Goal: Task Accomplishment & Management: Manage account settings

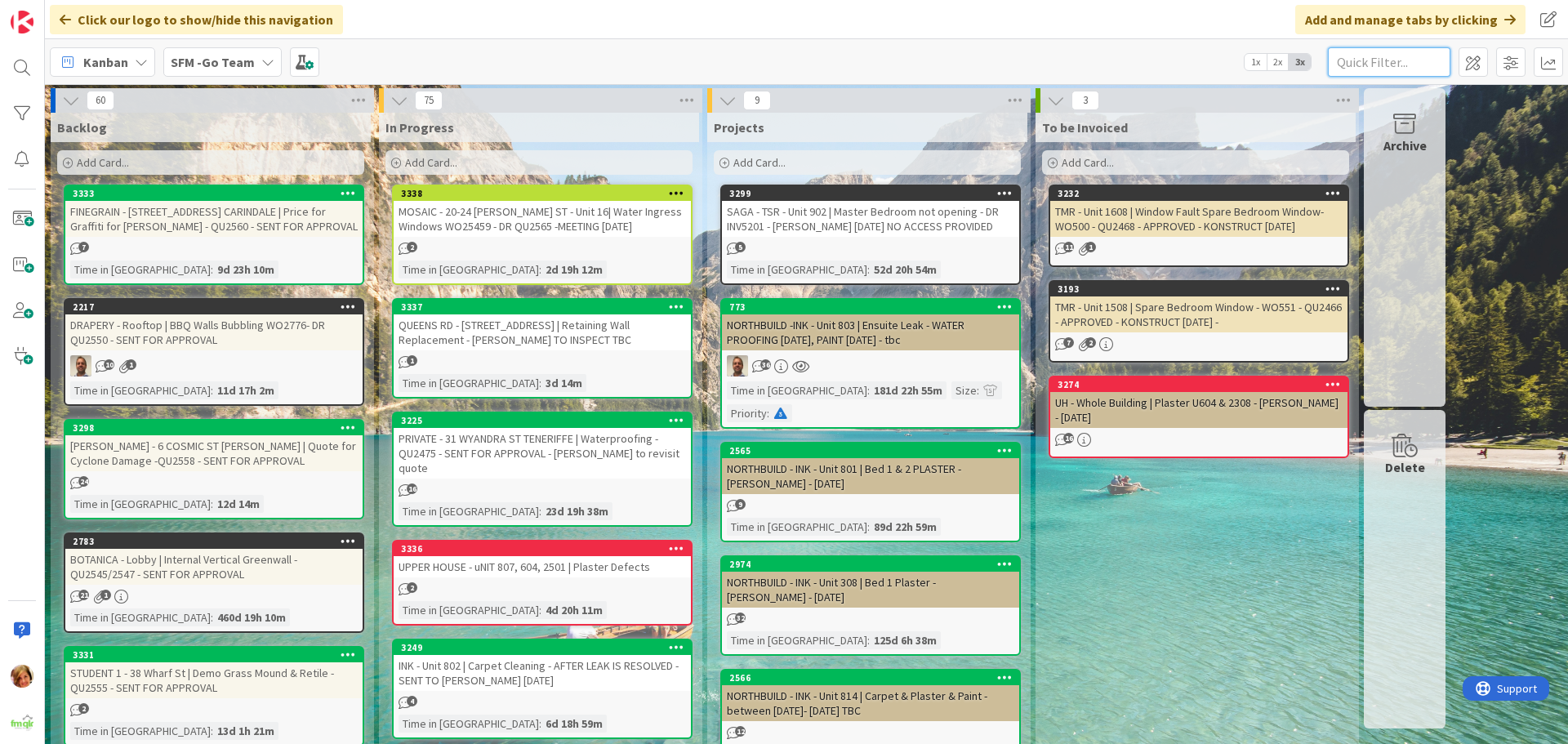
click at [1406, 64] on input "text" at bounding box center [1388, 63] width 122 height 30
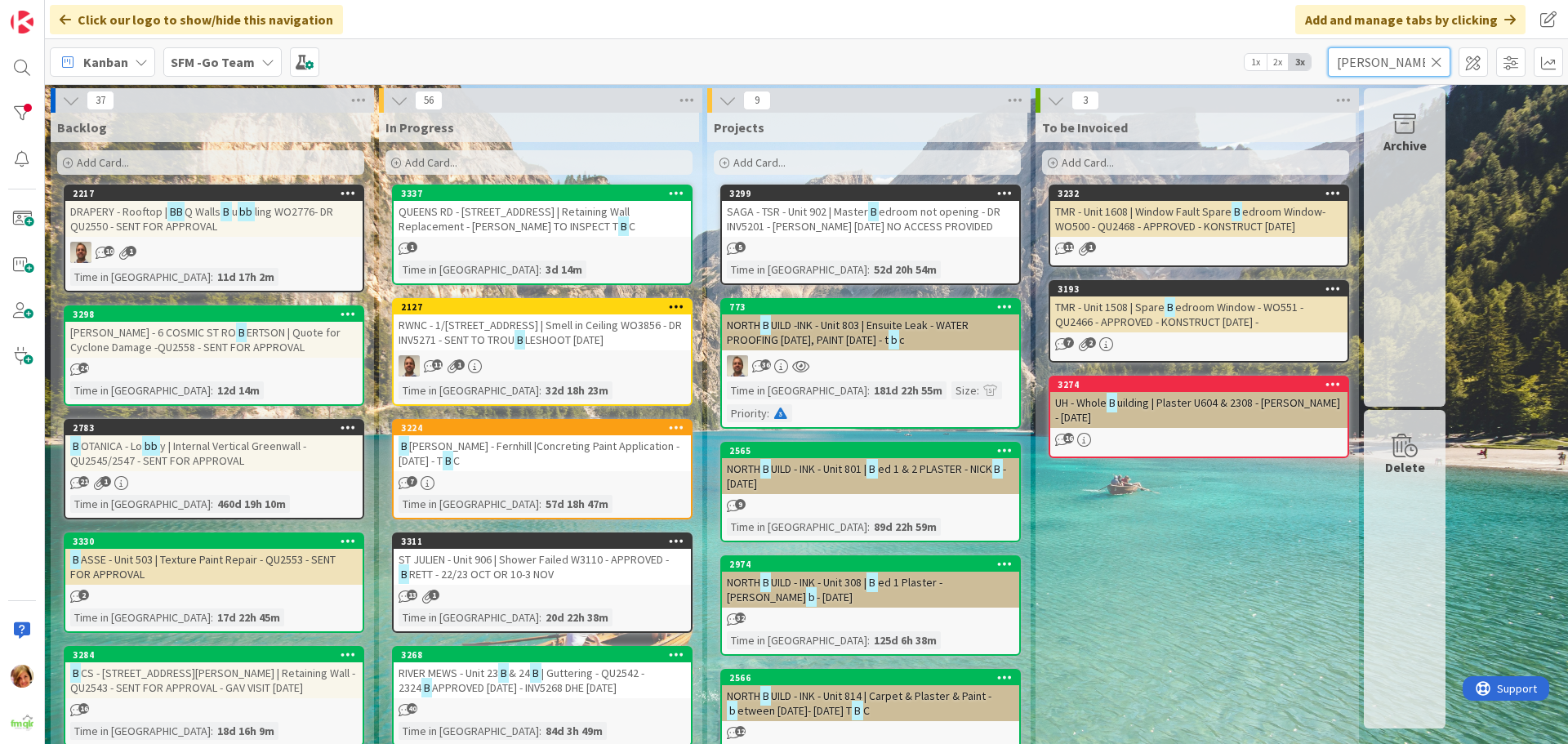
type input "[PERSON_NAME]"
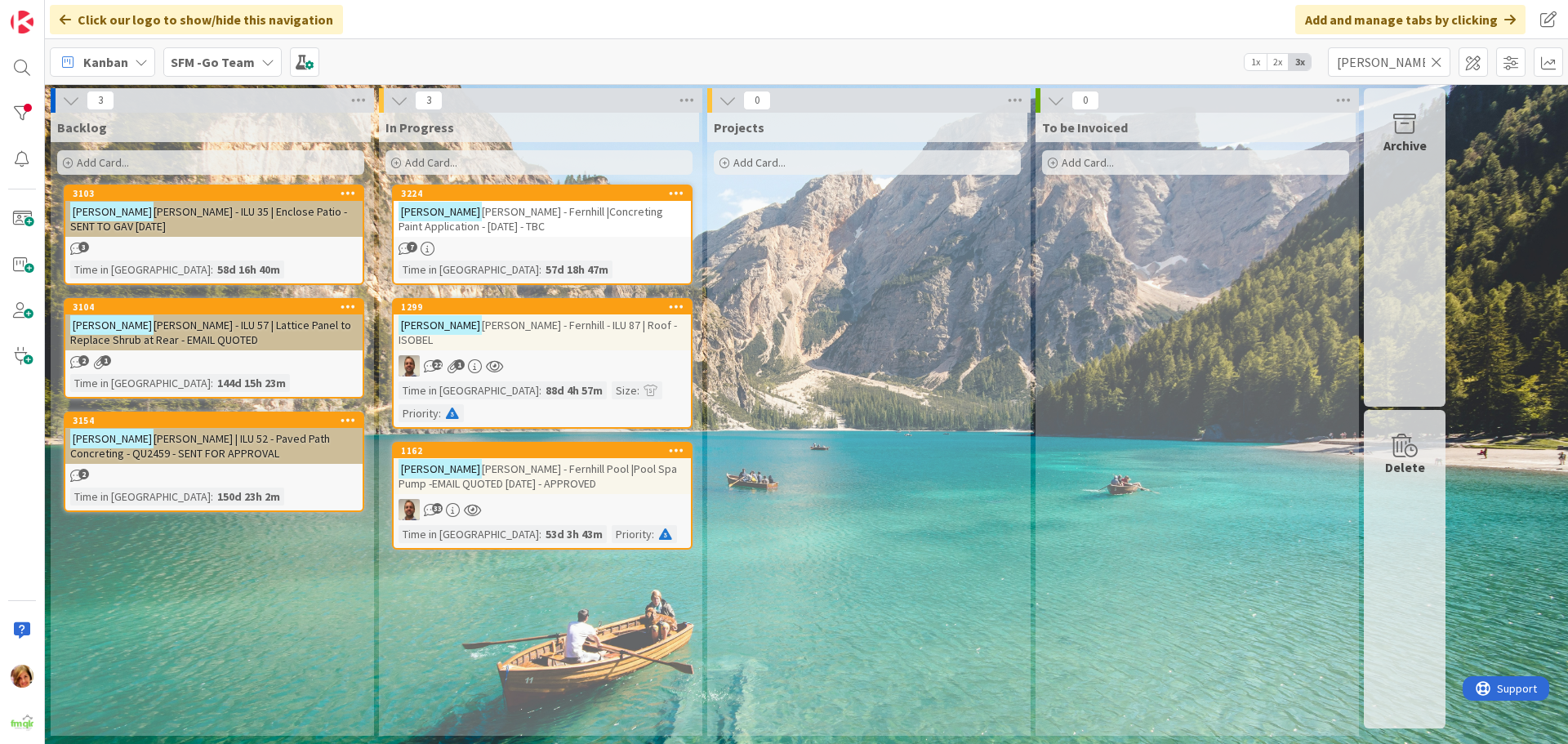
click at [503, 220] on div "[PERSON_NAME] - Fernhill |Concreting Paint Application - [DATE] - TBC" at bounding box center [542, 218] width 297 height 36
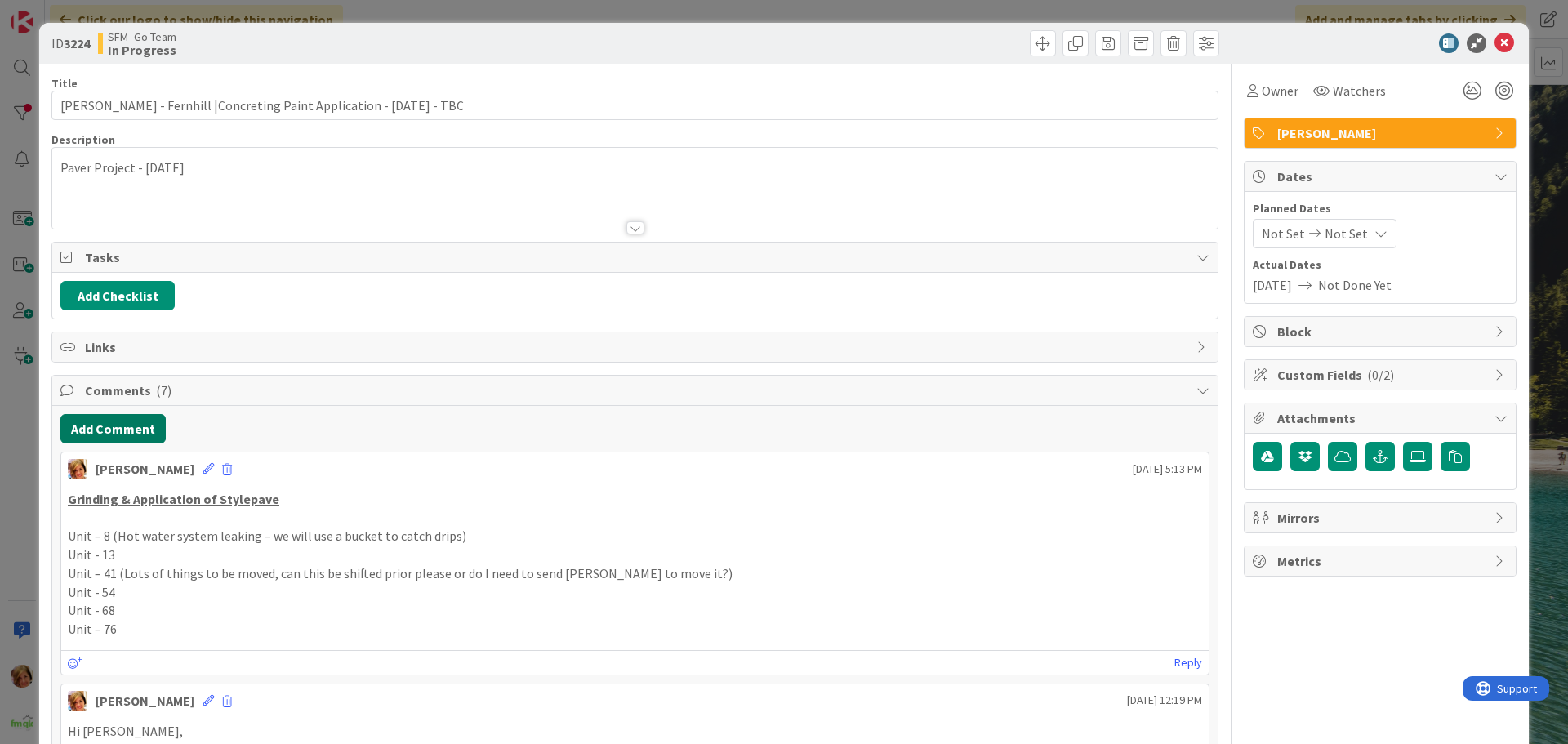
click at [109, 424] on button "Add Comment" at bounding box center [113, 429] width 105 height 30
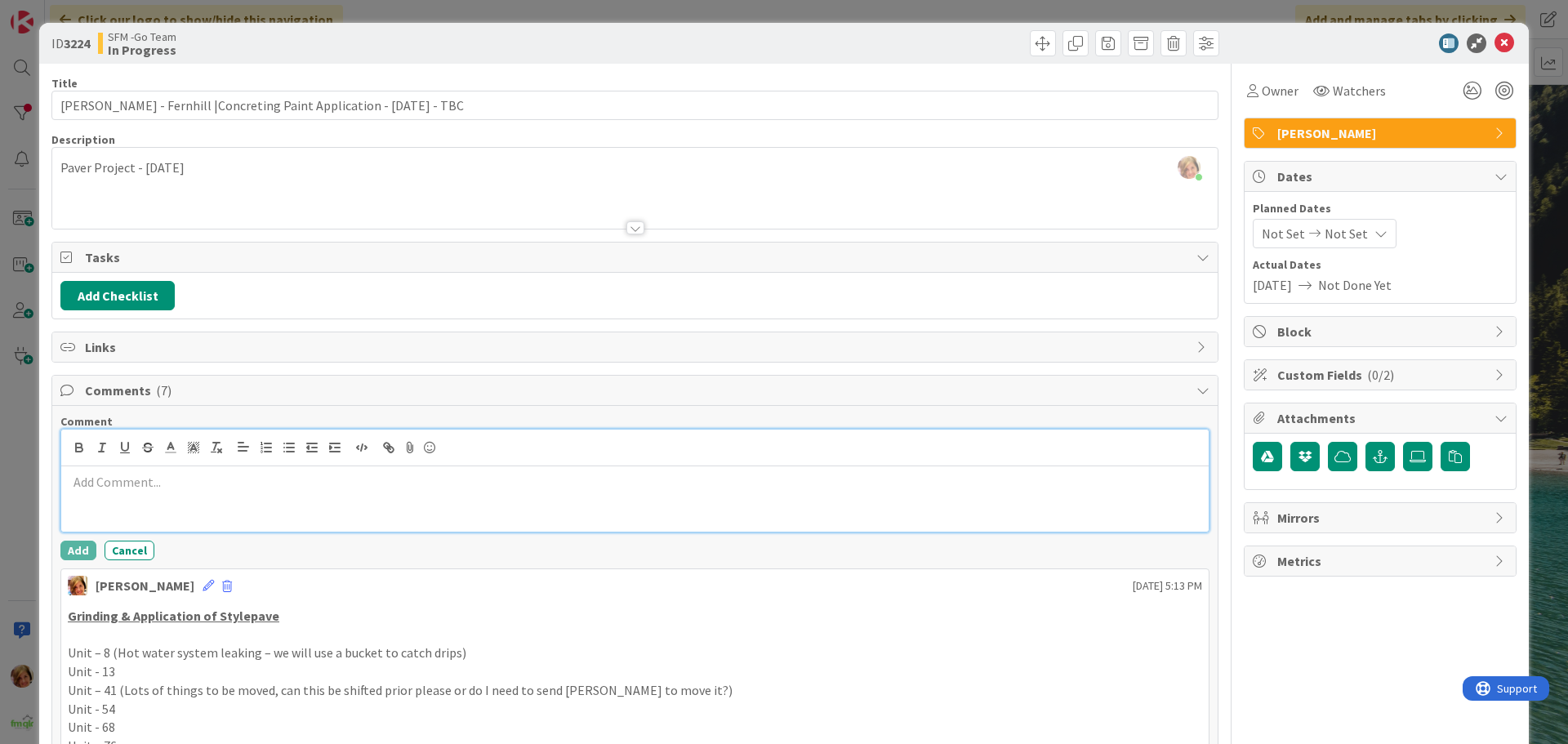
click at [155, 502] on div at bounding box center [634, 499] width 1148 height 65
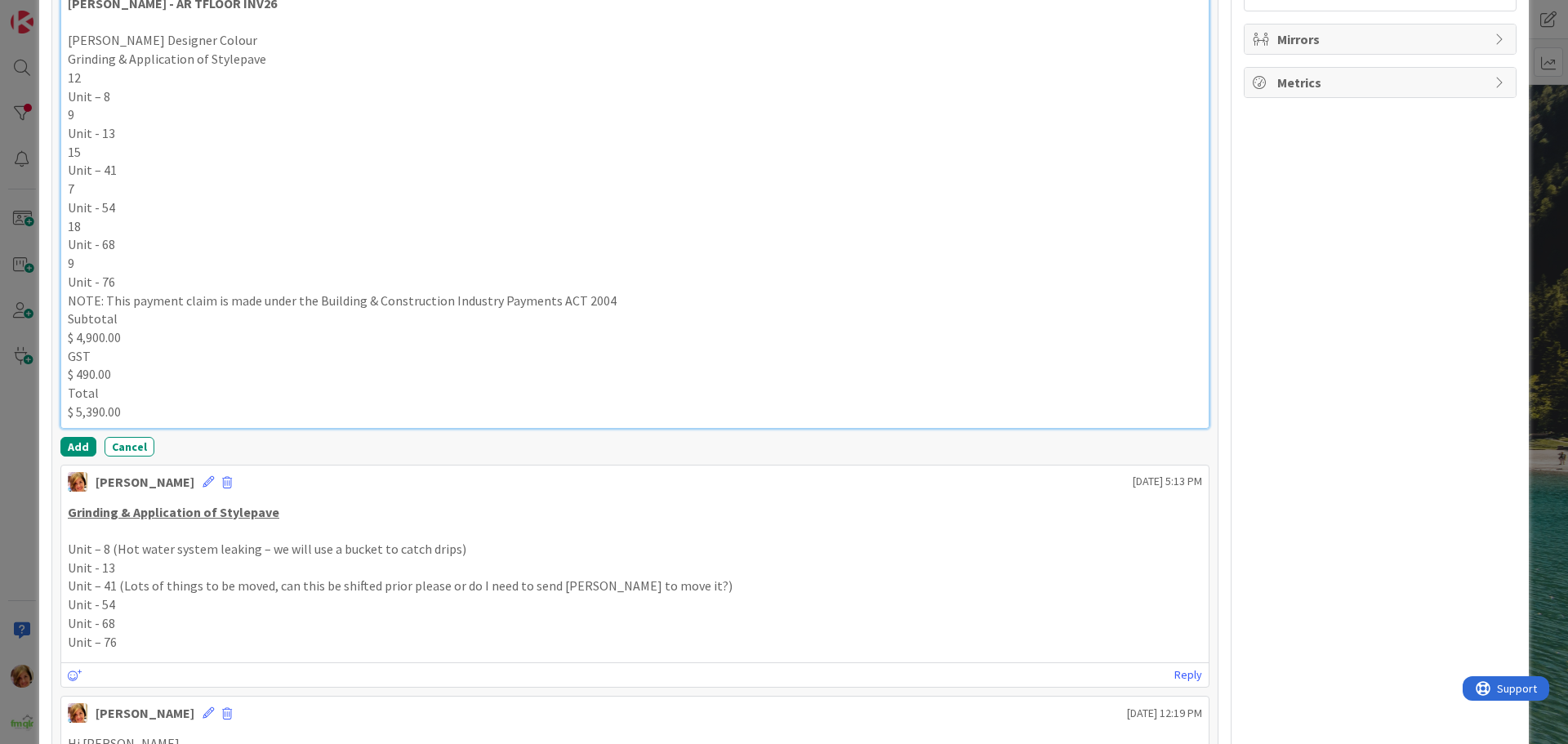
scroll to position [482, 0]
click at [76, 446] on button "Add" at bounding box center [78, 444] width 36 height 20
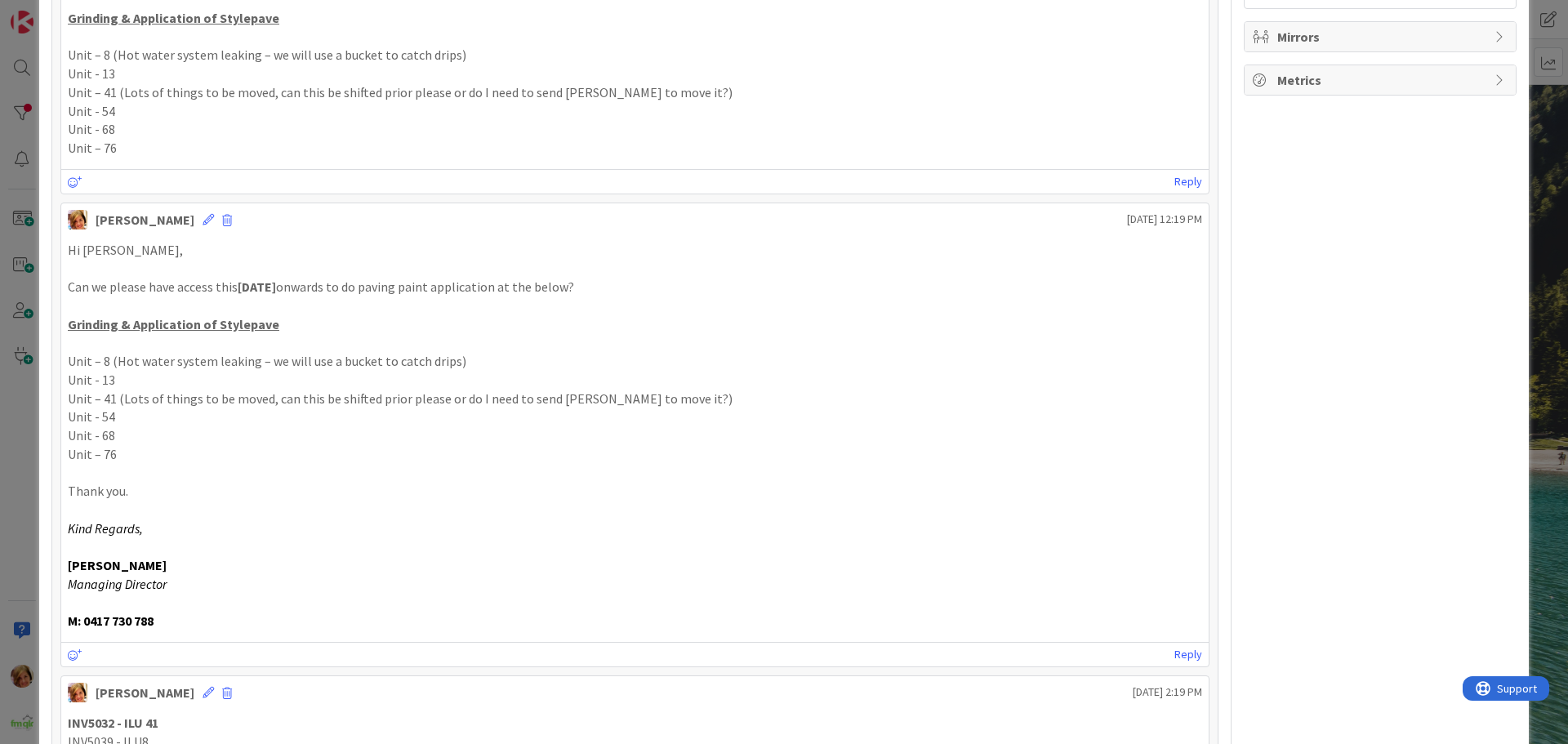
scroll to position [0, 0]
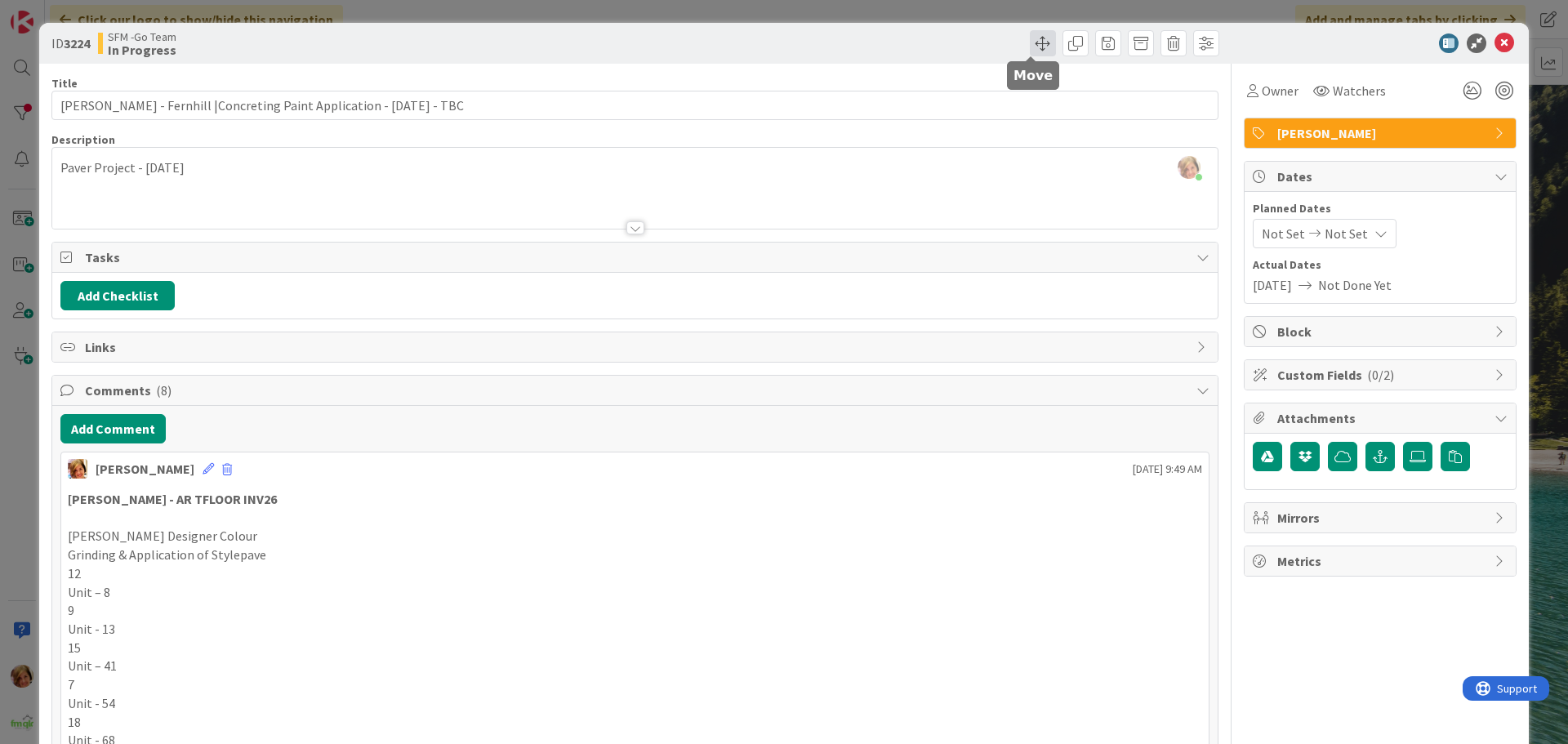
click at [1029, 36] on span at bounding box center [1042, 43] width 26 height 26
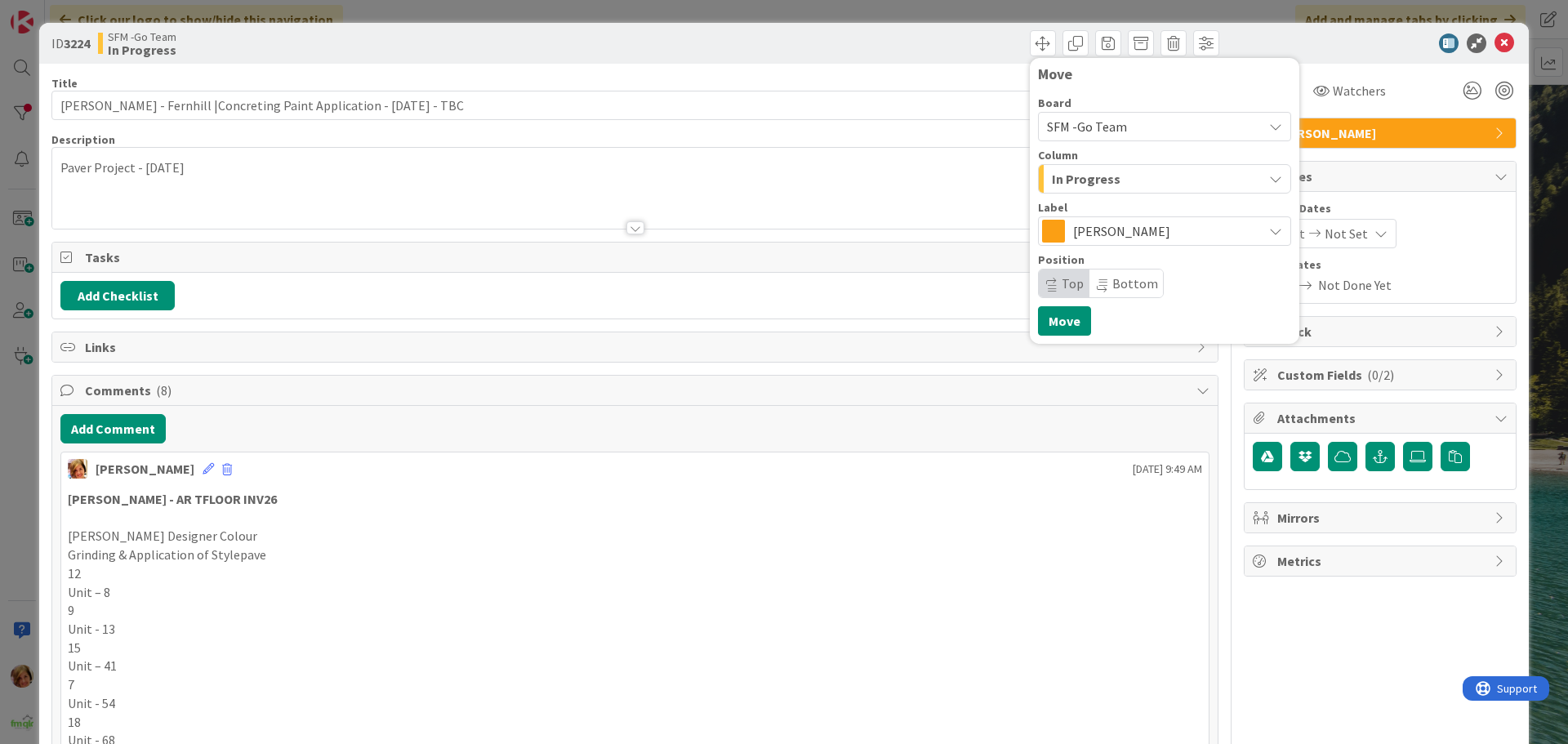
click at [1100, 187] on span "In Progress" at bounding box center [1086, 179] width 69 height 21
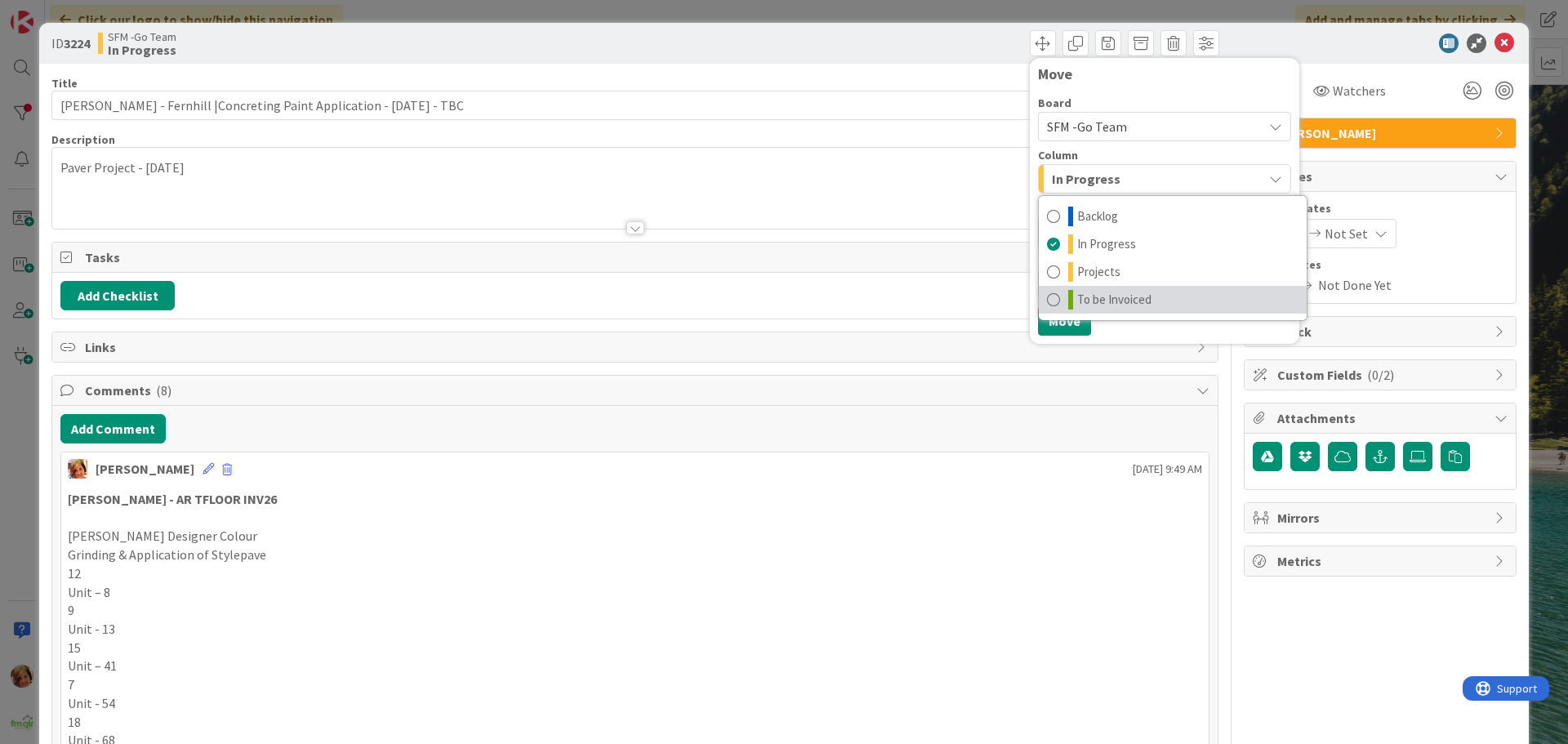
click at [1096, 295] on span "To be Invoiced" at bounding box center [1115, 300] width 75 height 20
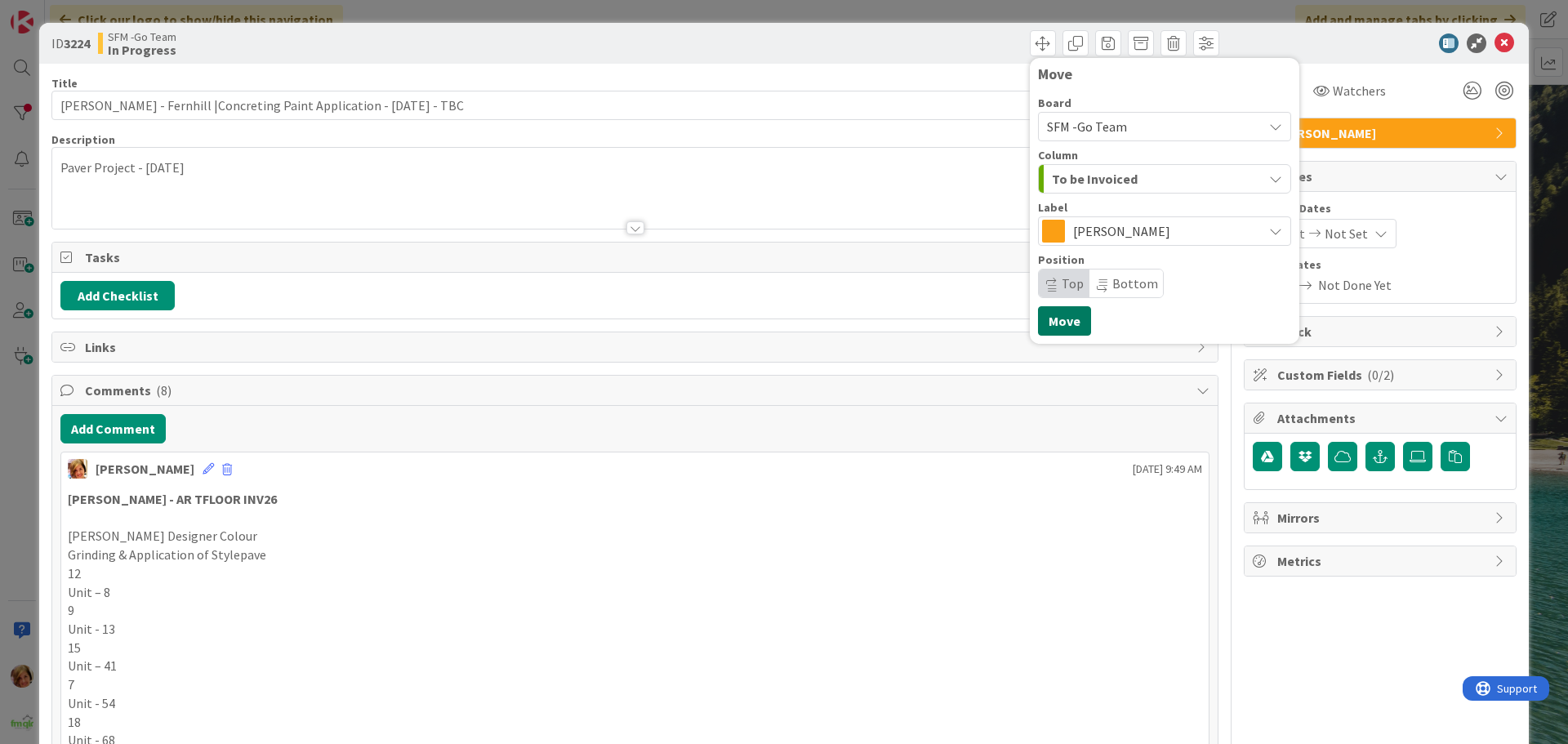
click at [1042, 314] on button "Move" at bounding box center [1064, 321] width 53 height 30
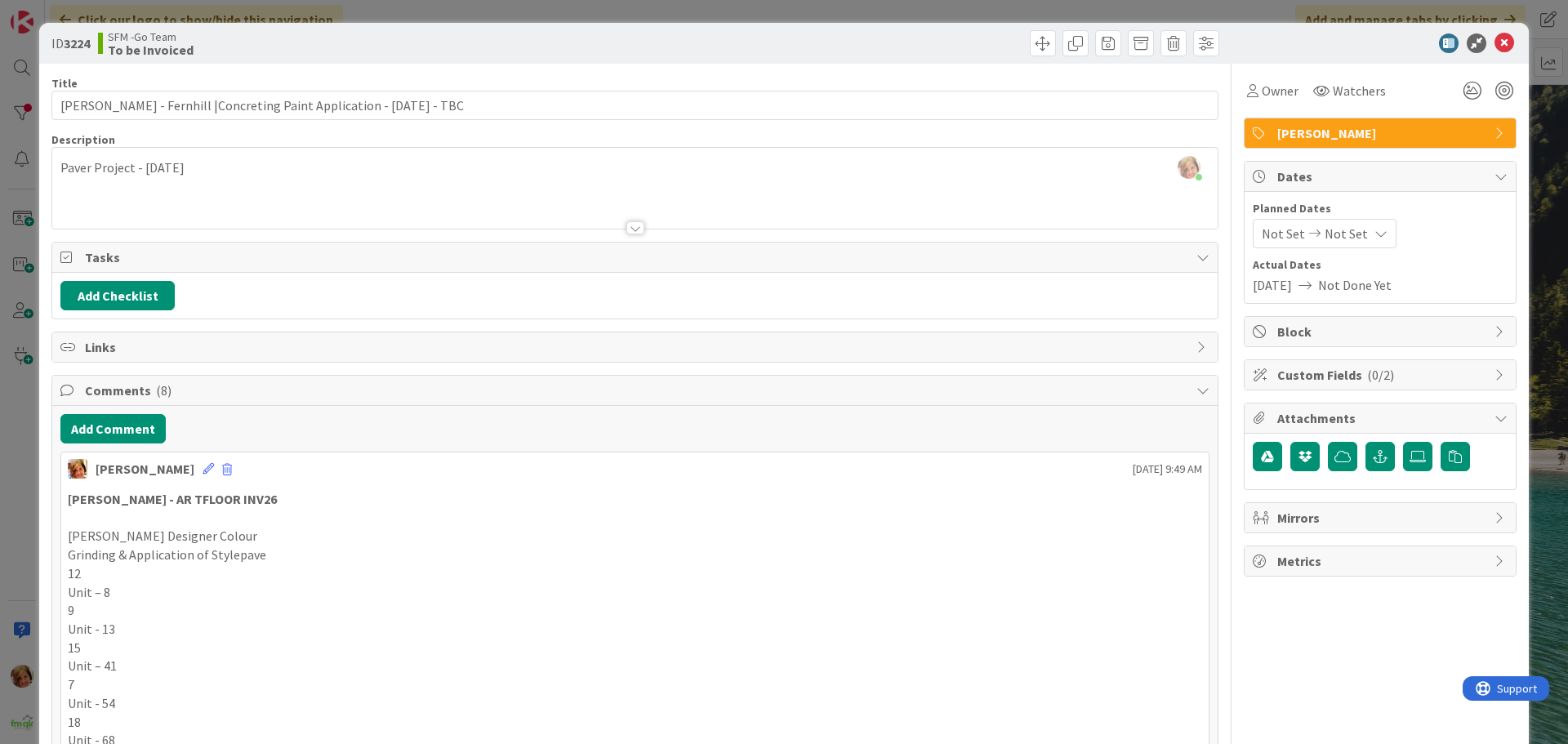
click at [874, 40] on div "Move Move" at bounding box center [929, 43] width 579 height 26
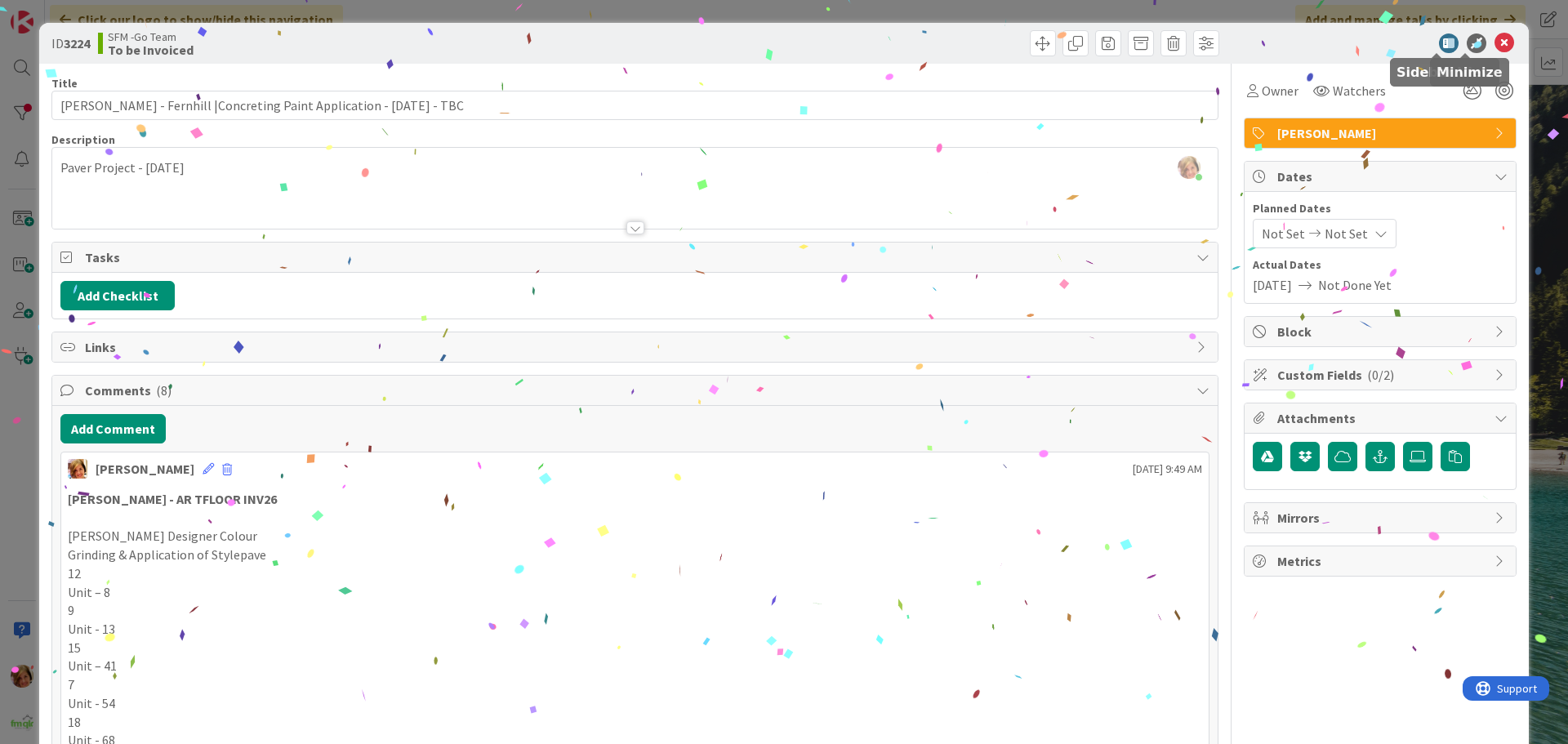
click at [1494, 37] on icon at bounding box center [1504, 43] width 20 height 20
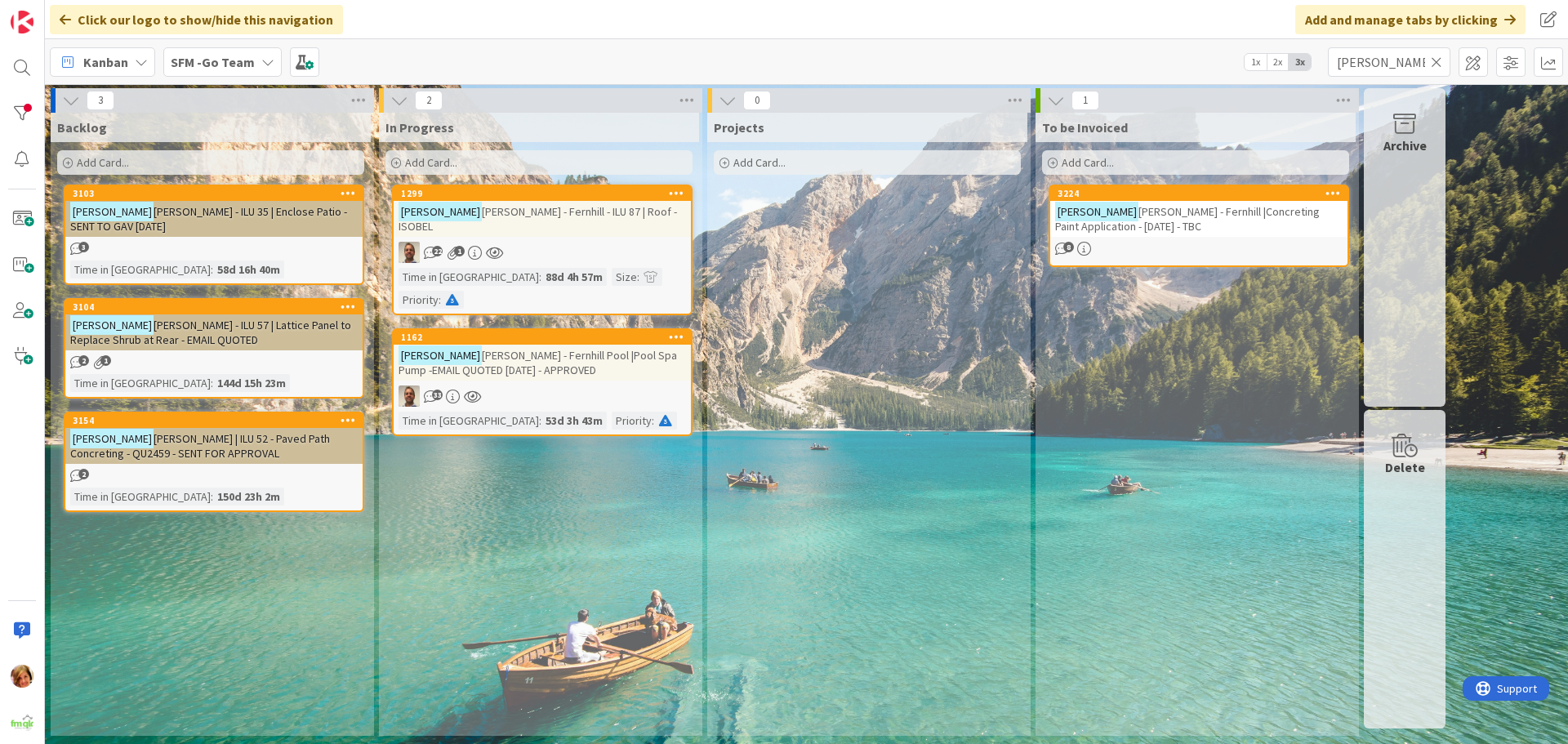
click at [1438, 59] on icon at bounding box center [1436, 62] width 11 height 15
click at [1438, 59] on input "text" at bounding box center [1388, 63] width 122 height 30
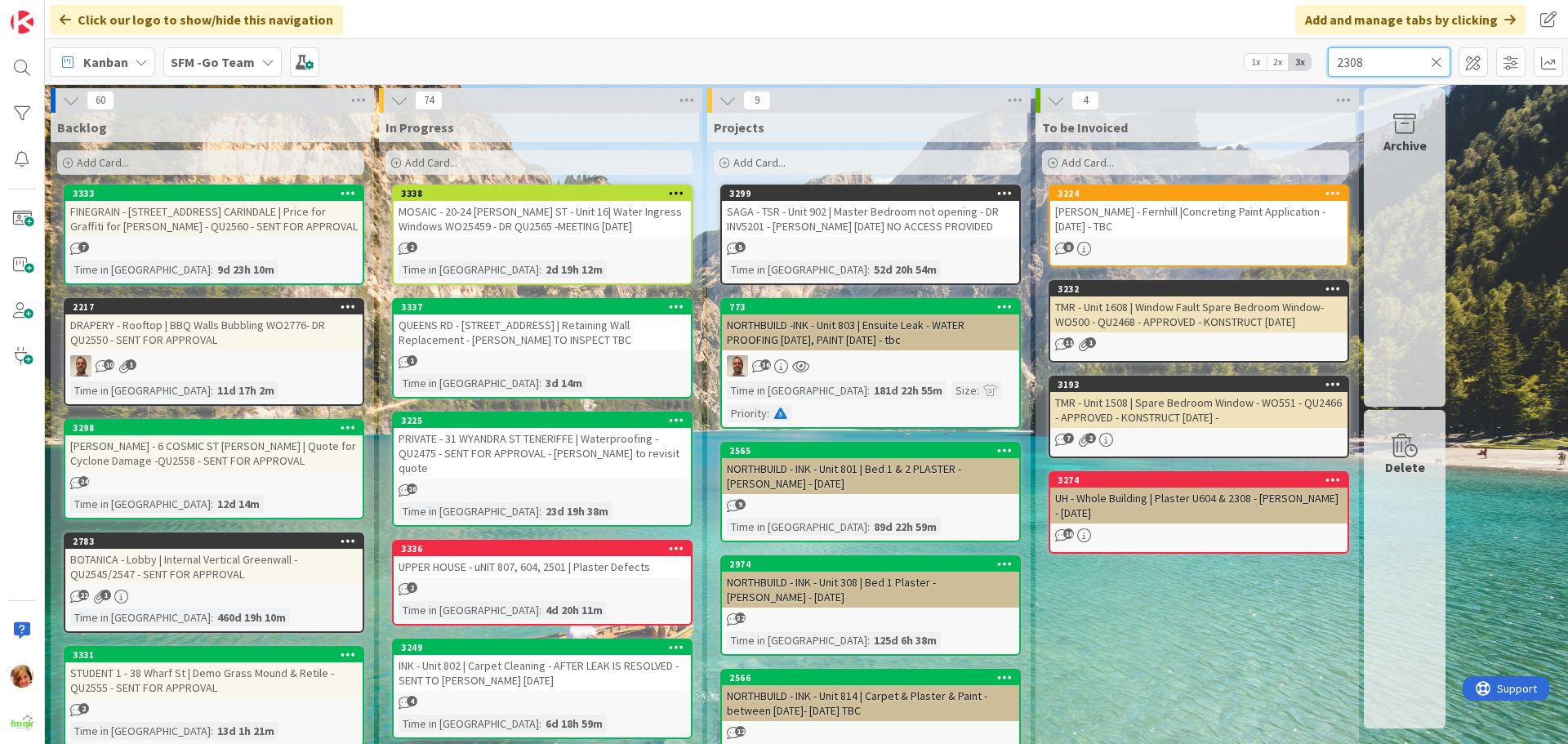
type input "2308"
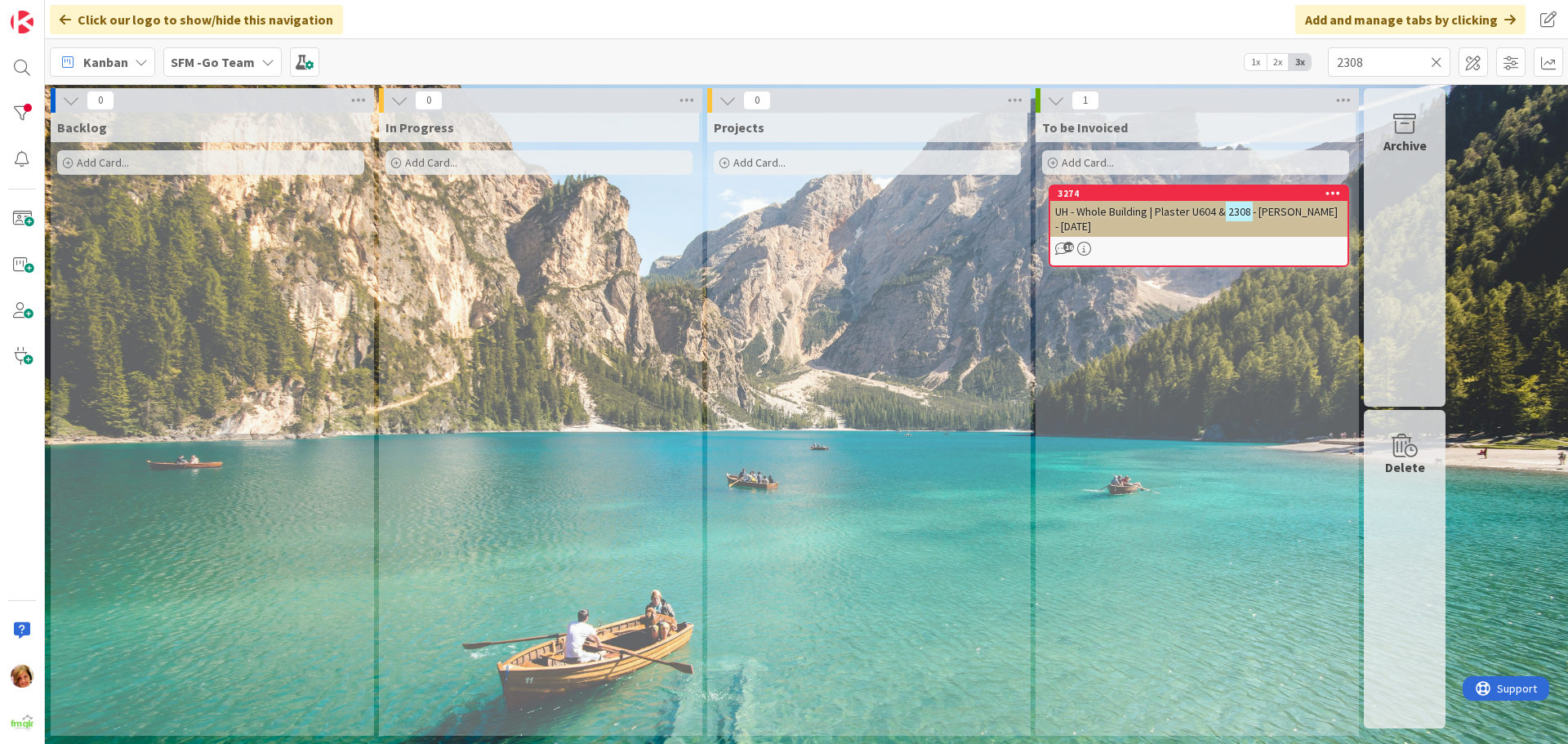
click at [1154, 204] on span "UH - Whole Building | Plaster U604 &" at bounding box center [1140, 211] width 170 height 15
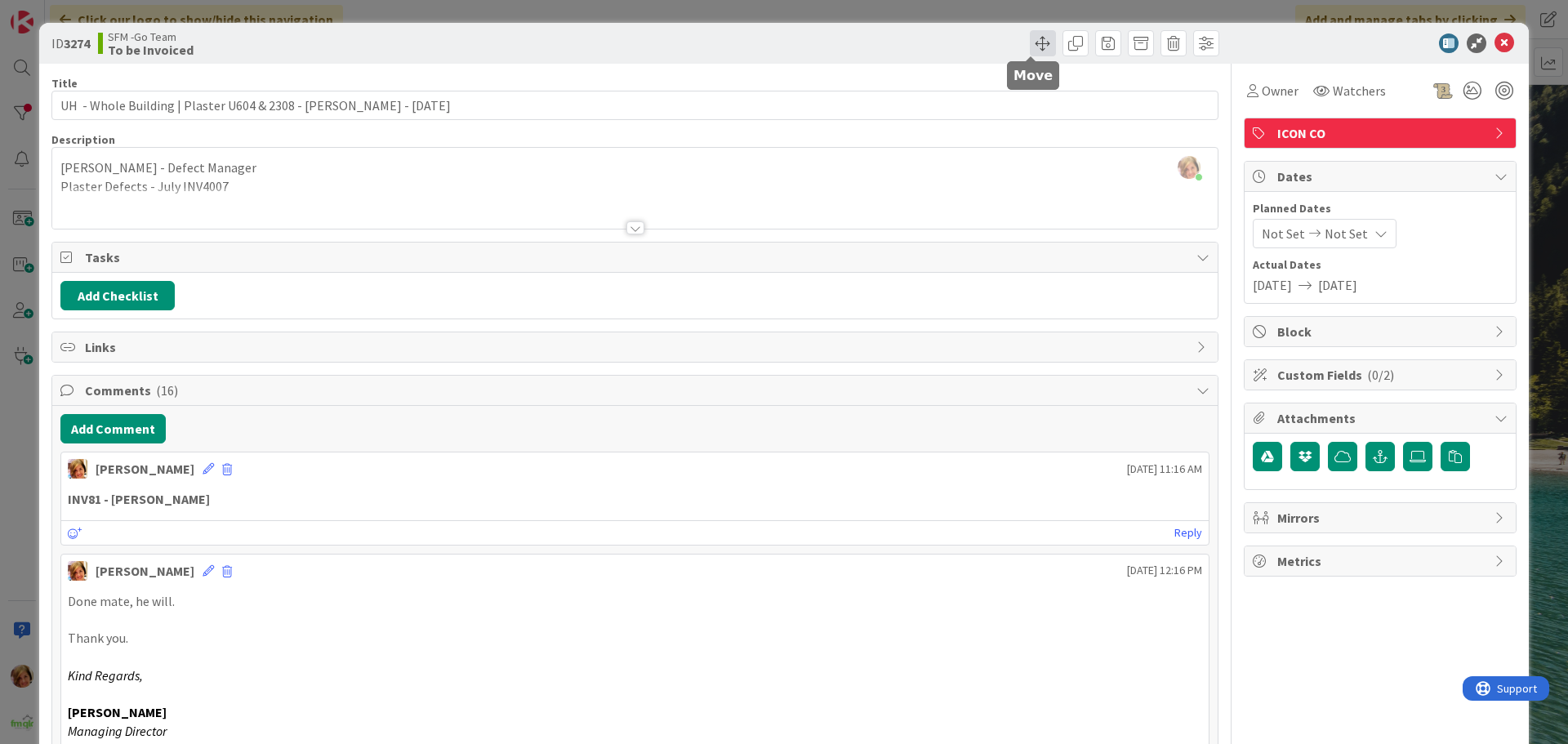
click at [1029, 41] on span at bounding box center [1042, 43] width 26 height 26
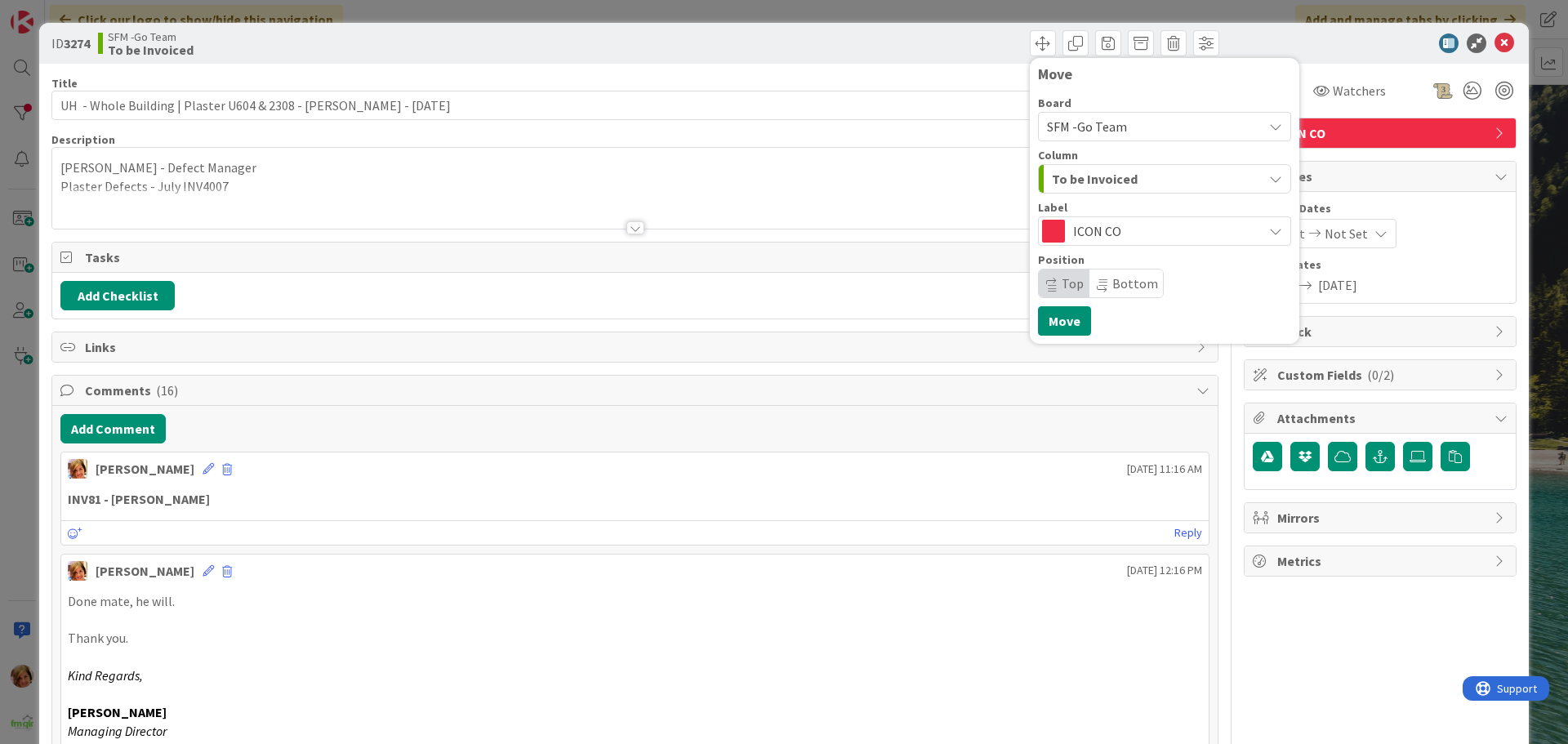
click at [1102, 180] on span "To be Invoiced" at bounding box center [1095, 179] width 86 height 21
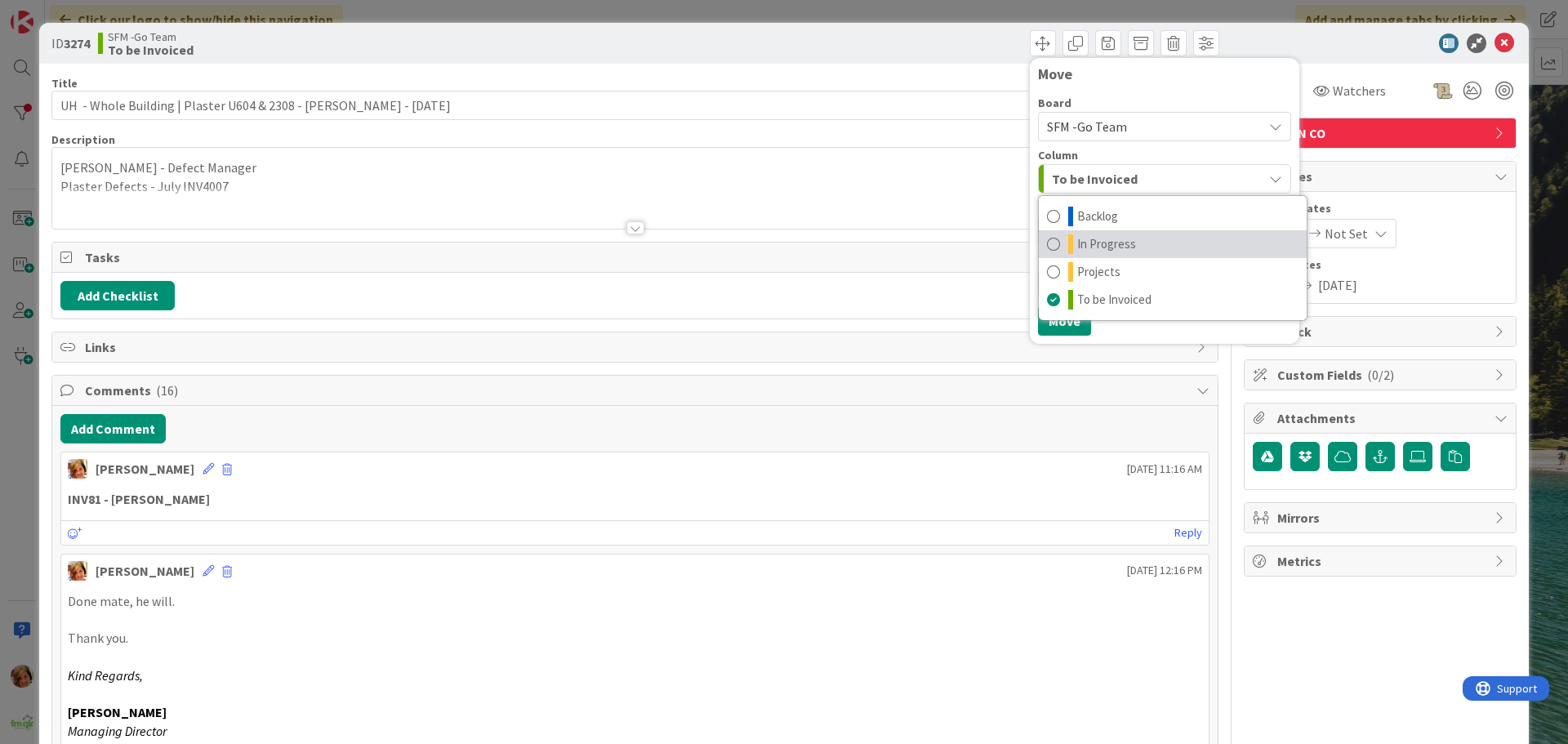
click at [1080, 246] on span "In Progress" at bounding box center [1107, 244] width 59 height 20
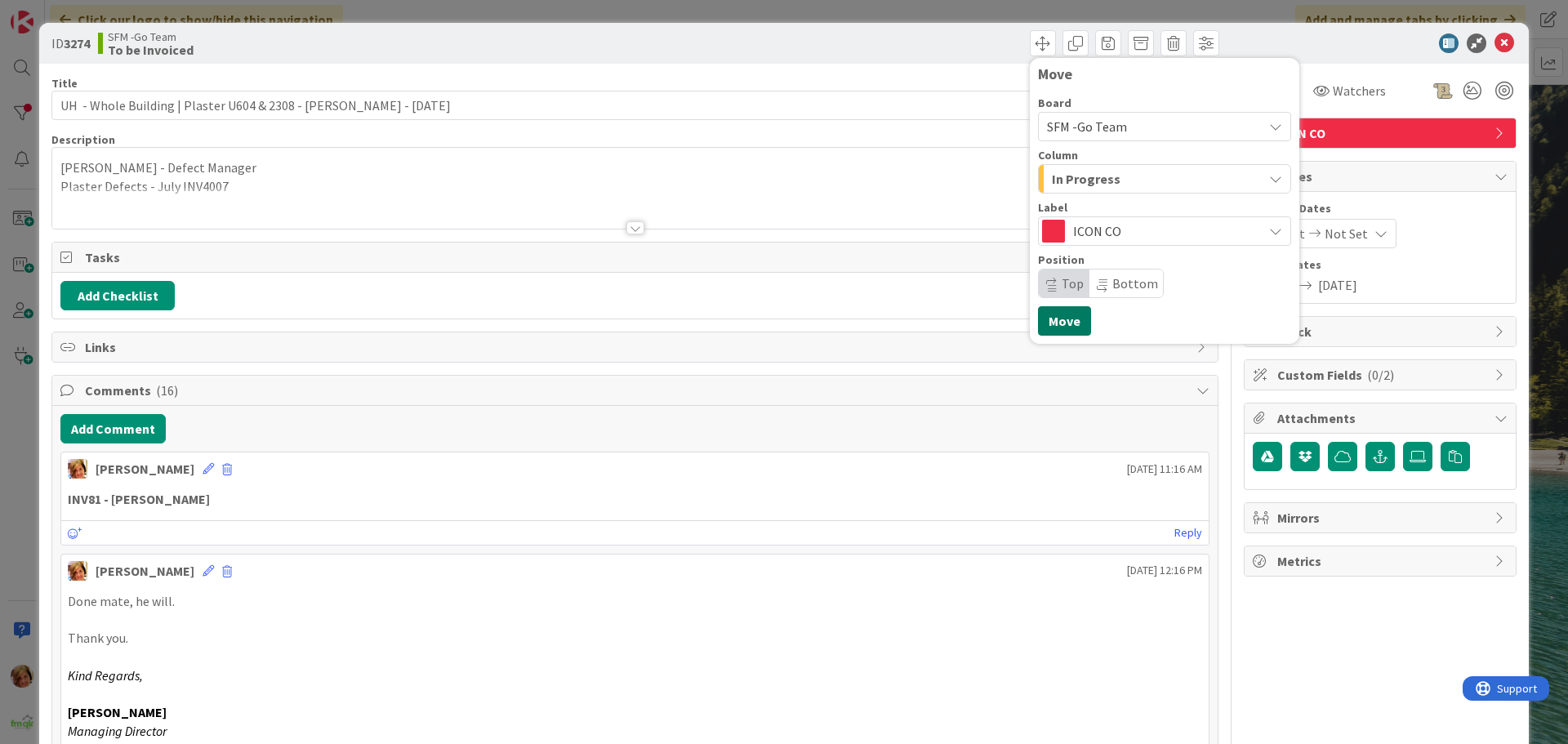
click at [1047, 325] on button "Move" at bounding box center [1064, 321] width 53 height 30
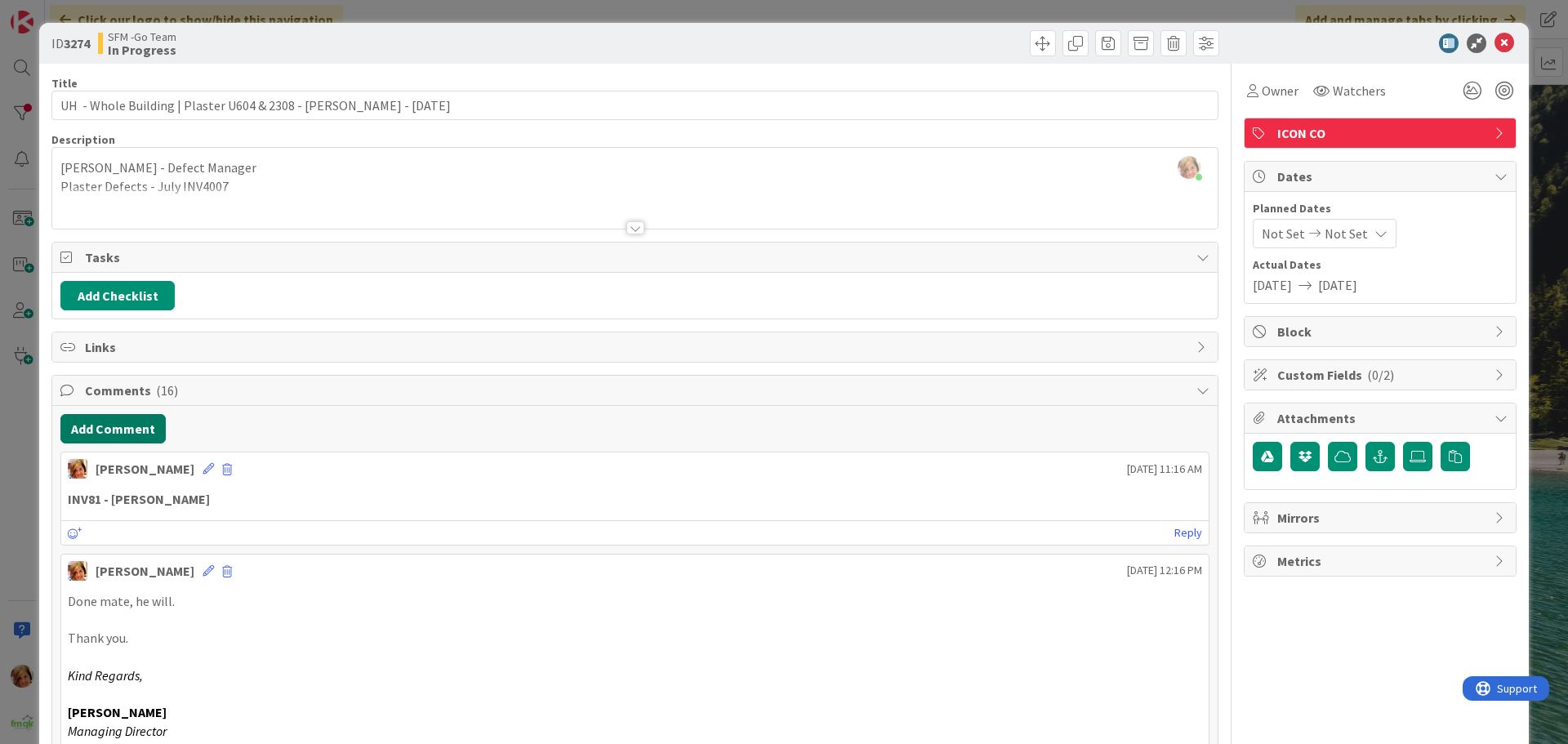
click at [123, 428] on button "Add Comment" at bounding box center [113, 429] width 105 height 30
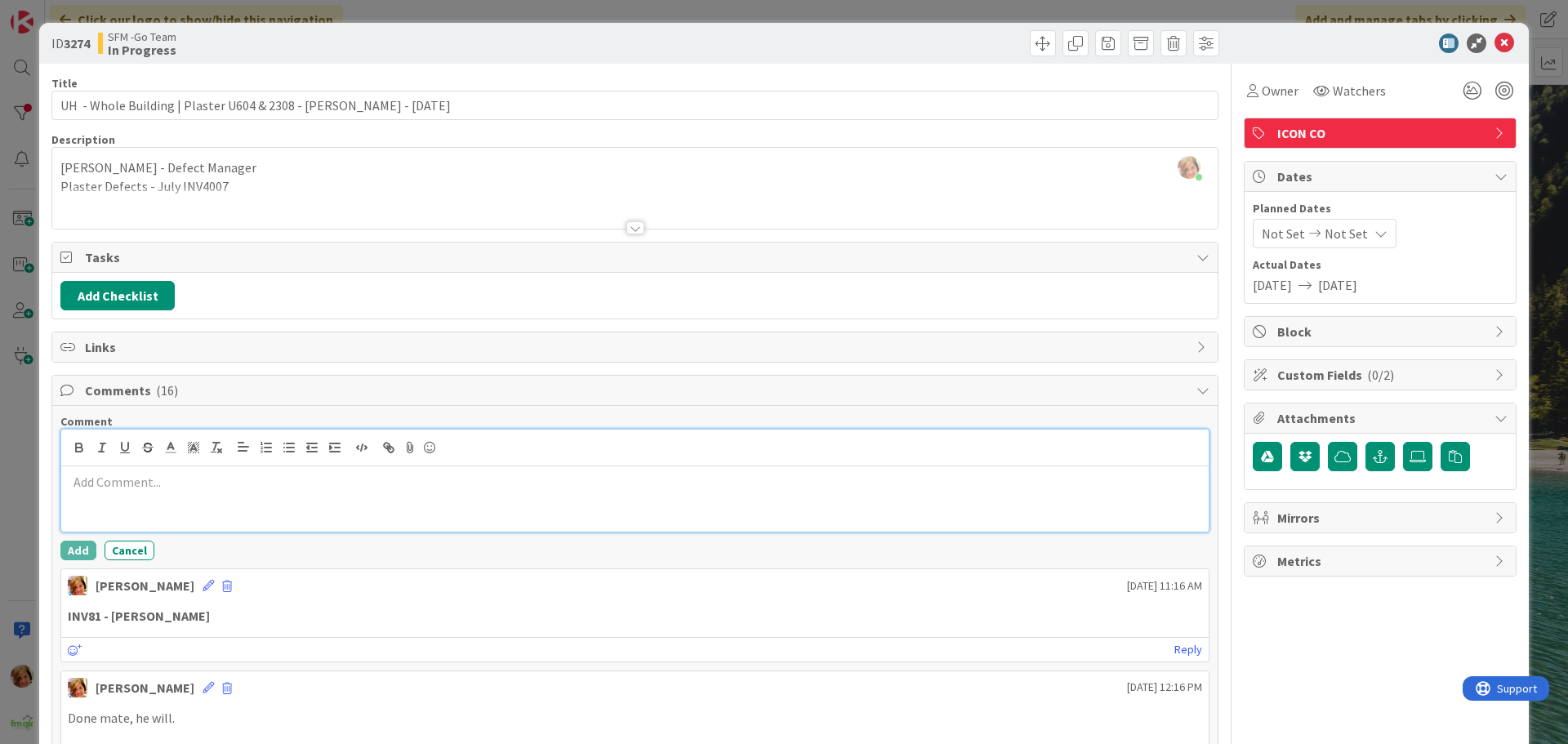
click at [154, 483] on p at bounding box center [635, 482] width 1135 height 19
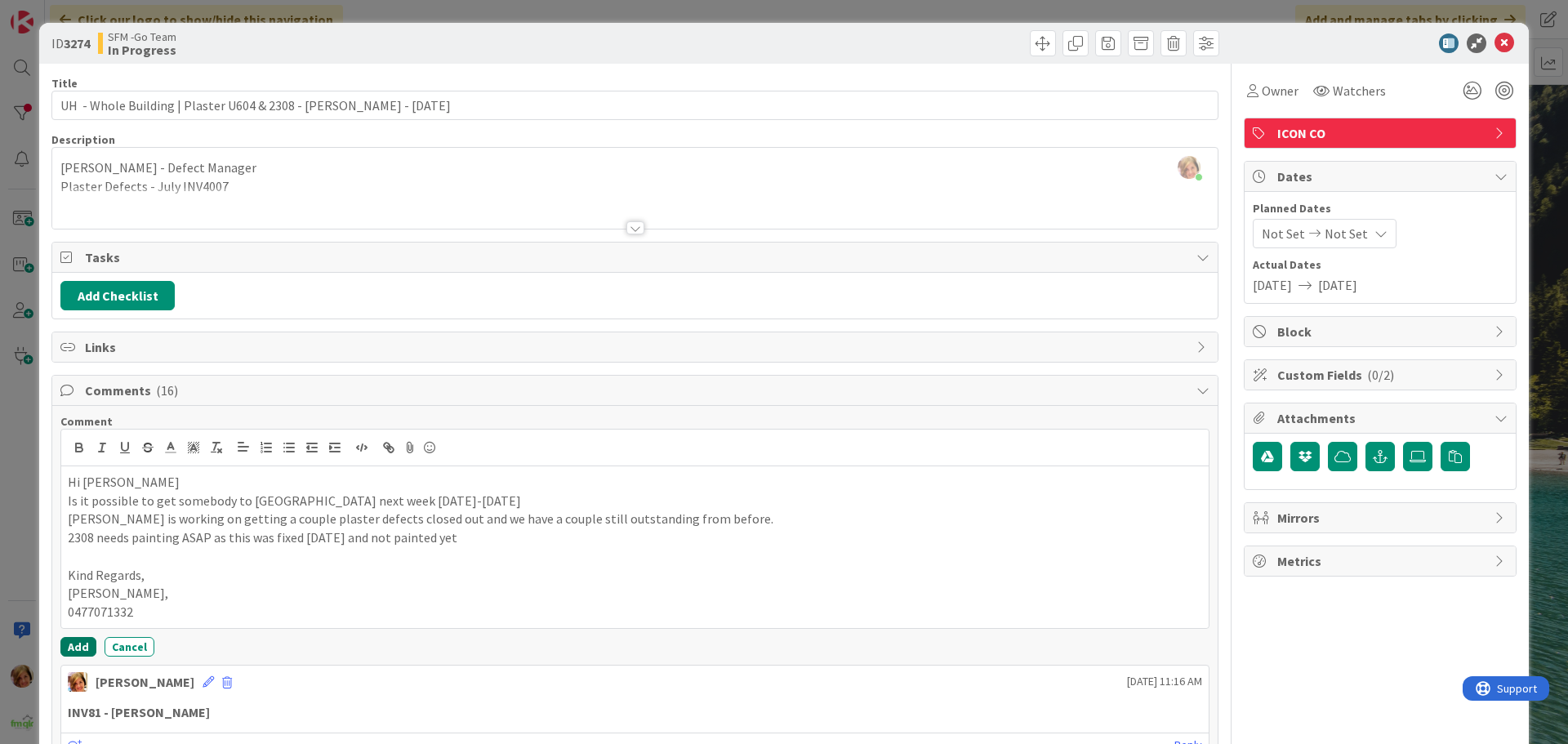
click at [77, 644] on button "Add" at bounding box center [78, 647] width 36 height 20
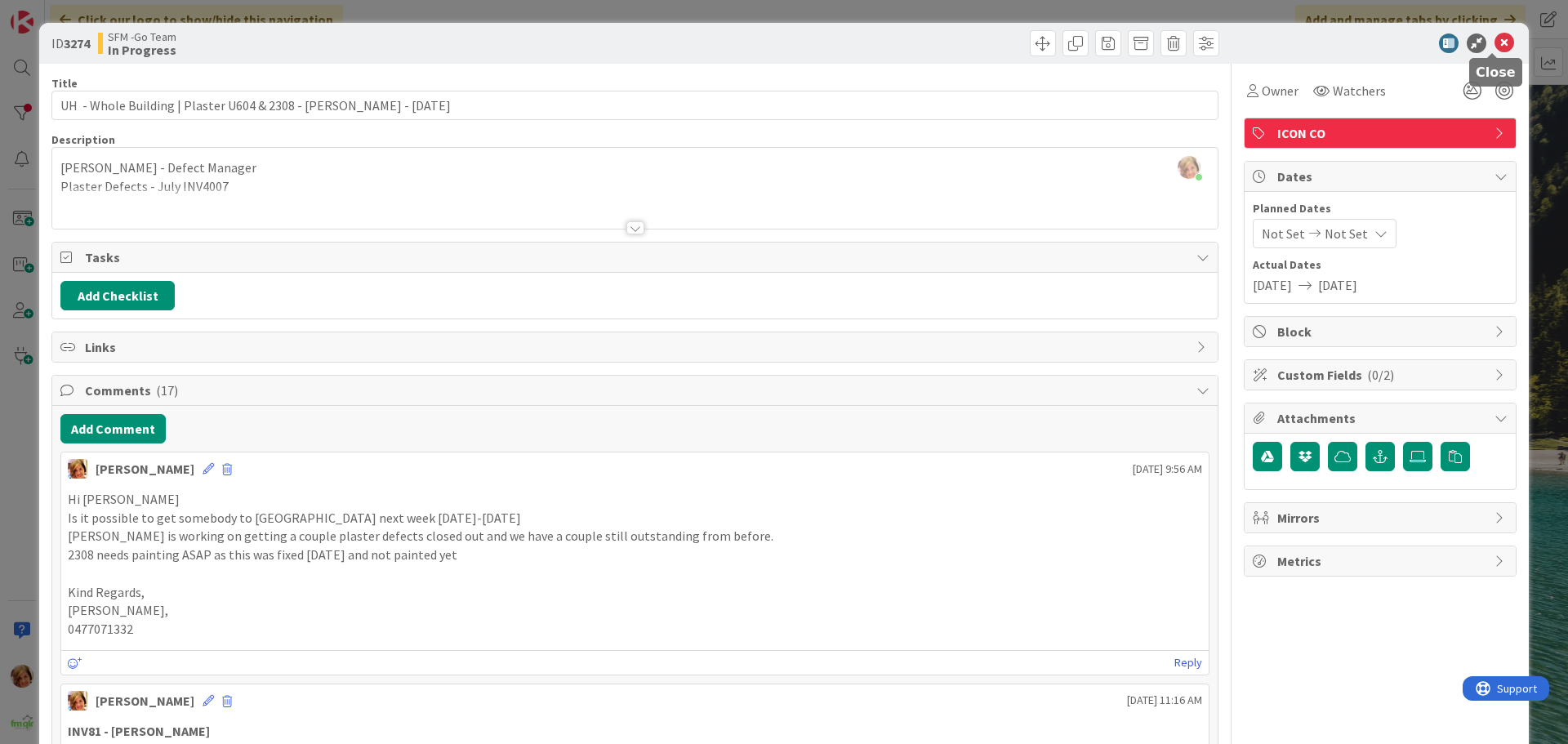
click at [1494, 43] on icon at bounding box center [1504, 43] width 20 height 20
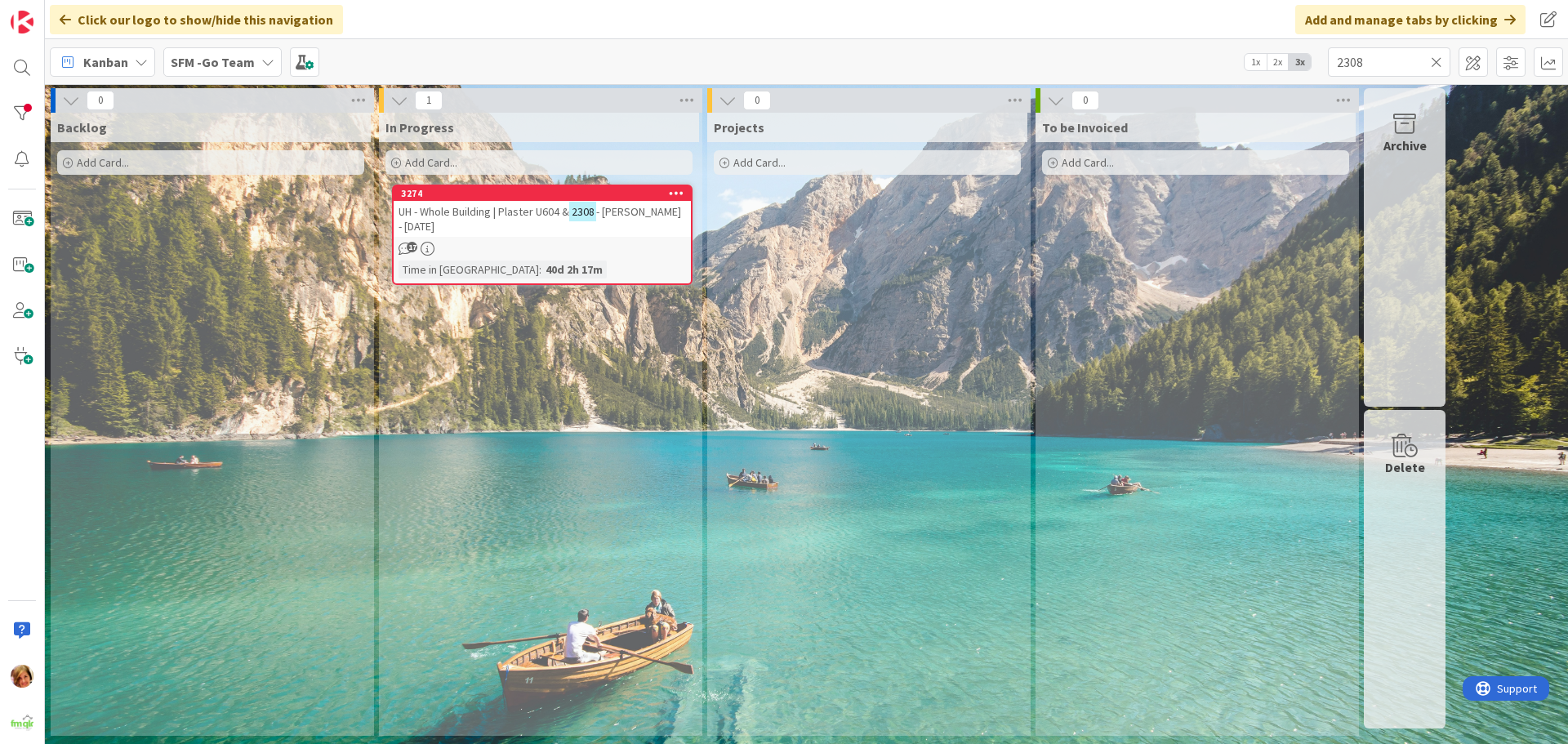
click at [1435, 60] on icon at bounding box center [1436, 62] width 11 height 15
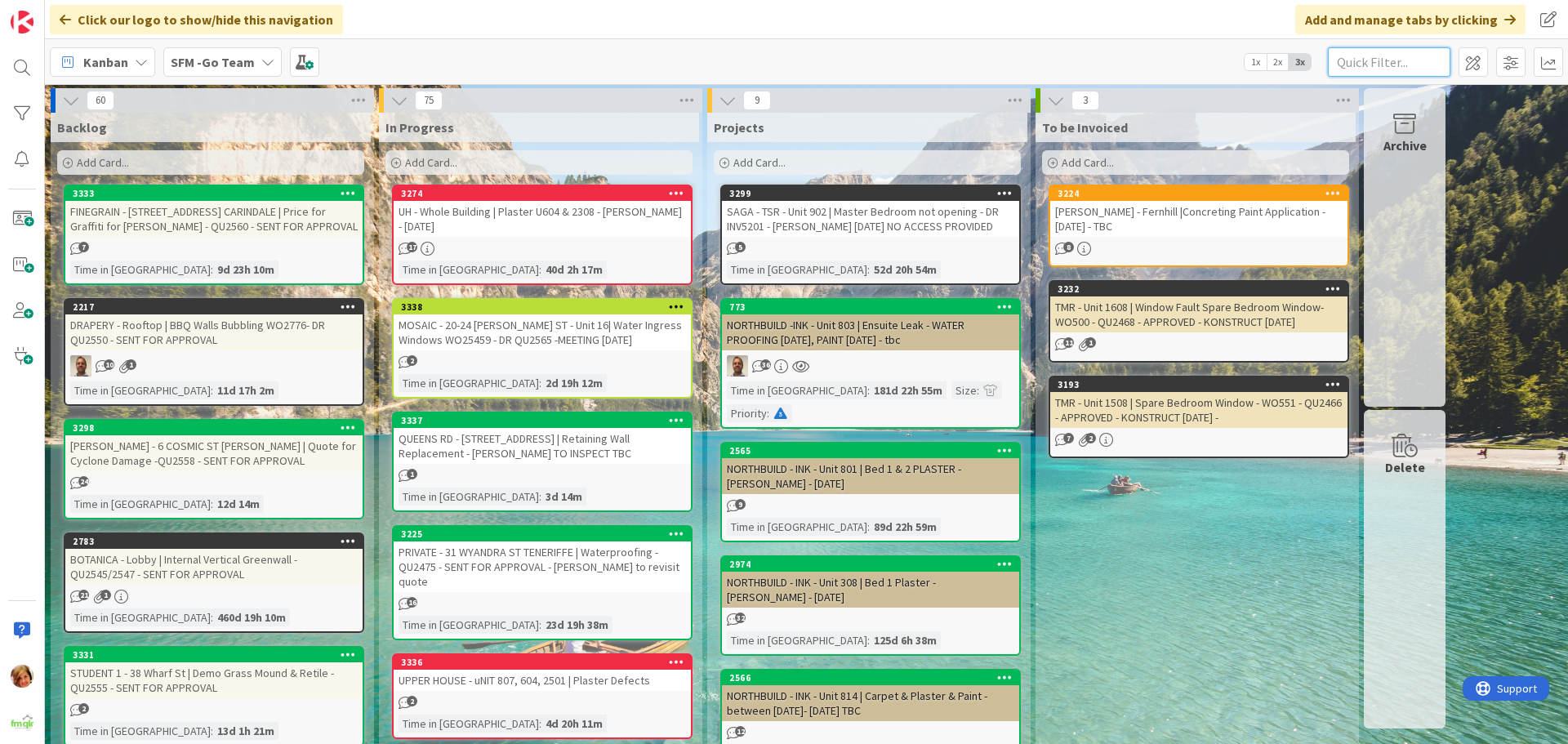
click at [1394, 64] on input "text" at bounding box center [1388, 63] width 122 height 30
type input "raceview"
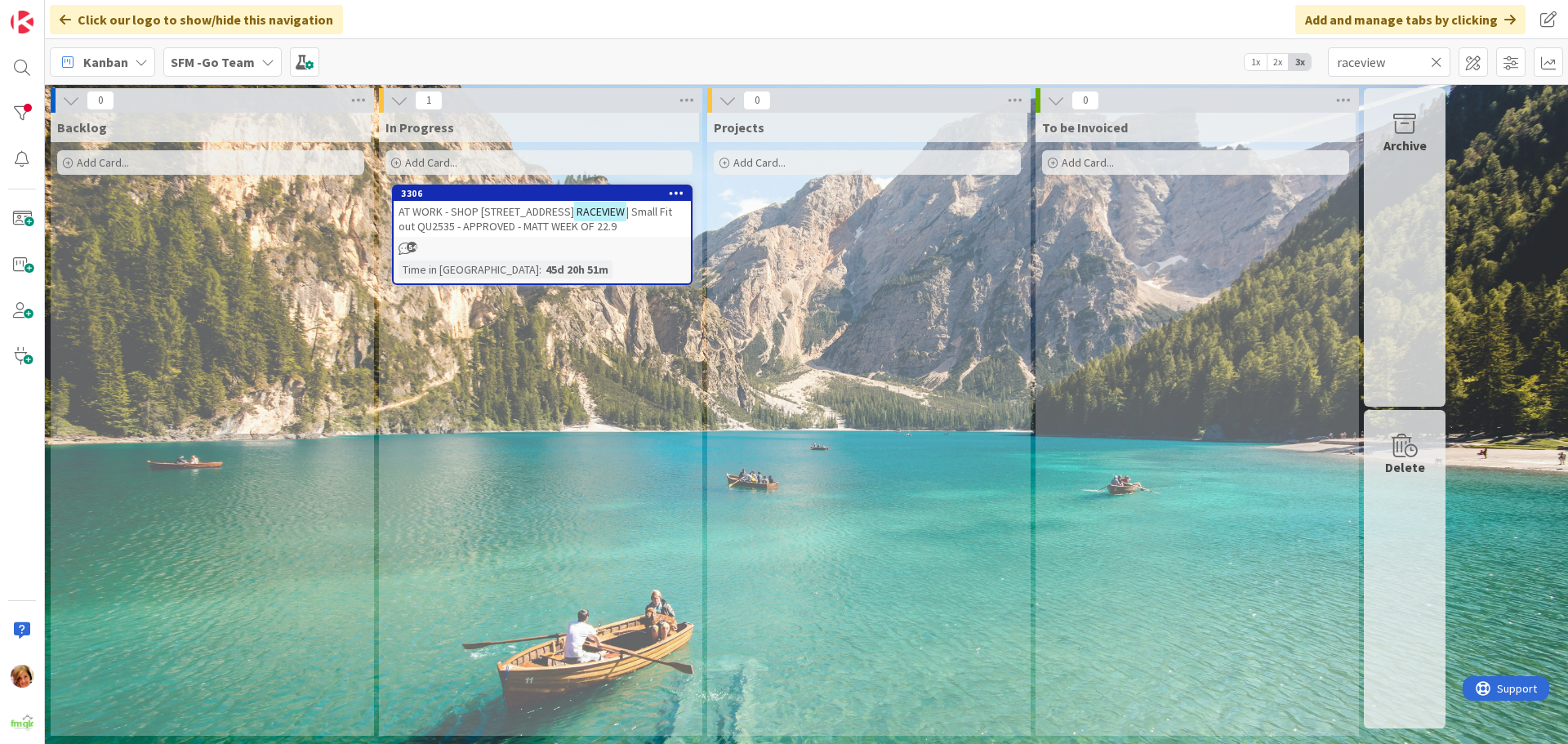
click at [548, 209] on span "AT WORK - SHOP [STREET_ADDRESS]" at bounding box center [486, 211] width 175 height 15
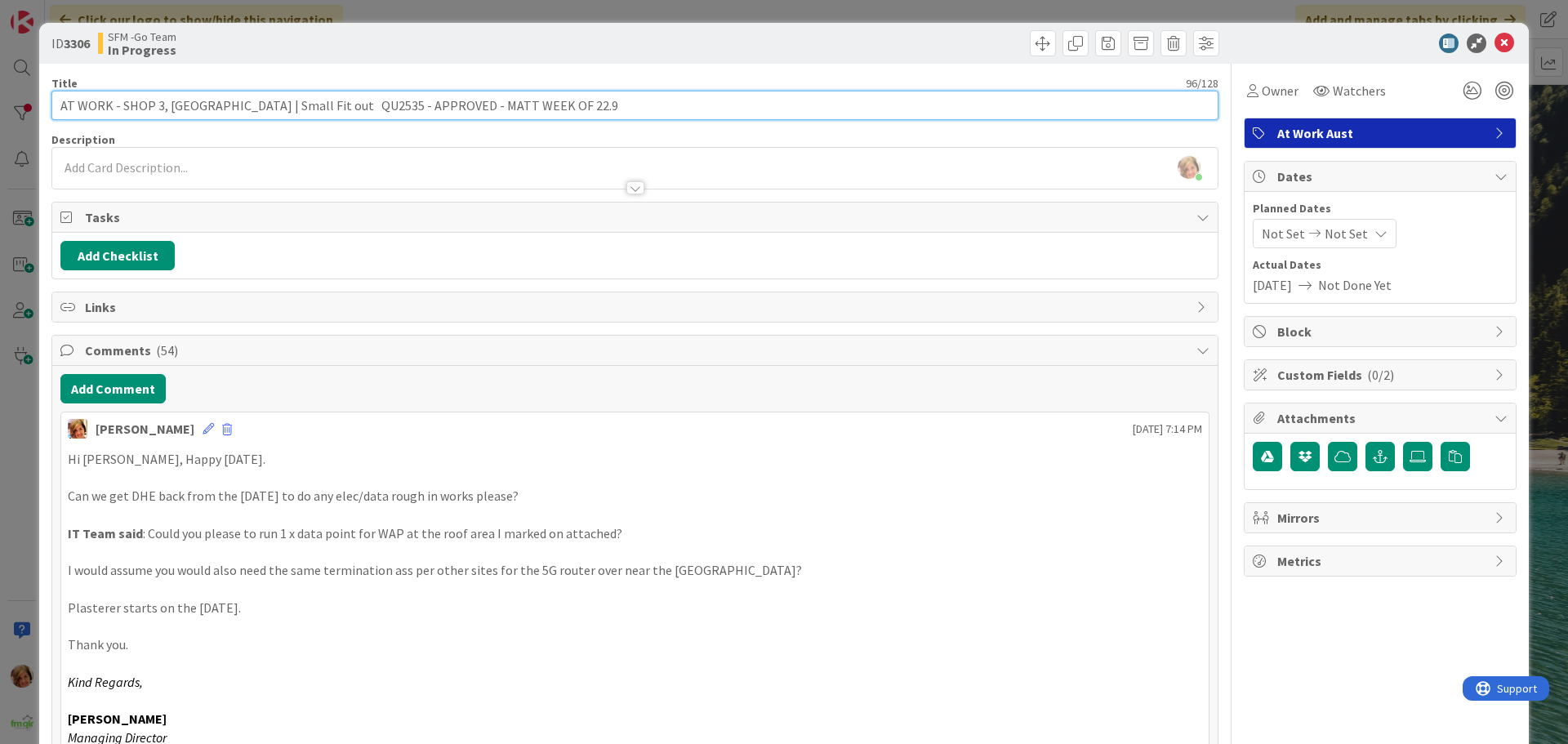
click at [638, 103] on input "AT WORK - SHOP 3, [GEOGRAPHIC_DATA] | Small Fit out QU2535 - APPROVED - MATT WE…" at bounding box center [634, 105] width 1167 height 30
type input "AT WORK - SHOP 3, [GEOGRAPHIC_DATA] | Small Fit out QU2535 - APPROVED - MATT WE…"
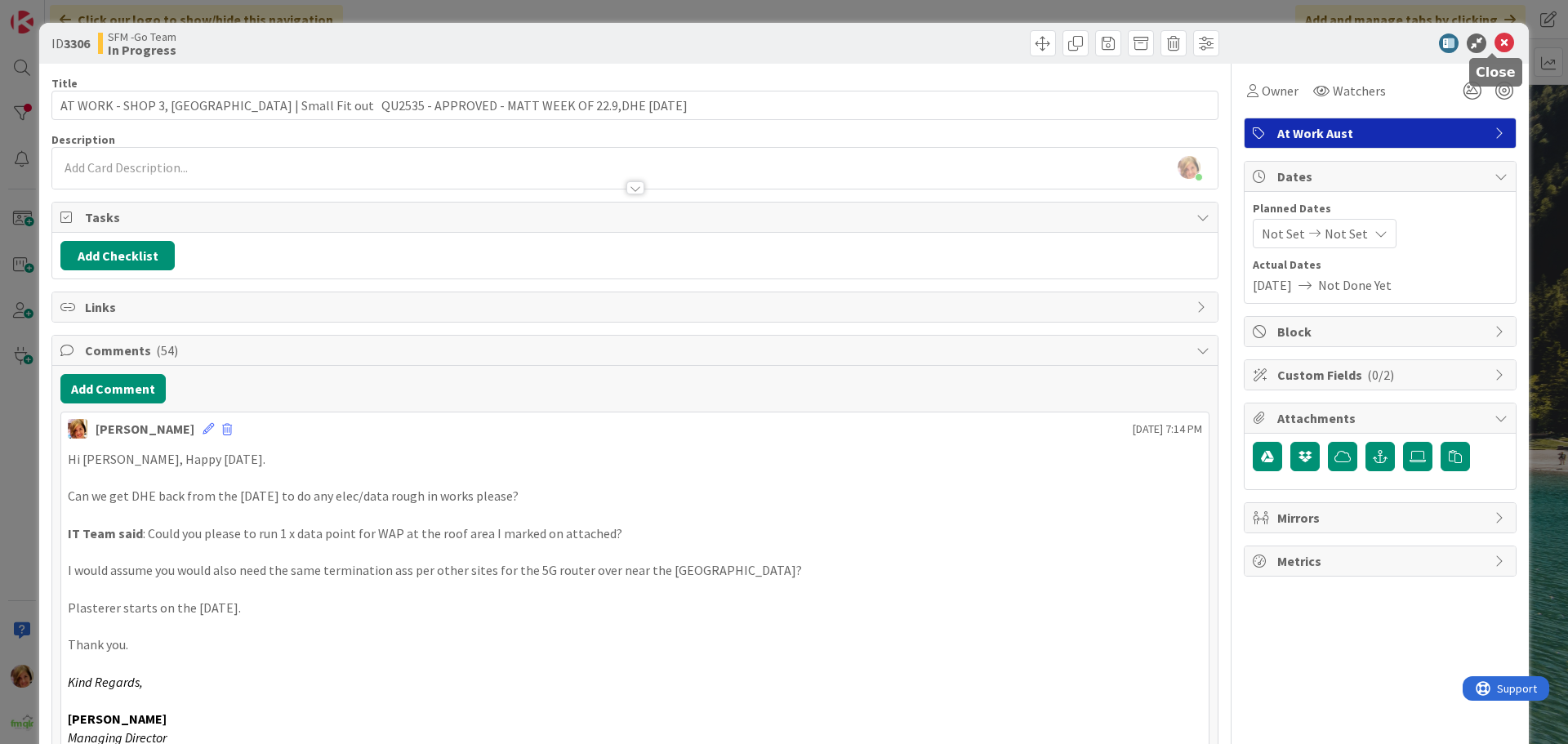
click at [1498, 37] on icon at bounding box center [1504, 43] width 20 height 20
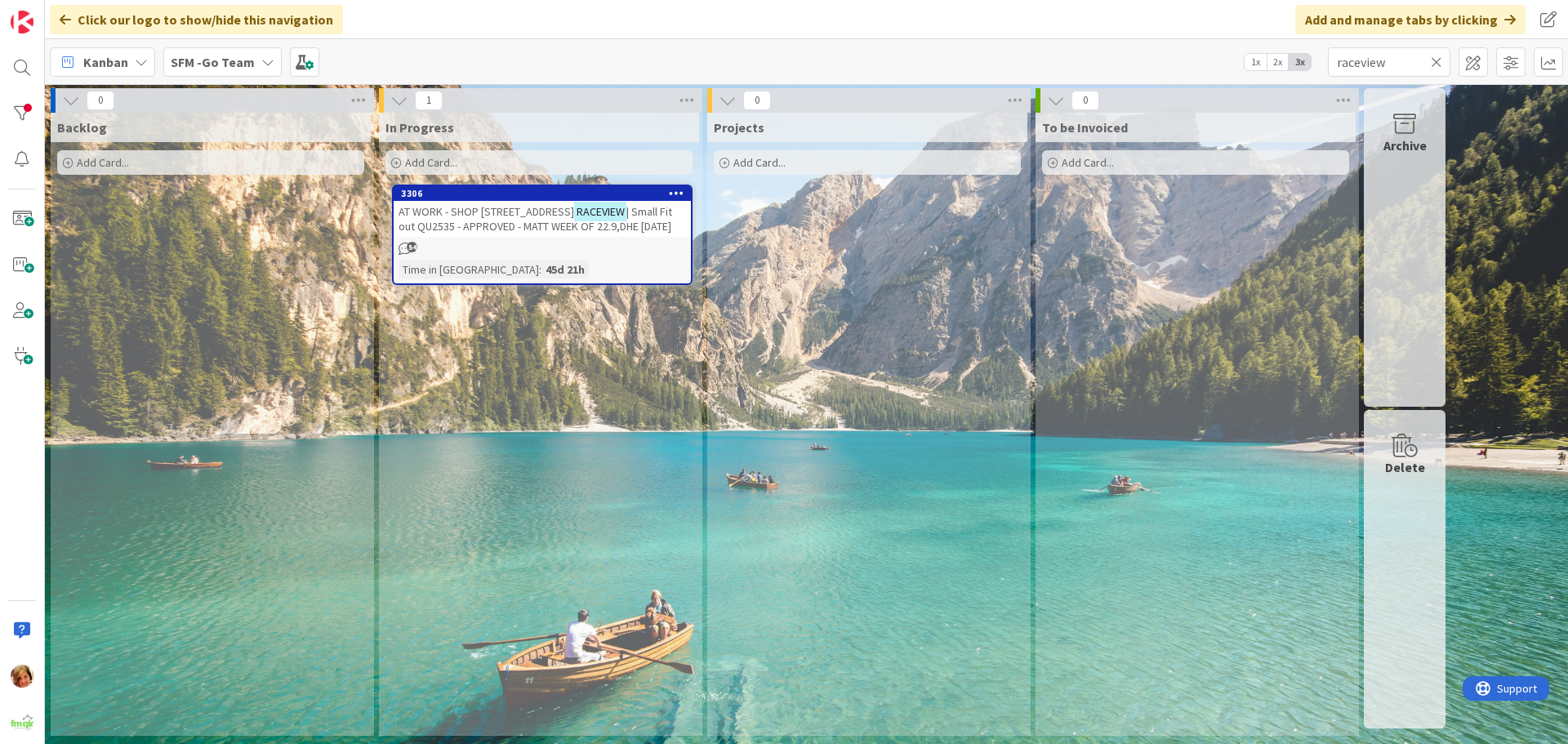
click at [1434, 57] on icon at bounding box center [1436, 62] width 11 height 15
click at [1434, 57] on input "text" at bounding box center [1388, 63] width 122 height 30
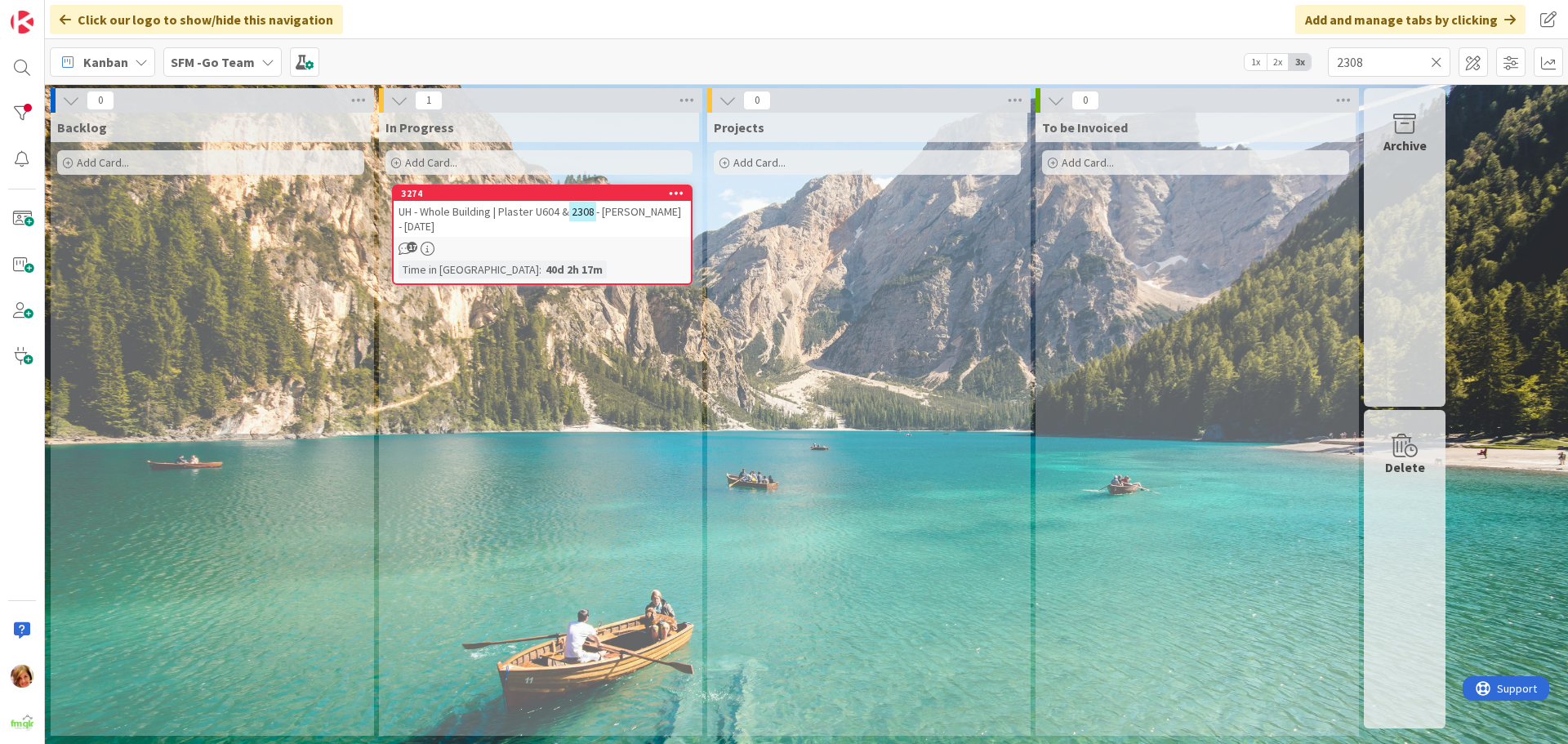
click at [510, 208] on span "UH - Whole Building | Plaster U604 &" at bounding box center [484, 211] width 170 height 15
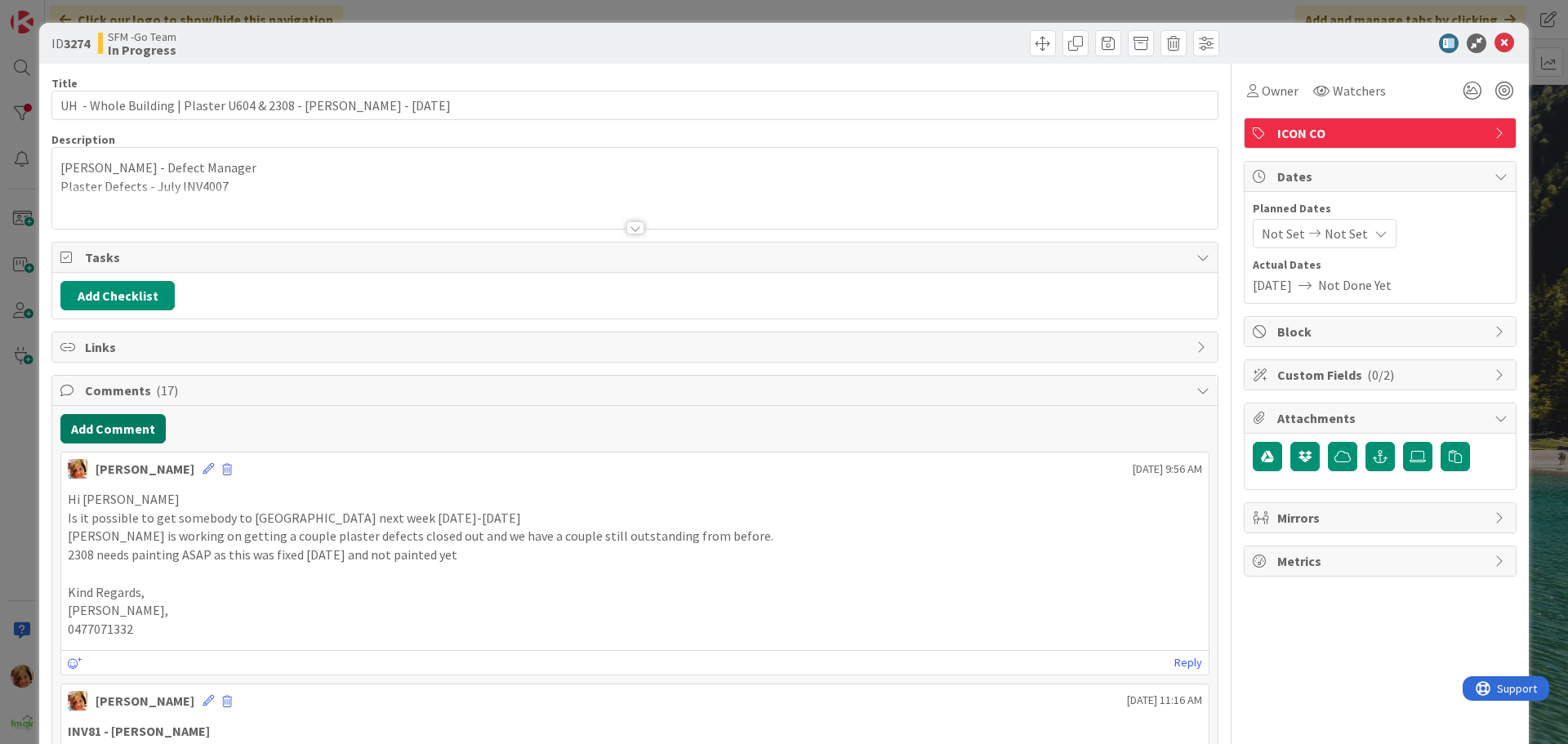
click at [125, 430] on button "Add Comment" at bounding box center [113, 429] width 105 height 30
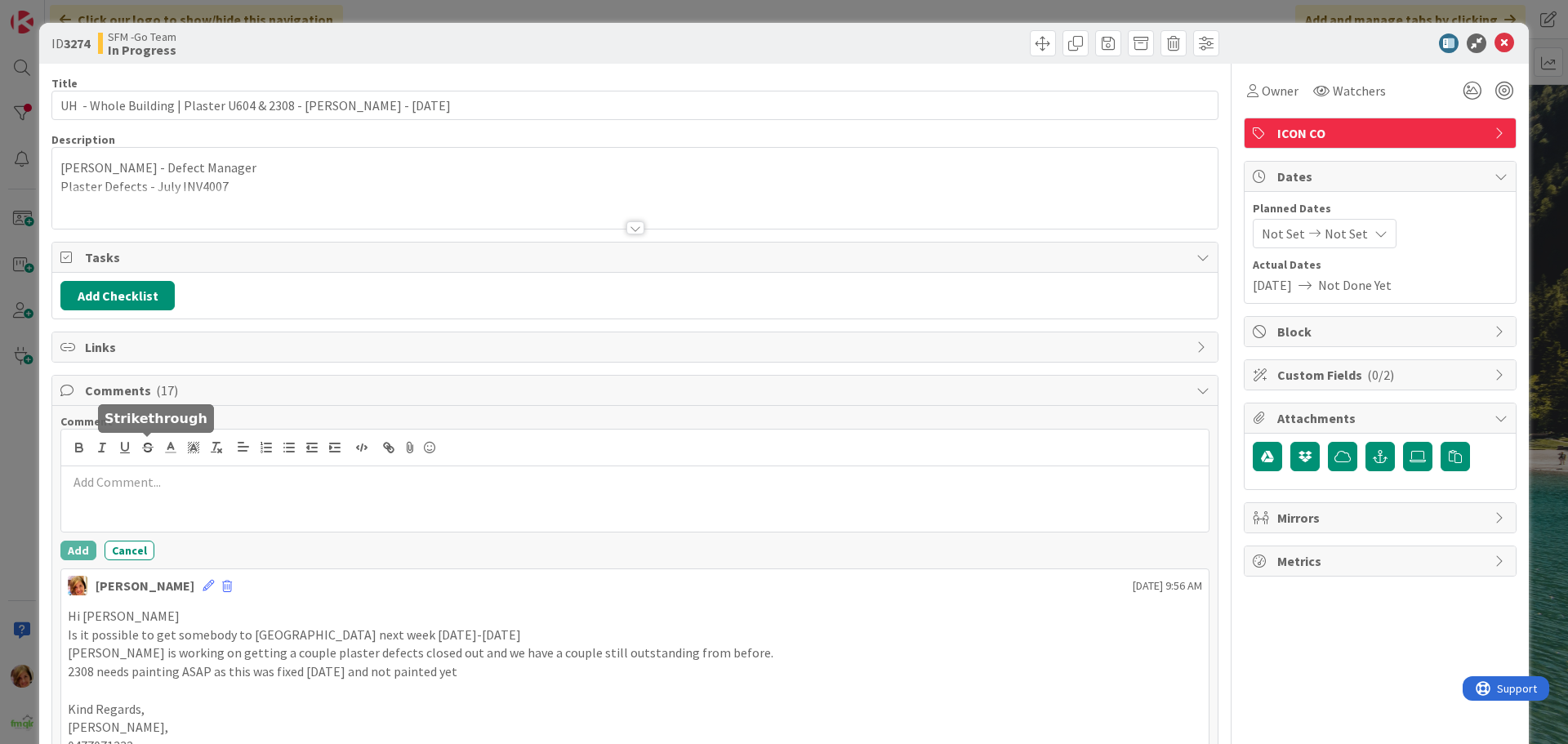
click at [147, 463] on div at bounding box center [634, 448] width 1148 height 37
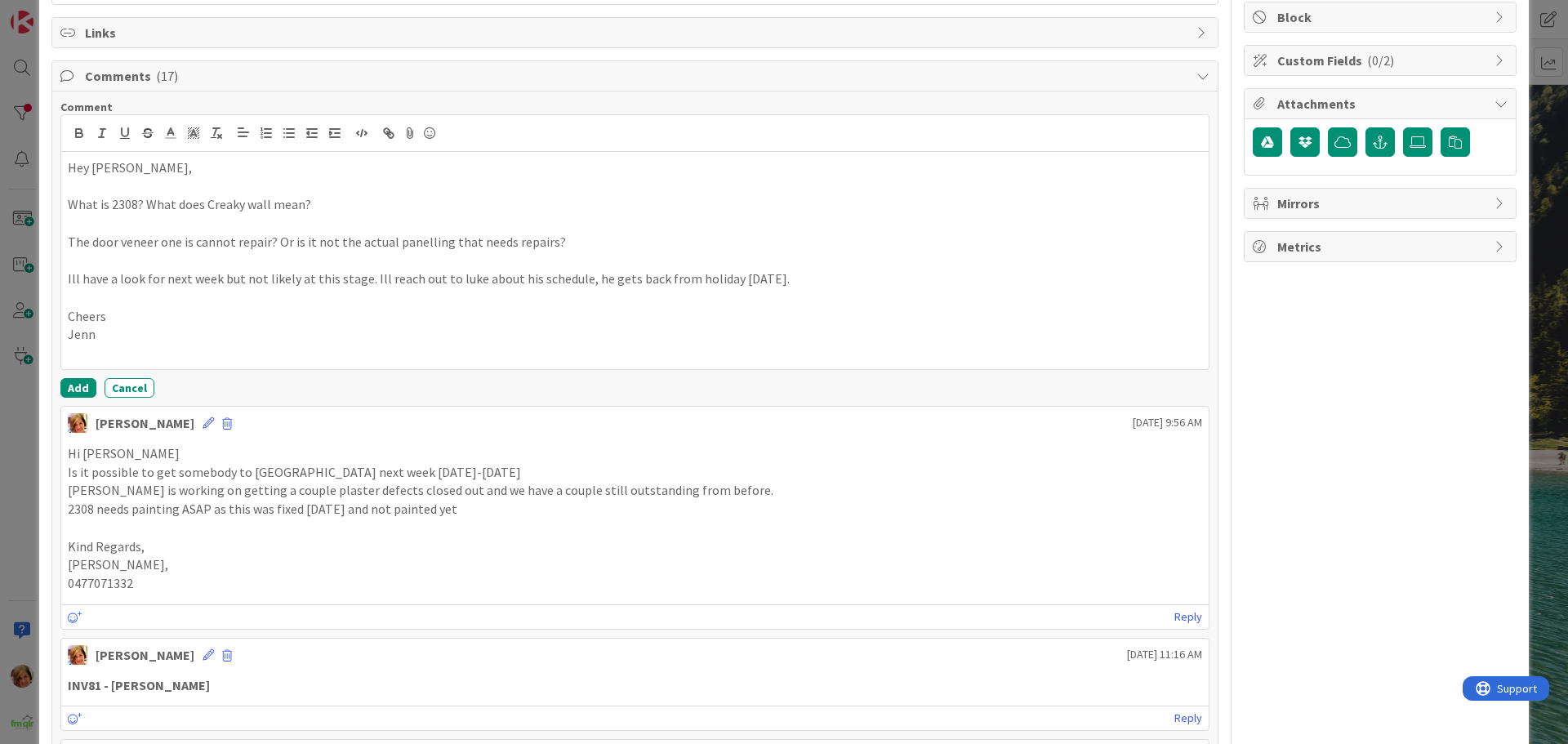
scroll to position [327, 0]
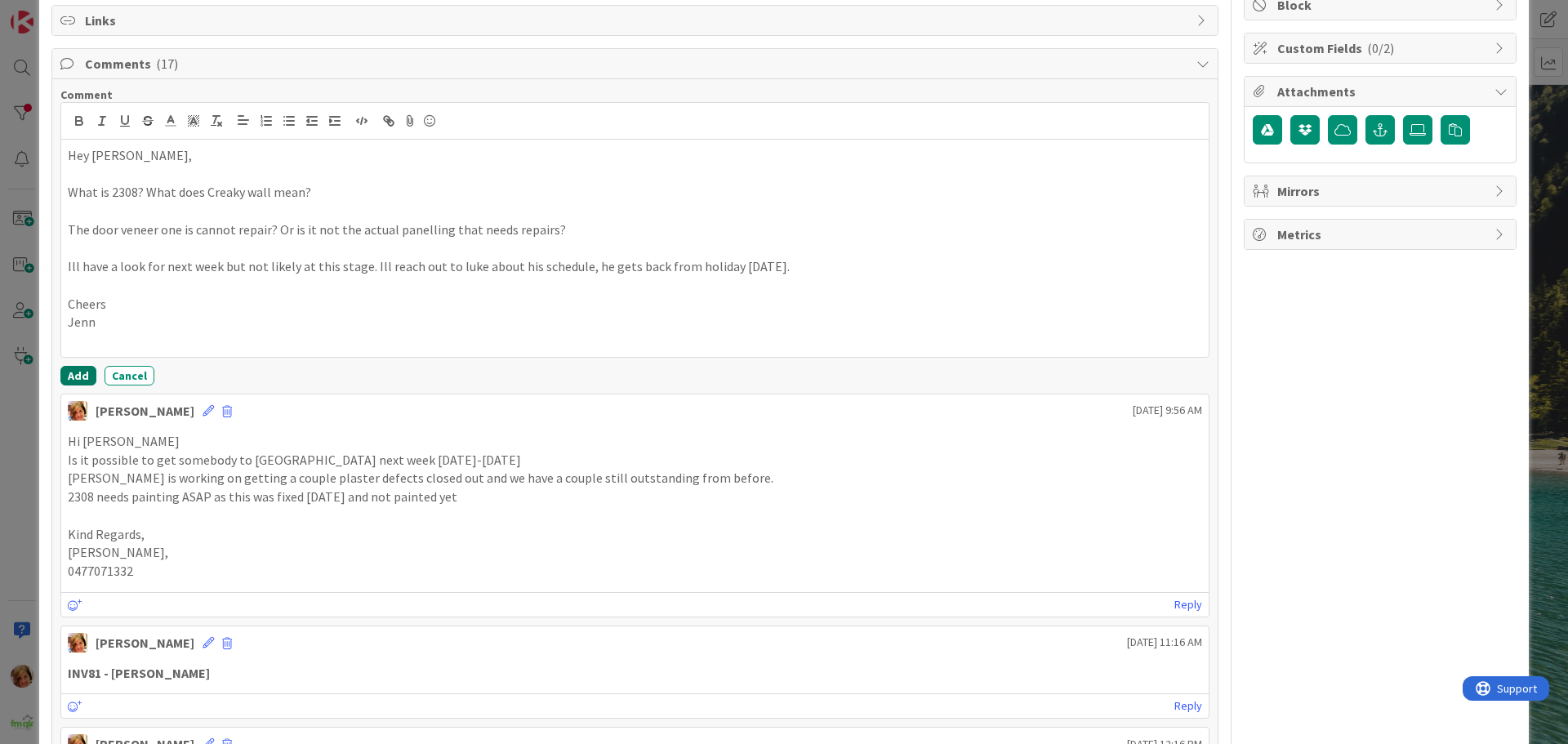
click at [75, 371] on button "Add" at bounding box center [78, 375] width 36 height 20
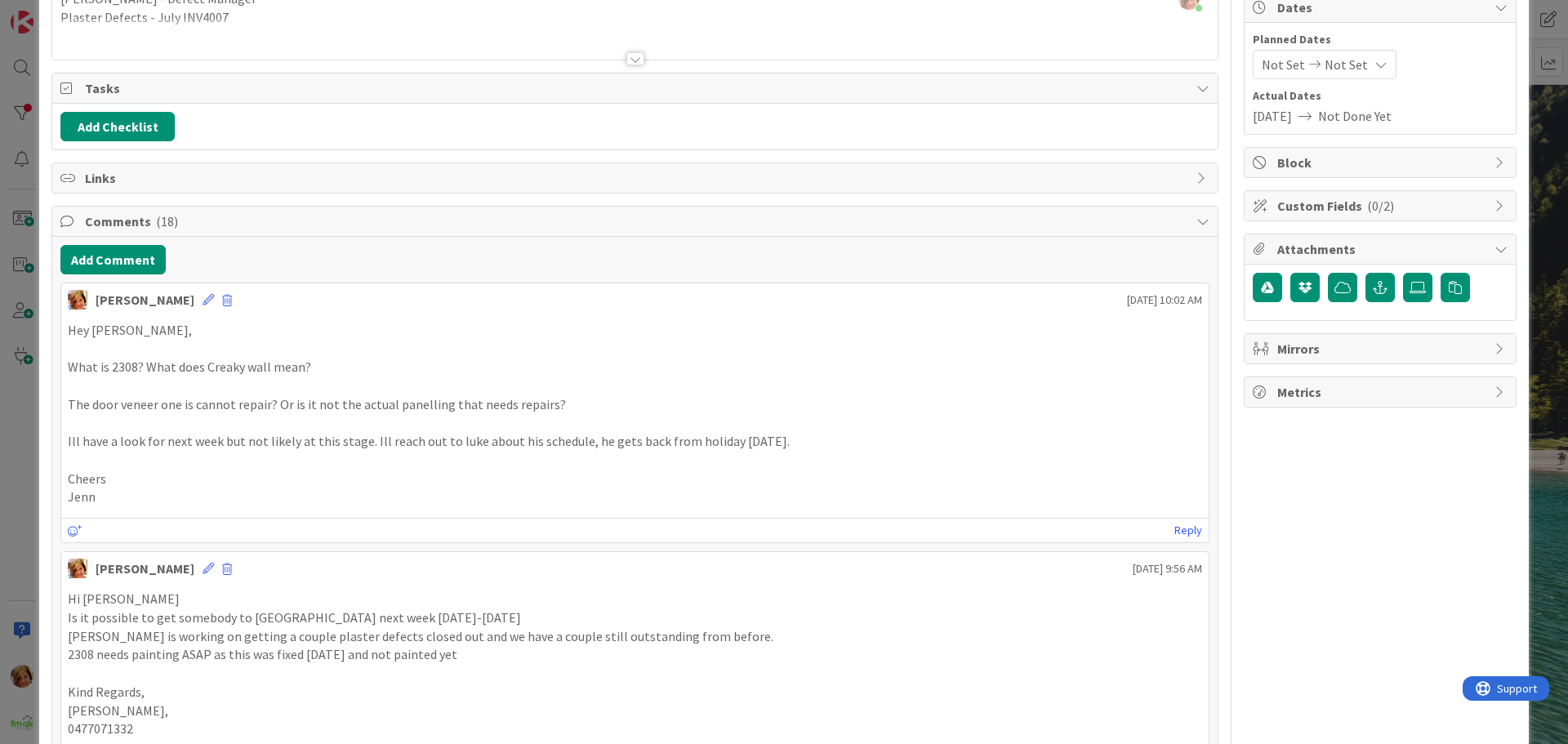
scroll to position [0, 0]
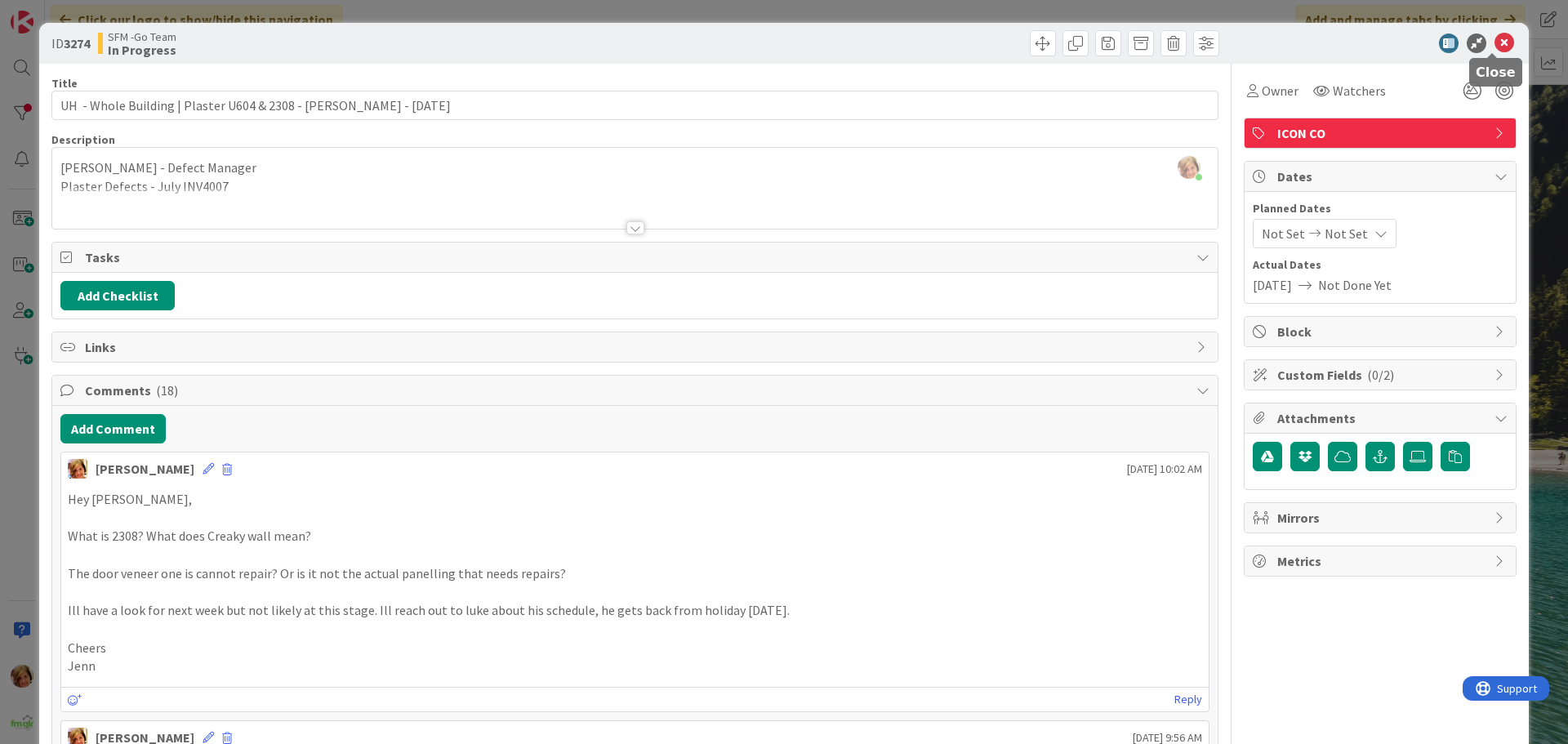
click at [1494, 42] on icon at bounding box center [1504, 43] width 20 height 20
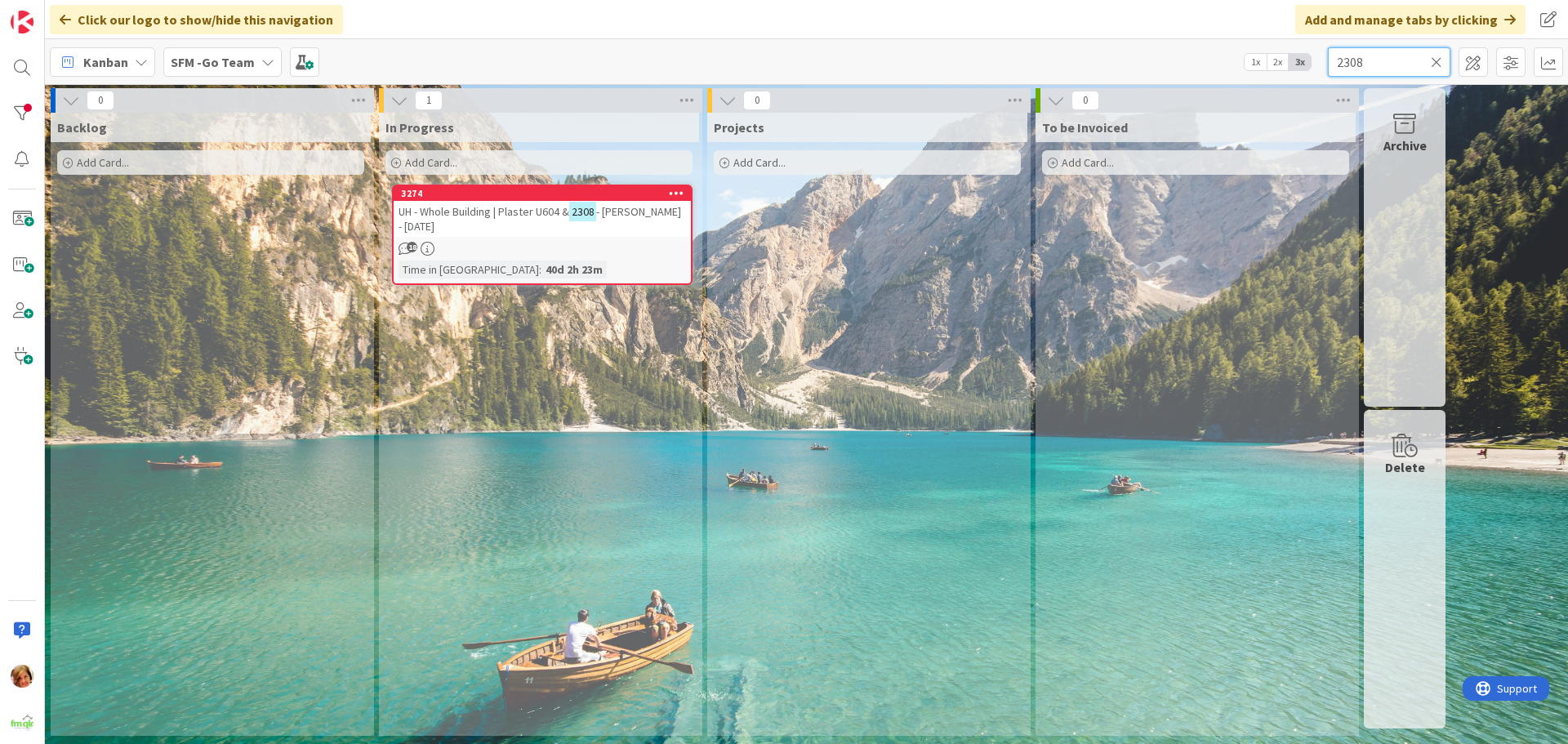
click at [1415, 68] on input "2308" at bounding box center [1388, 63] width 122 height 30
type input "2"
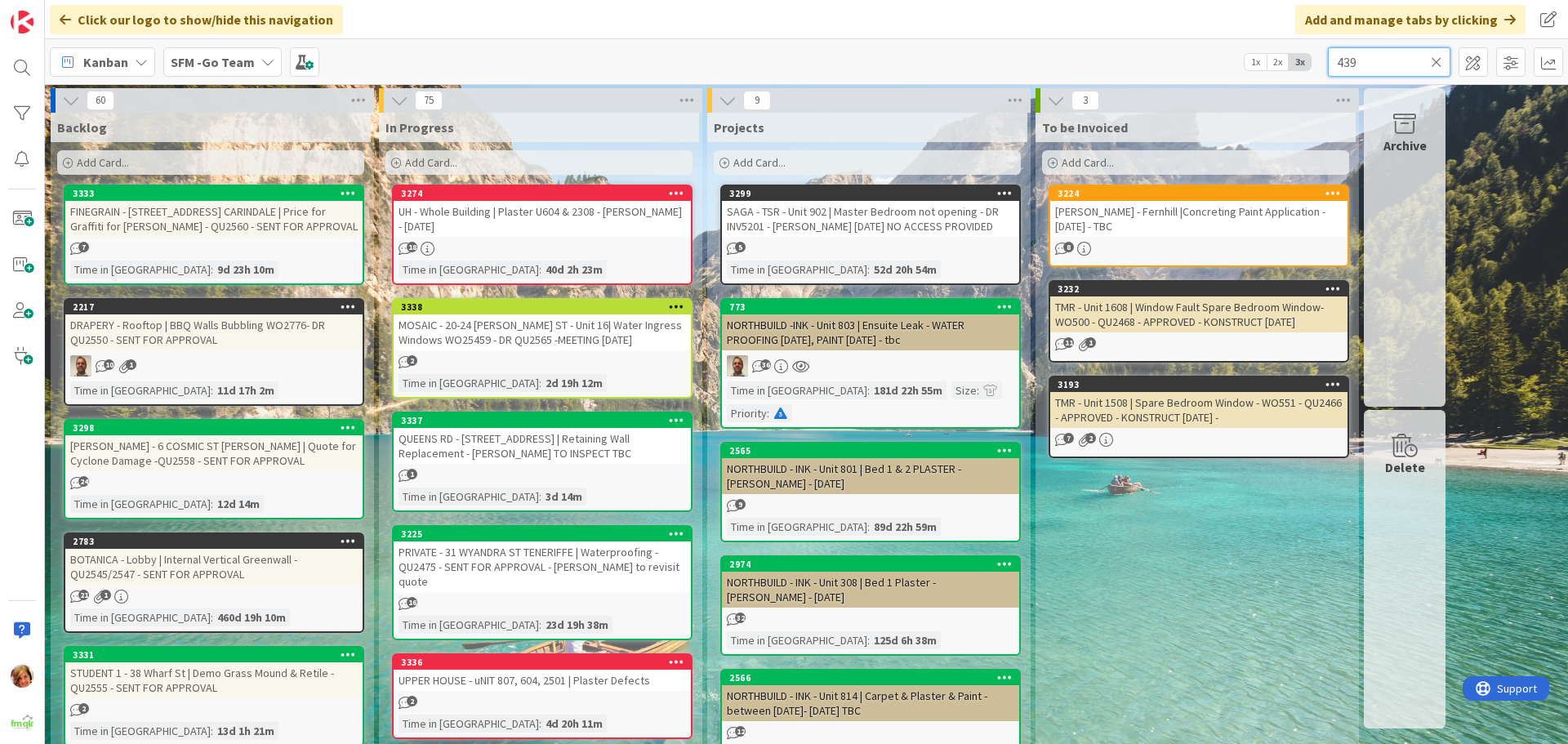
type input "439"
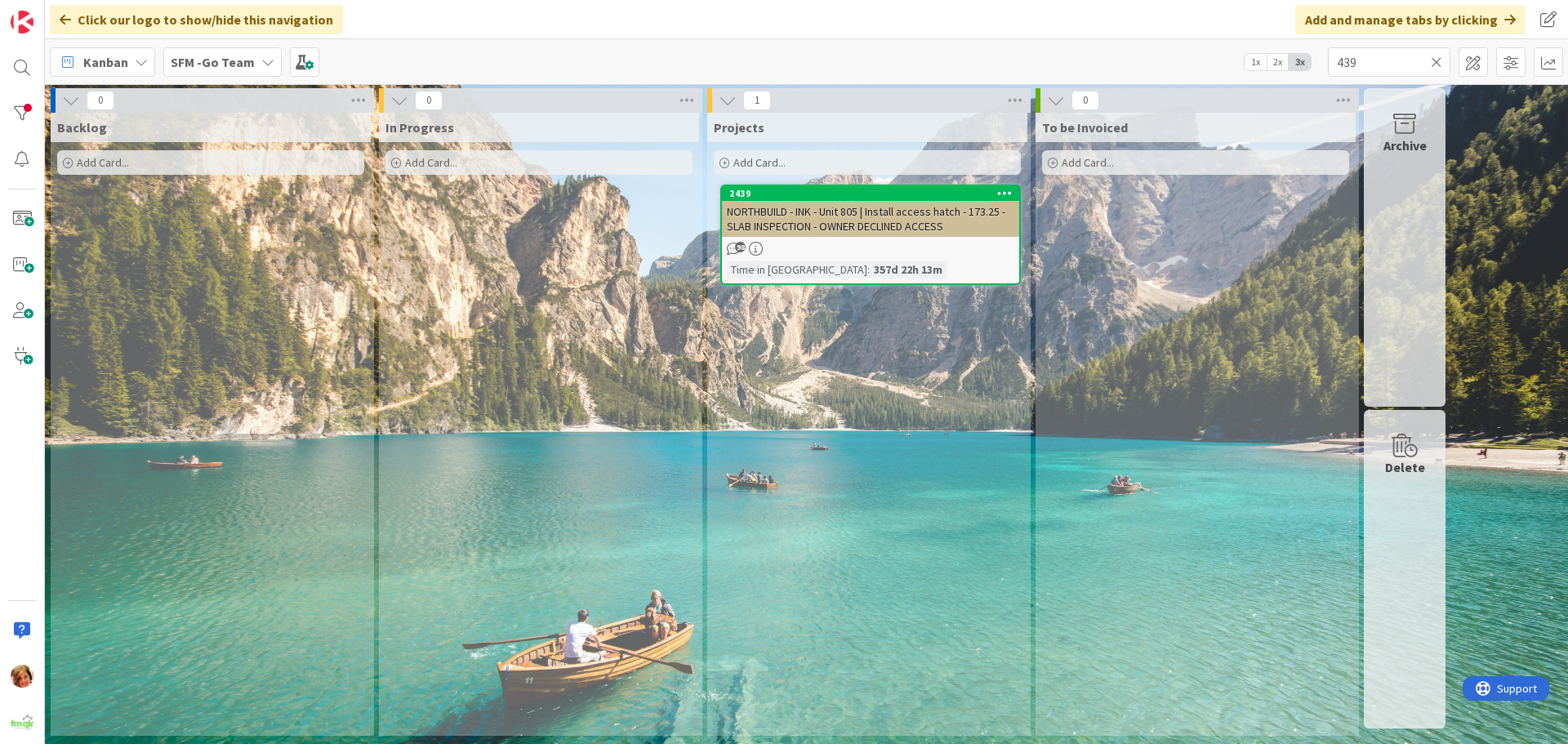
click at [1434, 63] on icon at bounding box center [1436, 62] width 11 height 15
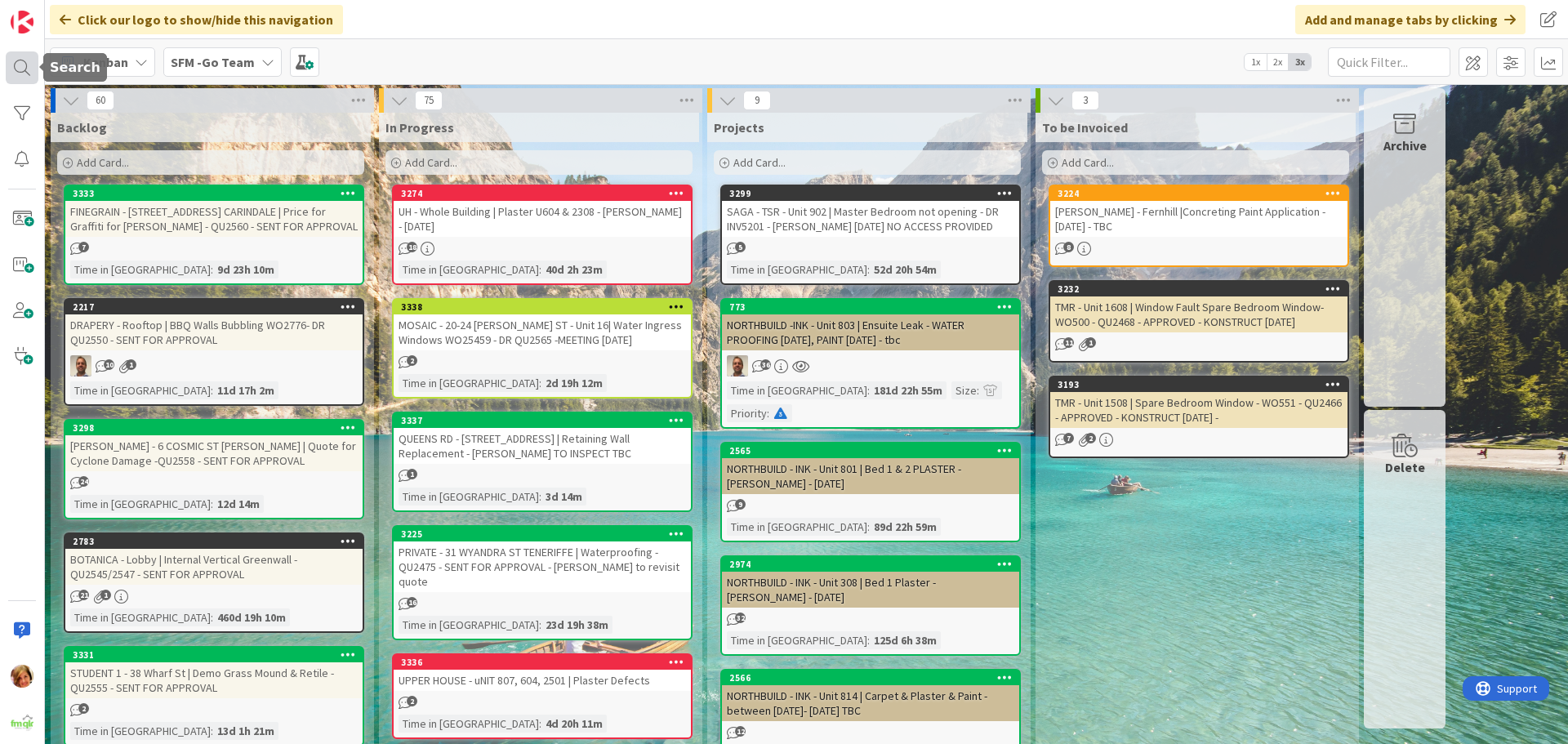
click at [17, 58] on div at bounding box center [23, 68] width 33 height 33
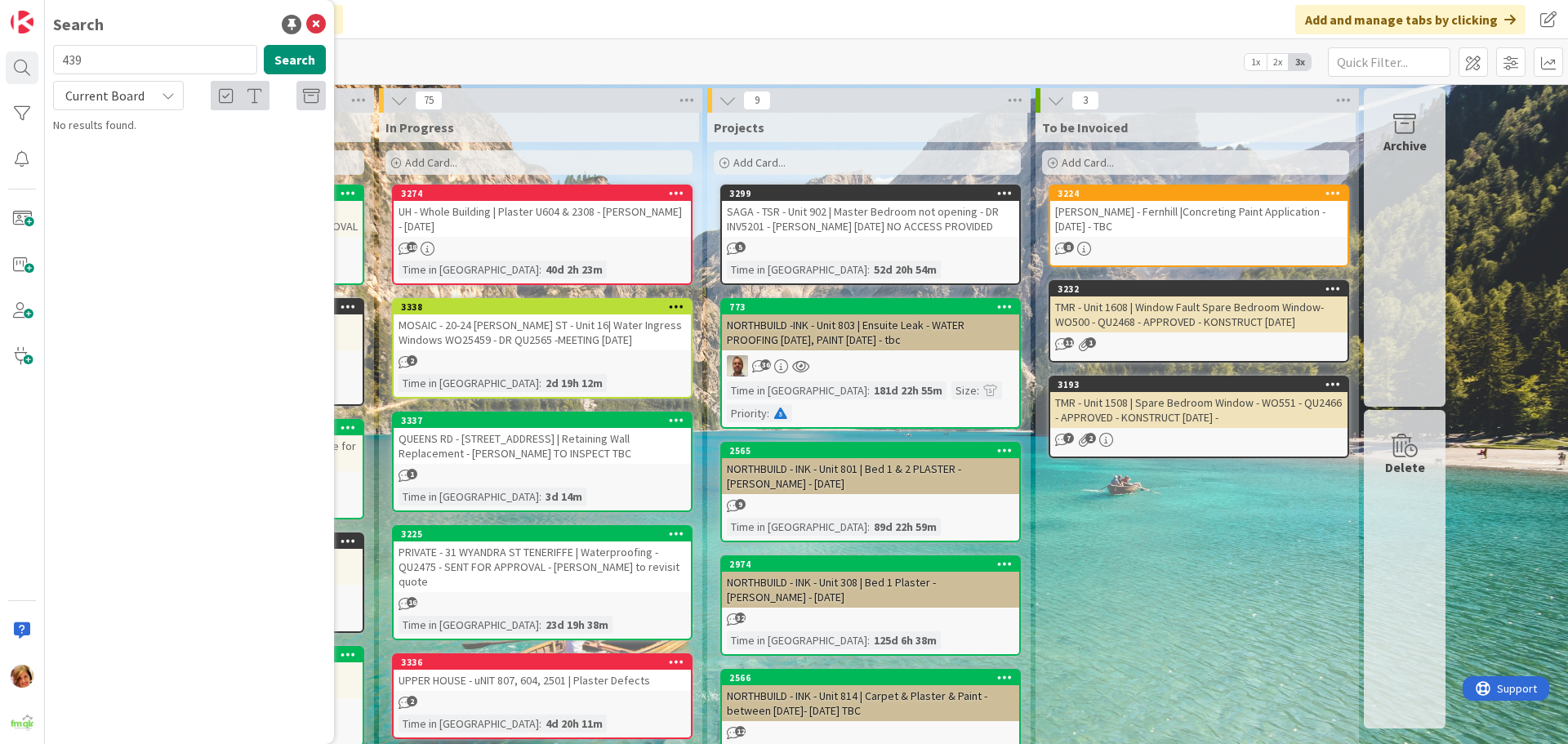
type input "439"
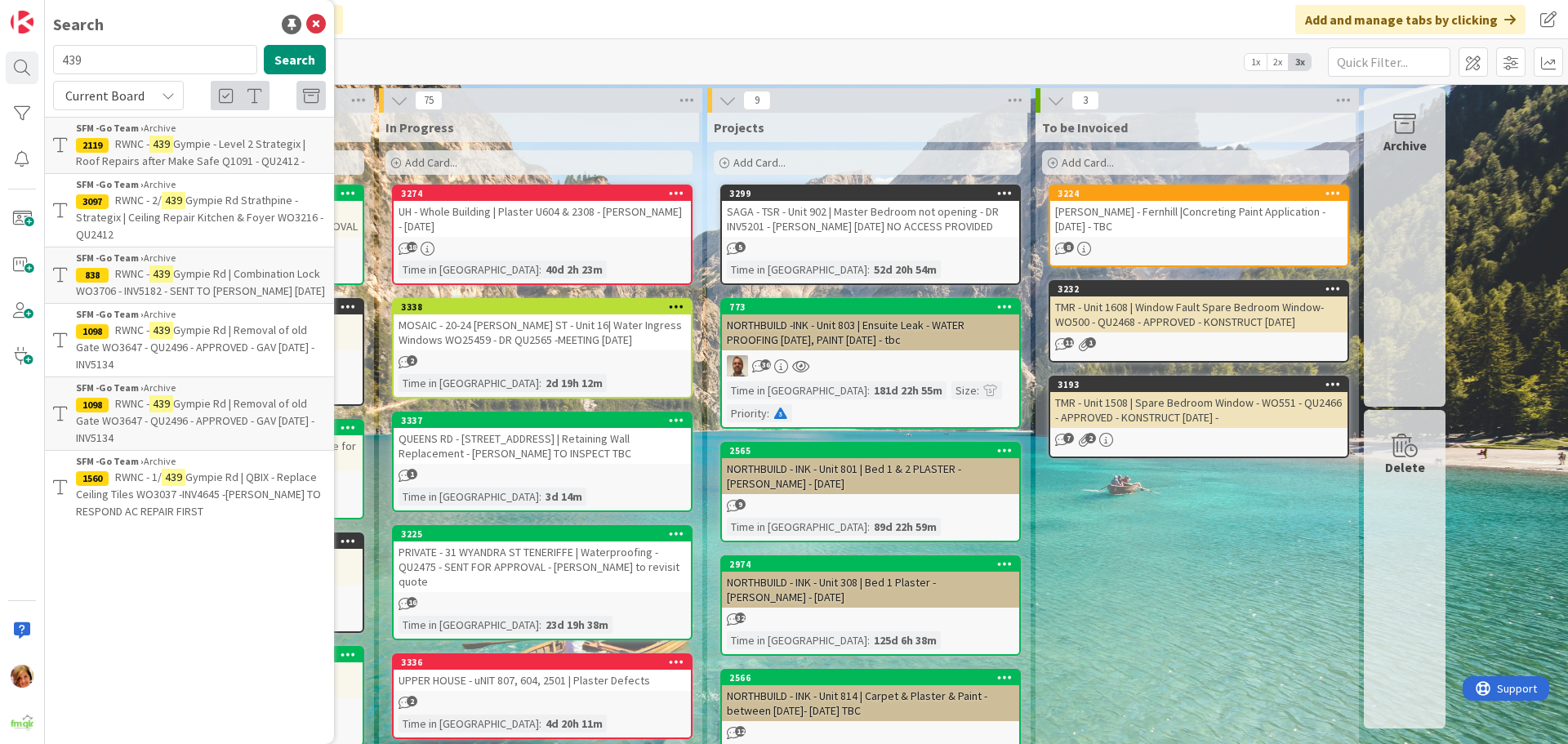
click at [230, 276] on span "Gympie Rd | Combination Lock WO3706 - INV5182 - SENT TO [PERSON_NAME] [DATE]" at bounding box center [200, 282] width 249 height 32
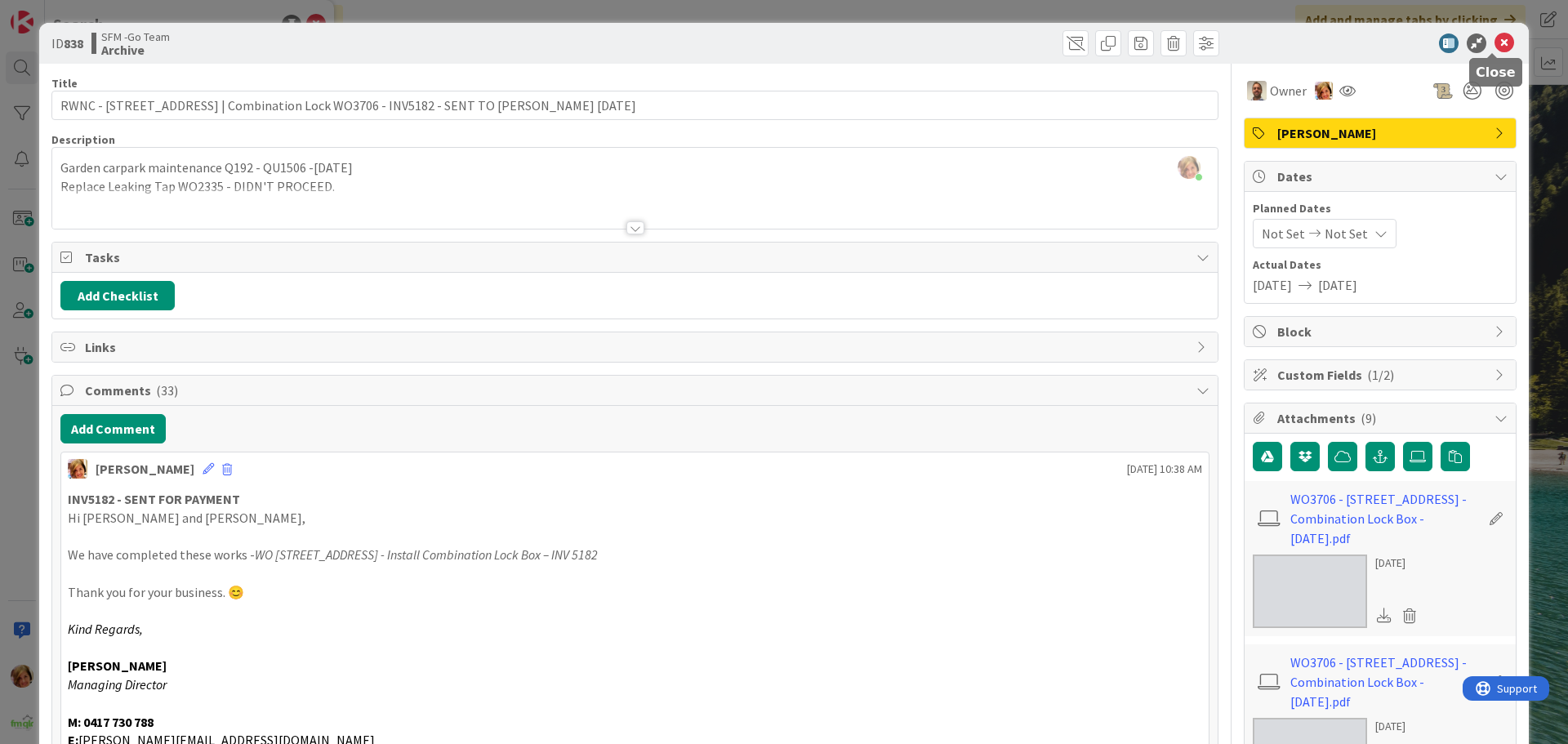
click at [1494, 41] on icon at bounding box center [1504, 43] width 20 height 20
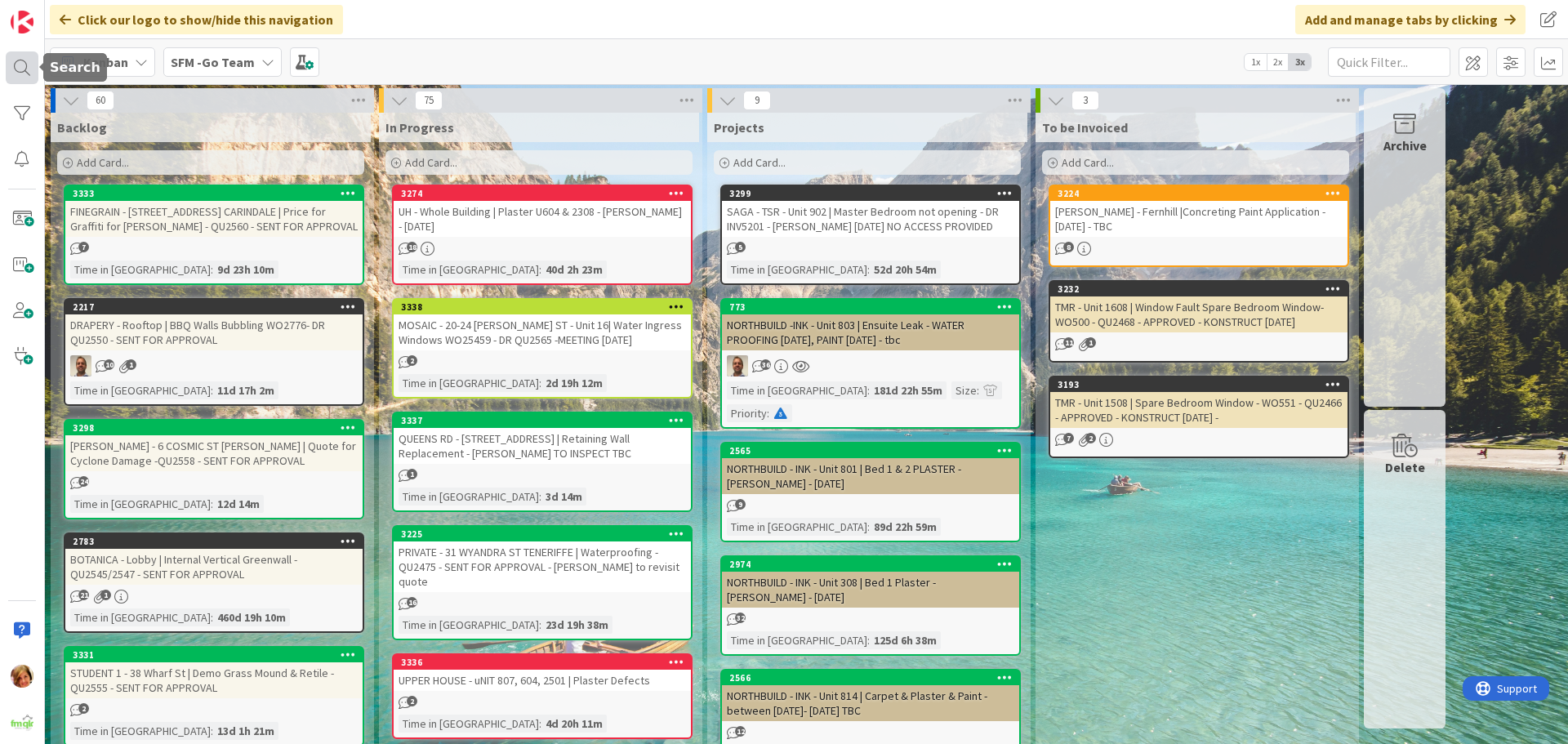
click at [21, 58] on div at bounding box center [23, 68] width 33 height 33
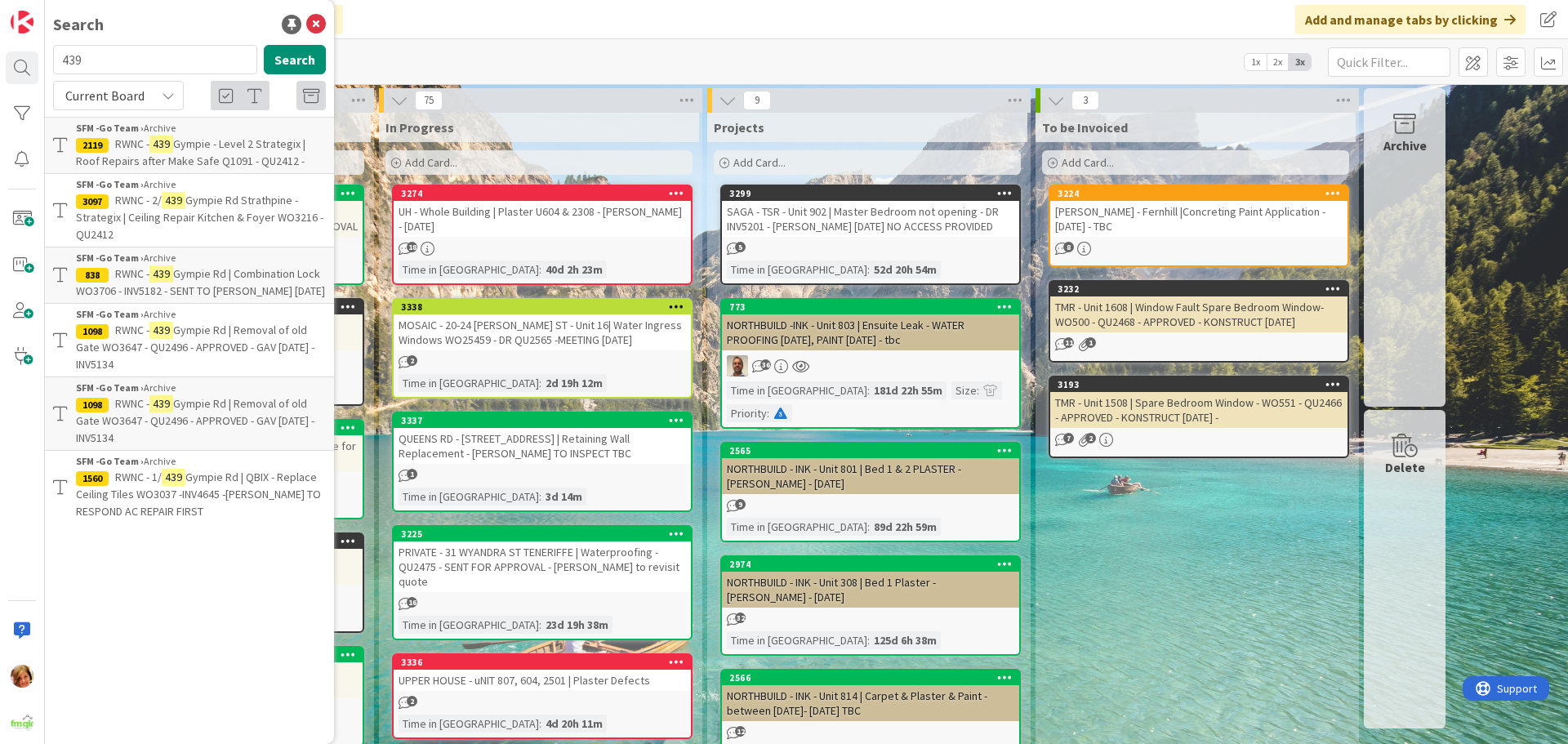
click at [209, 325] on span "Gympie Rd | Removal of old Gate WO3647 - QU2496 - APPROVED - GAV [DATE] - INV51…" at bounding box center [195, 347] width 238 height 49
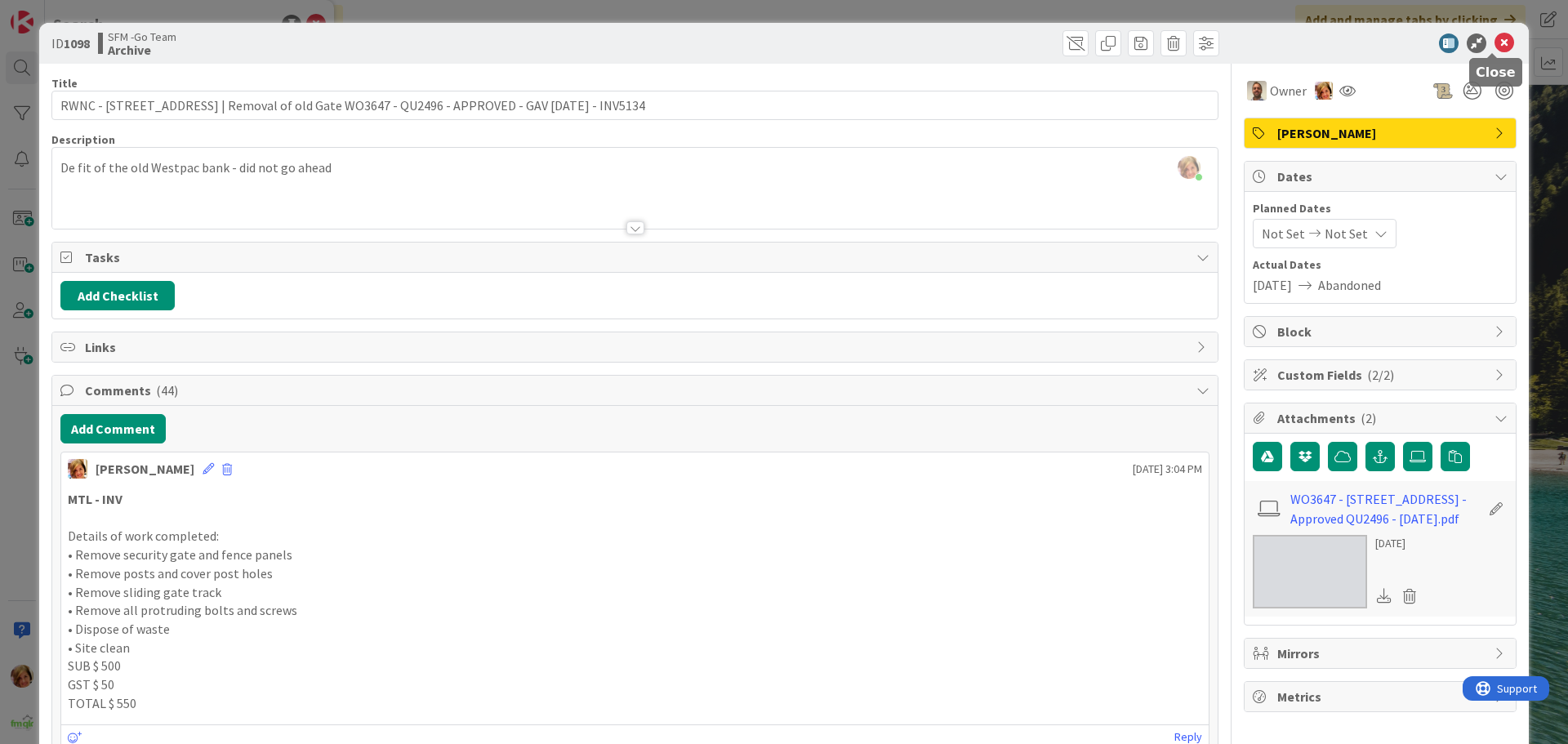
click at [1494, 43] on icon at bounding box center [1504, 43] width 20 height 20
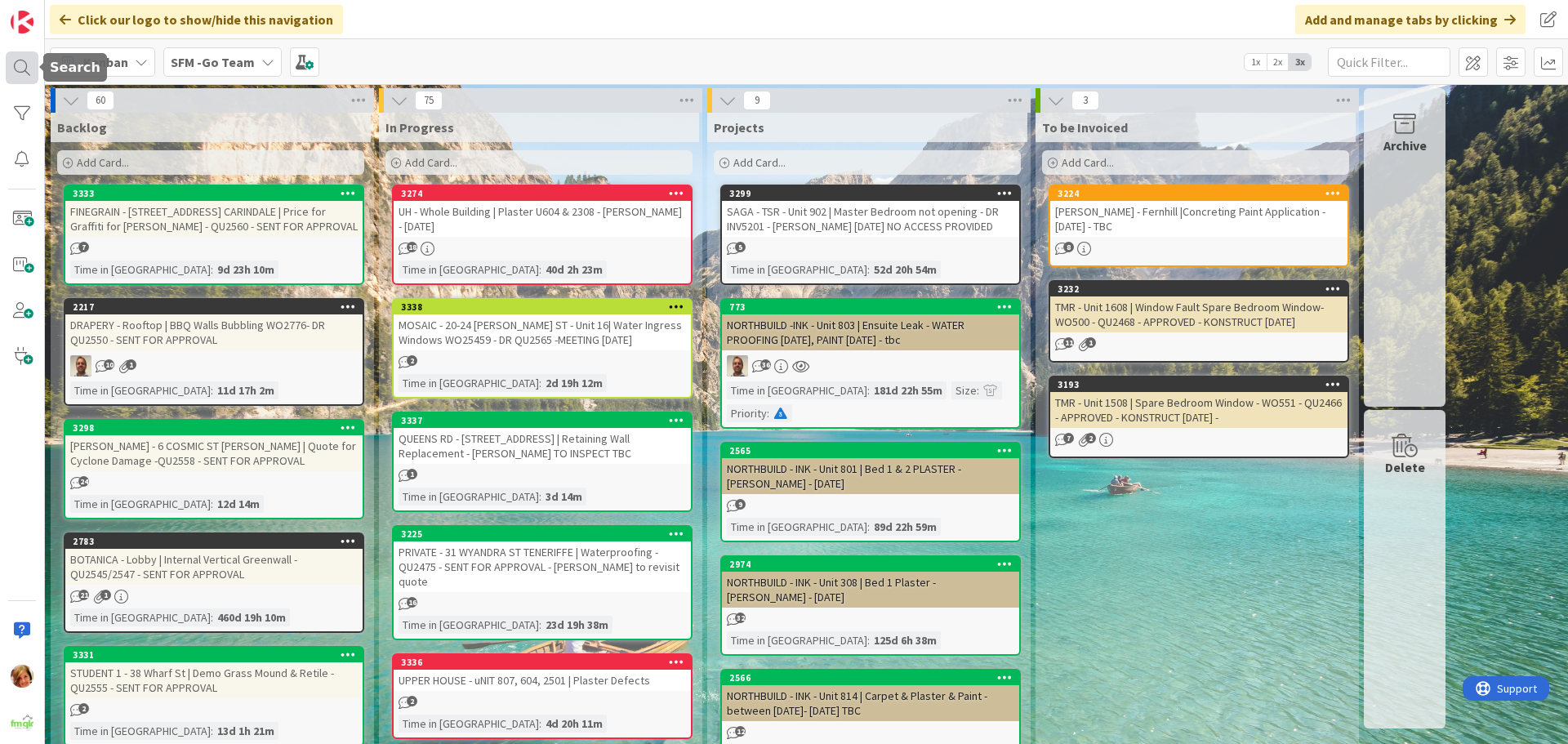
click at [17, 67] on div at bounding box center [23, 68] width 33 height 33
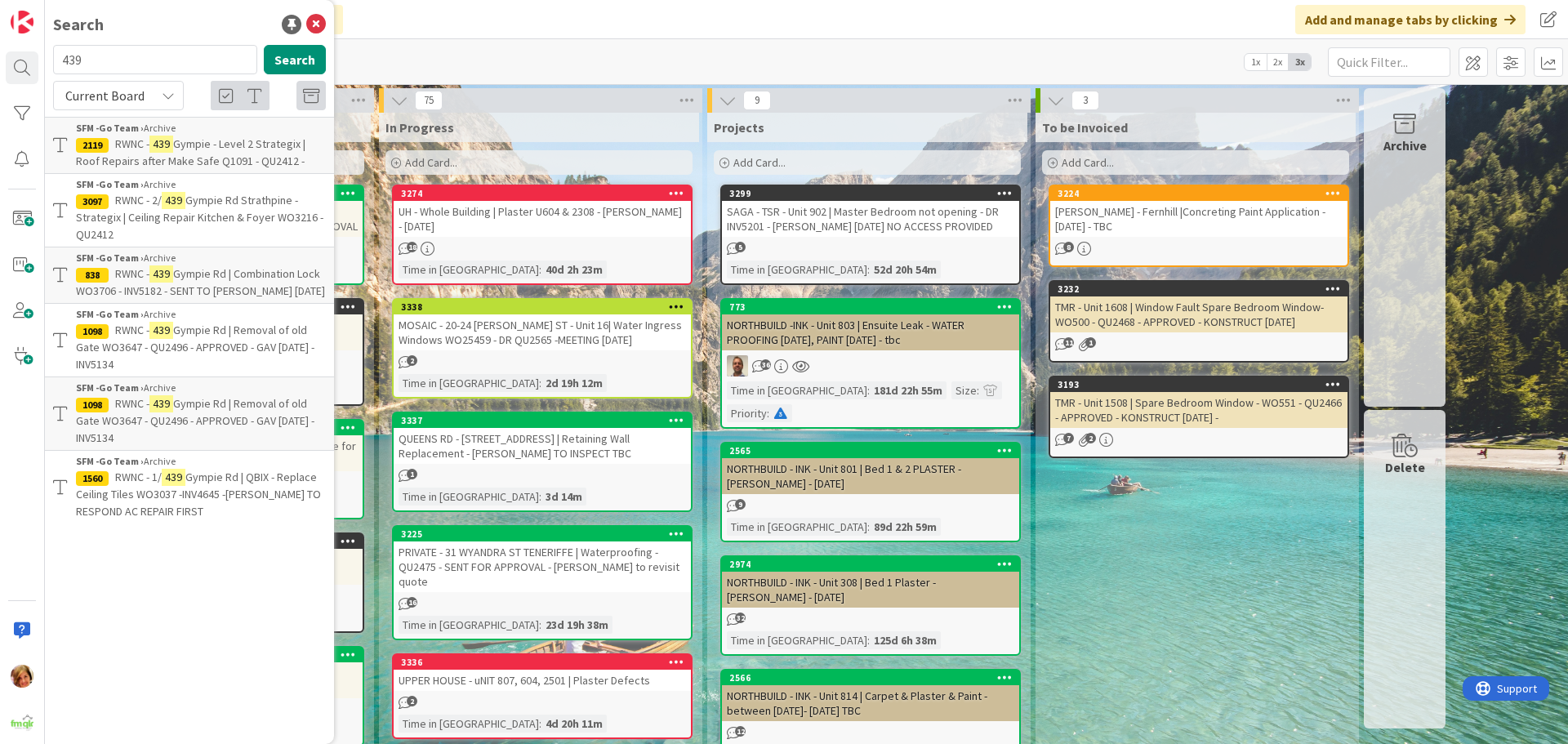
click at [232, 394] on div "SFM -Go Team › Archive" at bounding box center [201, 388] width 250 height 15
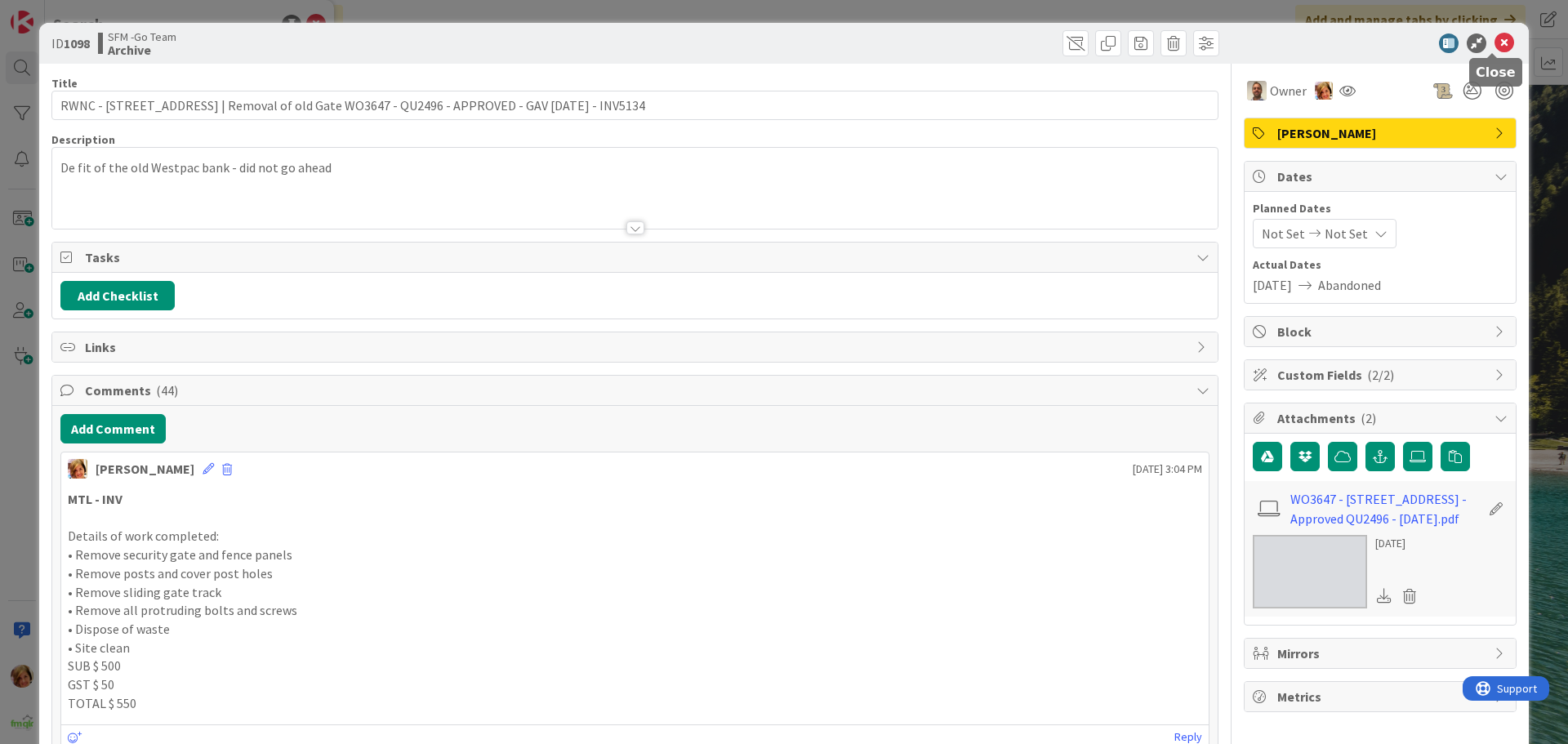
click at [1494, 45] on icon at bounding box center [1504, 43] width 20 height 20
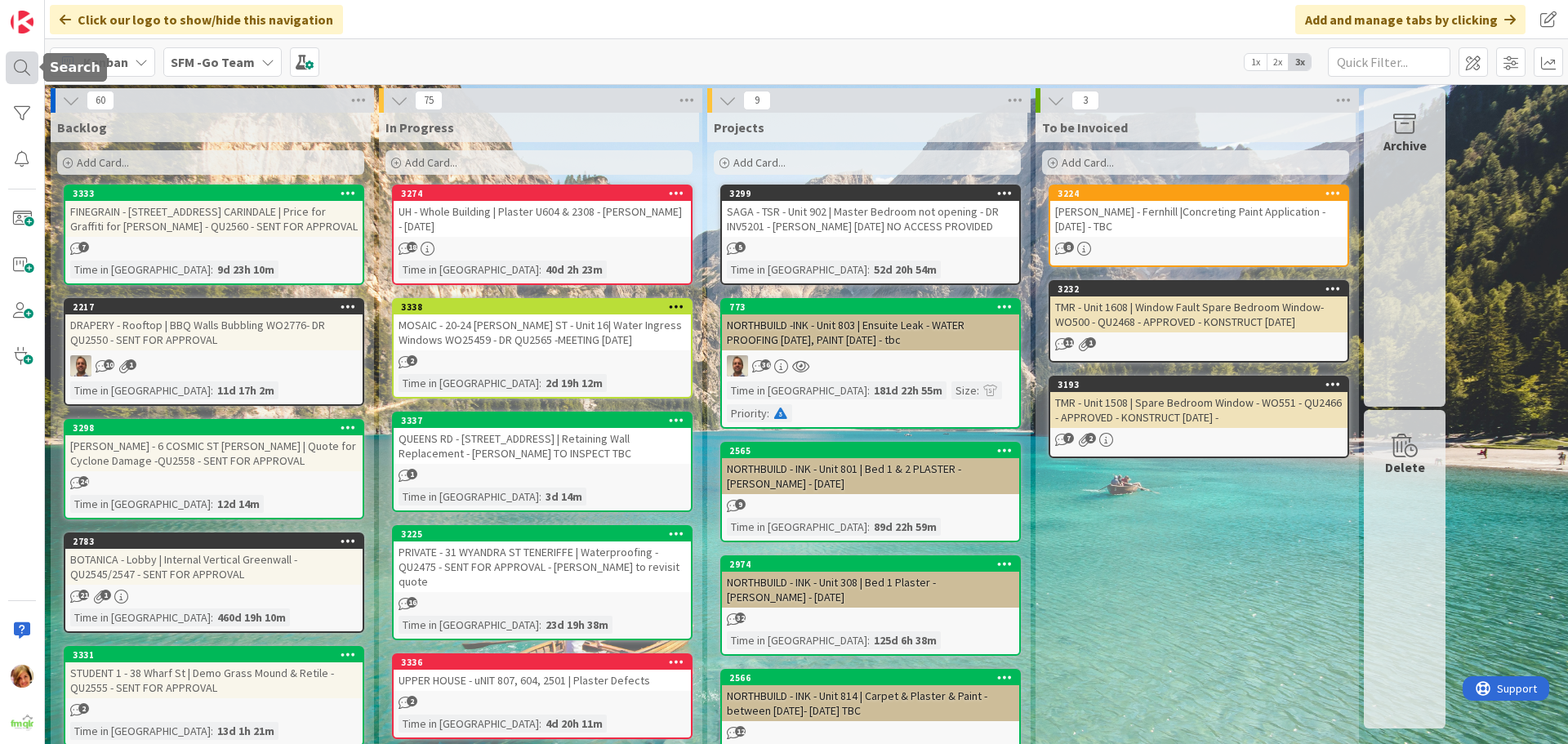
click at [17, 63] on div at bounding box center [23, 68] width 33 height 33
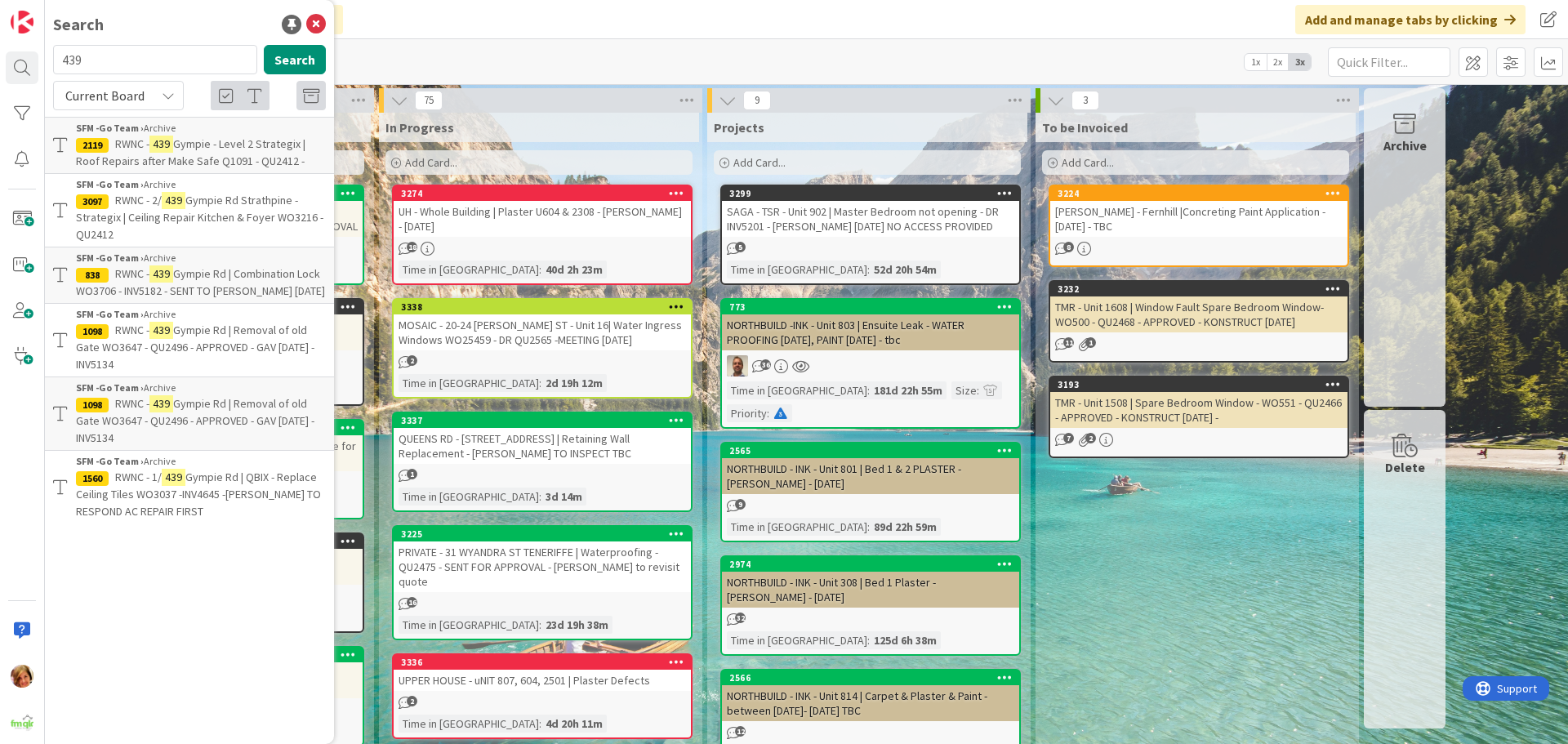
click at [215, 269] on span "Gympie Rd | Combination Lock WO3706 - INV5182 - SENT TO [PERSON_NAME] [DATE]" at bounding box center [200, 282] width 249 height 32
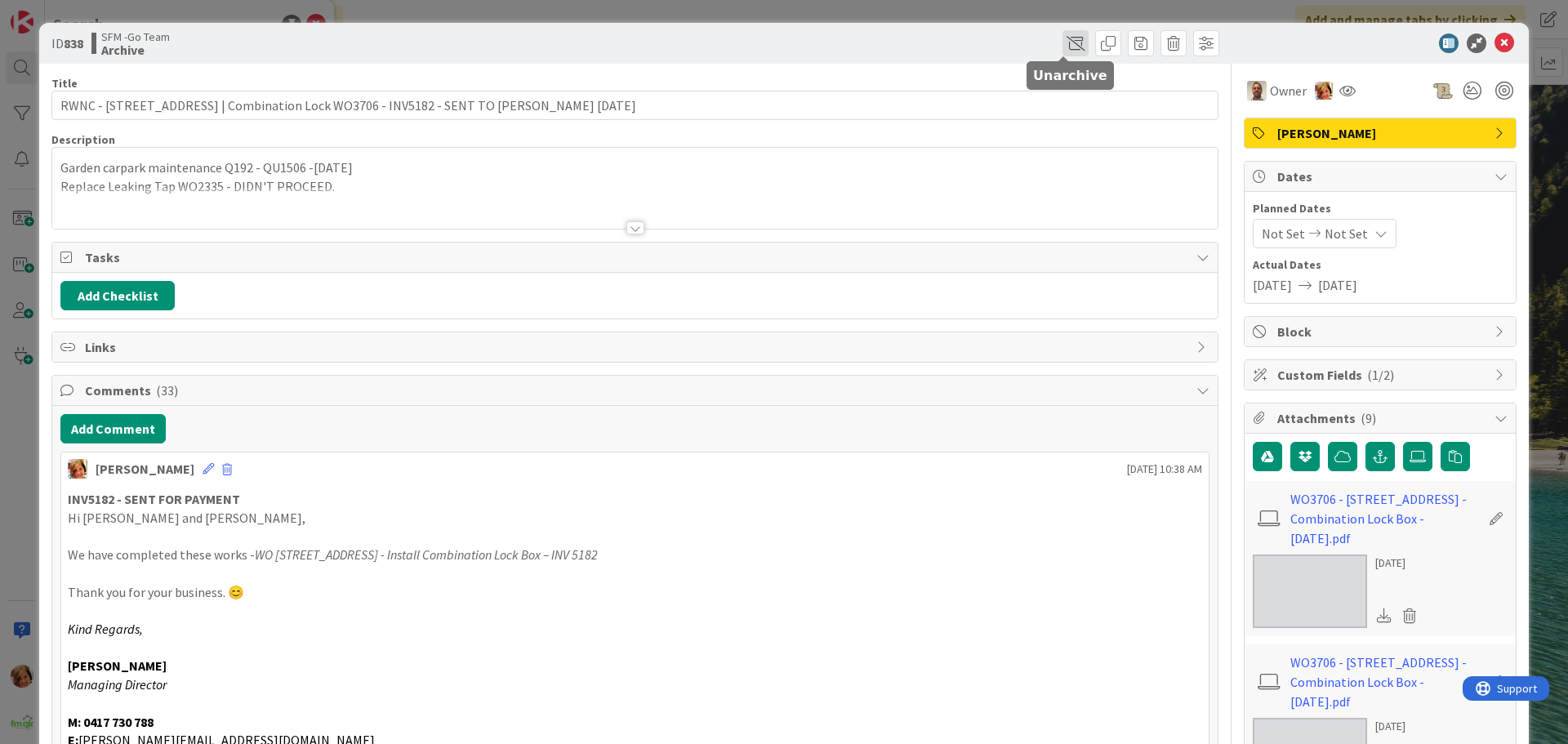
click at [1068, 47] on span at bounding box center [1075, 43] width 26 height 26
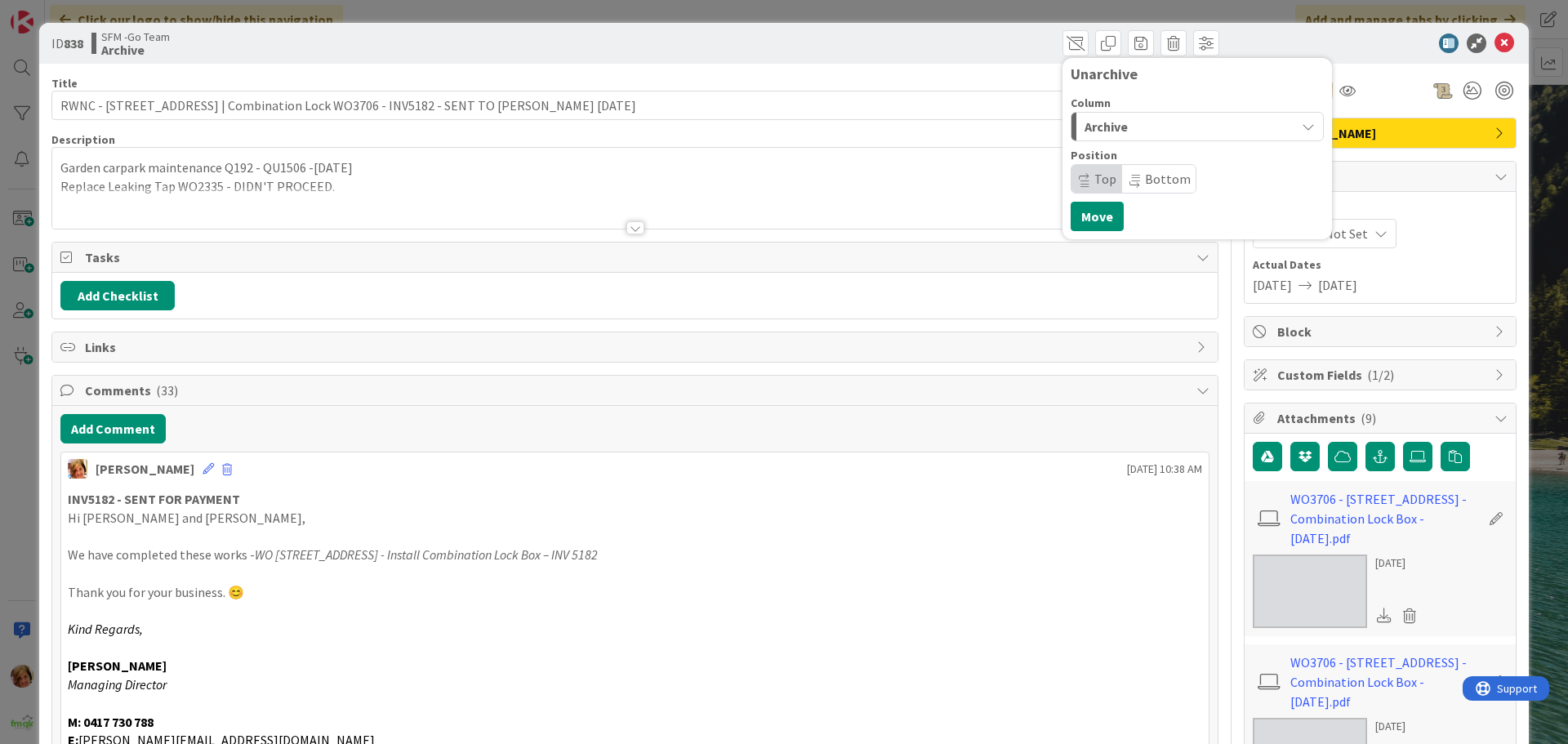
click at [1126, 130] on div "Archive" at bounding box center [1187, 127] width 215 height 26
click at [1115, 193] on span "In Progress" at bounding box center [1139, 192] width 59 height 20
click at [1082, 216] on button "Move" at bounding box center [1096, 216] width 53 height 30
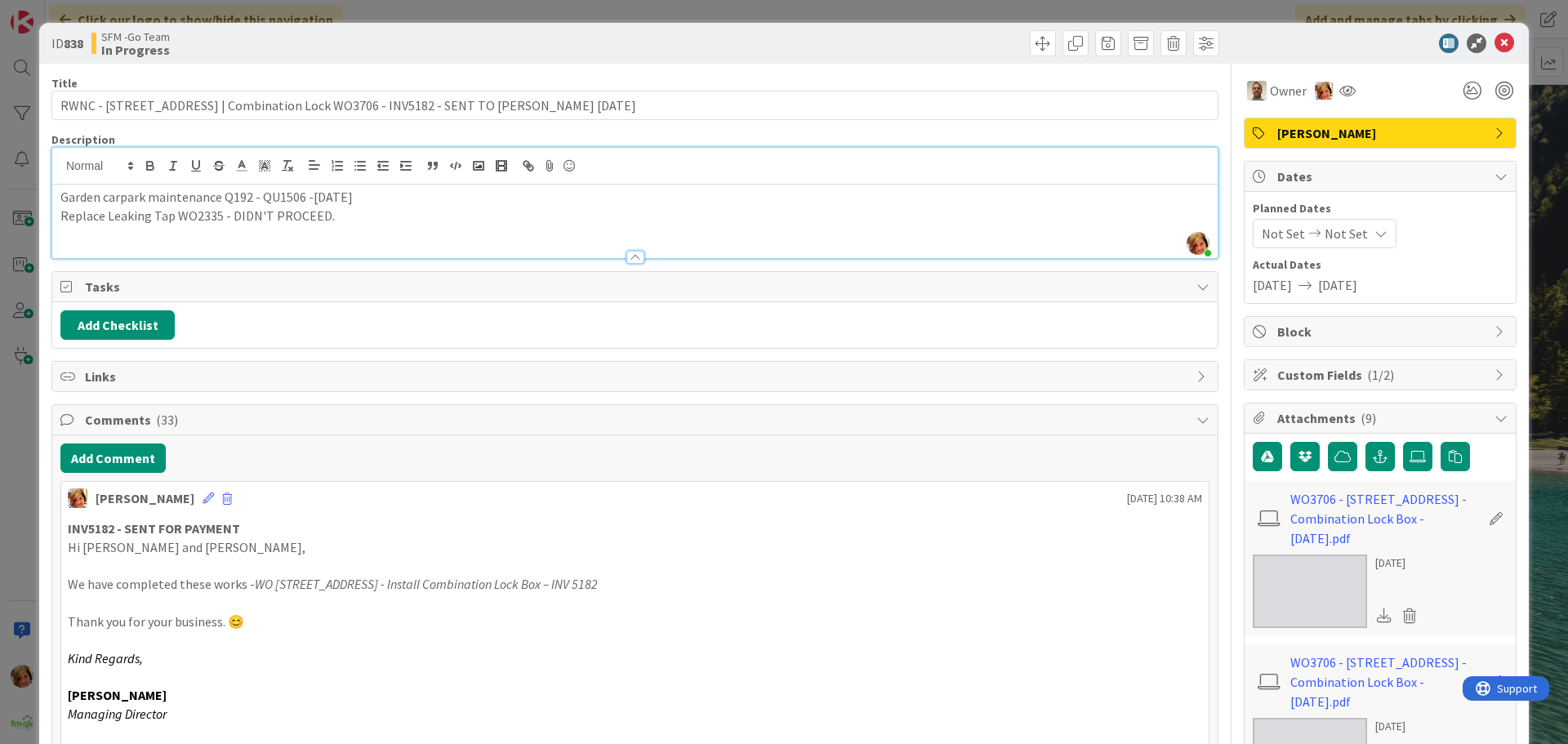
click at [355, 183] on div "[PERSON_NAME] just joined Garden carpark maintenance Q192 - QU1506 -[DATE] Repl…" at bounding box center [634, 203] width 1165 height 110
drag, startPoint x: 376, startPoint y: 76, endPoint x: 776, endPoint y: 70, distance: 400.0
click at [797, 50] on div "Move Move" at bounding box center [929, 43] width 579 height 26
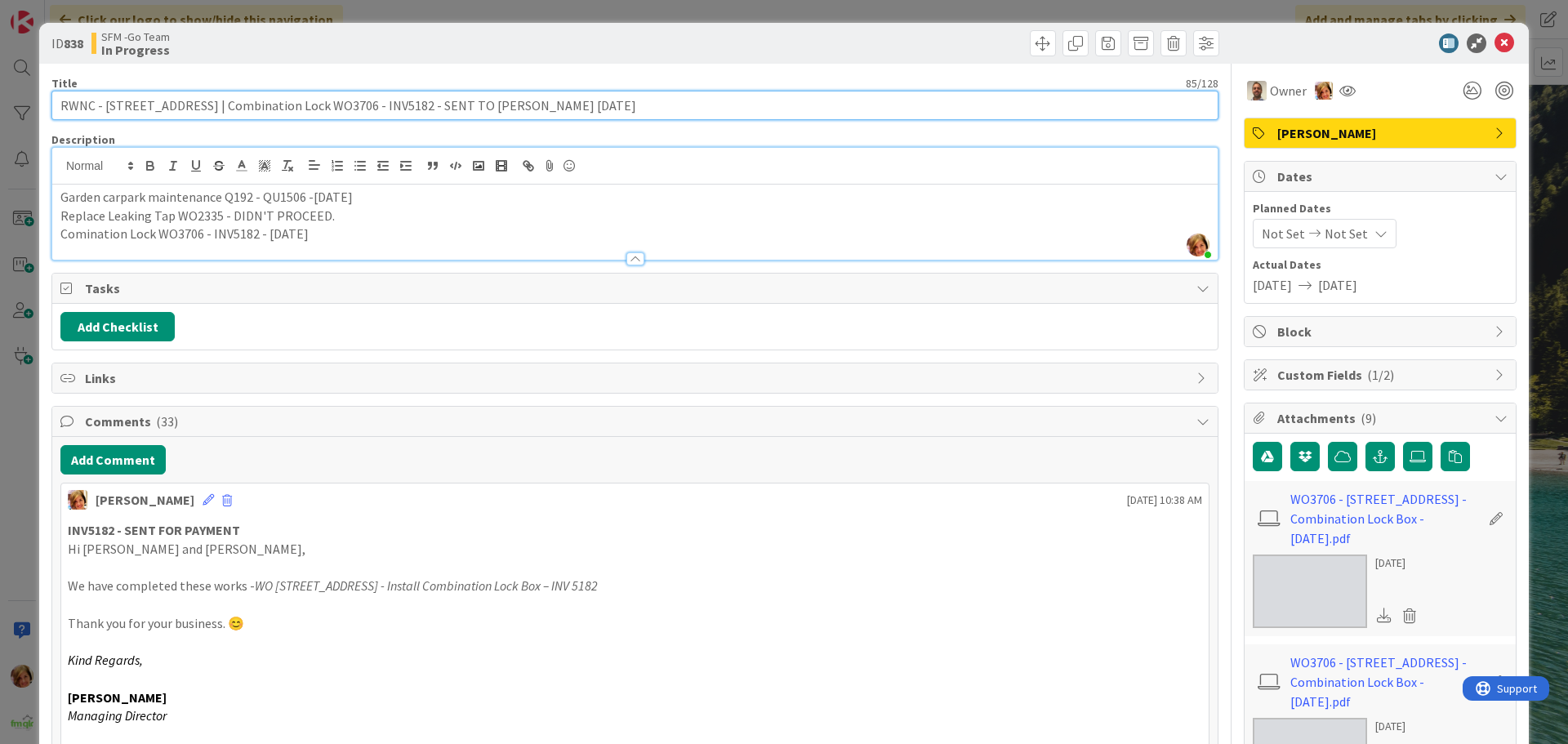
drag, startPoint x: 582, startPoint y: 110, endPoint x: 191, endPoint y: 103, distance: 391.1
click at [191, 103] on input "RWNC - [STREET_ADDRESS] | Combination Lock WO3706 - INV5182 - SENT TO [PERSON_N…" at bounding box center [634, 105] width 1167 height 30
drag, startPoint x: 191, startPoint y: 103, endPoint x: 142, endPoint y: 128, distance: 55.0
type input "RWNC - [STREET_ADDRESS] |Grafitti - Q1221"
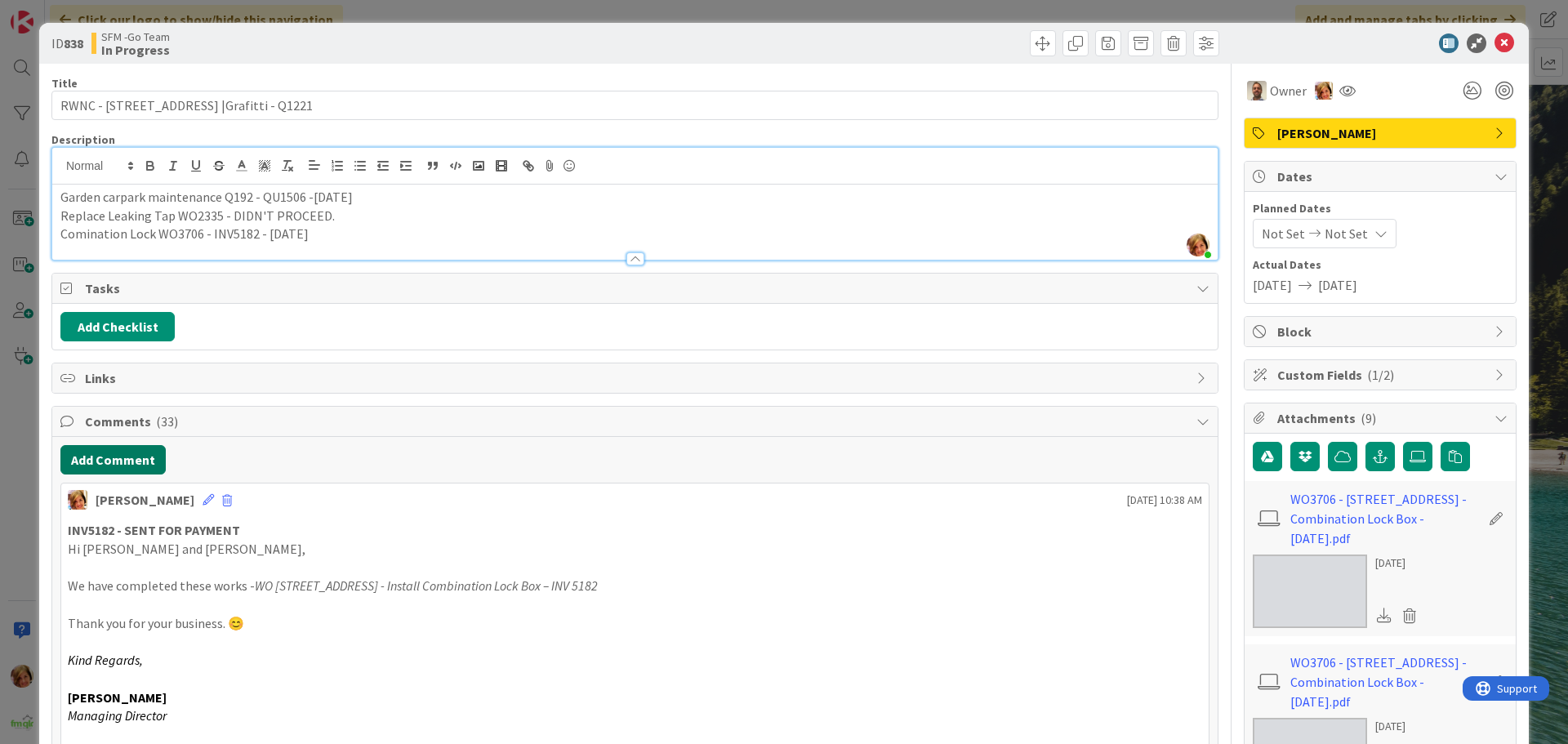
drag, startPoint x: 142, startPoint y: 128, endPoint x: 93, endPoint y: 467, distance: 342.5
click at [93, 467] on button "Add Comment" at bounding box center [113, 460] width 105 height 30
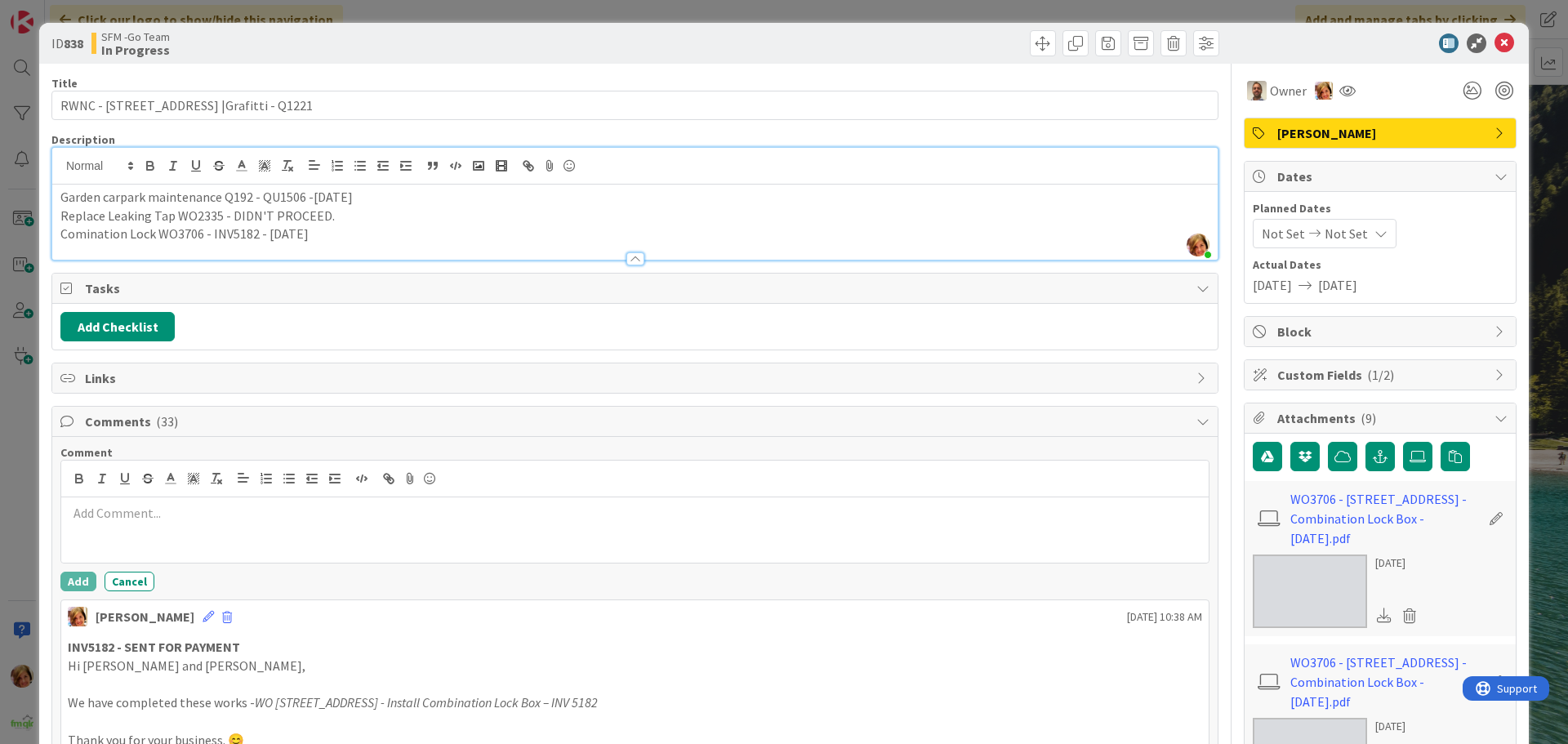
click at [122, 521] on p at bounding box center [635, 514] width 1135 height 19
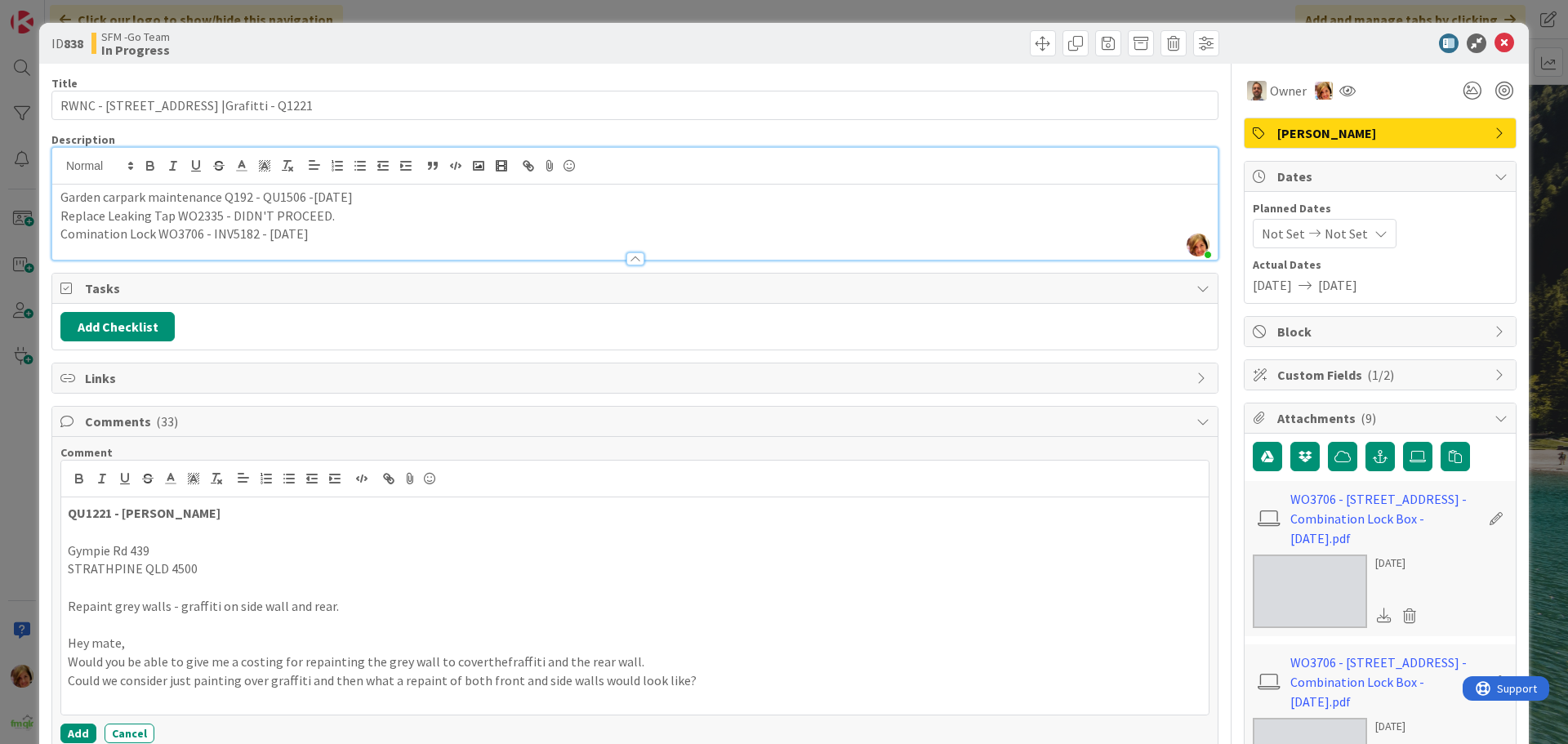
drag, startPoint x: 244, startPoint y: 593, endPoint x: 397, endPoint y: 619, distance: 155.2
click at [530, 590] on p at bounding box center [635, 588] width 1135 height 19
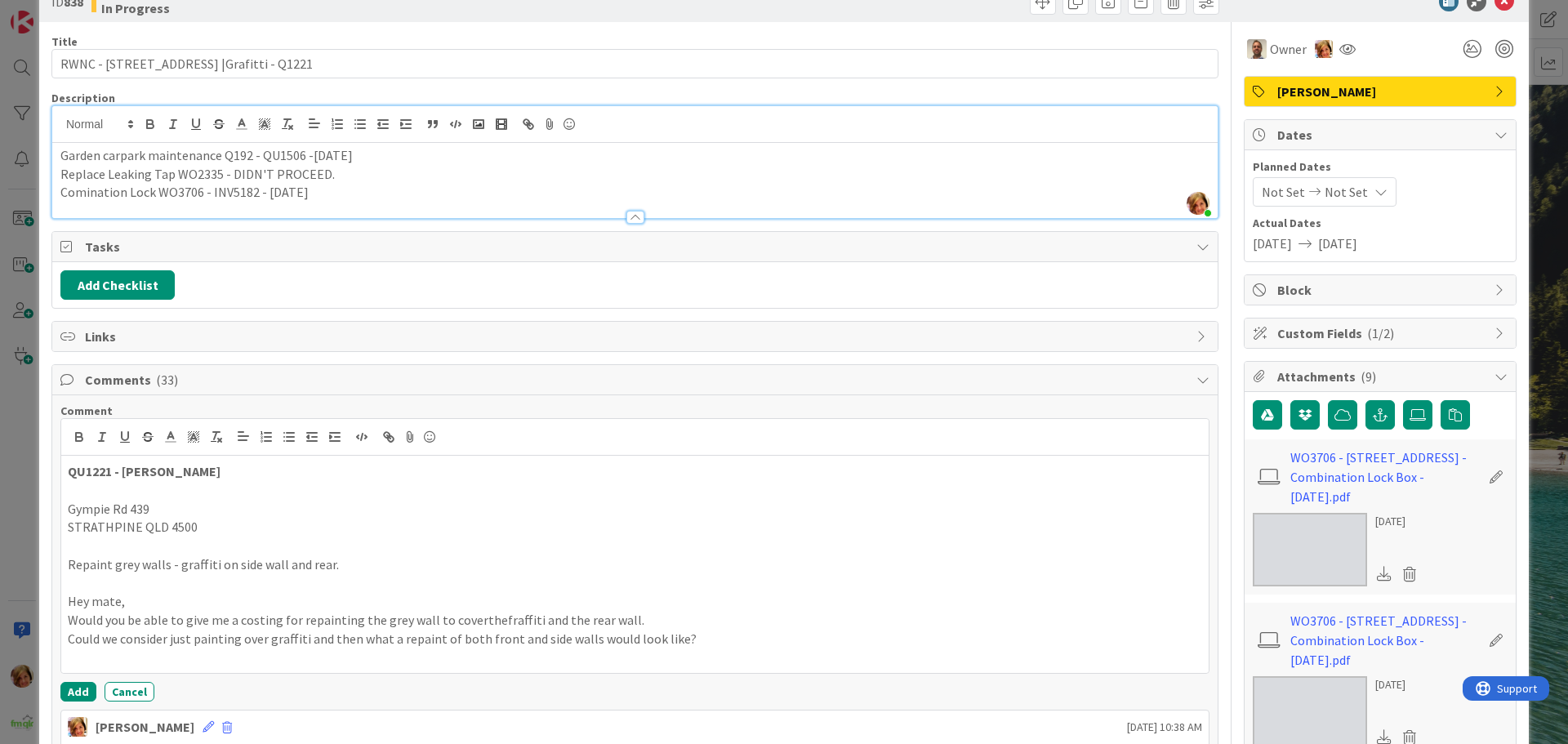
scroll to position [82, 0]
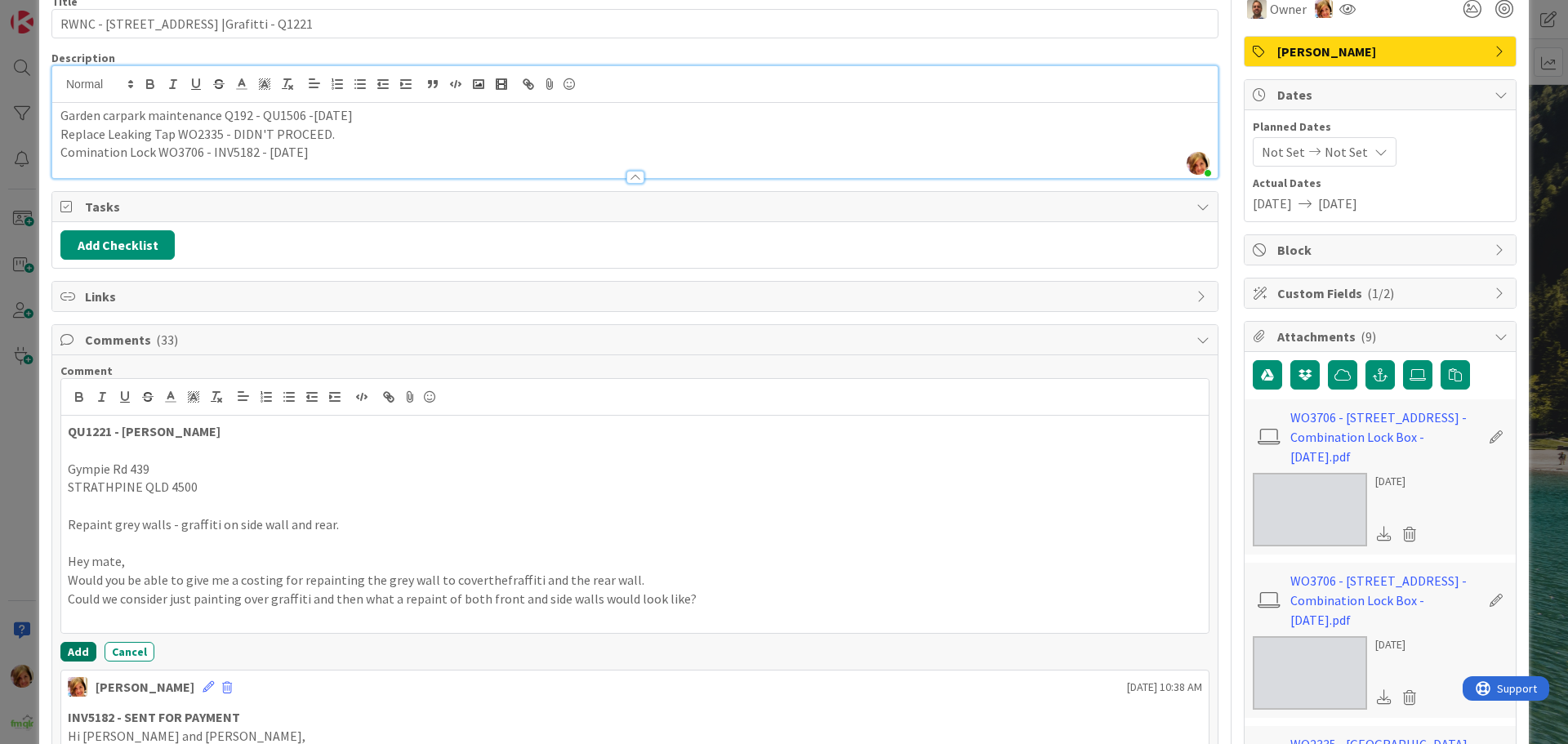
click at [78, 651] on button "Add" at bounding box center [78, 652] width 36 height 20
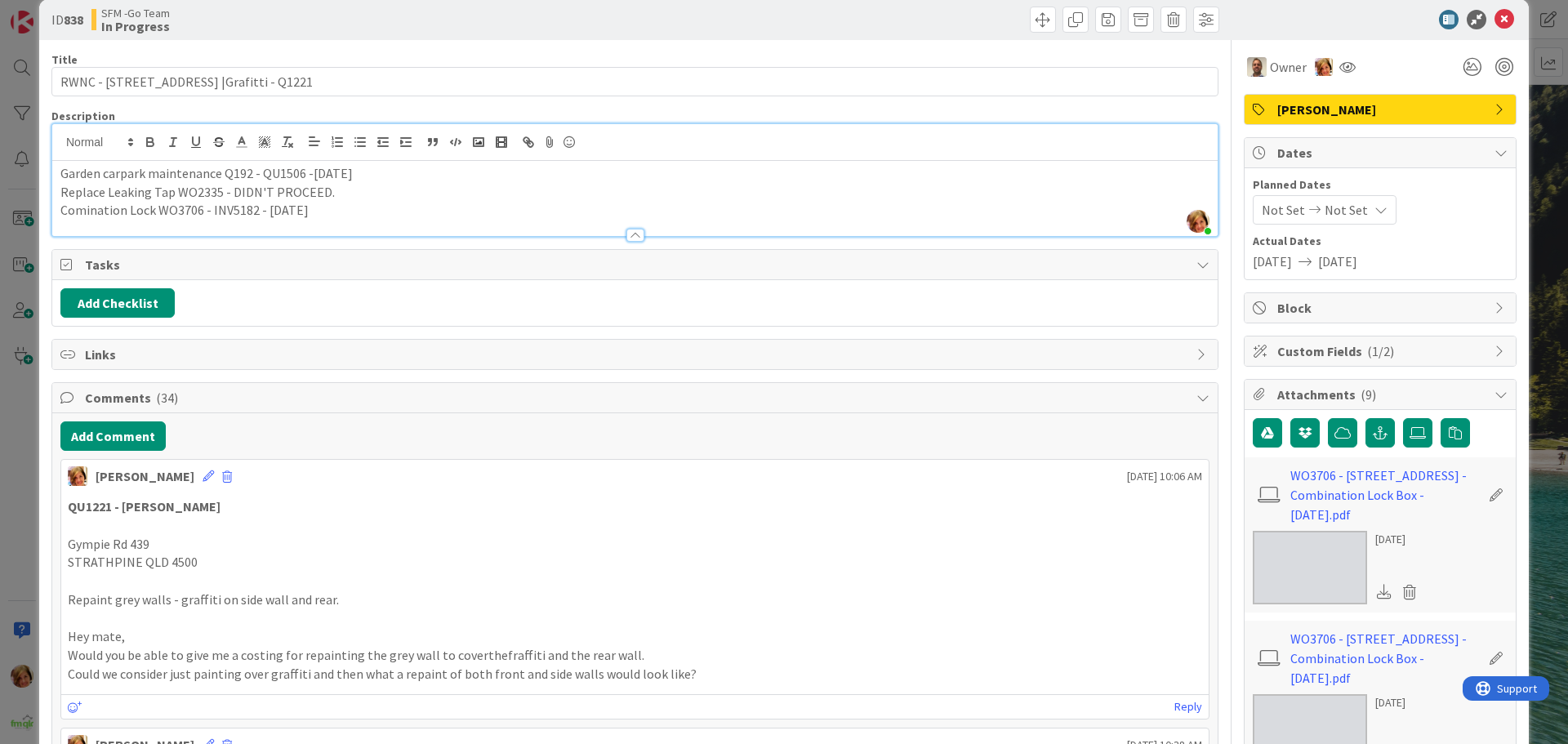
scroll to position [0, 0]
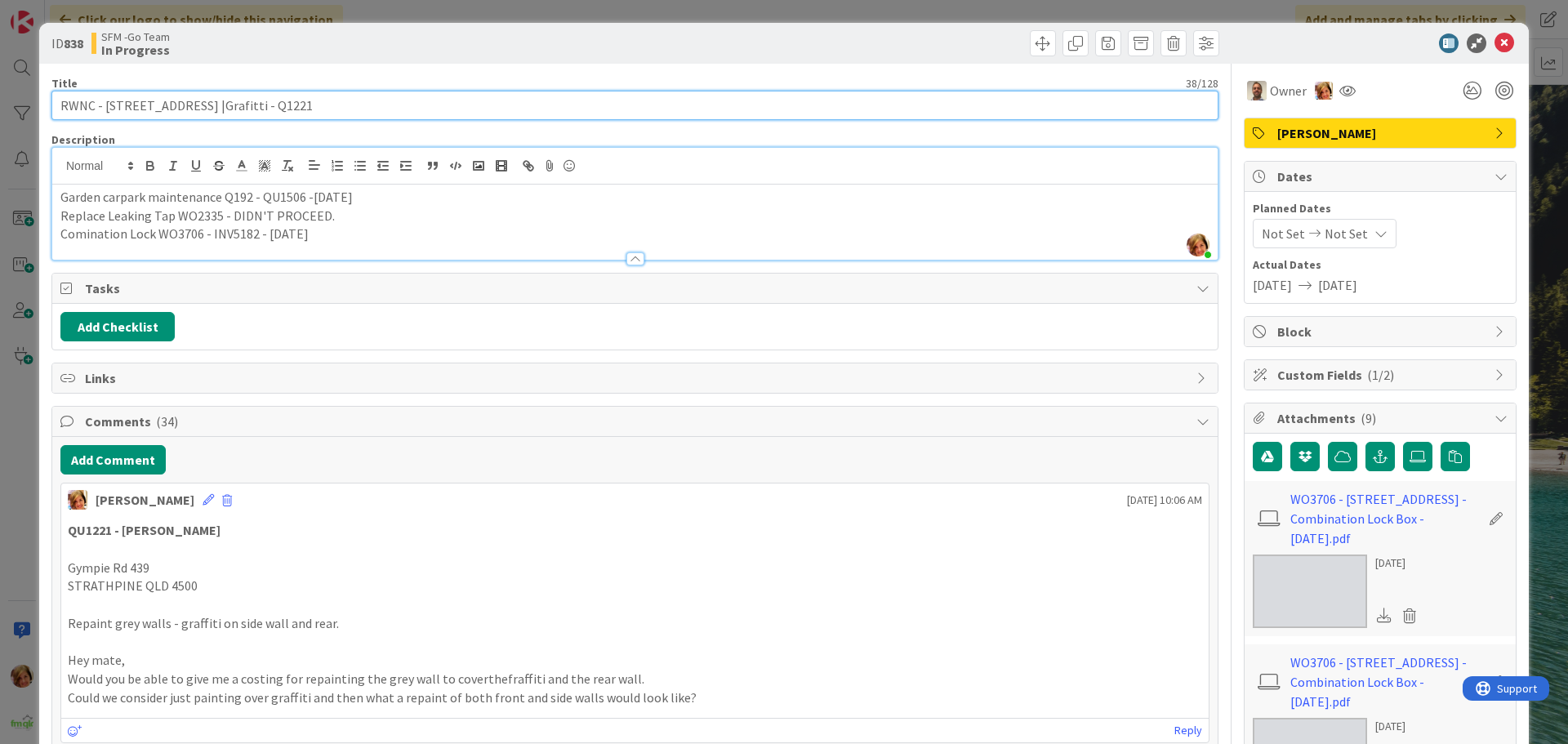
click at [405, 103] on input "RWNC - [STREET_ADDRESS] |Grafitti - Q1221" at bounding box center [634, 105] width 1167 height 30
type input "RWNC - [STREET_ADDRESS] |Grafitti - Q1221- [PERSON_NAME] TO QUOTE"
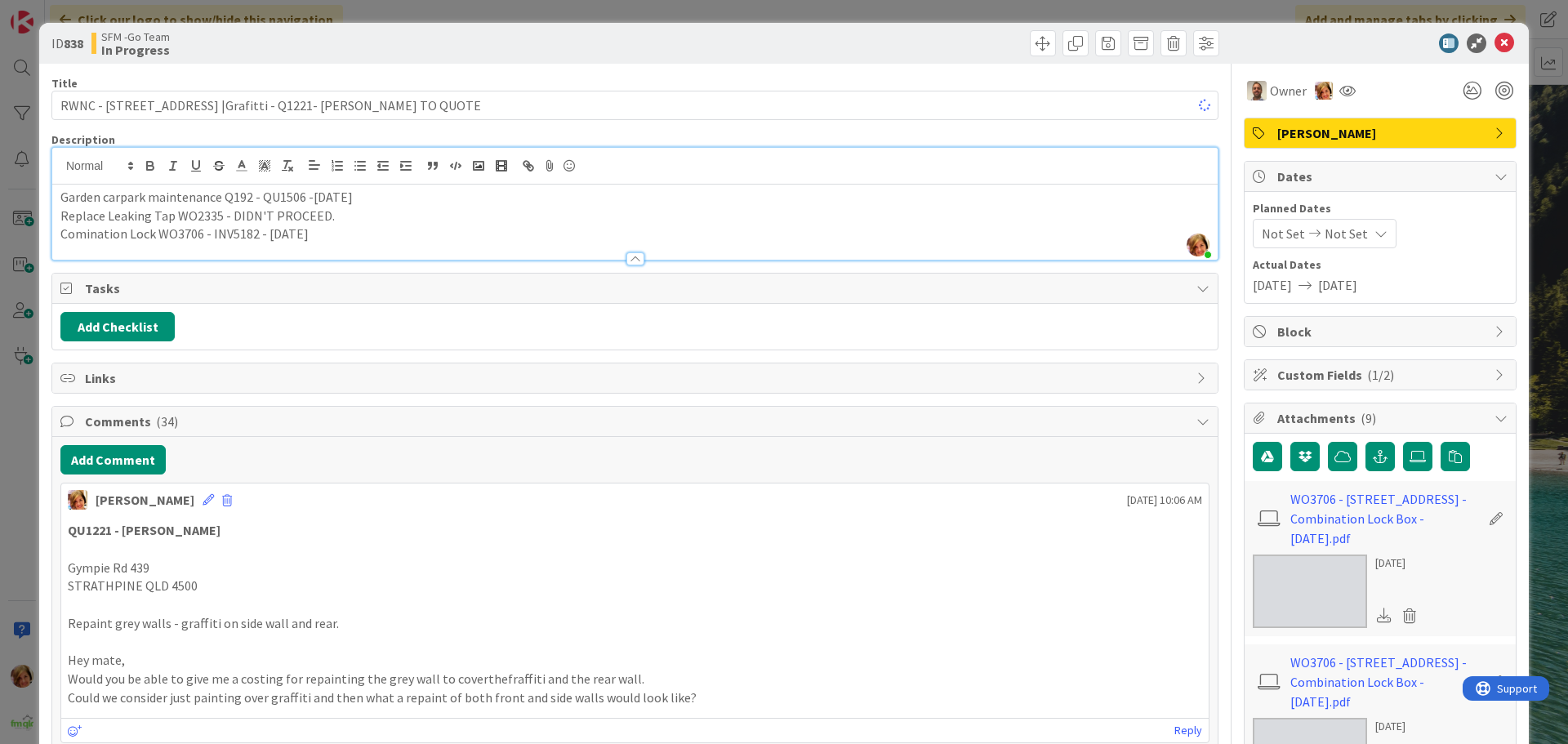
click at [754, 47] on div "Move Move" at bounding box center [929, 43] width 579 height 26
click at [1494, 42] on icon at bounding box center [1504, 43] width 20 height 20
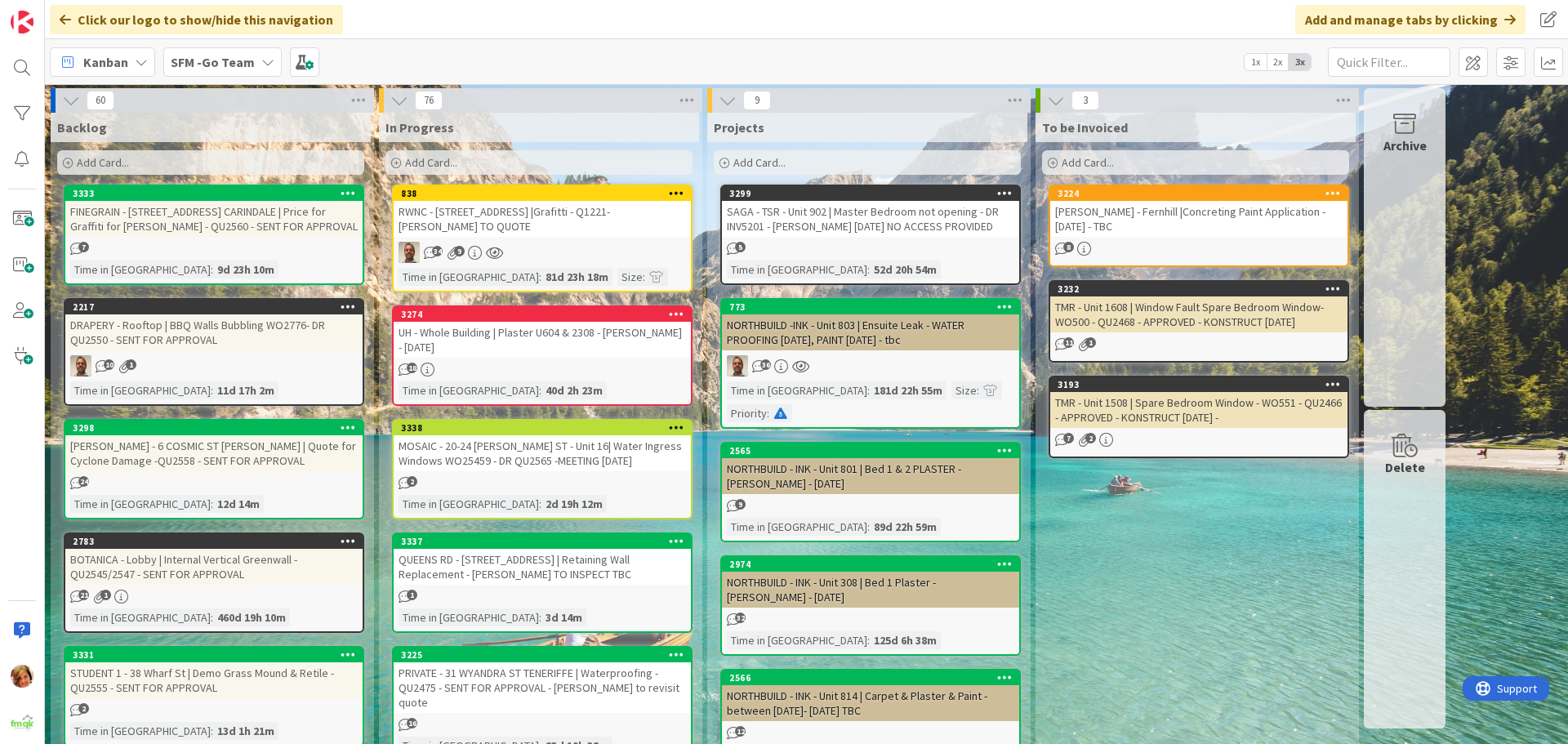
click at [537, 210] on div "RWNC - [STREET_ADDRESS] |Grafitti - Q1221- [PERSON_NAME] TO QUOTE" at bounding box center [542, 218] width 297 height 36
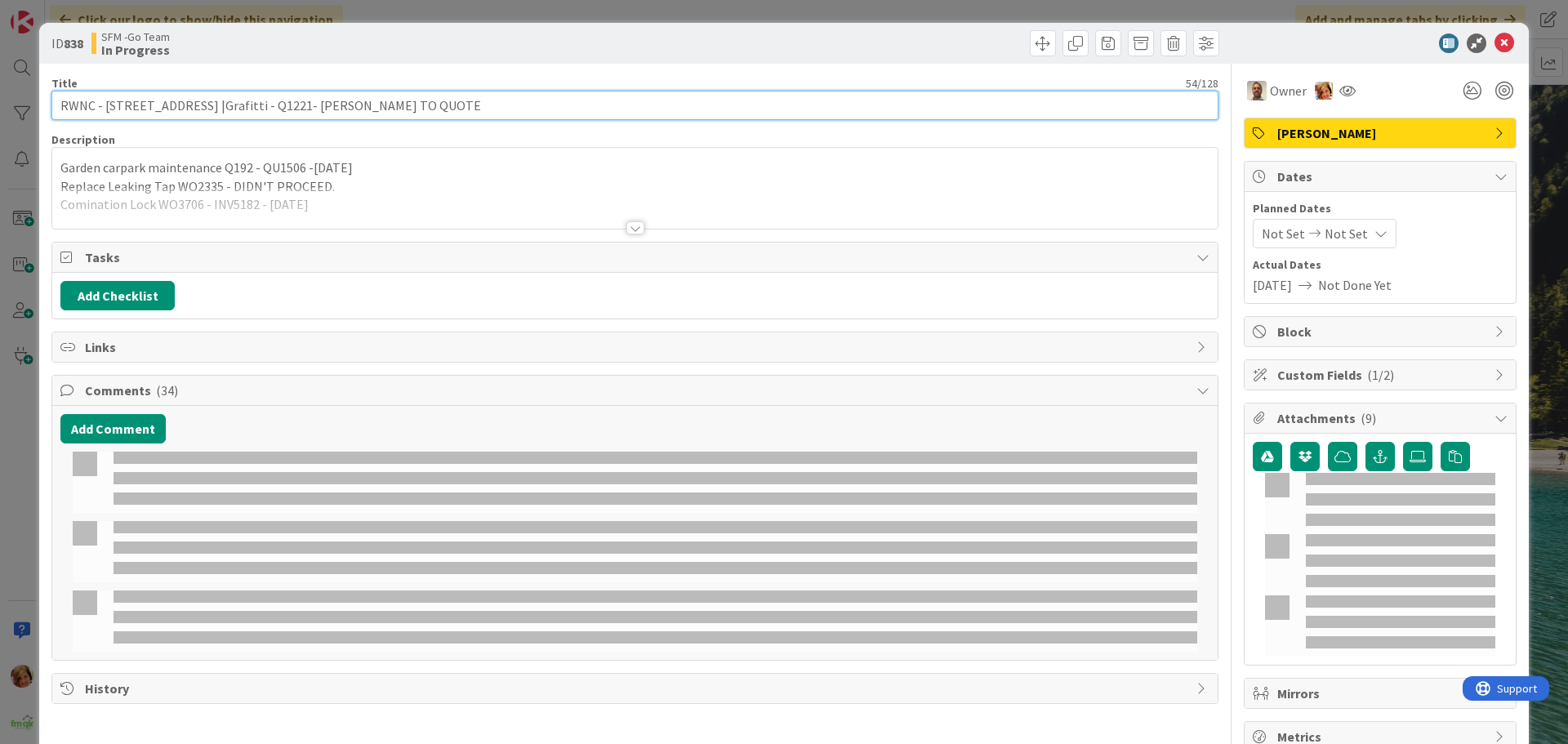
click at [407, 104] on input "RWNC - [STREET_ADDRESS] |Grafitti - Q1221- [PERSON_NAME] TO QUOTE" at bounding box center [634, 105] width 1167 height 30
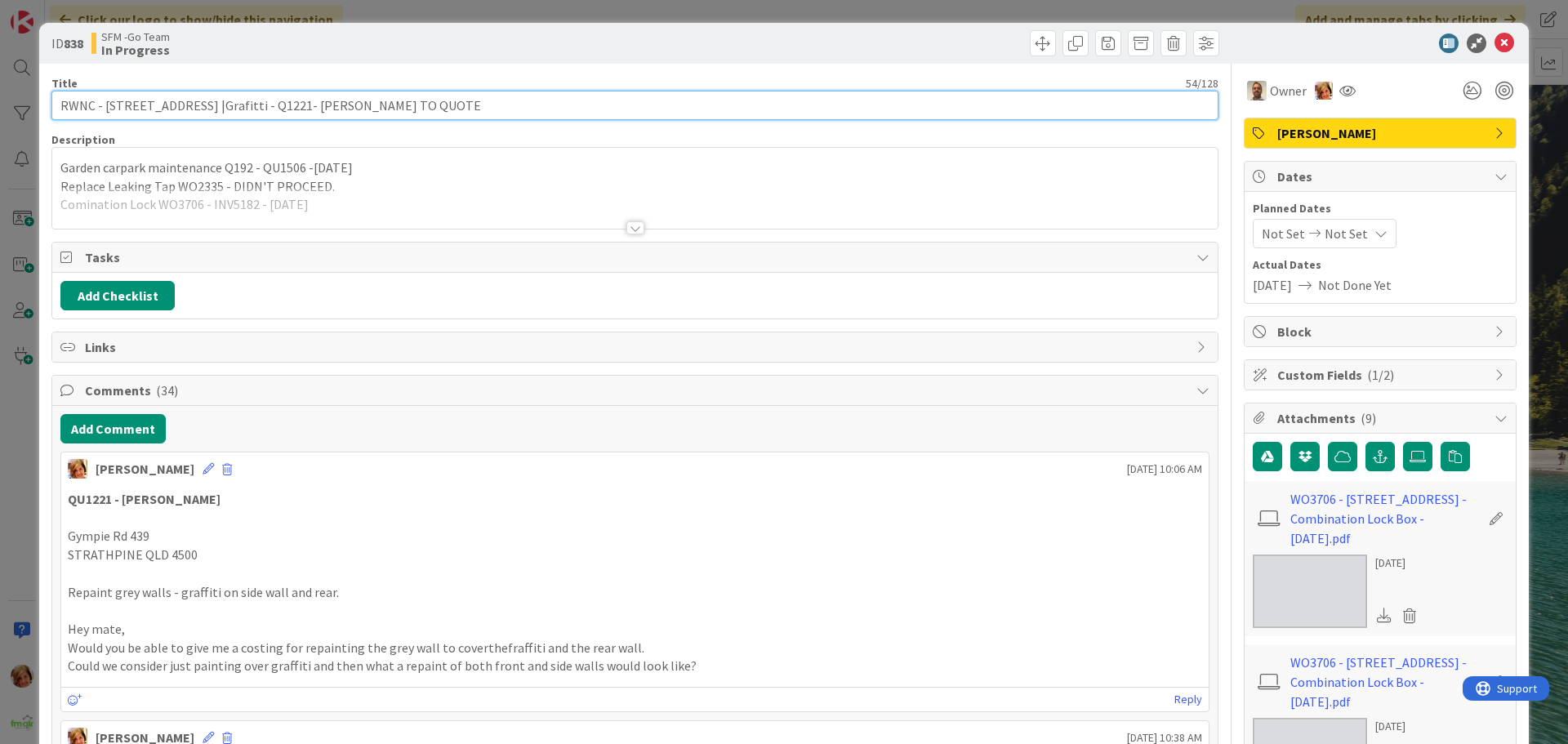
click at [279, 108] on input "RWNC - [STREET_ADDRESS] |Grafitti - Q1221- [PERSON_NAME] TO QUOTE" at bounding box center [634, 105] width 1167 height 30
type input "RWNC - [STREET_ADDRESS] |Grafitti - Q1221- DR 2566 - [PERSON_NAME] TO QUOTE"
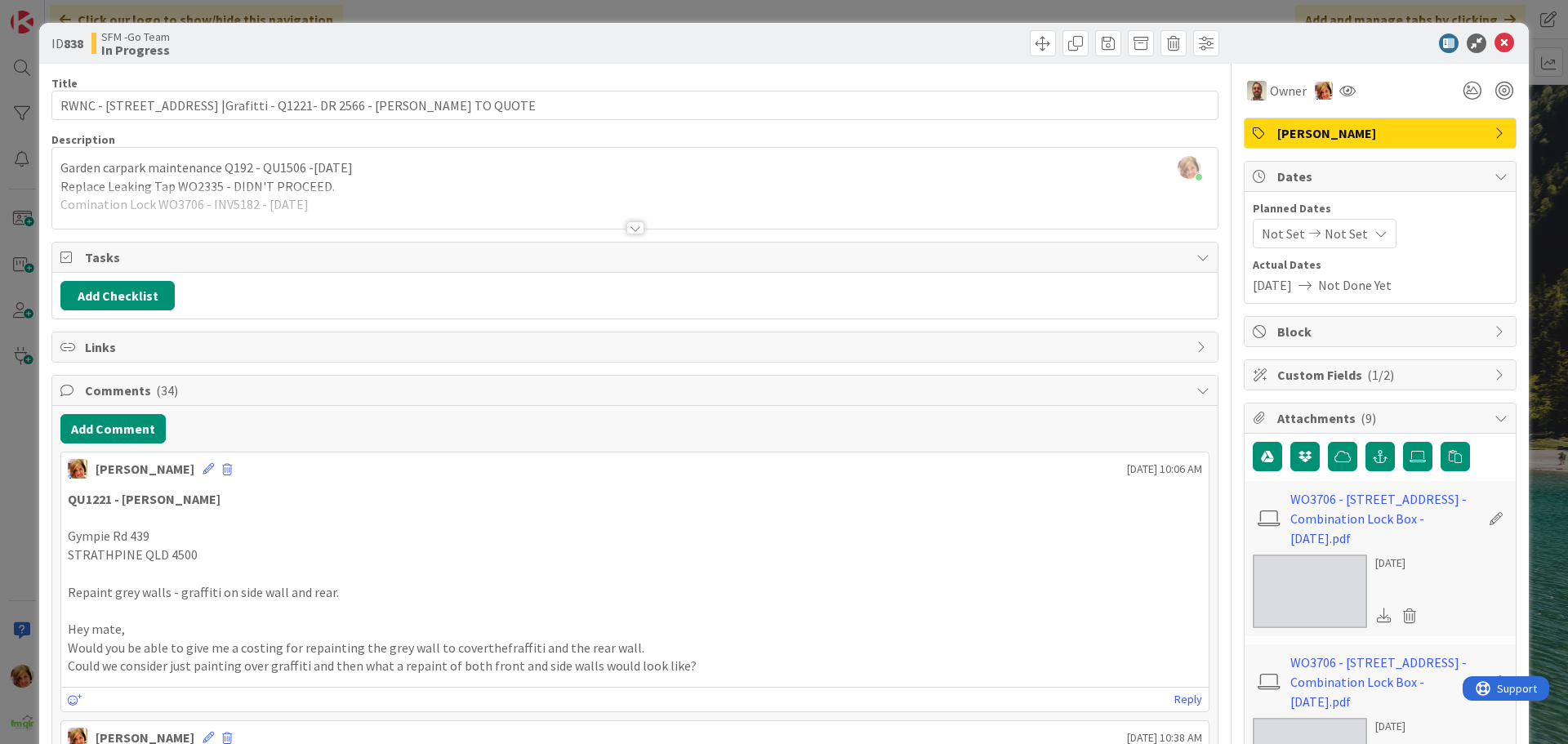
click at [607, 45] on div "SFM -Go Team In Progress" at bounding box center [361, 43] width 539 height 26
click at [1494, 47] on icon at bounding box center [1504, 43] width 20 height 20
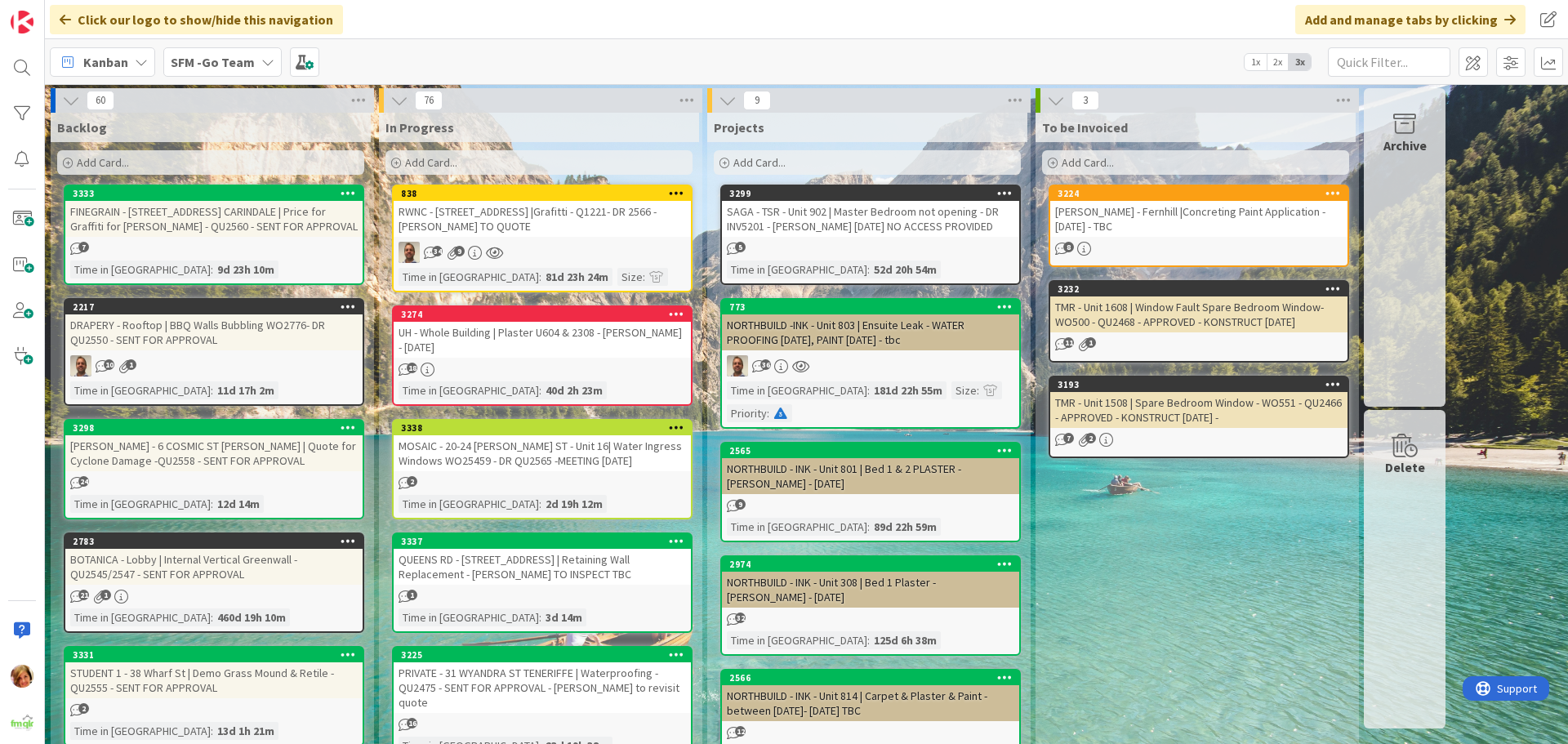
click at [558, 215] on div "RWNC - [STREET_ADDRESS] |Grafitti - Q1221- DR 2566 - [PERSON_NAME] TO QUOTE" at bounding box center [542, 218] width 297 height 36
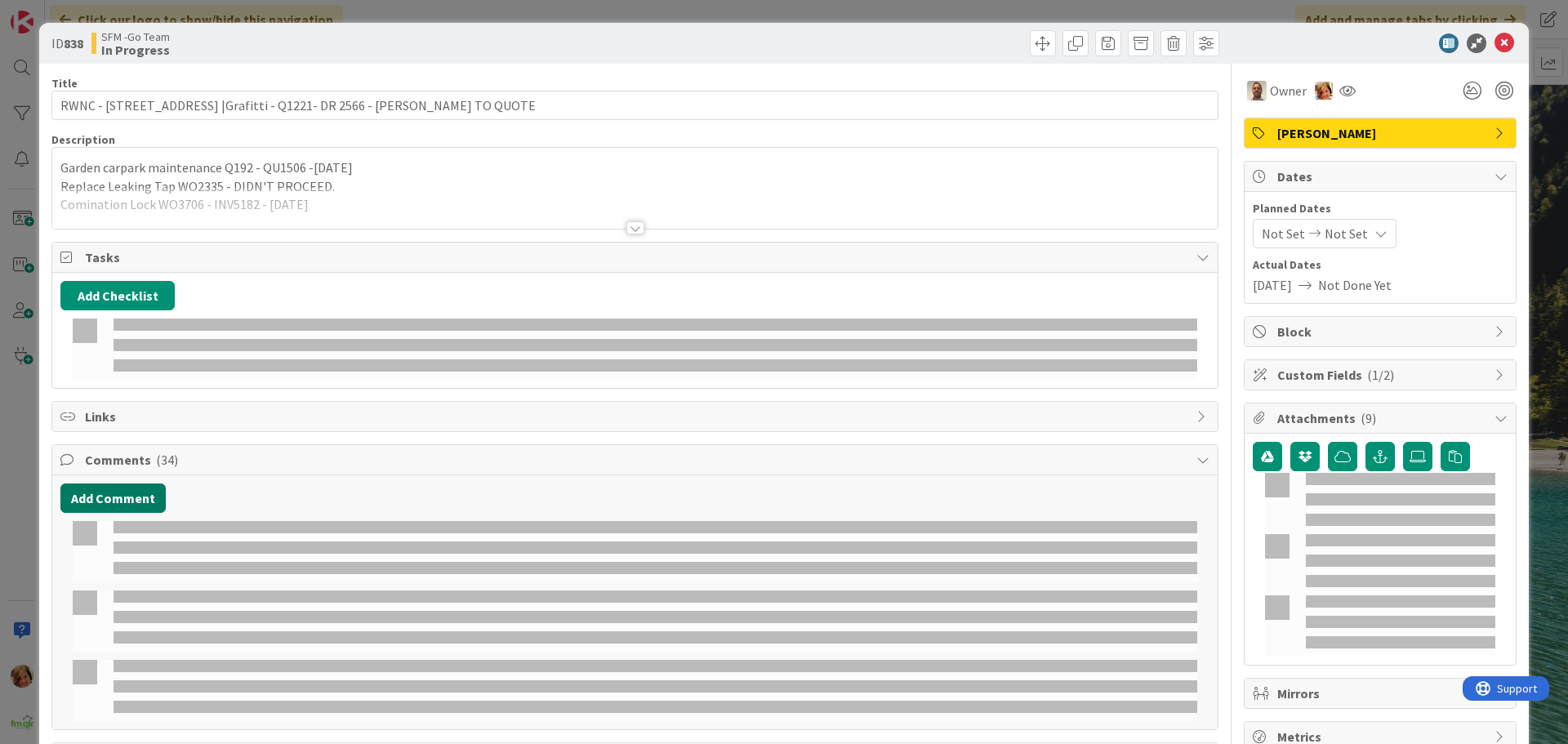
click at [112, 483] on button "Add Comment" at bounding box center [113, 498] width 105 height 30
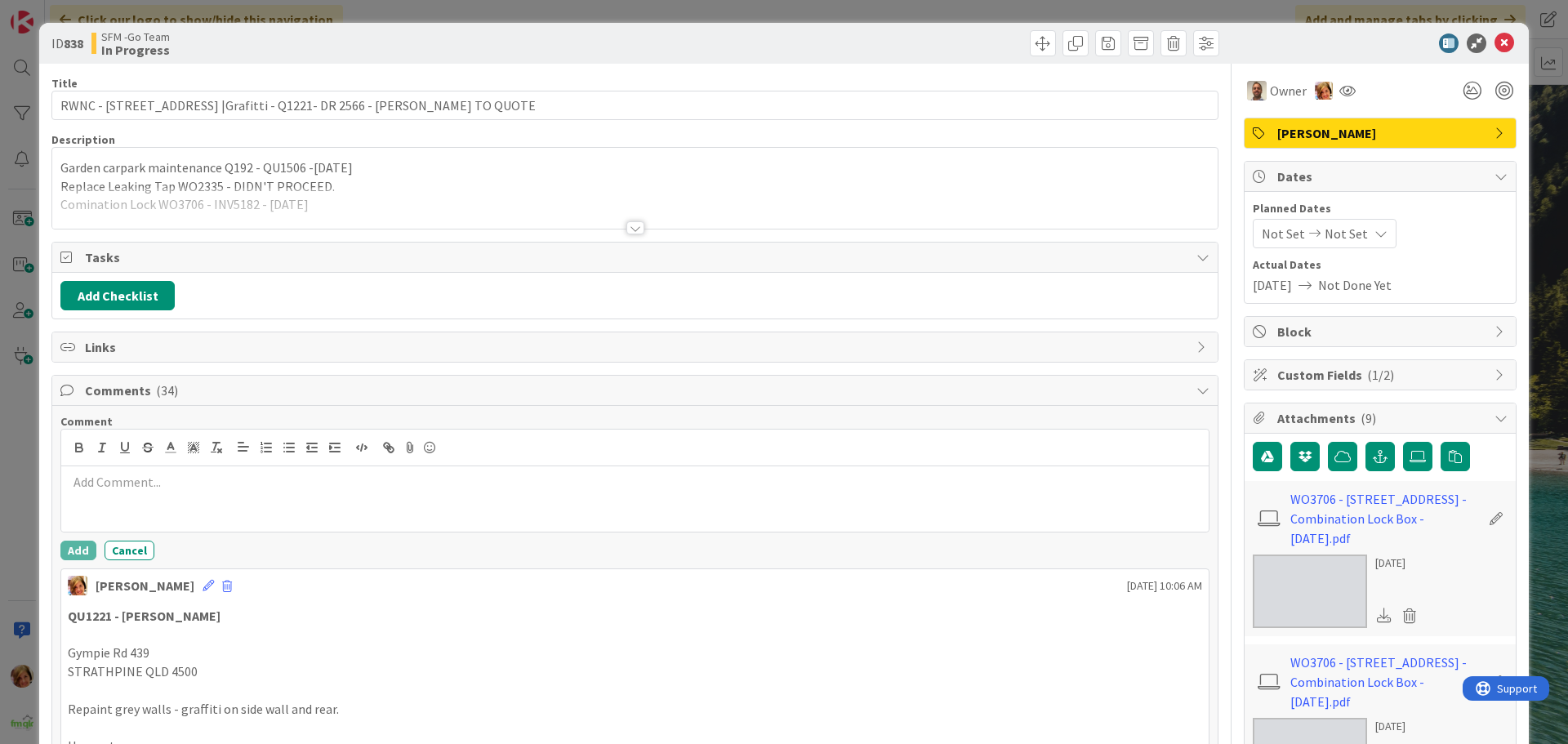
click at [136, 485] on p at bounding box center [635, 482] width 1135 height 19
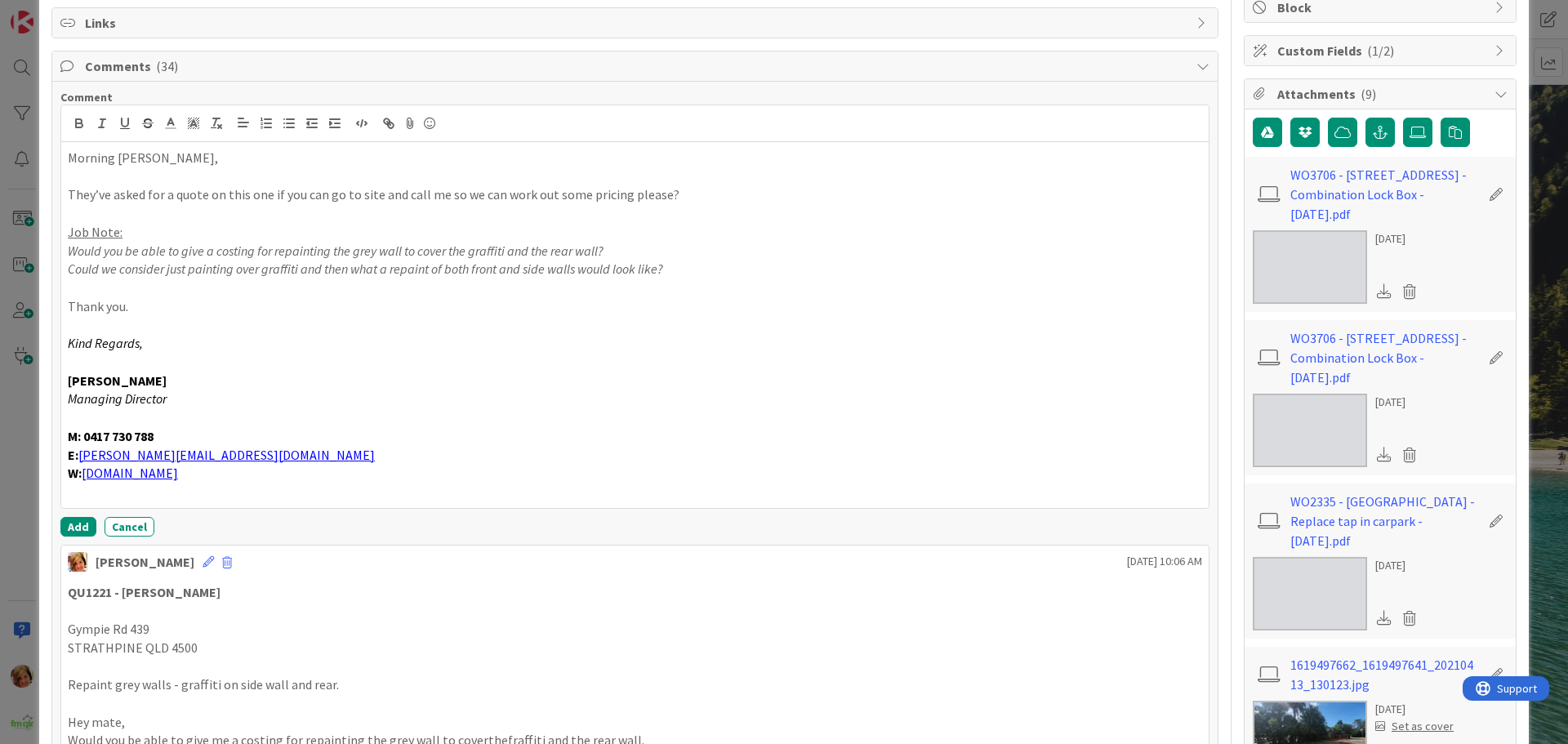
scroll to position [325, 0]
click at [78, 525] on button "Add" at bounding box center [78, 526] width 36 height 20
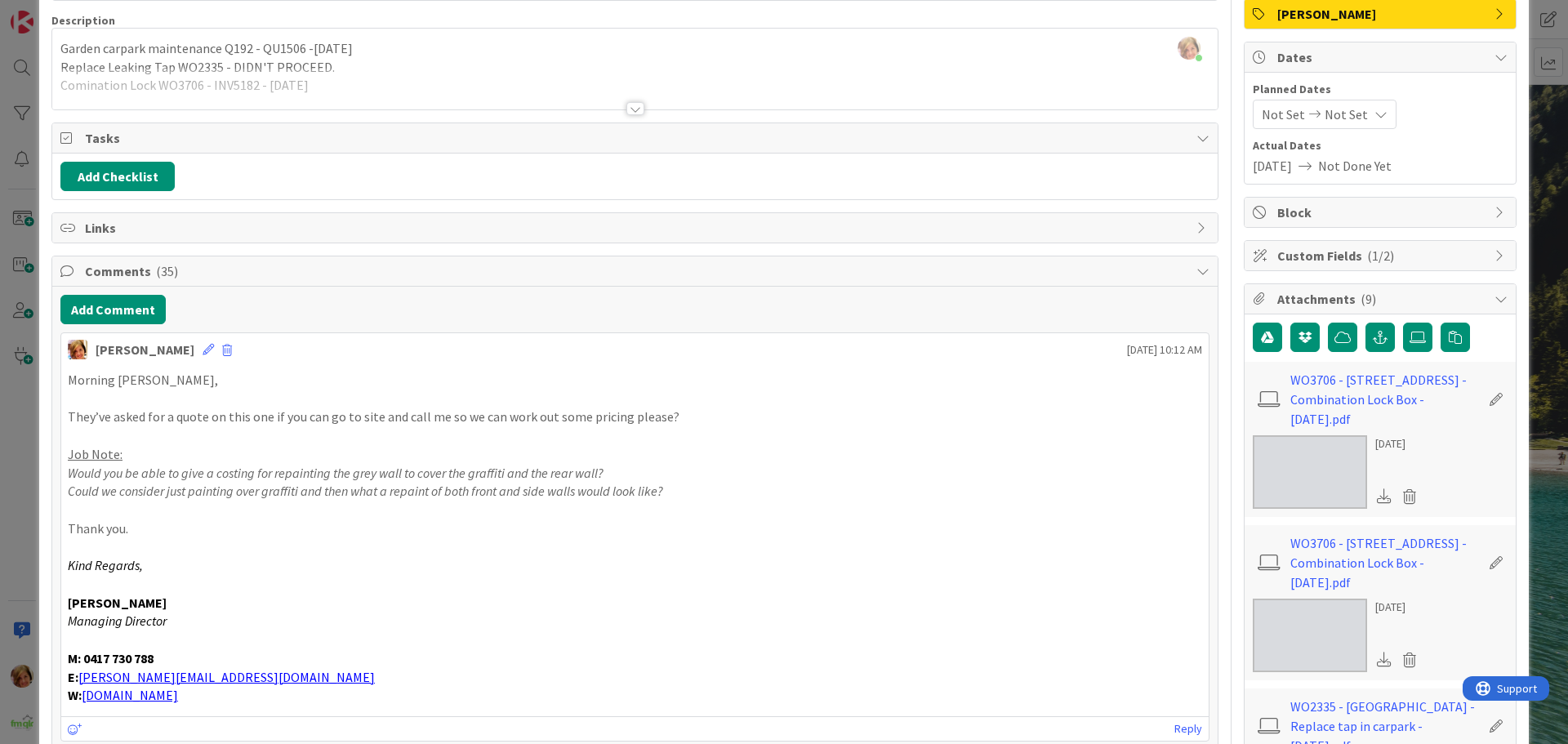
scroll to position [0, 0]
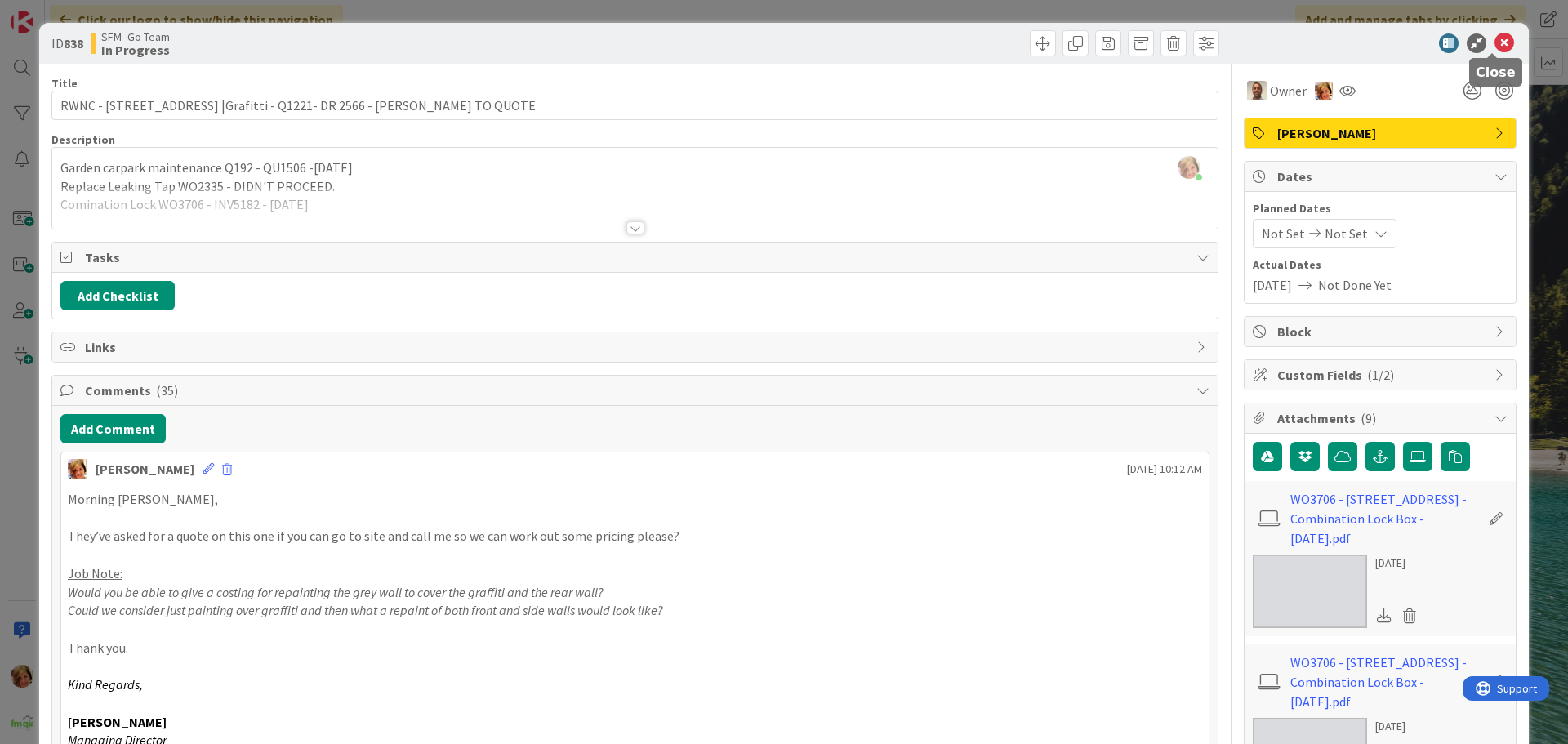
click at [1494, 41] on icon at bounding box center [1504, 43] width 20 height 20
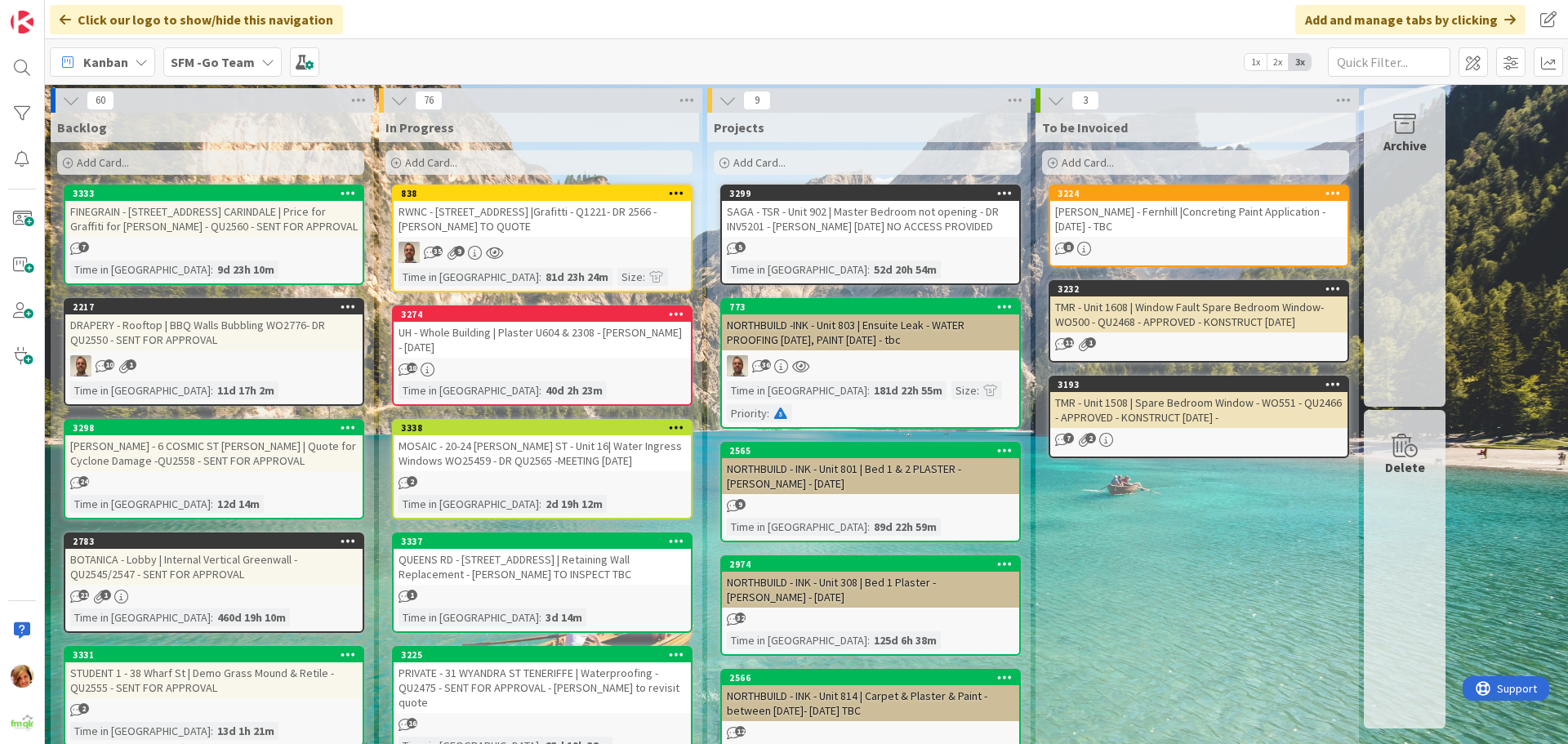
click at [1213, 223] on div "[PERSON_NAME] - Fernhill |Concreting Paint Application - [DATE] - TBC" at bounding box center [1199, 218] width 297 height 36
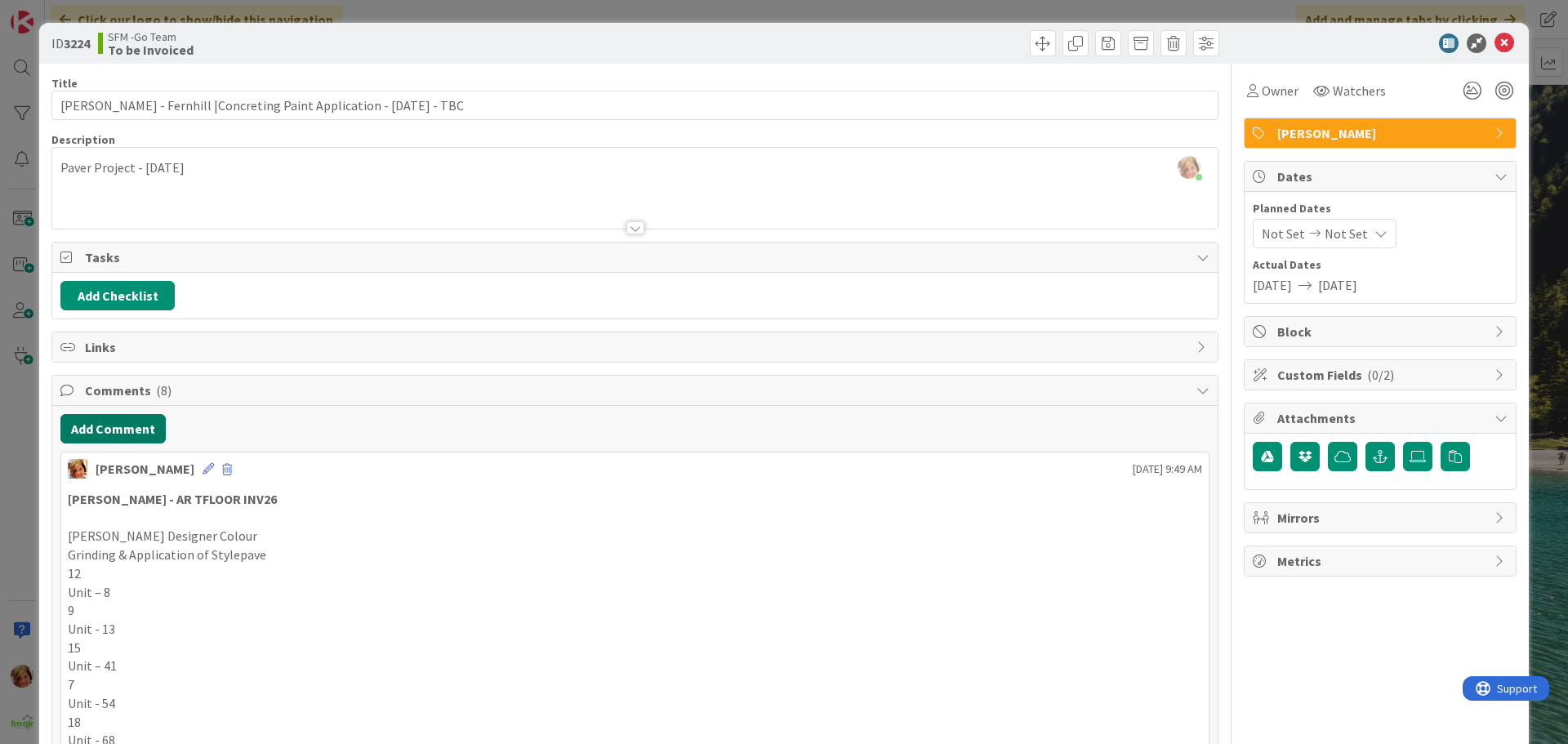
click at [118, 428] on button "Add Comment" at bounding box center [113, 429] width 105 height 30
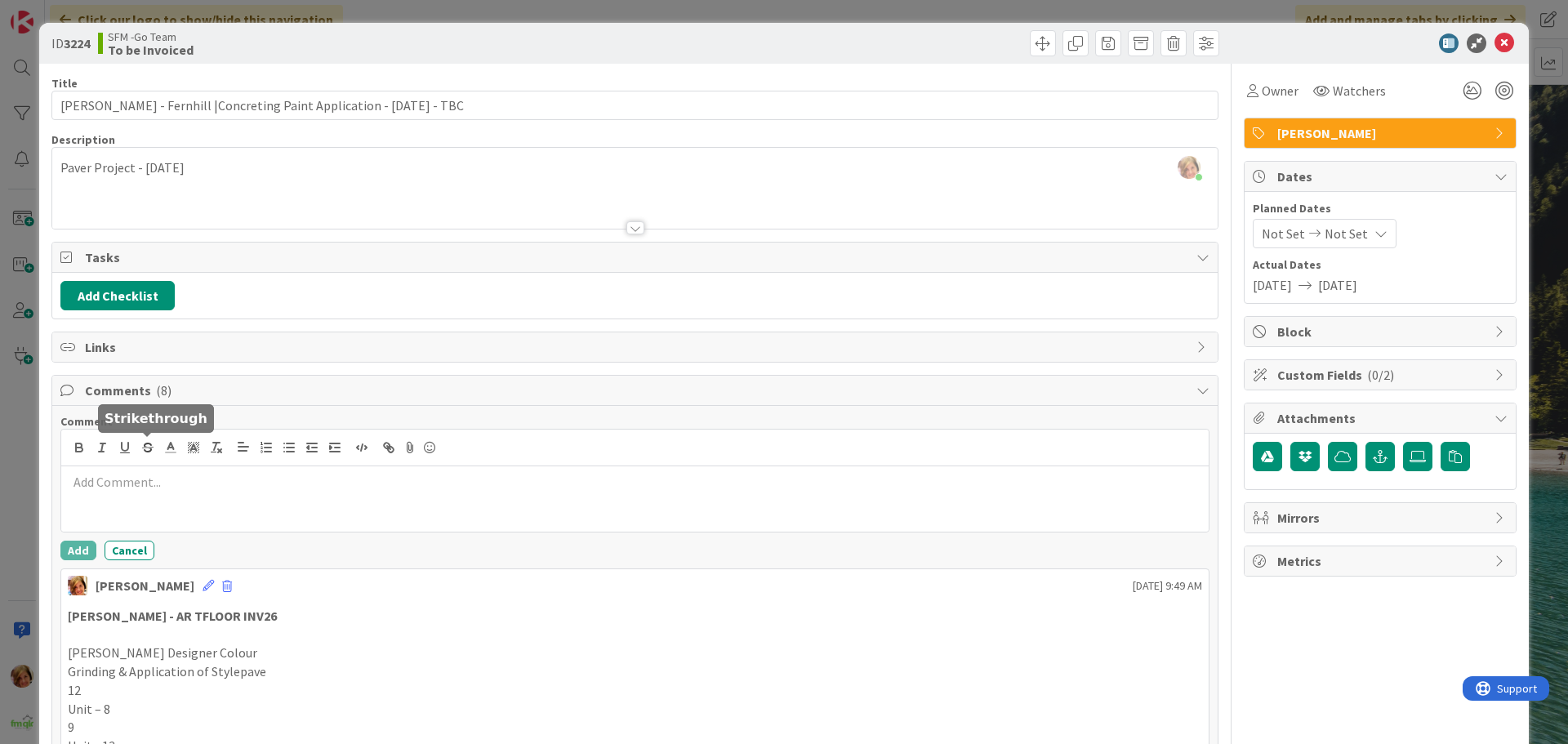
click at [160, 496] on div at bounding box center [634, 499] width 1148 height 65
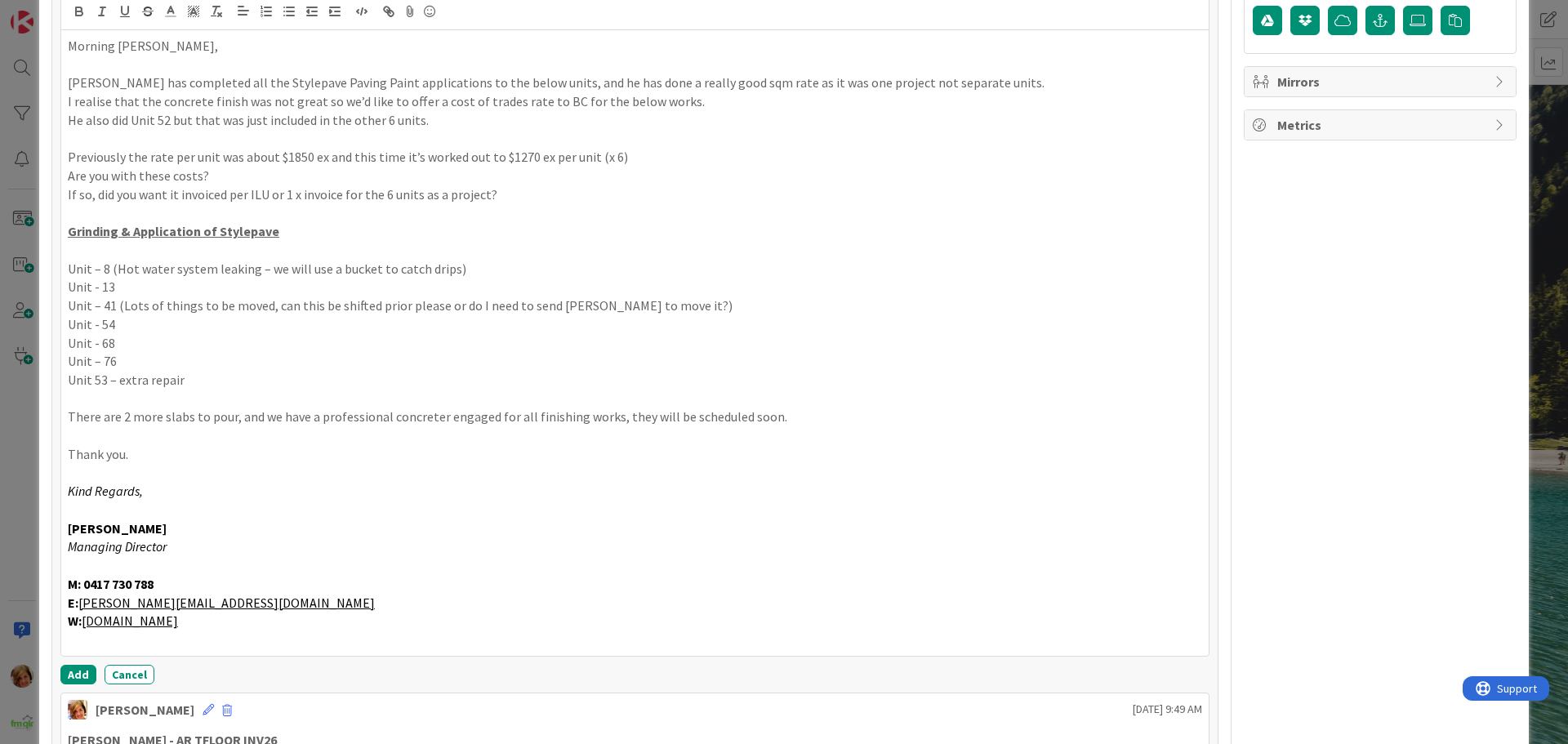
scroll to position [585, 0]
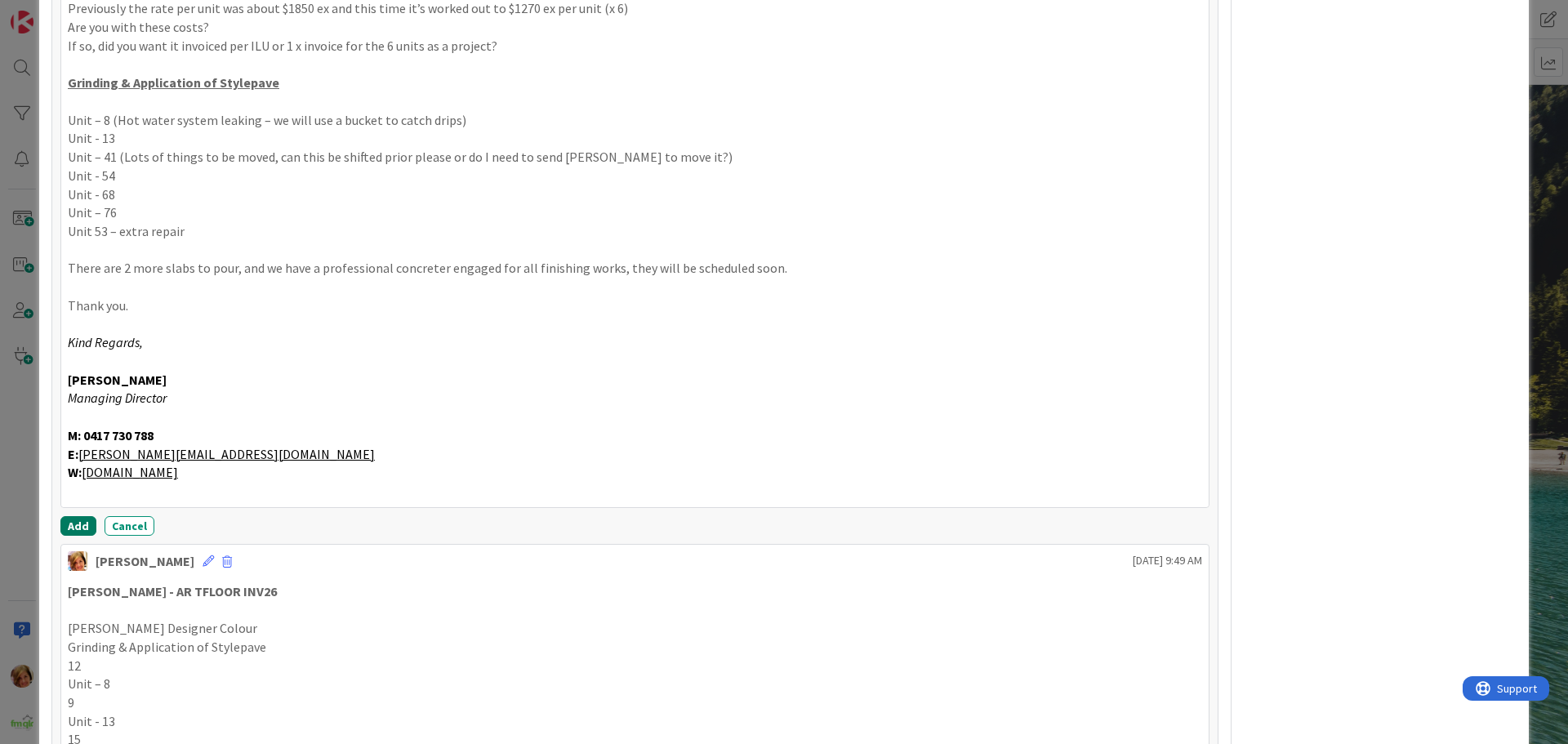
click at [73, 521] on button "Add" at bounding box center [78, 526] width 36 height 20
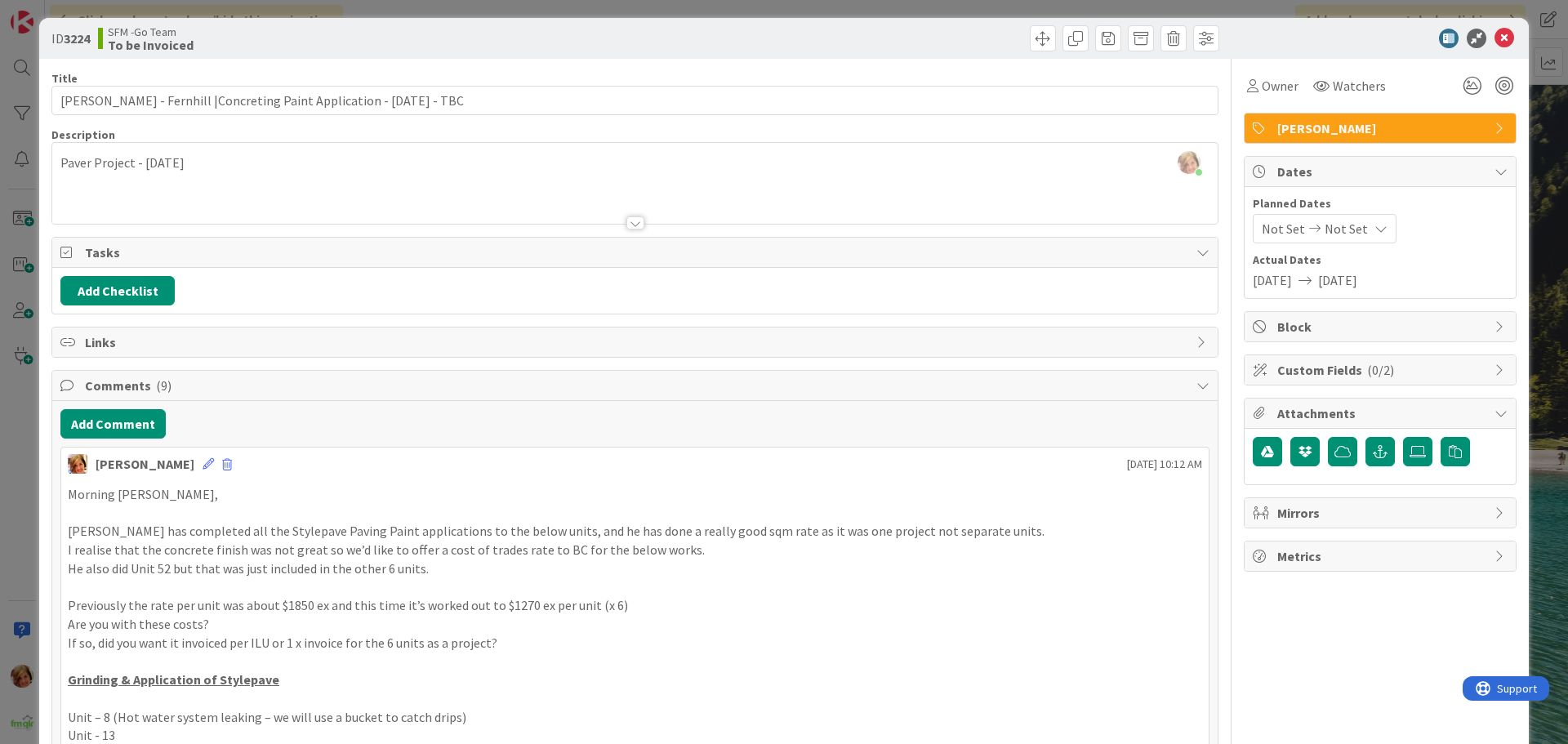
scroll to position [0, 0]
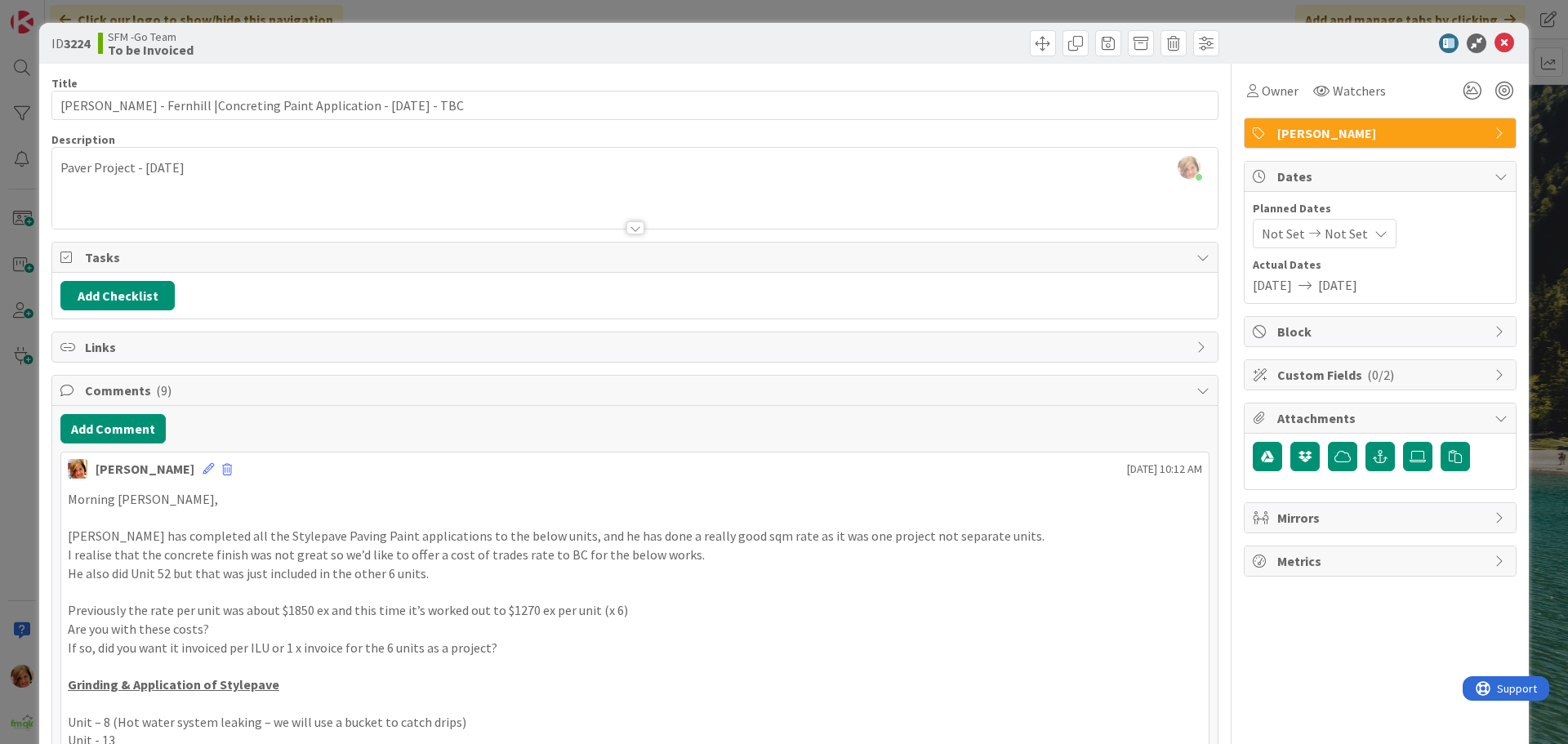
click at [727, 29] on div "ID 3224 SFM -Go Team To be Invoiced" at bounding box center [784, 43] width 1489 height 41
click at [1494, 39] on icon at bounding box center [1504, 43] width 20 height 20
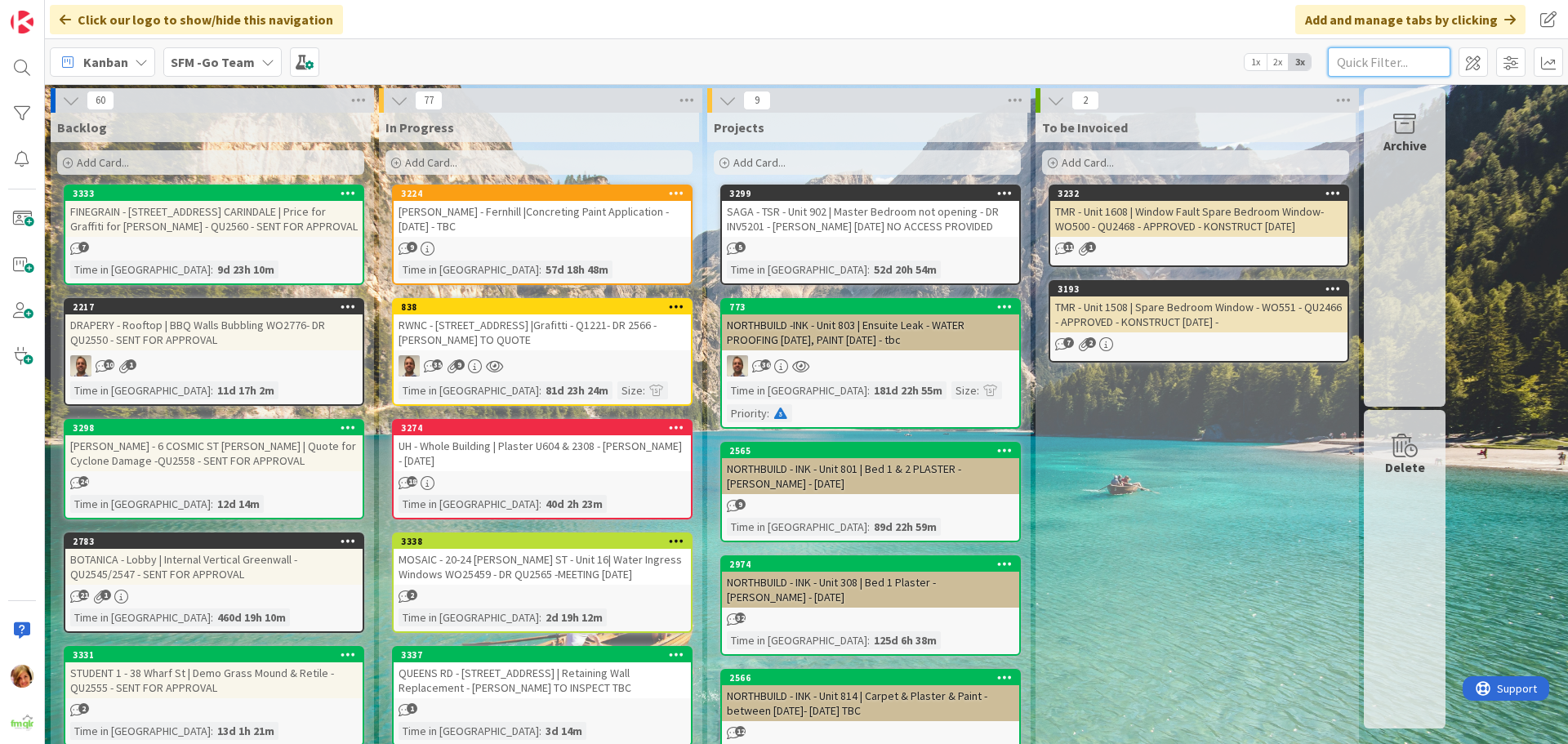
click at [1342, 50] on input "text" at bounding box center [1388, 63] width 122 height 30
type input "plaster"
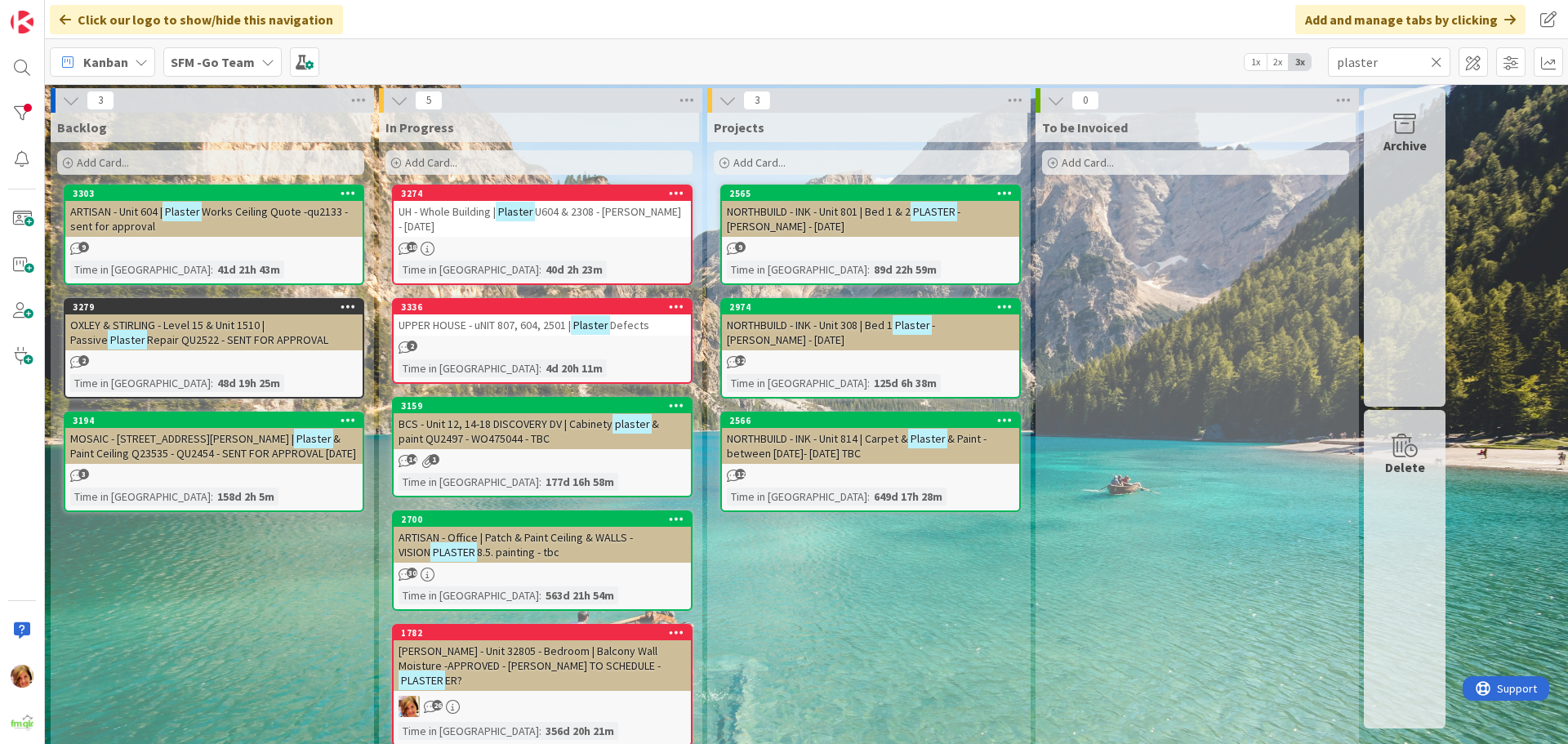
click at [606, 216] on span "U604 & 2308 - [PERSON_NAME] - [DATE]" at bounding box center [539, 219] width 282 height 30
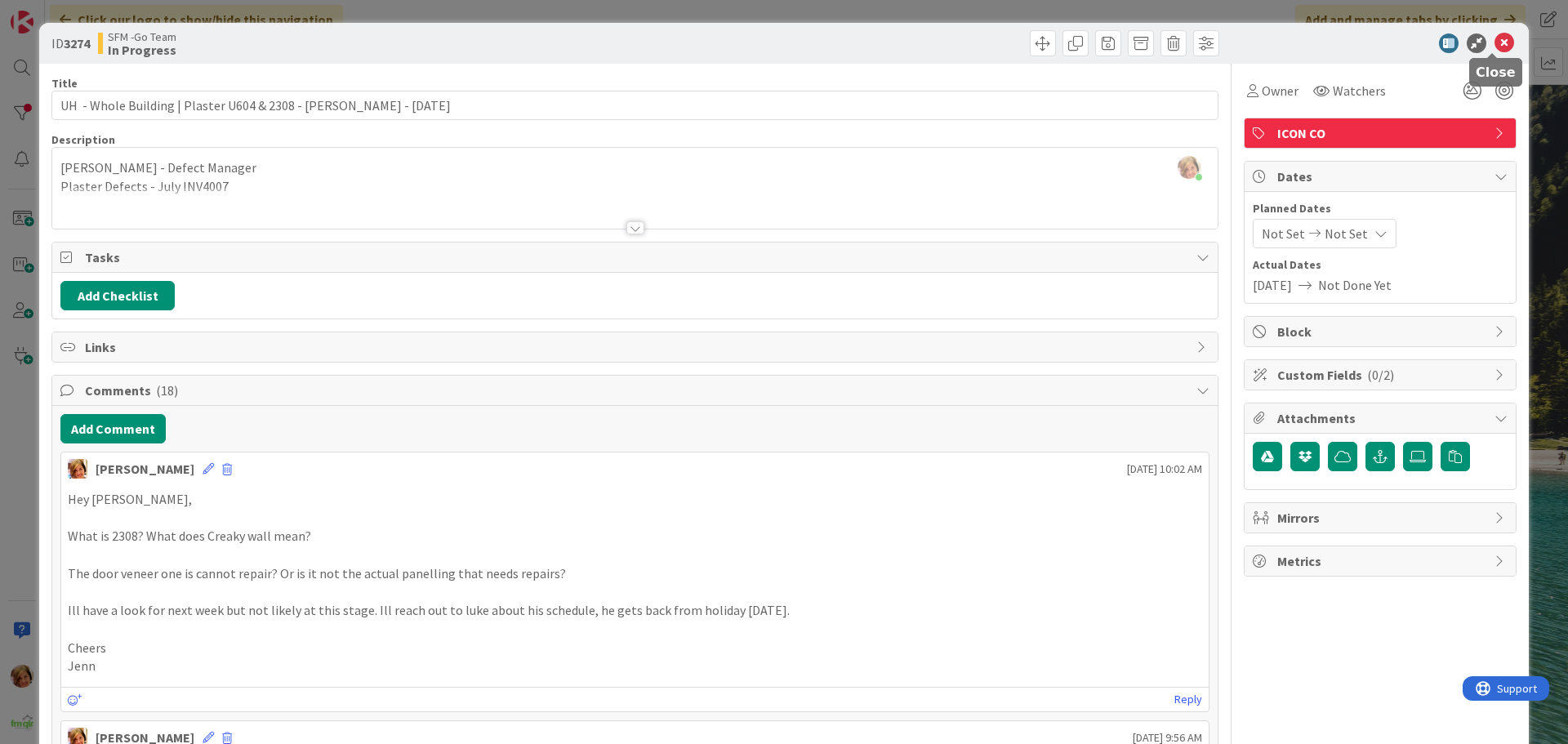
click at [1494, 43] on icon at bounding box center [1504, 43] width 20 height 20
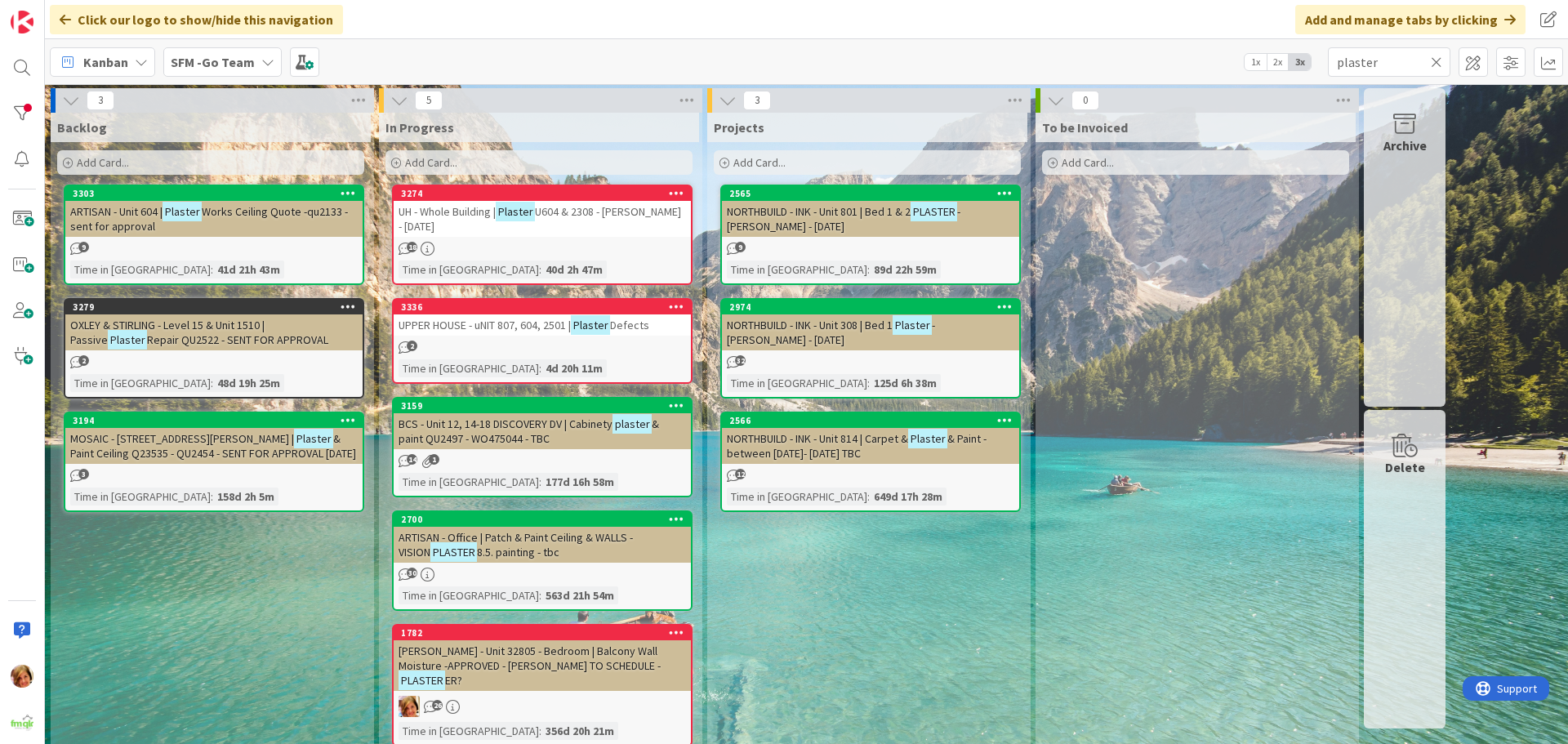
click at [1439, 58] on icon at bounding box center [1436, 62] width 11 height 15
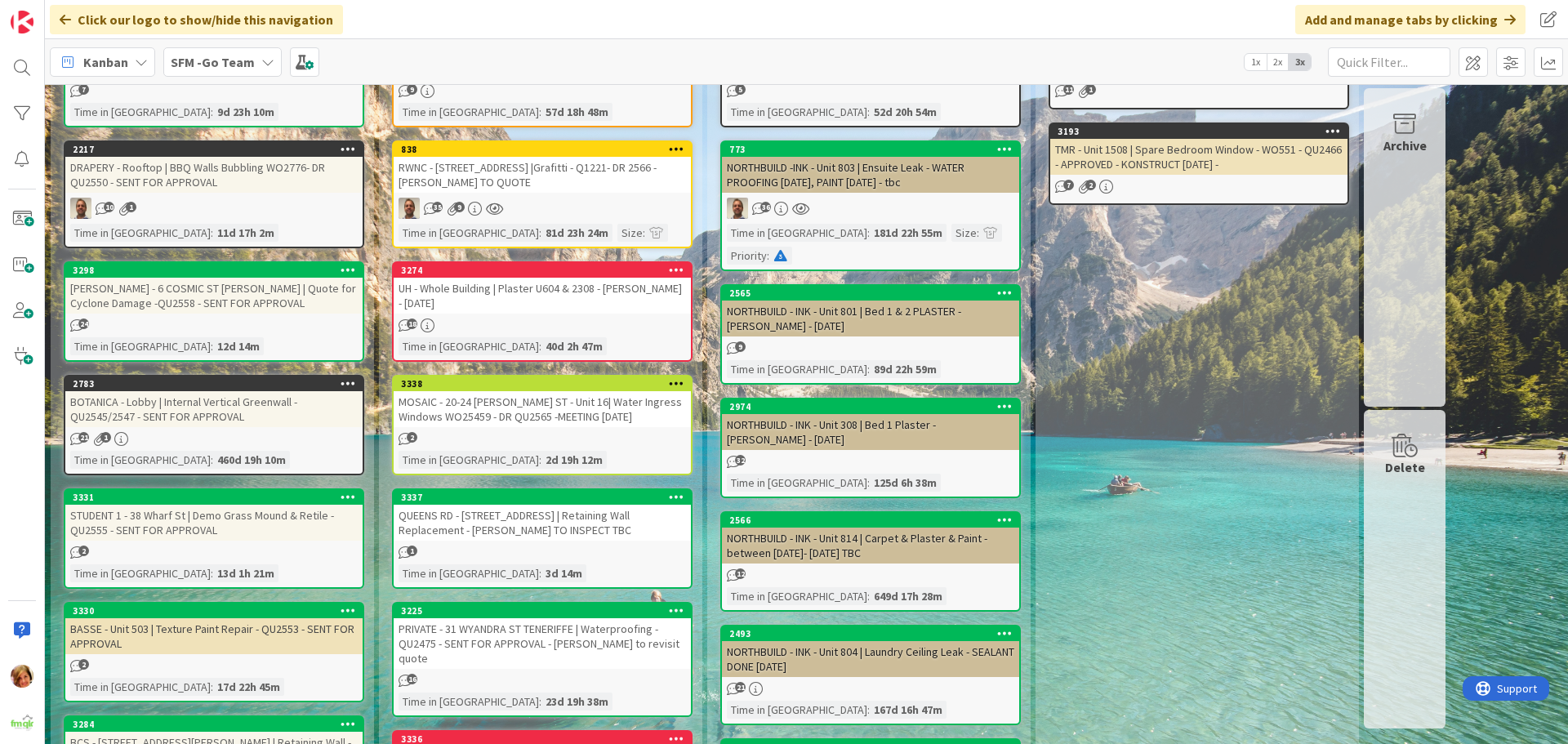
scroll to position [163, 0]
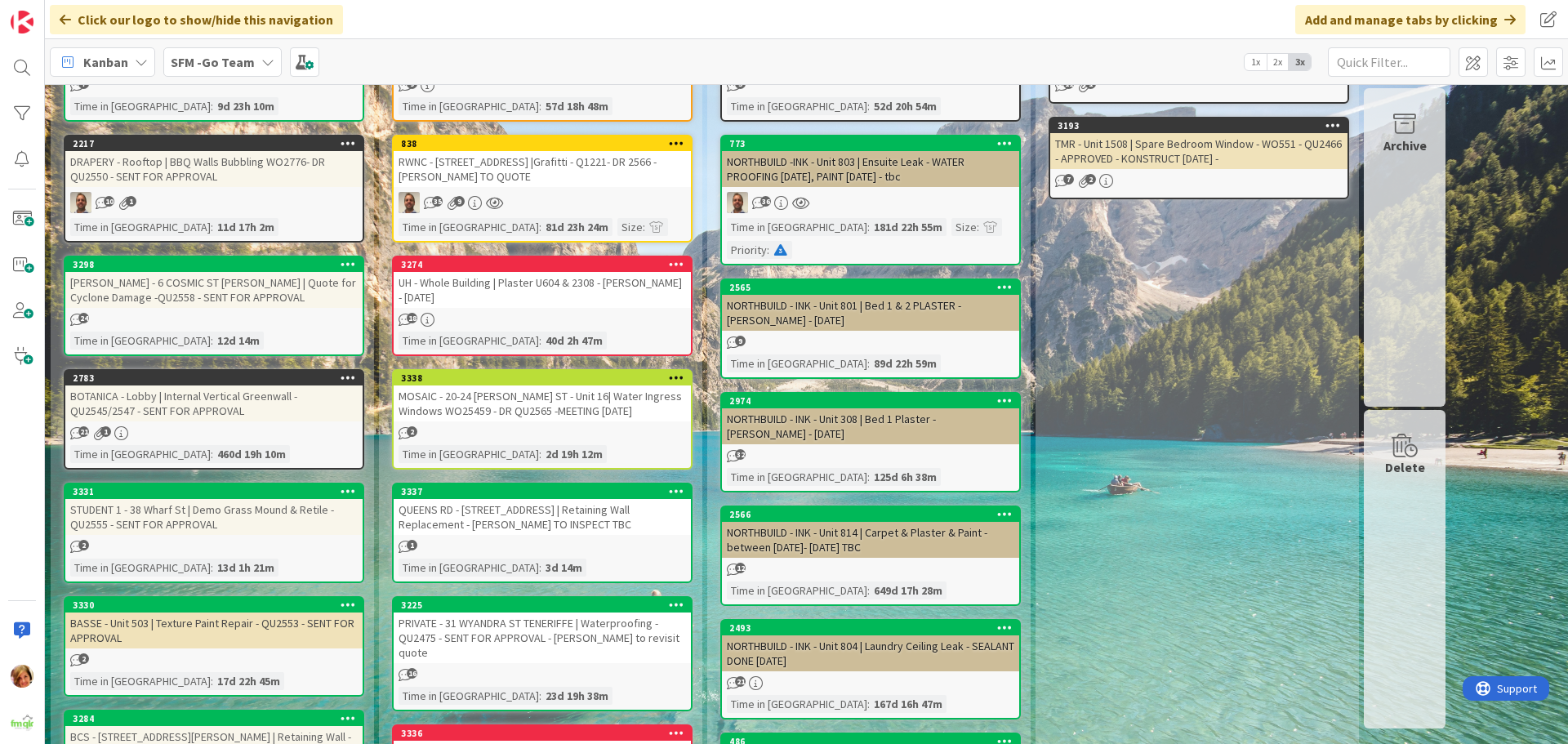
click at [552, 180] on div "RWNC - [STREET_ADDRESS] |Grafitti - Q1221- DR 2566 - [PERSON_NAME] TO QUOTE" at bounding box center [542, 169] width 297 height 36
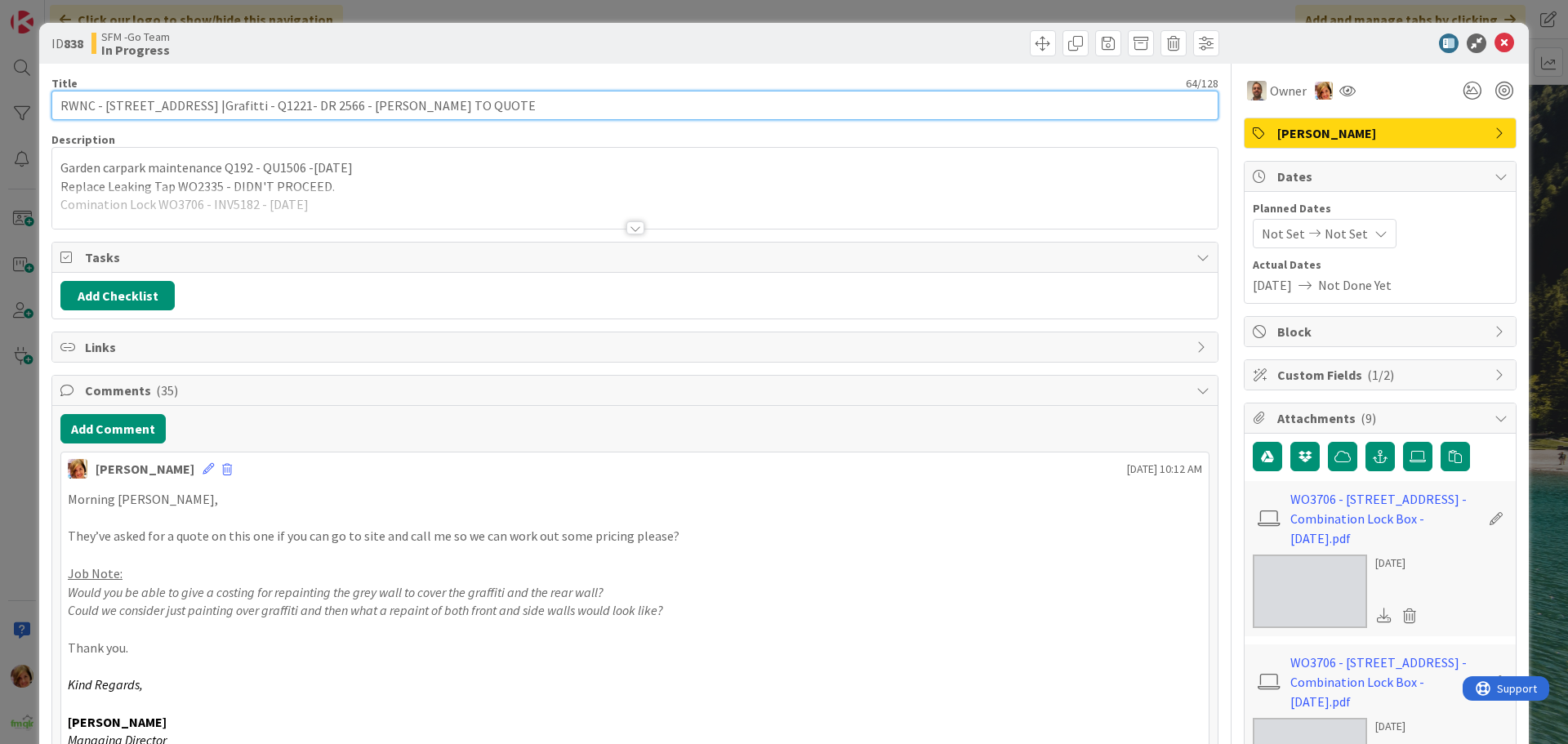
drag, startPoint x: 449, startPoint y: 103, endPoint x: 334, endPoint y: 99, distance: 115.1
click at [334, 99] on input "RWNC - [STREET_ADDRESS] |Grafitti - Q1221- DR 2566 - [PERSON_NAME] TO QUOTE" at bounding box center [634, 105] width 1167 height 30
type input "RWNC - [STREET_ADDRESS] |Grafitti - Q1221- DR 2566 - SENT TO [PERSON_NAME]"
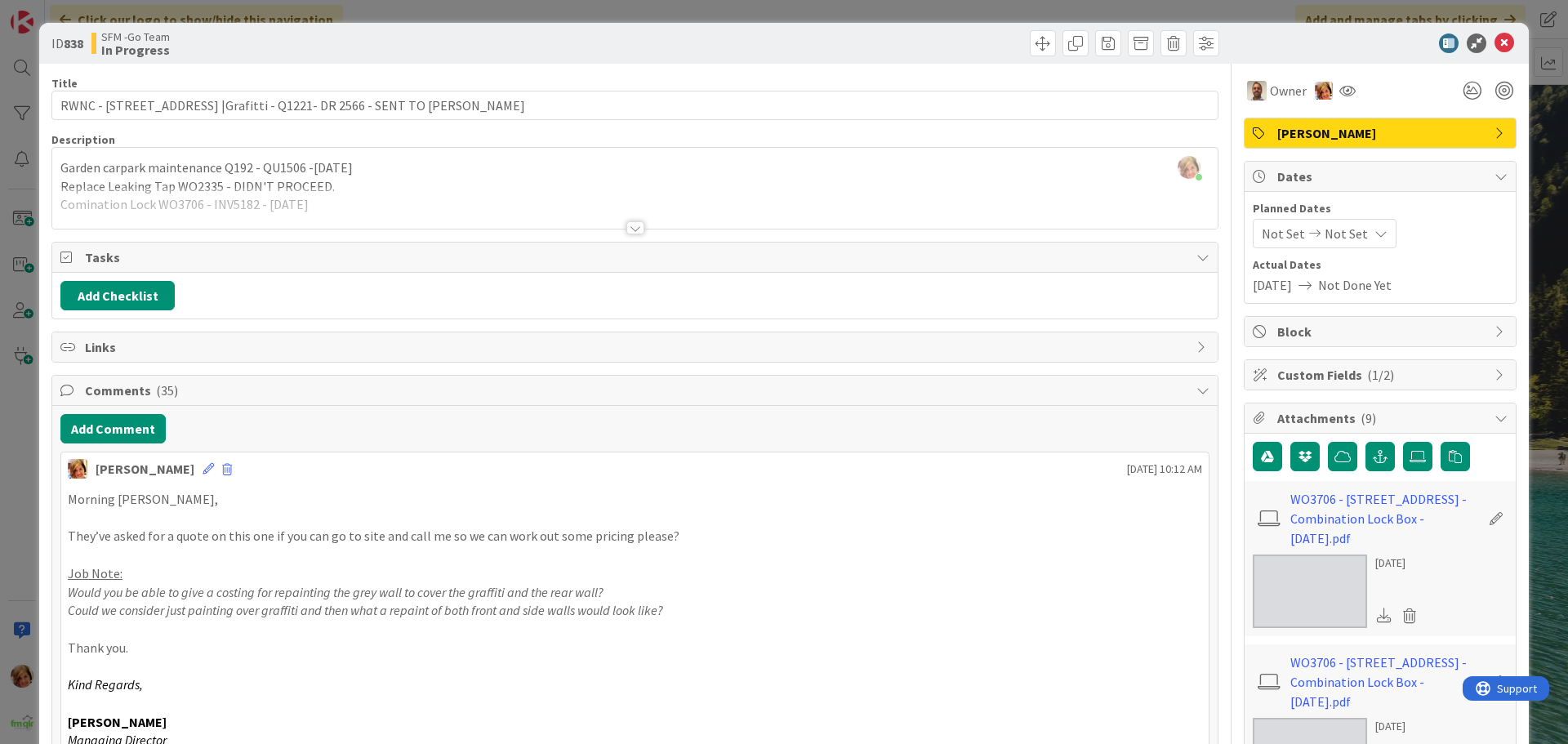
click at [898, 30] on div at bounding box center [929, 43] width 579 height 26
click at [1494, 38] on icon at bounding box center [1504, 43] width 20 height 20
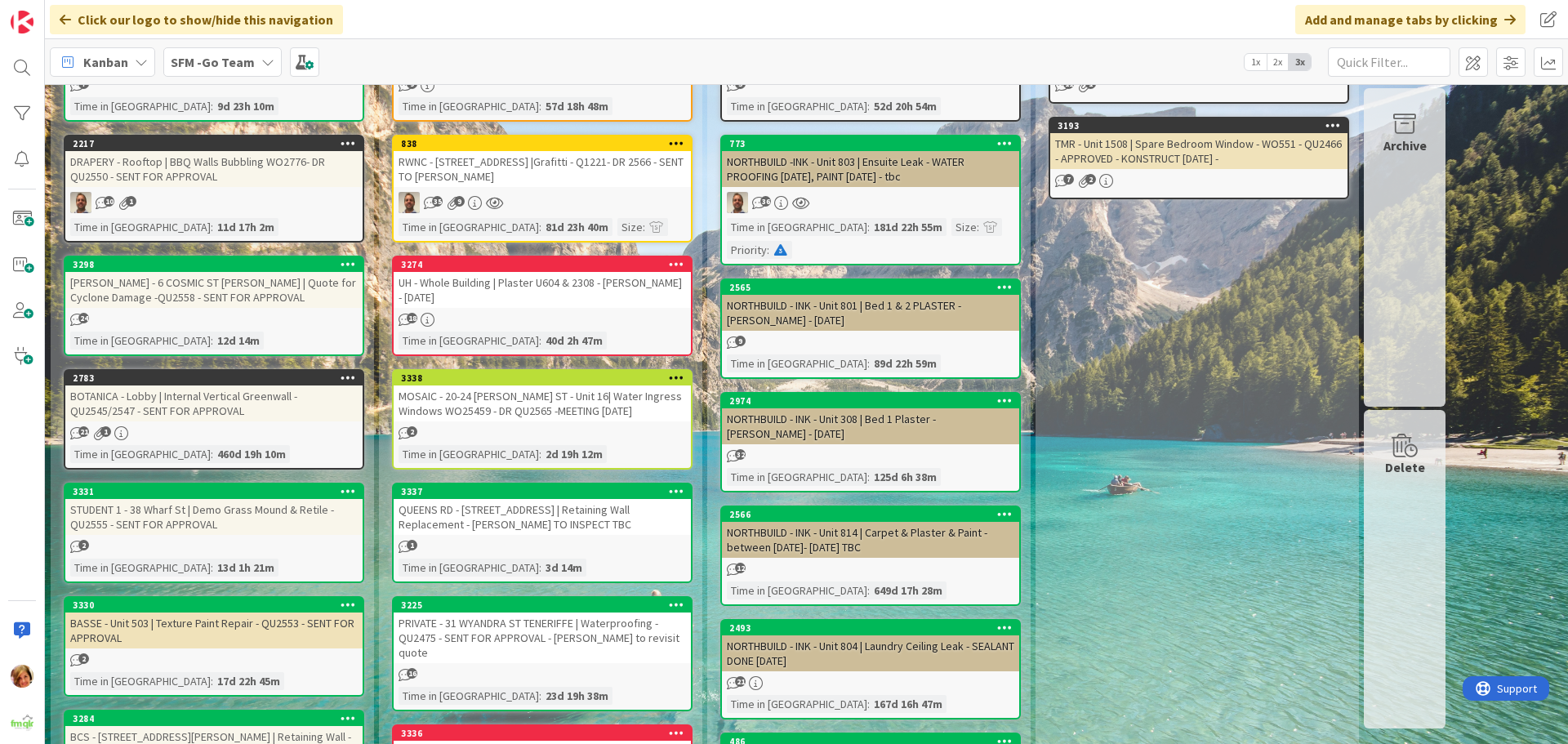
click at [592, 291] on div "UH - Whole Building | Plaster U604 & 2308 - [PERSON_NAME] - [DATE]" at bounding box center [542, 289] width 297 height 36
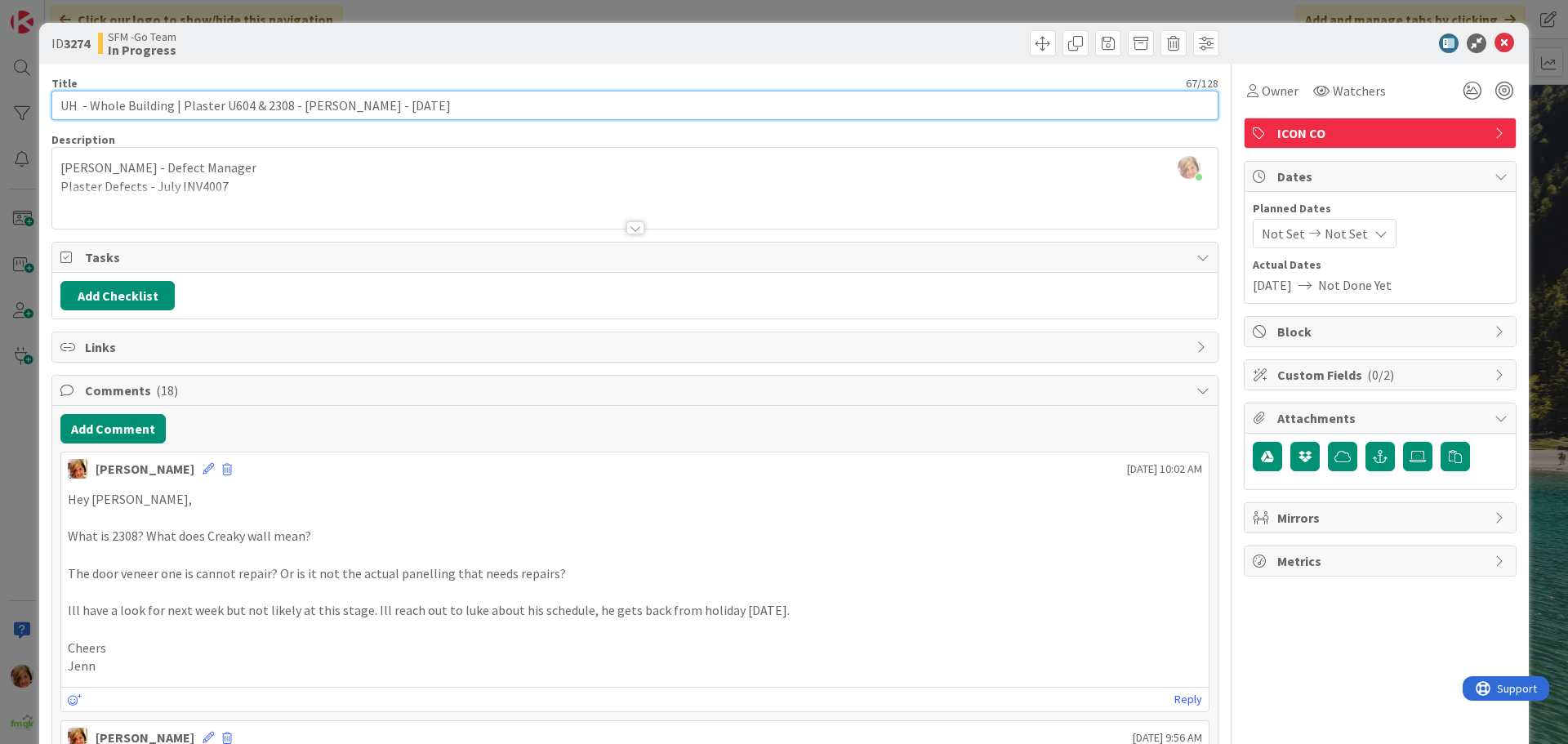
click at [288, 107] on input "UH - Whole Building | Plaster U604 & 2308 - [PERSON_NAME] - [DATE]" at bounding box center [634, 105] width 1167 height 30
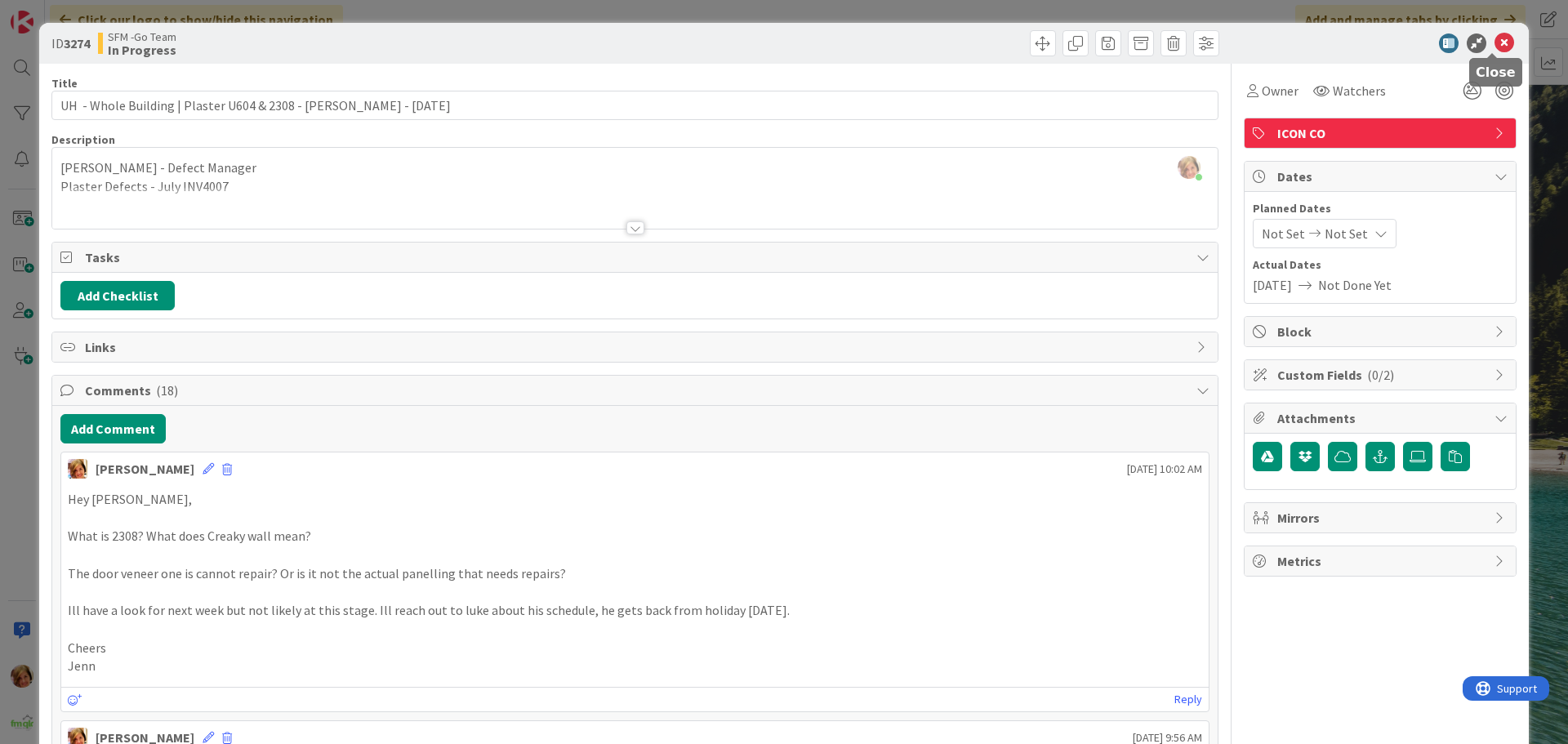
click at [1494, 43] on icon at bounding box center [1504, 43] width 20 height 20
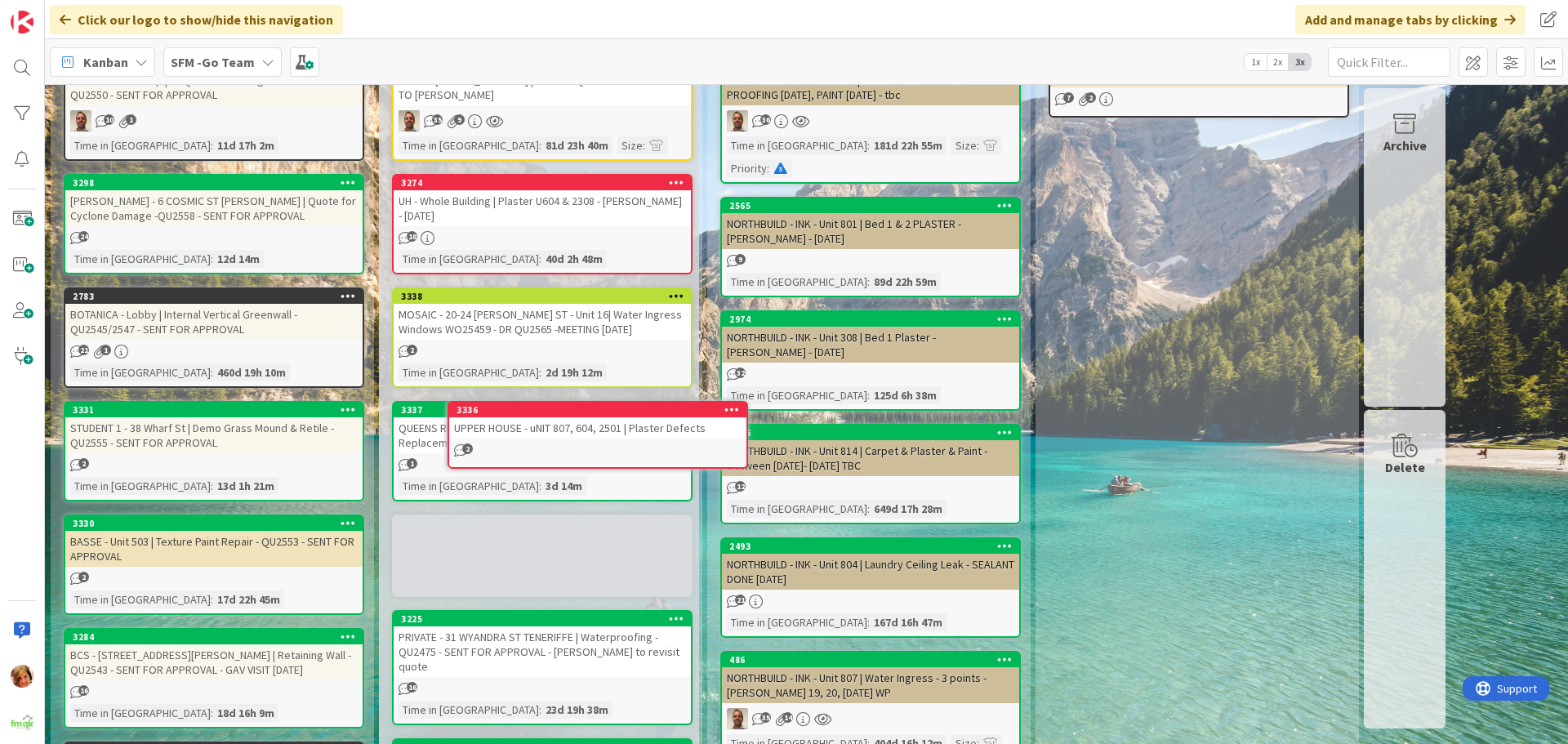
scroll to position [253, 0]
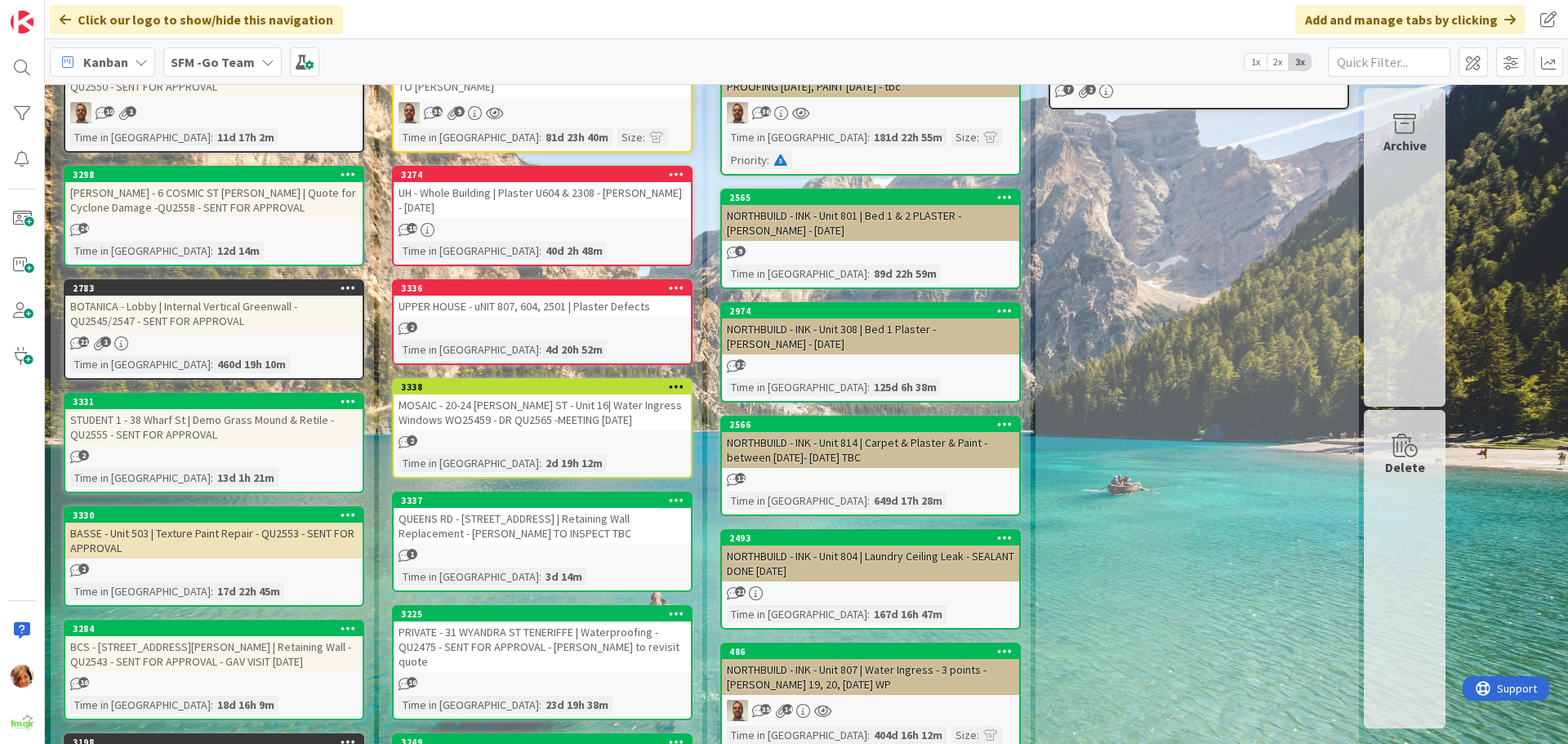
click at [496, 318] on div "3336 UPPER HOUSE - uNIT 807, 604, 2501 | Plaster Defects 2 Time in Column : 4d …" at bounding box center [542, 322] width 301 height 86
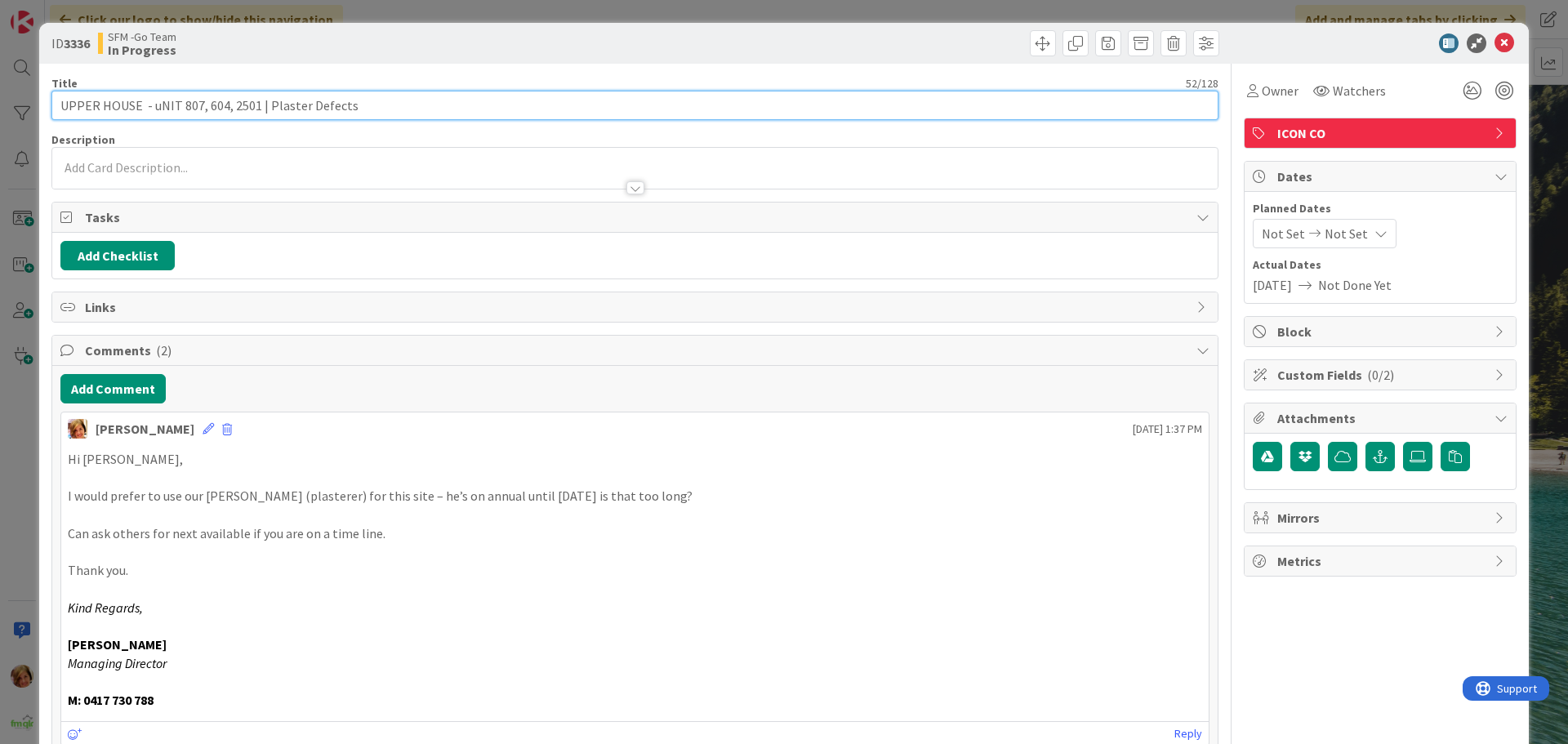
click at [178, 102] on input "UPPER HOUSE - uNIT 807, 604, 2501 | Plaster Defects" at bounding box center [634, 105] width 1167 height 30
type input "UPPER HOUSE - Unit 807, 604, 2501 | Plaster Defects"
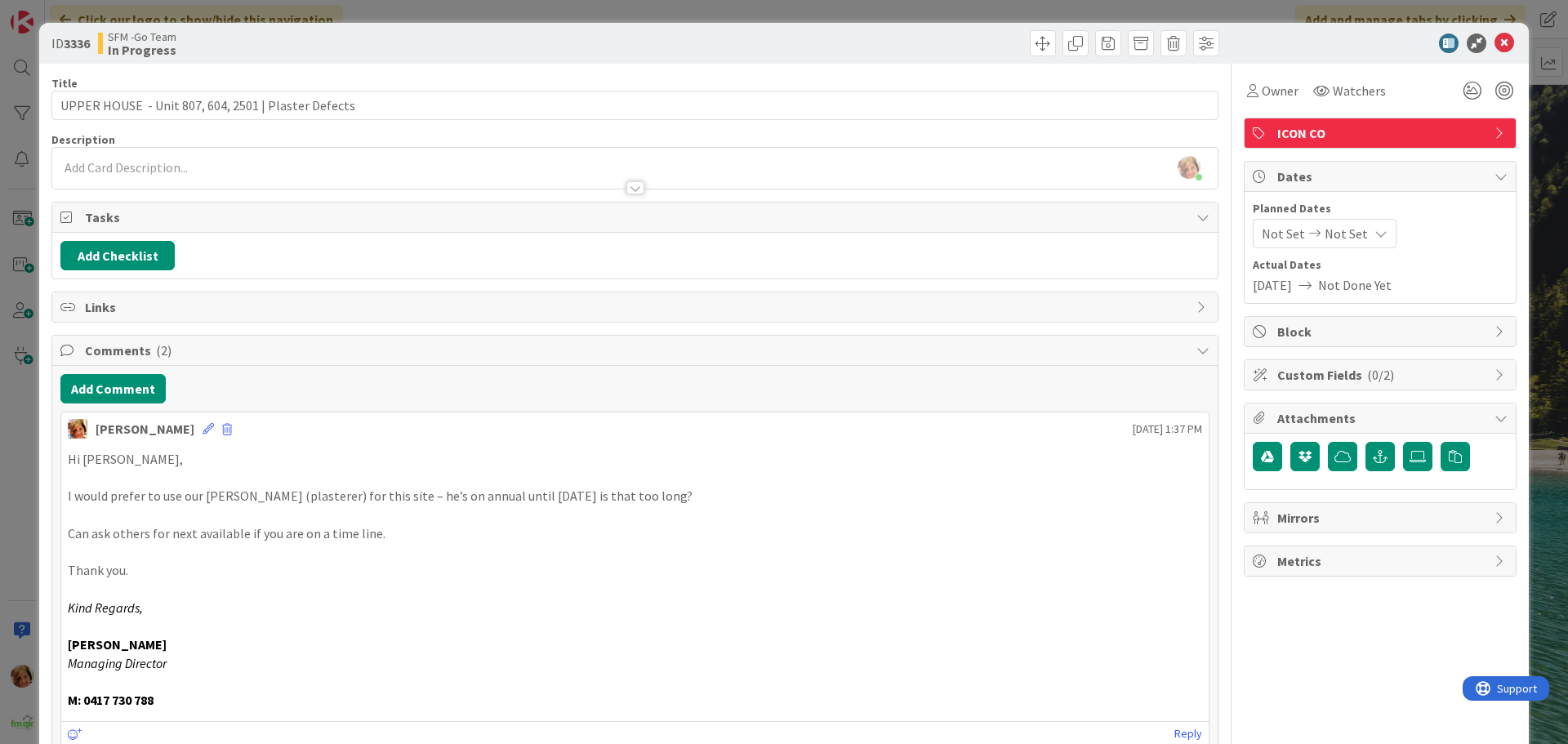
click at [495, 35] on div "SFM -Go Team In Progress" at bounding box center [365, 43] width 533 height 26
click at [1494, 41] on icon at bounding box center [1504, 43] width 20 height 20
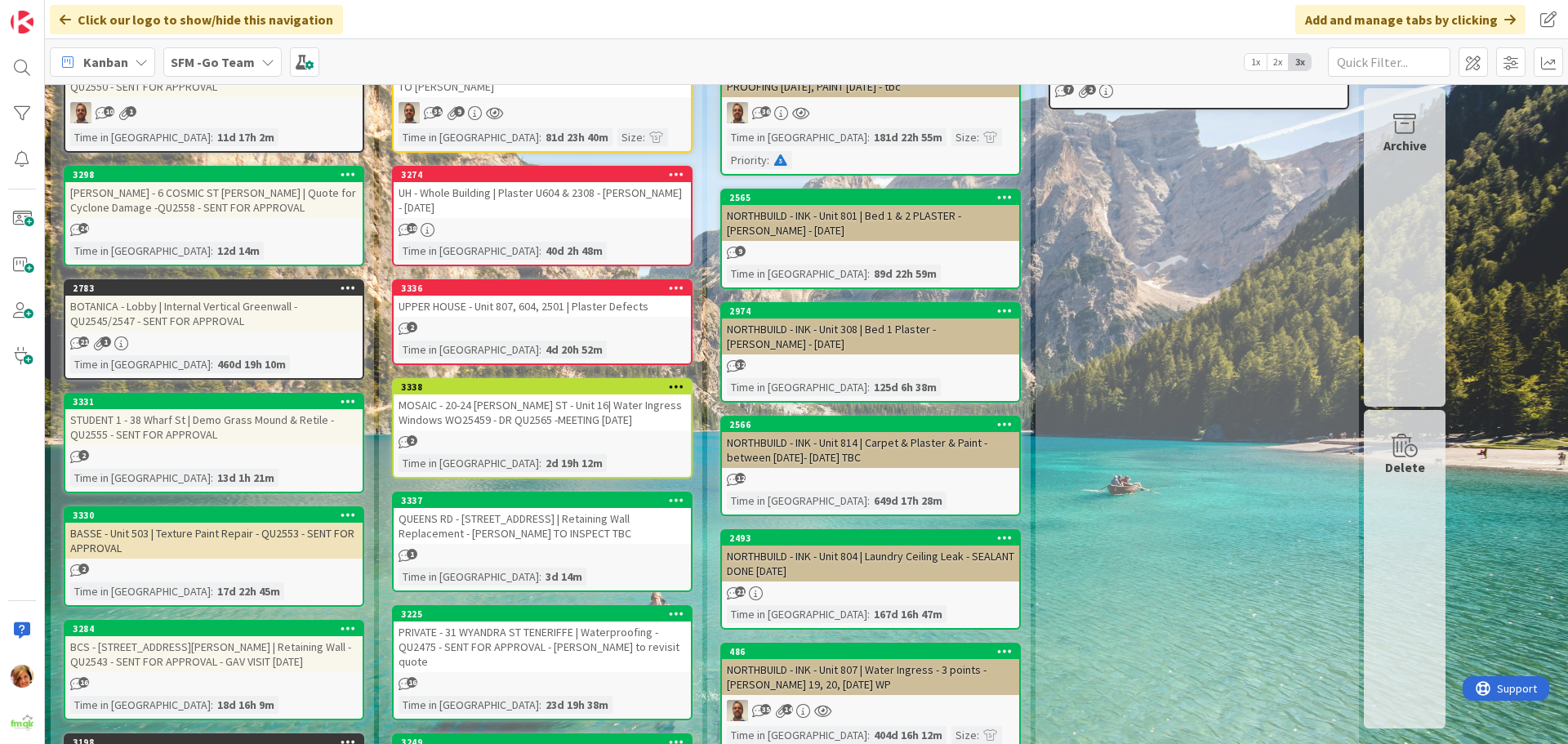
click at [512, 200] on div "UH - Whole Building | Plaster U604 & 2308 - [PERSON_NAME] - [DATE]" at bounding box center [542, 200] width 297 height 36
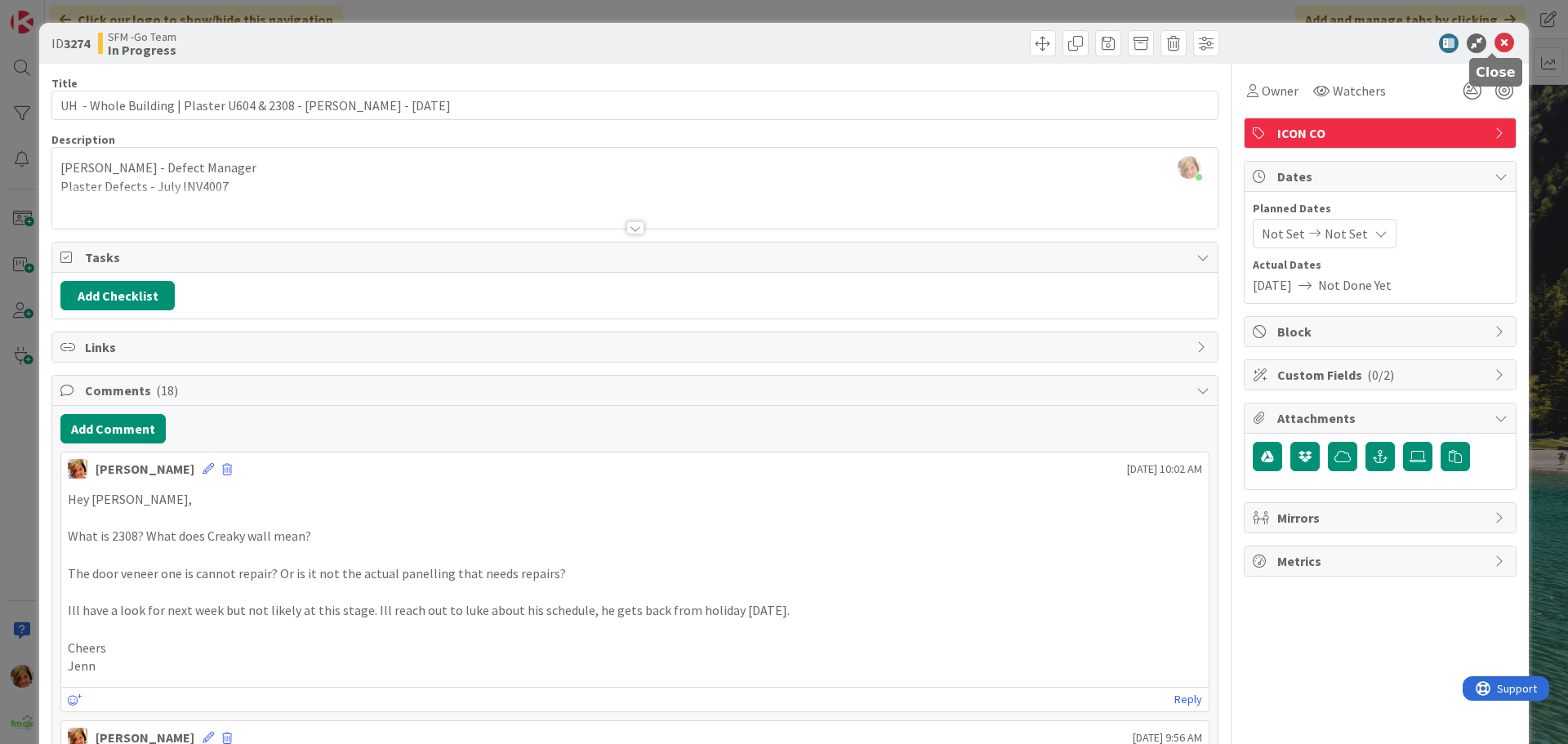
click at [1494, 36] on icon at bounding box center [1504, 43] width 20 height 20
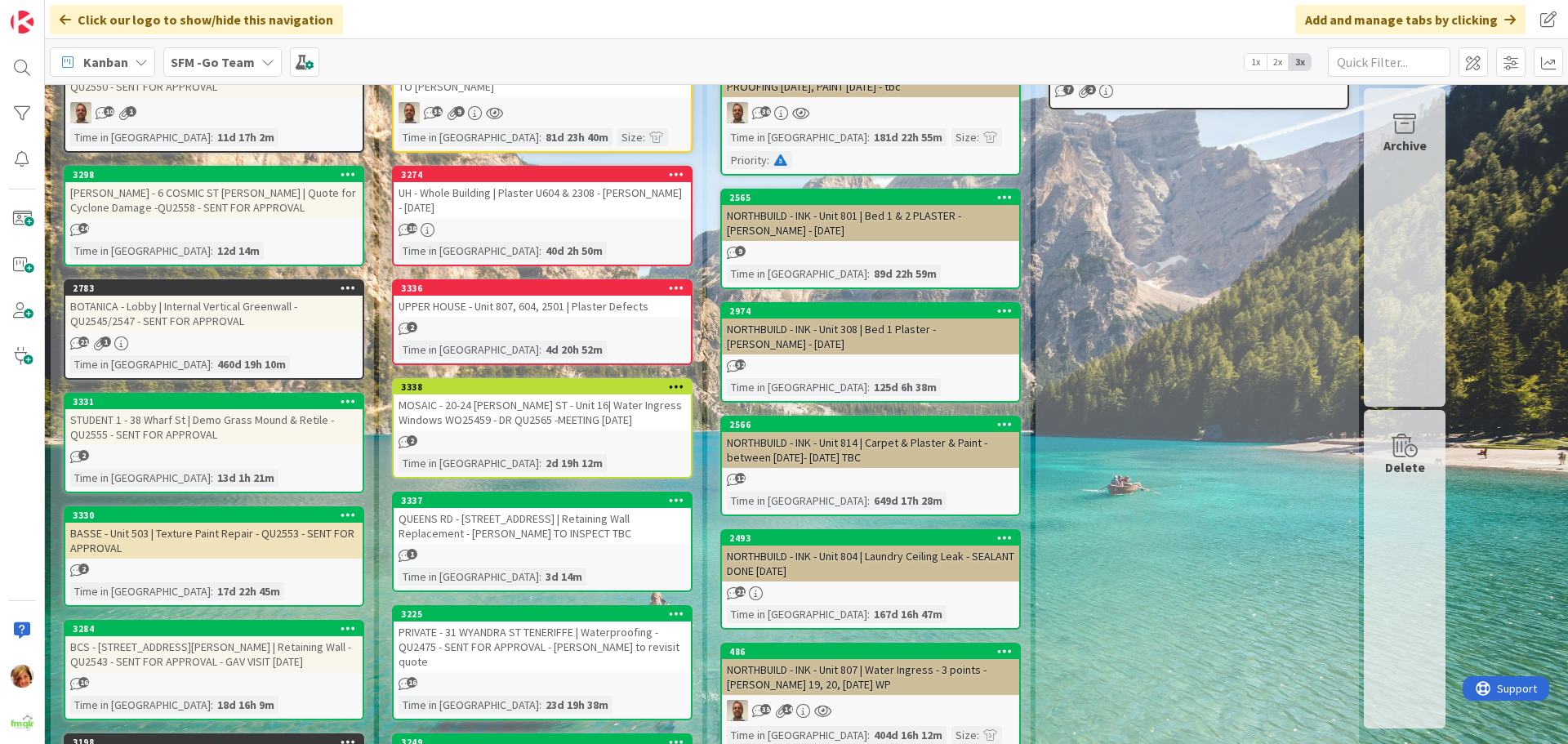
click at [539, 311] on div "UPPER HOUSE - Unit 807, 604, 2501 | Plaster Defects" at bounding box center [542, 306] width 297 height 21
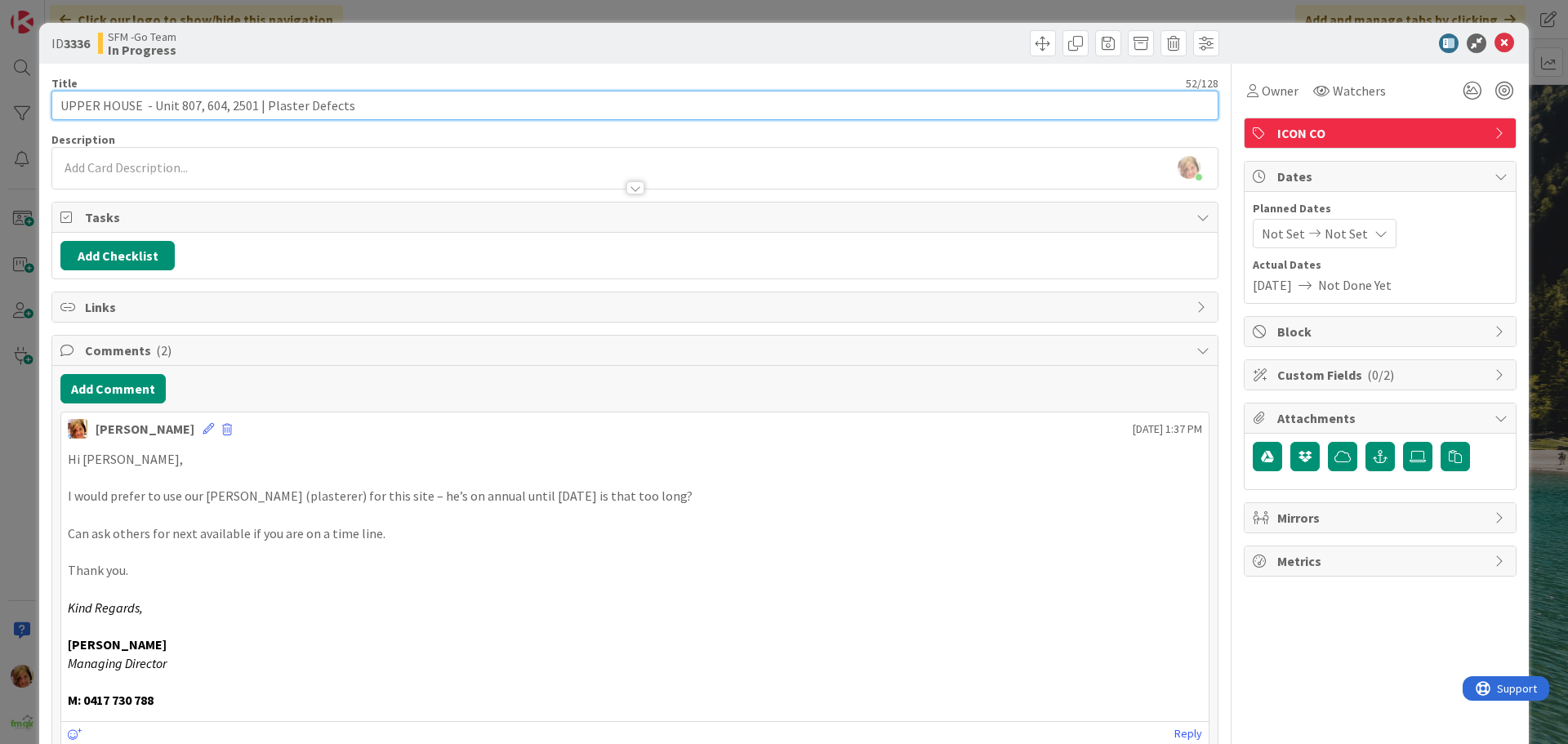
click at [376, 111] on input "UPPER HOUSE - Unit 807, 604, 2501 | Plaster Defects" at bounding box center [634, 105] width 1167 height 30
click at [487, 103] on input "UPPER HOUSE - Unit 807, 604, 2501 | Plaster Defects - [PERSON_NAME]" at bounding box center [634, 105] width 1167 height 30
type input "UPPER HOUSE - Unit 807, 604, 2501 | Plaster Defects - [PERSON_NAME] 7th tbc"
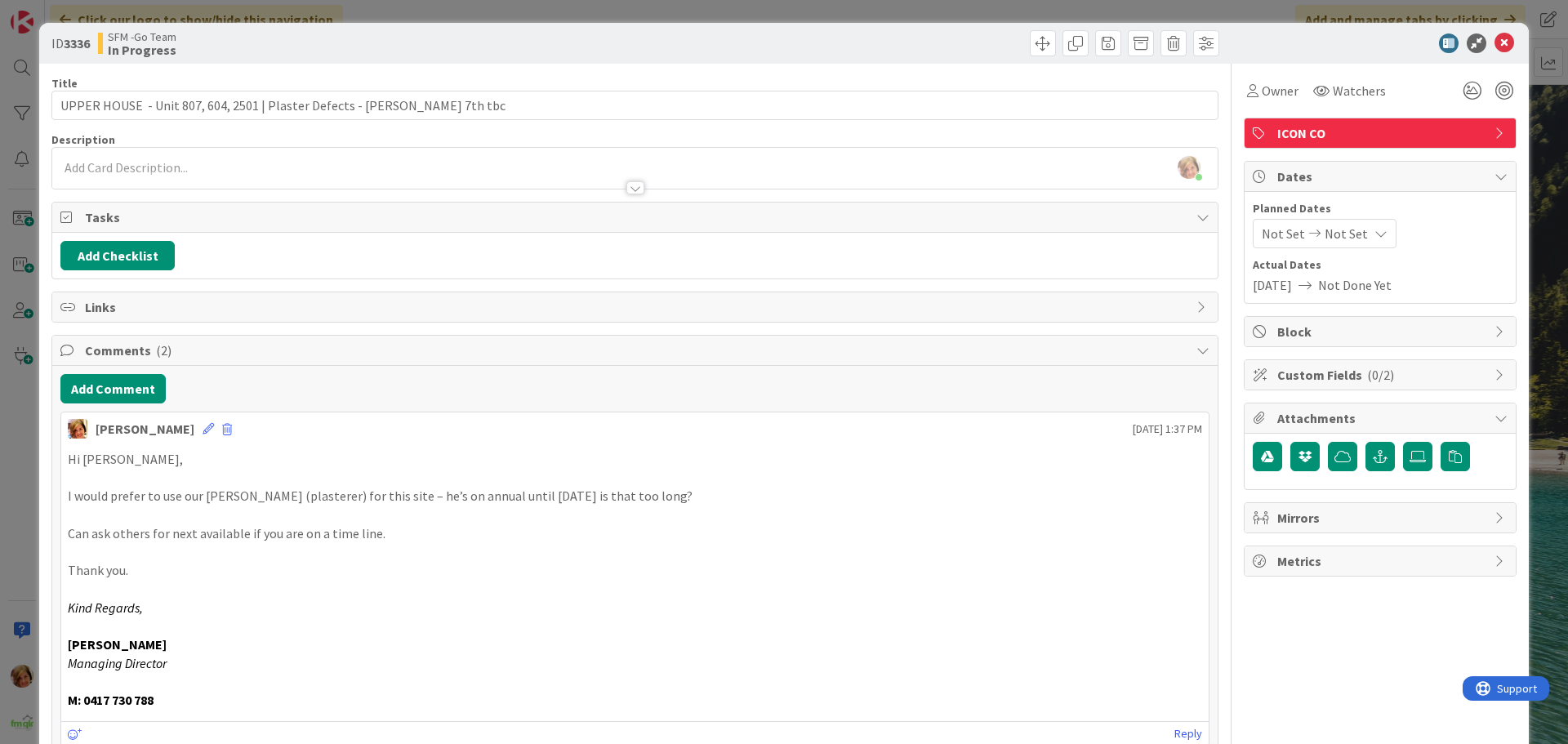
click at [846, 63] on div "Title 75 / 128 UPPER HOUSE - Unit 807, 604, 2501 | Plaster Defects - [PERSON_NA…" at bounding box center [634, 565] width 1167 height 1004
click at [1494, 43] on icon at bounding box center [1504, 43] width 20 height 20
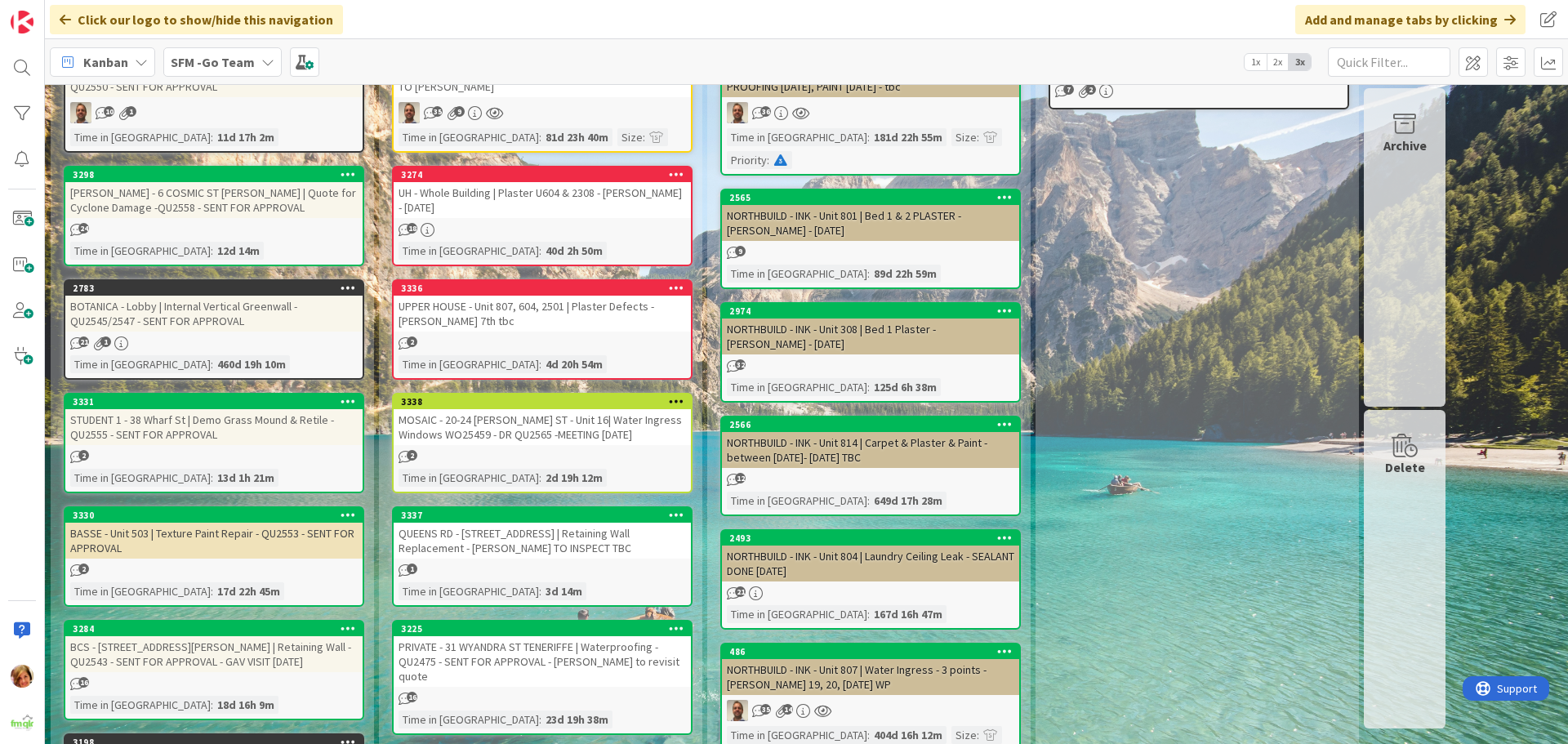
click at [537, 192] on div "UH - Whole Building | Plaster U604 & 2308 - [PERSON_NAME] - [DATE]" at bounding box center [542, 200] width 297 height 36
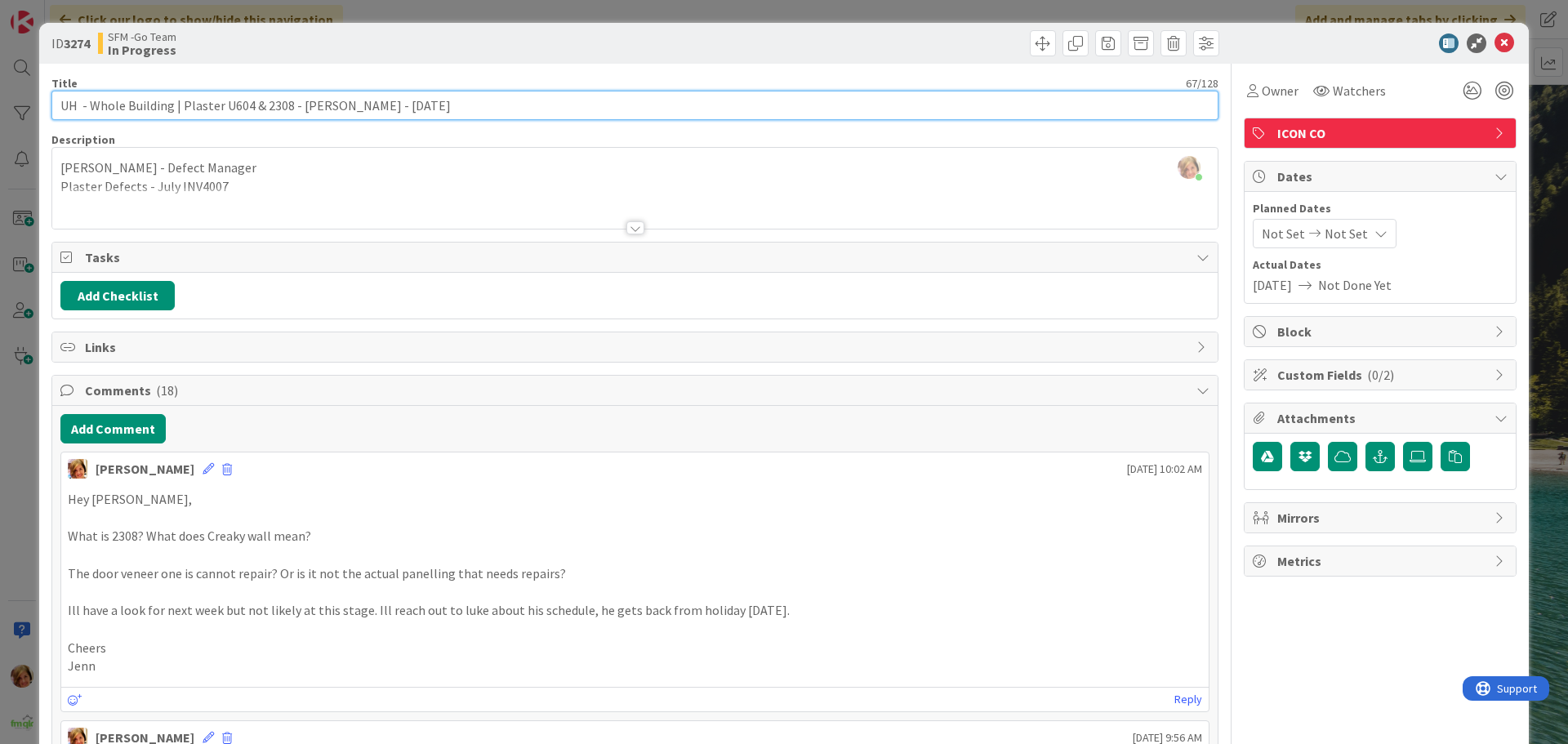
drag, startPoint x: 455, startPoint y: 109, endPoint x: 180, endPoint y: 102, distance: 275.1
click at [180, 102] on input "UH - Whole Building | Plaster U604 & 2308 - [PERSON_NAME] - [DATE]" at bounding box center [634, 105] width 1167 height 30
type input "UH - Whole BuildinG - Painting - 2308 & 2501 | Jenn - tbc"
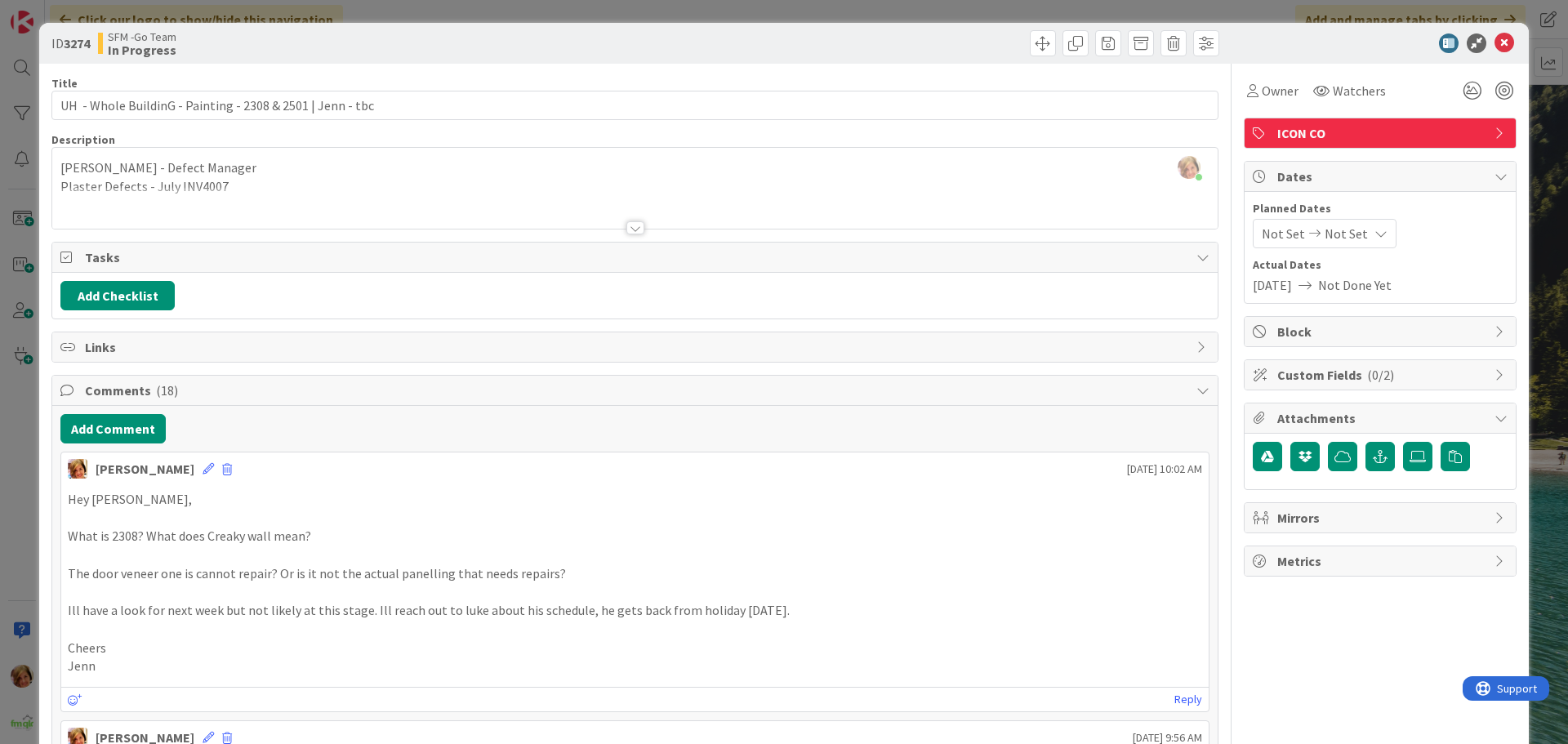
drag, startPoint x: 766, startPoint y: 50, endPoint x: 1567, endPoint y: 19, distance: 801.6
click at [767, 50] on div at bounding box center [929, 43] width 579 height 26
click at [1494, 45] on icon at bounding box center [1504, 43] width 20 height 20
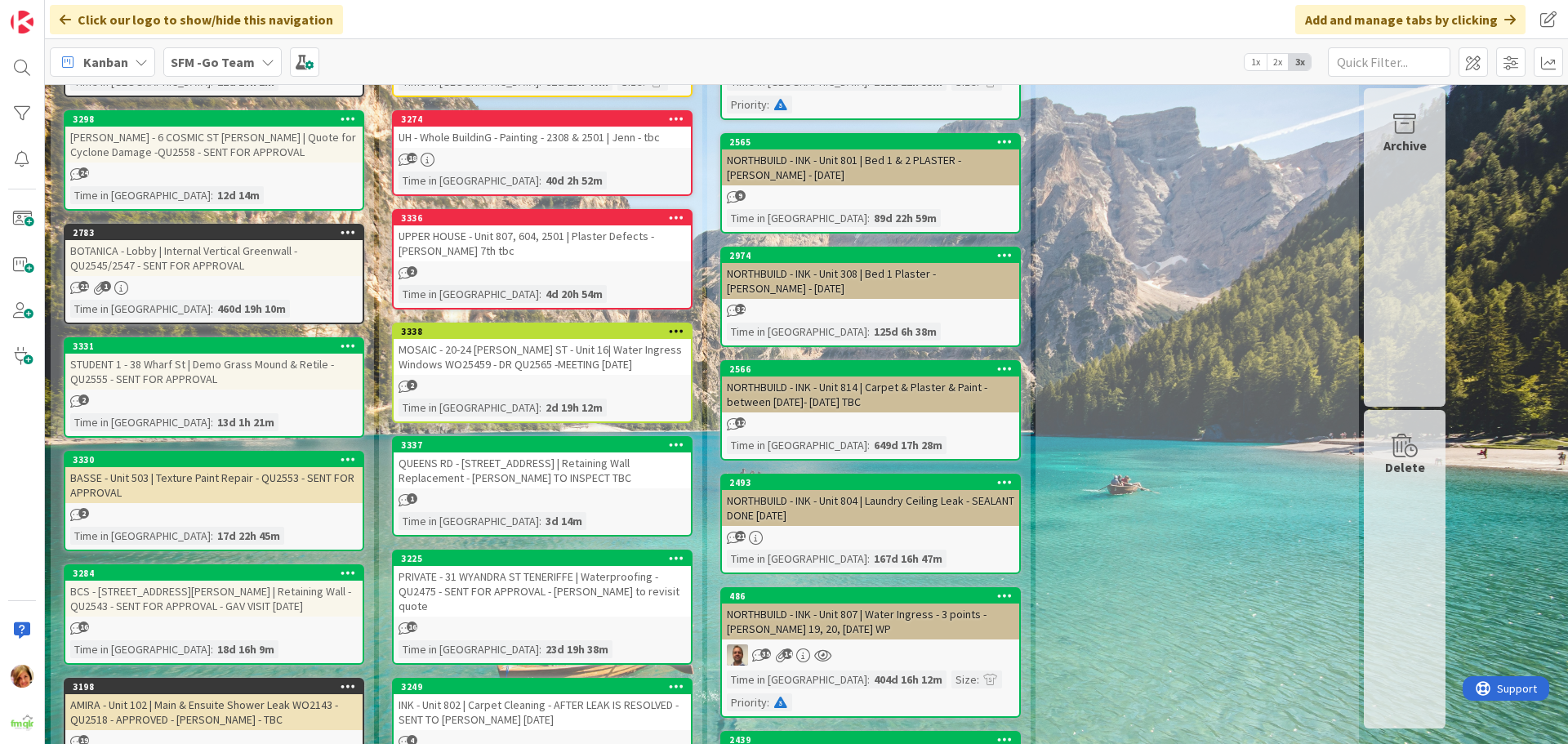
scroll to position [171, 0]
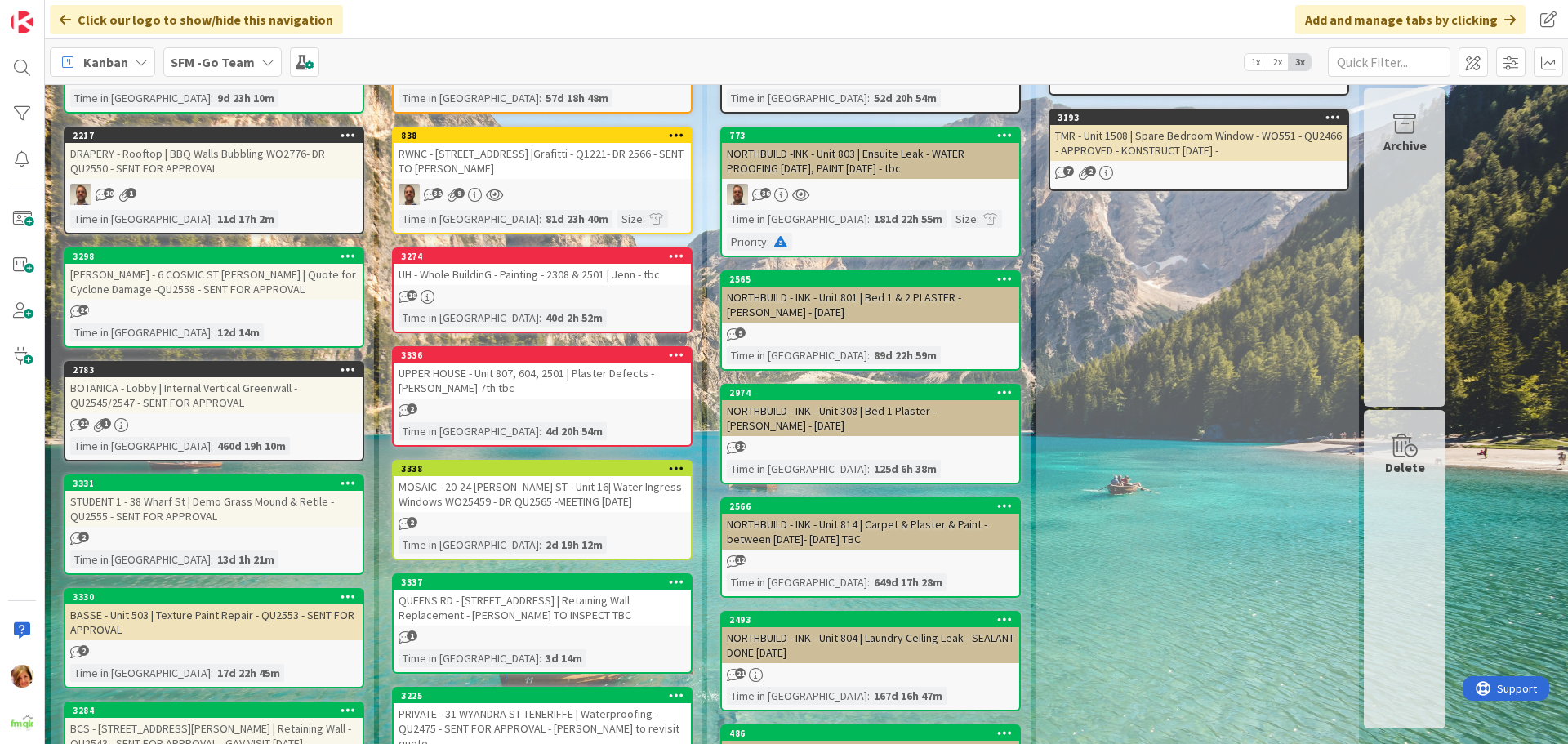
click at [561, 389] on div "UPPER HOUSE - Unit 807, 604, 2501 | Plaster Defects - [PERSON_NAME] 7th tbc" at bounding box center [542, 380] width 297 height 36
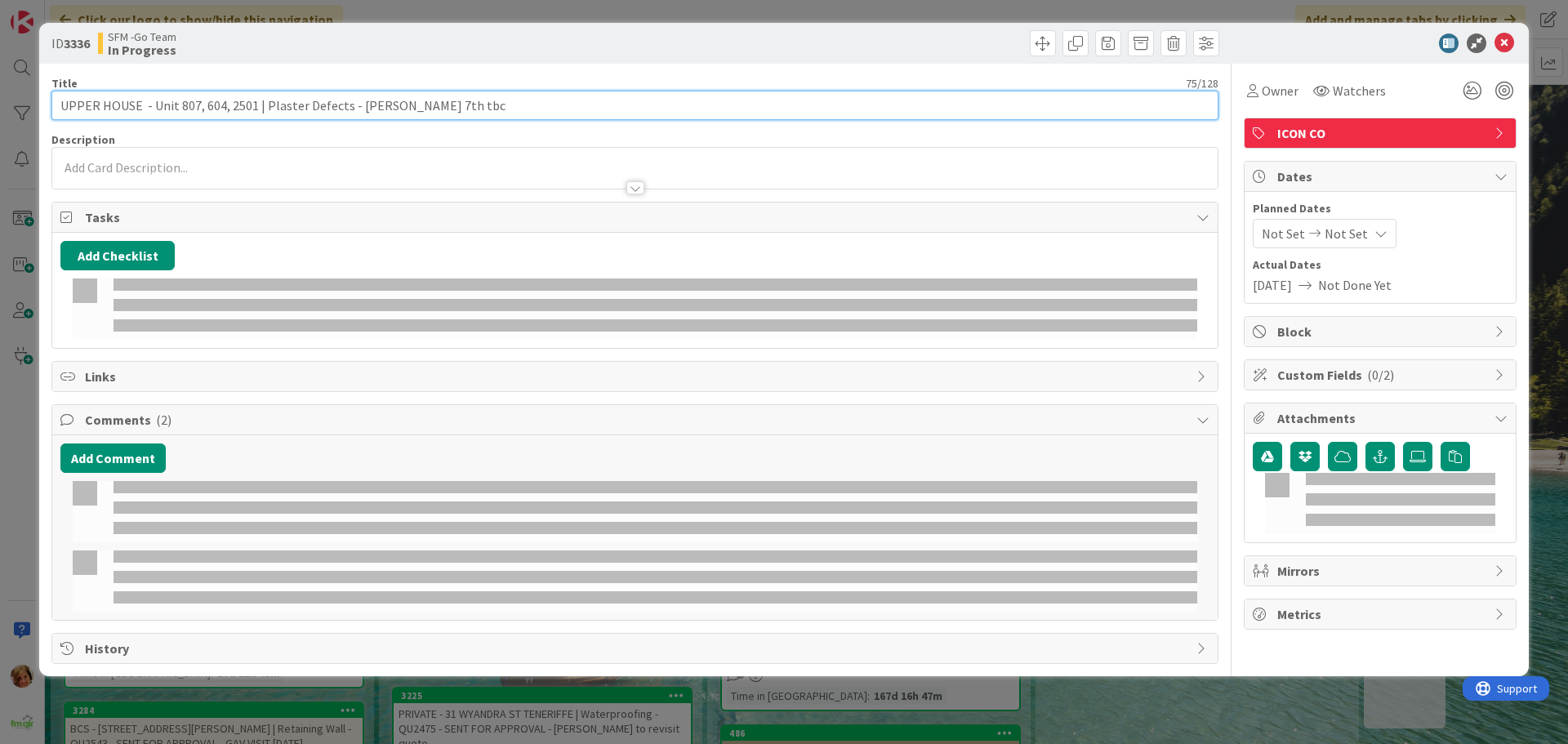
click at [524, 105] on input "UPPER HOUSE - Unit 807, 604, 2501 | Plaster Defects - [PERSON_NAME] 7th tbc" at bounding box center [634, 105] width 1167 height 30
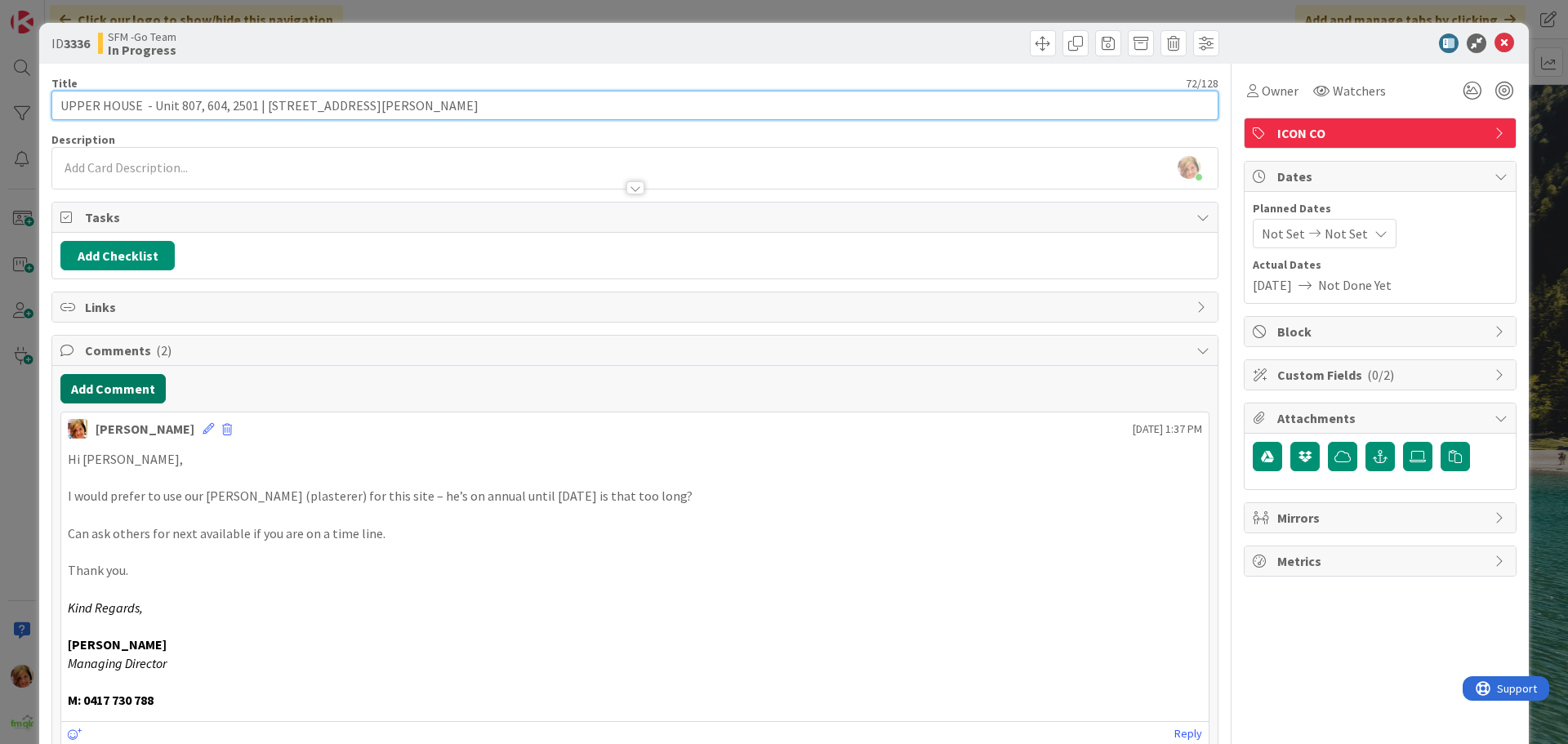
type input "UPPER HOUSE - Unit 807, 604, 2501 | [STREET_ADDRESS][PERSON_NAME]"
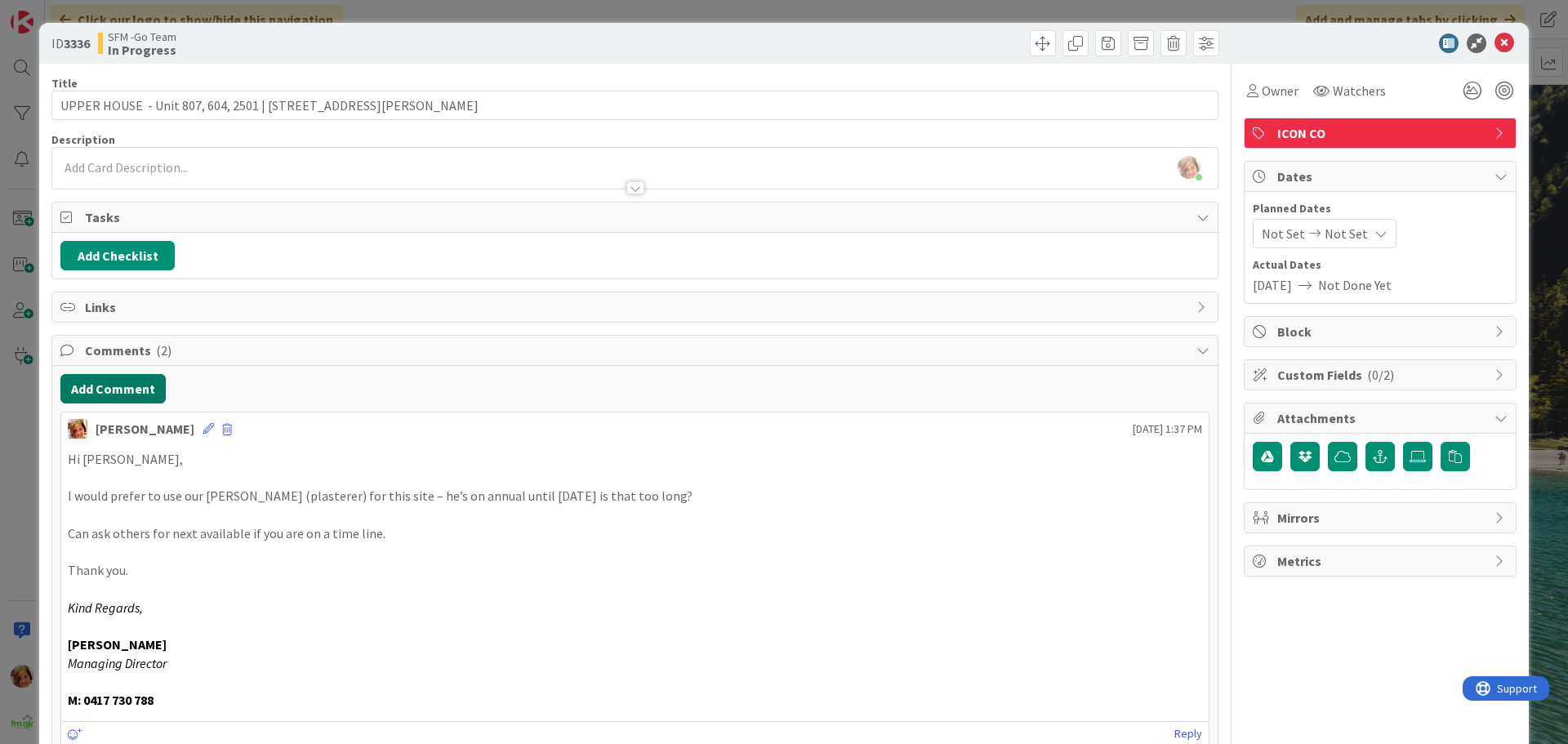
click at [103, 389] on button "Add Comment" at bounding box center [113, 389] width 105 height 30
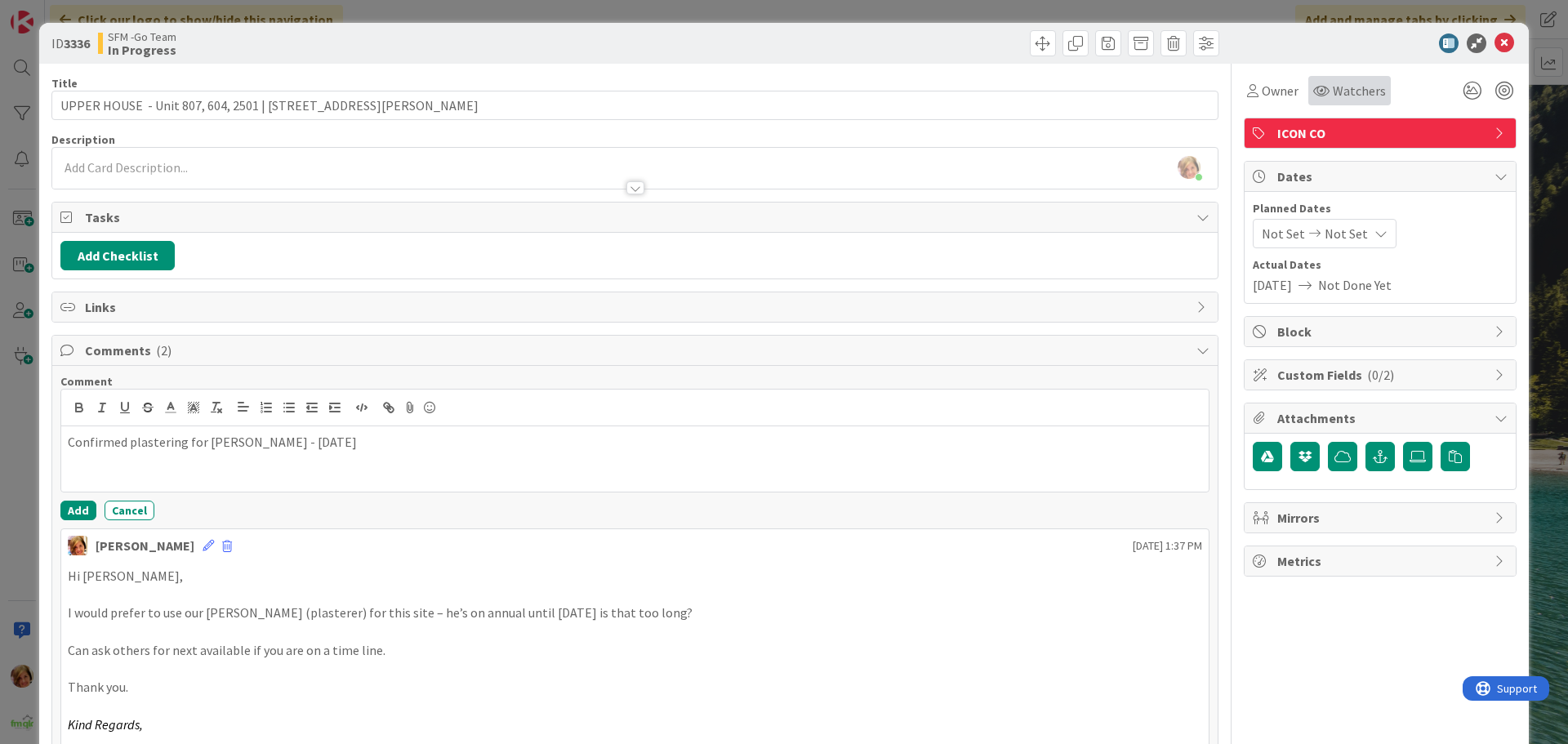
drag, startPoint x: 744, startPoint y: 44, endPoint x: 1310, endPoint y: 103, distance: 569.1
click at [746, 43] on div at bounding box center [929, 43] width 579 height 26
click at [1499, 45] on icon at bounding box center [1504, 43] width 20 height 20
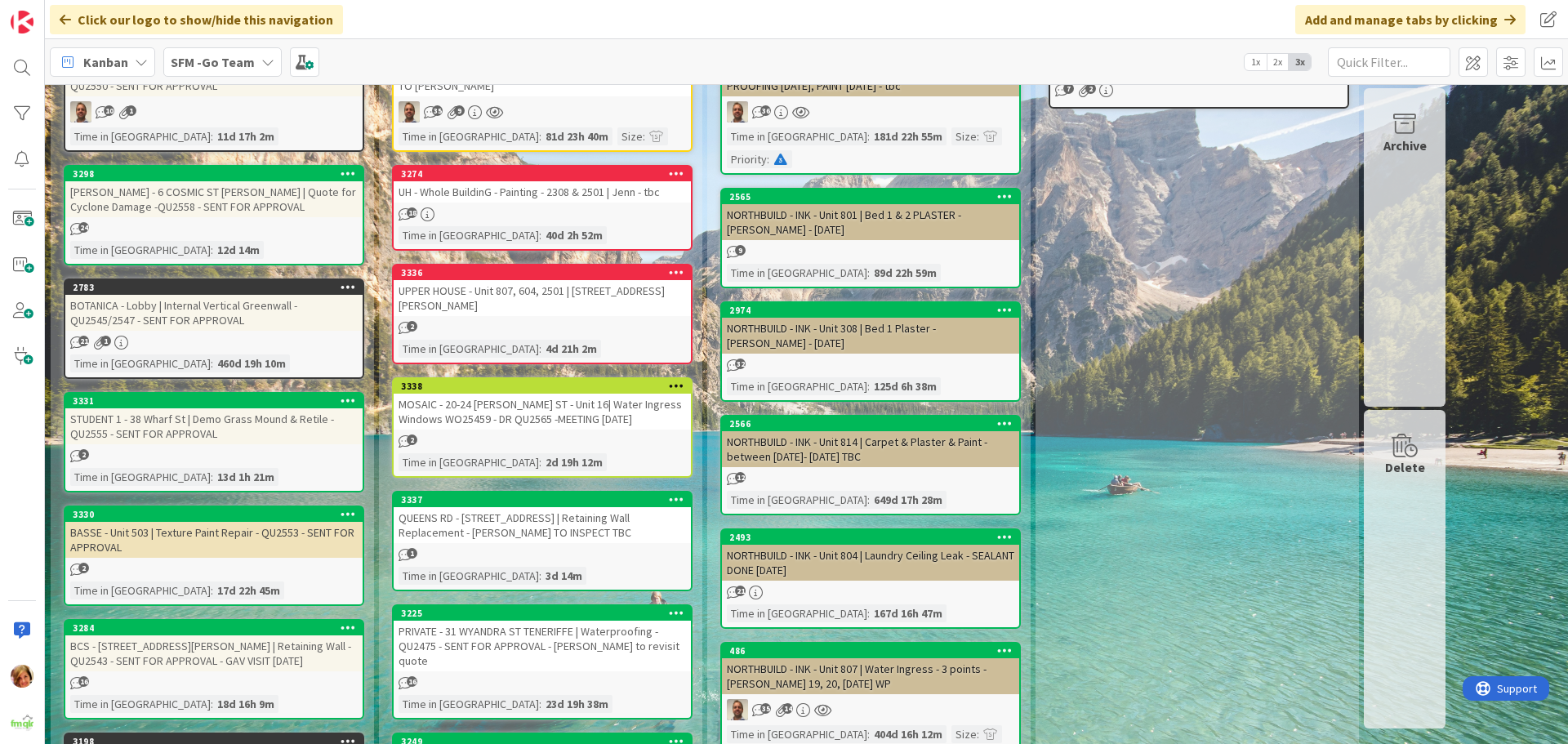
scroll to position [327, 0]
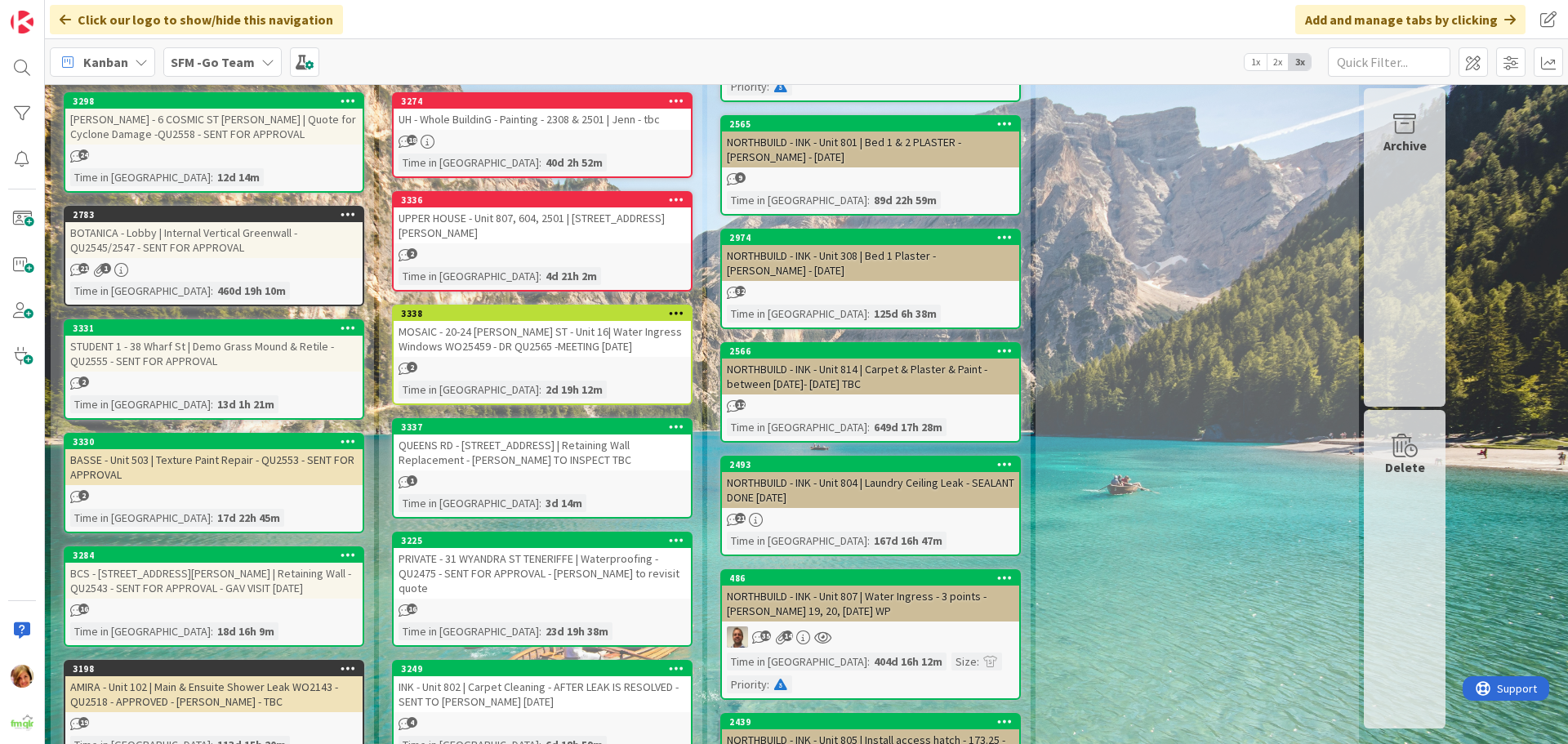
click at [529, 457] on div "QUEENS RD - [STREET_ADDRESS] | Retaining Wall Replacement - [PERSON_NAME] TO IN…" at bounding box center [542, 452] width 297 height 36
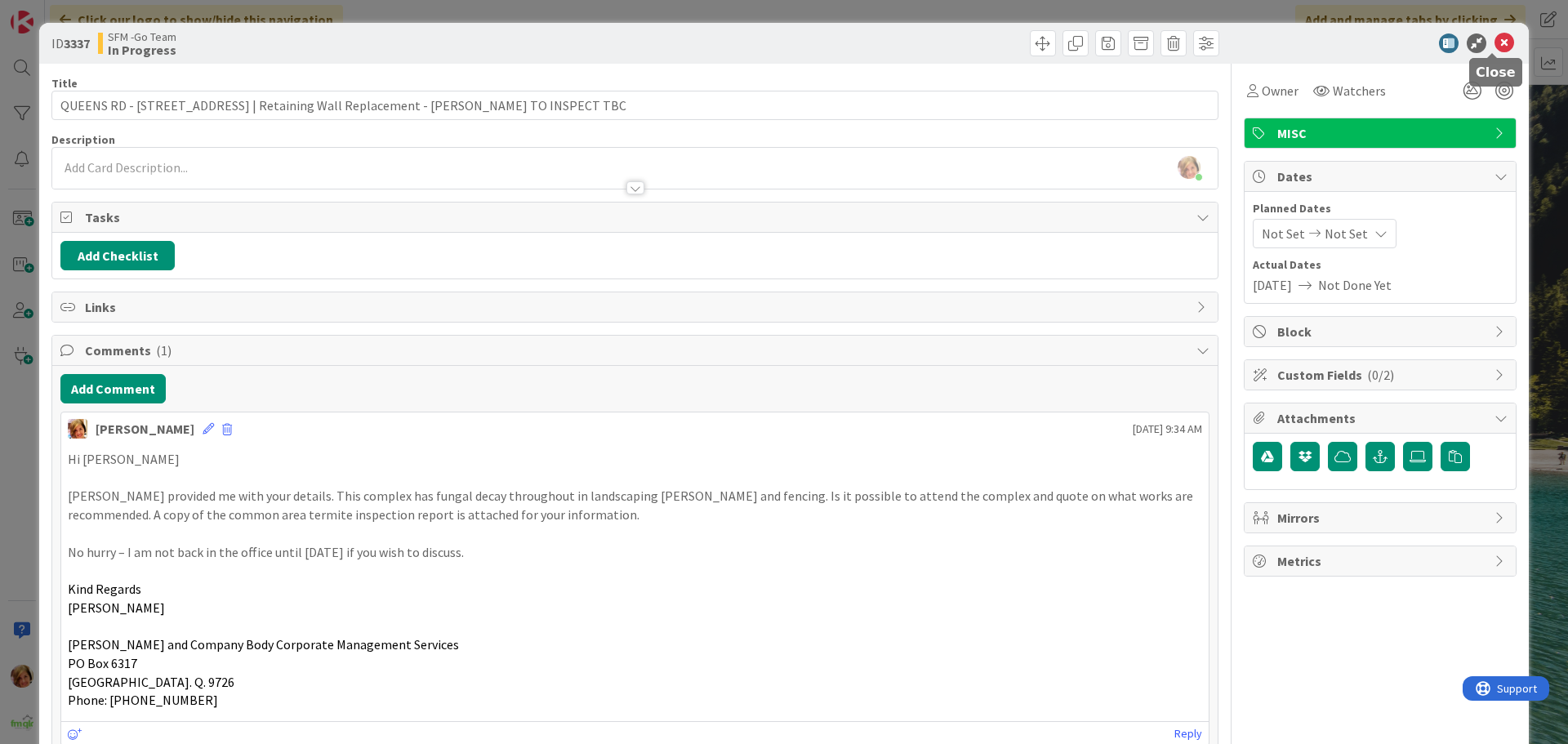
click at [1494, 42] on icon at bounding box center [1504, 43] width 20 height 20
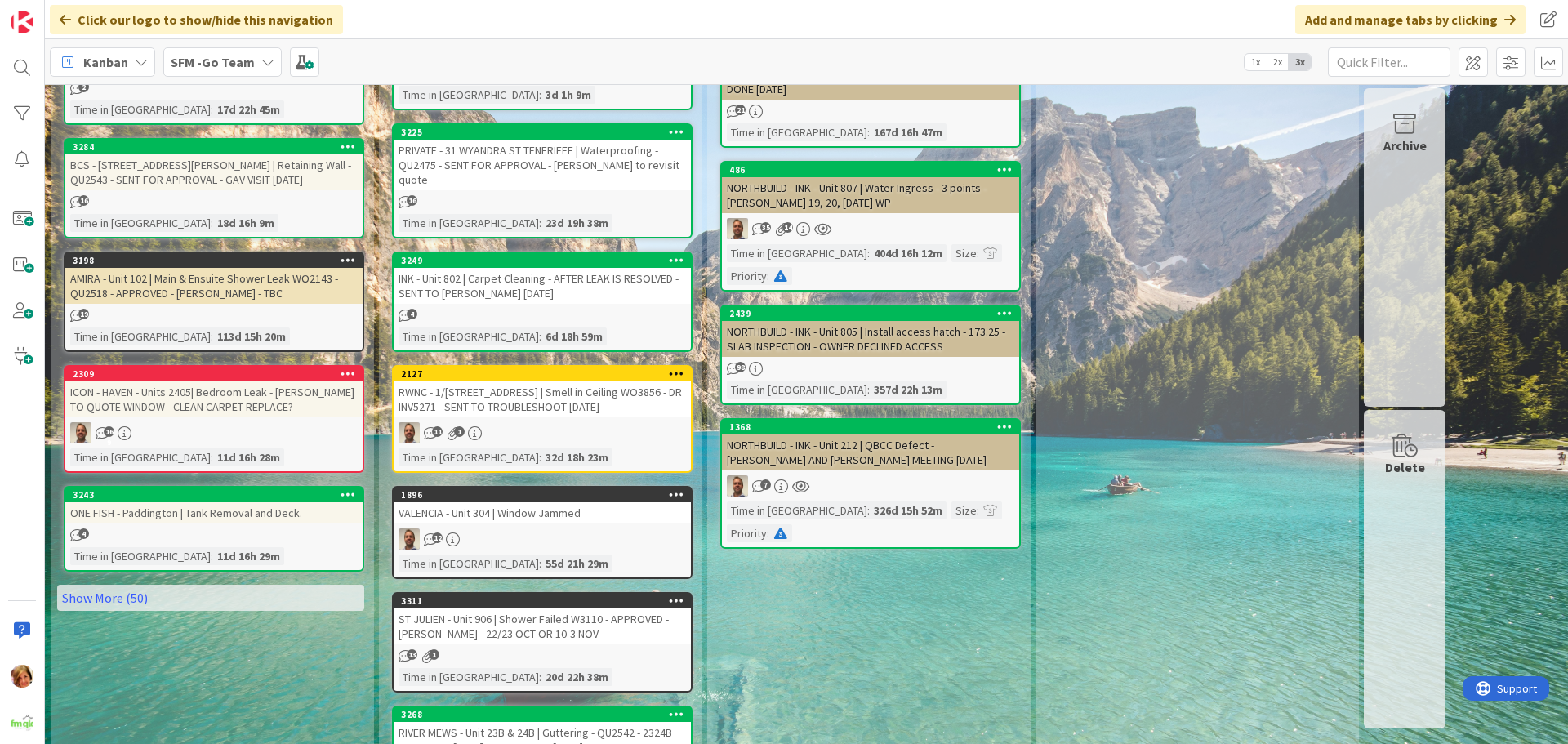
scroll to position [817, 0]
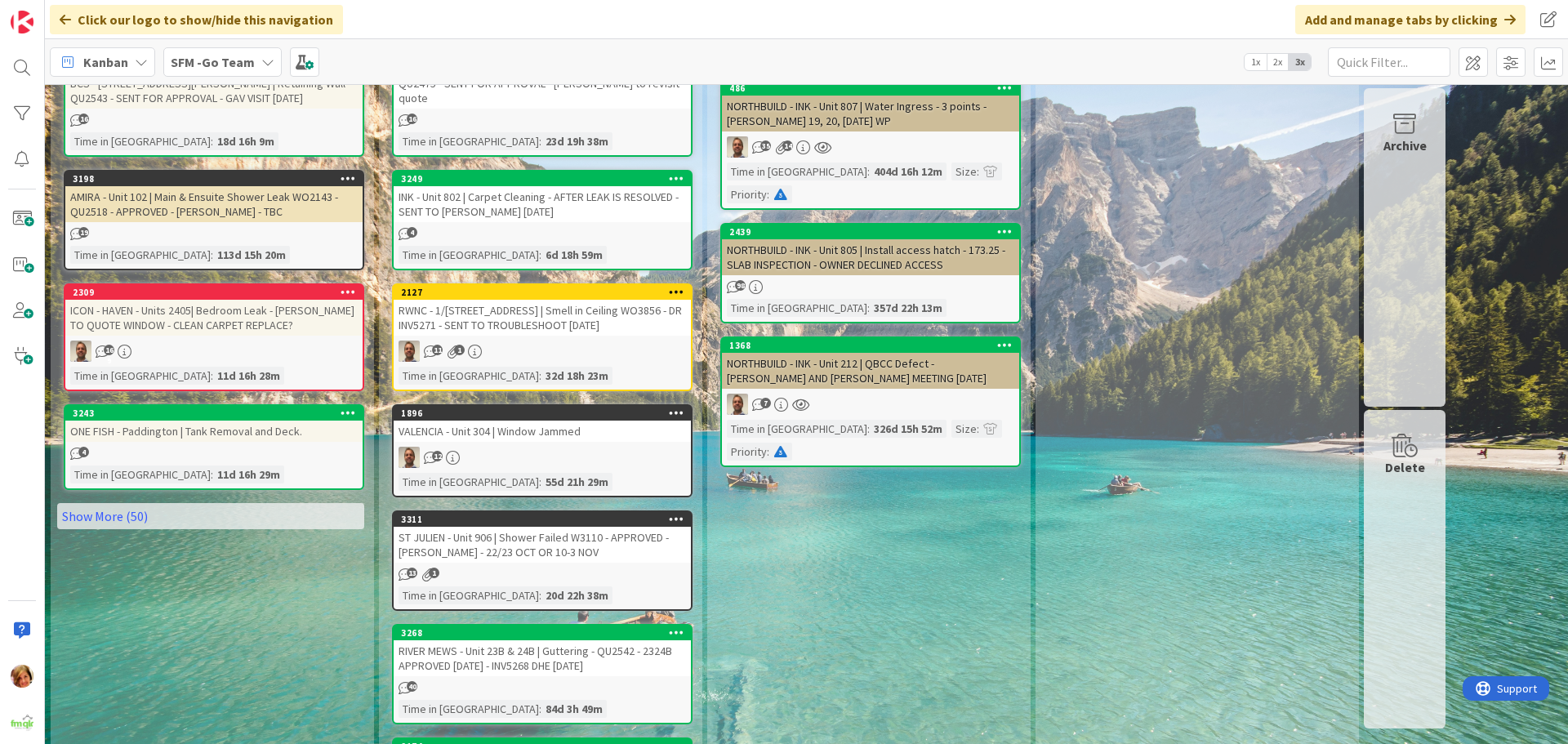
click at [532, 421] on div "VALENCIA - Unit 304 | Window Jammed" at bounding box center [542, 431] width 297 height 21
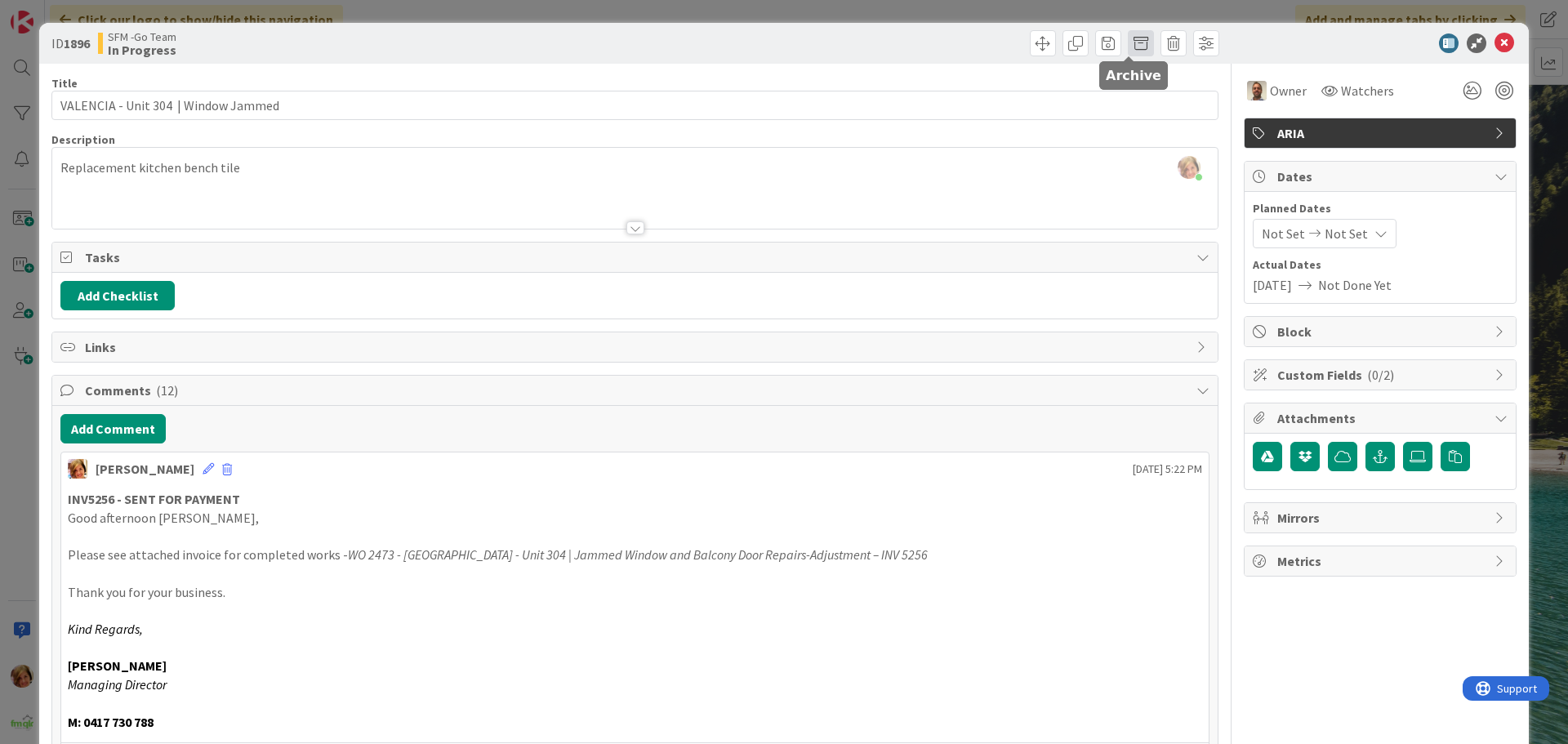
click at [1128, 41] on span at bounding box center [1141, 43] width 26 height 26
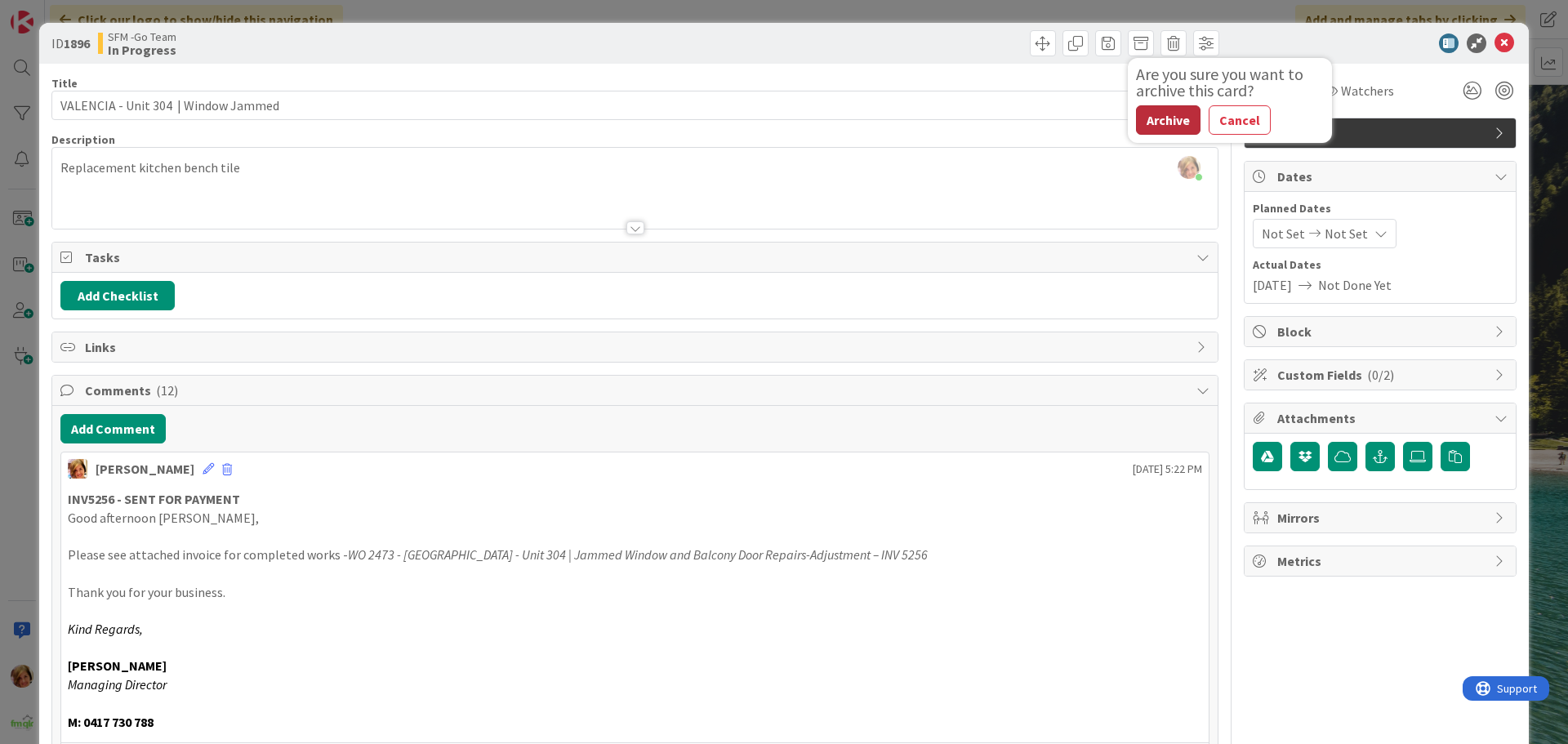
click at [1149, 111] on button "Archive" at bounding box center [1168, 120] width 64 height 30
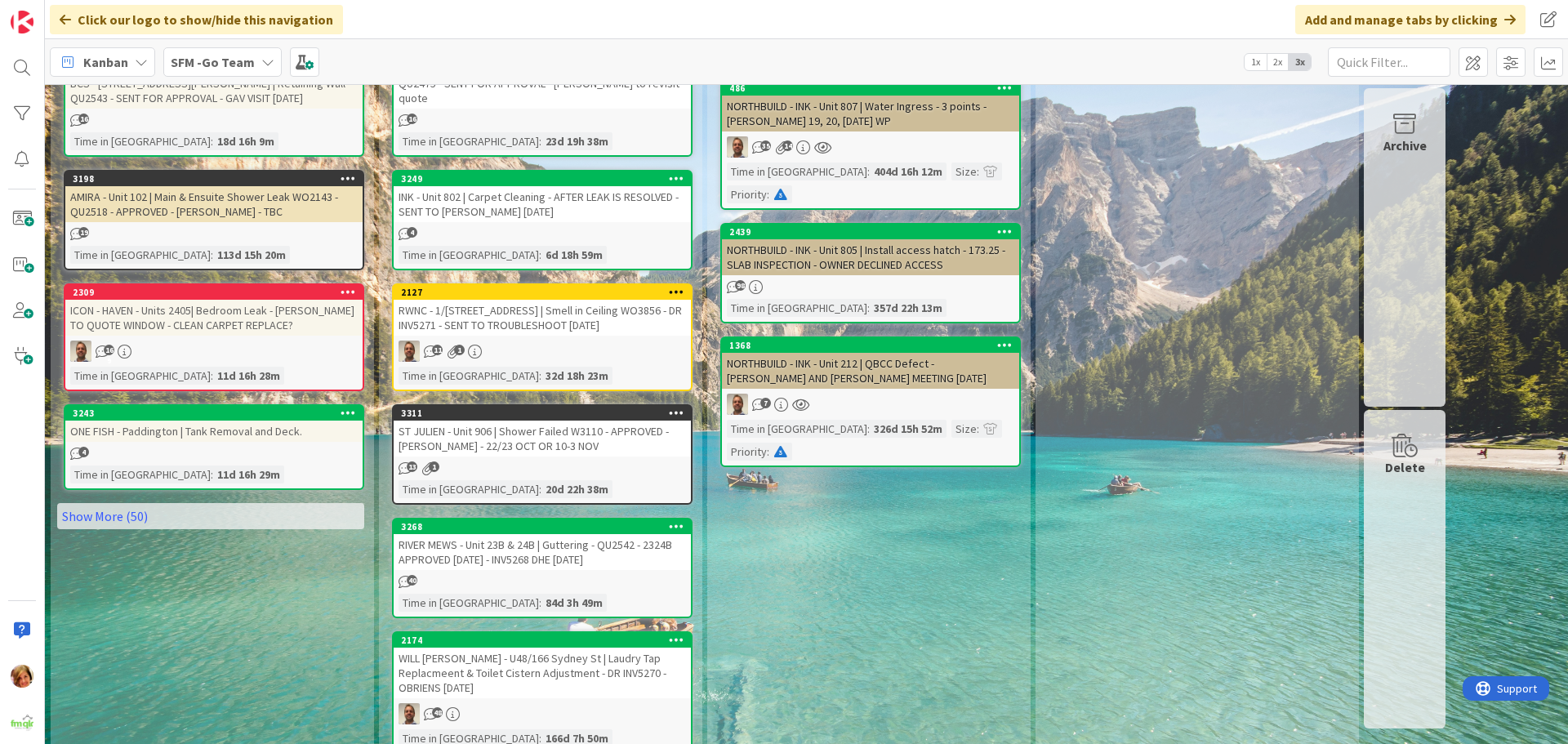
scroll to position [980, 0]
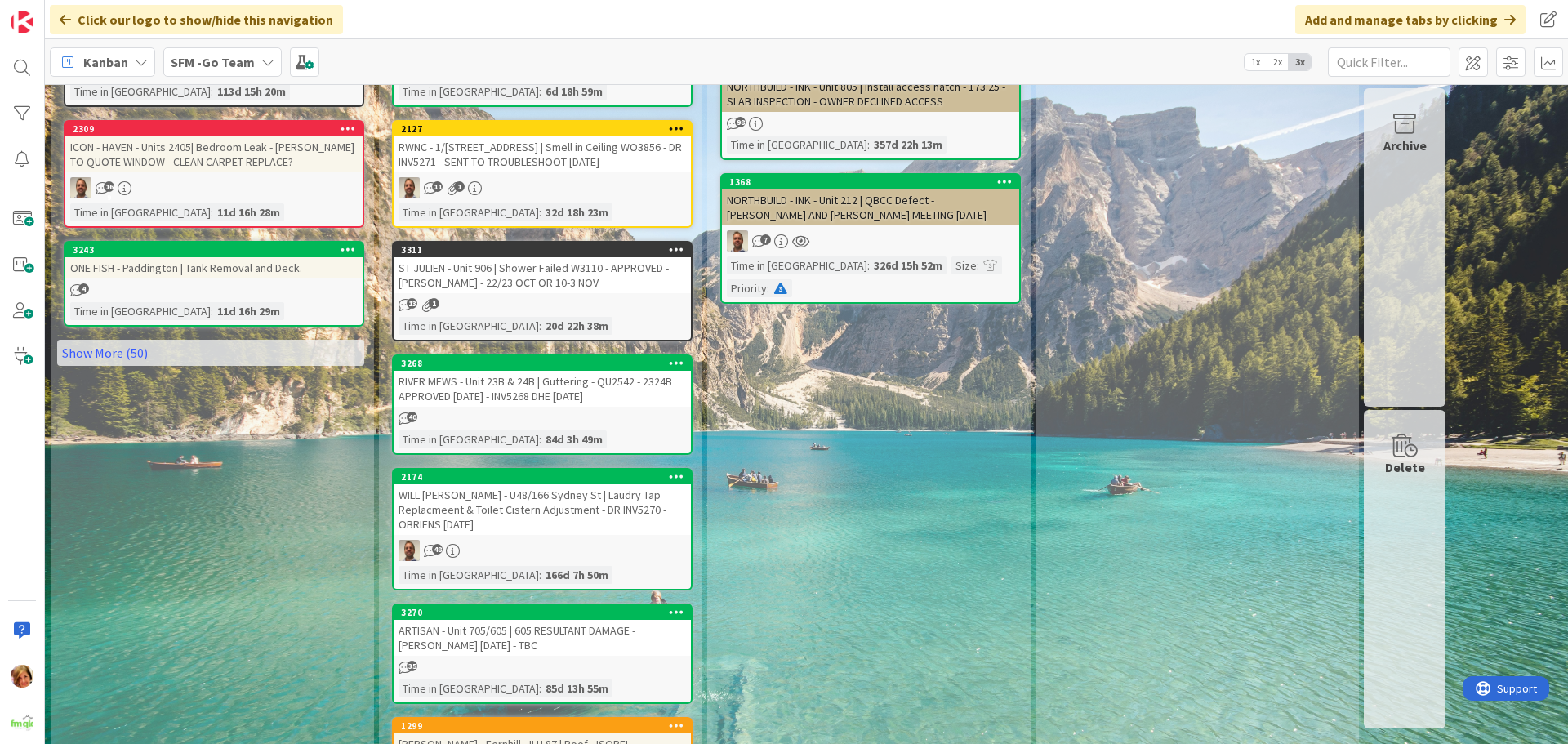
click at [556, 257] on div "ST JULIEN - Unit 906 | Shower Failed W3110 - APPROVED - [PERSON_NAME] - 22/23 O…" at bounding box center [542, 275] width 297 height 36
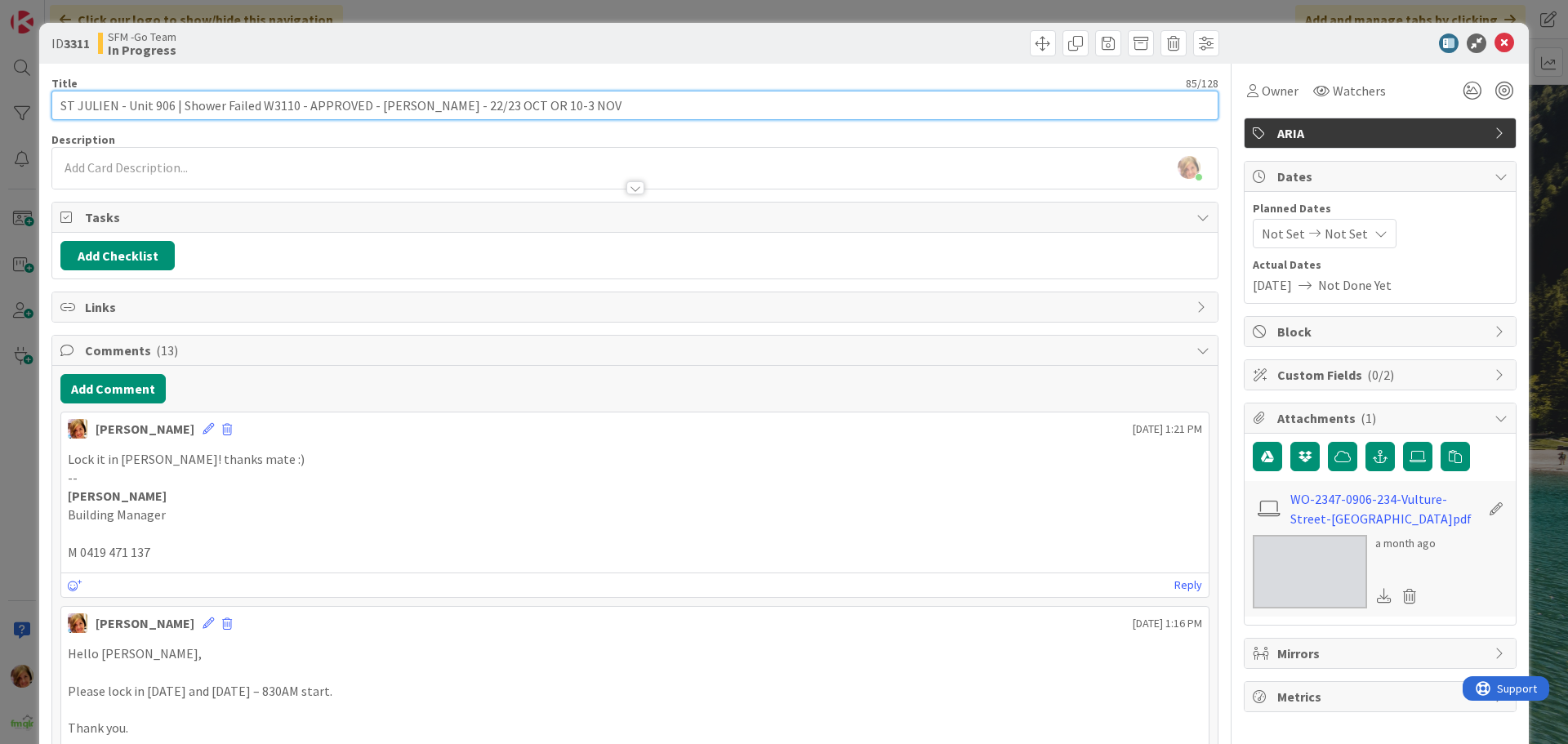
drag, startPoint x: 433, startPoint y: 110, endPoint x: 614, endPoint y: 105, distance: 181.1
click at [614, 105] on input "ST JULIEN - Unit 906 | Shower Failed W3110 - APPROVED - [PERSON_NAME] - 22/23 O…" at bounding box center [634, 105] width 1167 height 30
drag, startPoint x: 572, startPoint y: 105, endPoint x: 431, endPoint y: 109, distance: 141.1
click at [431, 109] on input "ST JULIEN - Unit 906 | Shower Failed W3110 - APPROVED - [PERSON_NAME] - 22/23 O…" at bounding box center [634, 105] width 1167 height 30
type input "ST JULIEN - Unit 906 | Shower Failed W3110 - APPROVED - [PERSON_NAME] - 22/10"
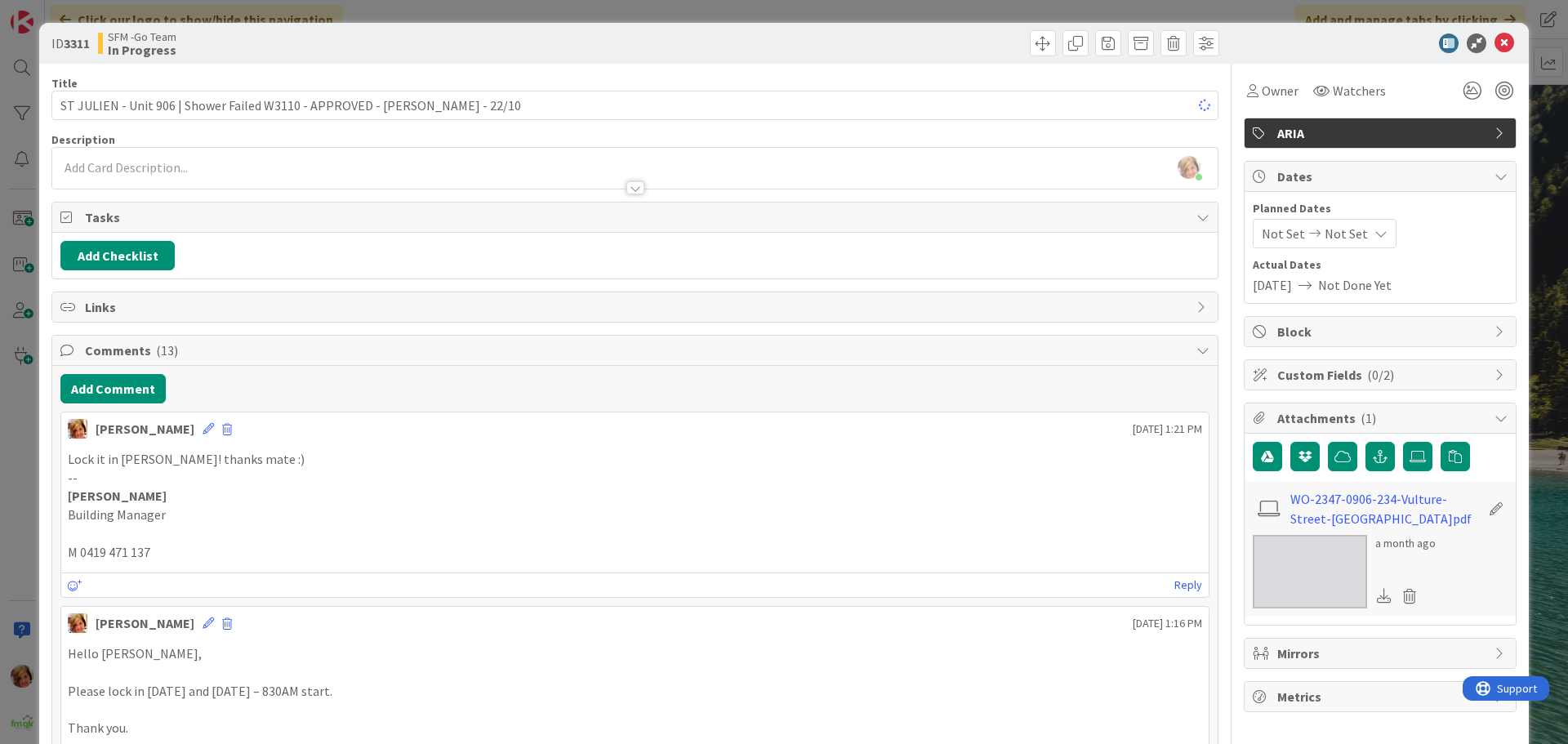
click at [690, 44] on div at bounding box center [929, 43] width 579 height 26
click at [1494, 43] on icon at bounding box center [1504, 43] width 20 height 20
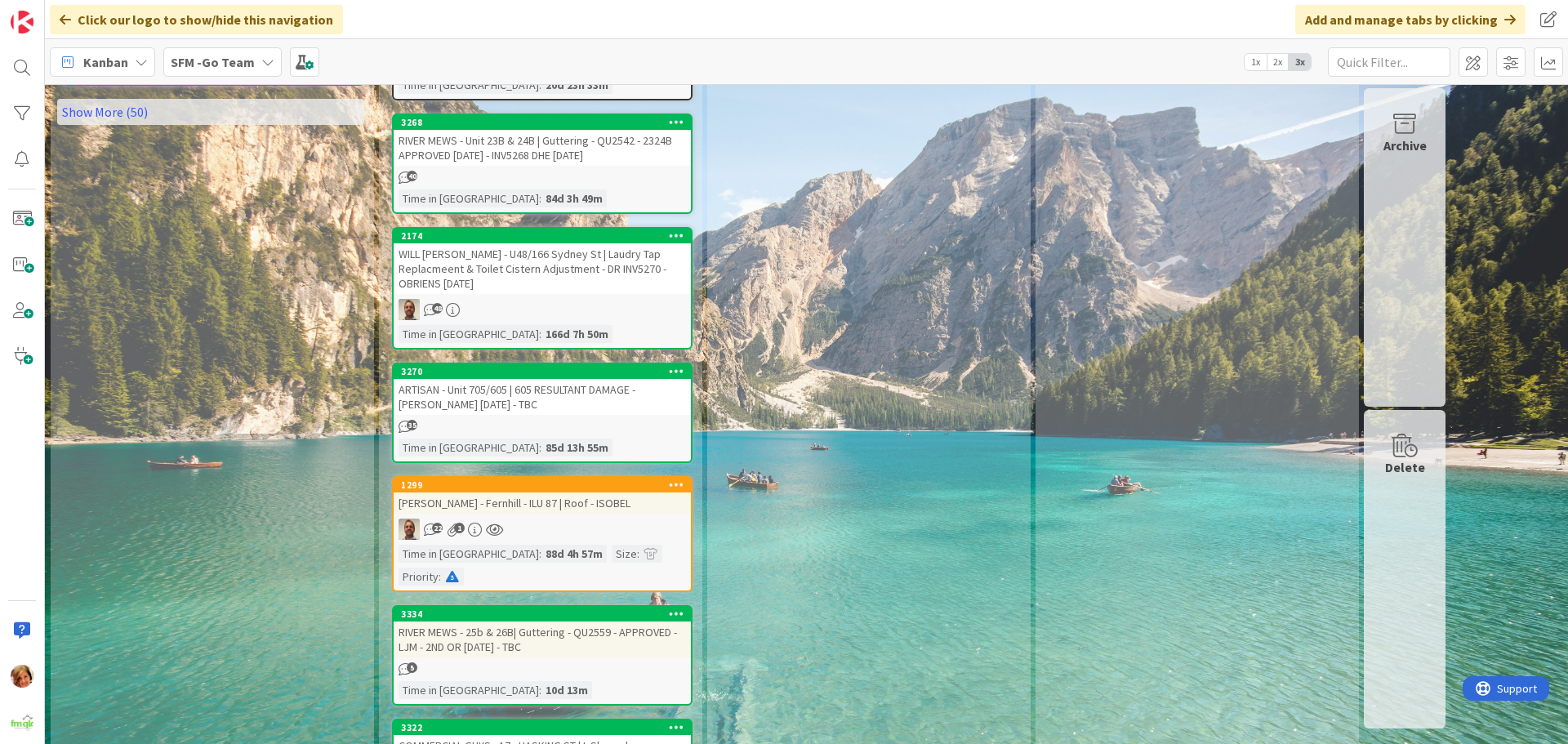
scroll to position [1226, 0]
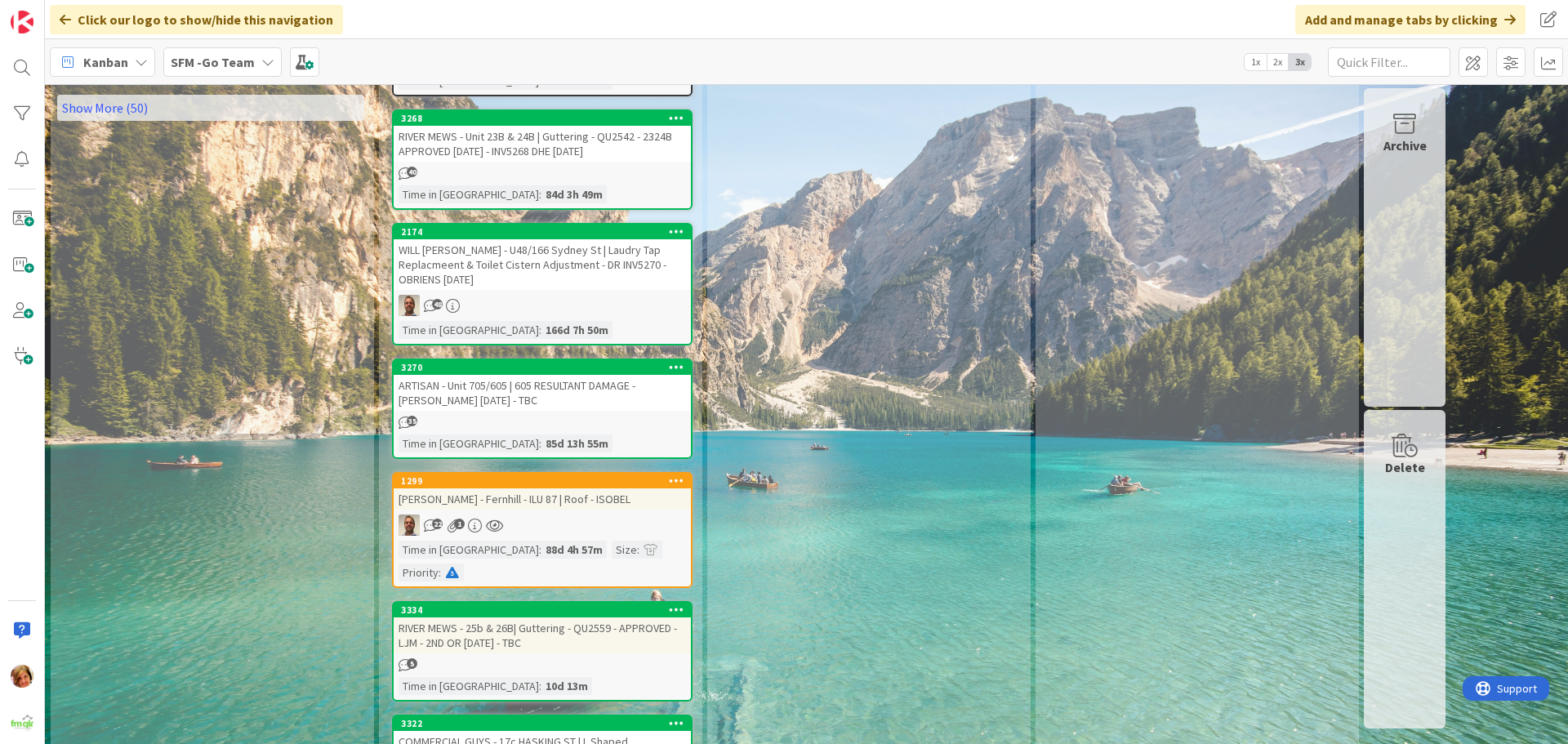
click at [532, 126] on div "RIVER MEWS - Unit 23B & 24B | Guttering - QU2542 - 2324B APPROVED [DATE] - INV5…" at bounding box center [542, 143] width 297 height 36
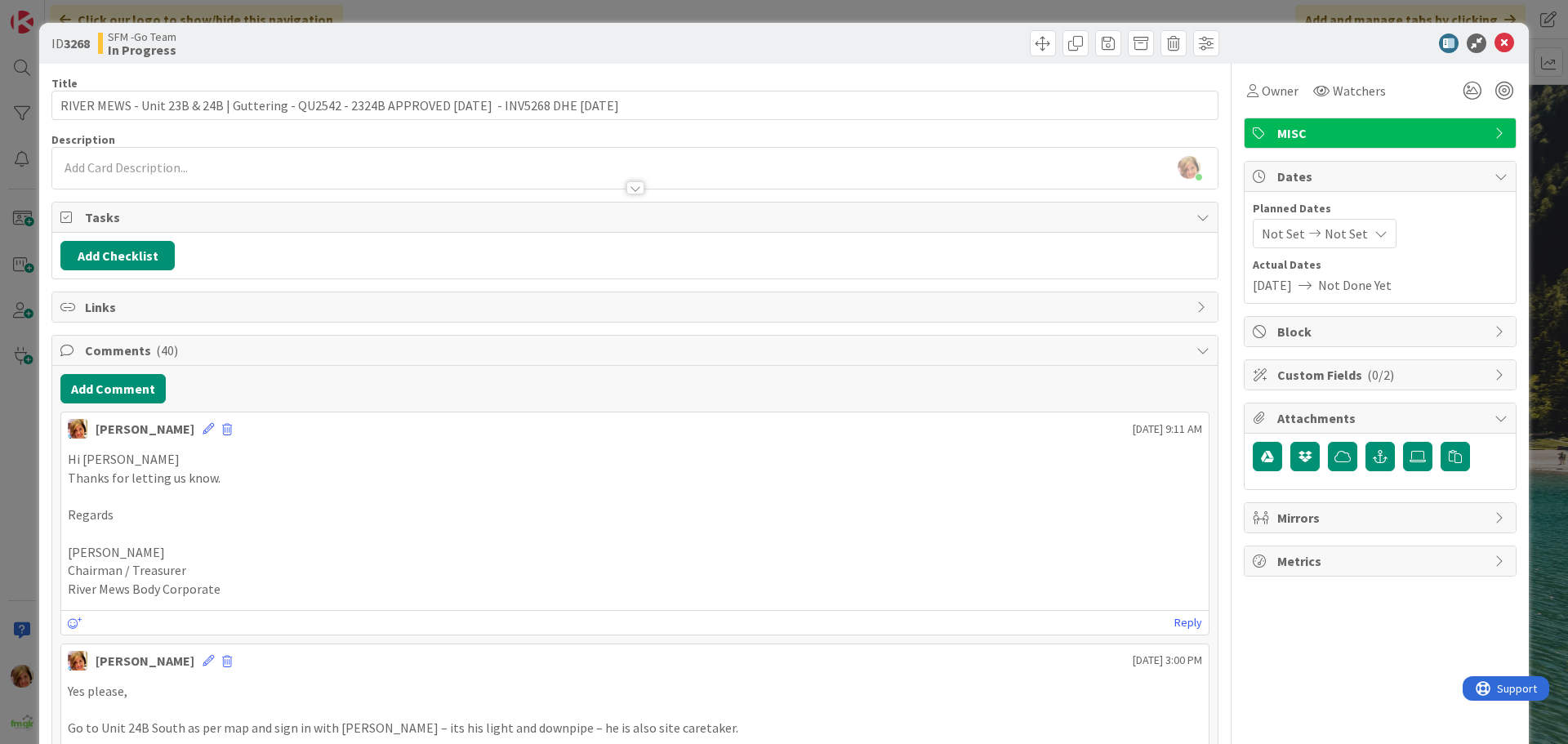
click at [801, 42] on div at bounding box center [929, 43] width 579 height 26
click at [1494, 46] on icon at bounding box center [1504, 43] width 20 height 20
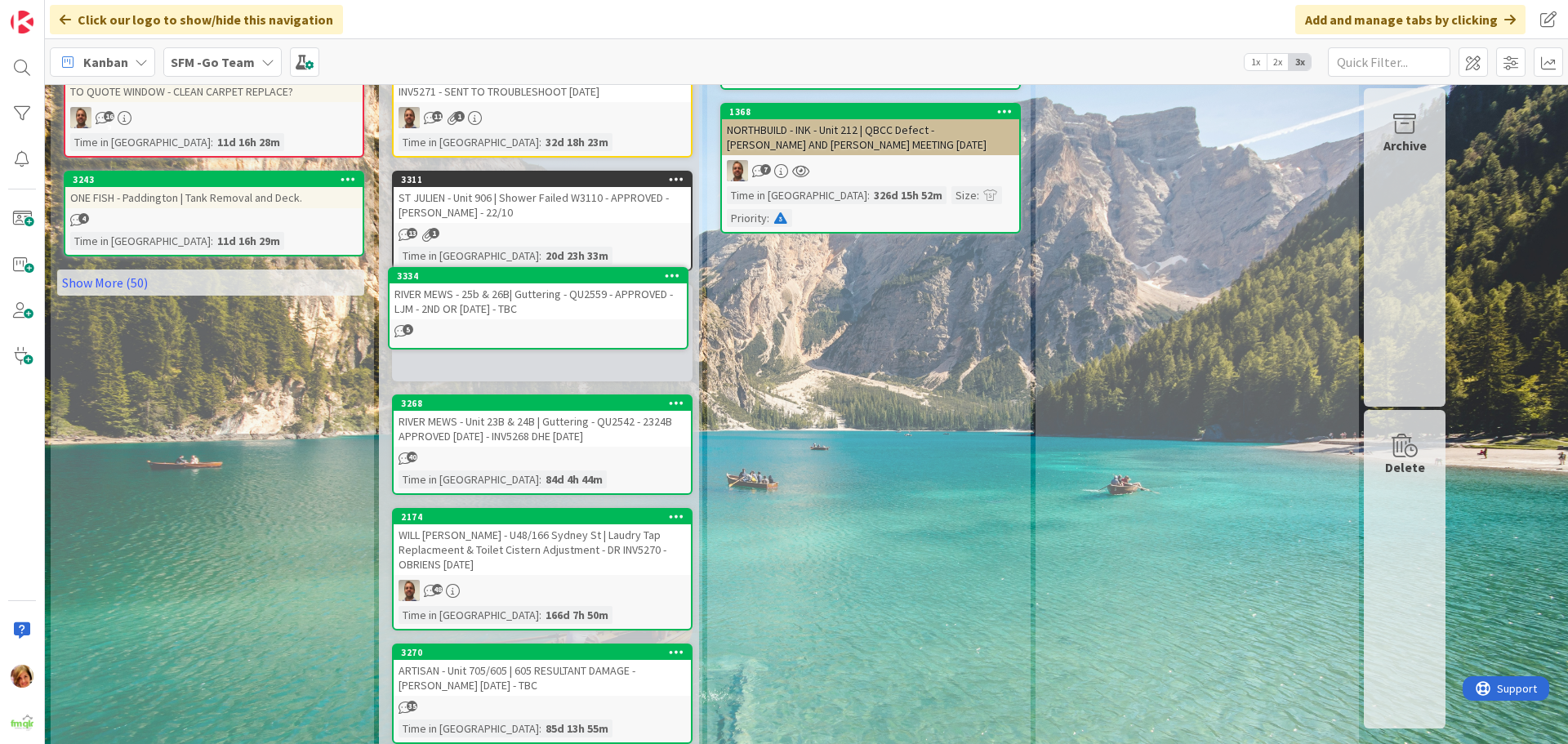
scroll to position [1044, 0]
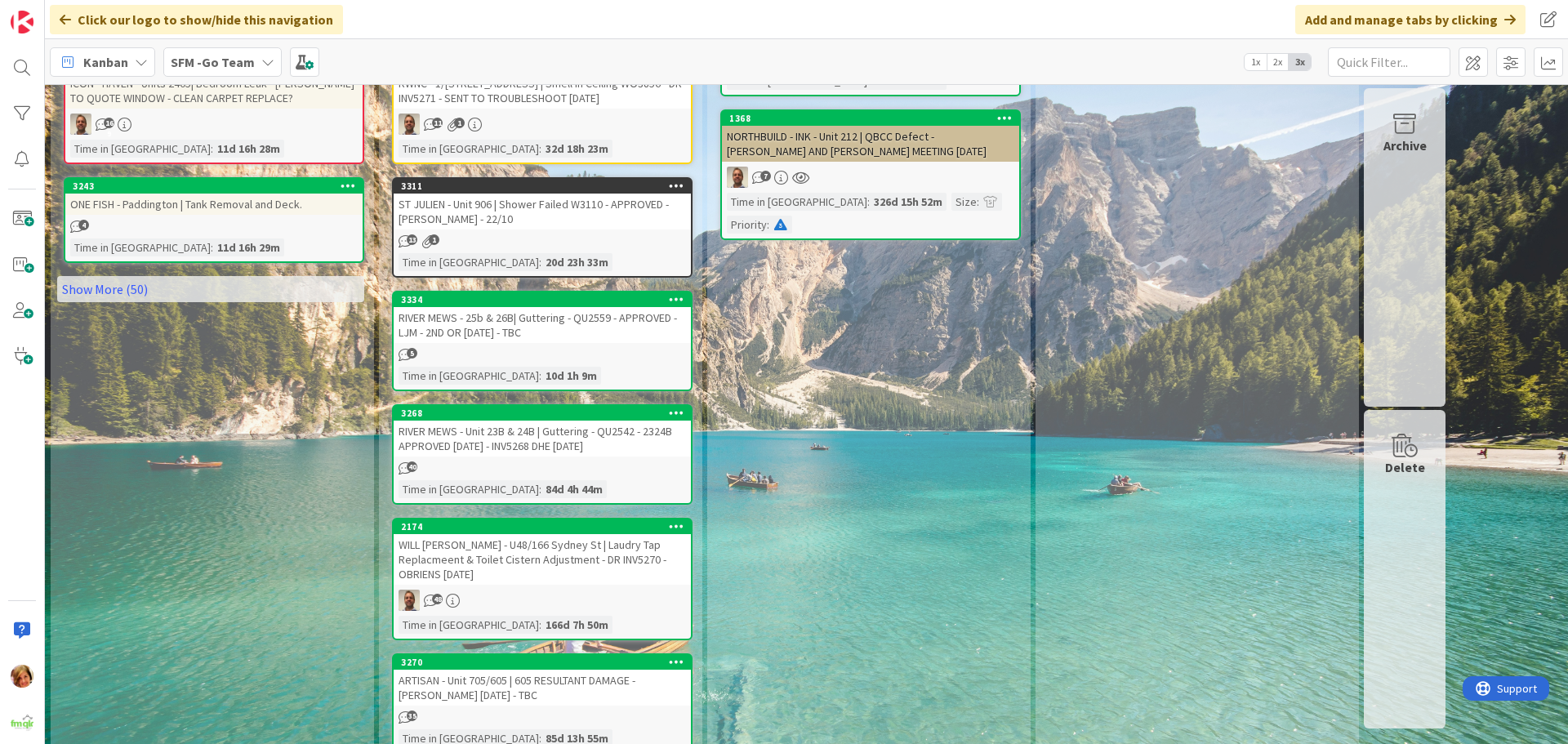
click at [552, 307] on div "RIVER MEWS - 25b & 26B| Guttering - QU2559 - APPROVED - LJM - 2ND OR [DATE] - T…" at bounding box center [542, 324] width 297 height 36
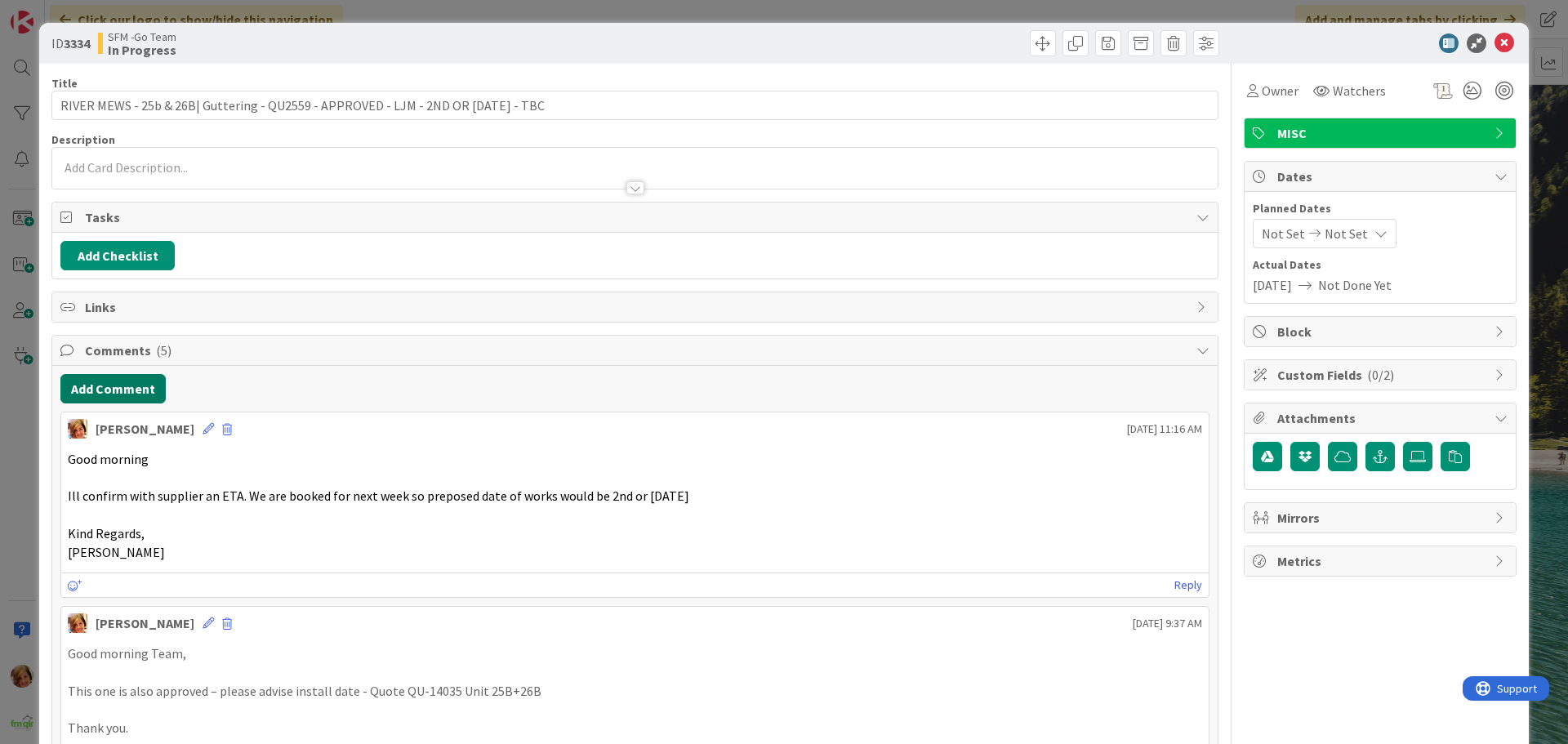
click at [113, 384] on button "Add Comment" at bounding box center [113, 389] width 105 height 30
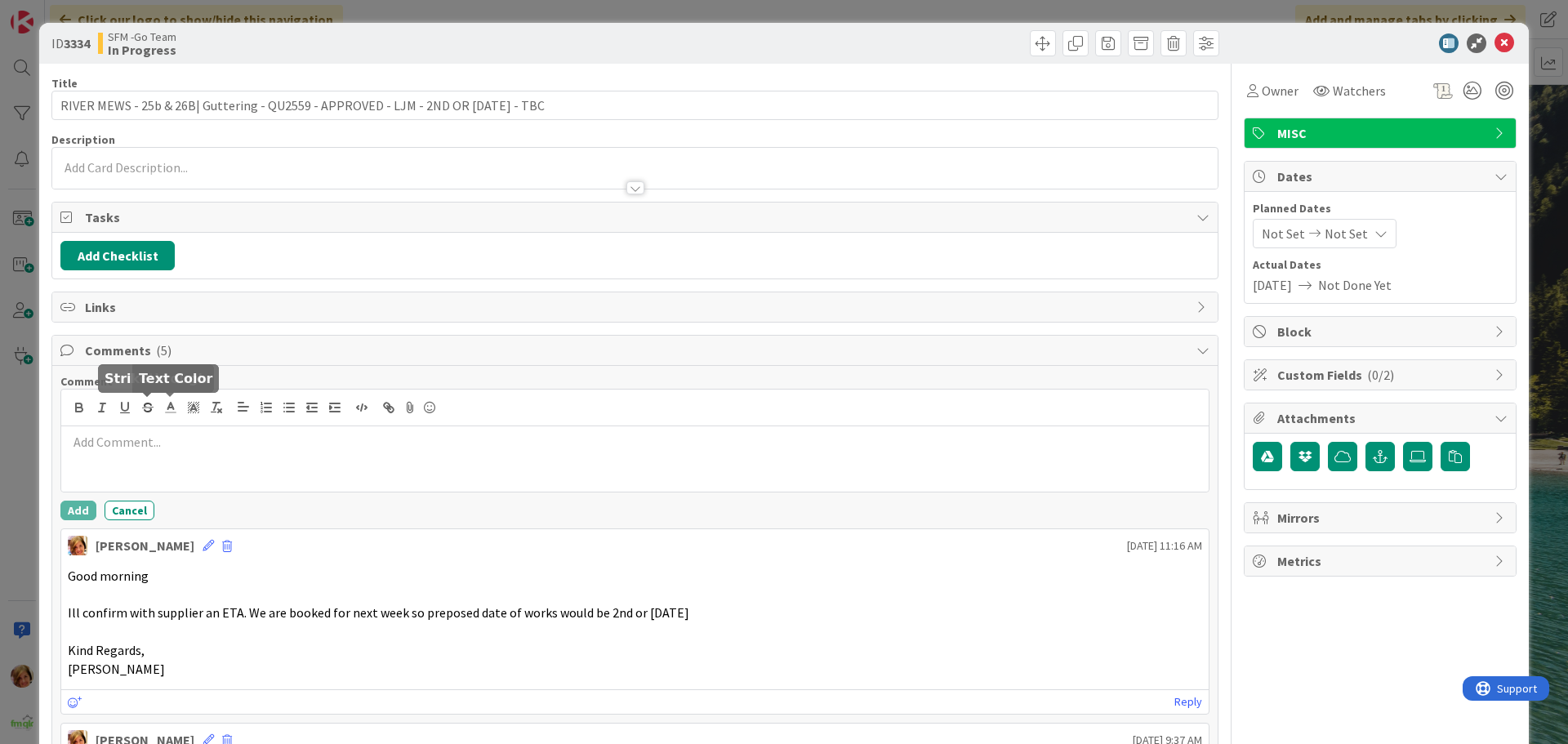
click at [183, 429] on div at bounding box center [634, 459] width 1148 height 65
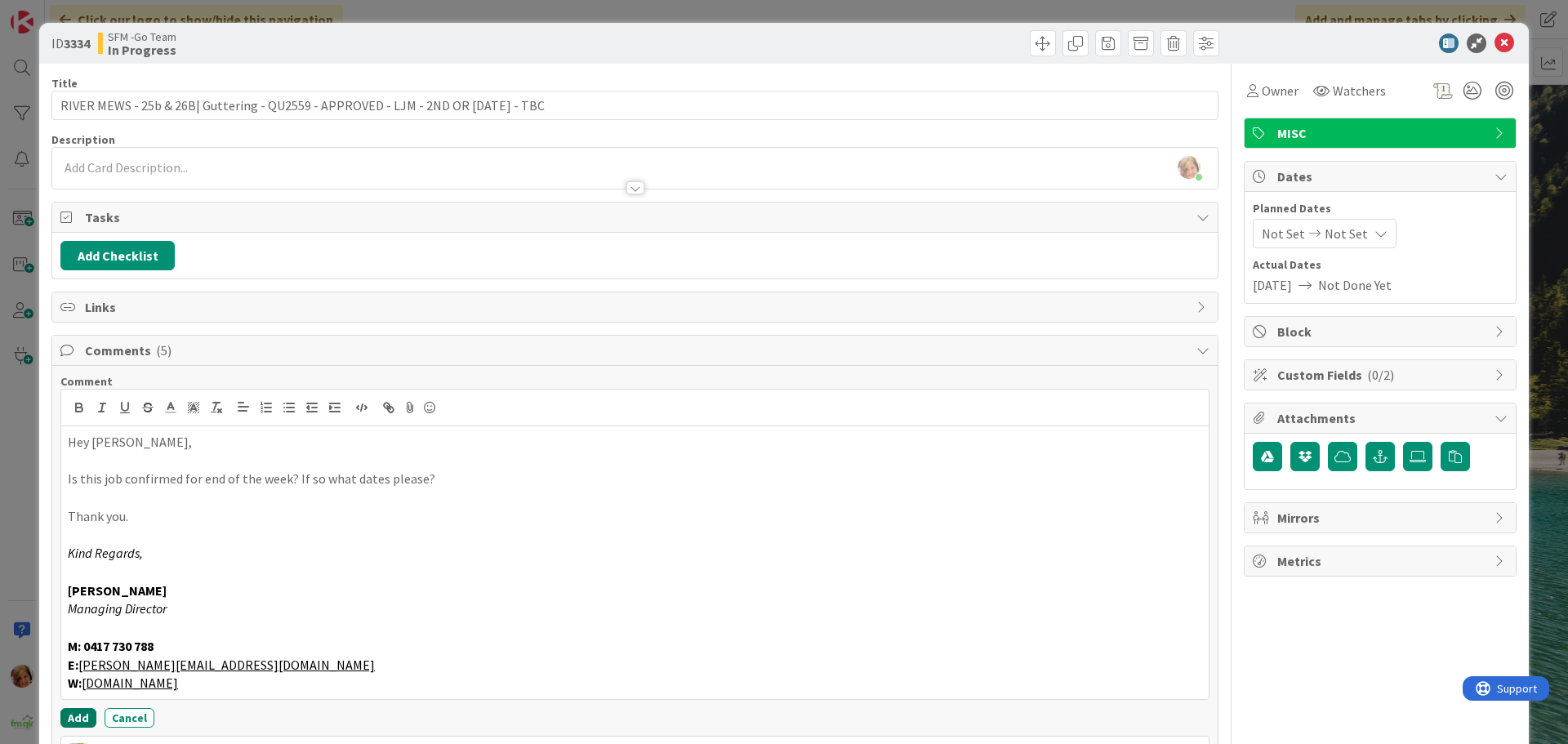
click at [75, 713] on button "Add" at bounding box center [78, 718] width 36 height 20
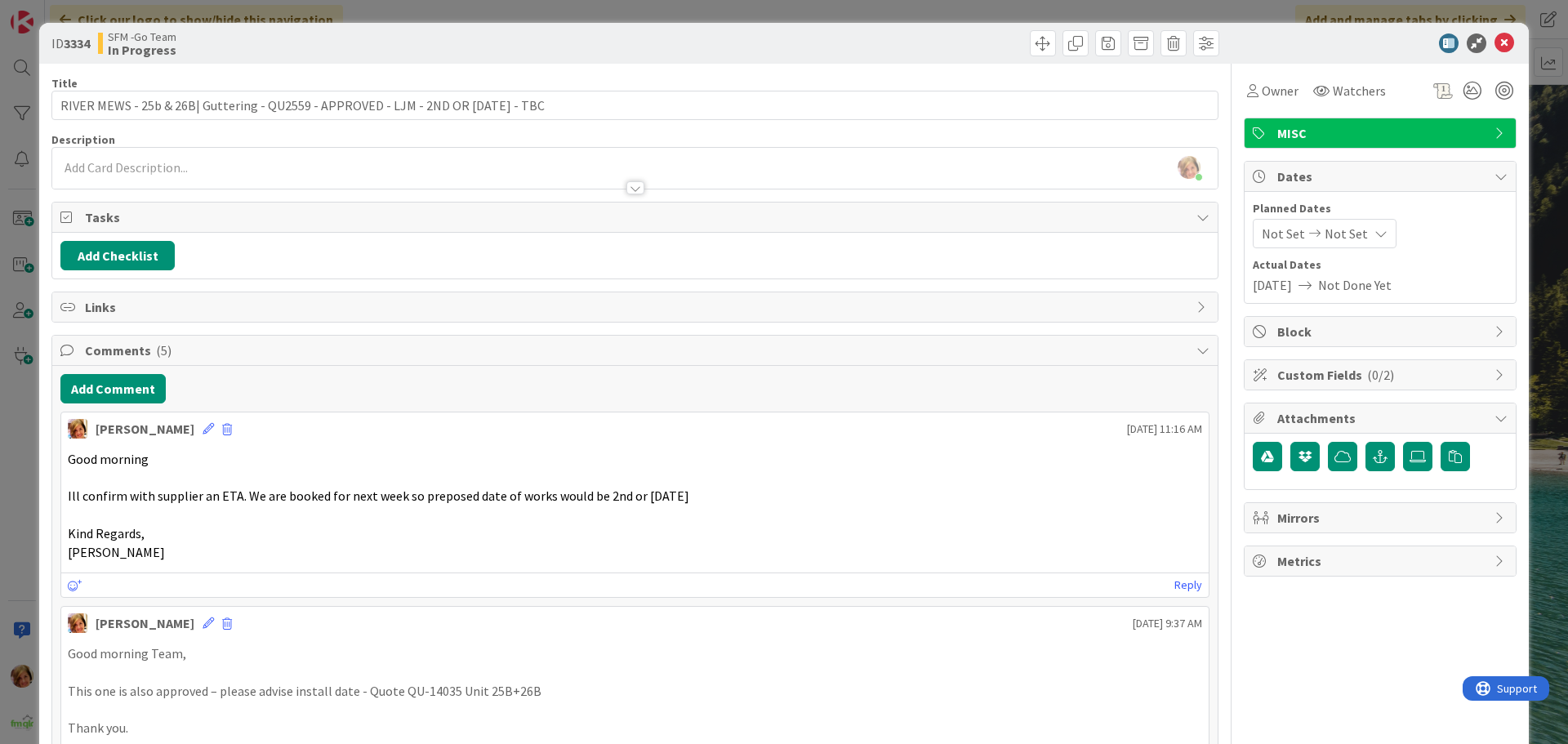
drag, startPoint x: 740, startPoint y: 34, endPoint x: 999, endPoint y: 53, distance: 259.7
click at [741, 34] on div at bounding box center [929, 43] width 579 height 26
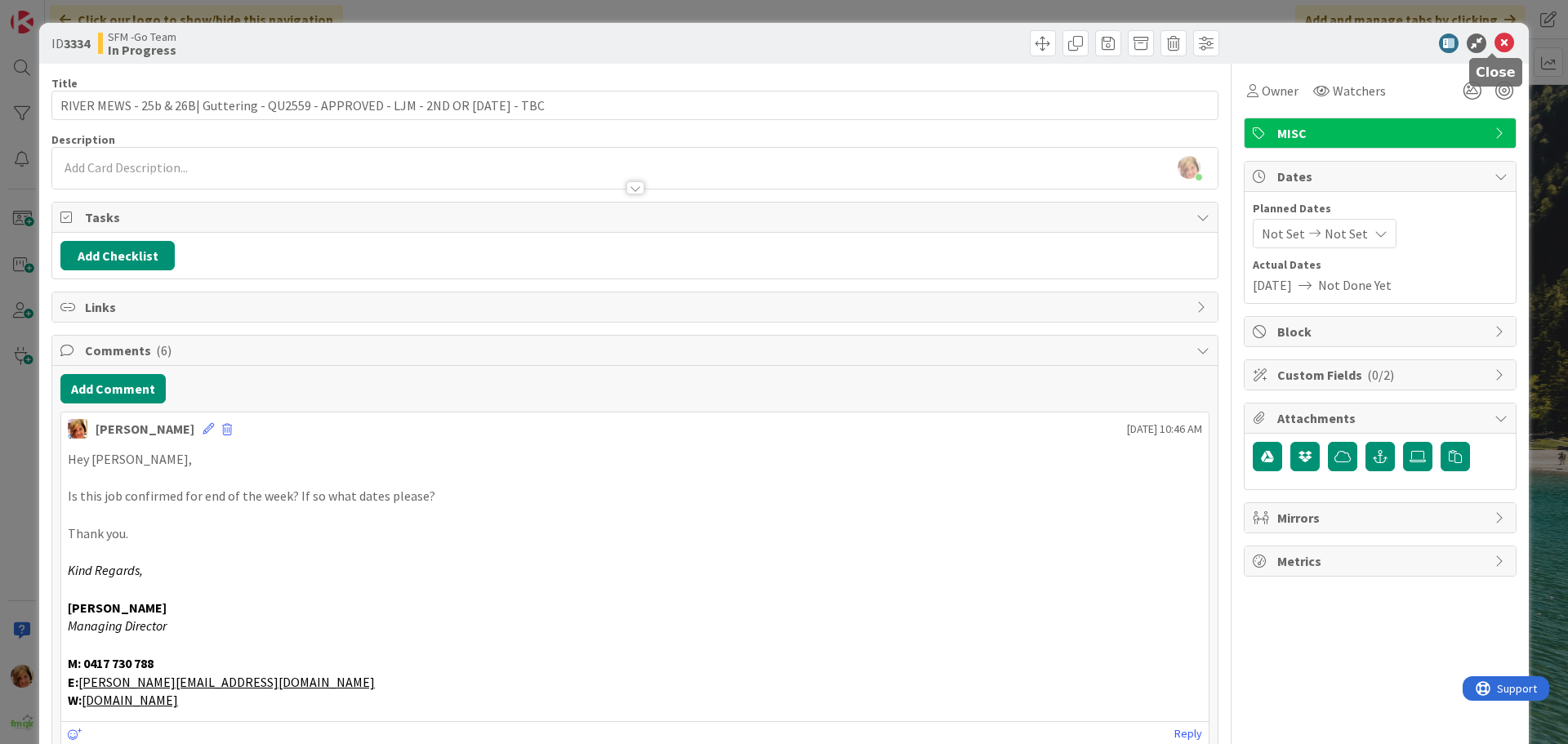
click at [1494, 43] on icon at bounding box center [1504, 43] width 20 height 20
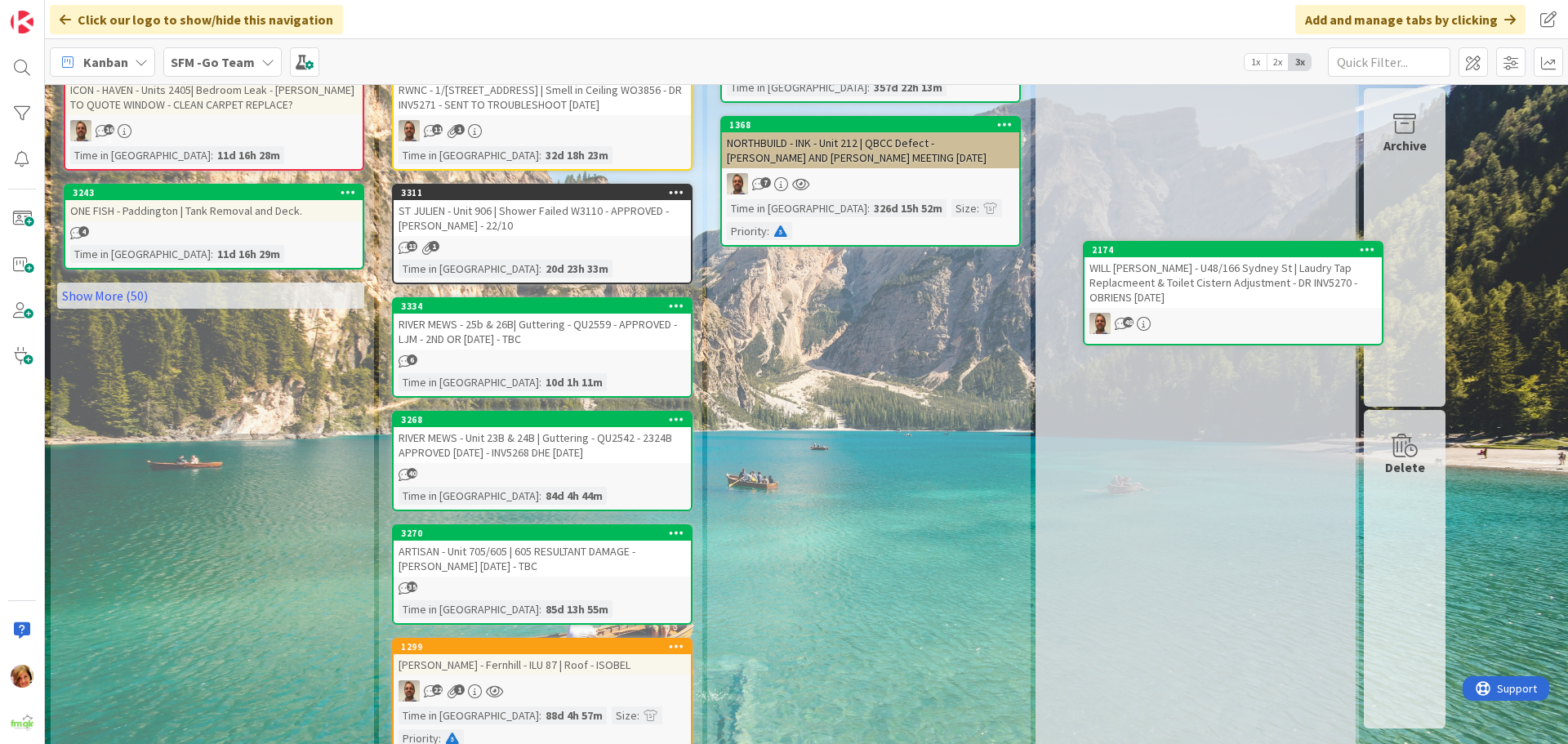
scroll to position [1034, 0]
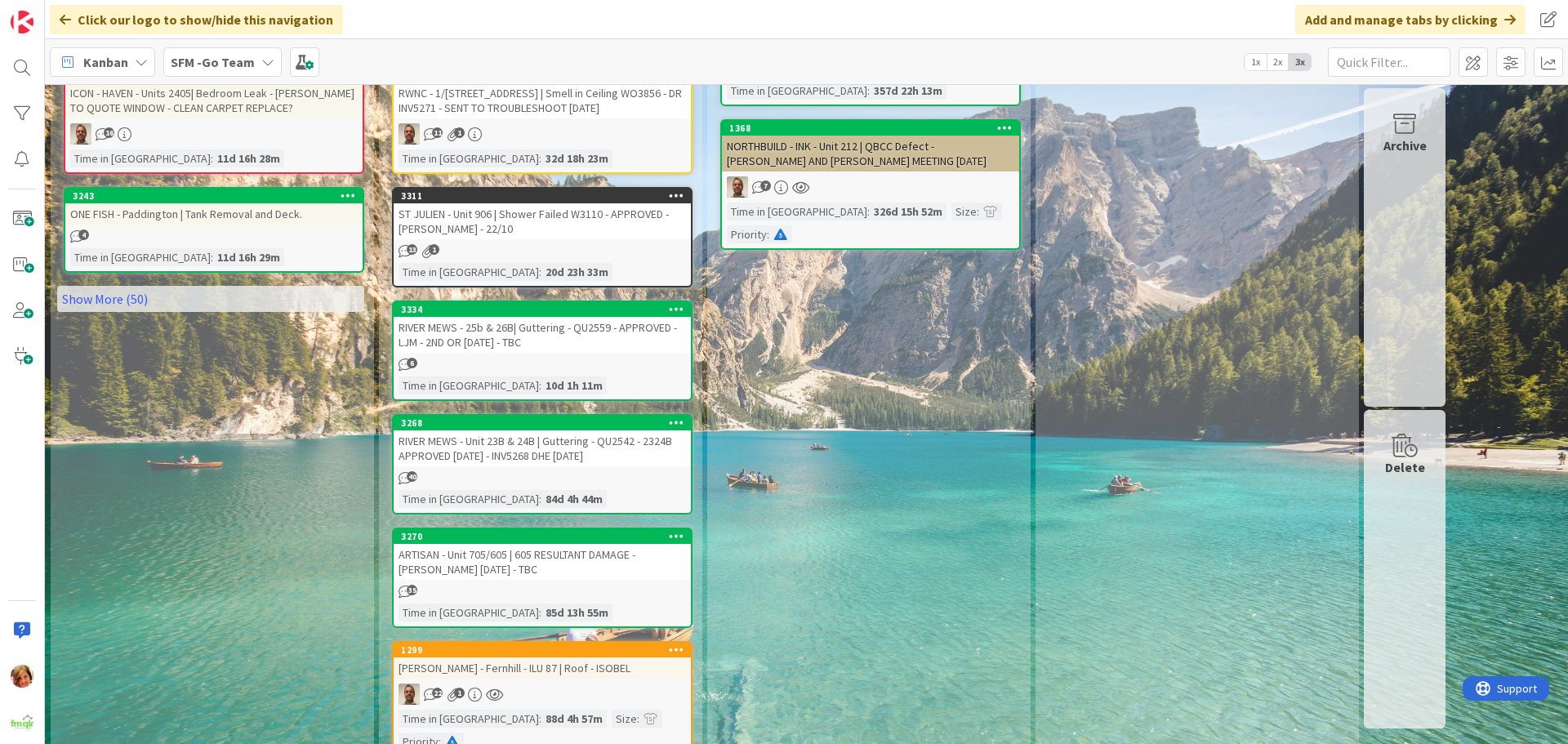
click at [548, 317] on div "RIVER MEWS - 25b & 26B| Guttering - QU2559 - APPROVED - LJM - 2ND OR [DATE] - T…" at bounding box center [542, 335] width 297 height 36
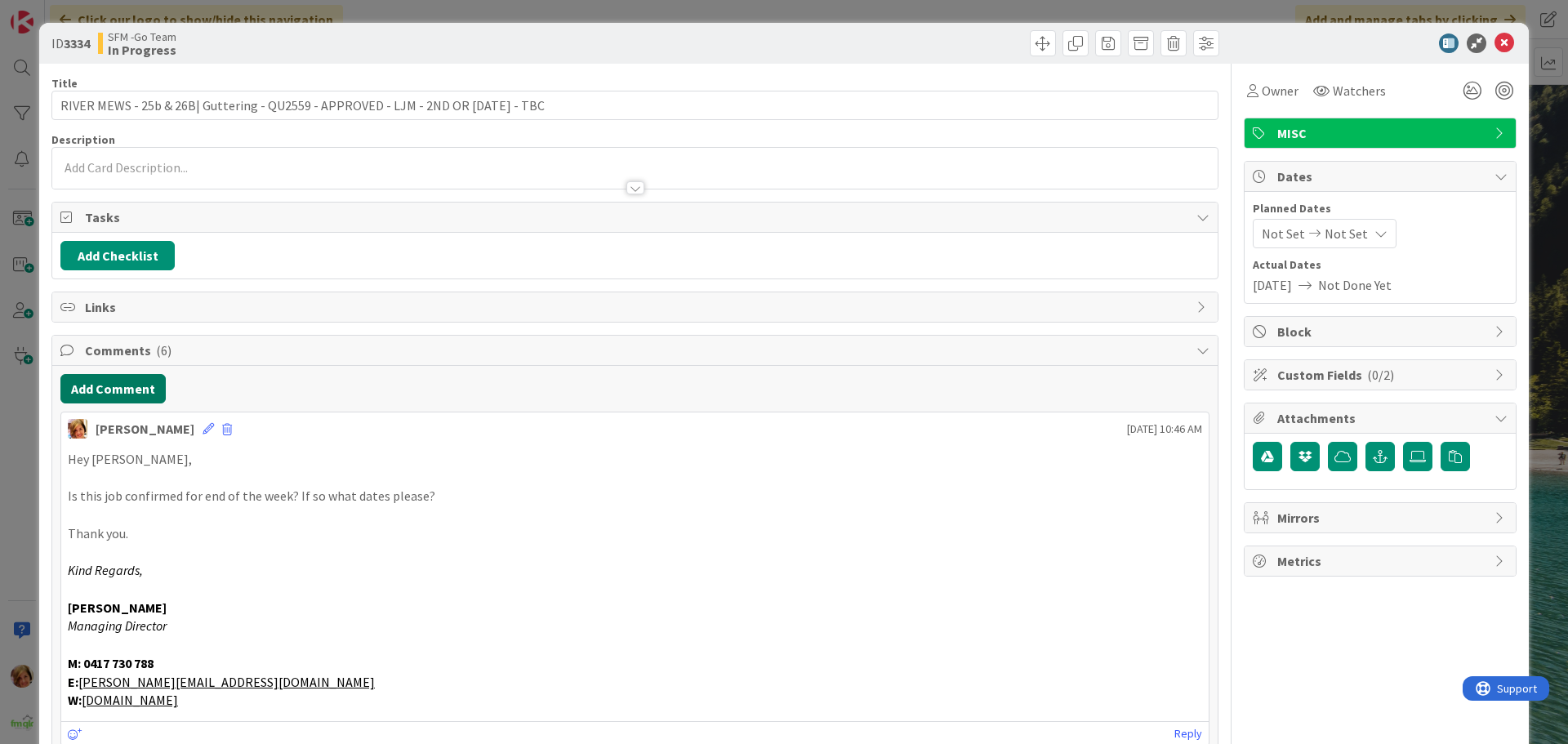
click at [103, 390] on button "Add Comment" at bounding box center [113, 389] width 105 height 30
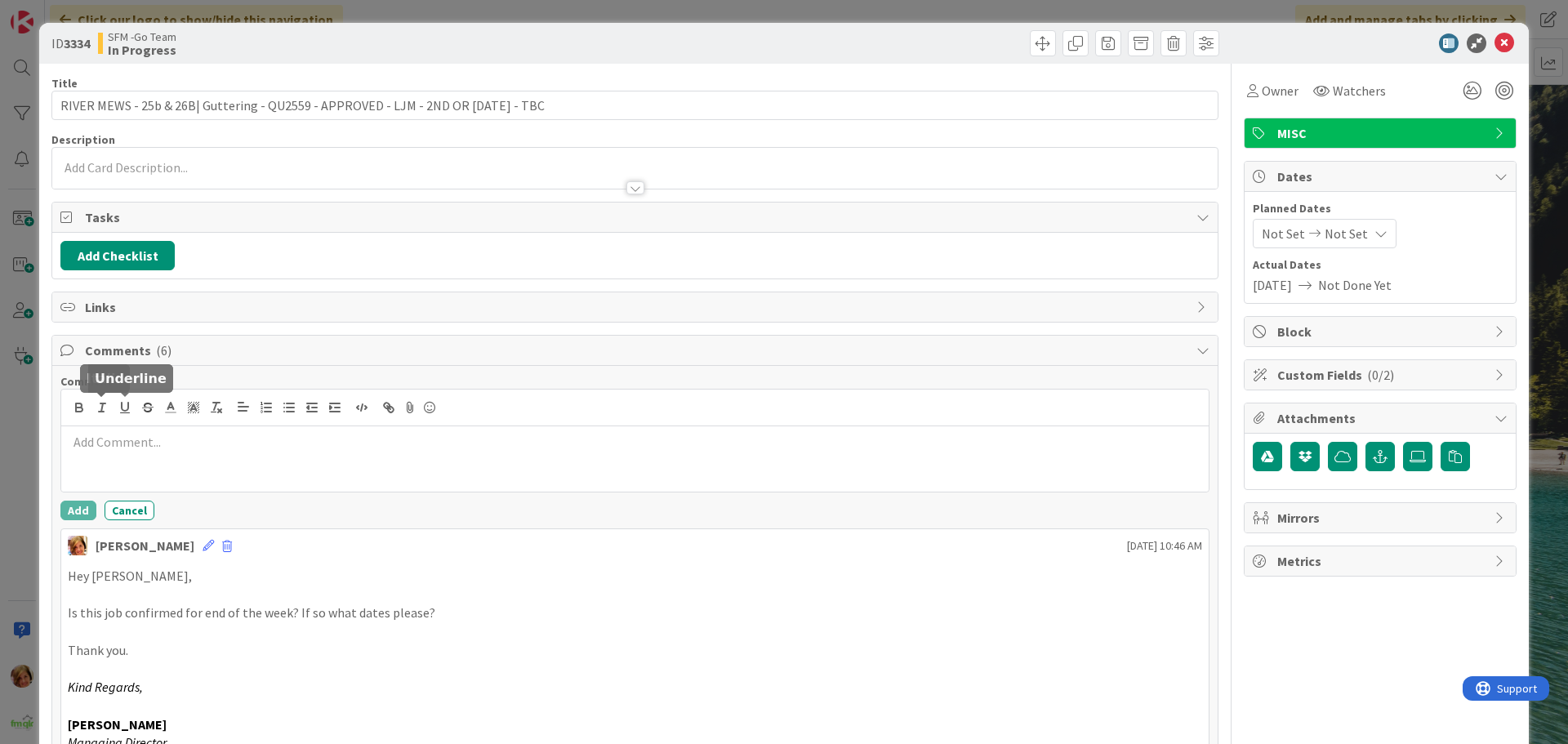
click at [141, 451] on p at bounding box center [635, 442] width 1135 height 19
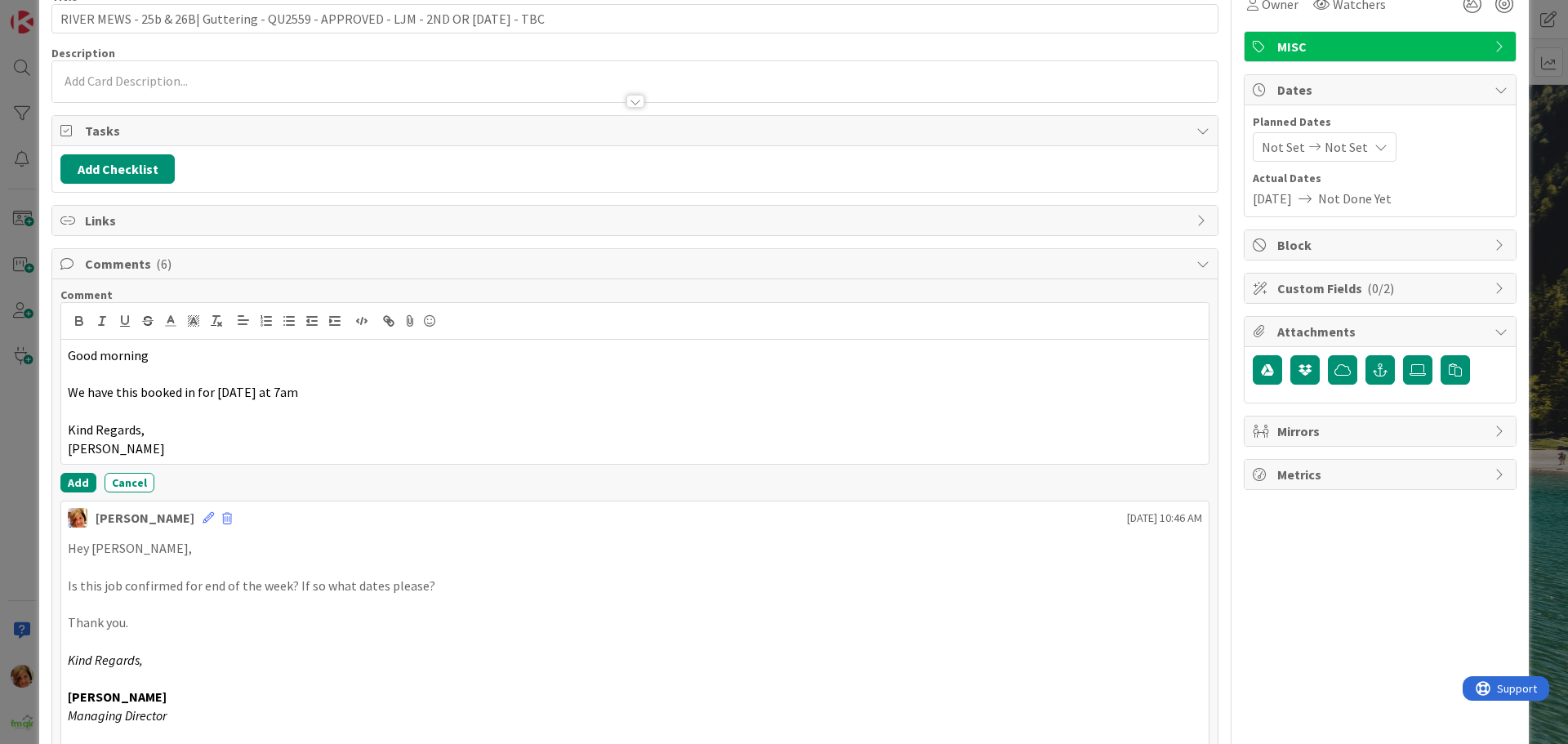
scroll to position [245, 0]
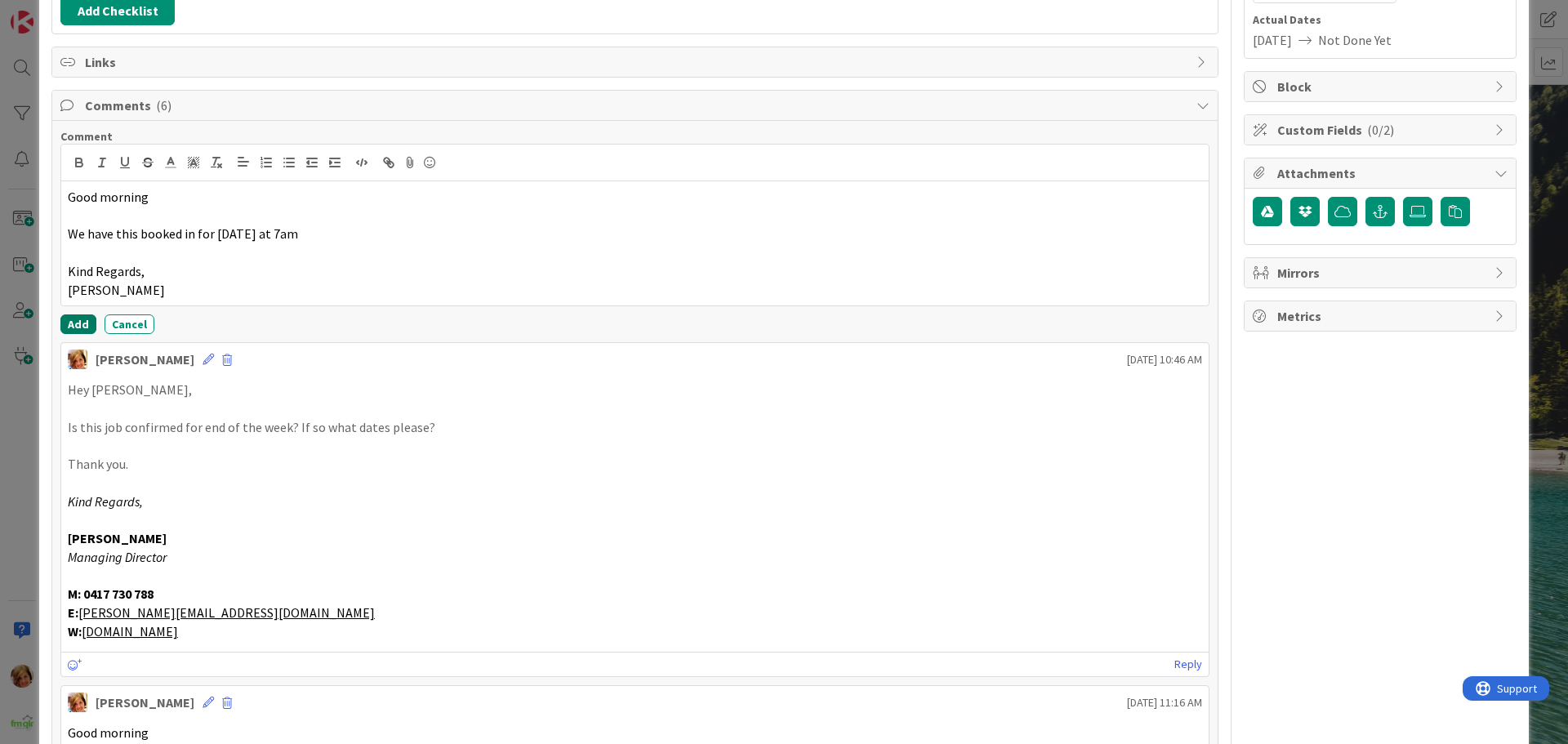
click at [65, 321] on button "Add" at bounding box center [78, 324] width 36 height 20
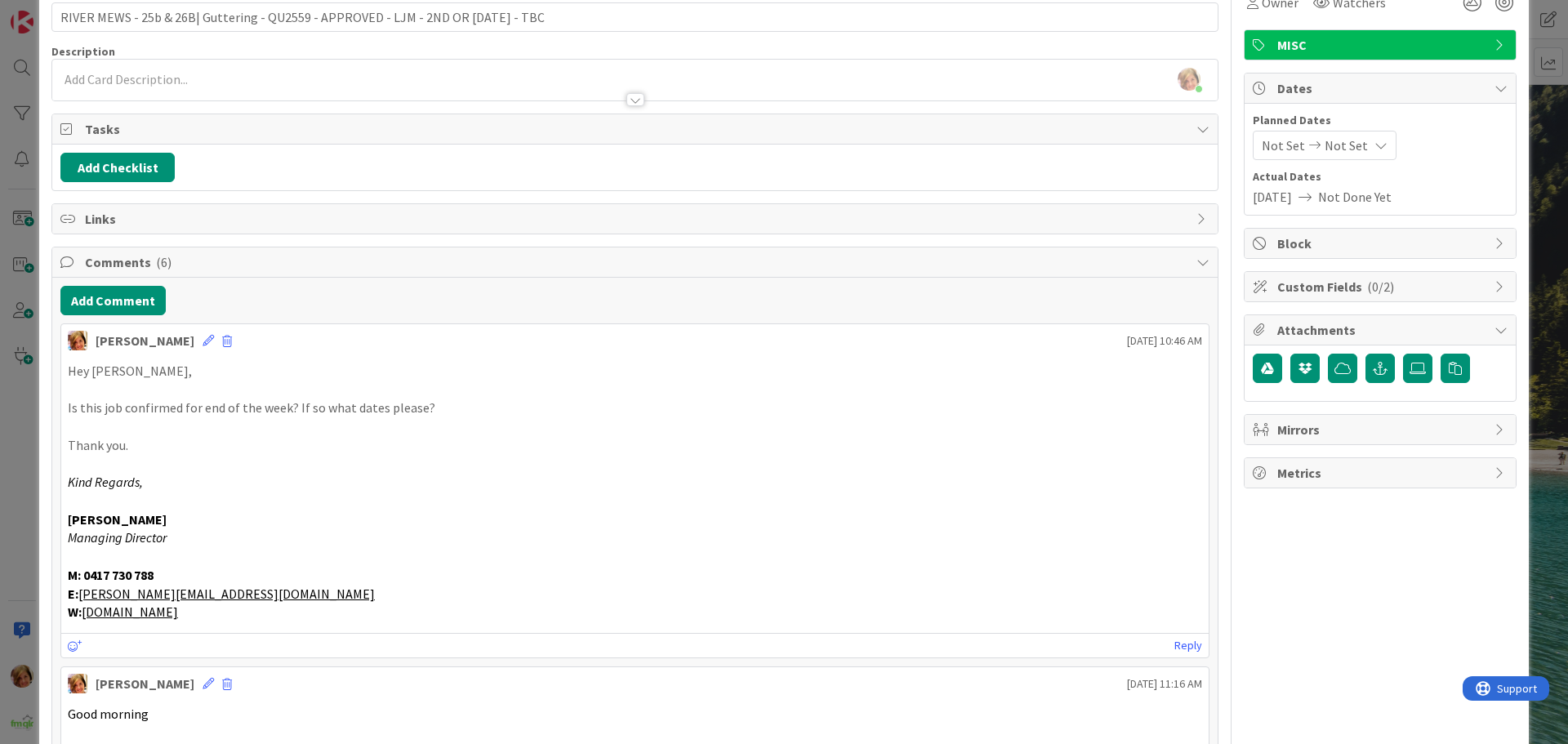
scroll to position [0, 0]
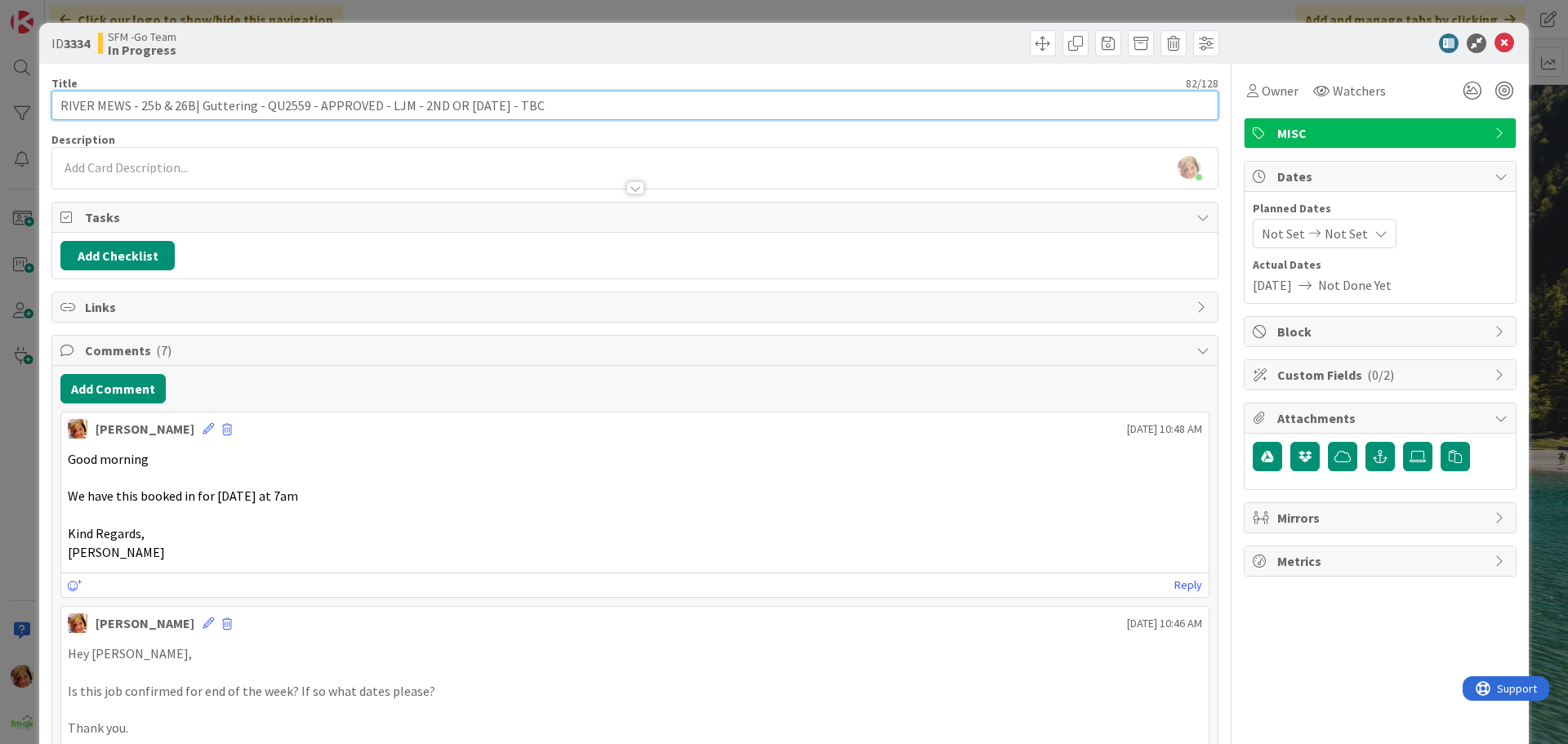
drag, startPoint x: 559, startPoint y: 106, endPoint x: 409, endPoint y: 110, distance: 150.1
click at [409, 110] on input "RIVER MEWS - 25b & 26B| Guttering - QU2559 - APPROVED - LJM - 2ND OR [DATE] - T…" at bounding box center [634, 105] width 1167 height 30
type input "RIVER MEWS - 25b & 26B| Guttering - QU2559 - APPROVED - LJM -3.10.25"
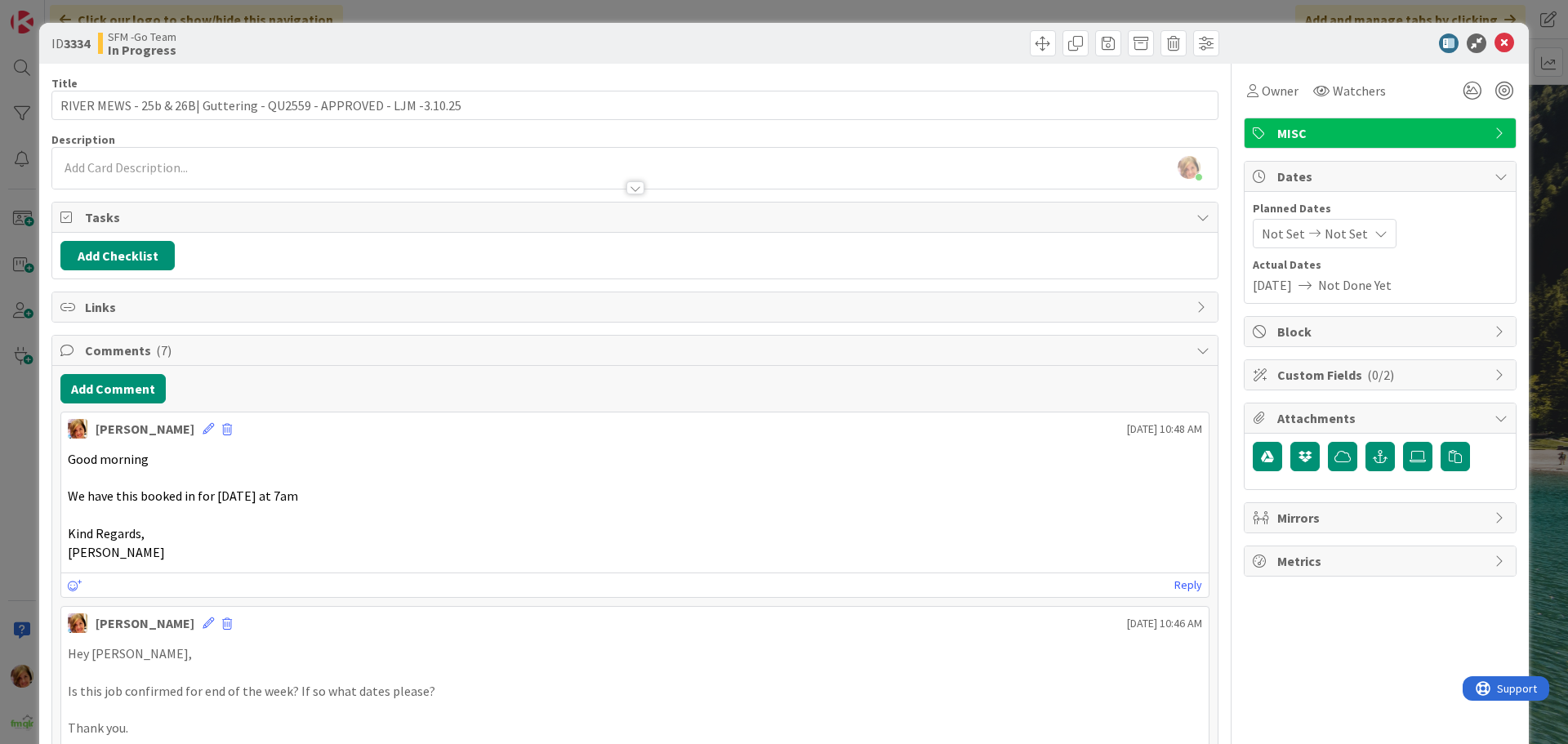
click at [835, 41] on div at bounding box center [929, 43] width 579 height 26
click at [1494, 46] on icon at bounding box center [1504, 43] width 20 height 20
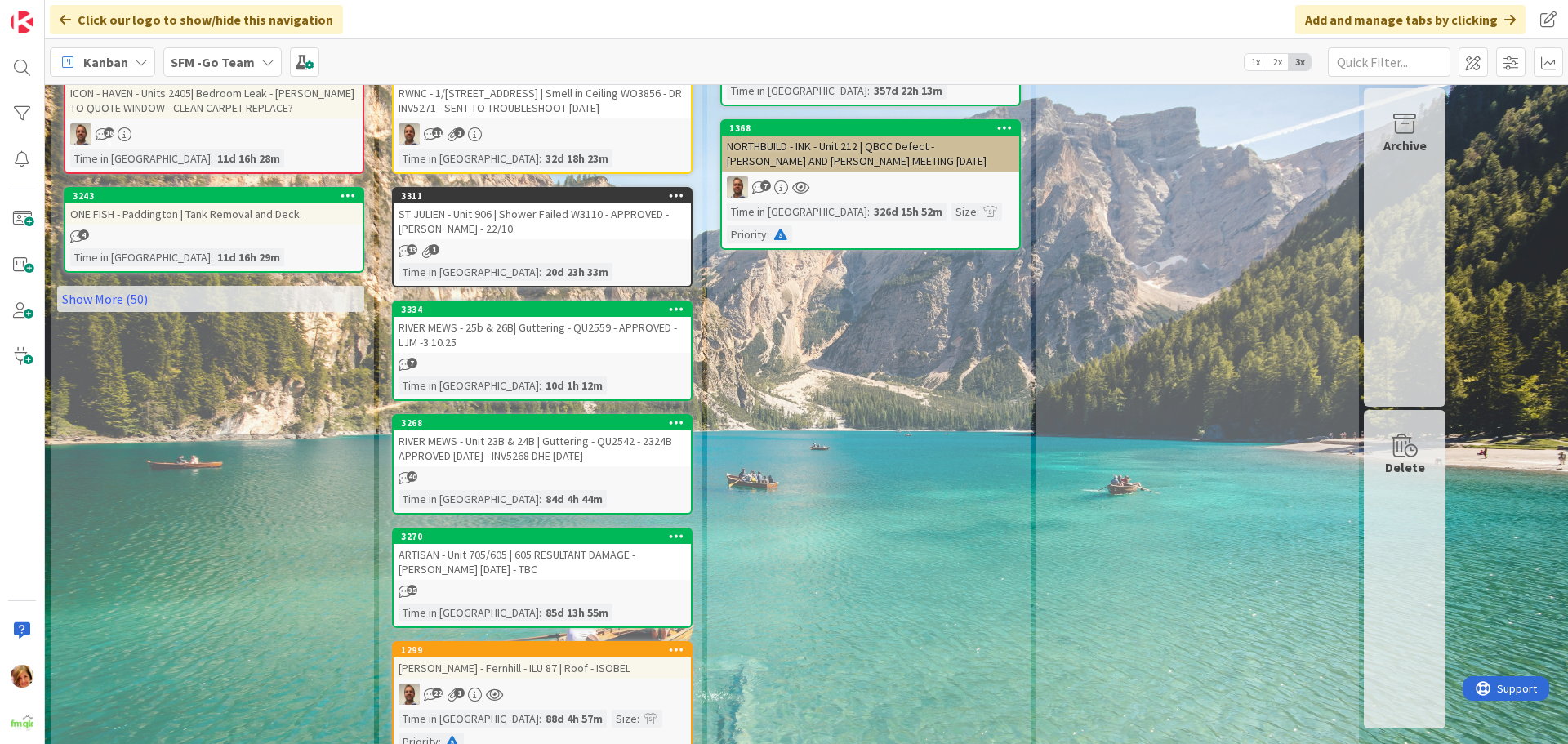
click at [542, 317] on div "RIVER MEWS - 25b & 26B| Guttering - QU2559 - APPROVED - LJM -3.10.25" at bounding box center [542, 335] width 297 height 36
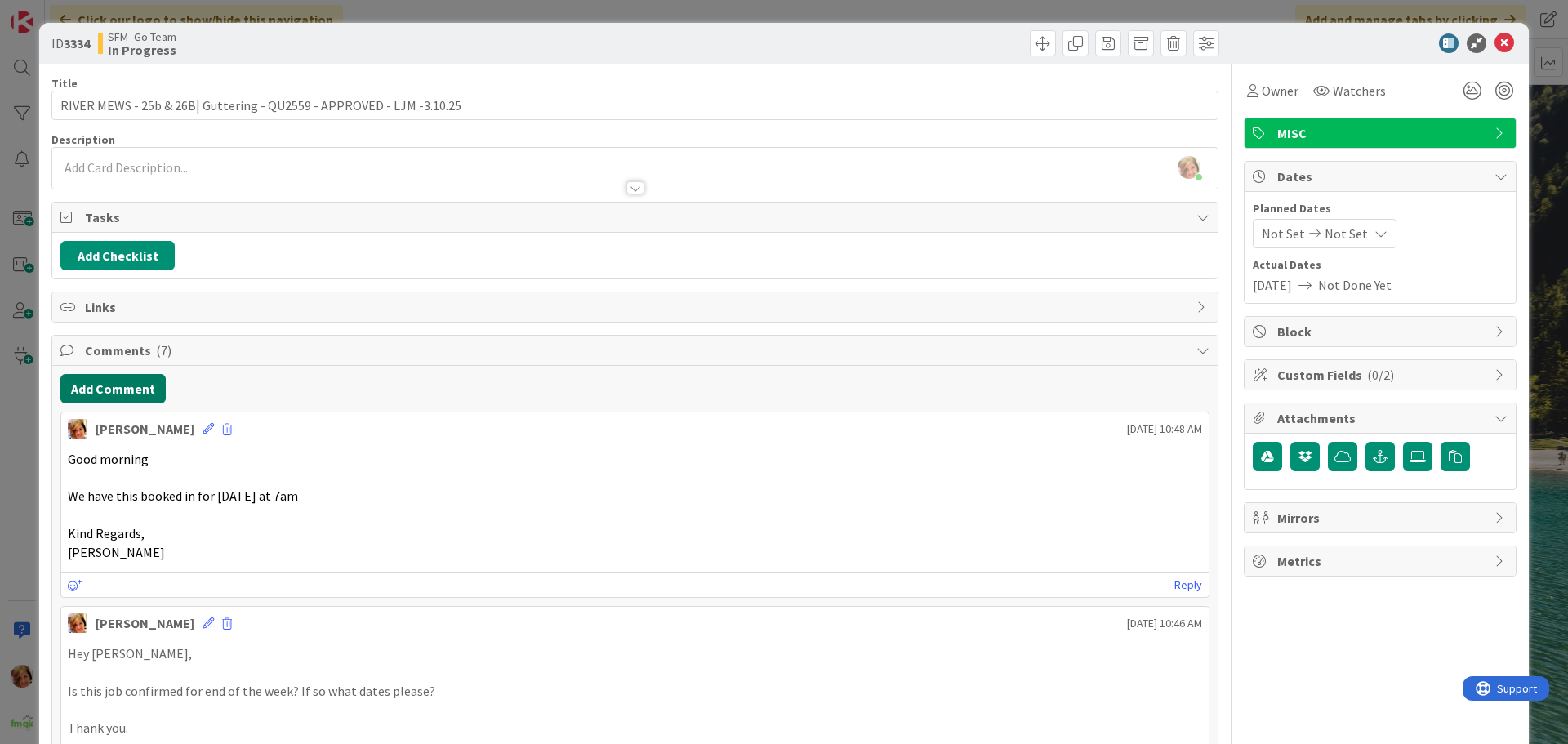
click at [109, 390] on button "Add Comment" at bounding box center [113, 389] width 105 height 30
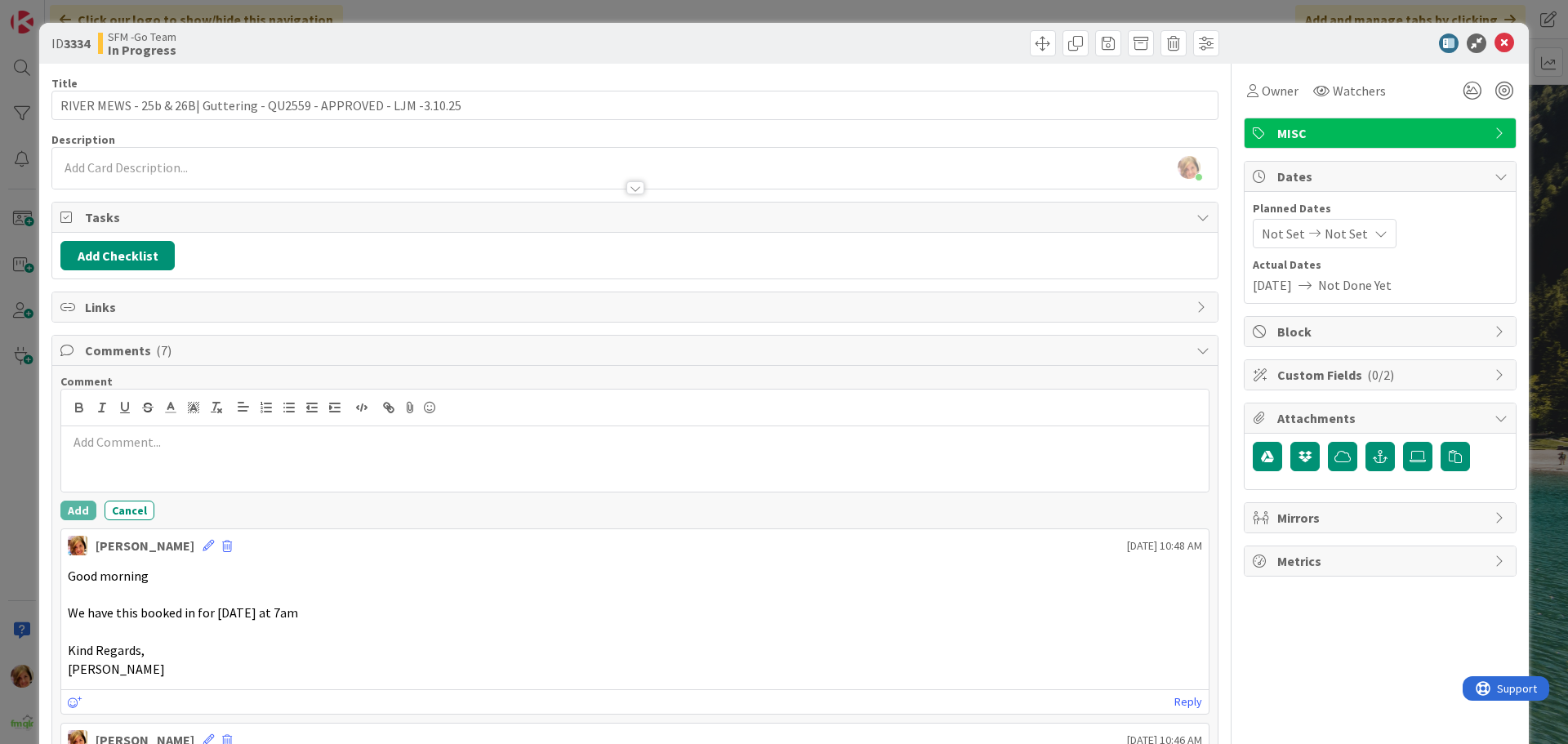
click at [219, 458] on div at bounding box center [634, 459] width 1148 height 65
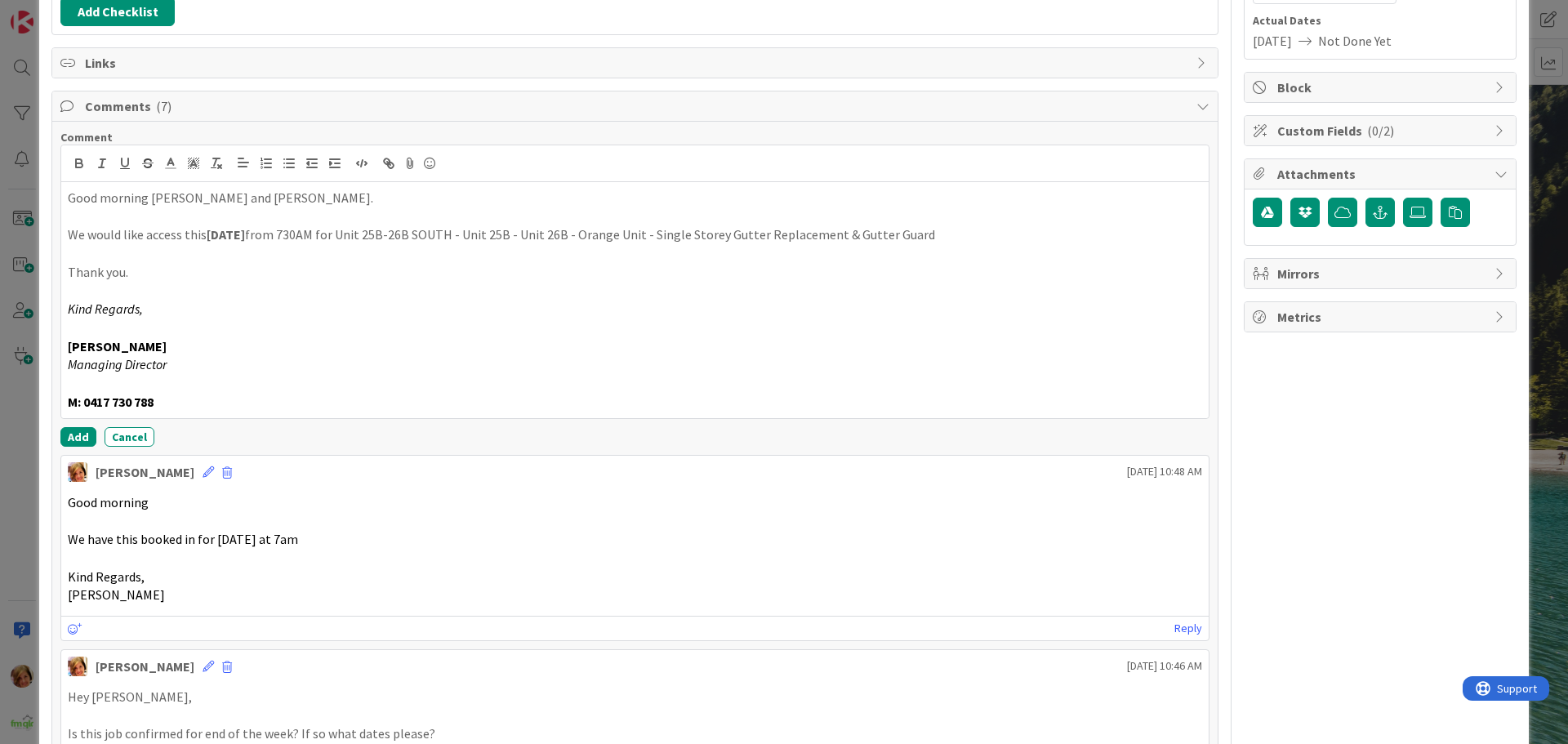
scroll to position [245, 0]
click at [76, 436] on button "Add" at bounding box center [78, 436] width 36 height 20
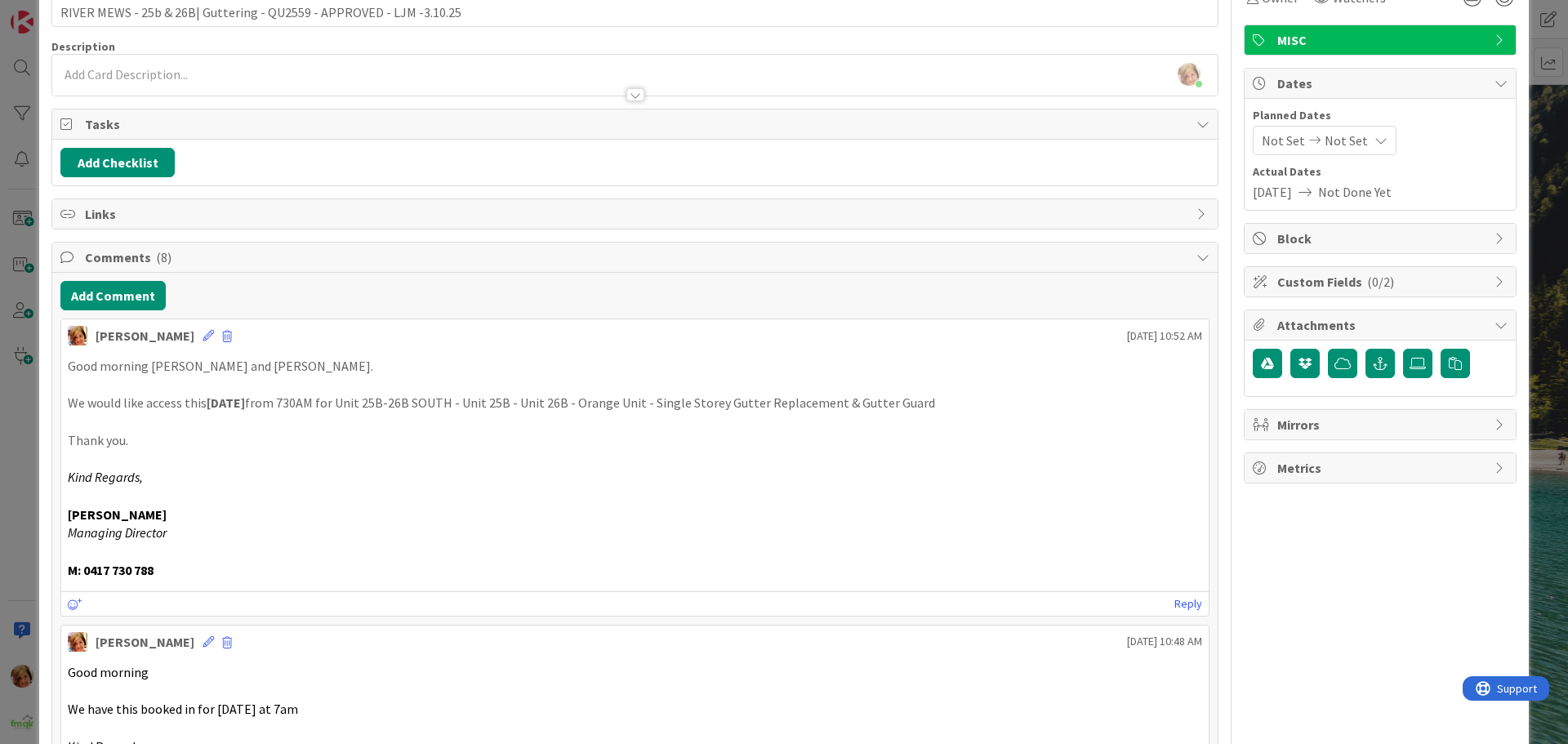
scroll to position [0, 0]
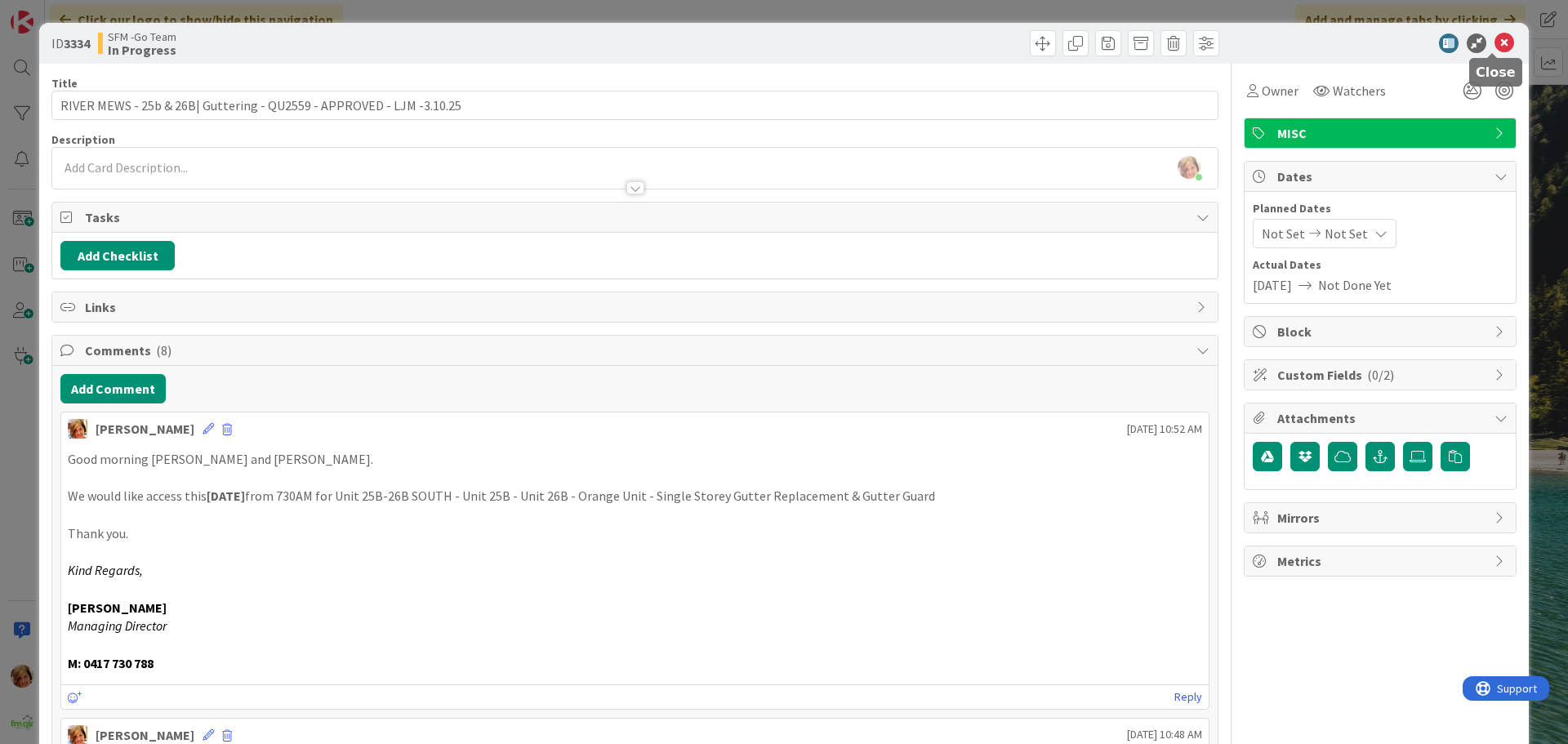
click at [1494, 41] on icon at bounding box center [1504, 43] width 20 height 20
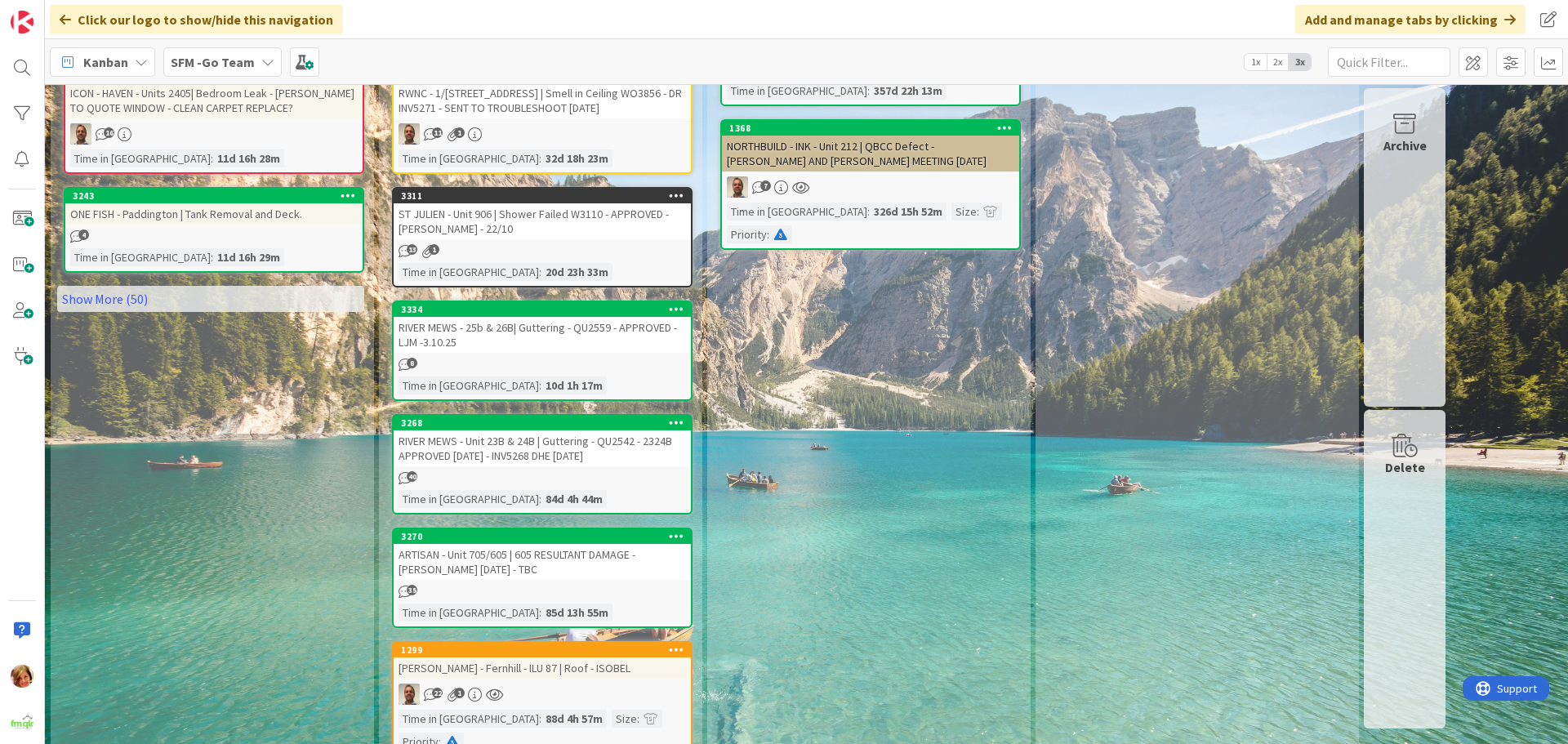
scroll to position [1198, 0]
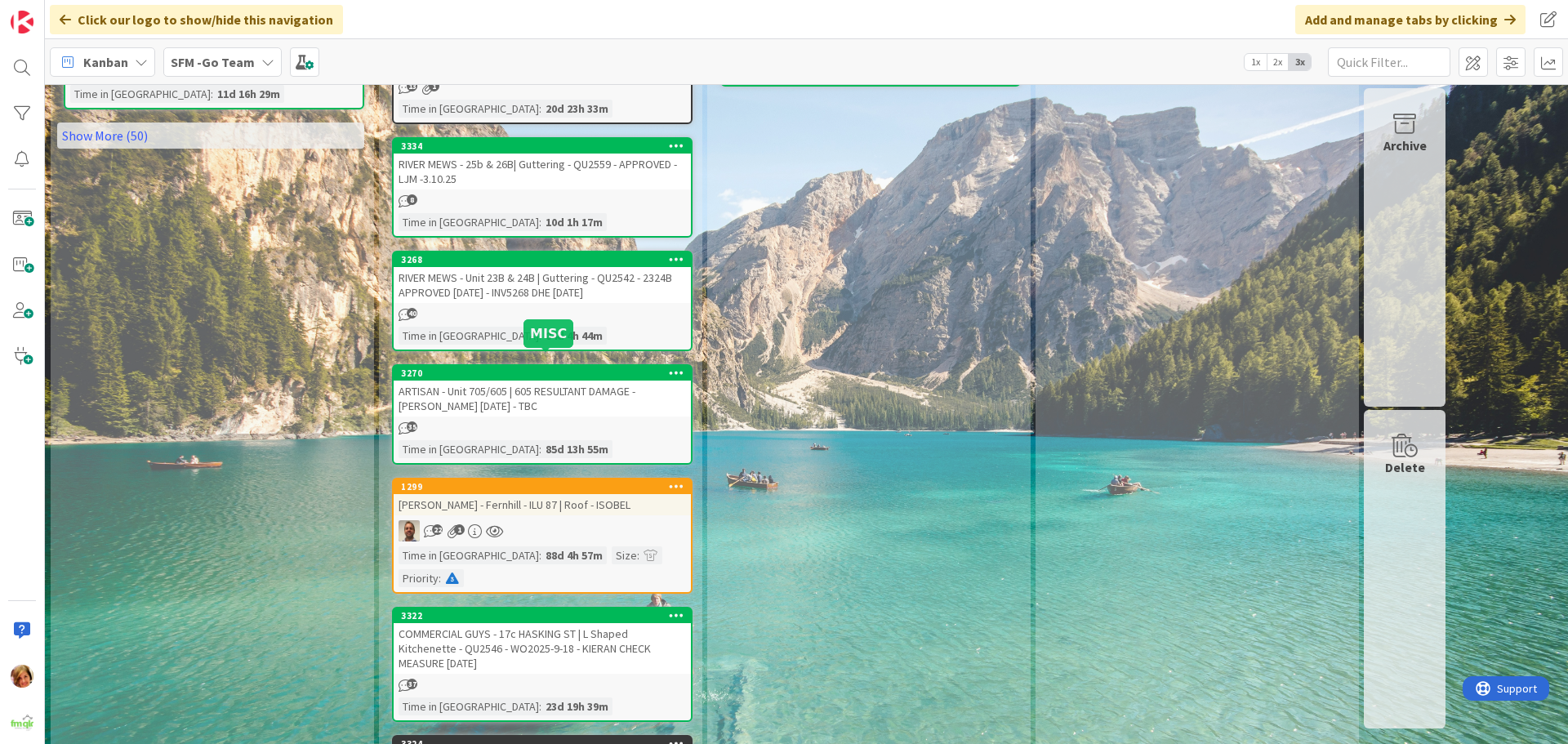
click at [533, 391] on div "ARTISAN - Unit 705/605 | 605 RESULTANT DAMAGE - [PERSON_NAME] [DATE] - TBC" at bounding box center [542, 398] width 297 height 36
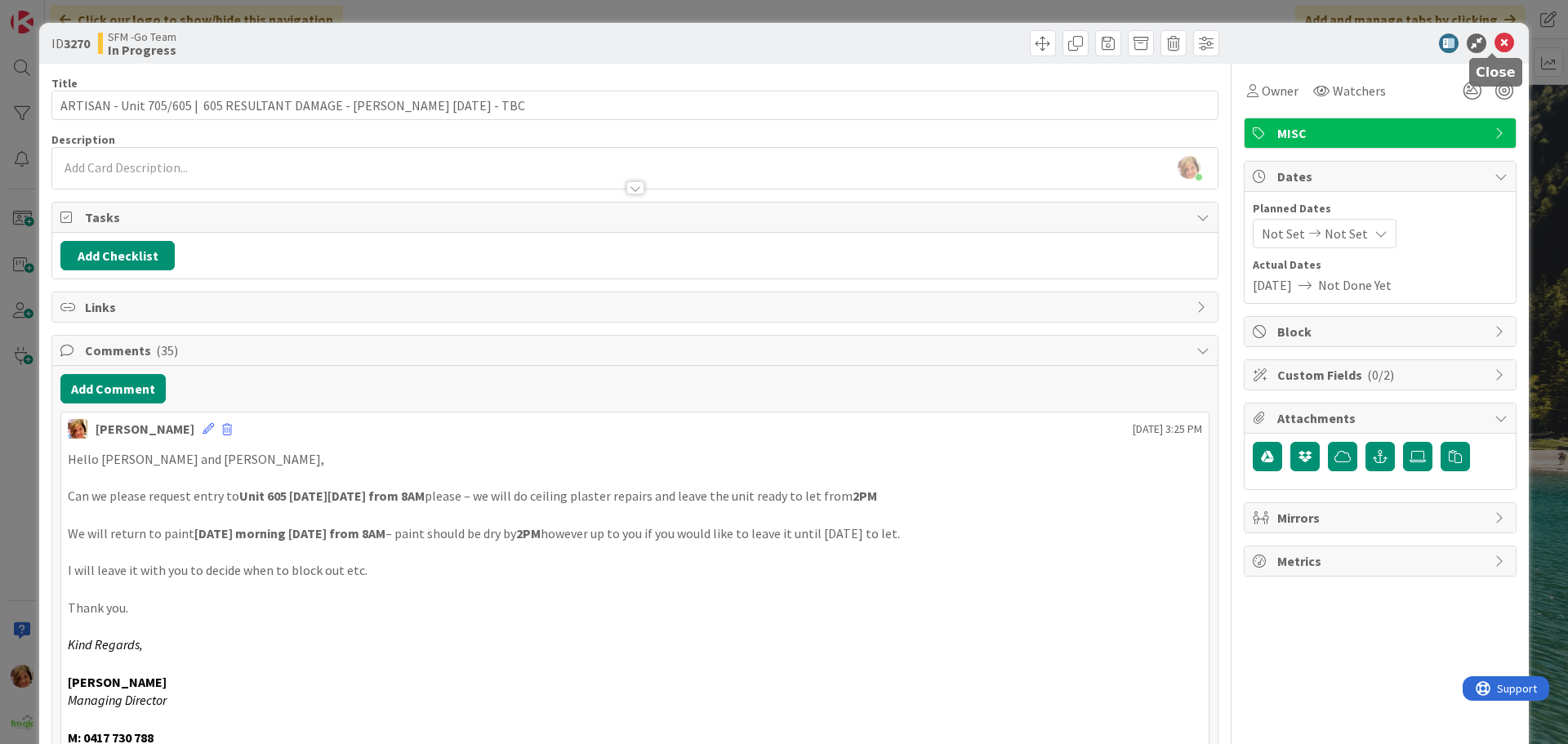
click at [1494, 40] on icon at bounding box center [1504, 43] width 20 height 20
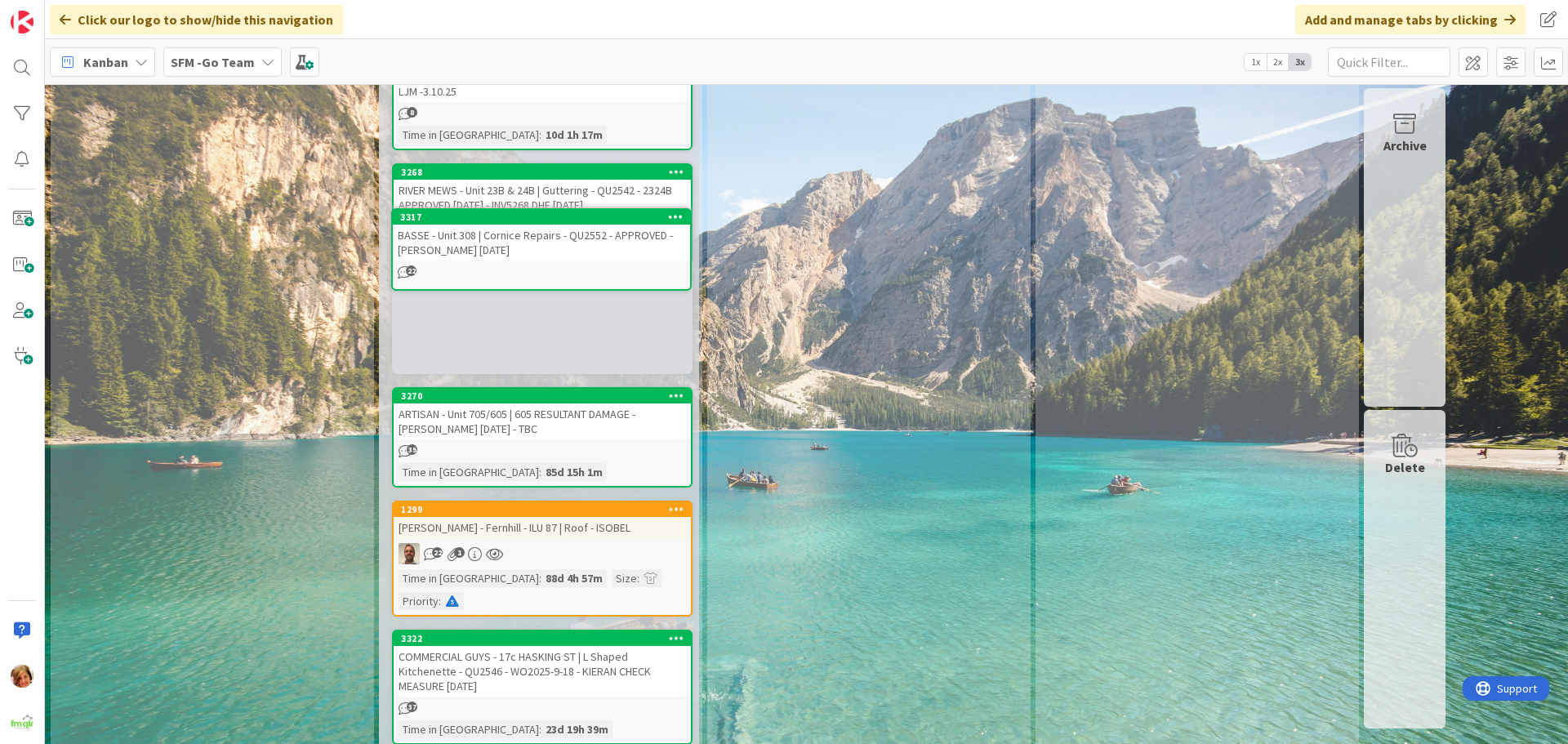
scroll to position [1241, 0]
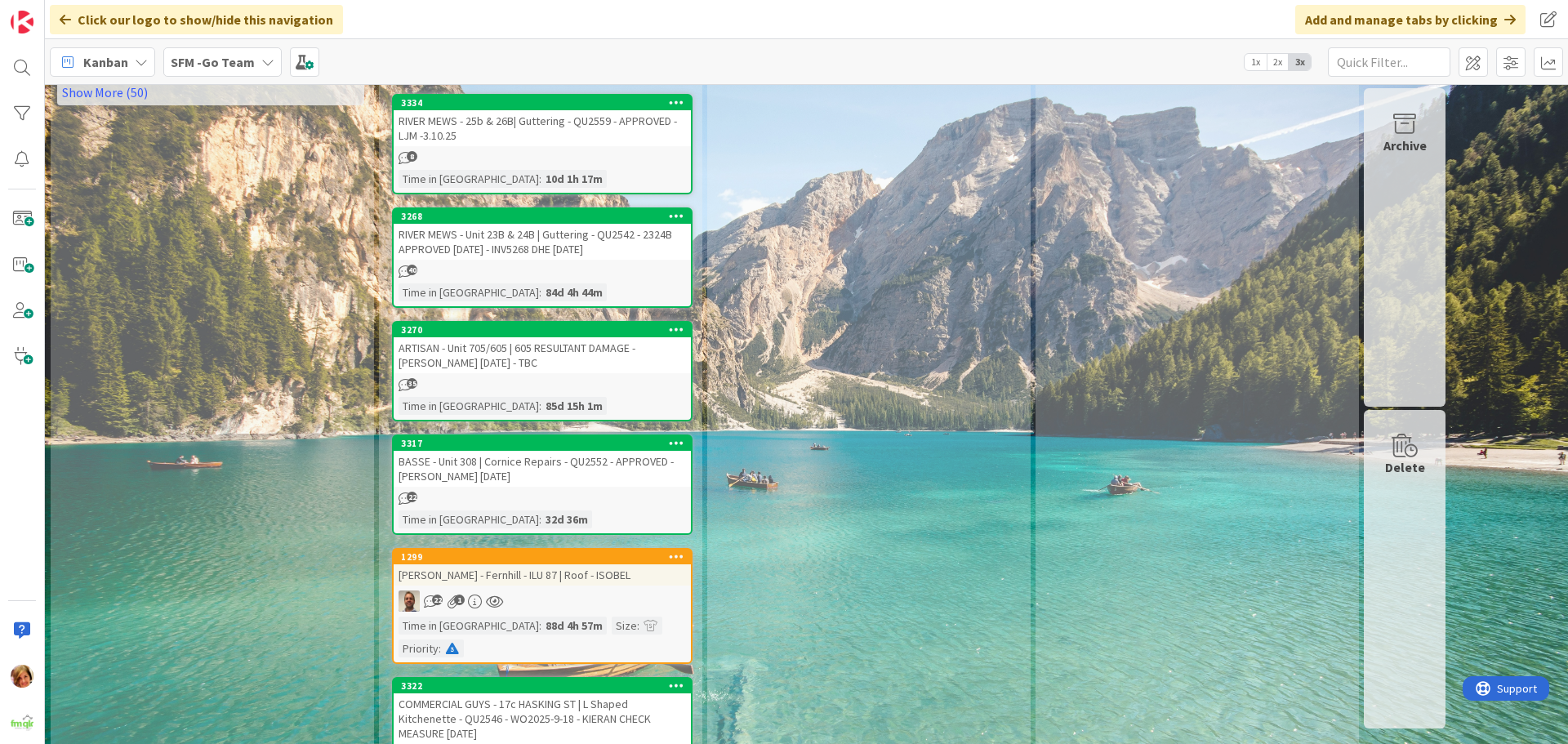
click at [506, 451] on div "BASSE - Unit 308 | Cornice Repairs - QU2552 - APPROVED - [PERSON_NAME] [DATE]" at bounding box center [542, 468] width 297 height 36
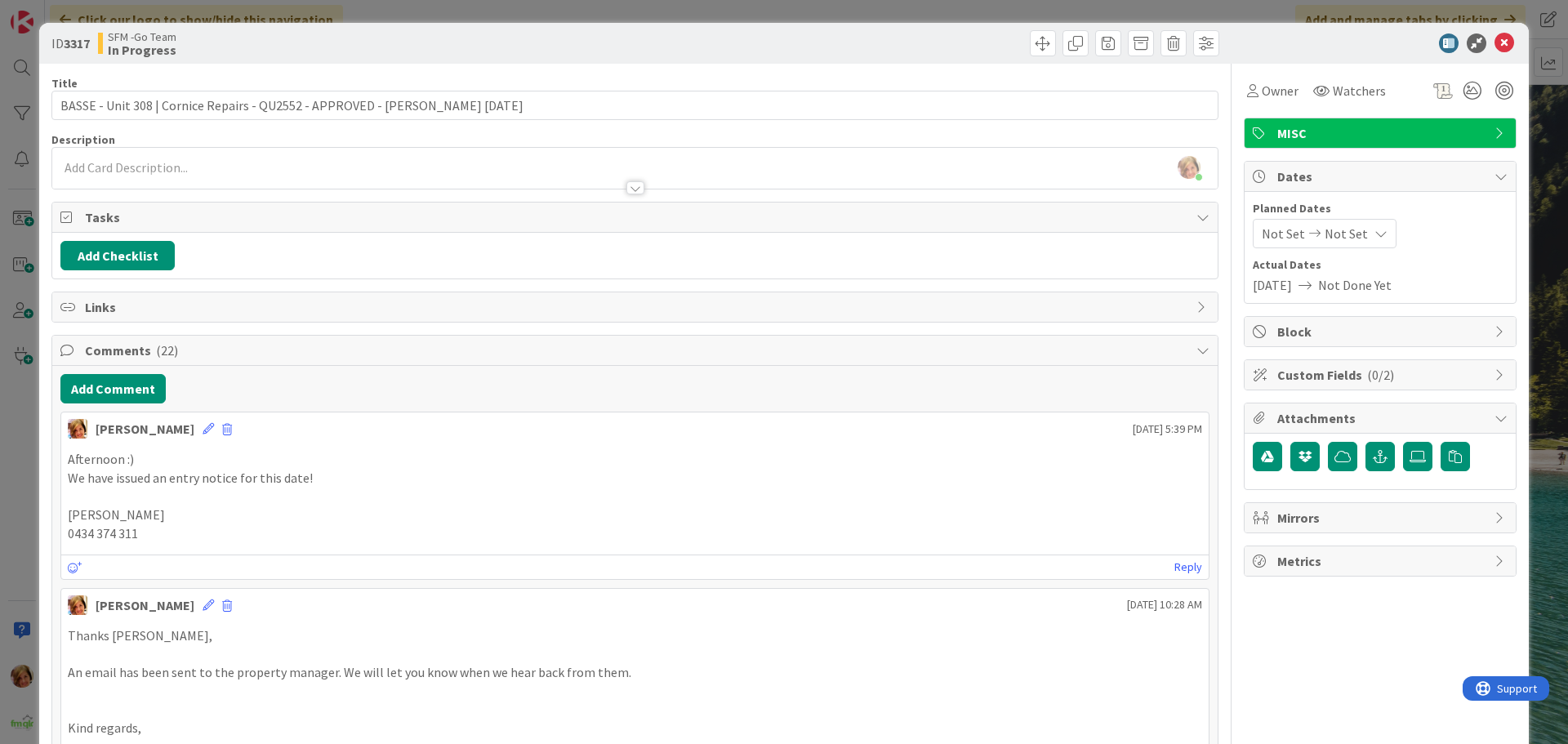
click at [741, 40] on div at bounding box center [929, 43] width 579 height 26
click at [1494, 41] on icon at bounding box center [1504, 43] width 20 height 20
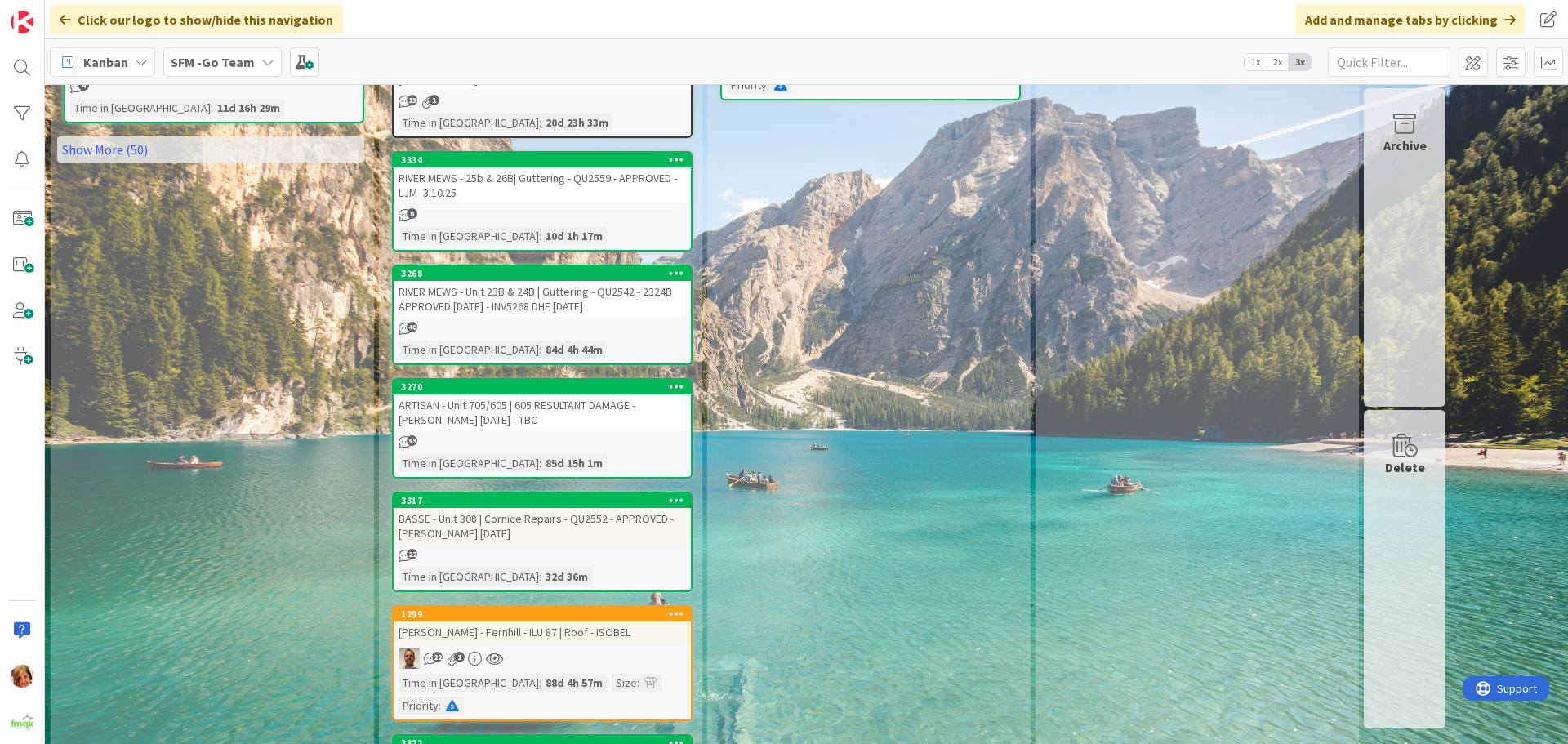
scroll to position [1159, 0]
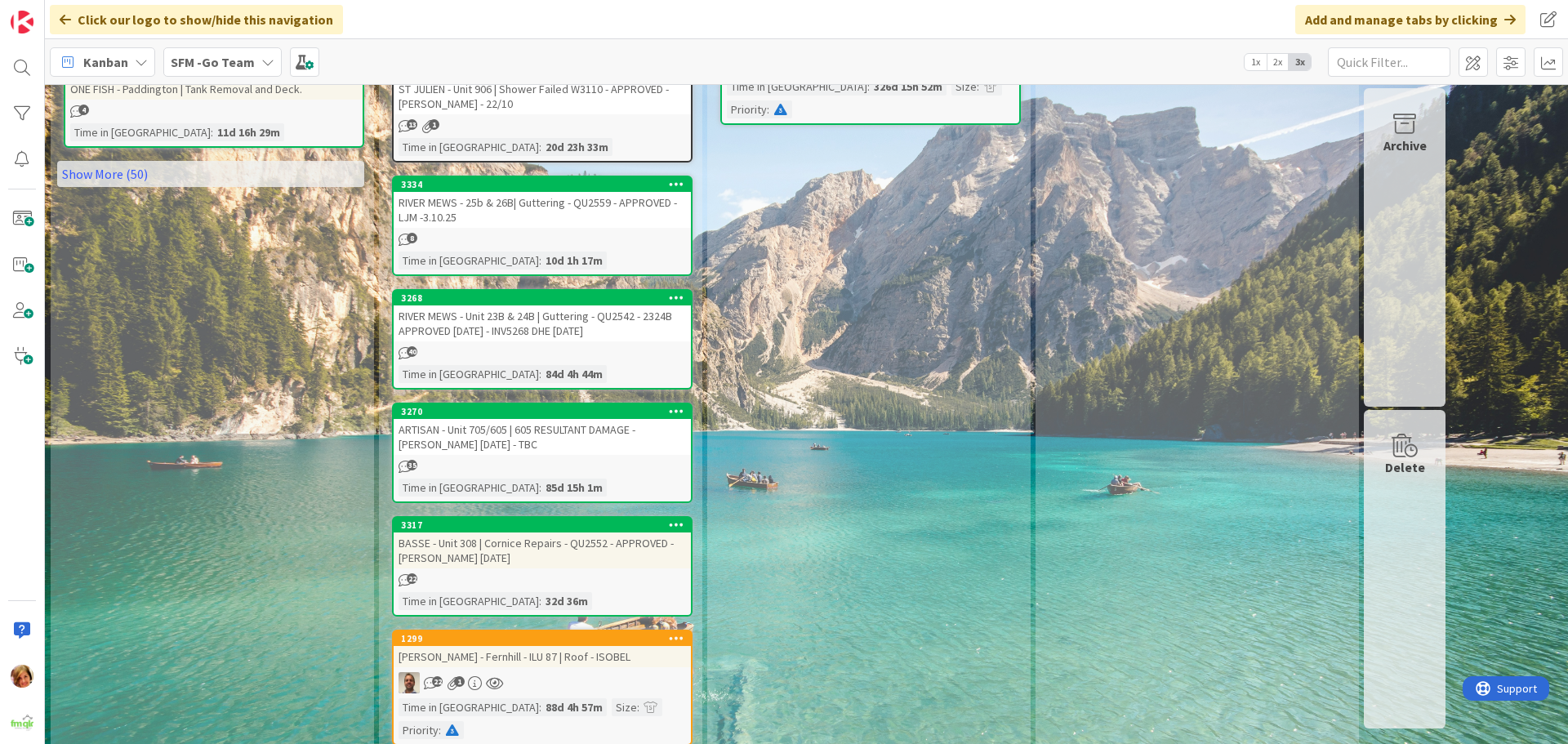
drag, startPoint x: 513, startPoint y: 422, endPoint x: 503, endPoint y: 422, distance: 10.0
click at [513, 422] on div "ARTISAN - Unit 705/605 | 605 RESULTANT DAMAGE - [PERSON_NAME] [DATE] - TBC" at bounding box center [542, 436] width 297 height 36
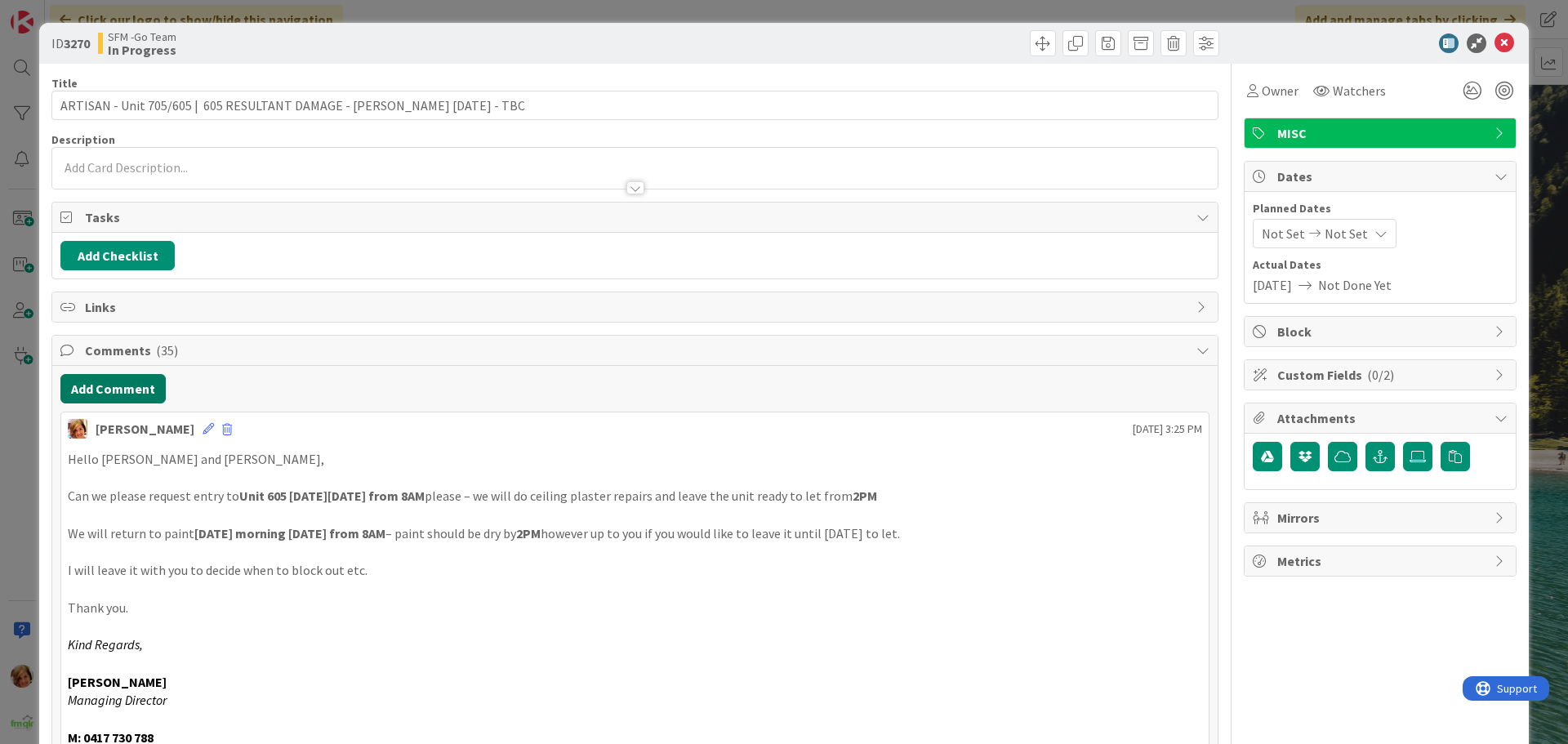
click at [126, 395] on button "Add Comment" at bounding box center [113, 389] width 105 height 30
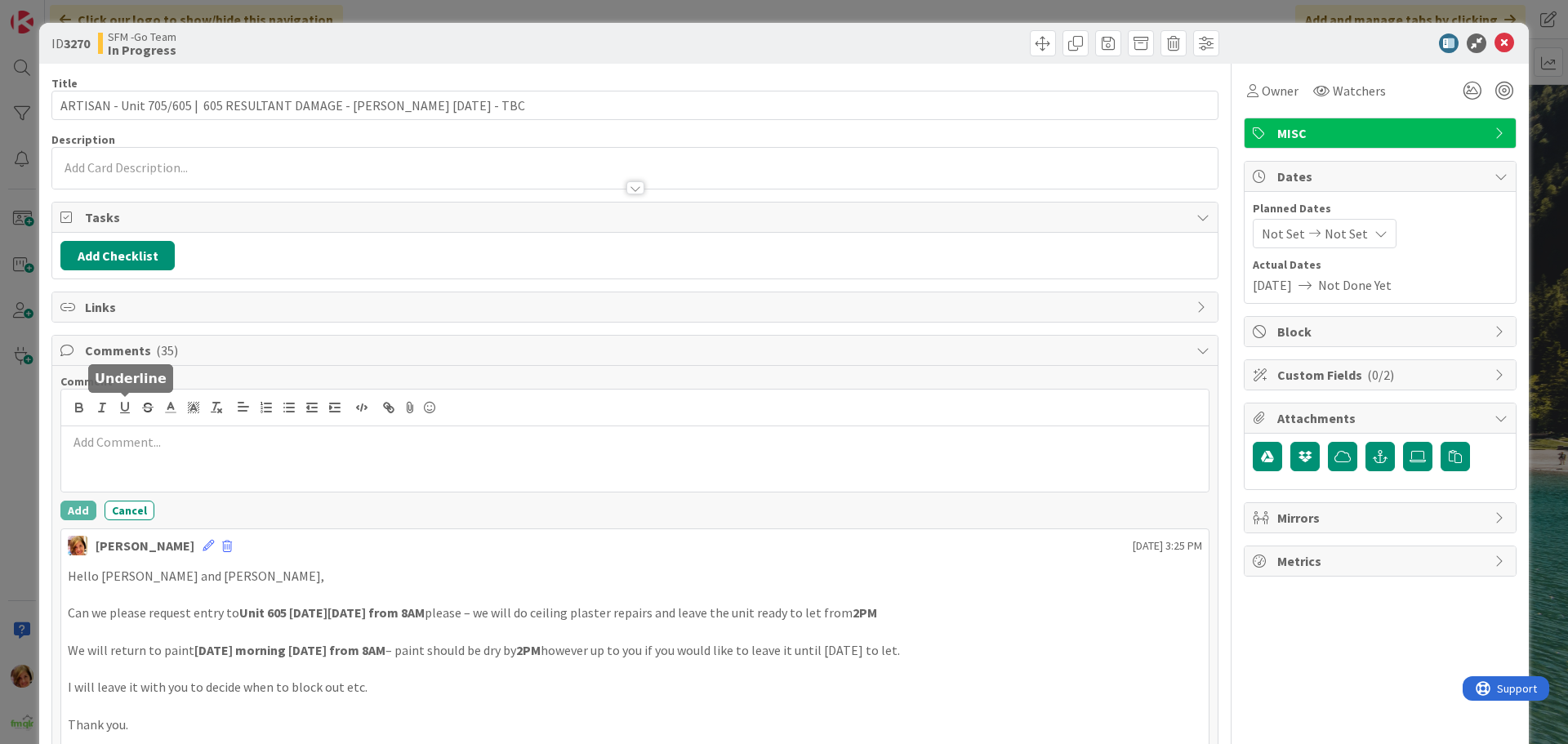
click at [156, 448] on p at bounding box center [635, 442] width 1135 height 19
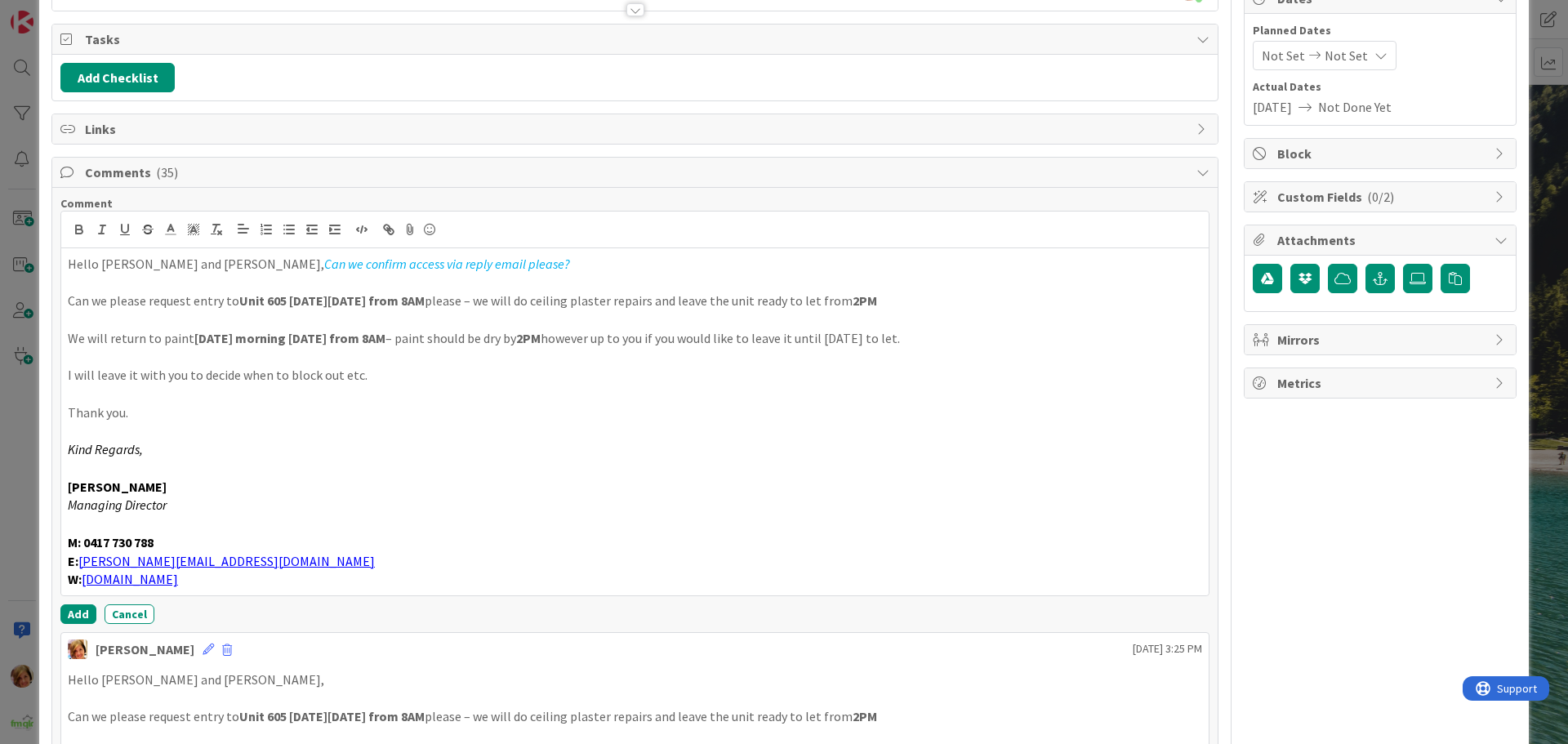
scroll to position [184, 0]
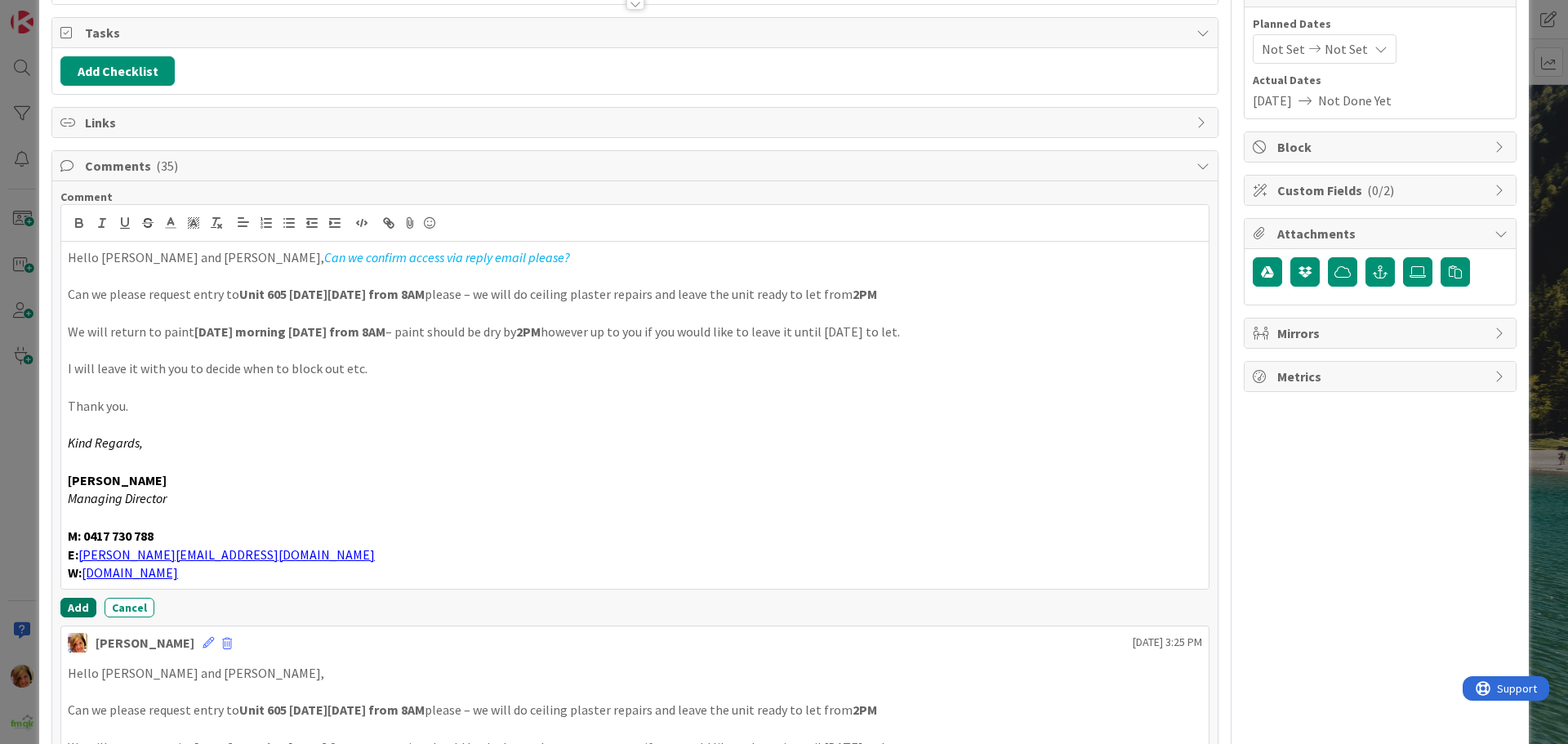
click at [62, 612] on button "Add" at bounding box center [78, 608] width 36 height 20
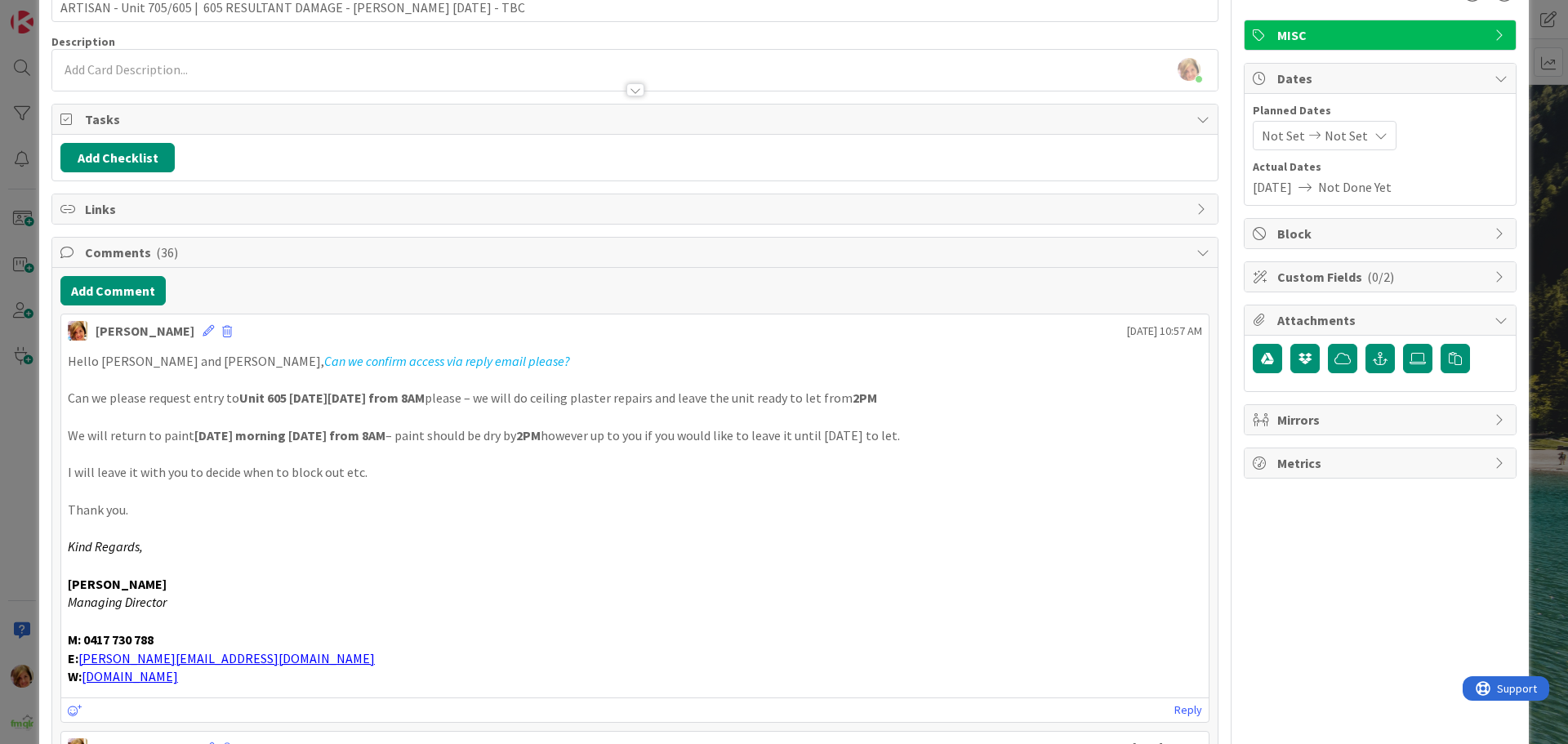
scroll to position [0, 0]
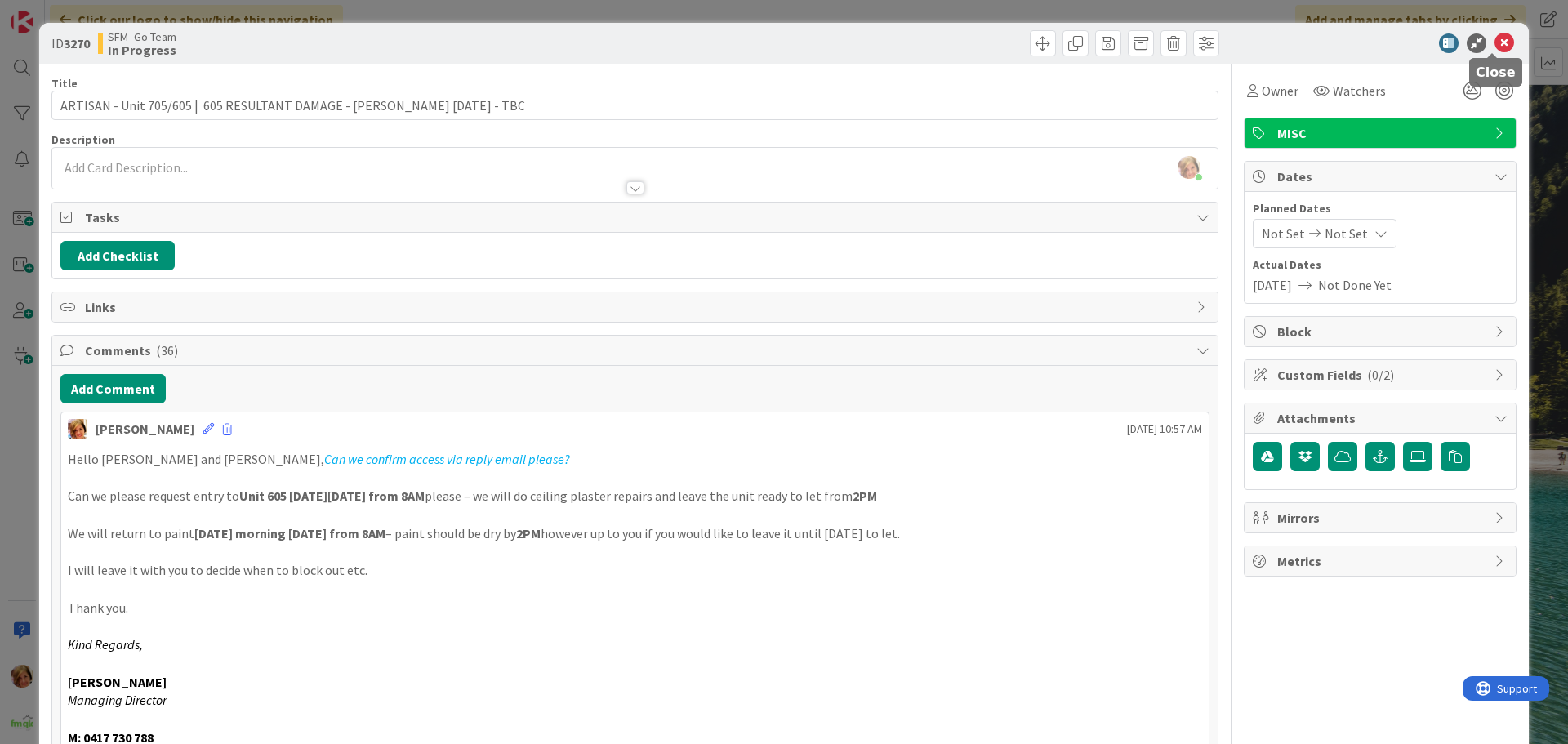
click at [1494, 45] on icon at bounding box center [1504, 43] width 20 height 20
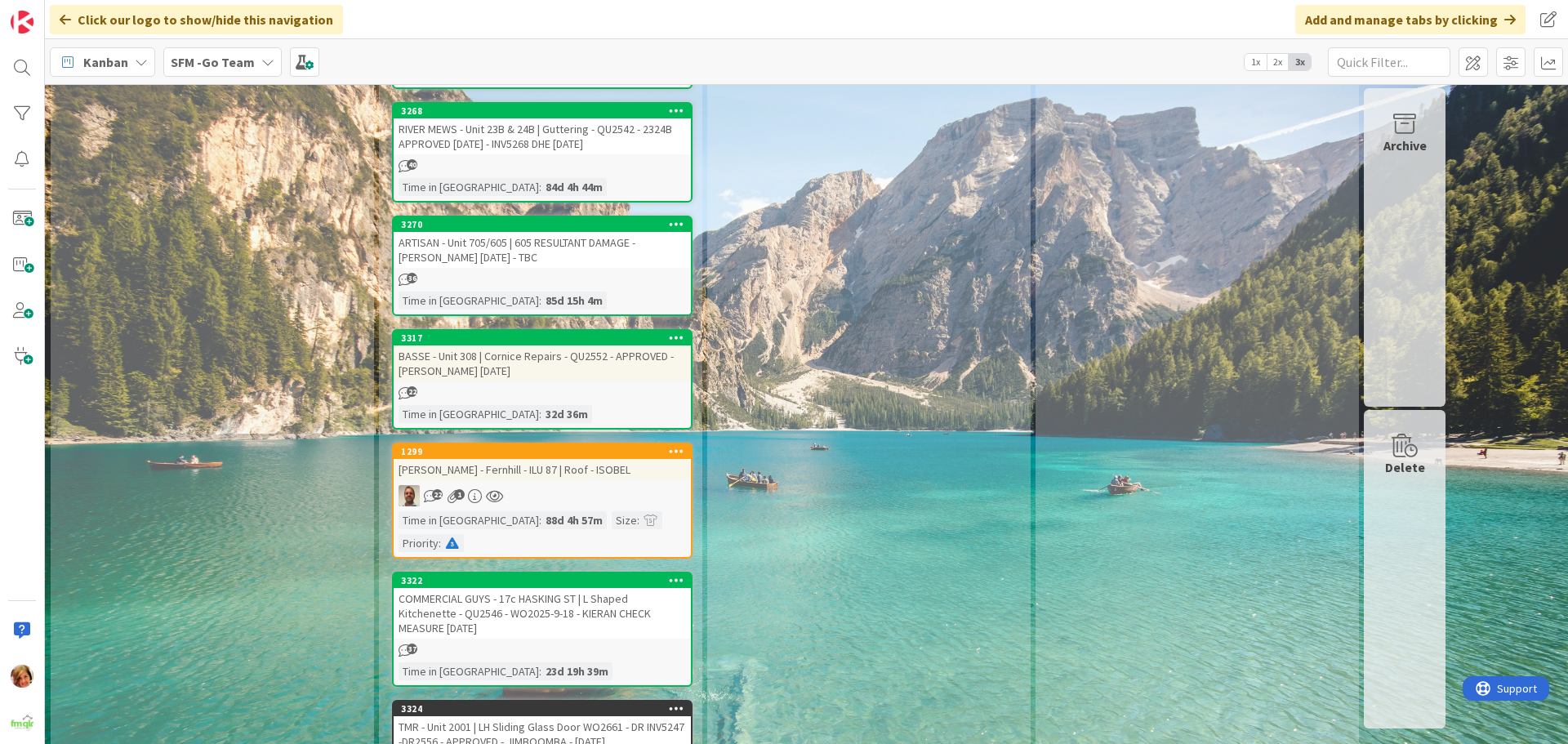
scroll to position [1405, 0]
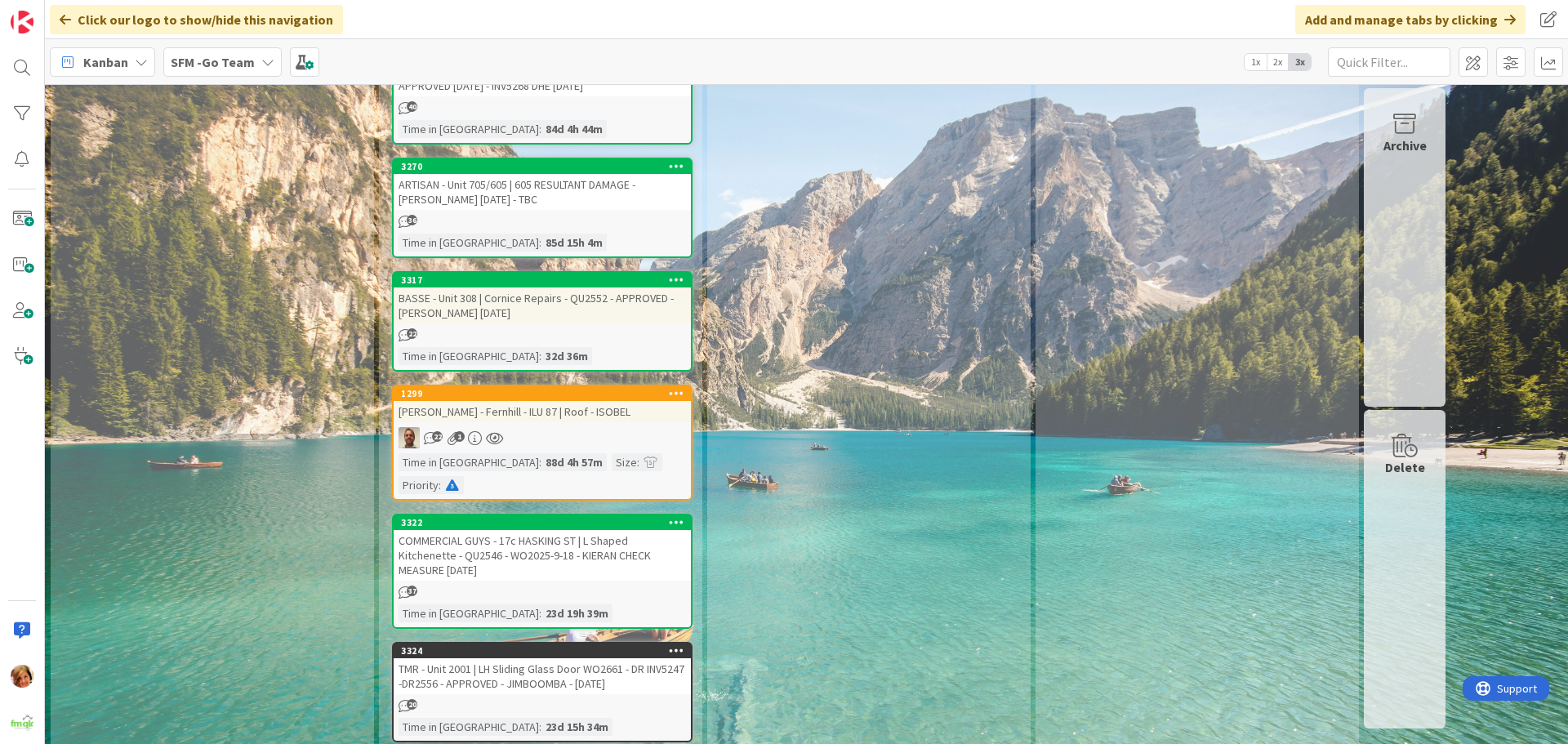
click at [533, 401] on div "[PERSON_NAME] - Fernhill - ILU 87 | Roof - ISOBEL" at bounding box center [542, 411] width 297 height 21
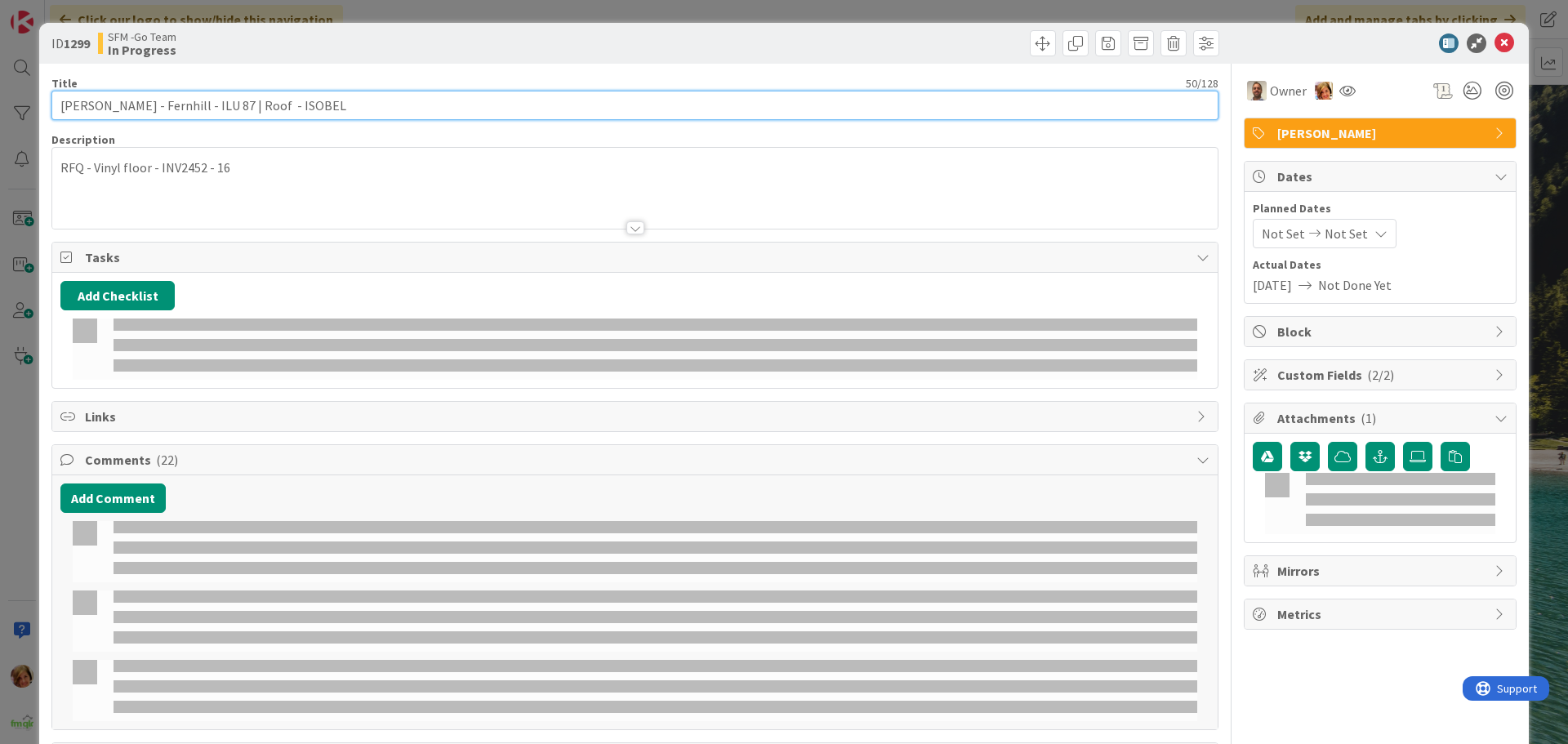
click at [354, 116] on input "[PERSON_NAME] - Fernhill - ILU 87 | Roof - ISOBEL" at bounding box center [634, 105] width 1167 height 30
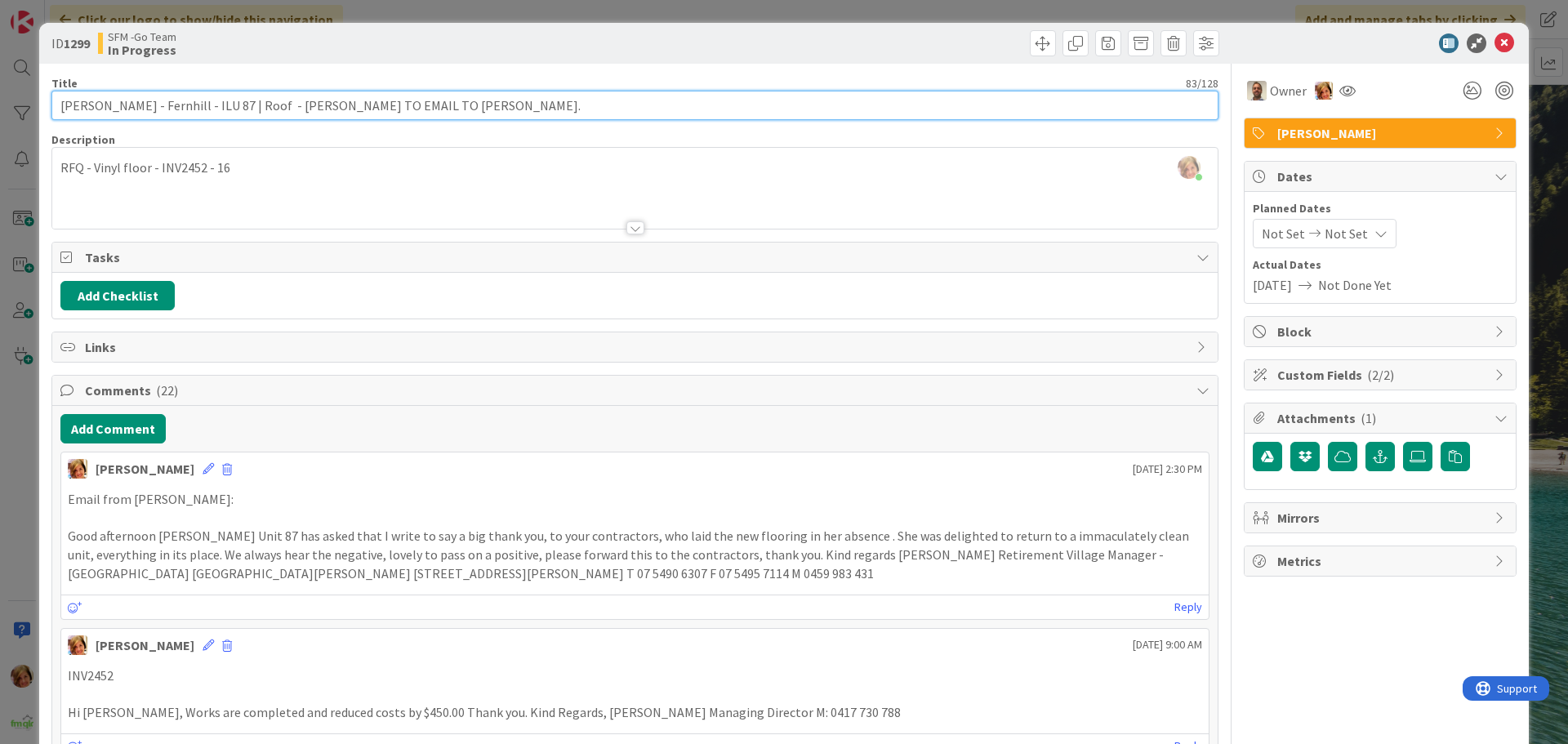
type input "[PERSON_NAME] - Fernhill - ILU 87 | Roof - [PERSON_NAME] TO EMAIL TO [PERSON_NA…"
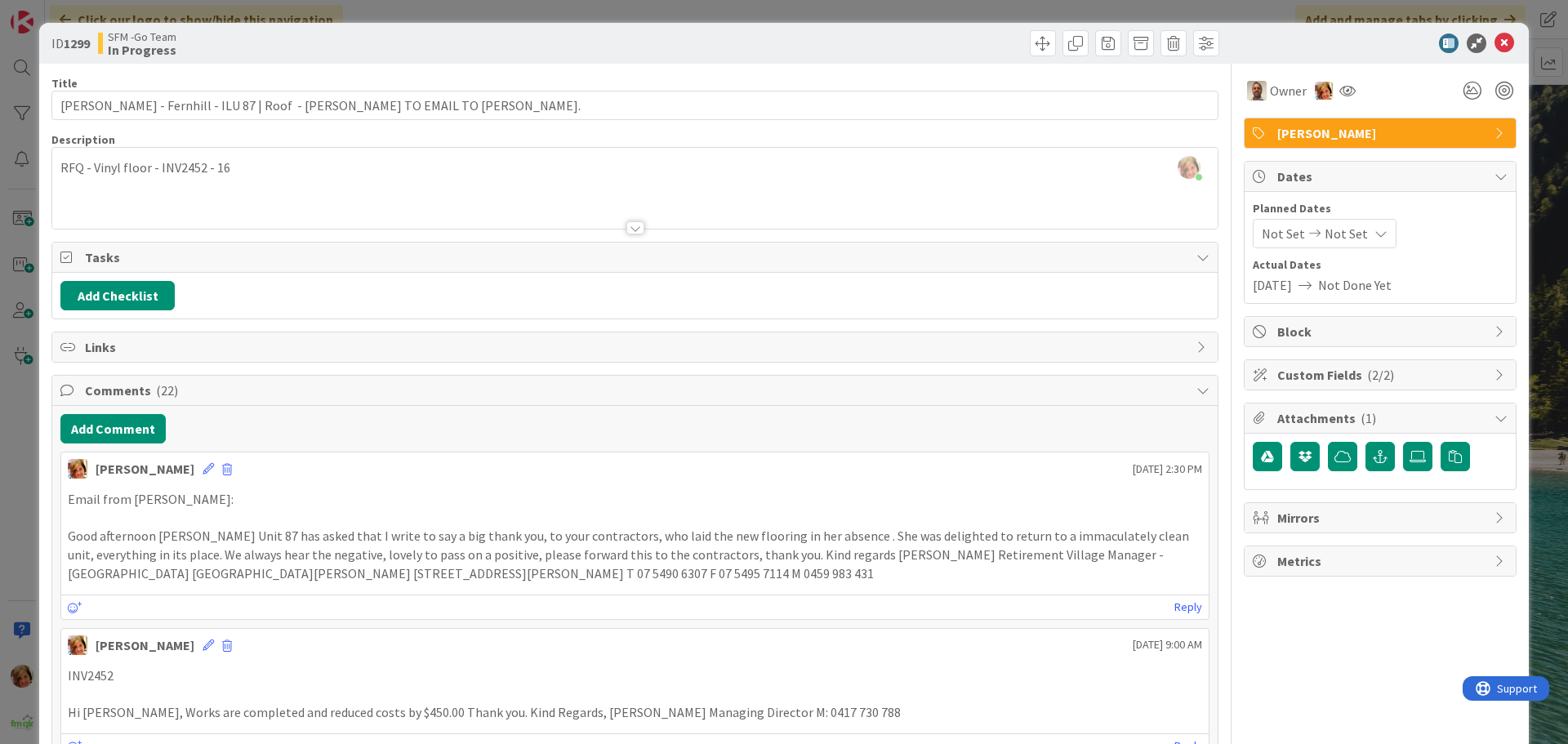
click at [828, 44] on div at bounding box center [929, 43] width 579 height 26
click at [1497, 44] on icon at bounding box center [1504, 43] width 20 height 20
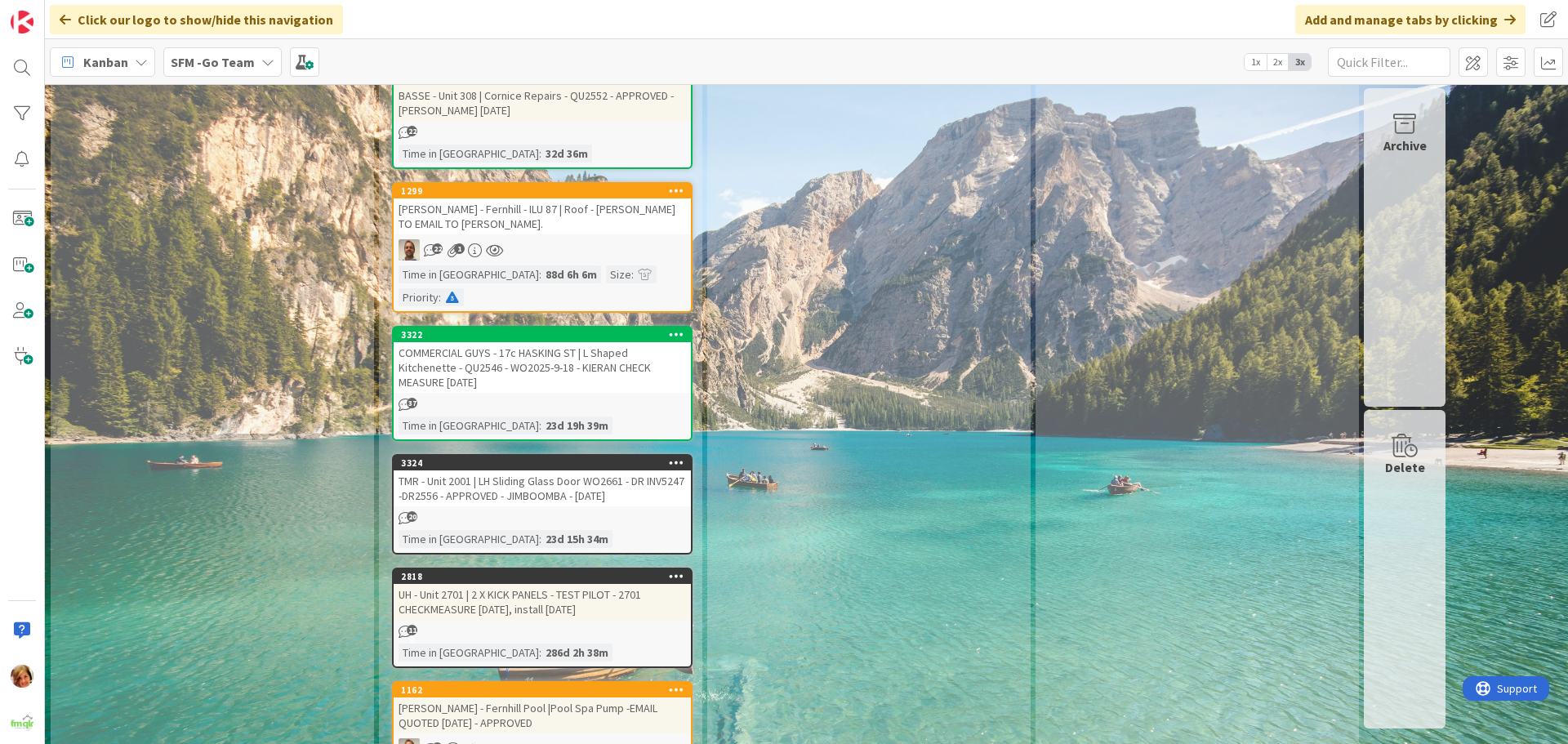
scroll to position [1650, 0]
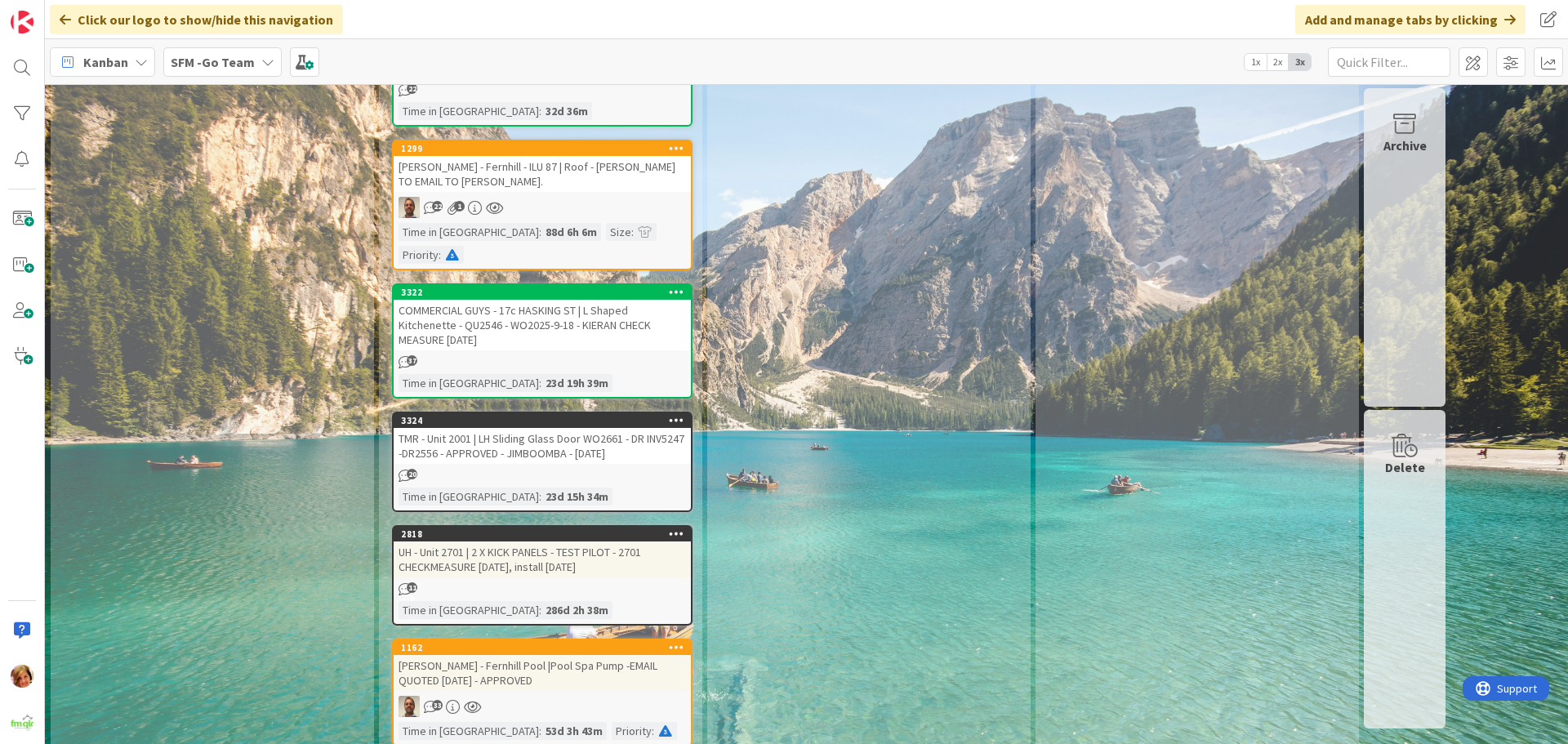
click at [542, 300] on div "COMMERCIAL GUYS - 17c HASKING ST | L Shaped Kitchenette - QU2546 - WO2025-9-18 …" at bounding box center [542, 325] width 297 height 50
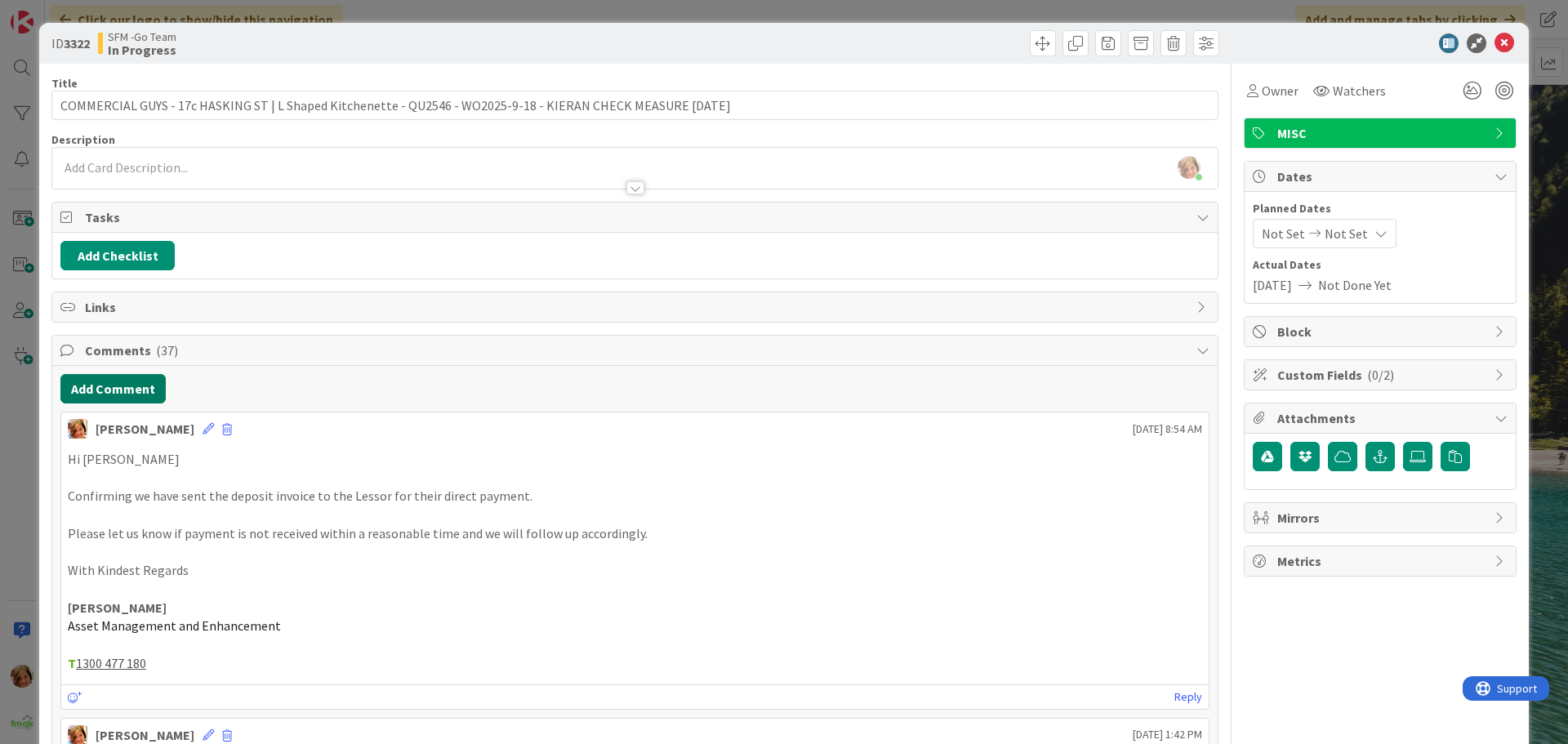
click at [128, 389] on button "Add Comment" at bounding box center [113, 389] width 105 height 30
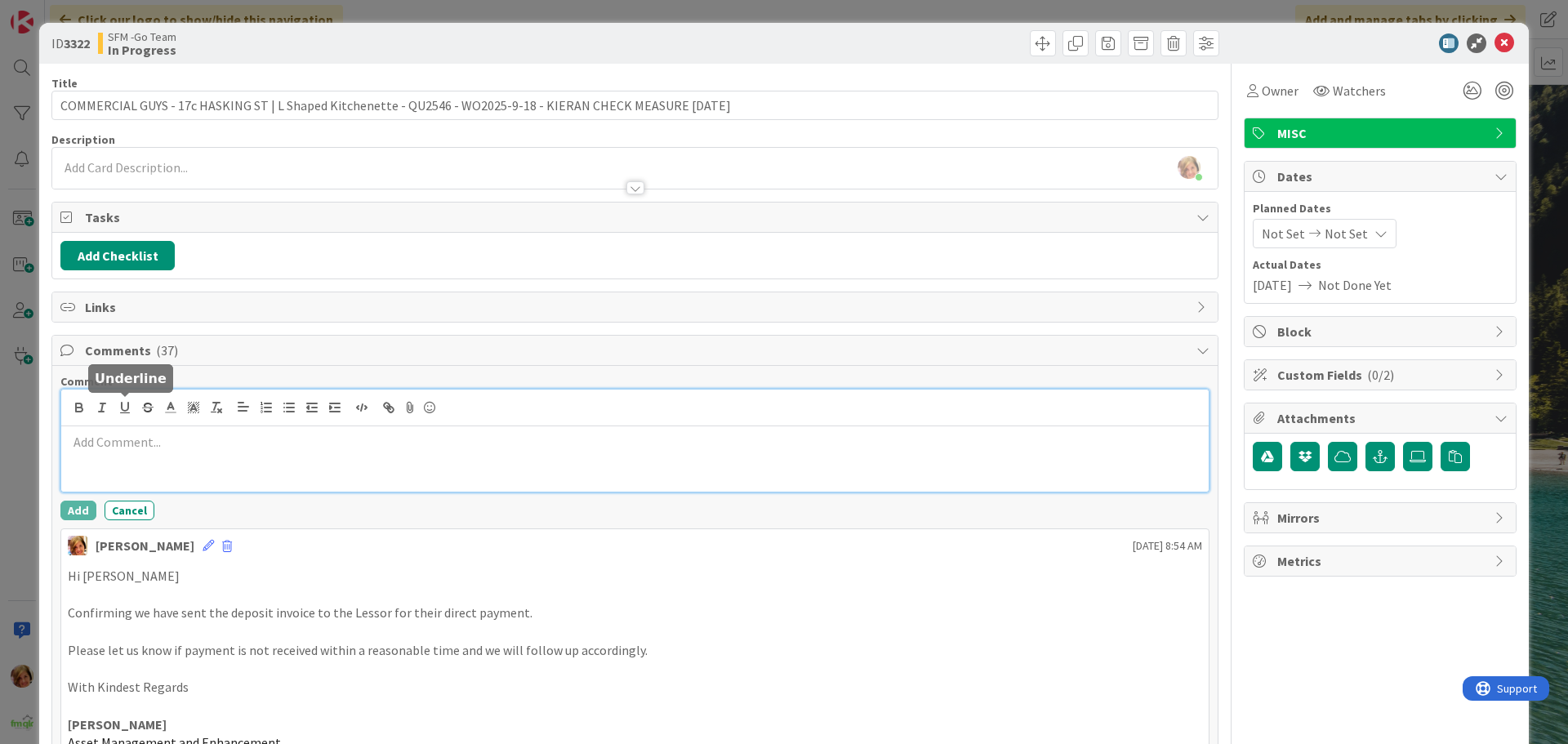
click at [124, 442] on p at bounding box center [635, 442] width 1135 height 19
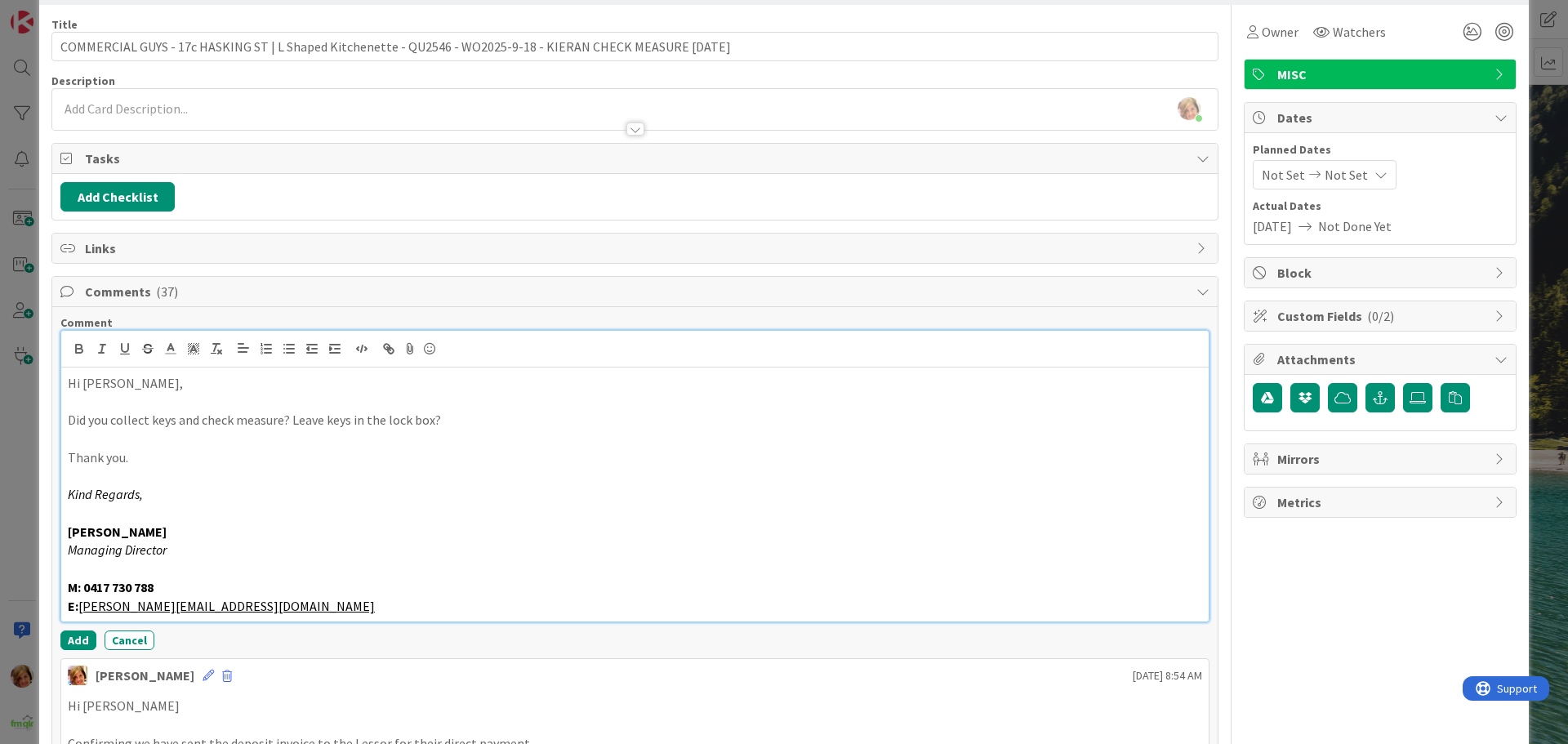
scroll to position [163, 0]
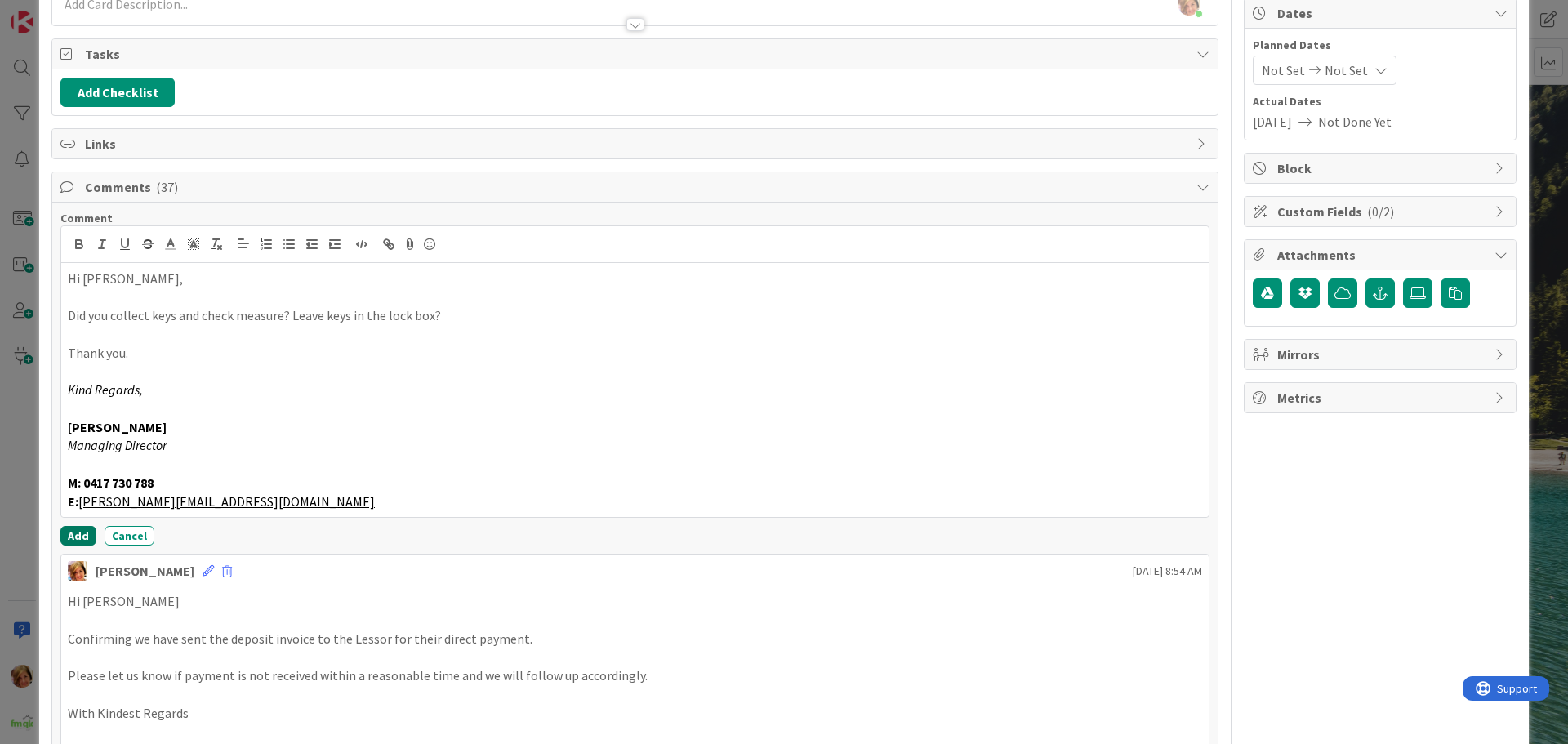
click at [70, 527] on button "Add" at bounding box center [78, 535] width 36 height 20
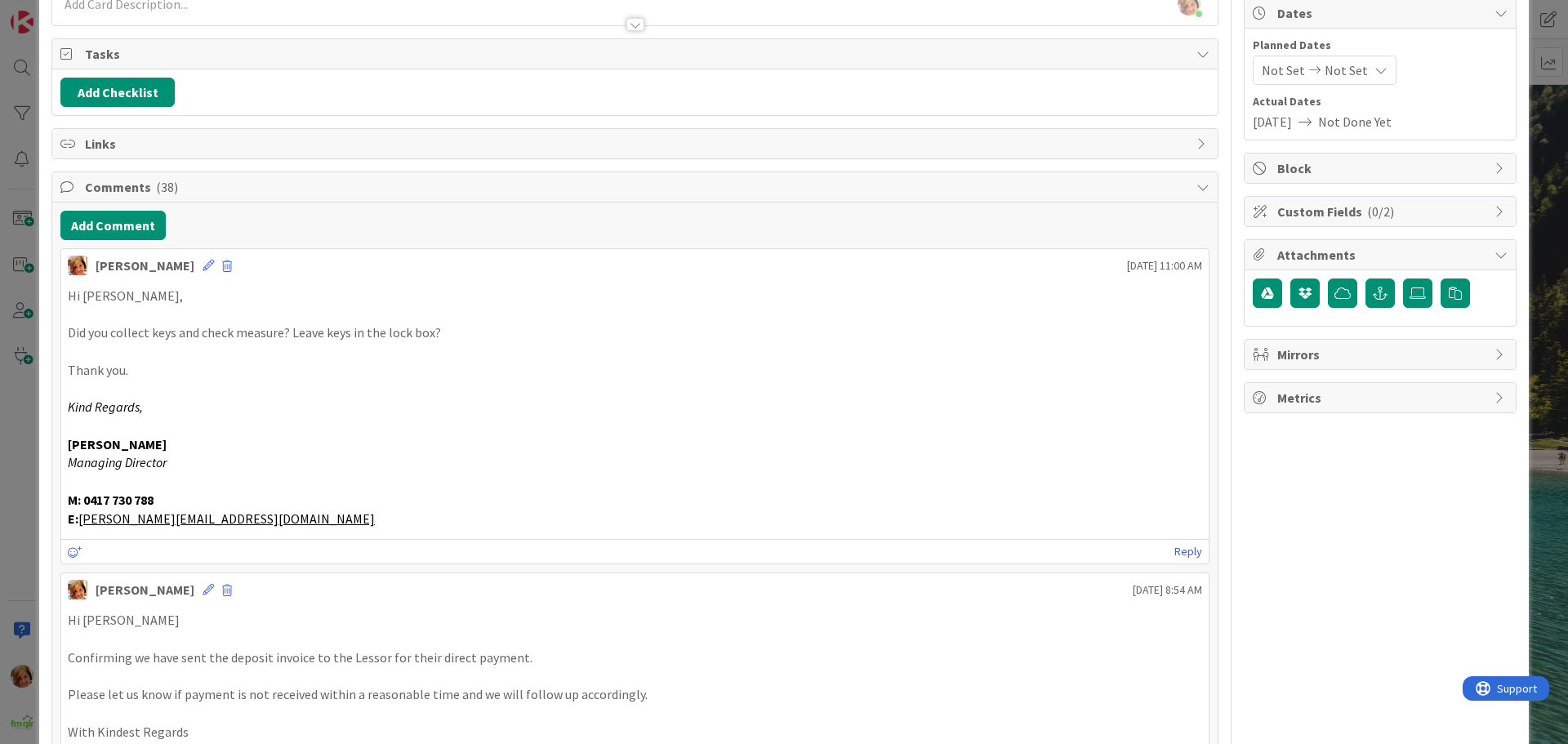
scroll to position [0, 0]
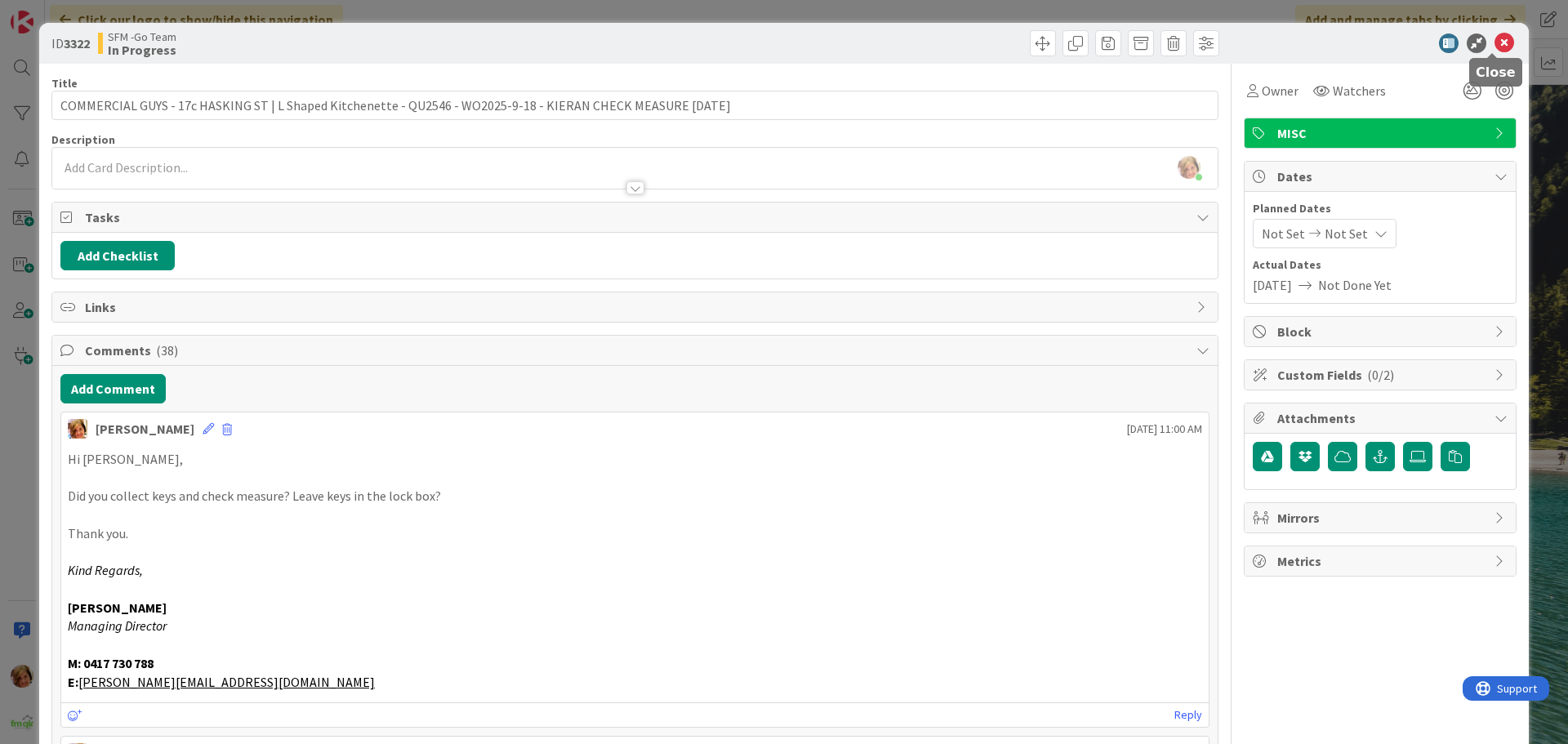
click at [1494, 37] on icon at bounding box center [1504, 43] width 20 height 20
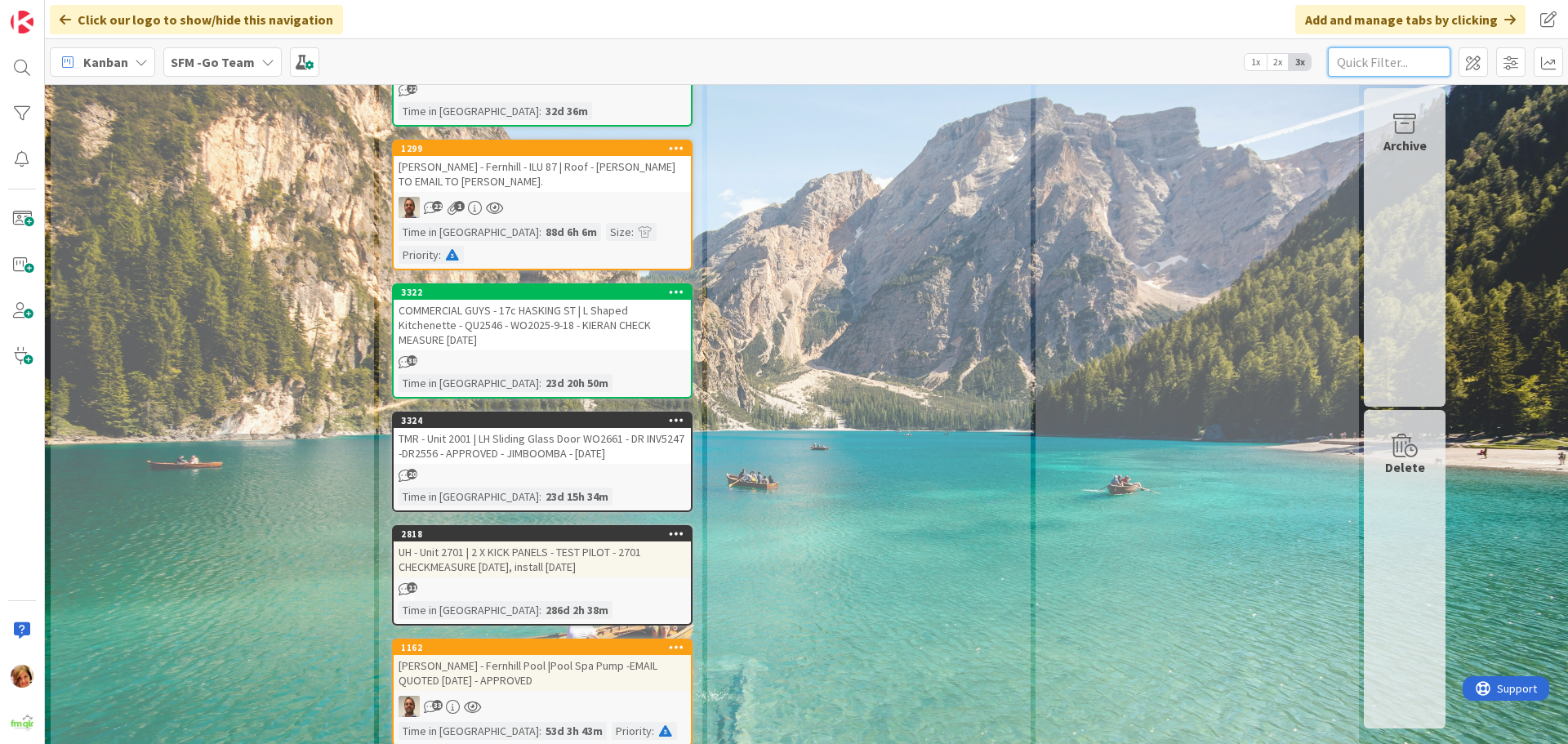
click at [1383, 54] on input "text" at bounding box center [1388, 63] width 122 height 30
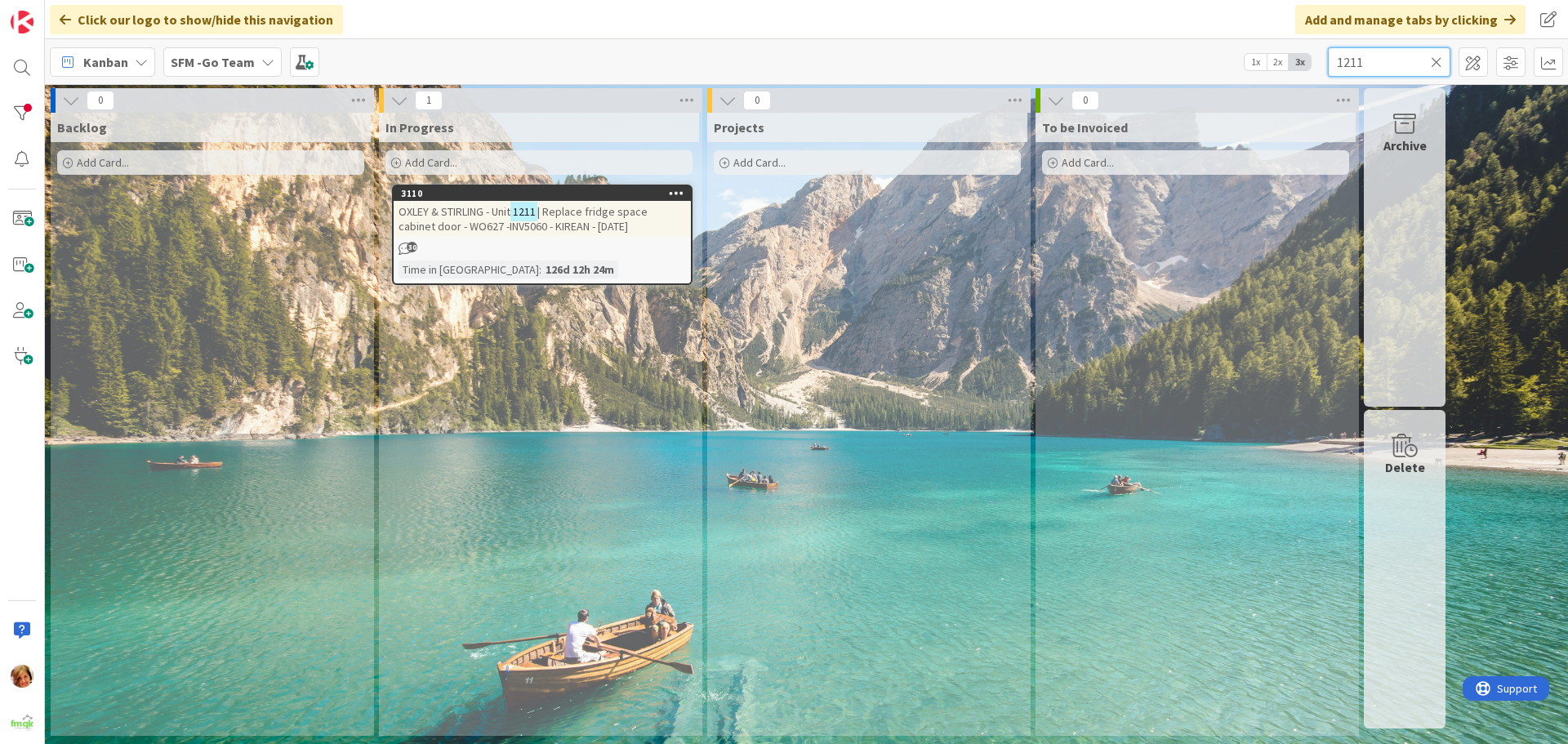
type input "1211"
click at [1434, 61] on icon at bounding box center [1436, 62] width 11 height 15
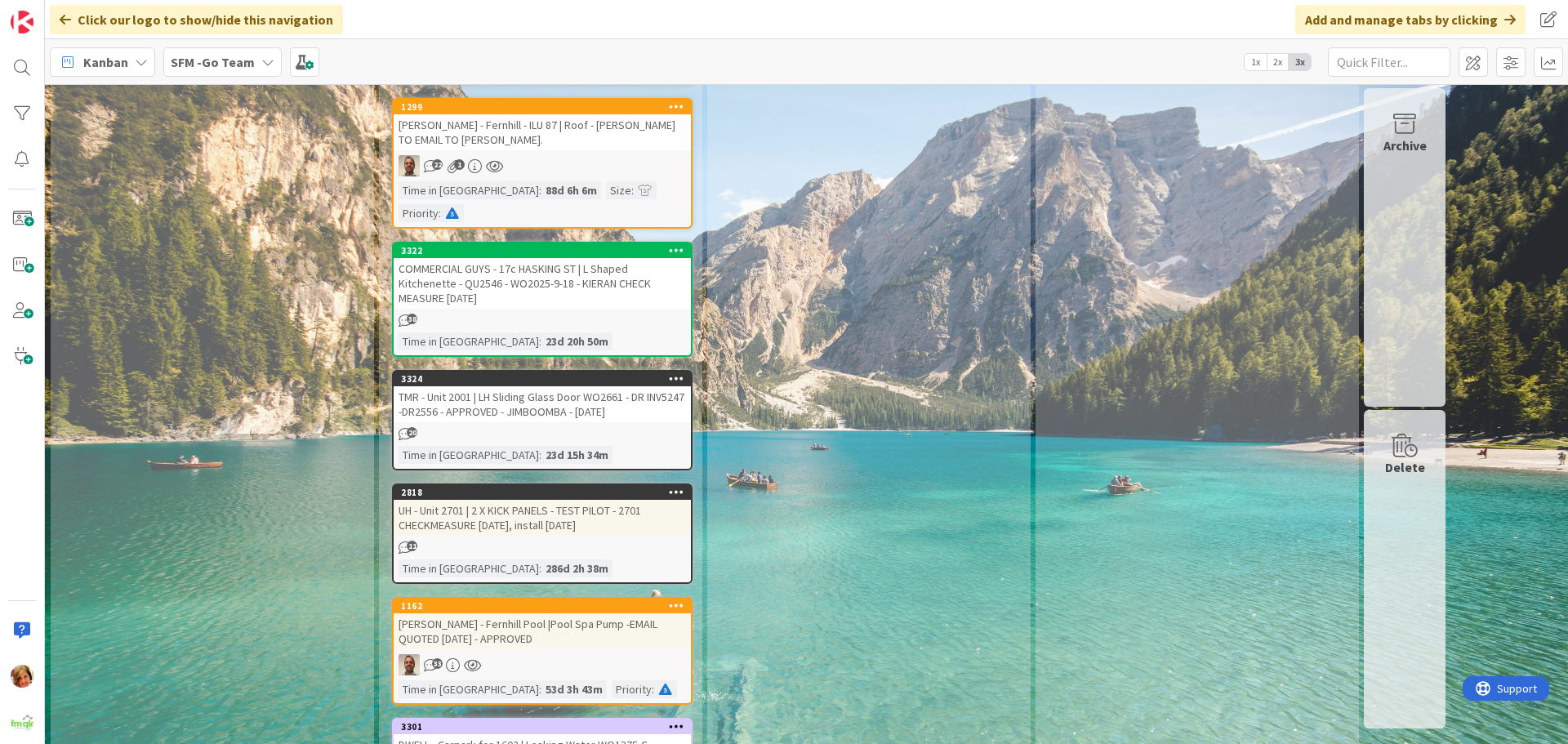
scroll to position [1716, 0]
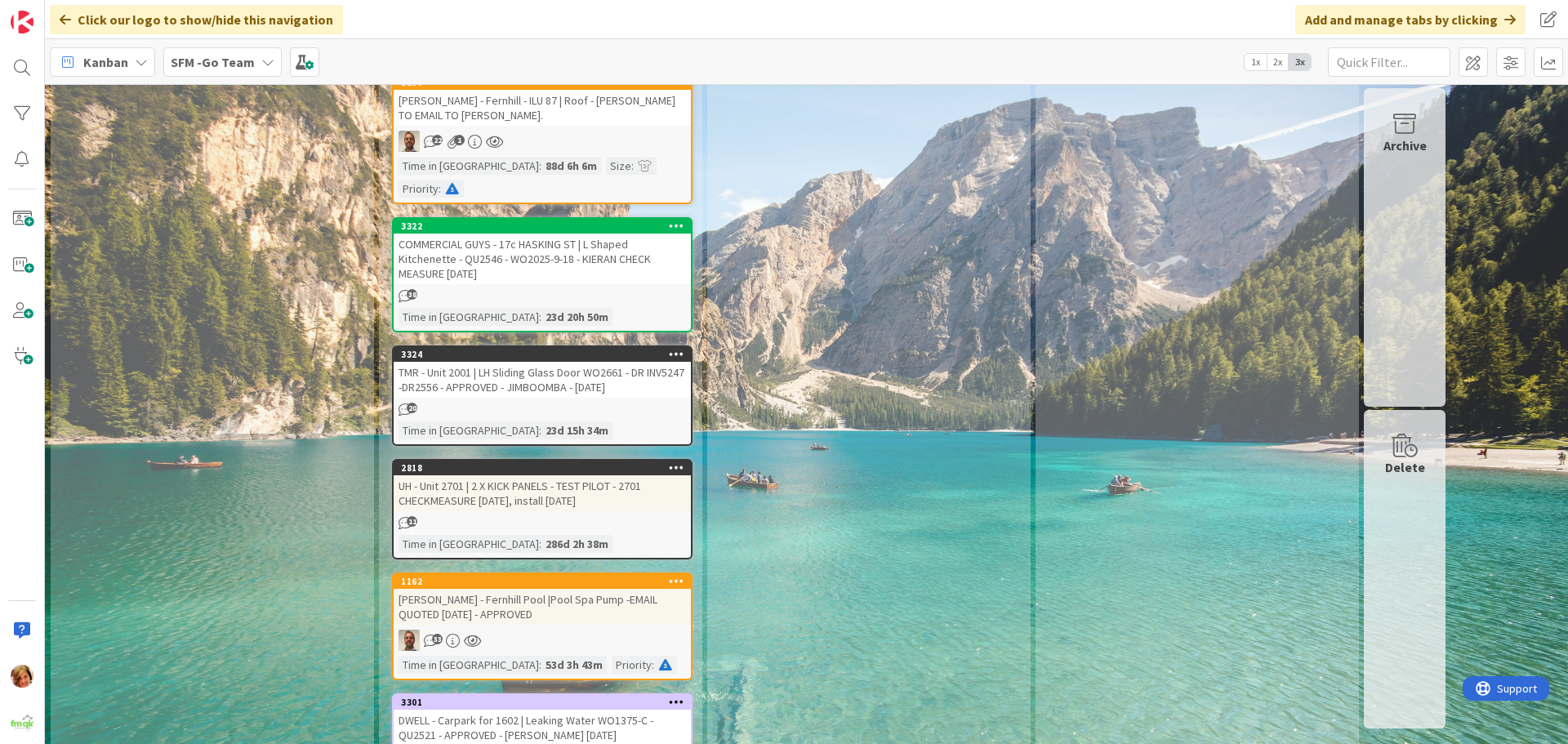
click at [551, 362] on div "TMR - Unit 2001 | LH Sliding Glass Door WO2661 - DR INV5247 -DR2556 - APPROVED …" at bounding box center [542, 379] width 297 height 36
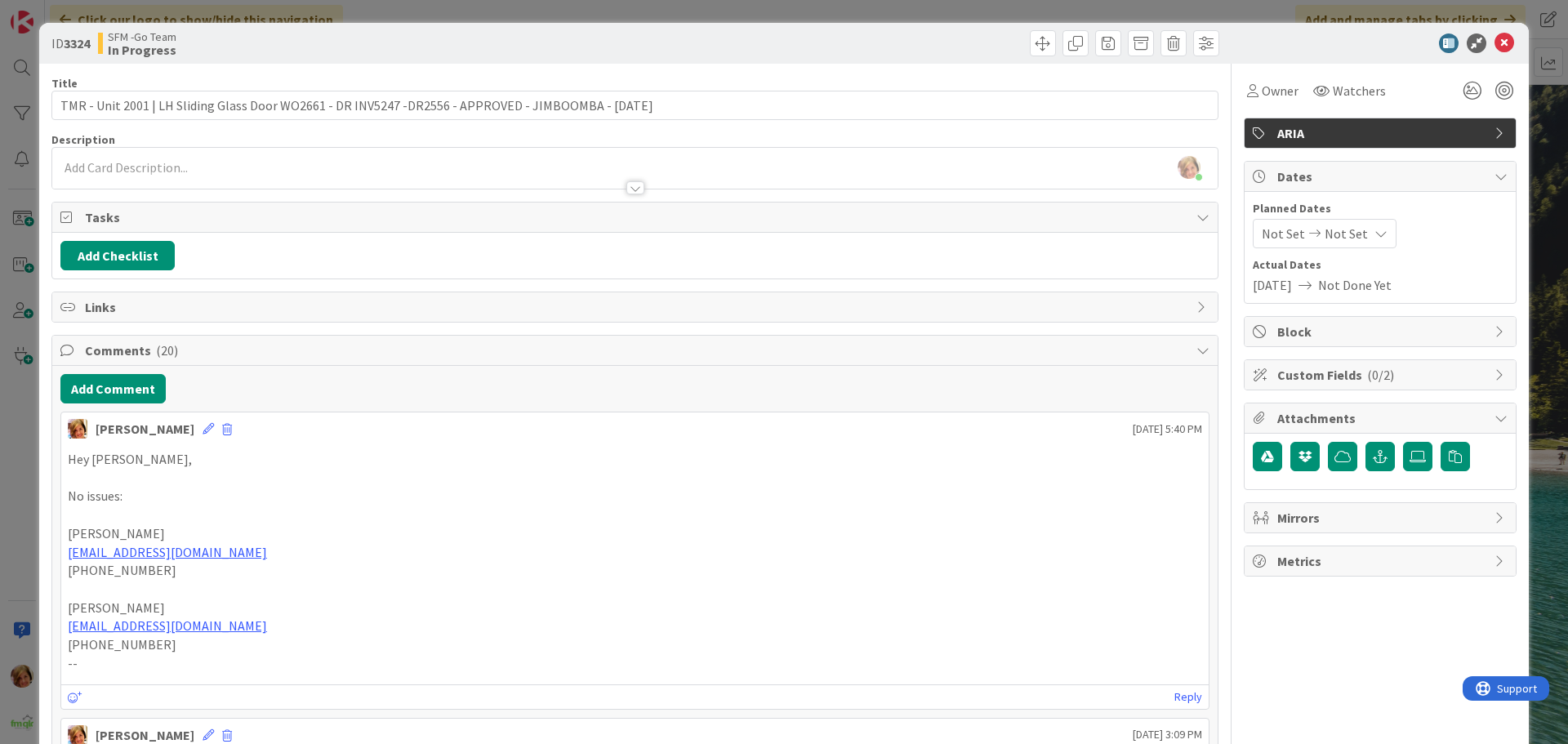
click at [936, 31] on div at bounding box center [929, 43] width 579 height 26
click at [1494, 47] on icon at bounding box center [1504, 43] width 20 height 20
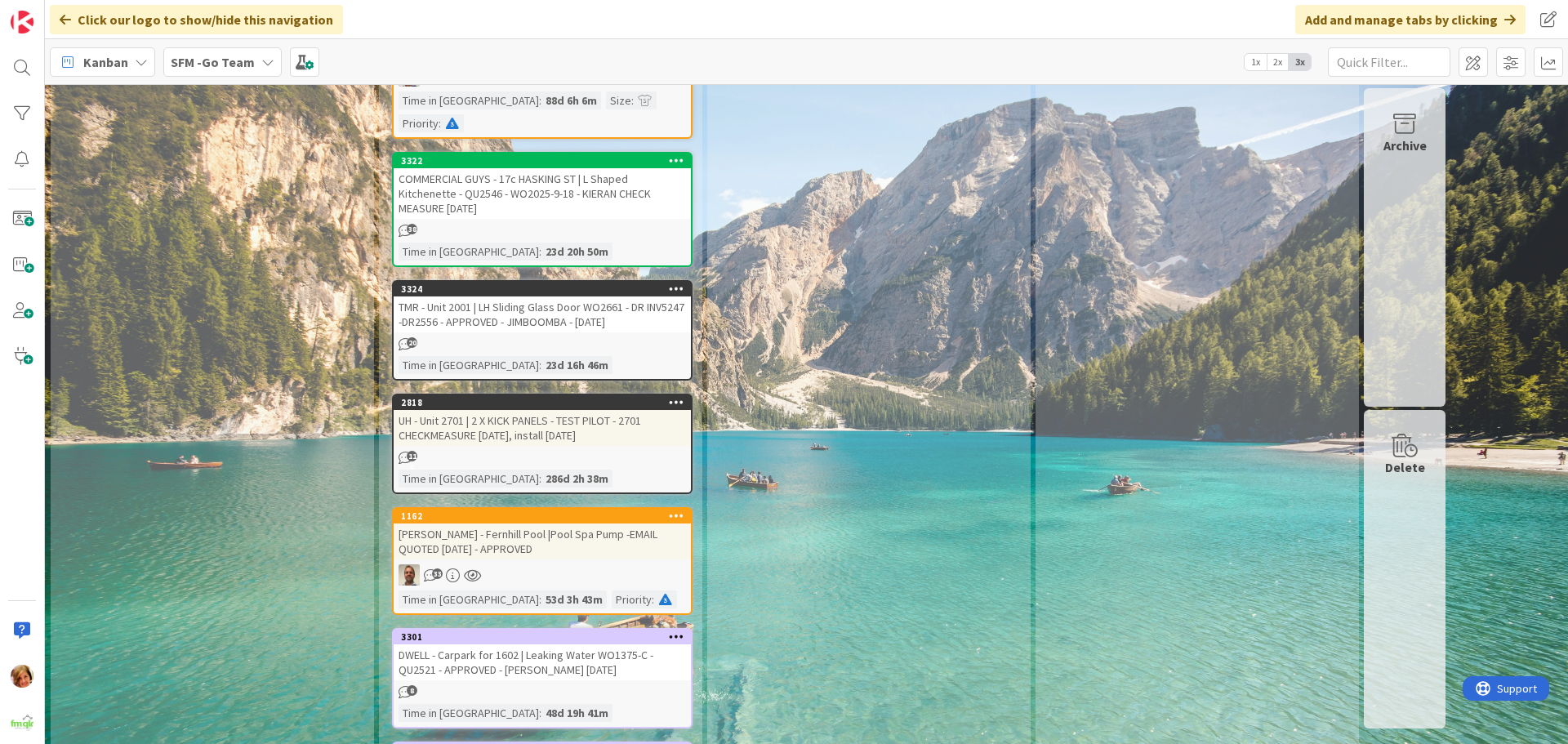
scroll to position [1879, 0]
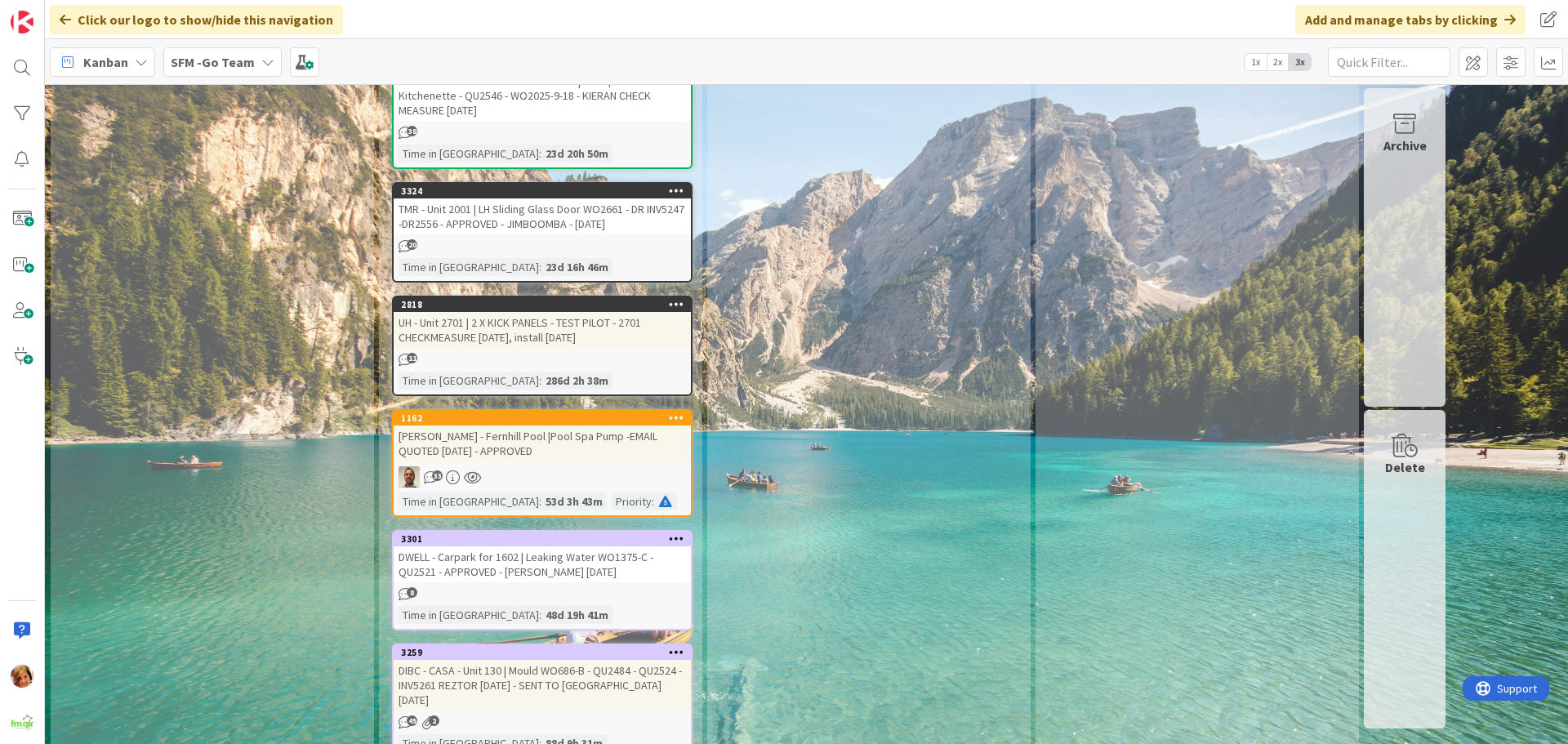
click at [551, 426] on div "[PERSON_NAME] - Fernhill Pool |Pool Spa Pump -EMAIL QUOTED [DATE] - APPROVED" at bounding box center [542, 443] width 297 height 36
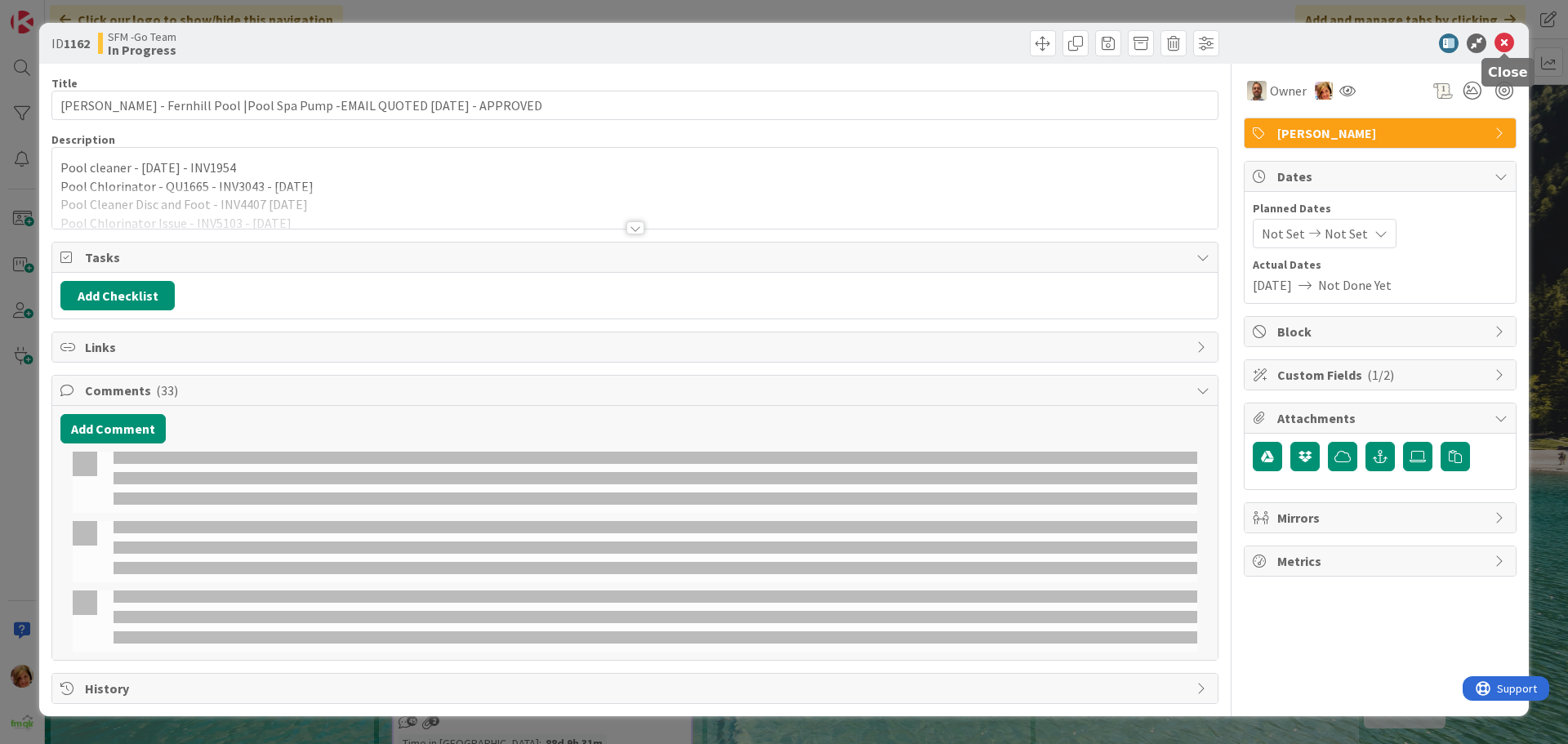
click at [1503, 41] on div at bounding box center [1372, 43] width 289 height 20
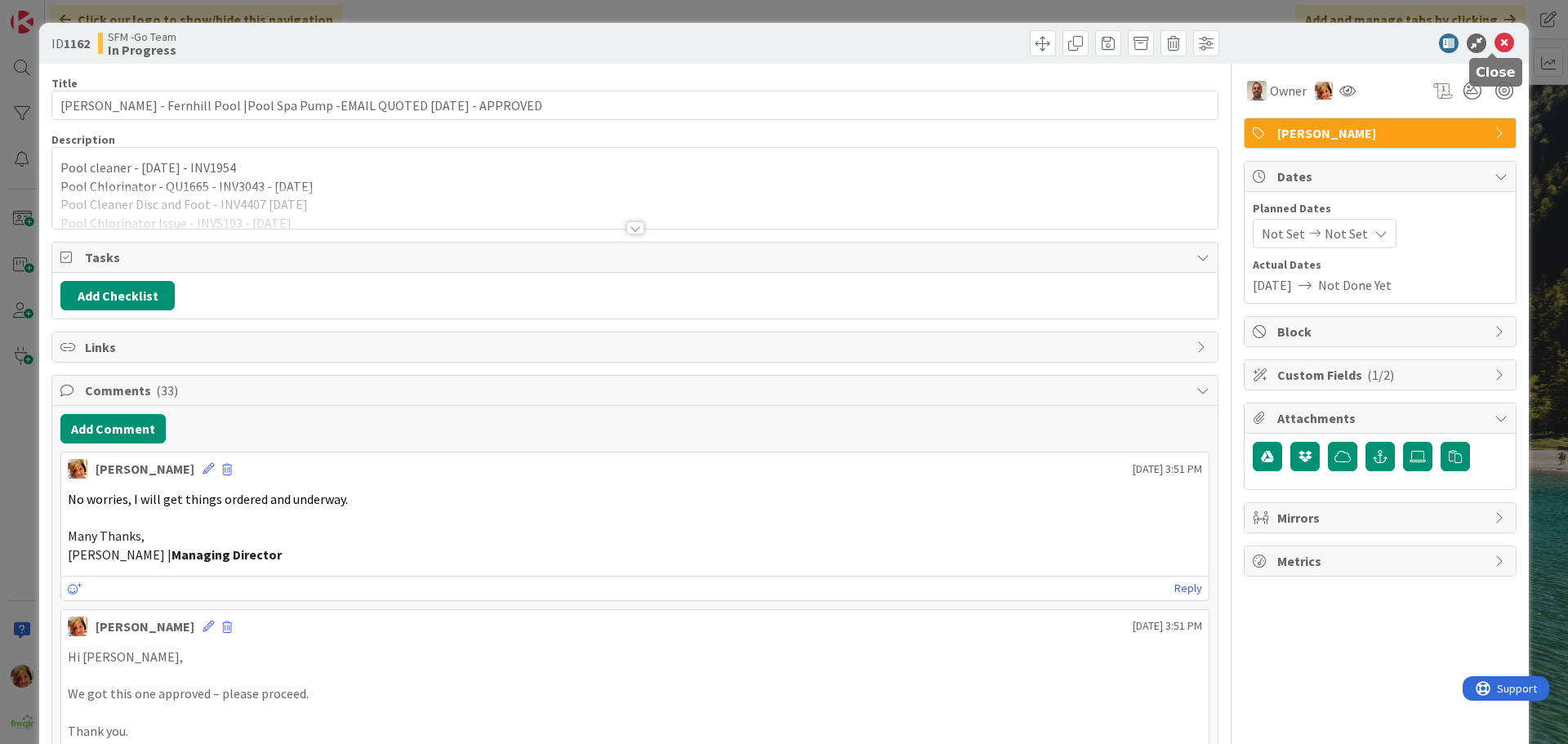
click at [1494, 41] on icon at bounding box center [1504, 43] width 20 height 20
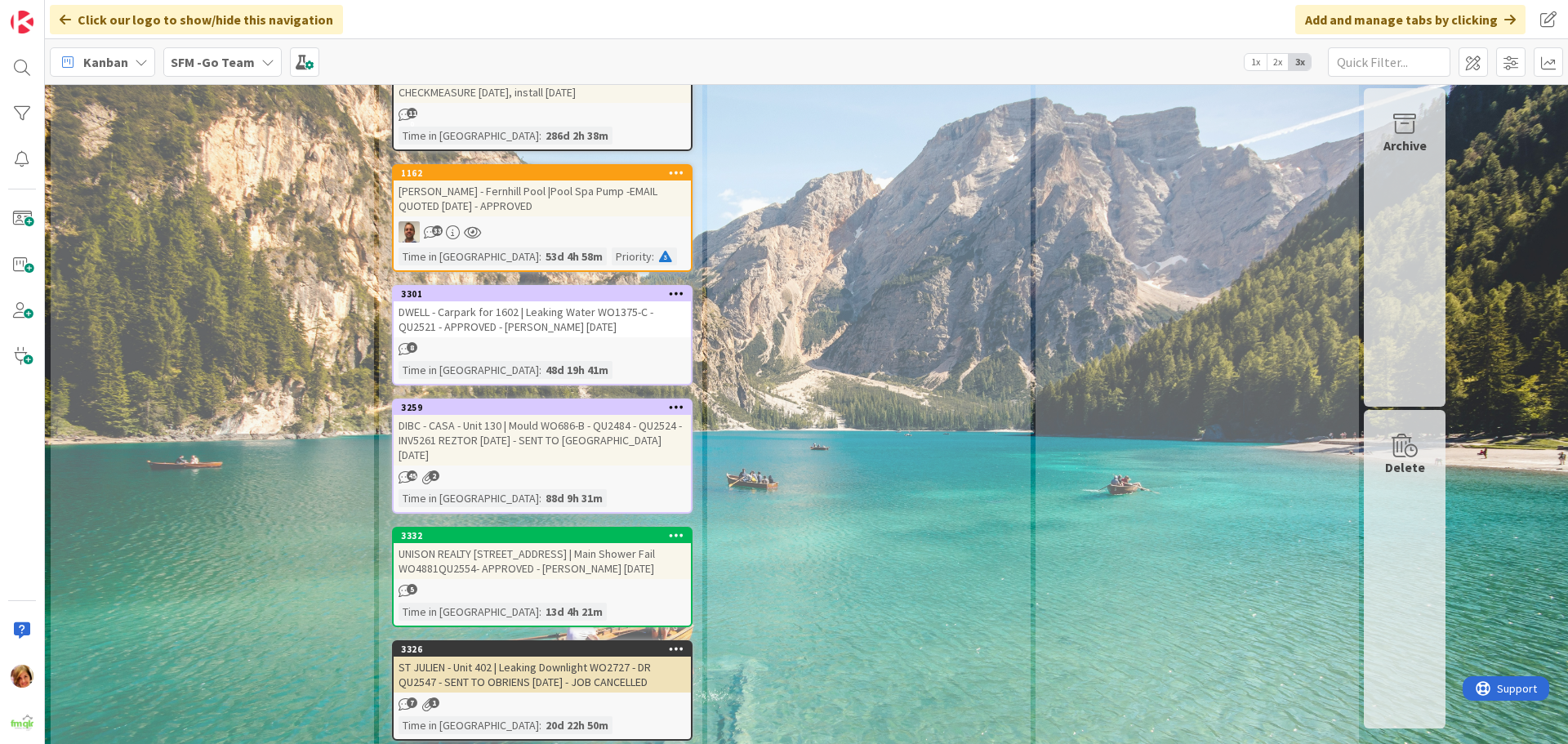
click at [585, 415] on div "DIBC - CASA - Unit 130 | Mould WO686-B - QU2484 - QU2524 - INV5261 REZTOR [DATE…" at bounding box center [542, 440] width 297 height 50
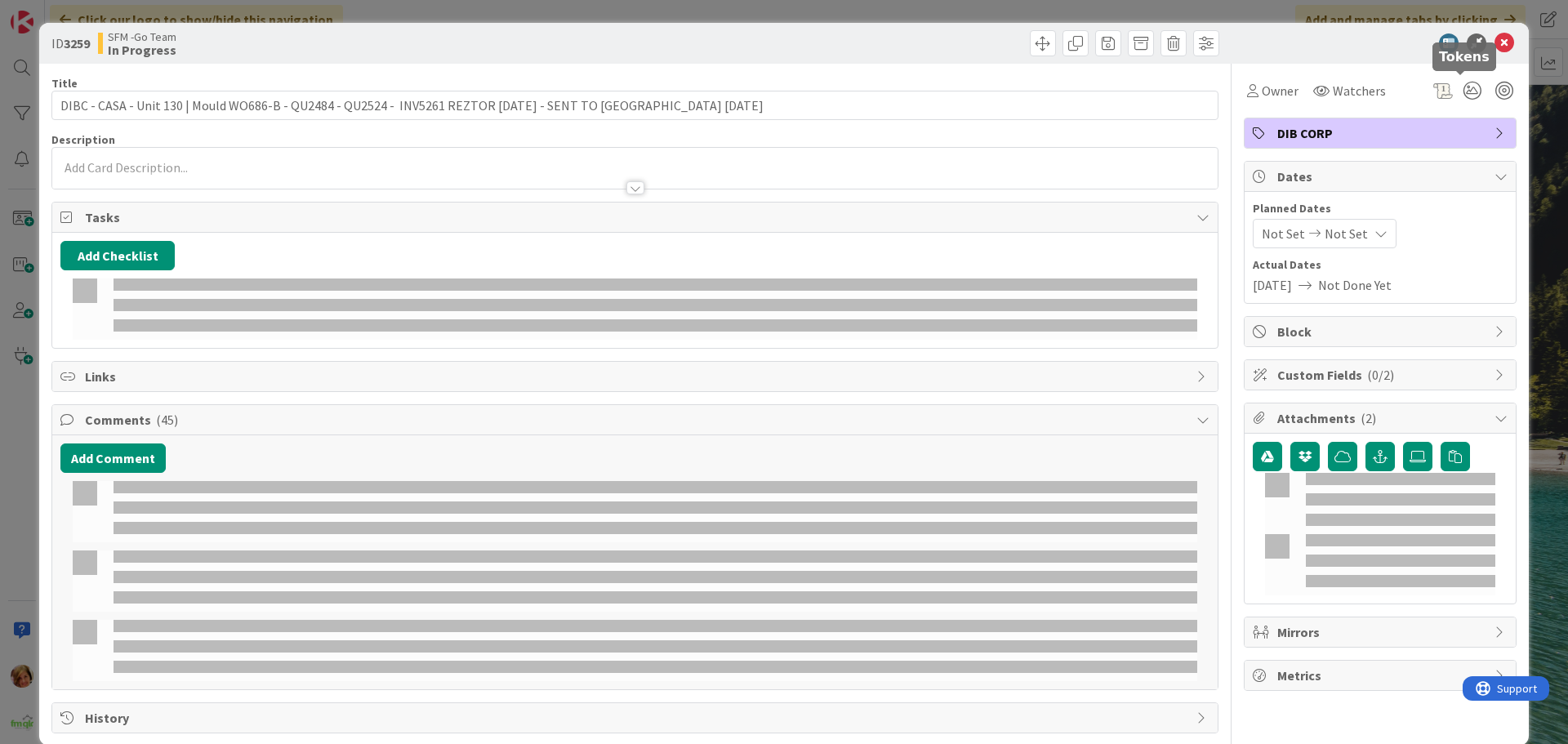
click at [1501, 43] on icon at bounding box center [1504, 43] width 20 height 20
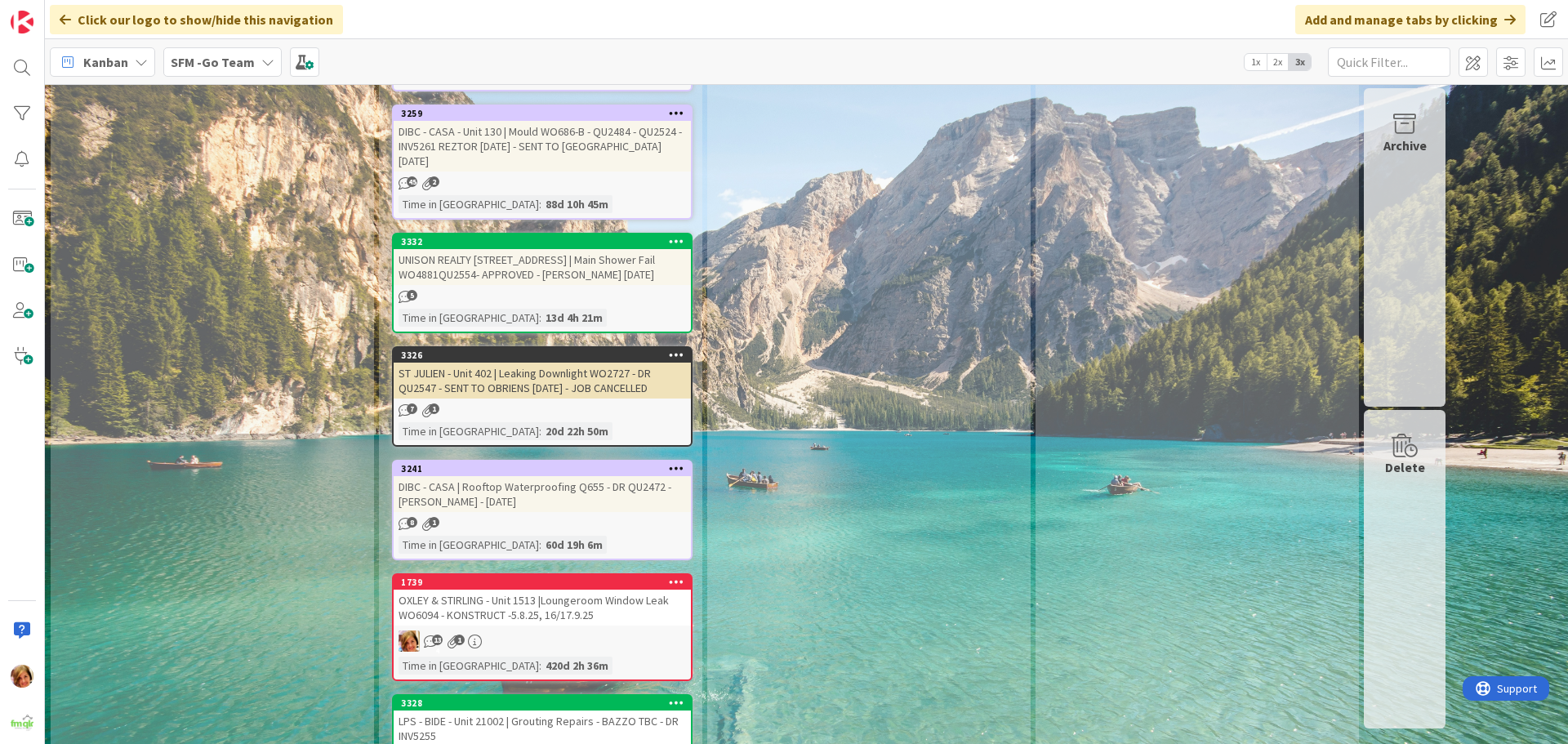
scroll to position [2451, 0]
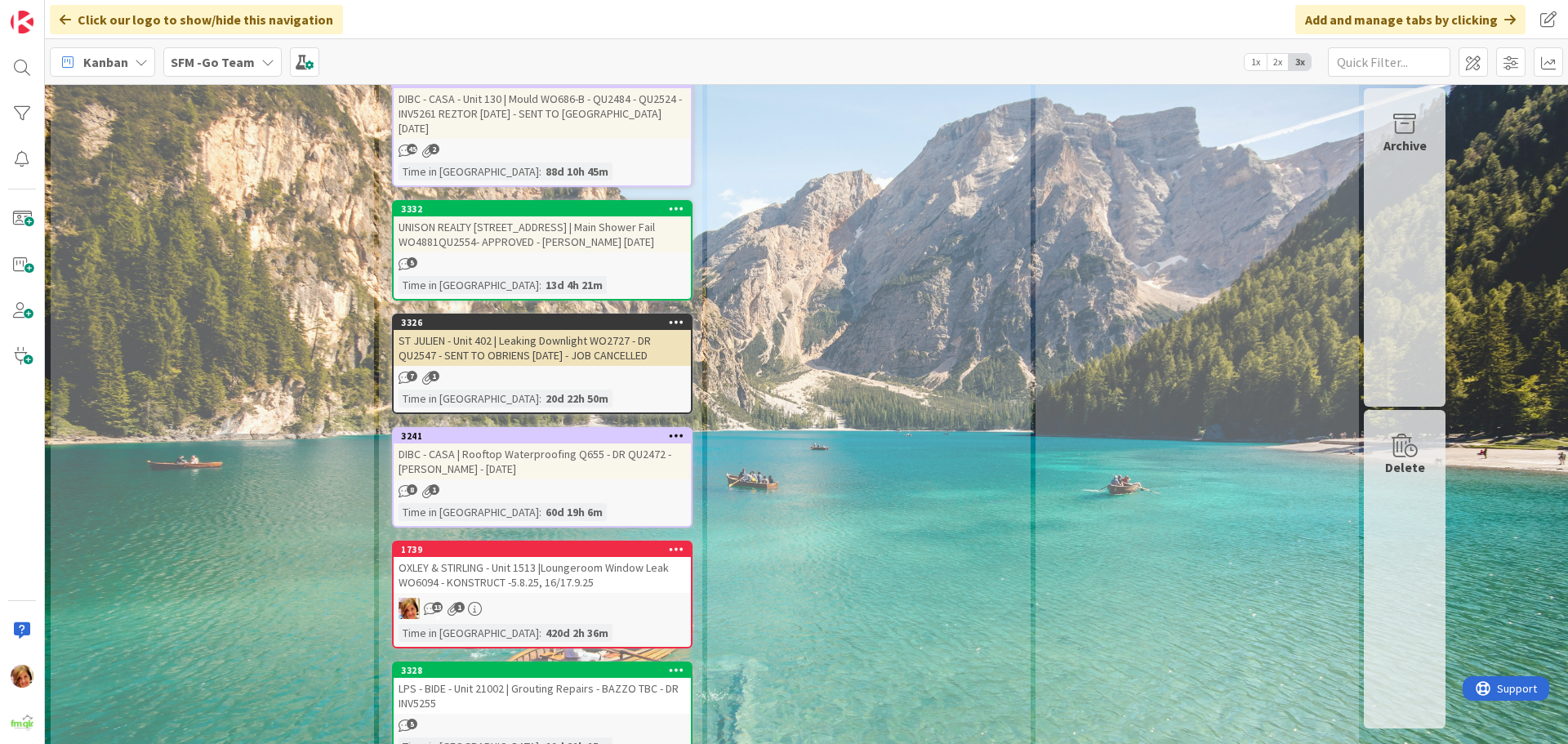
click at [533, 330] on div "ST JULIEN - Unit 402 | Leaking Downlight WO2727 - DR QU2547 - SENT TO OBRIENS […" at bounding box center [542, 348] width 297 height 36
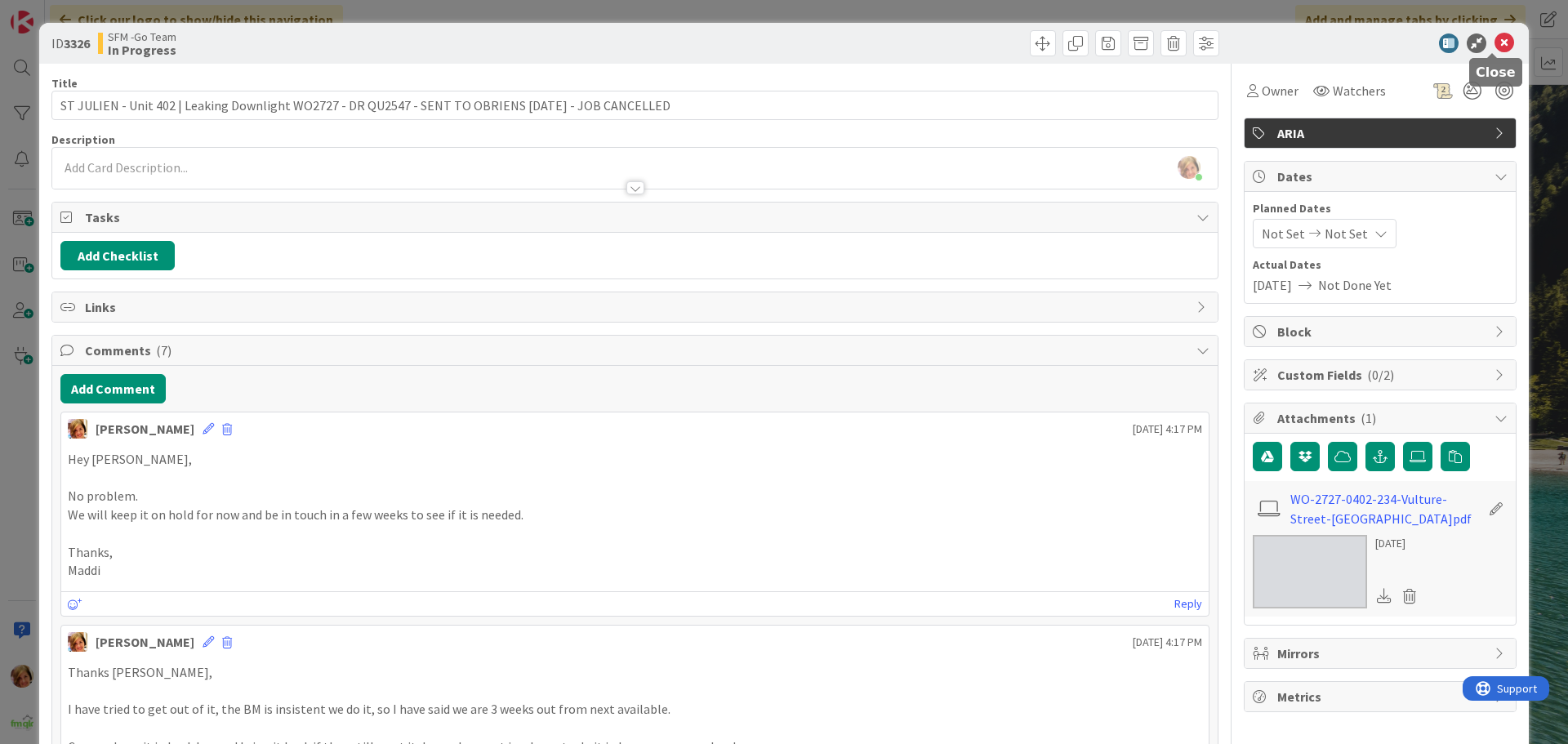
click at [1494, 43] on icon at bounding box center [1504, 43] width 20 height 20
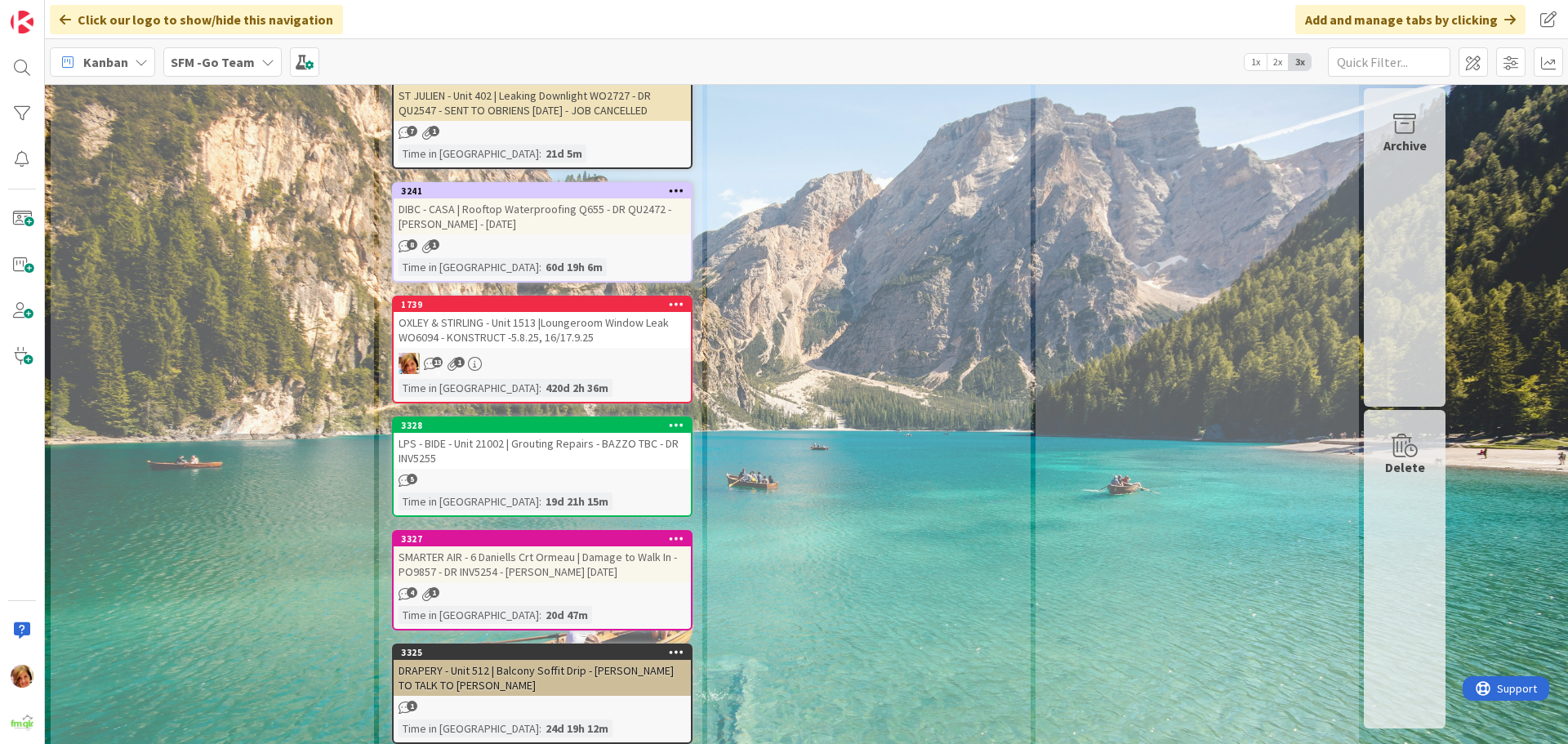
click at [473, 198] on div "DIBC - CASA | Rooftop Waterproofing Q655 - DR QU2472 - [PERSON_NAME] - [DATE]" at bounding box center [542, 216] width 297 height 36
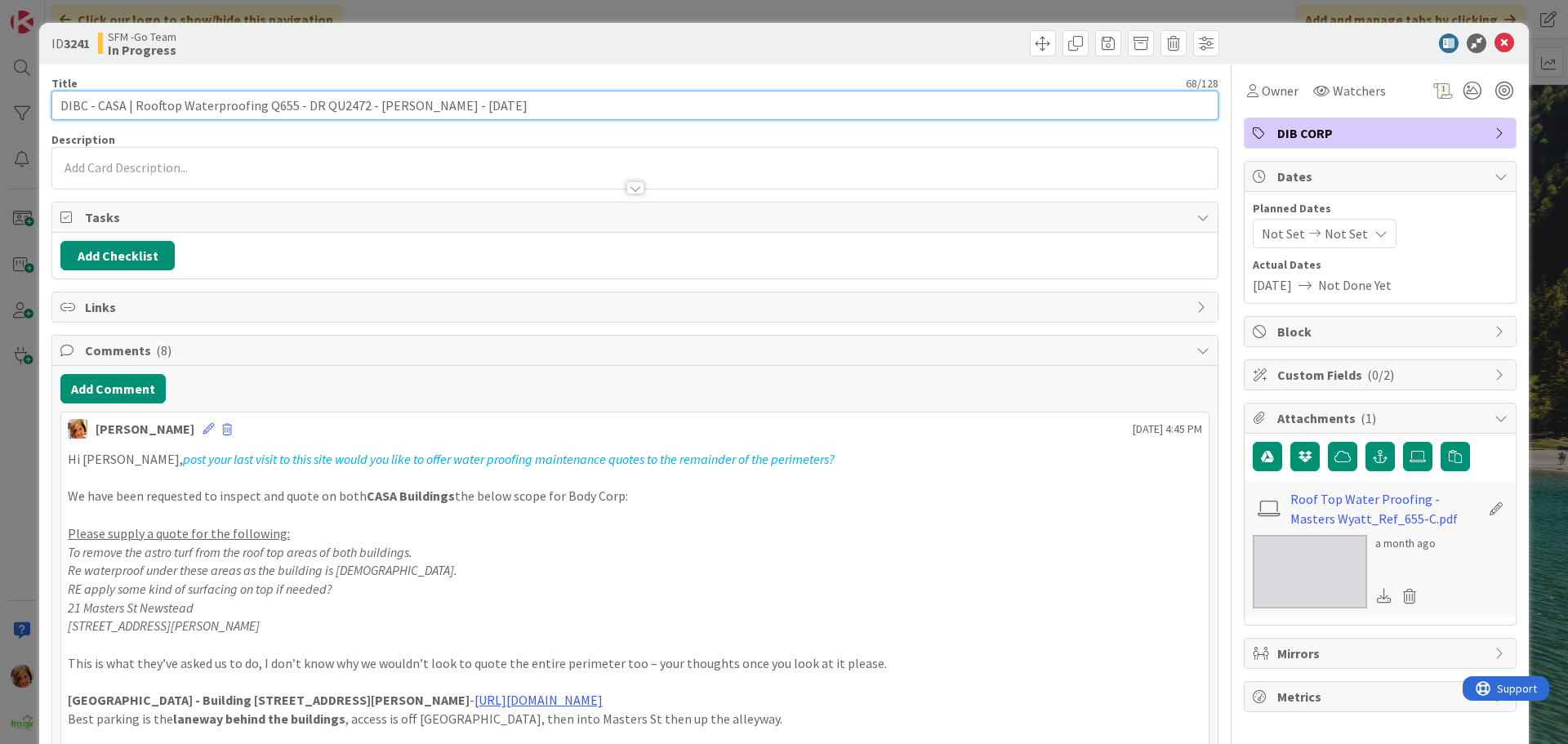
drag, startPoint x: 473, startPoint y: 103, endPoint x: 367, endPoint y: 109, distance: 106.2
click at [367, 109] on input "DIBC - CASA | Rooftop Waterproofing Q655 - DR QU2472 - [PERSON_NAME] - [DATE]" at bounding box center [634, 105] width 1167 height 30
type input "DIBC - CASA | Rooftop Waterproofing Q655 - DR QU2472 - [PERSON_NAME] TO QUOTE"
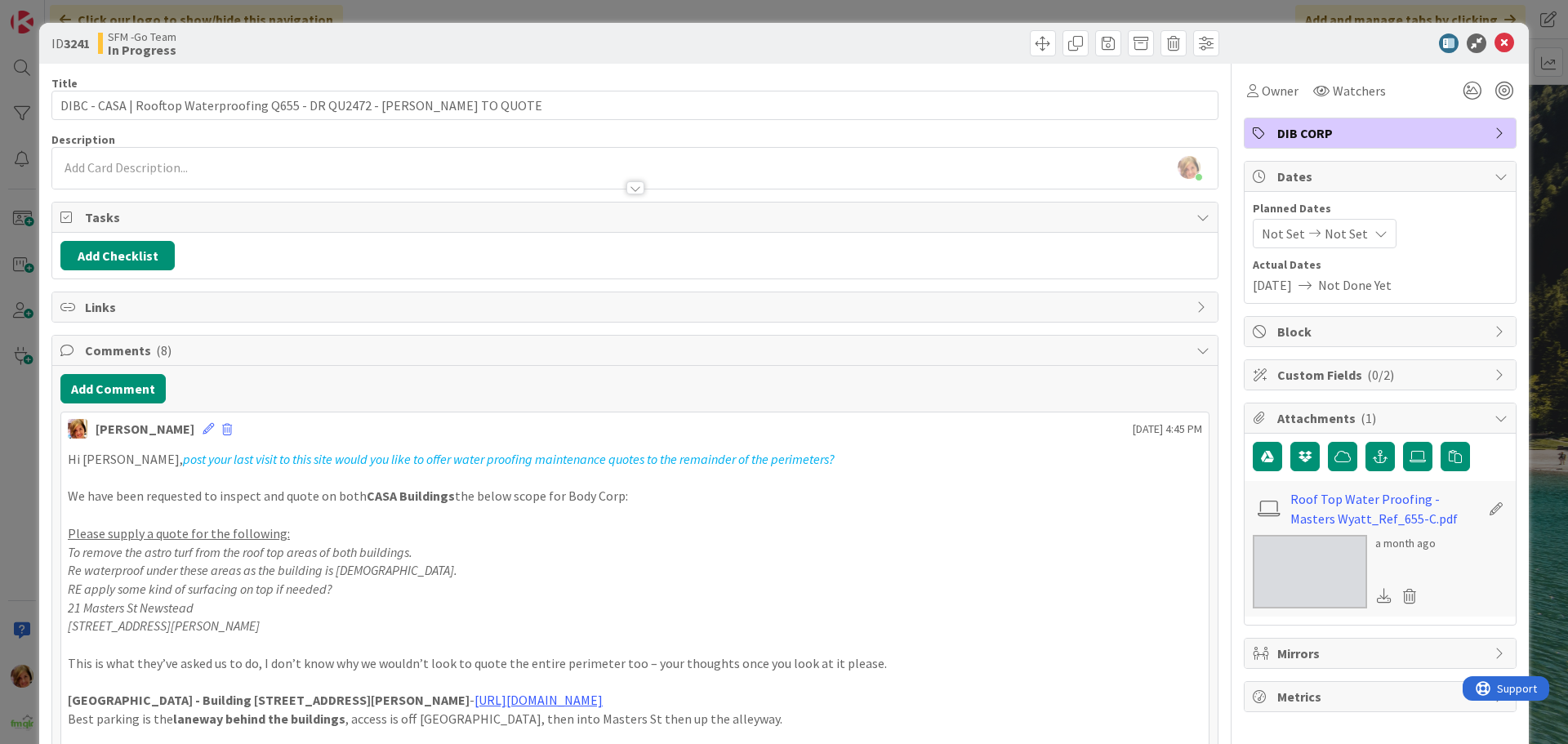
click at [820, 42] on div at bounding box center [929, 43] width 579 height 26
click at [1494, 41] on icon at bounding box center [1504, 43] width 20 height 20
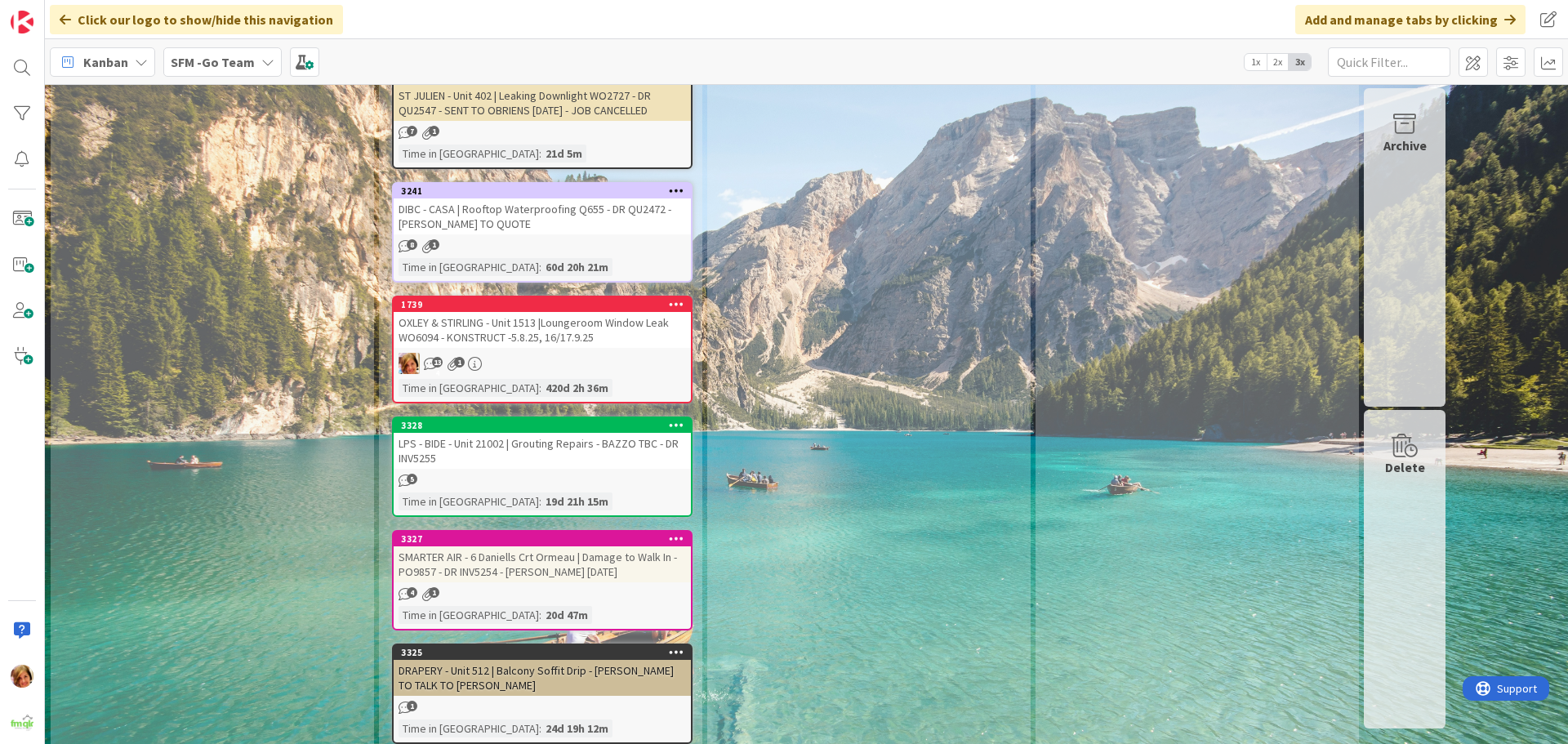
click at [587, 312] on div "OXLEY & STIRLING - Unit 1513 |Loungeroom Window Leak WO6094 - KONSTRUCT -5.8.25…" at bounding box center [542, 329] width 297 height 36
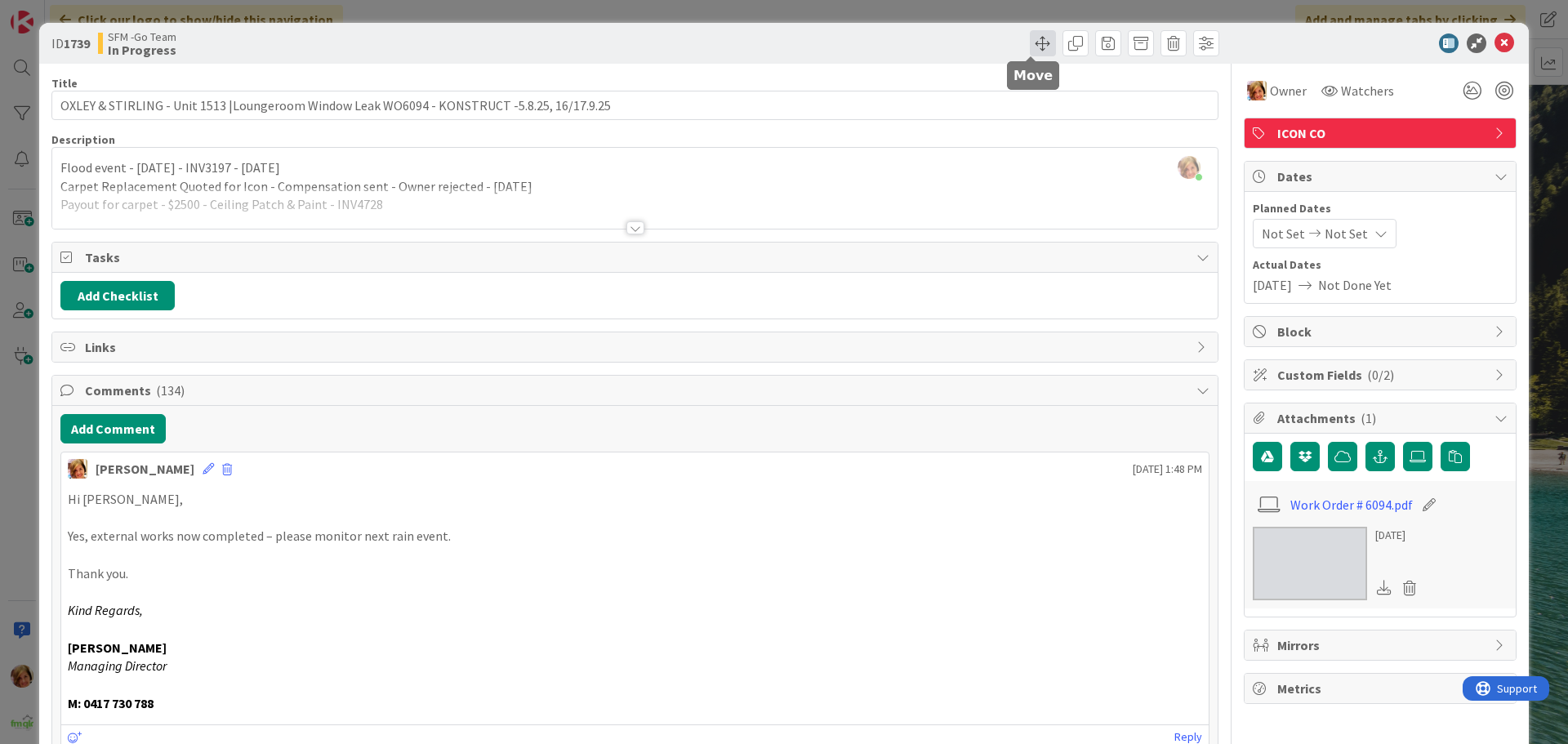
click at [1029, 46] on span at bounding box center [1042, 43] width 26 height 26
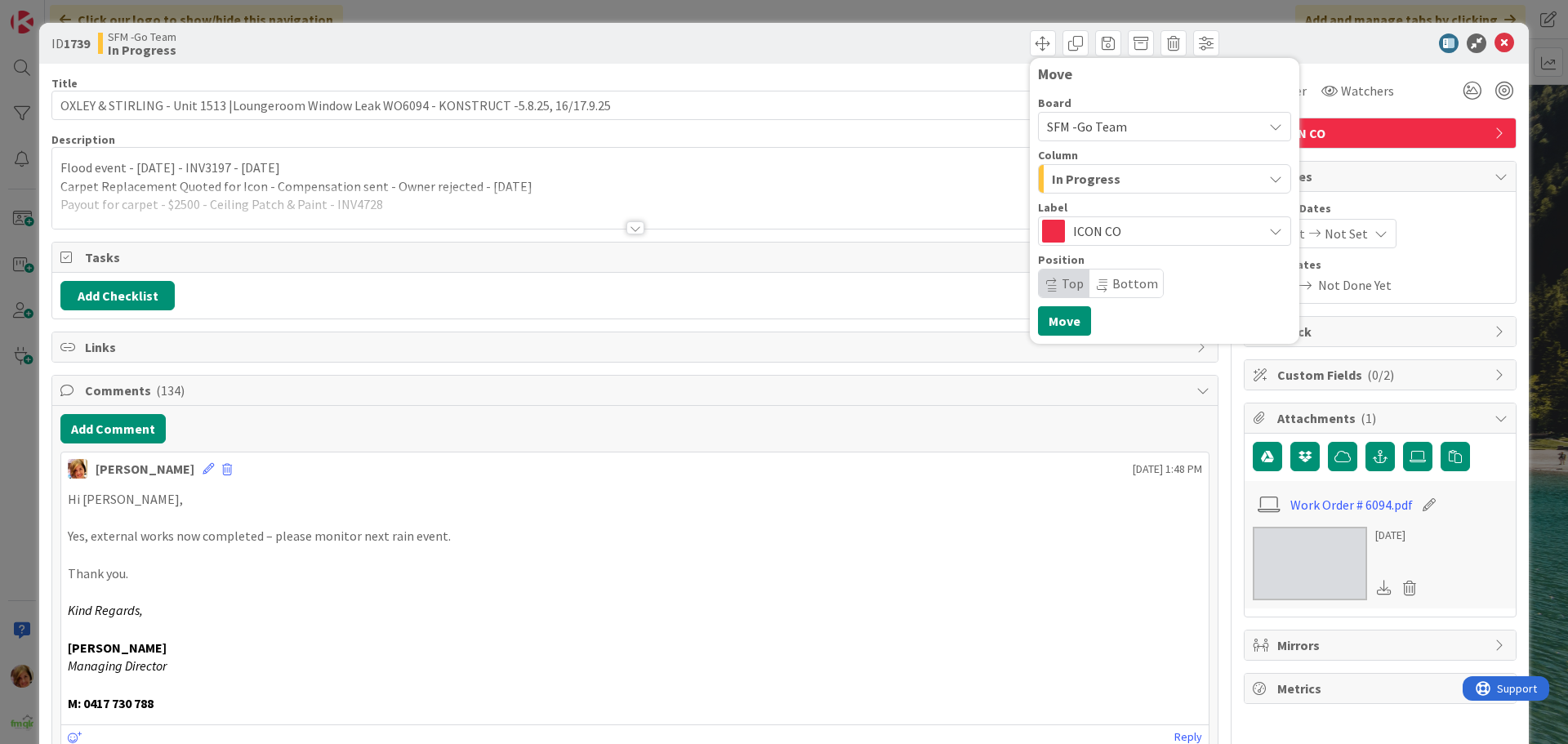
click at [1128, 180] on div "In Progress" at bounding box center [1154, 179] width 215 height 26
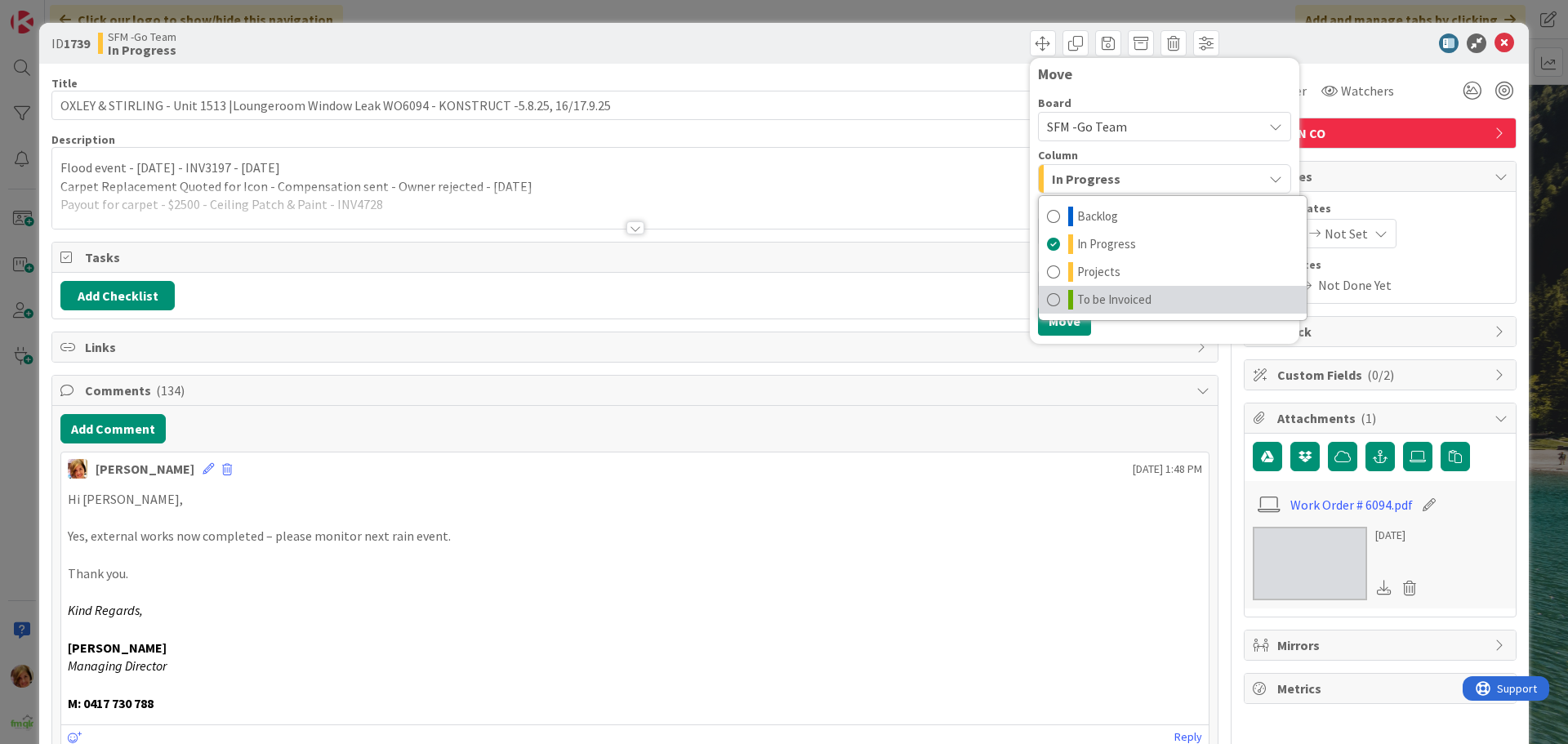
click at [1141, 297] on link "To be Invoiced" at bounding box center [1173, 300] width 268 height 28
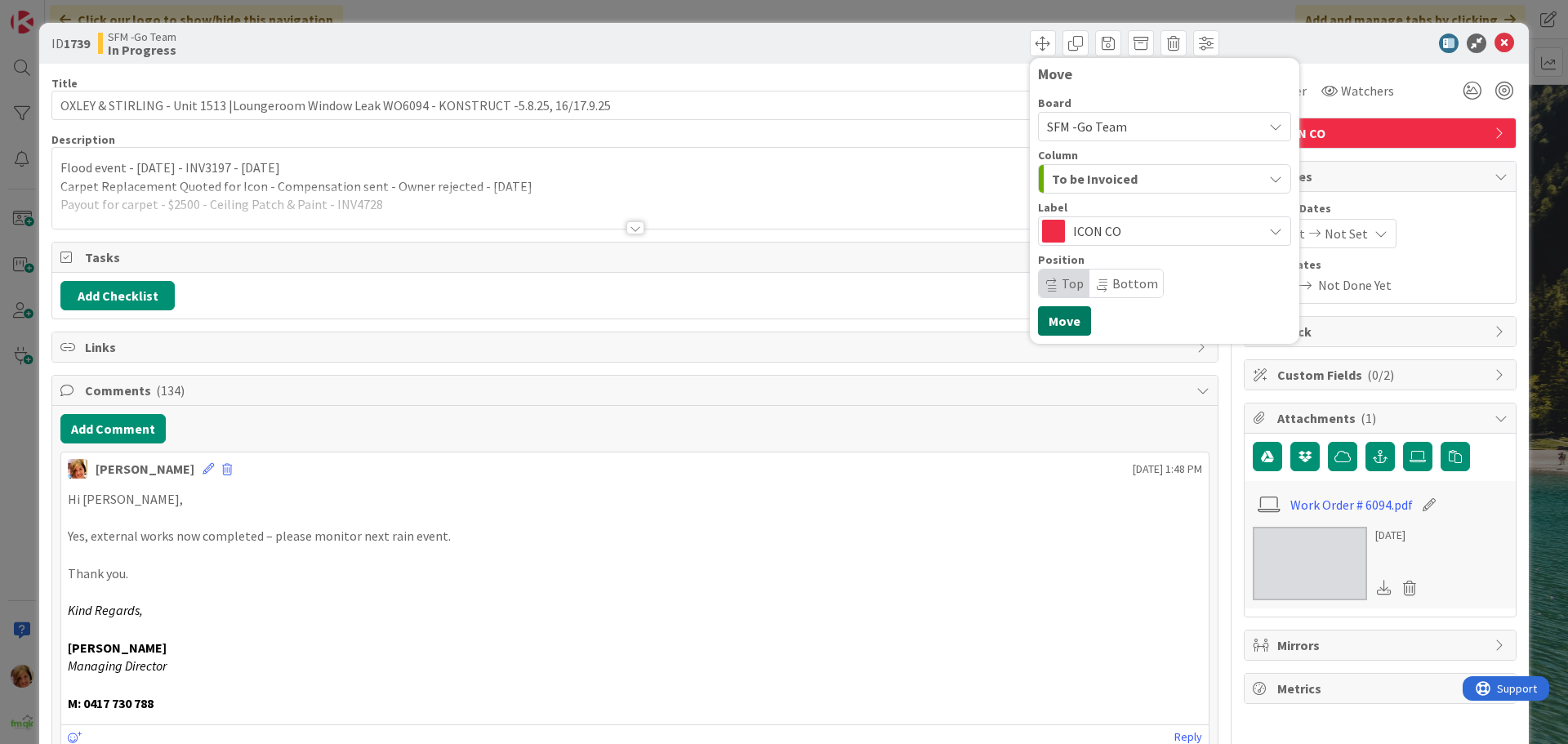
click at [1061, 311] on button "Move" at bounding box center [1064, 321] width 53 height 30
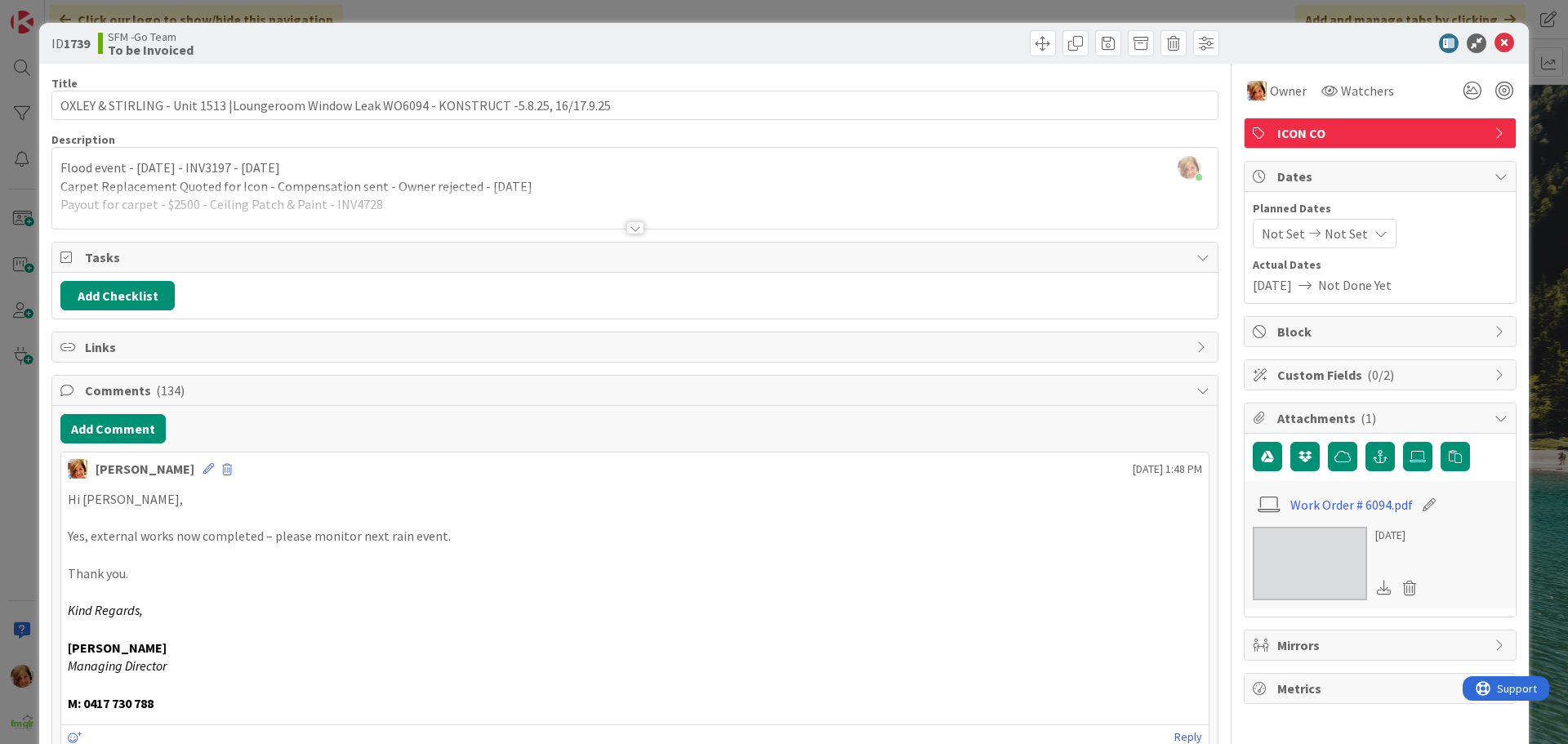
click at [863, 45] on div "Move Move" at bounding box center [929, 43] width 579 height 26
click at [1494, 43] on icon at bounding box center [1504, 43] width 20 height 20
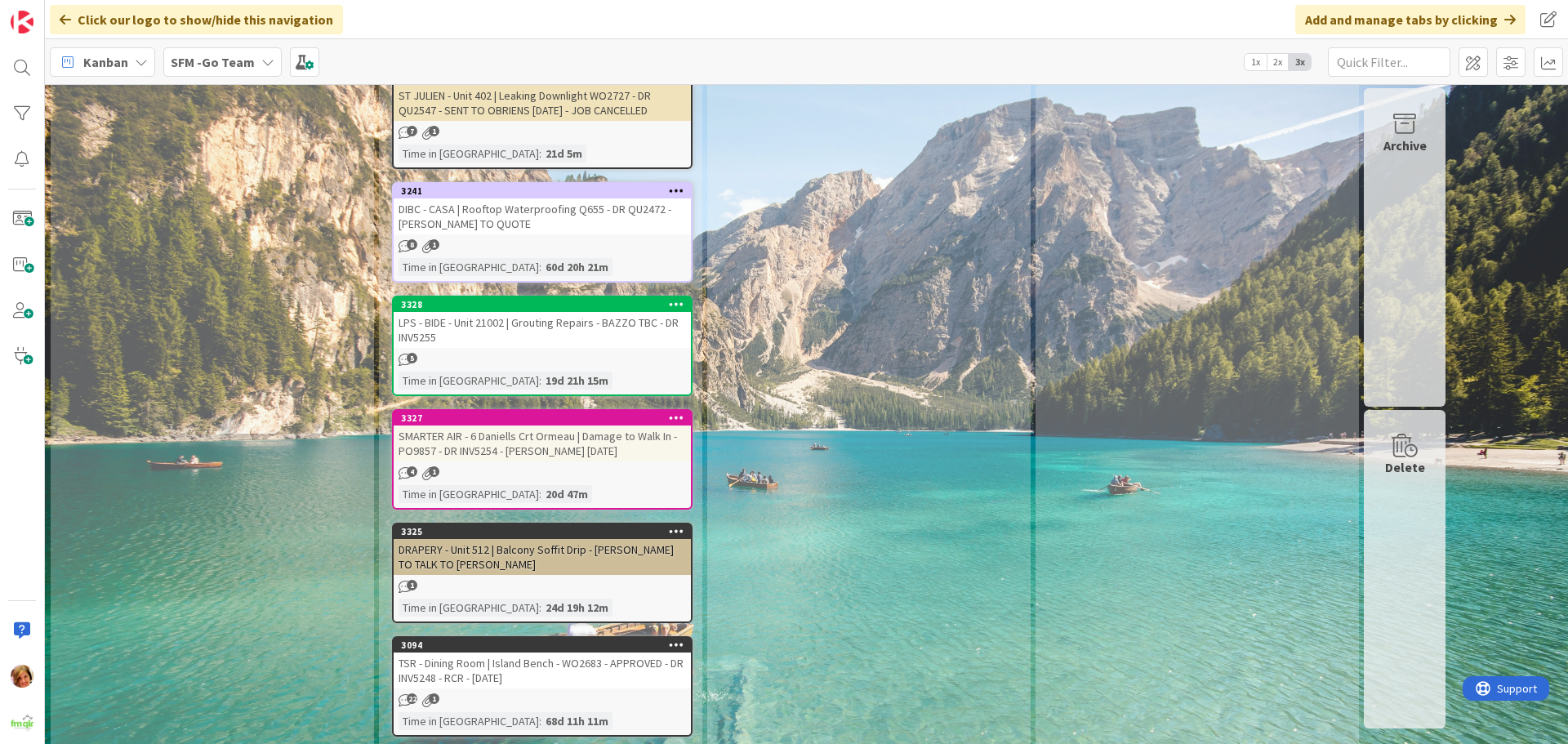
click at [583, 312] on div "LPS - BIDE - Unit 21002 | Grouting Repairs - BAZZO TBC - DR INV5255" at bounding box center [542, 329] width 297 height 36
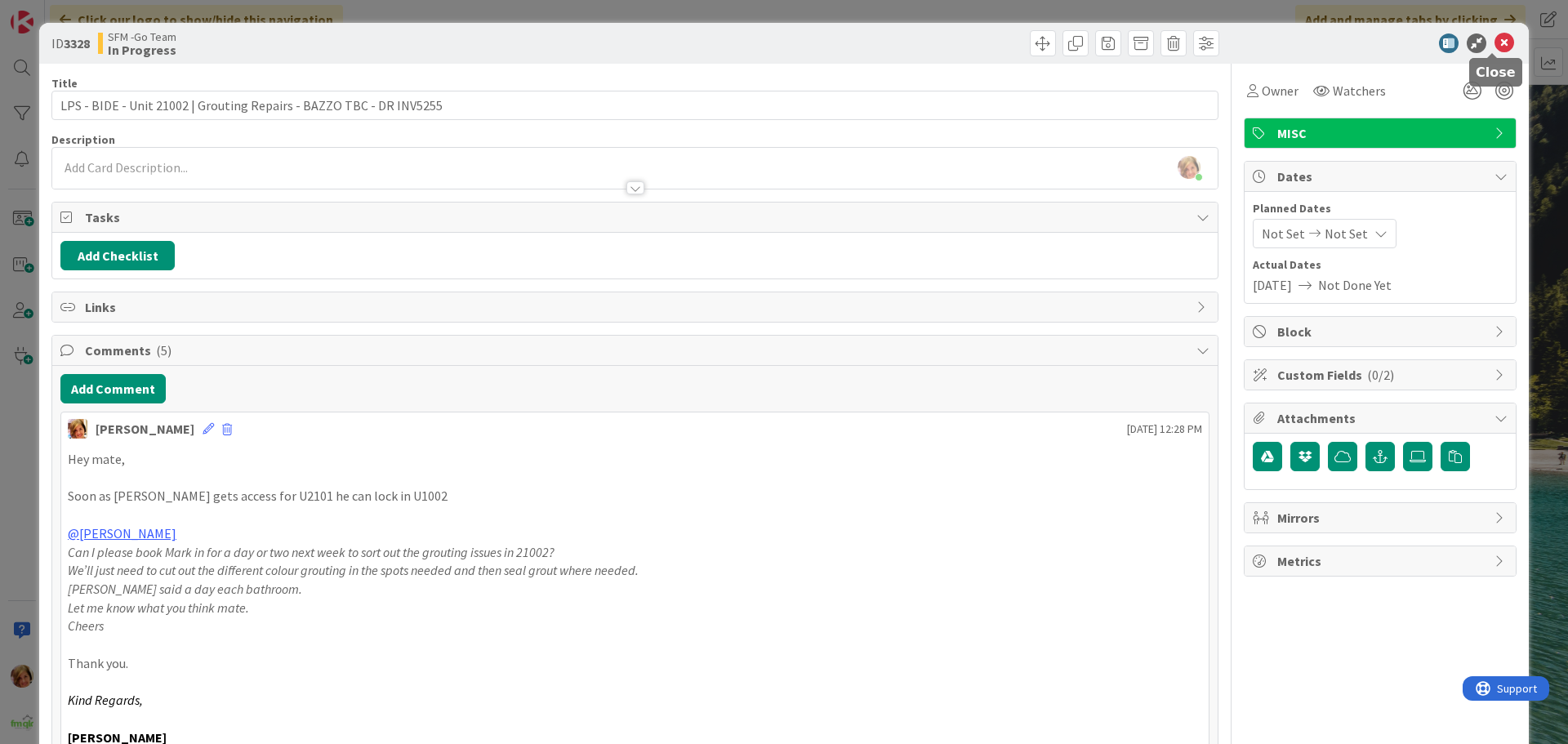
click at [1494, 43] on icon at bounding box center [1504, 43] width 20 height 20
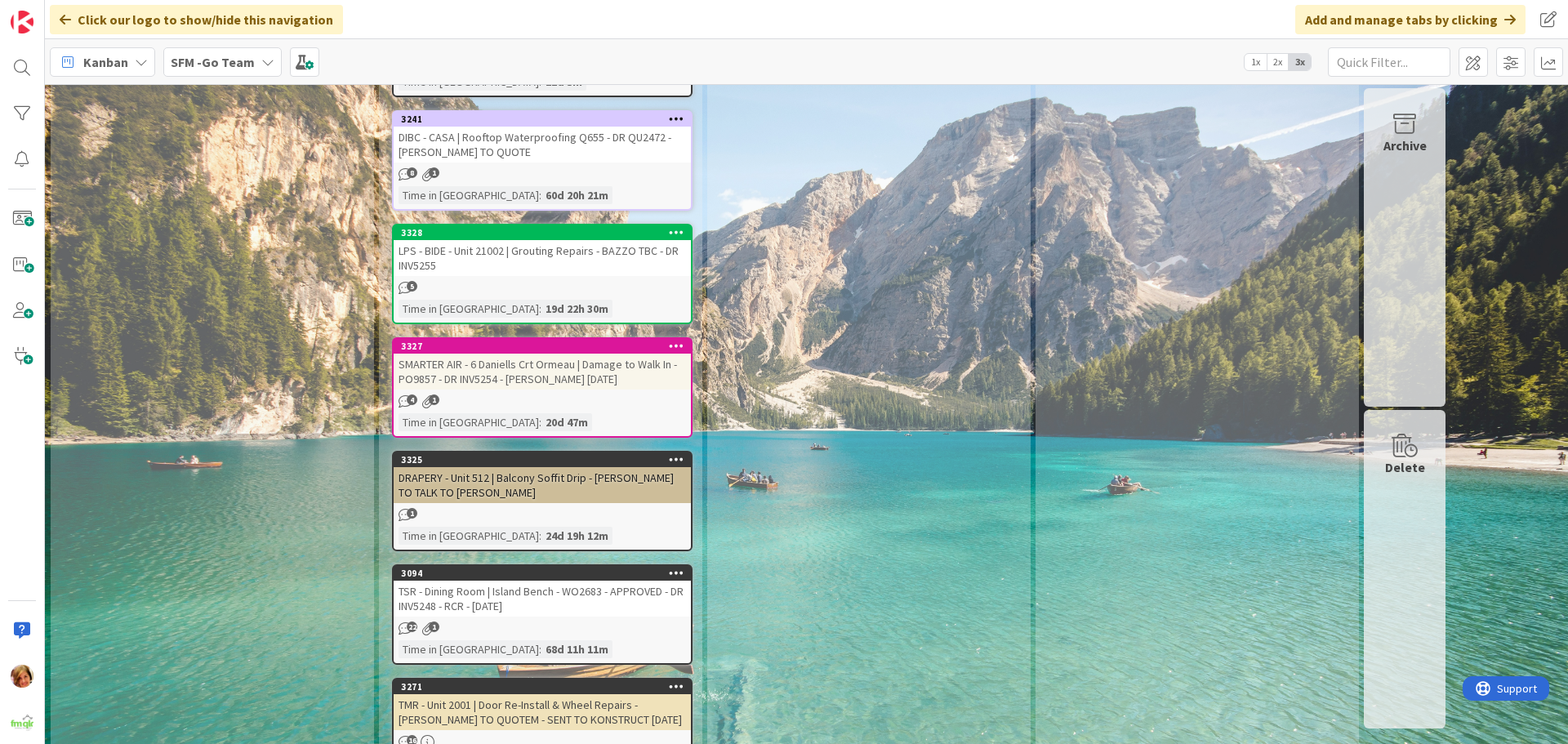
scroll to position [2941, 0]
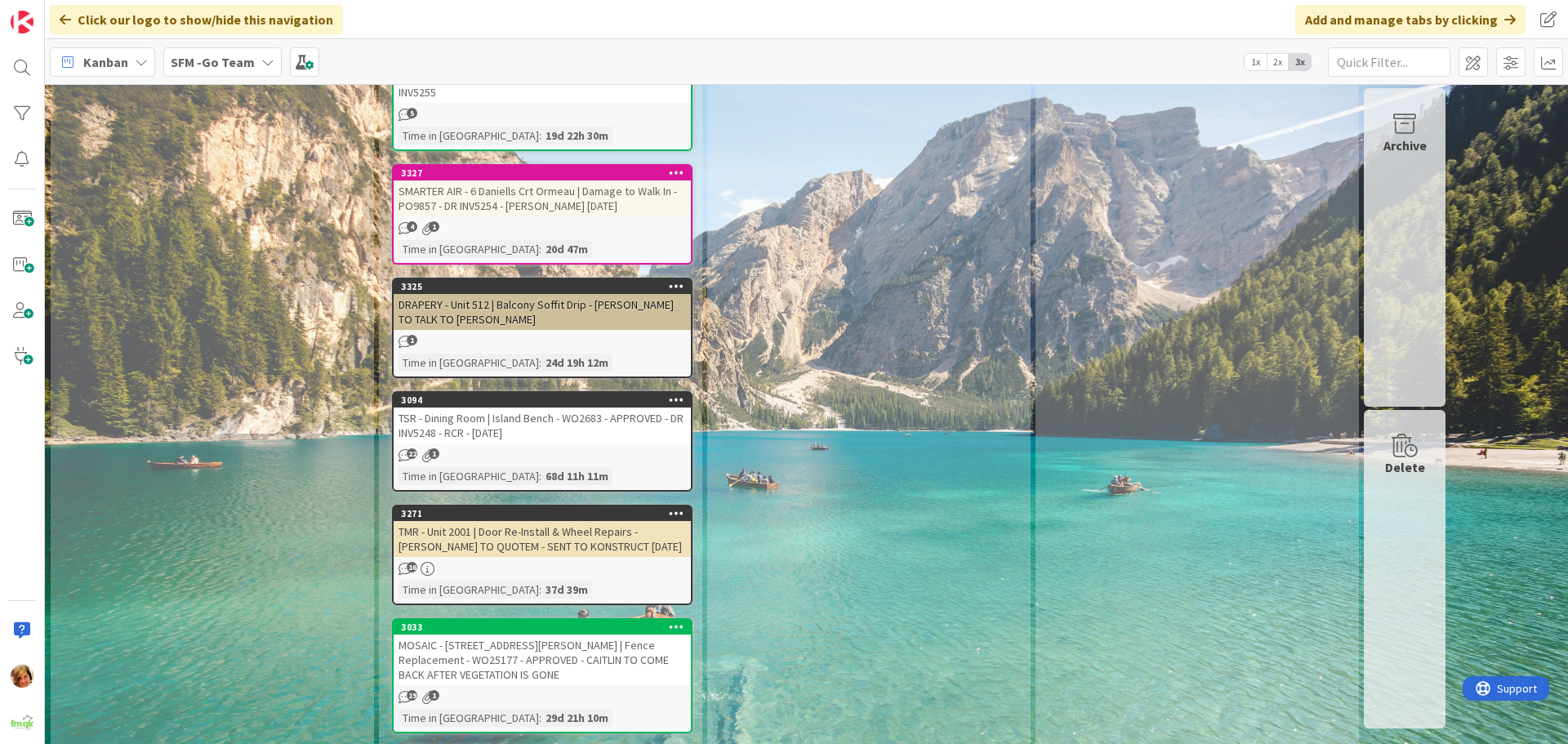
click at [584, 181] on div "SMARTER AIR - 6 Daniells Crt Ormeau | Damage to Walk In - PO9857 - DR INV5254 -…" at bounding box center [542, 198] width 297 height 36
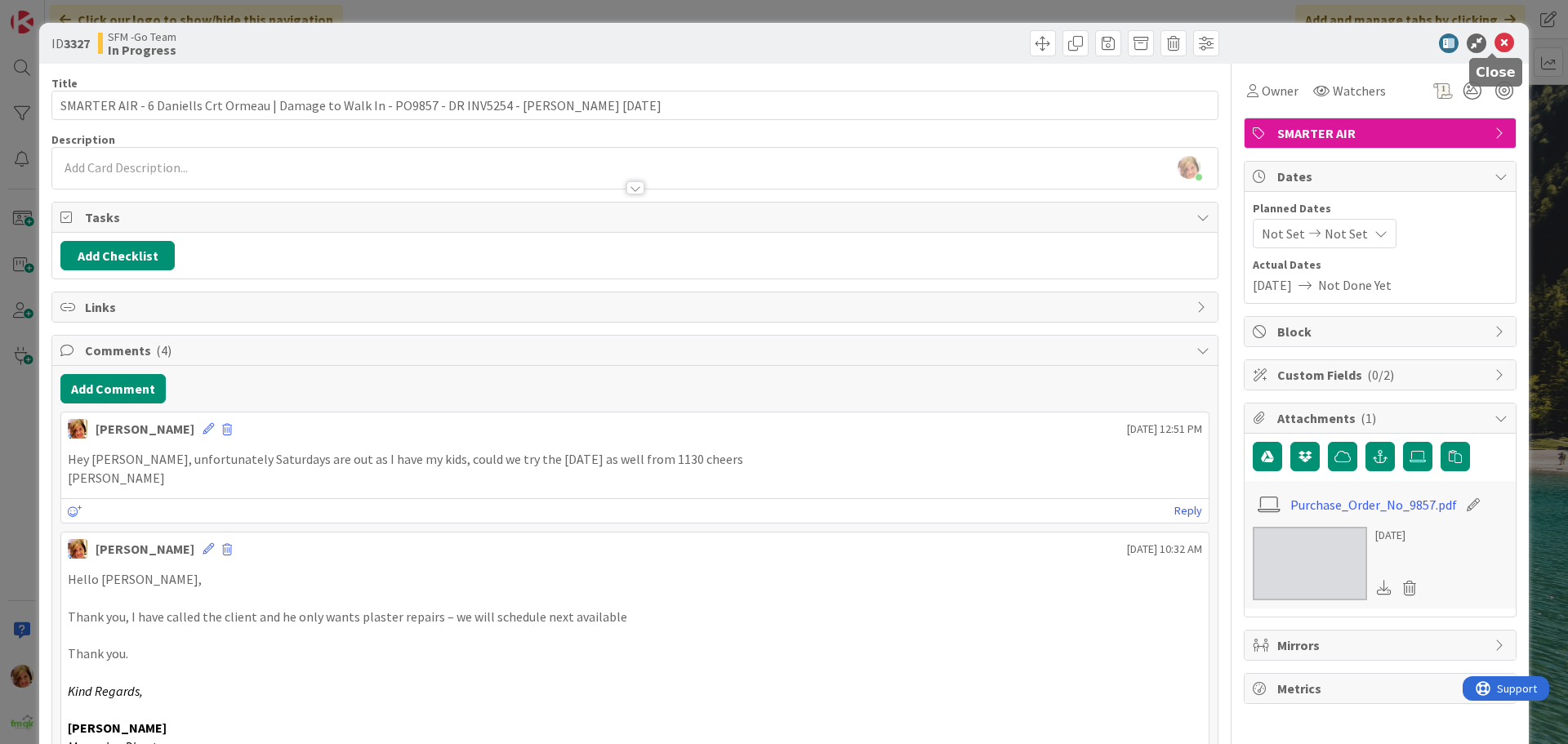
click at [1494, 38] on icon at bounding box center [1504, 43] width 20 height 20
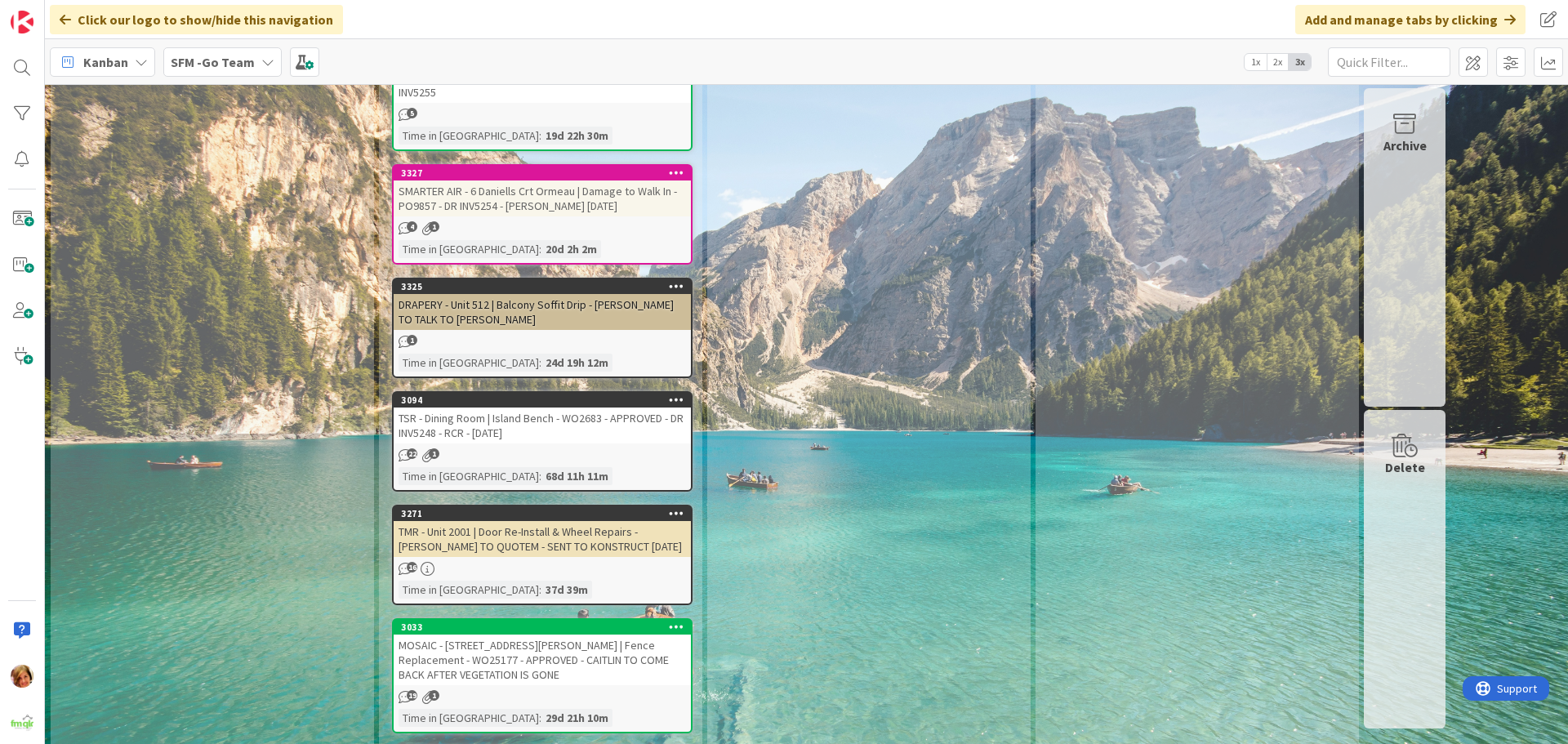
click at [578, 294] on div "DRAPERY - Unit 512 | Balcony Soffit Drip - [PERSON_NAME] TO TALK TO [PERSON_NAM…" at bounding box center [542, 311] width 297 height 36
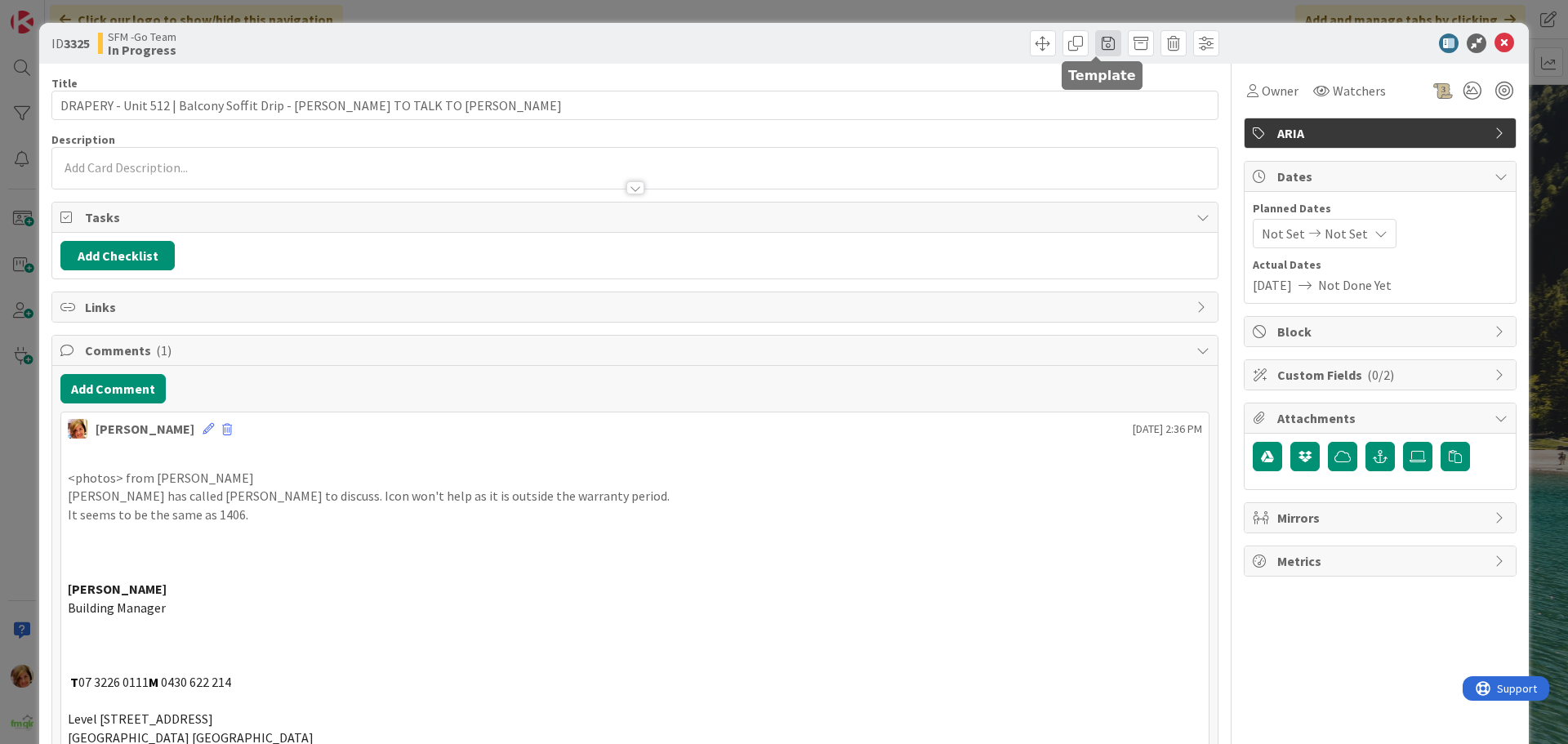
click at [1108, 39] on span at bounding box center [1108, 43] width 26 height 26
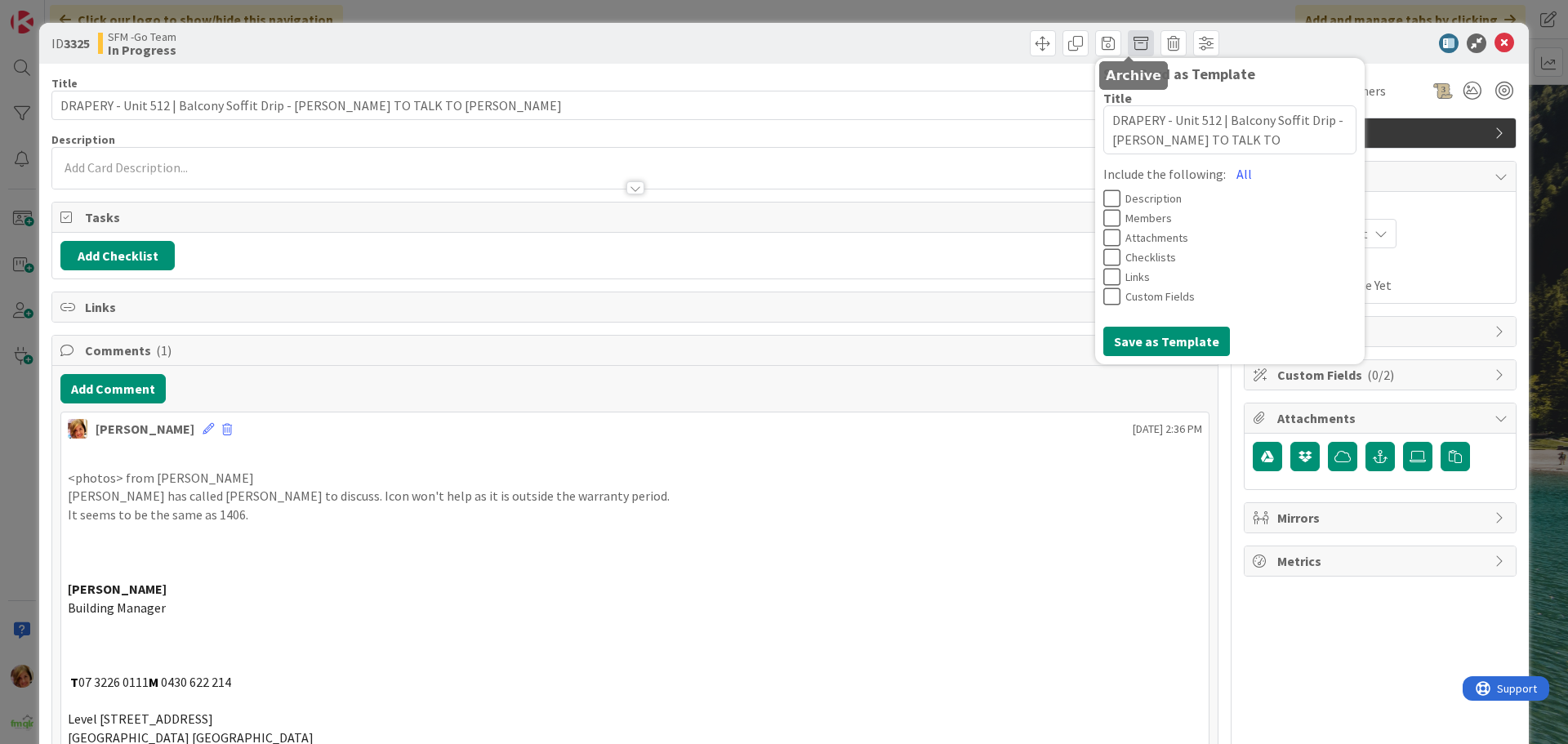
click at [1128, 37] on span at bounding box center [1141, 43] width 26 height 26
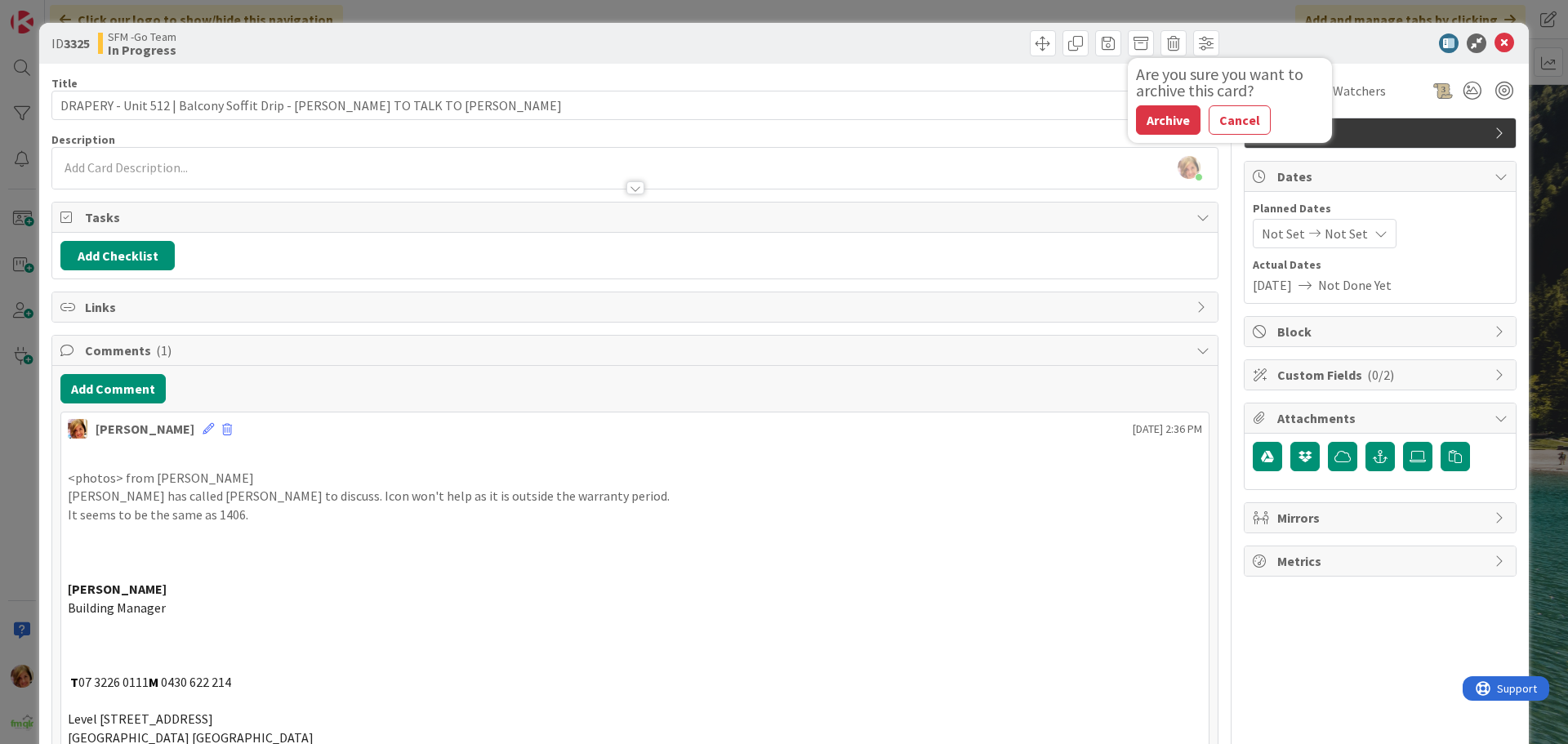
click at [1165, 119] on button "Archive" at bounding box center [1168, 120] width 64 height 30
type textarea "x"
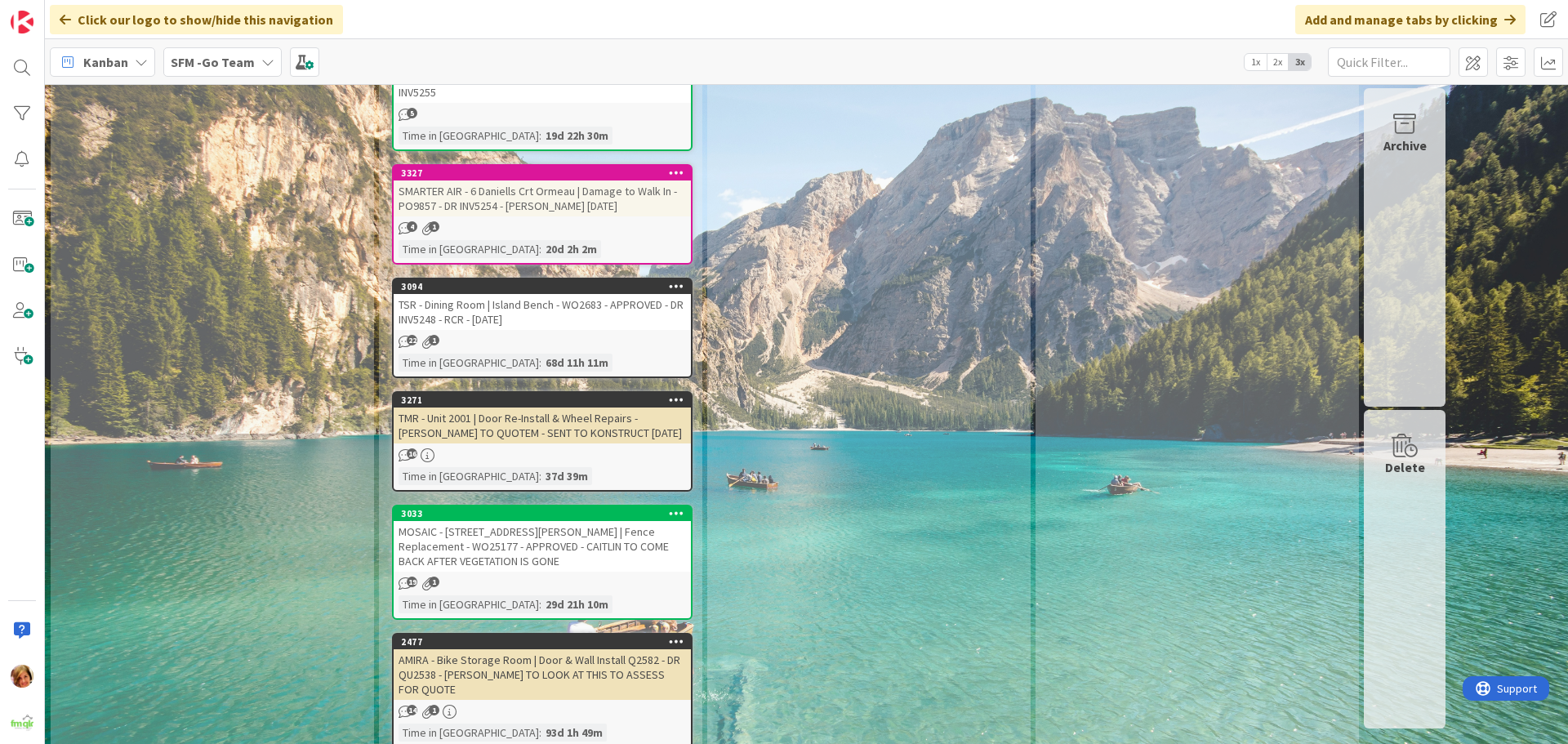
click at [603, 408] on div "TMR - Unit 2001 | Door Re-Install & Wheel Repairs - [PERSON_NAME] TO QUOTEM - S…" at bounding box center [542, 425] width 297 height 36
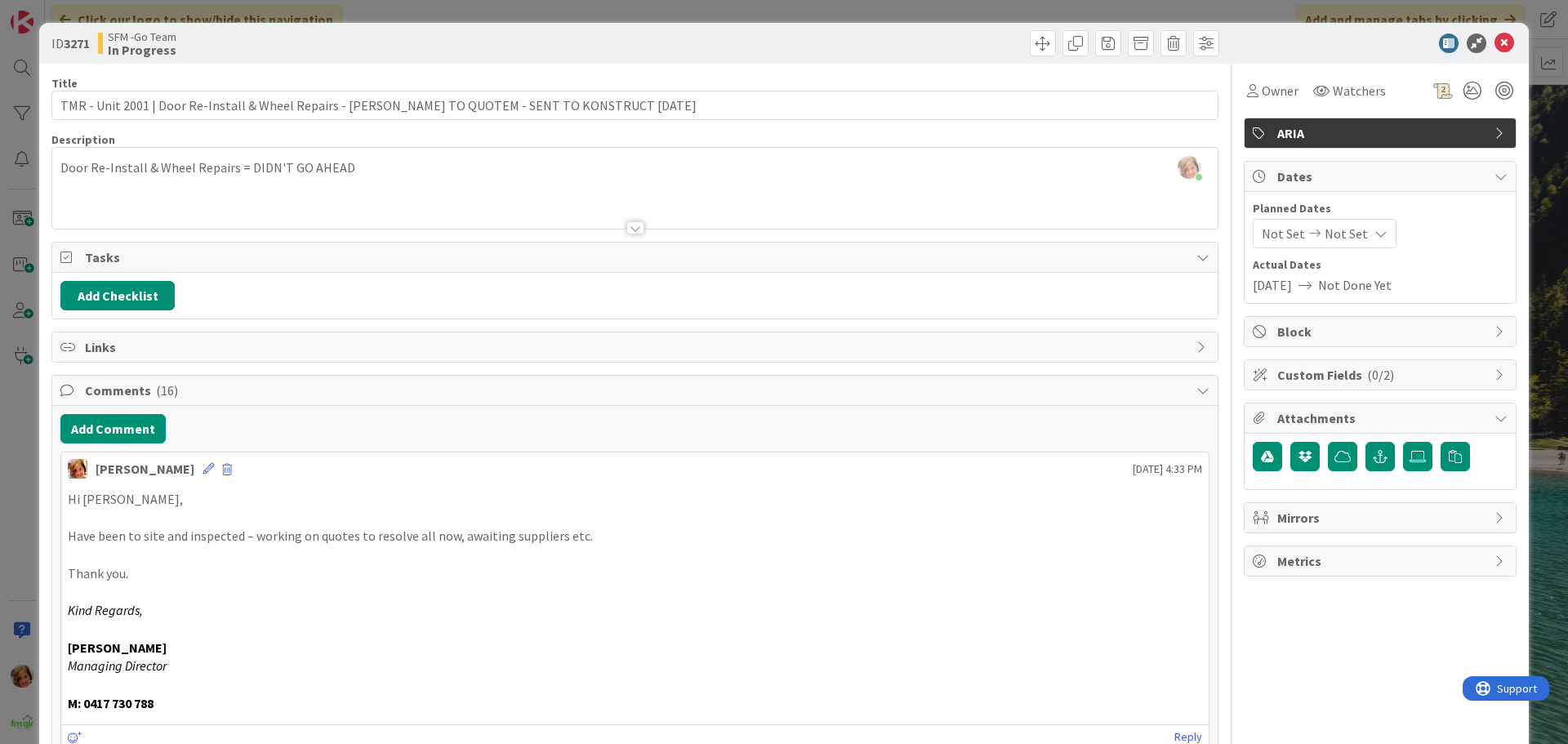
click at [945, 42] on div at bounding box center [929, 43] width 579 height 26
click at [1494, 37] on icon at bounding box center [1504, 43] width 20 height 20
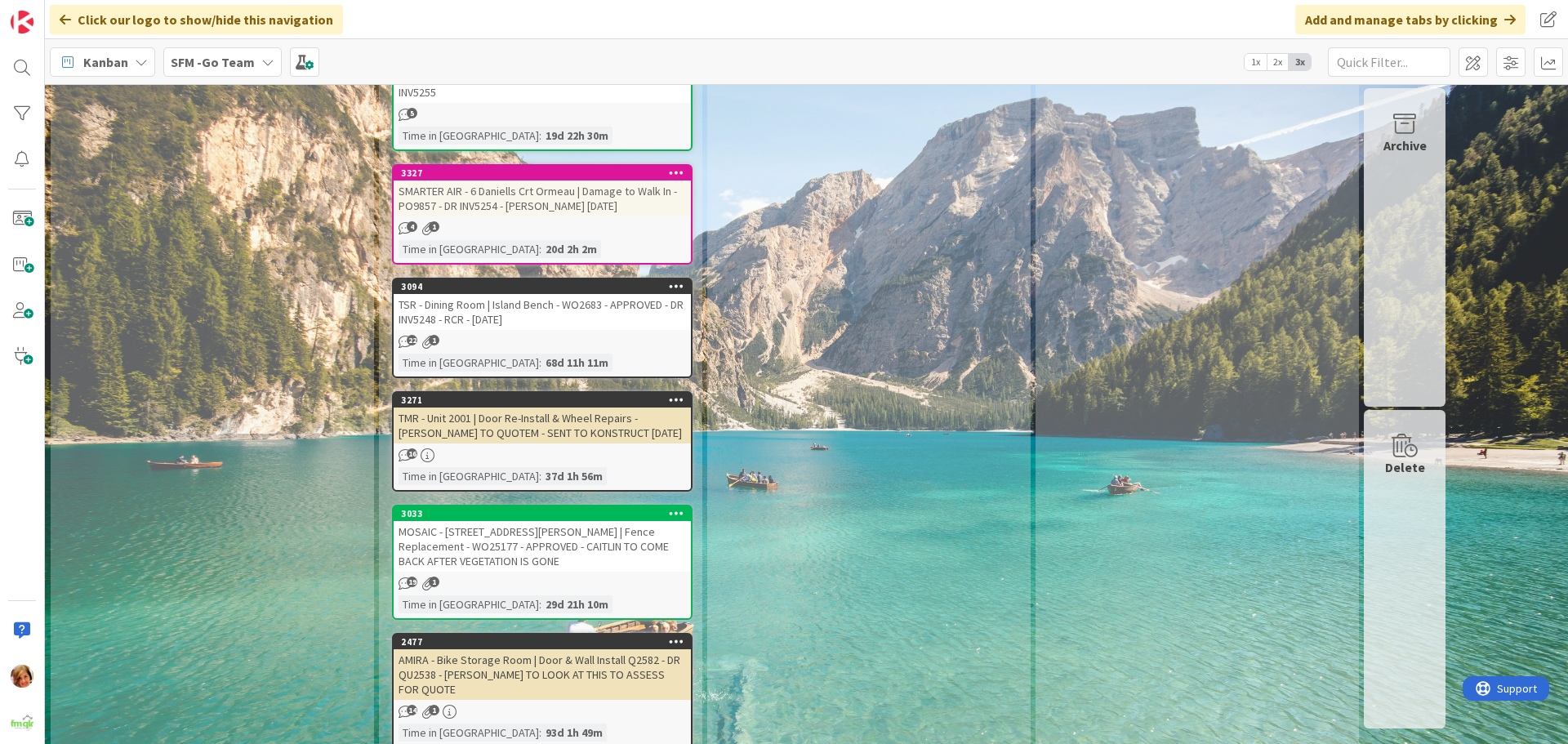
click at [553, 294] on div "TSR - Dining Room | Island Bench - WO2683 - APPROVED - DR INV5248 - RCR - [DATE]" at bounding box center [542, 311] width 297 height 36
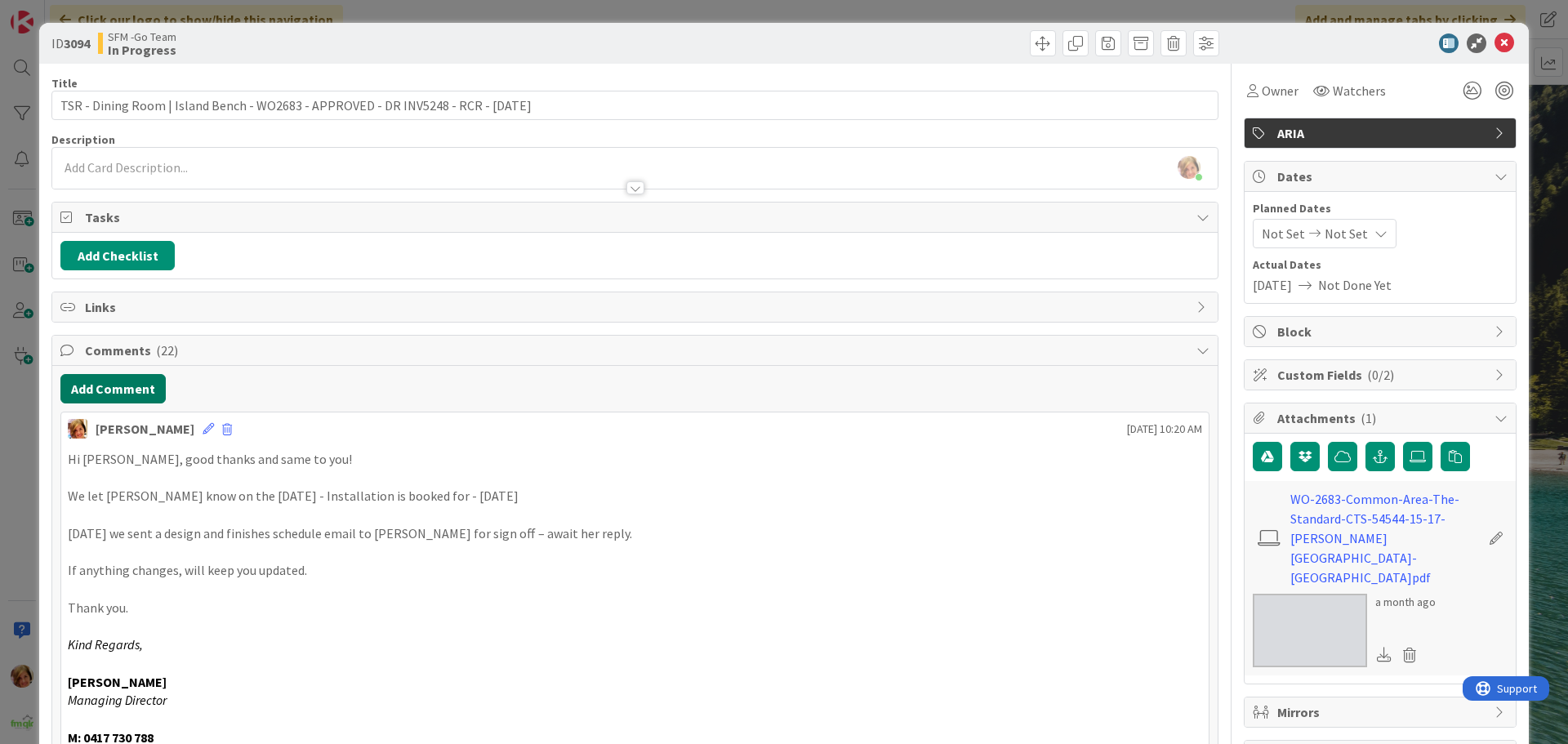
click at [105, 382] on button "Add Comment" at bounding box center [113, 389] width 105 height 30
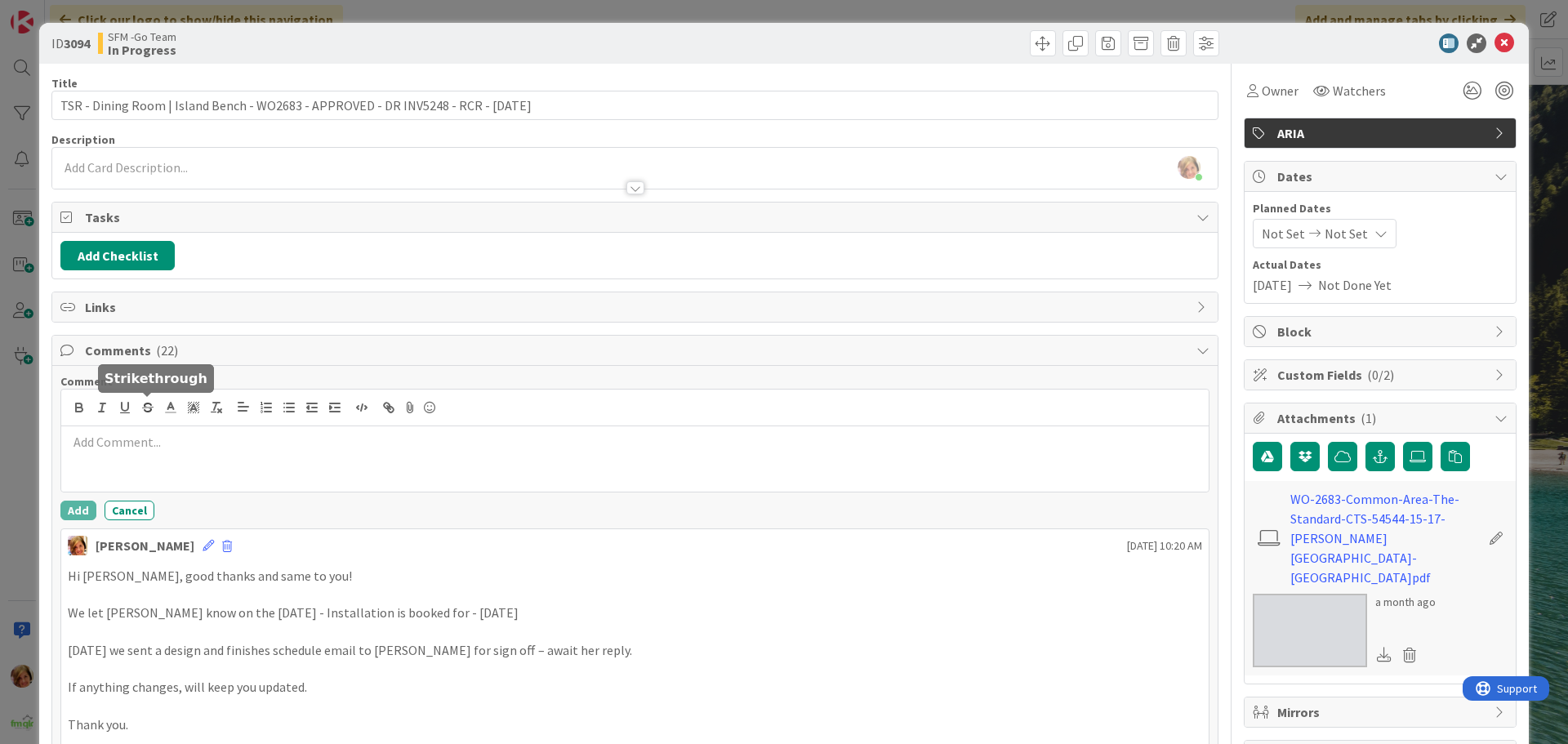
click at [206, 448] on div at bounding box center [634, 459] width 1148 height 65
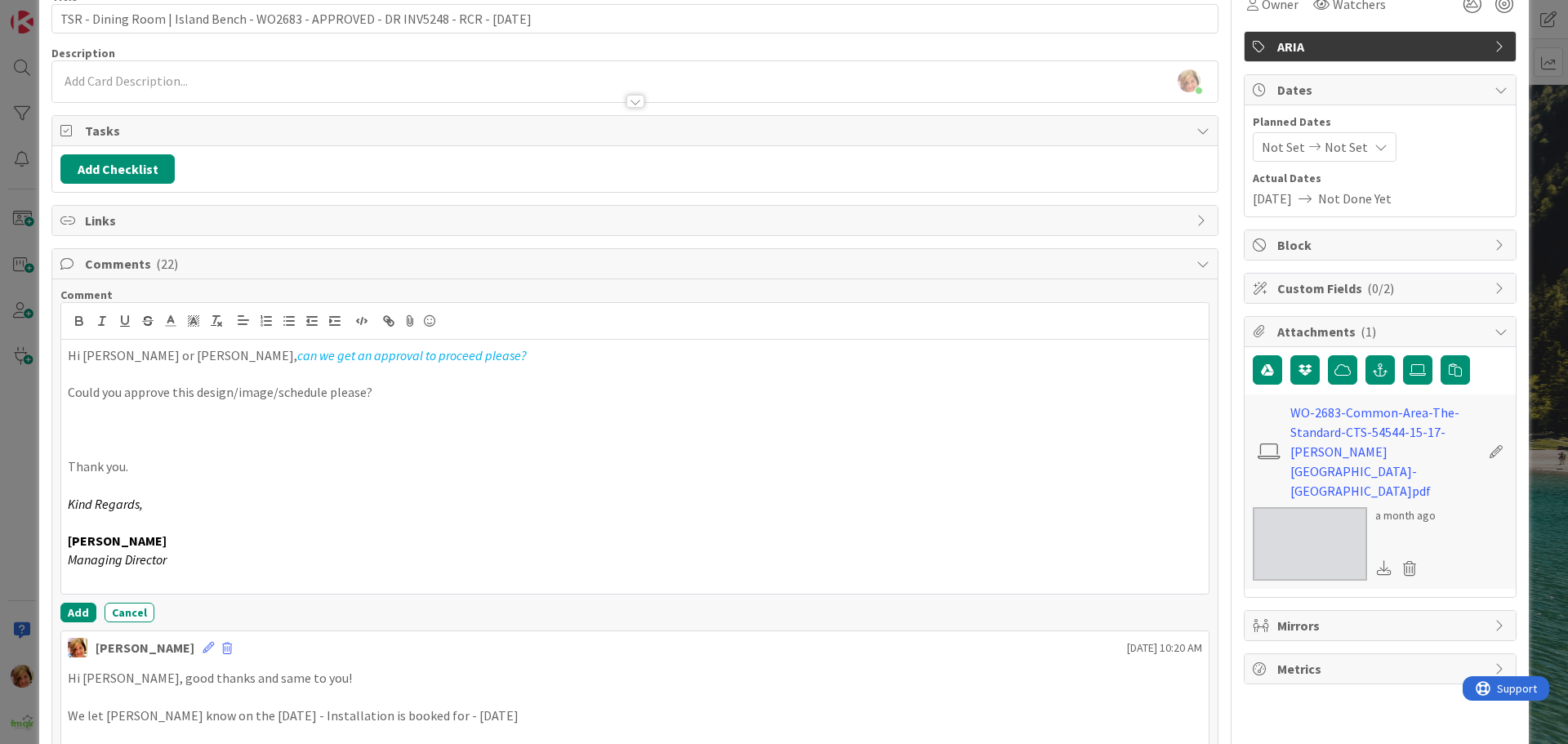
scroll to position [327, 0]
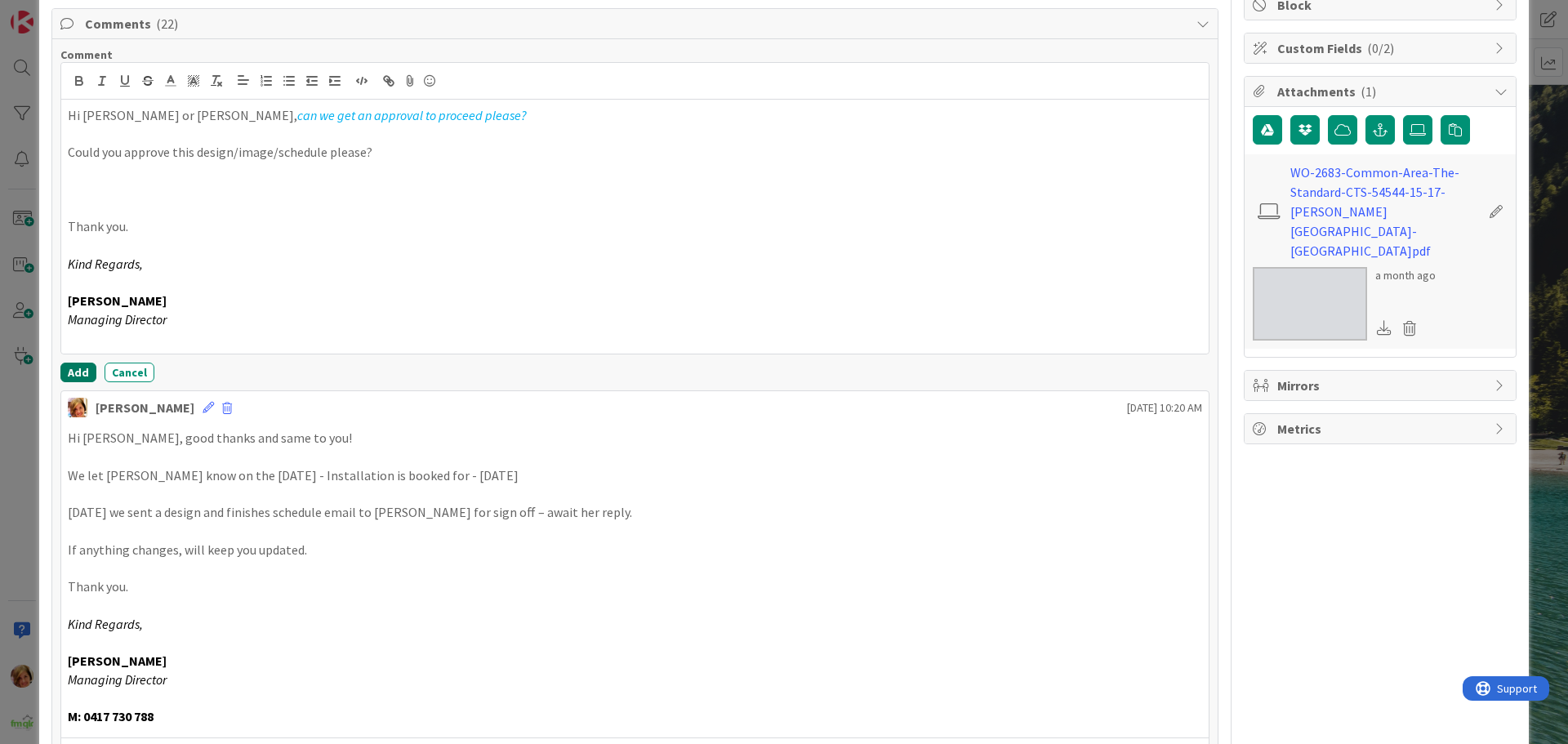
click at [75, 380] on button "Add" at bounding box center [78, 372] width 36 height 20
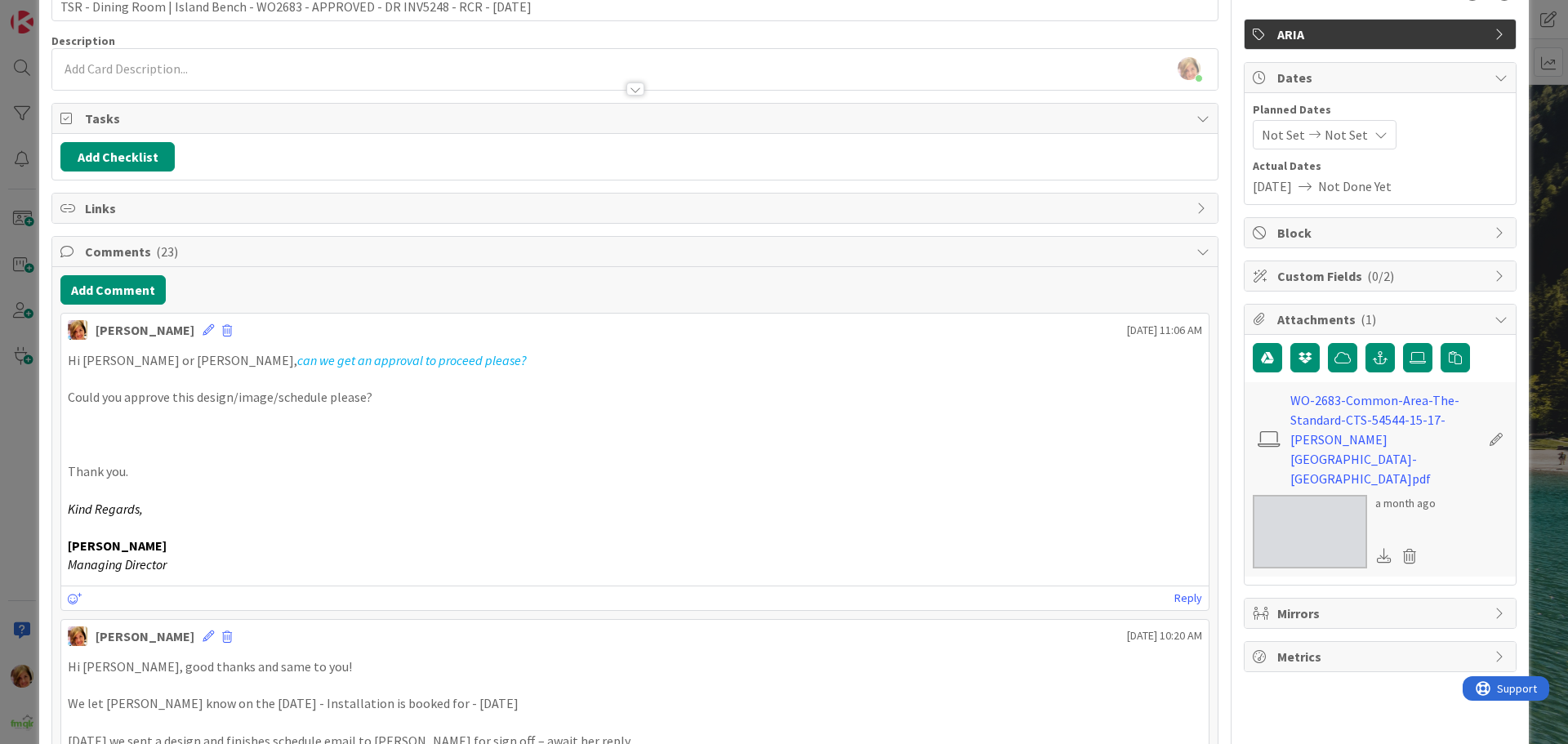
scroll to position [0, 0]
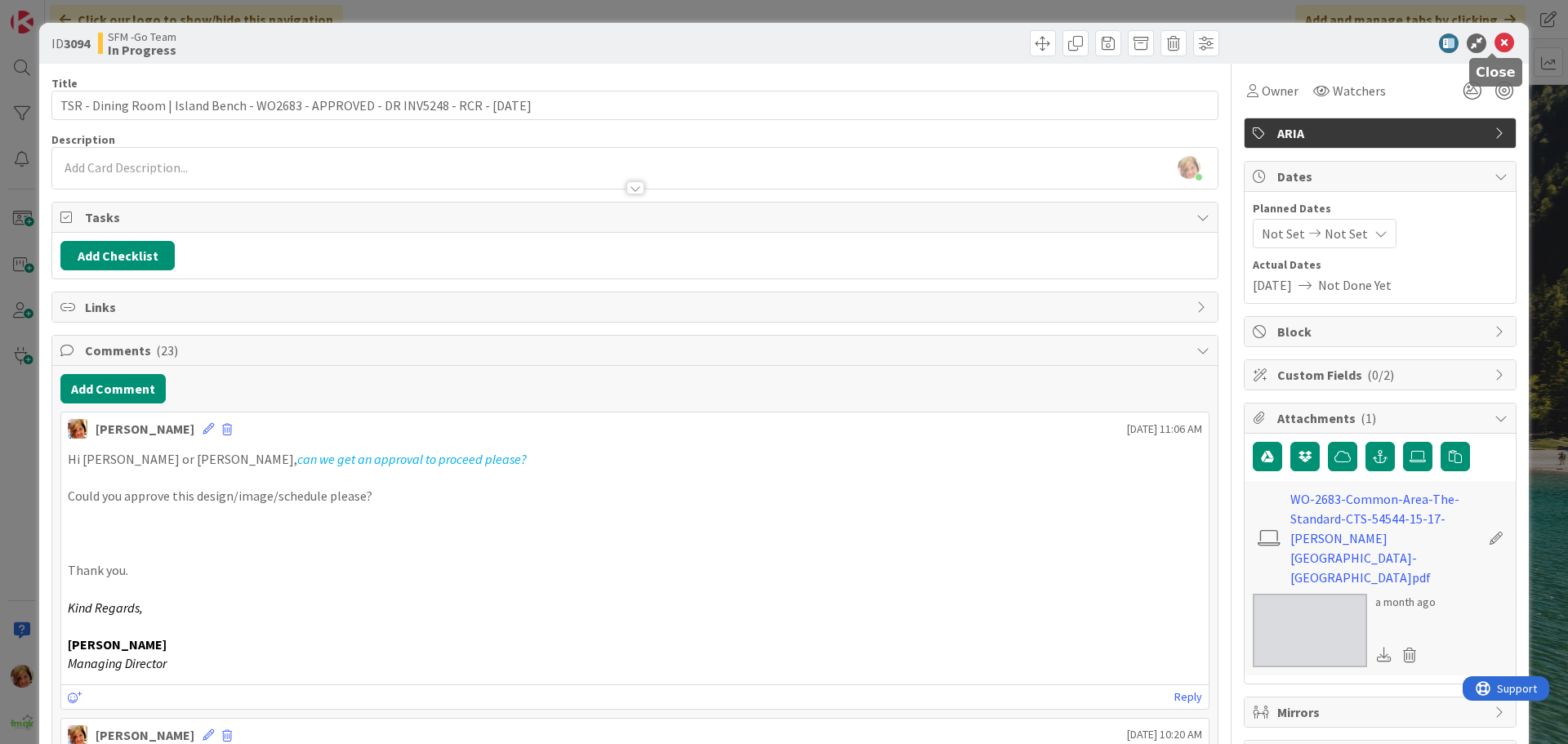
drag, startPoint x: 1488, startPoint y: 36, endPoint x: 1370, endPoint y: 61, distance: 120.6
click at [1494, 36] on icon at bounding box center [1504, 43] width 20 height 20
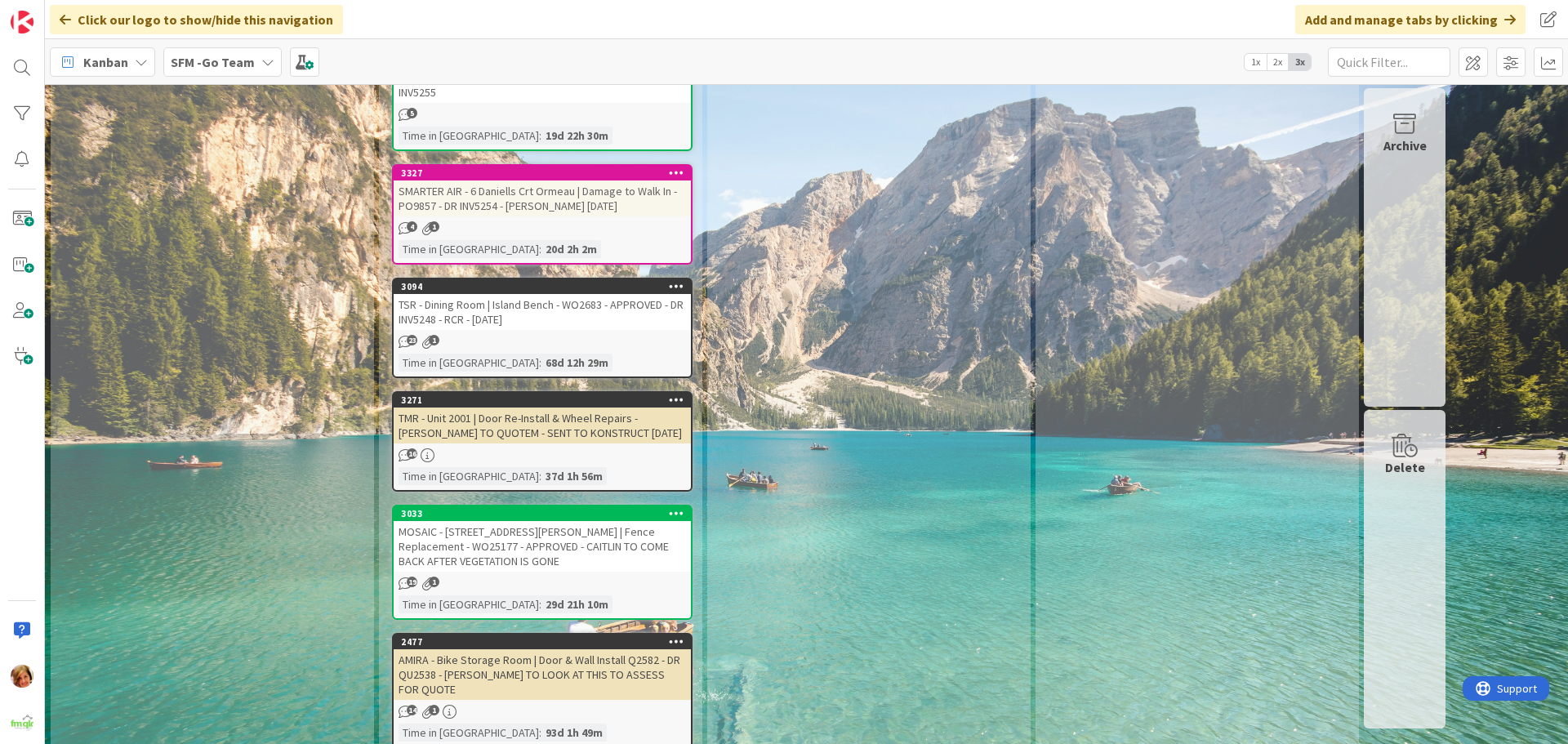
click at [569, 408] on div "TMR - Unit 2001 | Door Re-Install & Wheel Repairs - [PERSON_NAME] TO QUOTEM - S…" at bounding box center [542, 425] width 297 height 36
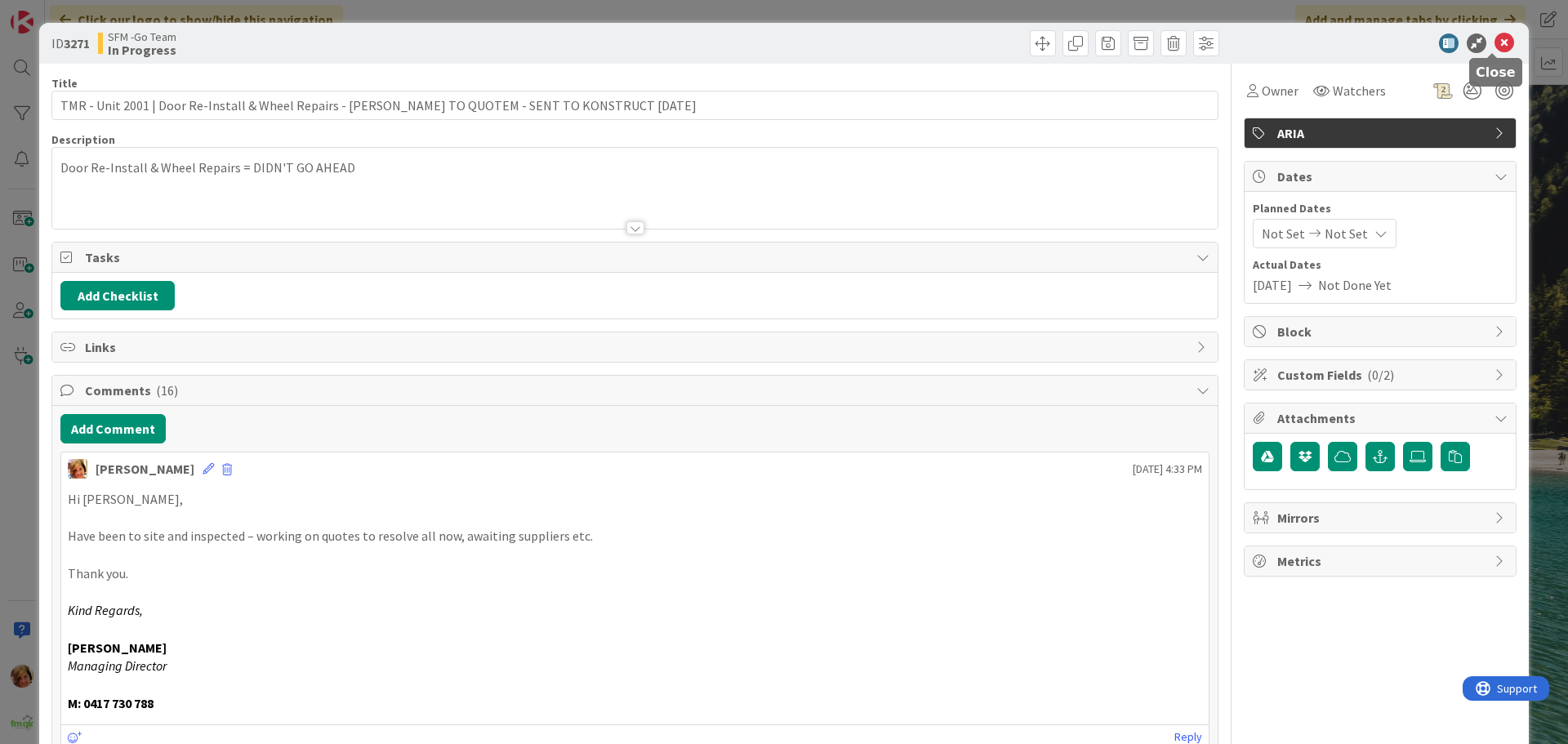
click at [1494, 47] on icon at bounding box center [1504, 43] width 20 height 20
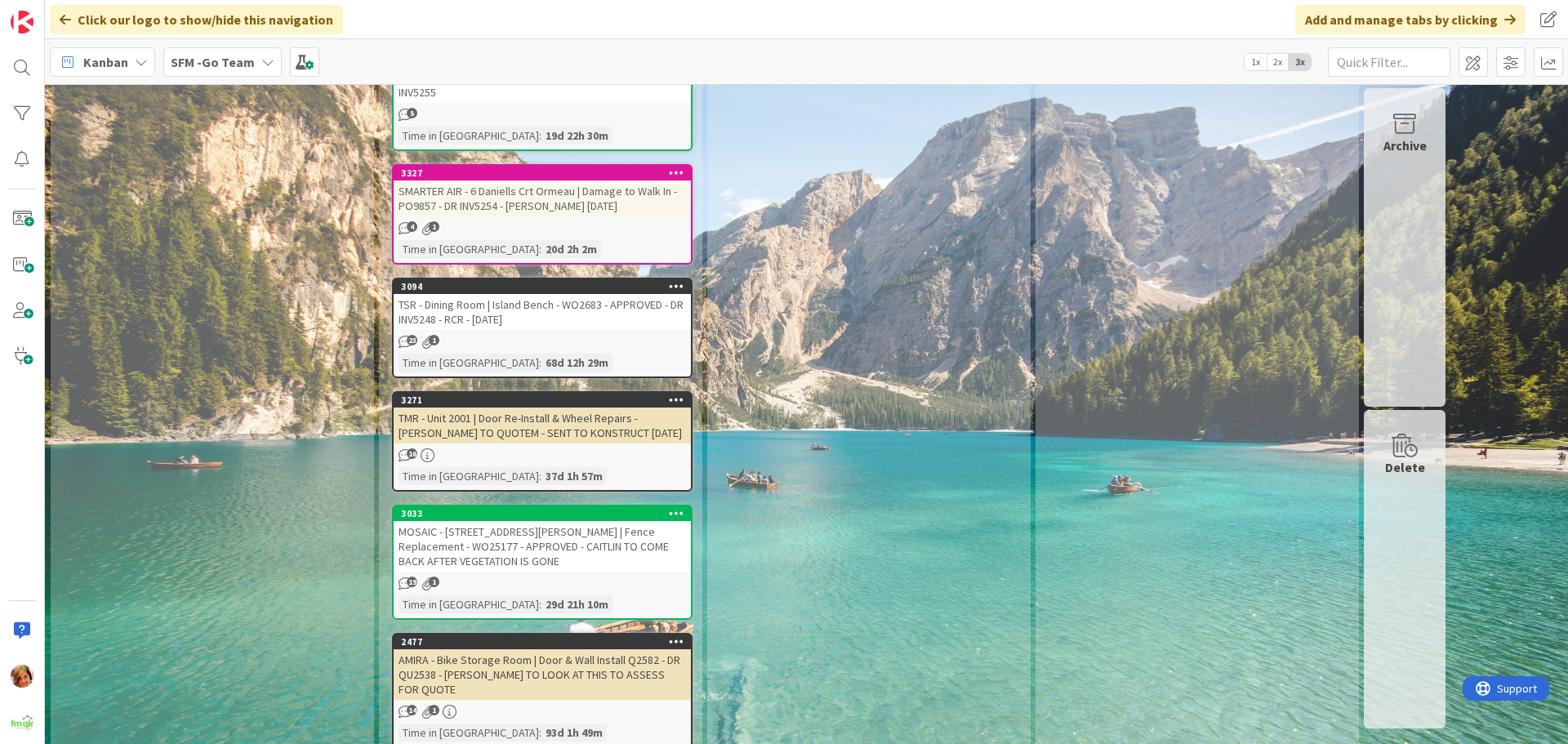
click at [564, 408] on div "TMR - Unit 2001 | Door Re-Install & Wheel Repairs - [PERSON_NAME] TO QUOTEM - S…" at bounding box center [542, 425] width 297 height 36
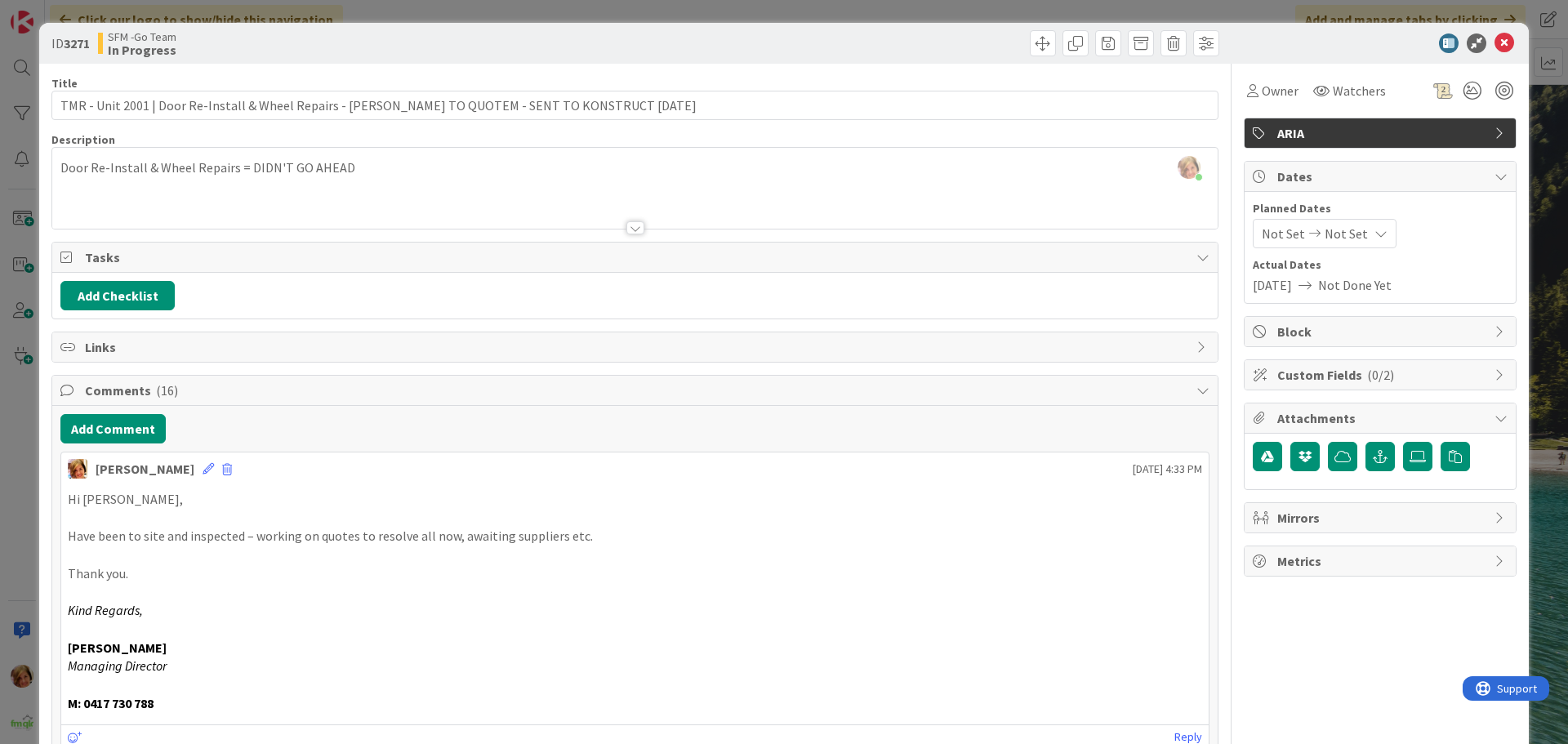
click at [758, 50] on div at bounding box center [929, 43] width 579 height 26
click at [1494, 37] on icon at bounding box center [1504, 43] width 20 height 20
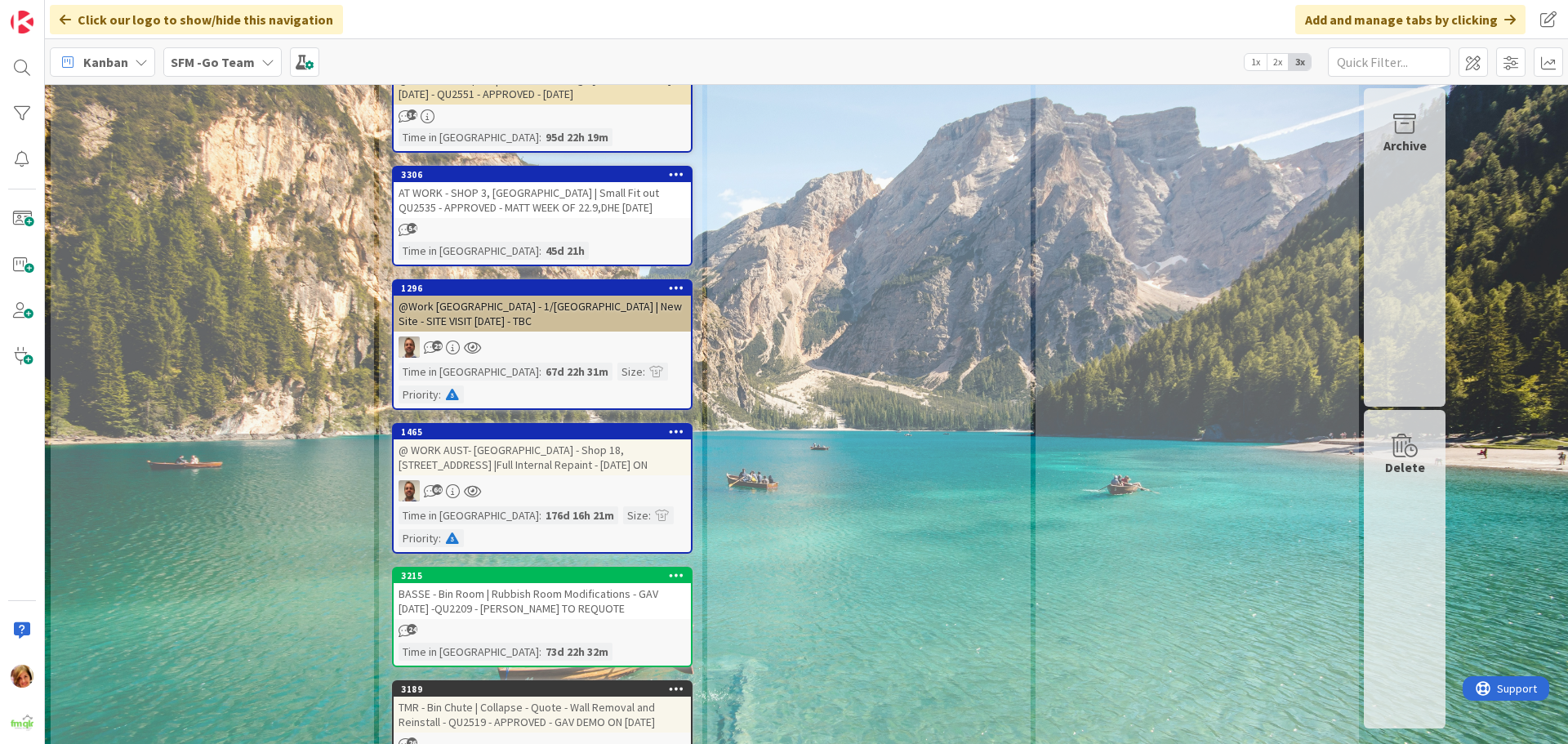
scroll to position [4656, 0]
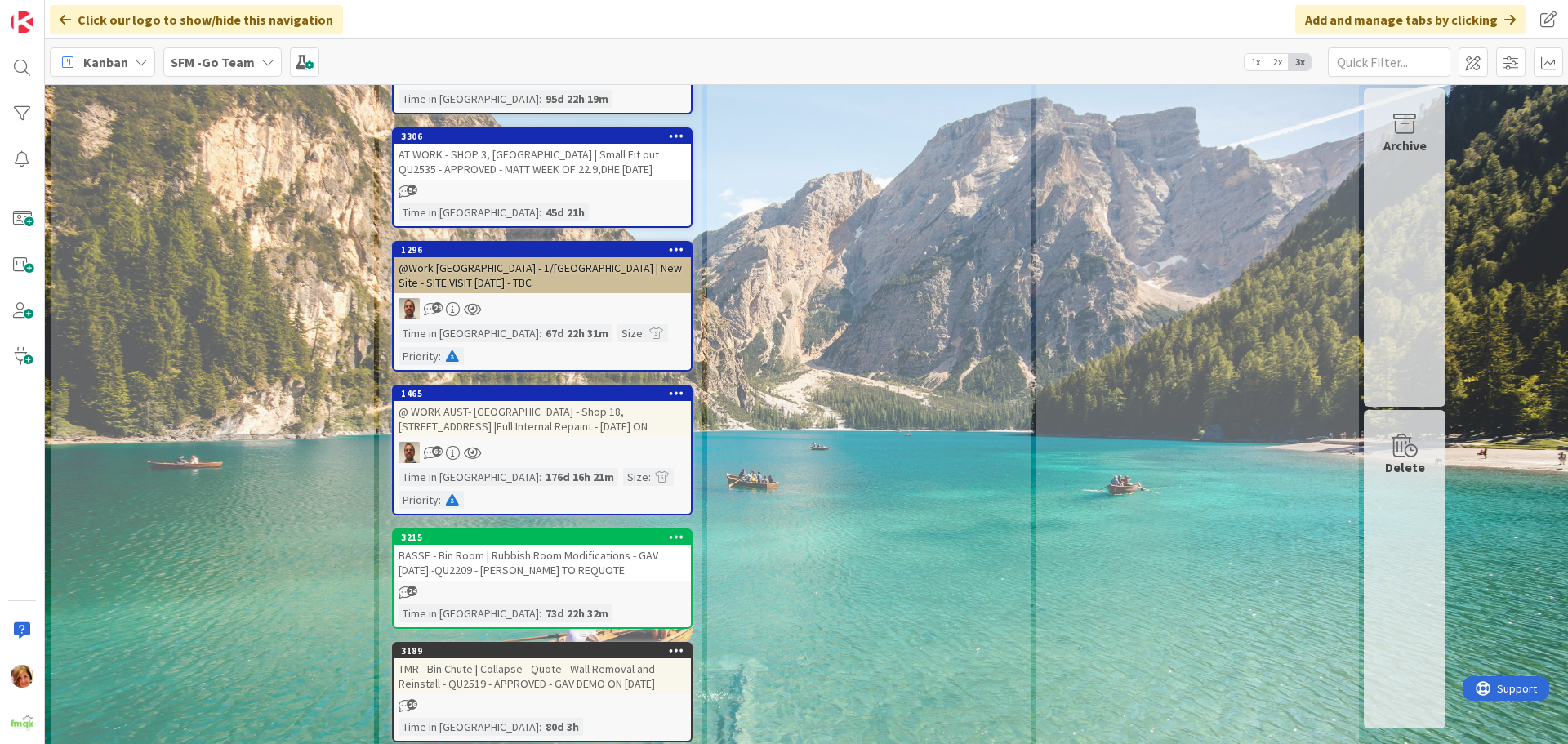
click at [524, 659] on div "TMR - Bin Chute | Collapse - Quote - Wall Removal and Reinstall - QU2519 - APPR…" at bounding box center [542, 676] width 297 height 36
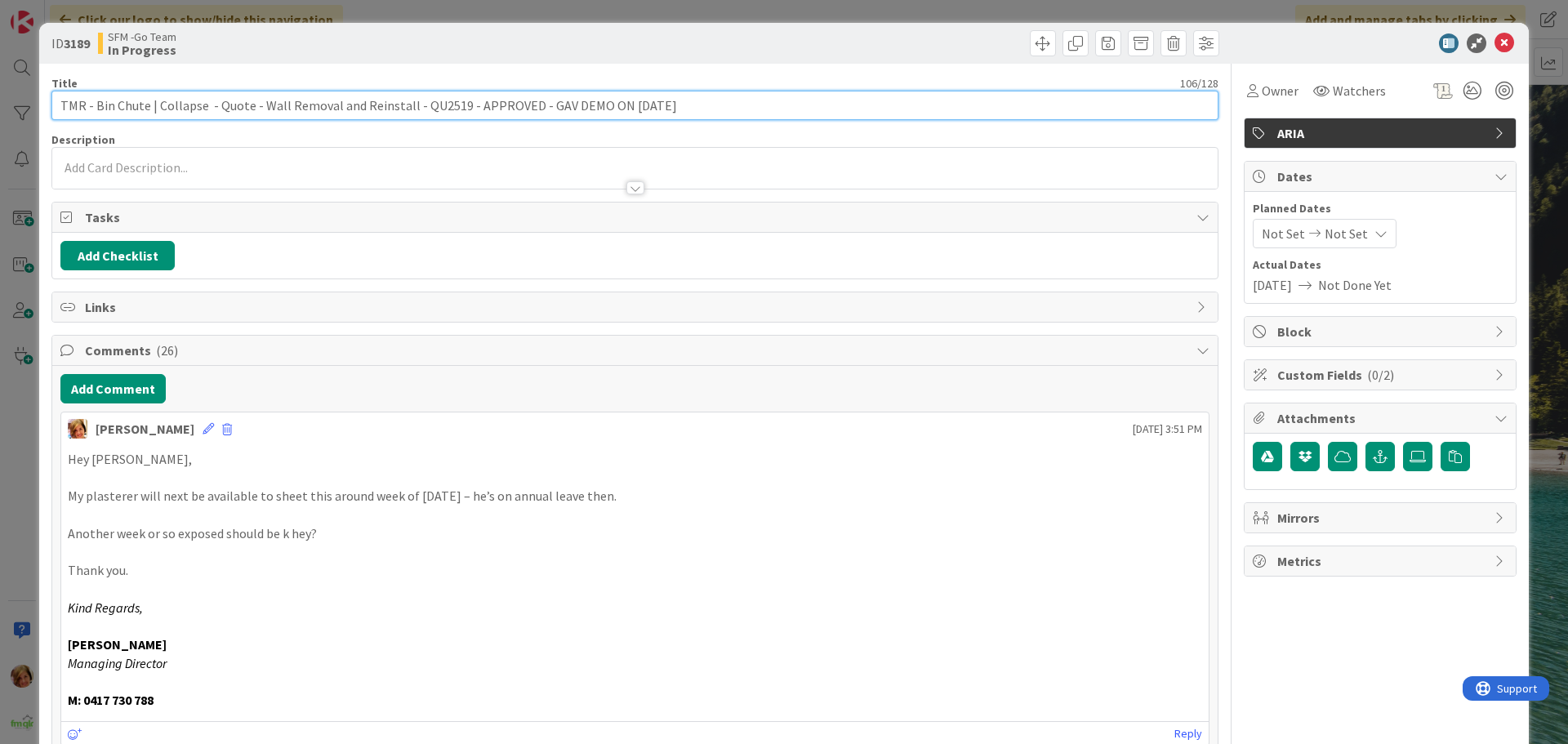
drag, startPoint x: 713, startPoint y: 108, endPoint x: 534, endPoint y: 103, distance: 179.1
click at [534, 103] on input "TMR - Bin Chute | Collapse - Quote - Wall Removal and Reinstall - QU2519 - APPR…" at bounding box center [634, 105] width 1167 height 30
type input "TMR - Bin Chute | Collapse - Quote - Wall Removal and Reinstall - QU2519 - APPR…"
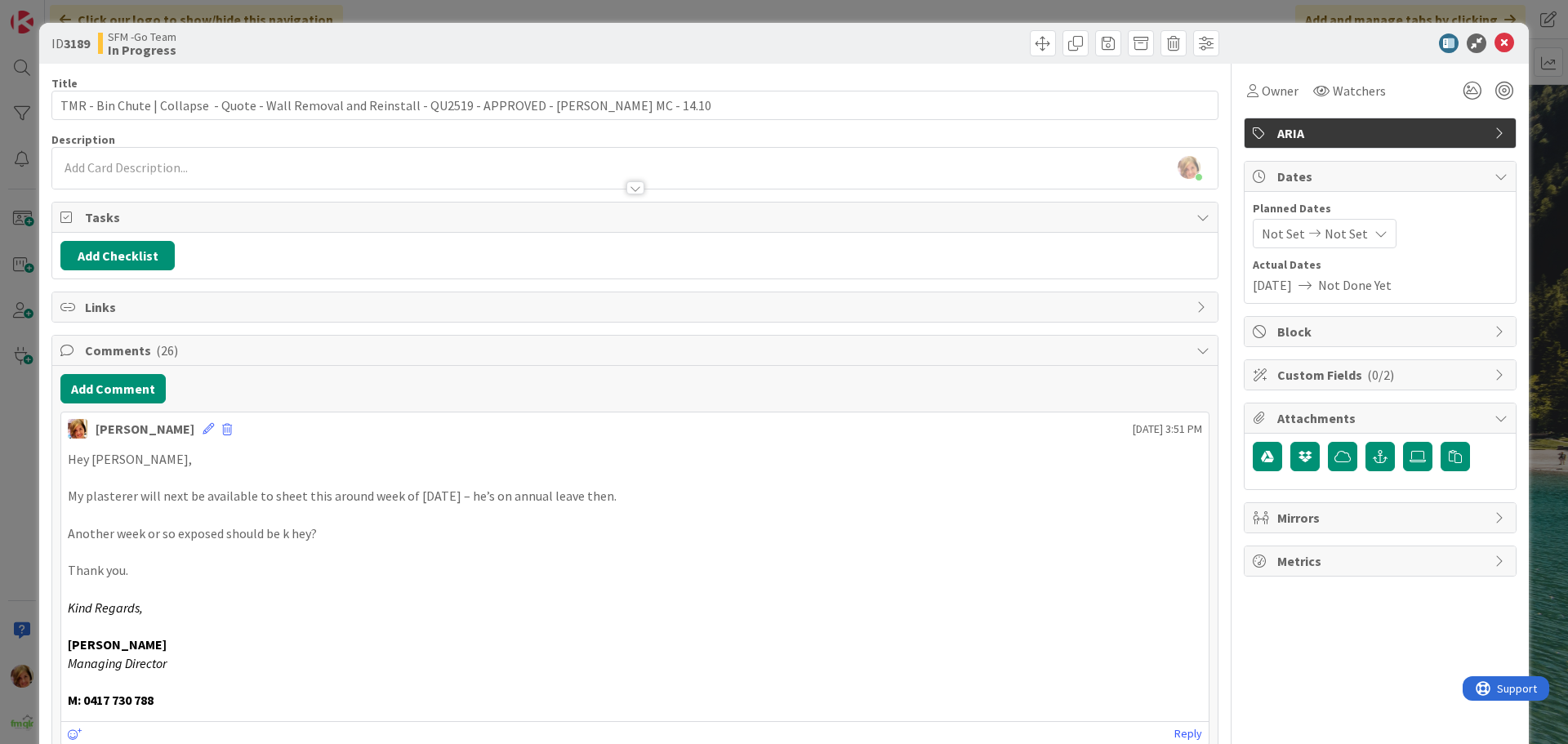
click at [905, 44] on div at bounding box center [929, 43] width 579 height 26
click at [1494, 41] on icon at bounding box center [1504, 43] width 20 height 20
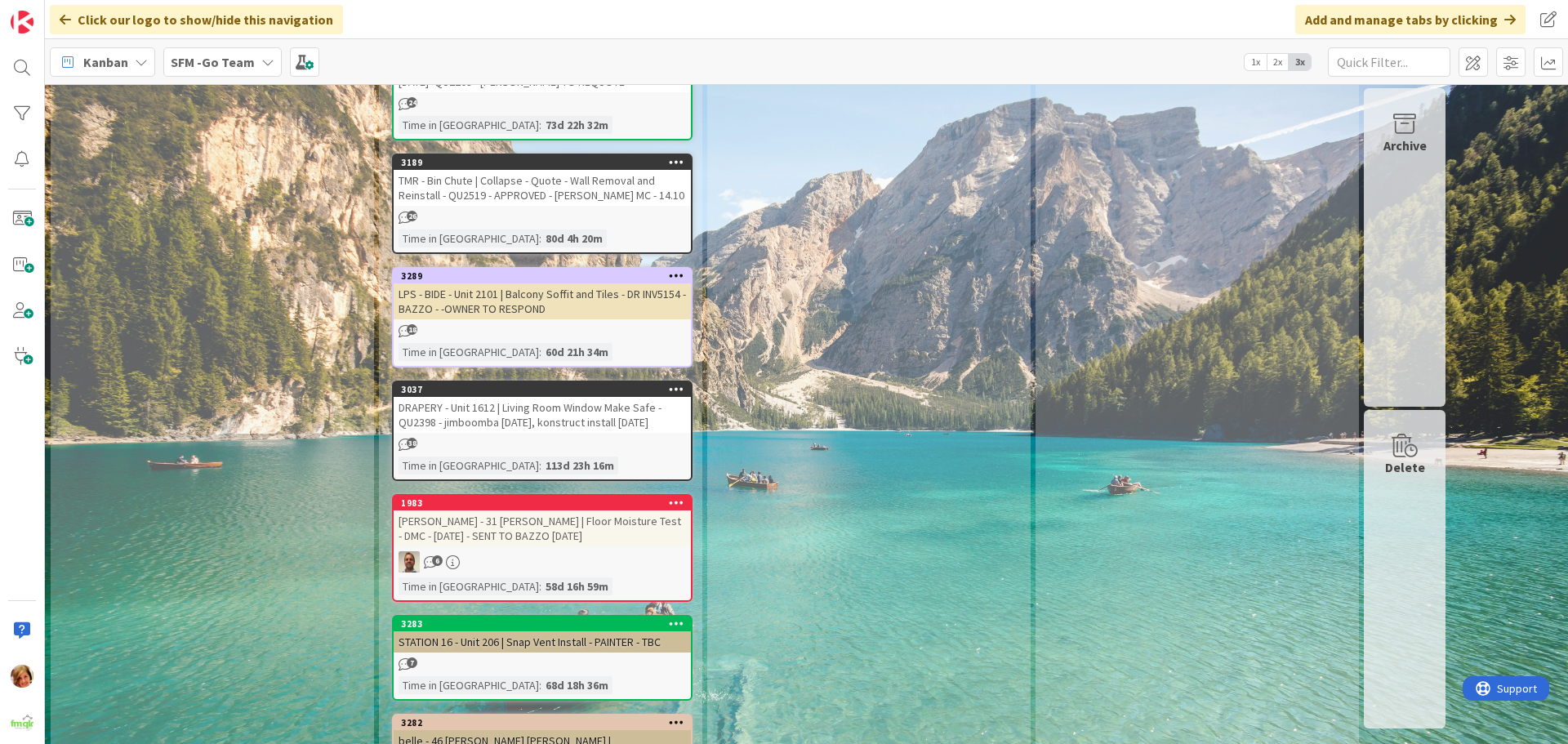
scroll to position [5146, 0]
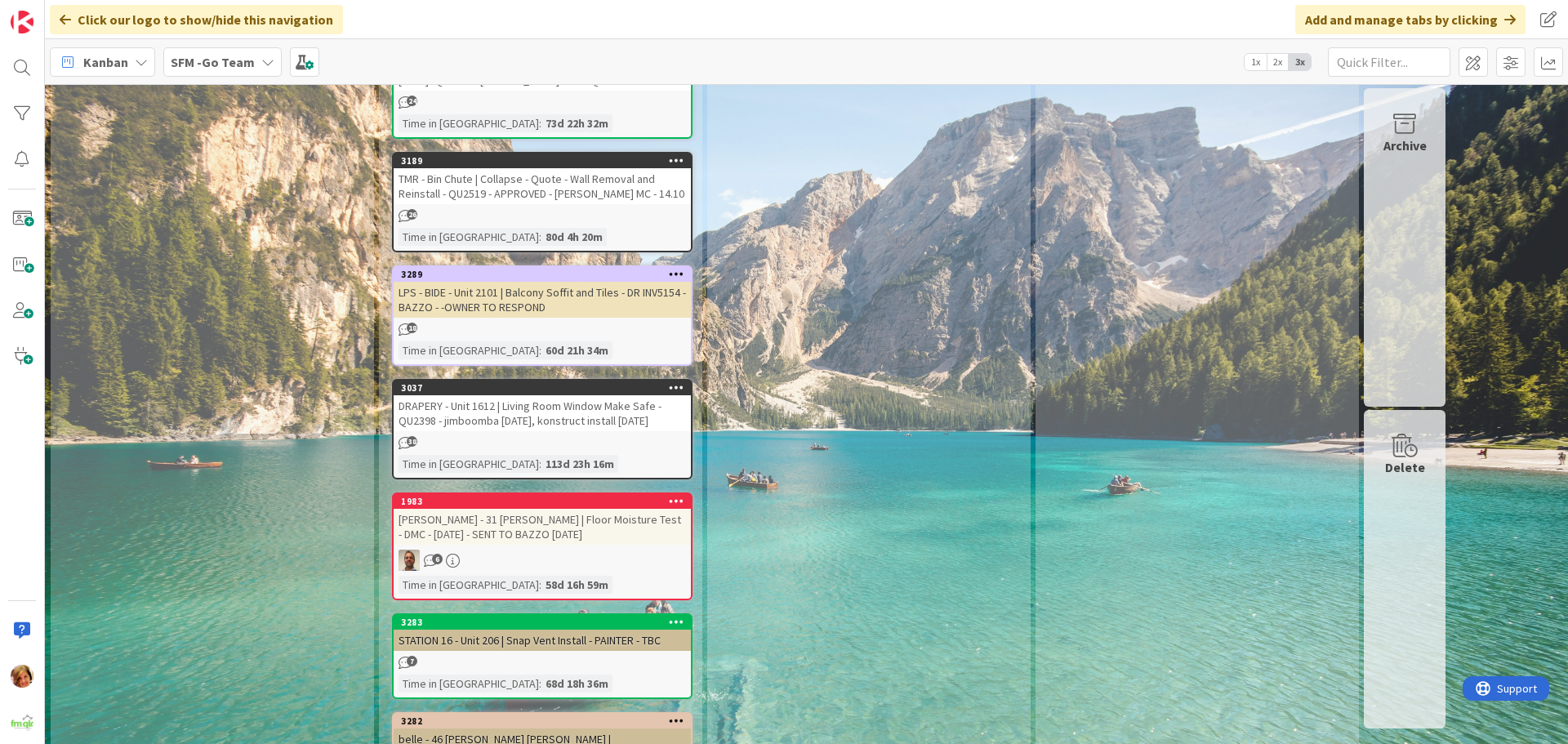
click at [567, 509] on div "[PERSON_NAME] - 31 [PERSON_NAME] | Floor Moisture Test - DMC - [DATE] - SENT TO…" at bounding box center [542, 527] width 297 height 36
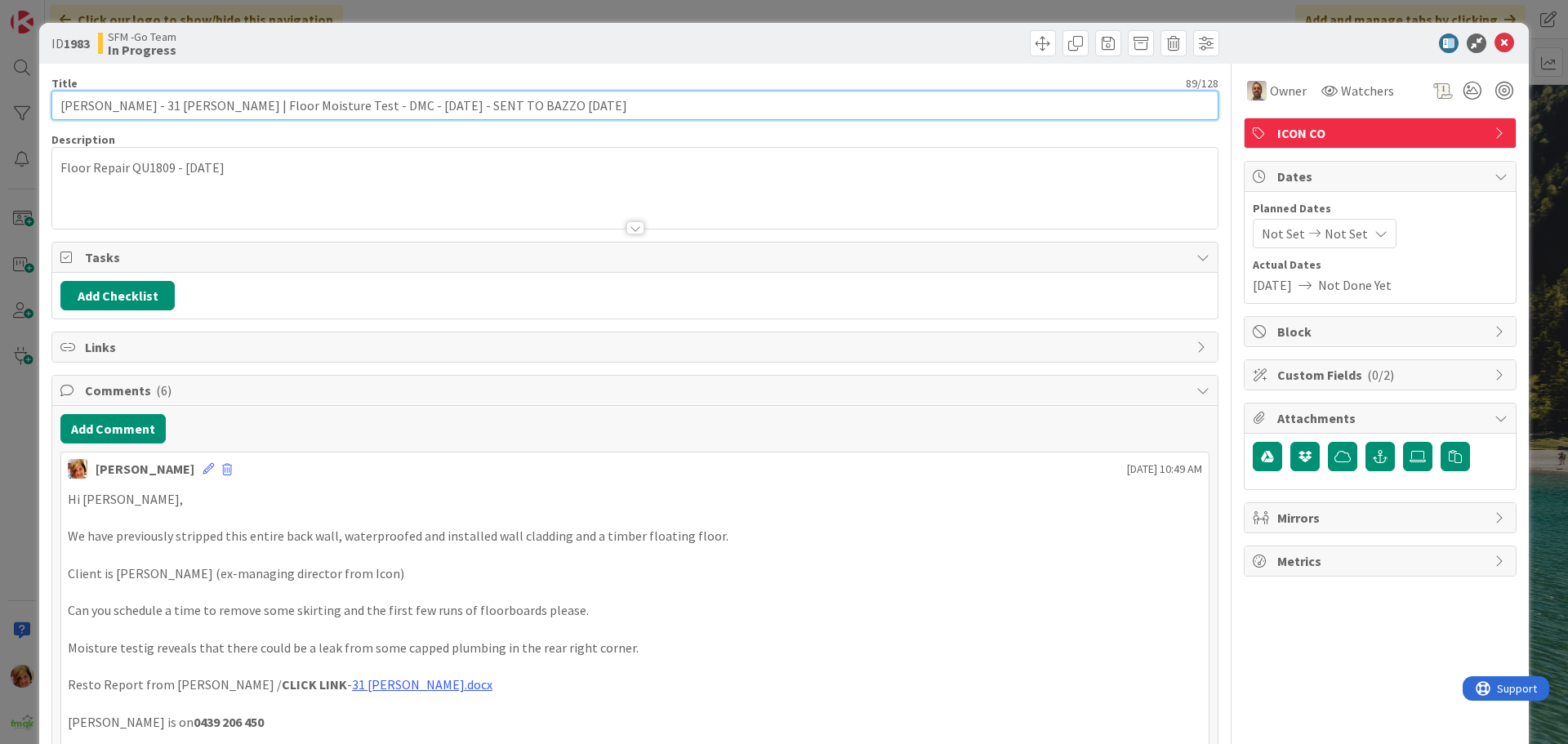
click at [569, 101] on input "[PERSON_NAME] - 31 [PERSON_NAME] | Floor Moisture Test - DMC - [DATE] - SENT TO…" at bounding box center [634, 105] width 1167 height 30
type input "ROBIN RILEY - 31 Nathan Tce | Floor Moisture Test - DMC - 26.8.25 - SENT TO BAZ…"
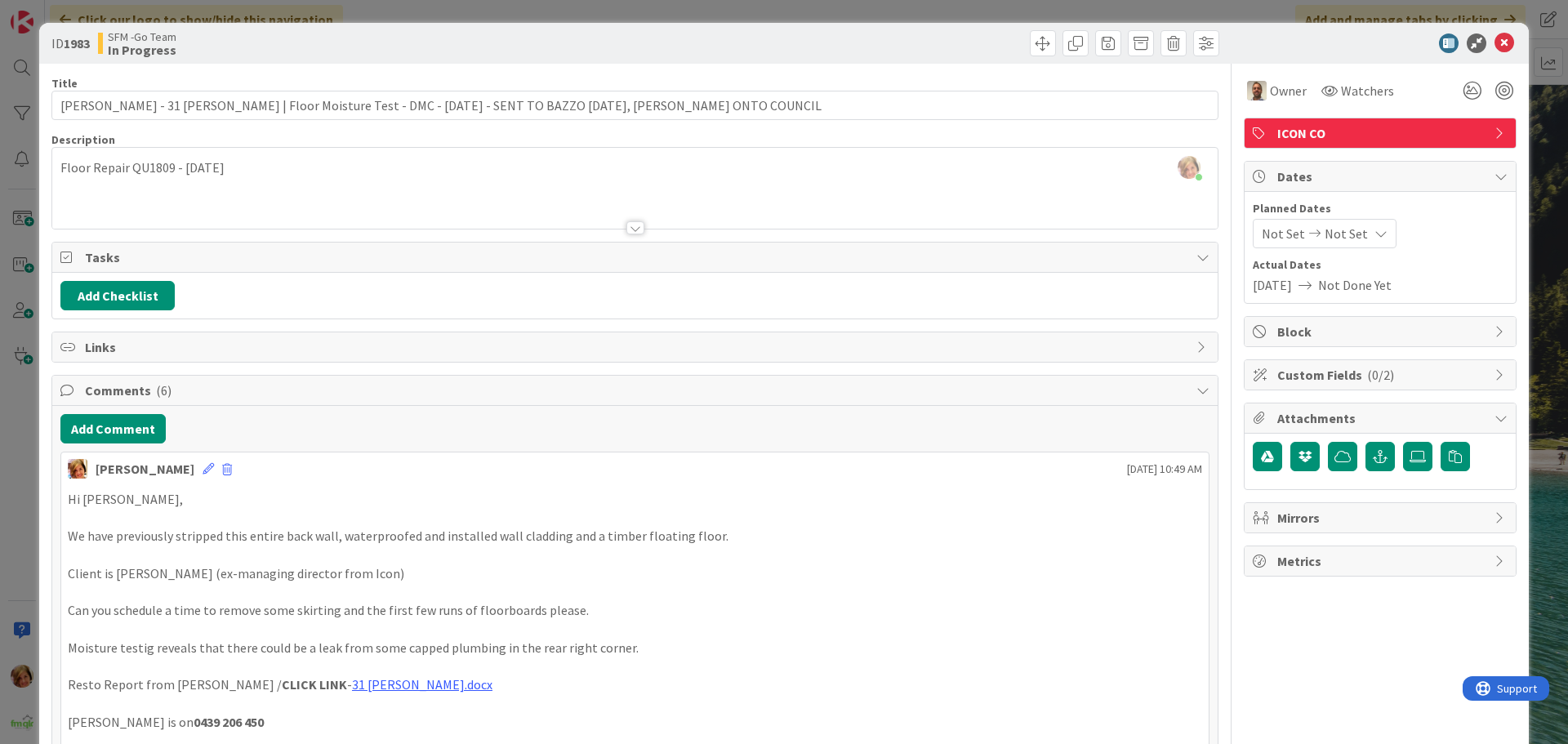
click at [702, 49] on div at bounding box center [929, 43] width 579 height 26
click at [1494, 39] on icon at bounding box center [1504, 43] width 20 height 20
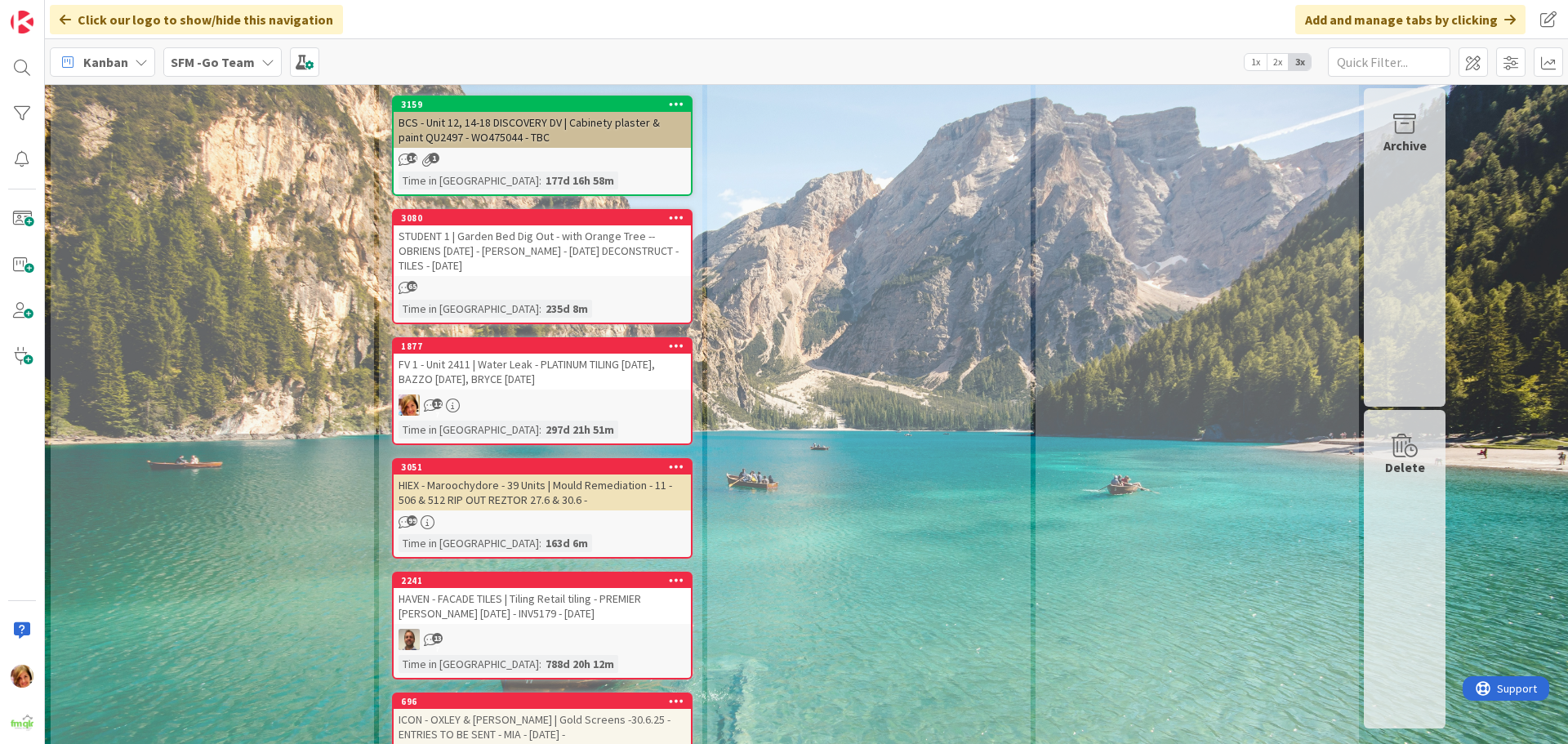
scroll to position [5800, 0]
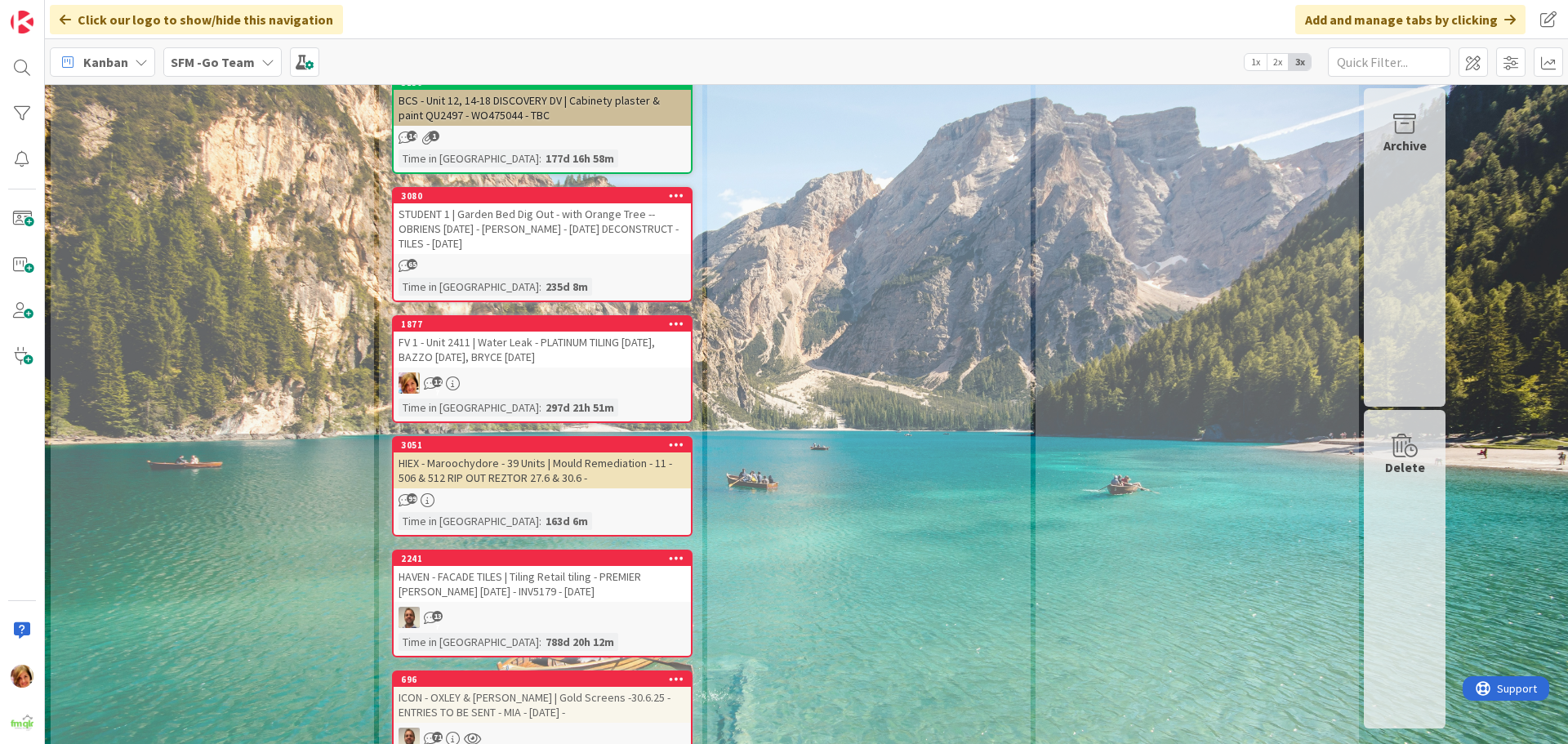
click at [564, 332] on div "FV 1 - Unit 2411 | Water Leak - PLATINUM TILING [DATE], BAZZO [DATE], BRYCE [DA…" at bounding box center [542, 349] width 297 height 36
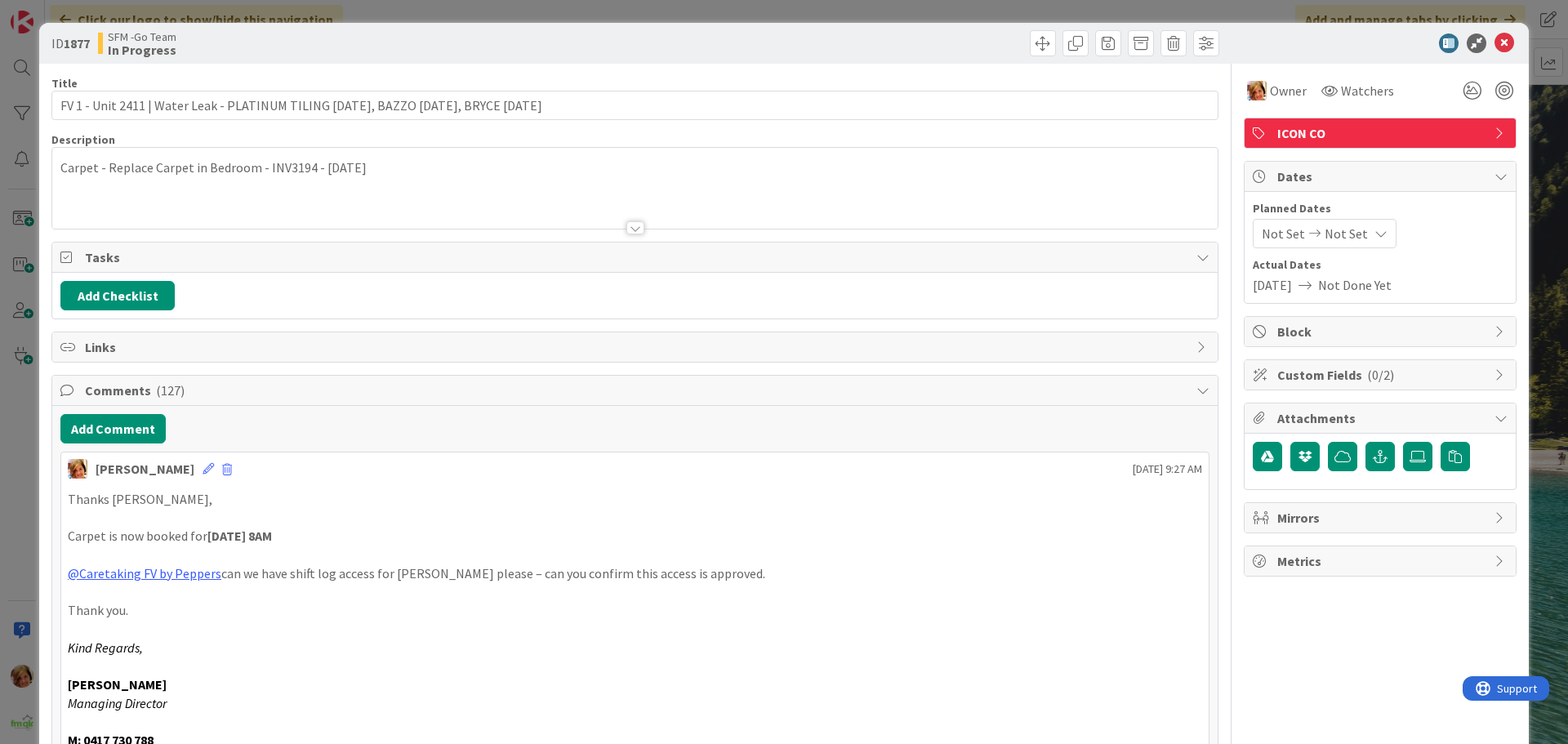
click at [1506, 42] on div "ID 1877 SFM -Go Team In Progress" at bounding box center [784, 43] width 1489 height 41
click at [1494, 49] on icon at bounding box center [1504, 43] width 20 height 20
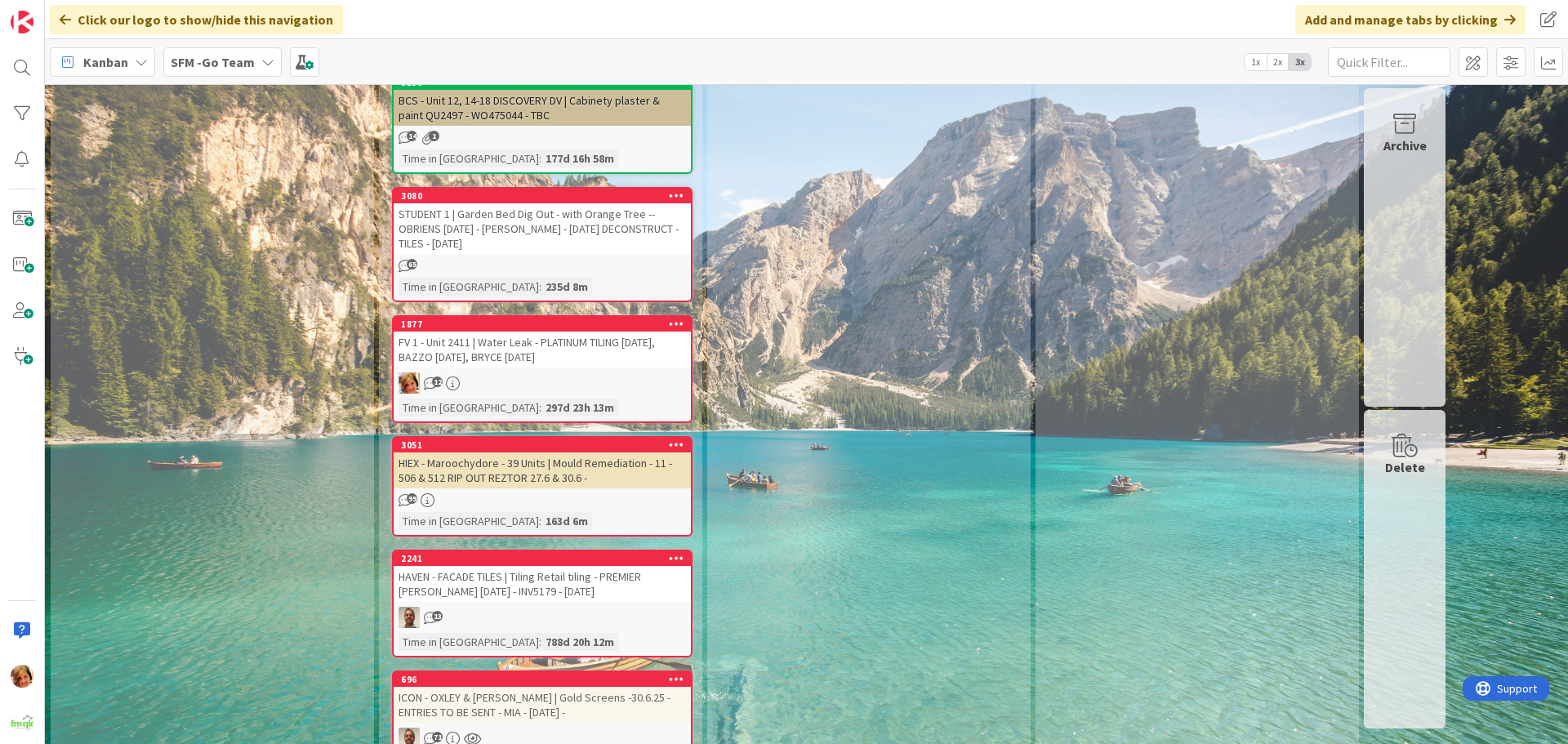
scroll to position [5882, 0]
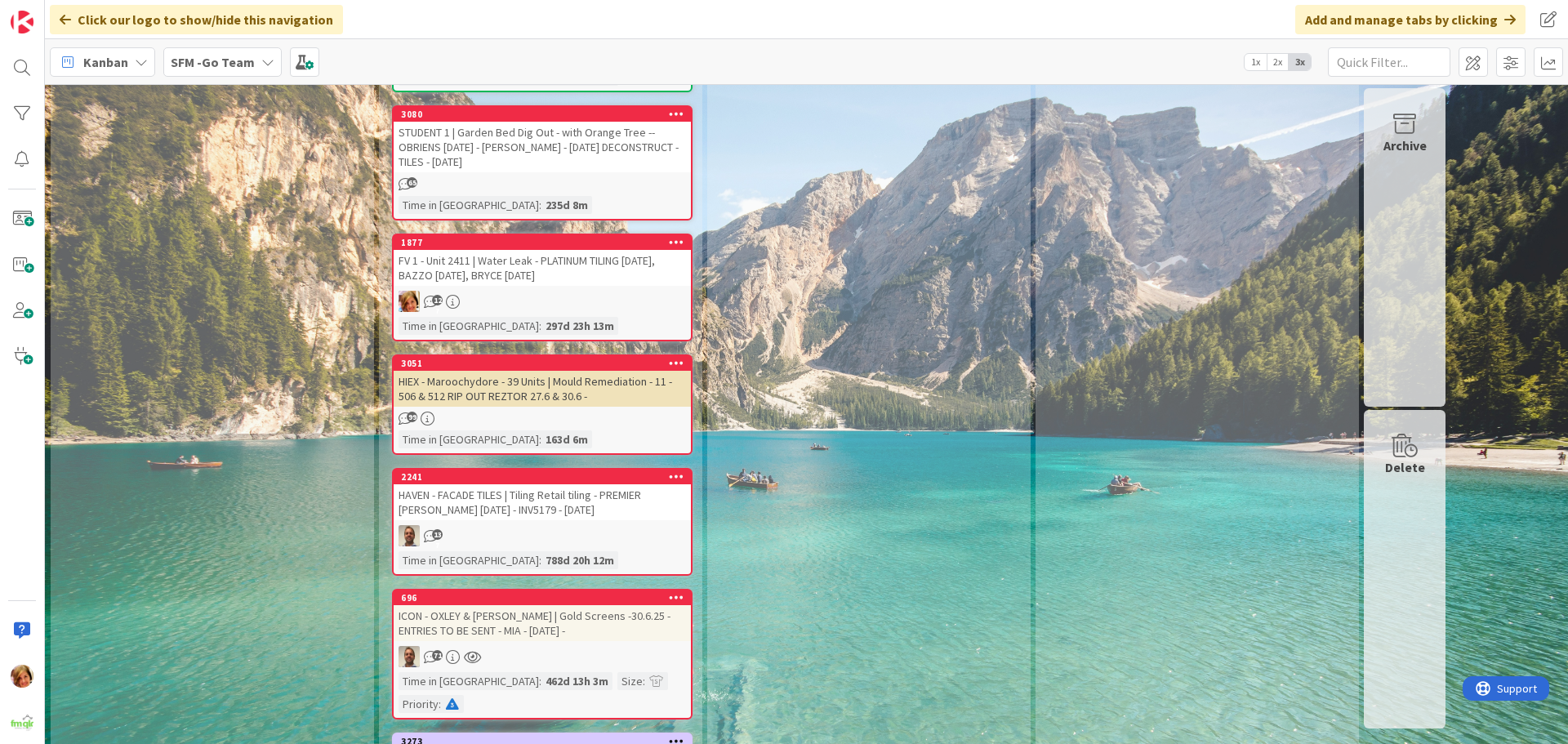
click at [539, 484] on div "HAVEN - FACADE TILES | Tiling Retail tiling - PREMIER [PERSON_NAME] [DATE] - IN…" at bounding box center [542, 502] width 297 height 36
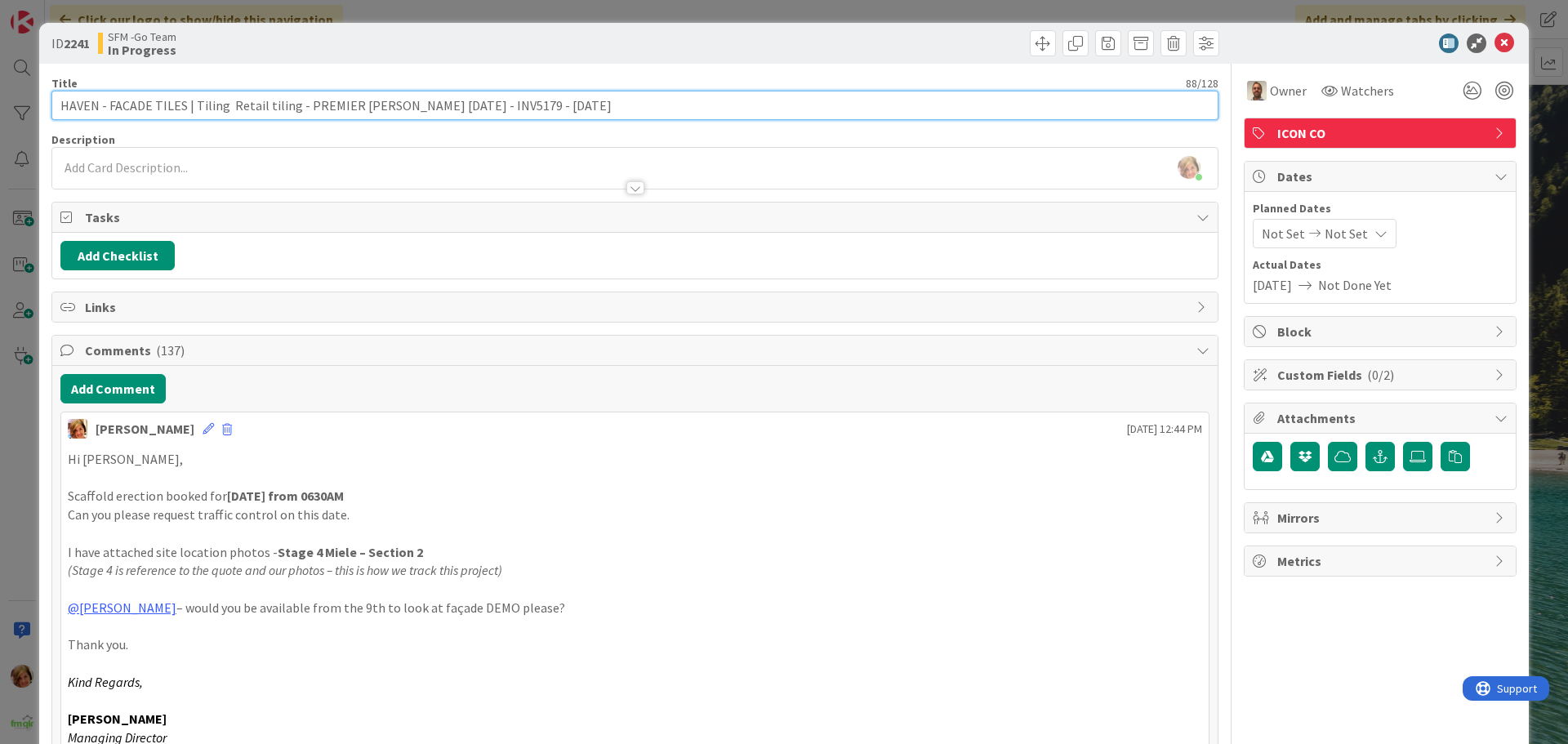
drag, startPoint x: 505, startPoint y: 109, endPoint x: 487, endPoint y: 103, distance: 19.0
click at [487, 103] on input "HAVEN - FACADE TILES | Tiling Retail tiling - PREMIER [PERSON_NAME] [DATE] - IN…" at bounding box center [634, 105] width 1167 height 30
type input "HAVEN - FACADE TILES | Tiling Retail tiling - PREMIER SCAFF 10.7.25 - INV5179 -…"
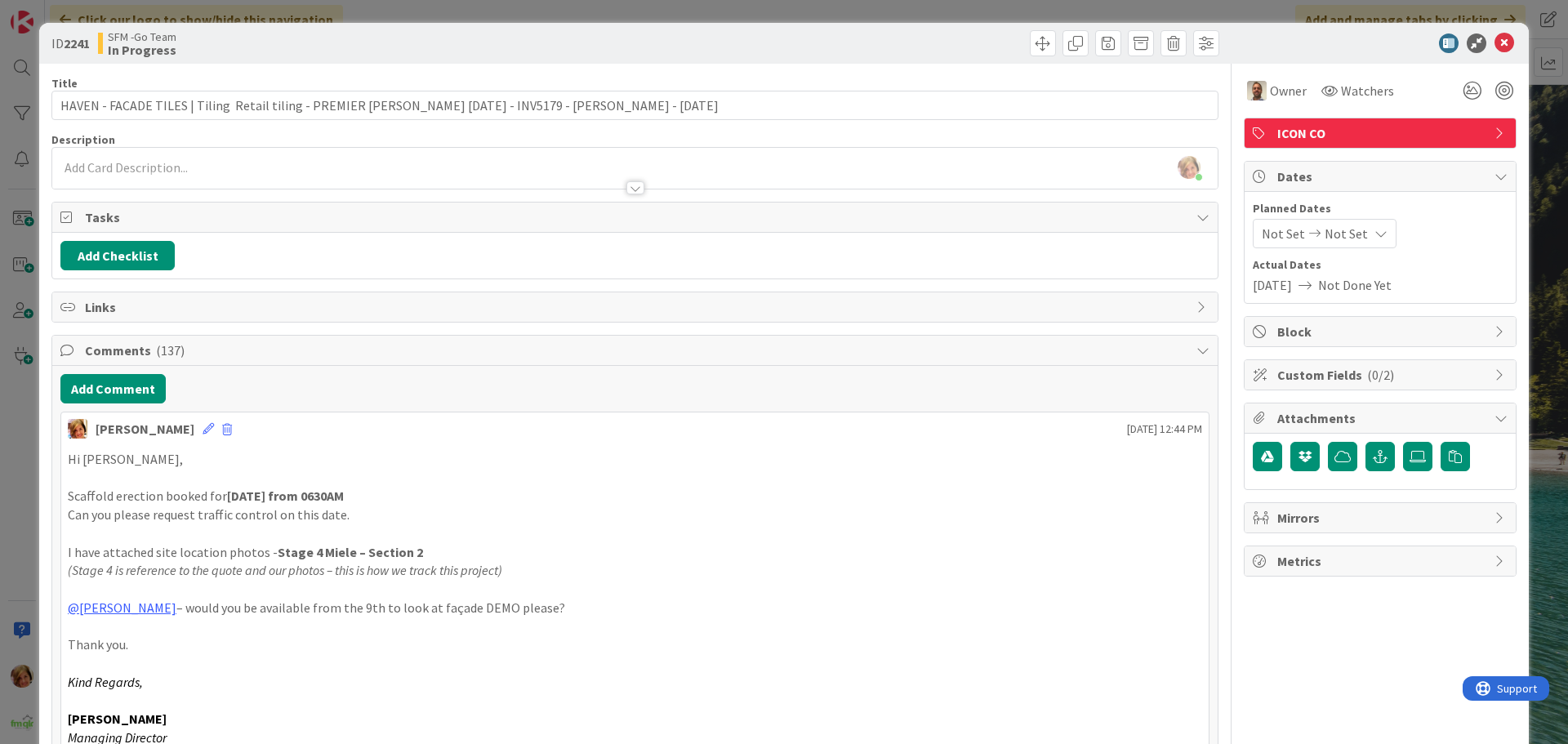
click at [932, 60] on div "ID 2241 SFM -Go Team In Progress" at bounding box center [784, 43] width 1489 height 41
click at [1494, 37] on icon at bounding box center [1504, 43] width 20 height 20
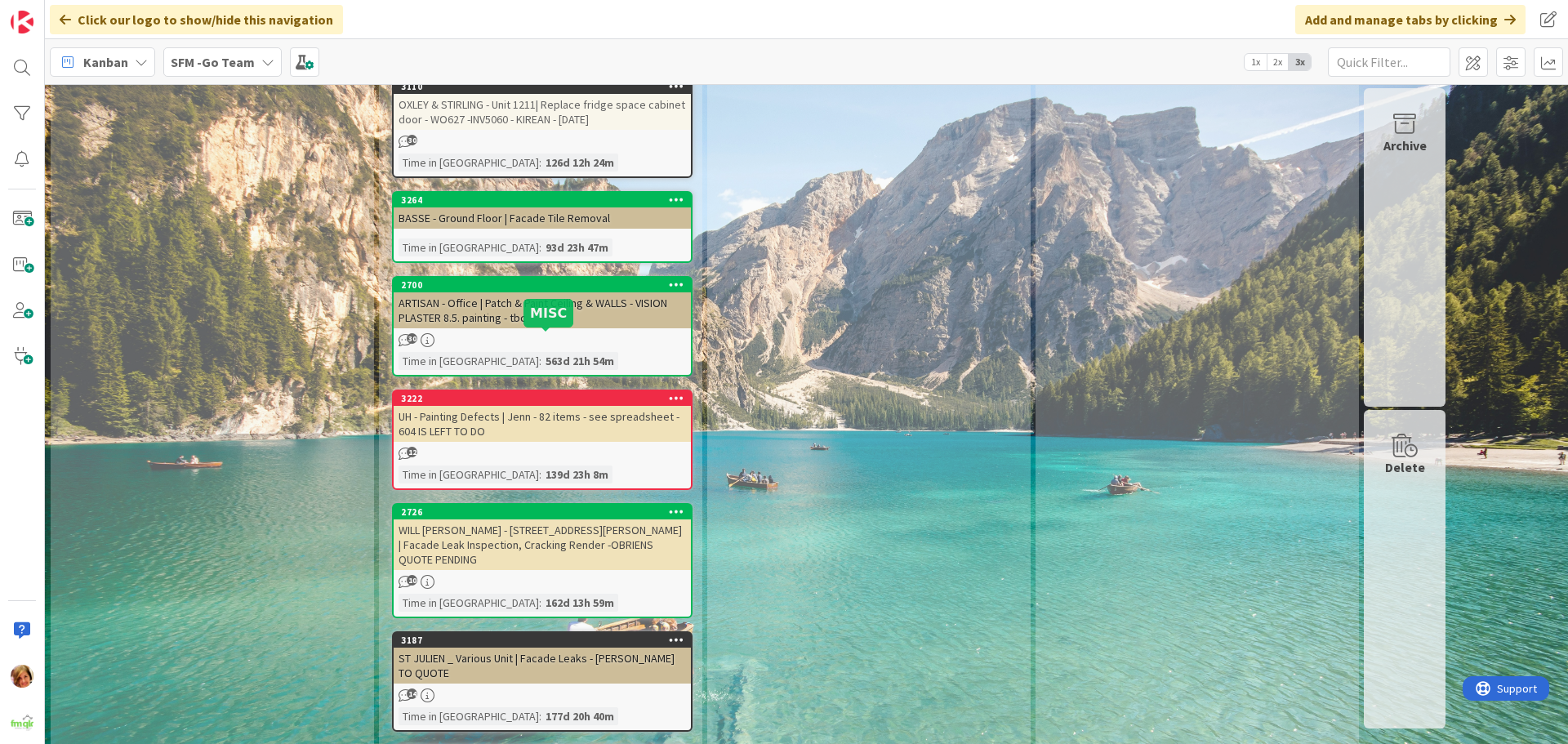
scroll to position [6780, 0]
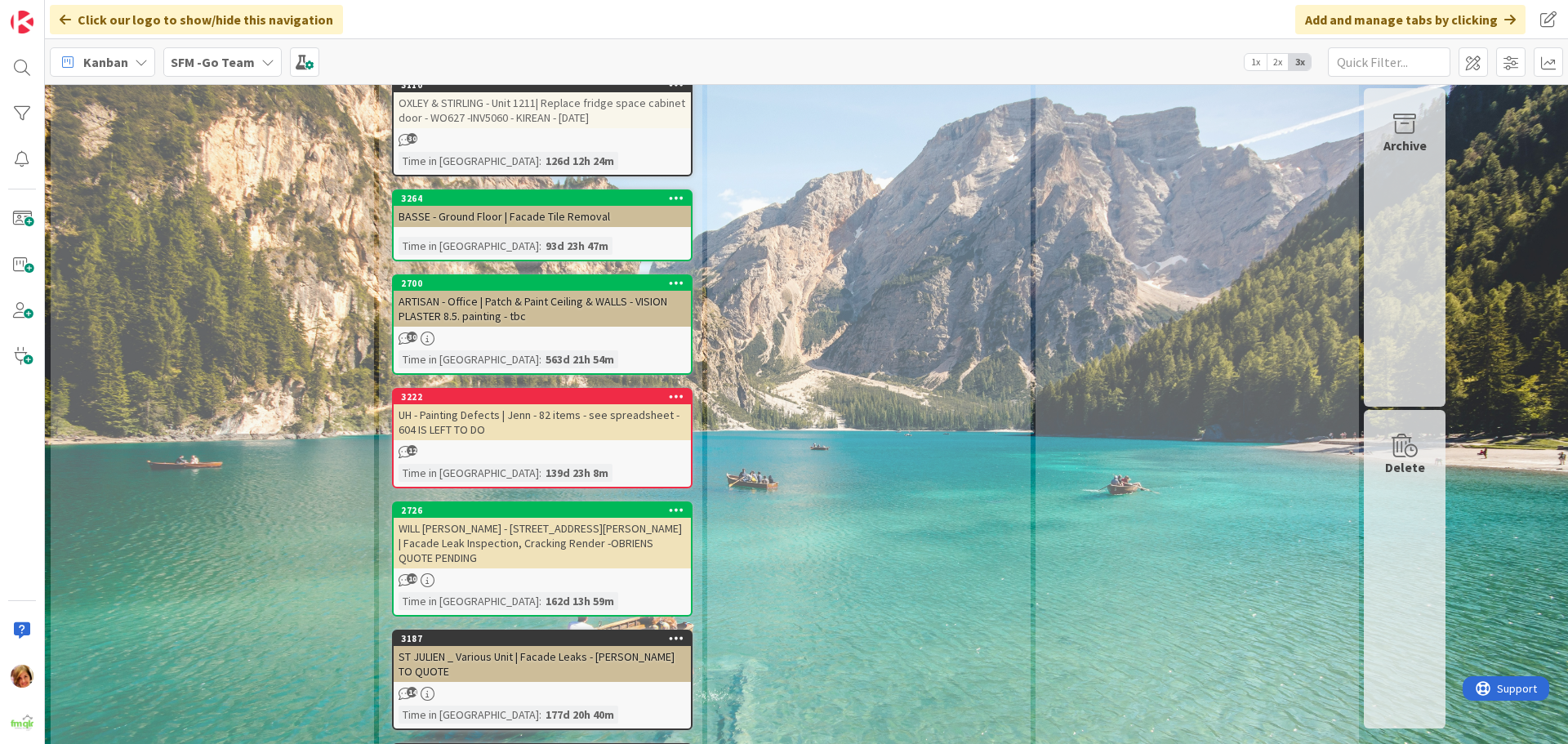
click at [512, 404] on div "UH - Painting Defects | Jenn - 82 items - see spreadsheet - 604 IS LEFT TO DO" at bounding box center [542, 422] width 297 height 36
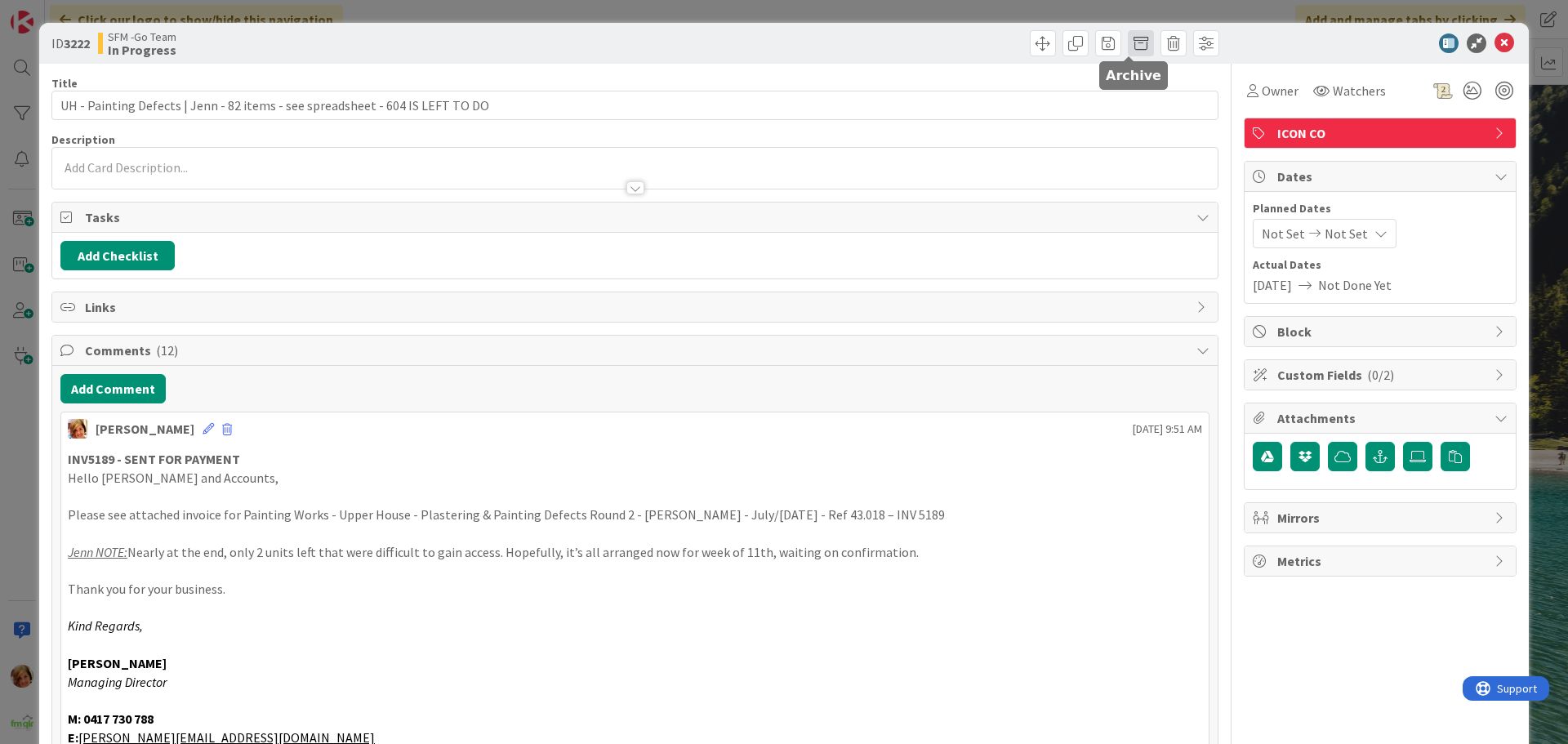
click at [1128, 43] on span at bounding box center [1141, 43] width 26 height 26
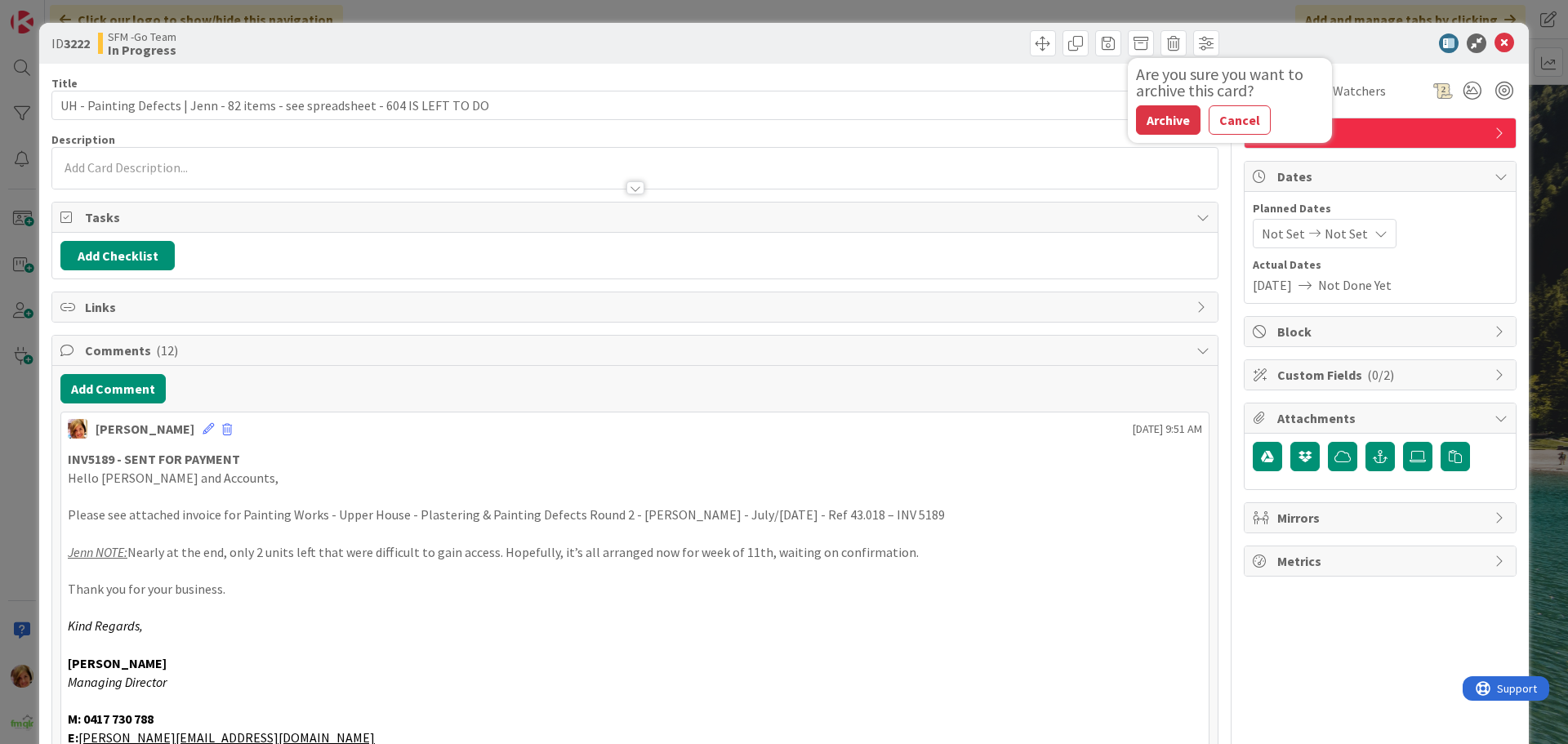
drag, startPoint x: 1136, startPoint y: 123, endPoint x: 1062, endPoint y: 155, distance: 80.6
click at [1137, 123] on button "Archive" at bounding box center [1168, 120] width 64 height 30
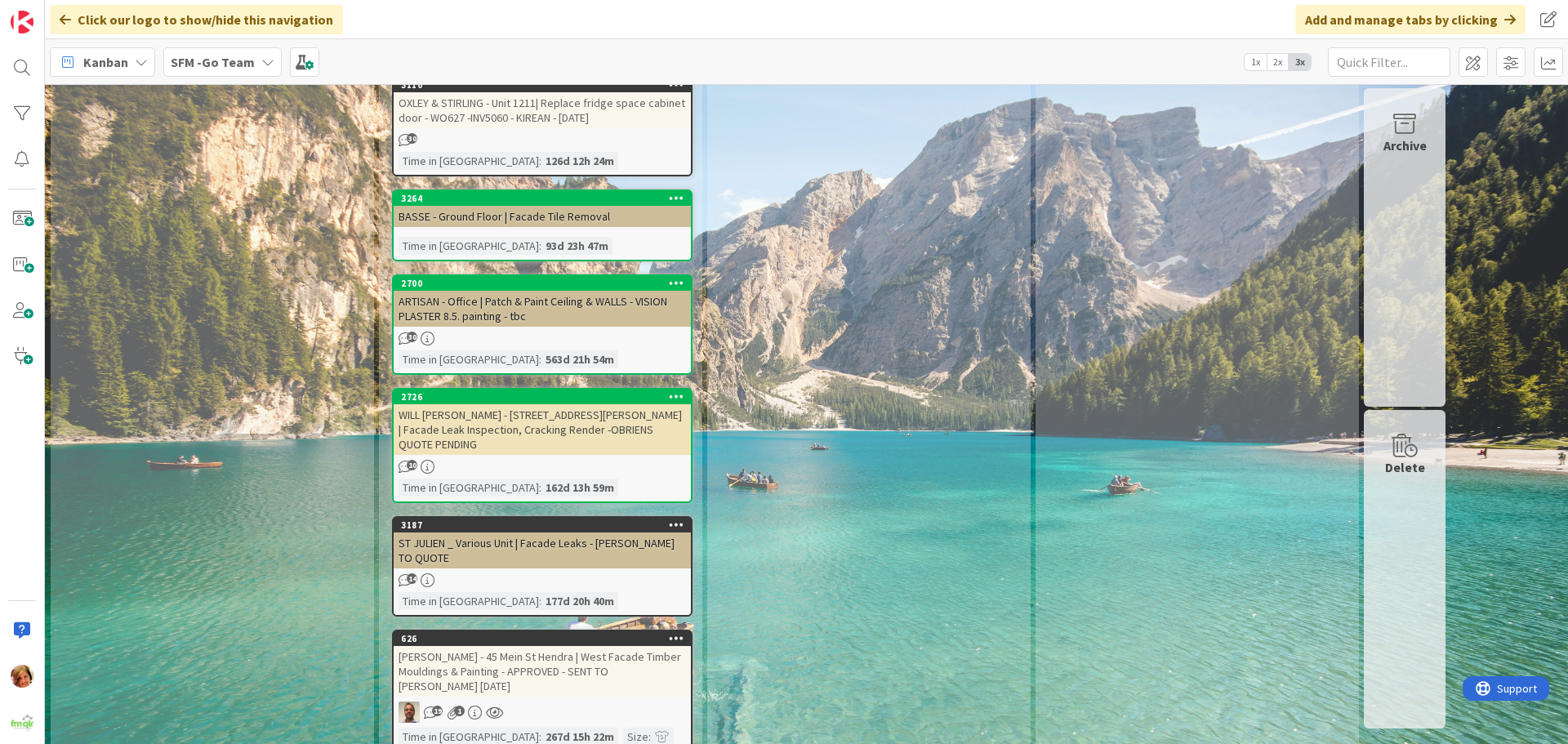
click at [482, 646] on div "[PERSON_NAME] - 45 Mein St Hendra | West Facade Timber Mouldings & Painting - A…" at bounding box center [542, 671] width 297 height 50
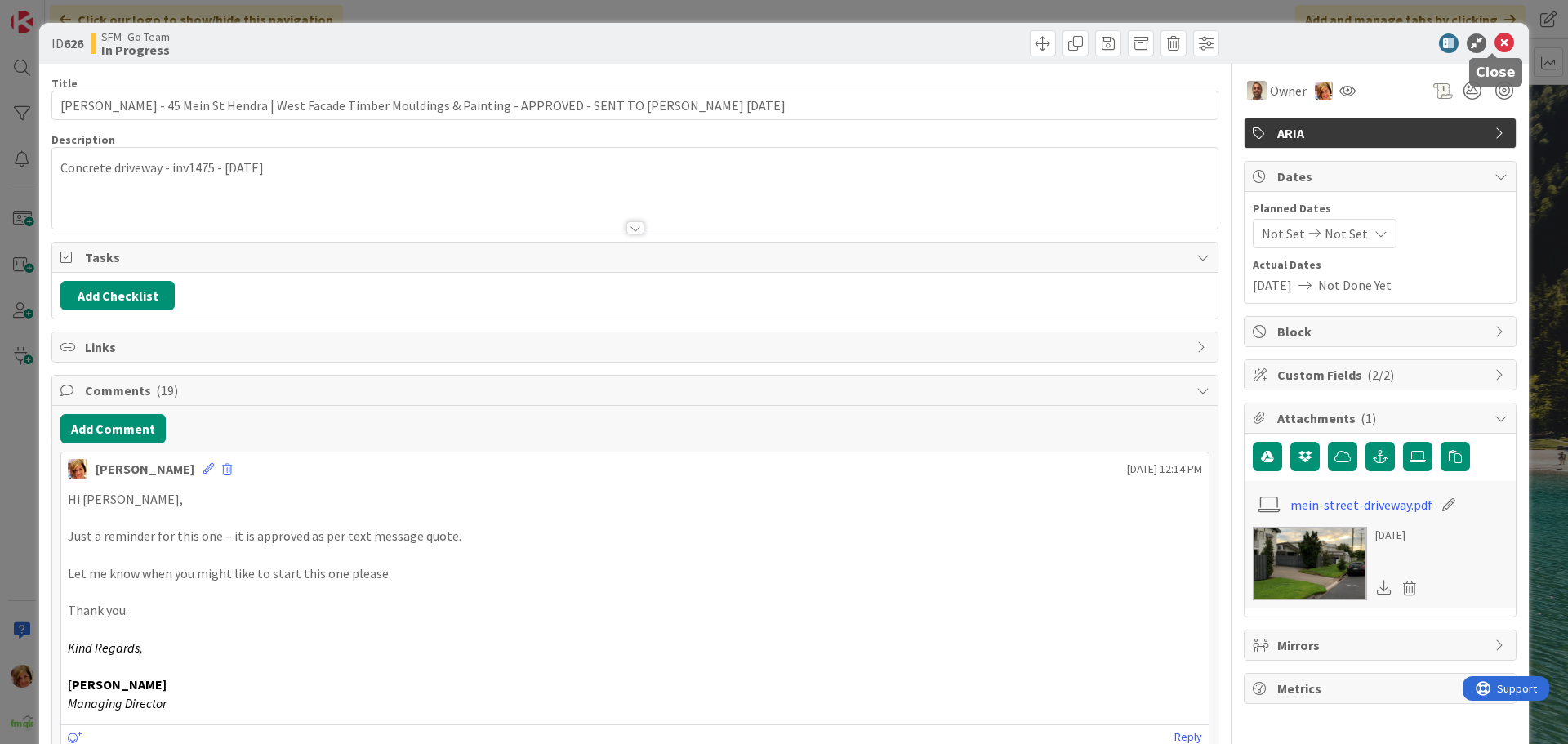
click at [1501, 42] on icon at bounding box center [1504, 43] width 20 height 20
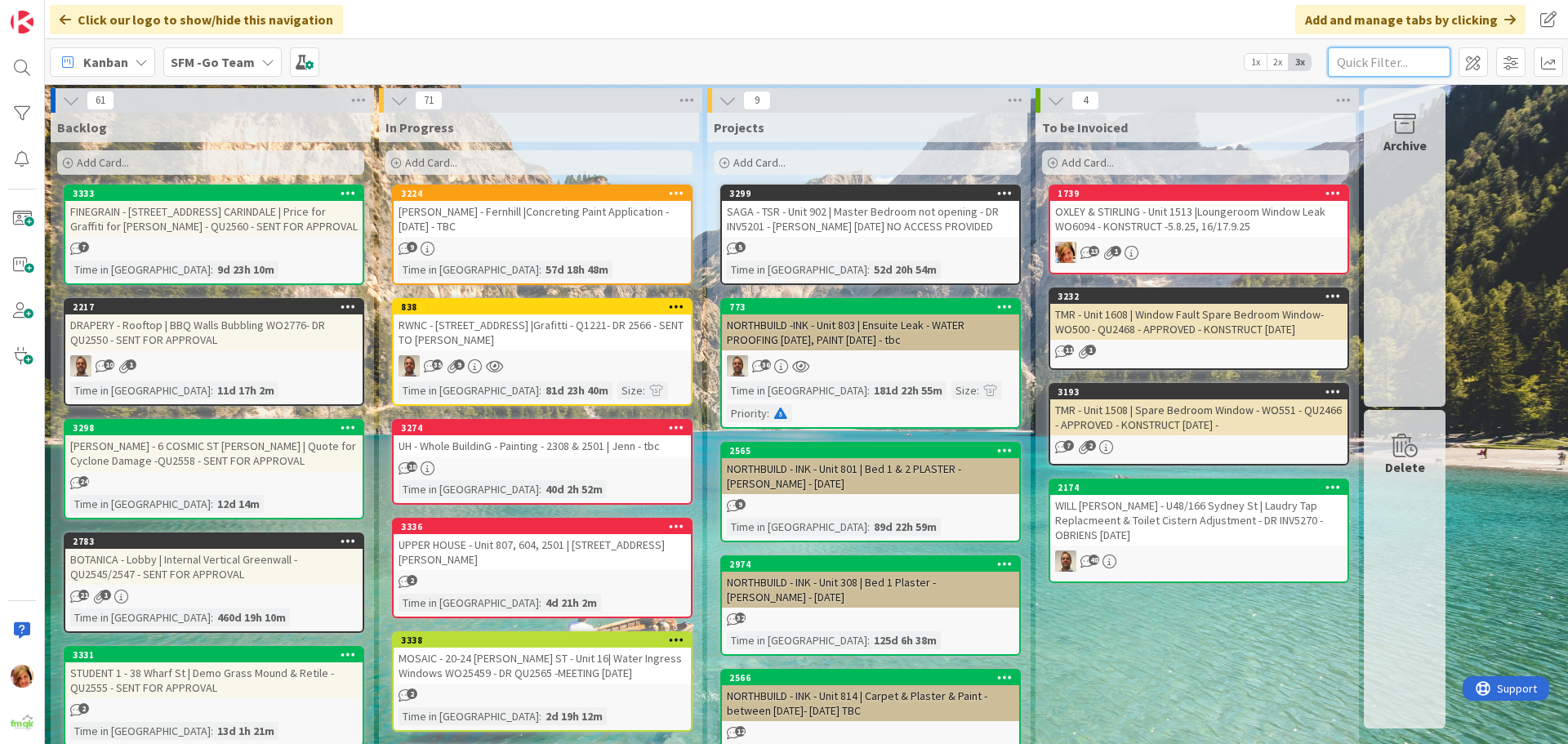
click at [1384, 59] on input "text" at bounding box center [1388, 63] width 122 height 30
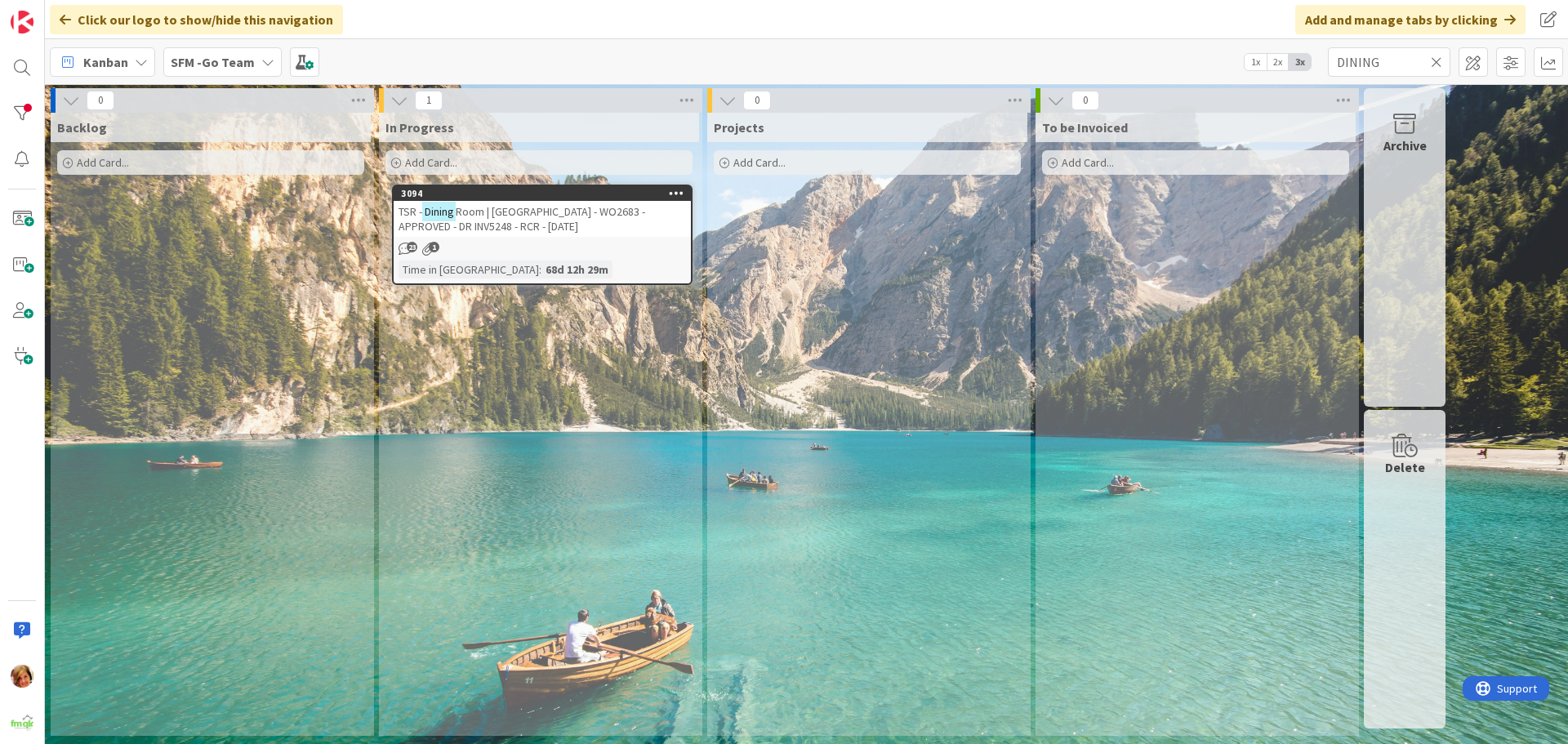
click at [537, 207] on span "Room | Island Bench - WO2683 - APPROVED - DR INV5248 - RCR - 8.10.25" at bounding box center [522, 219] width 247 height 30
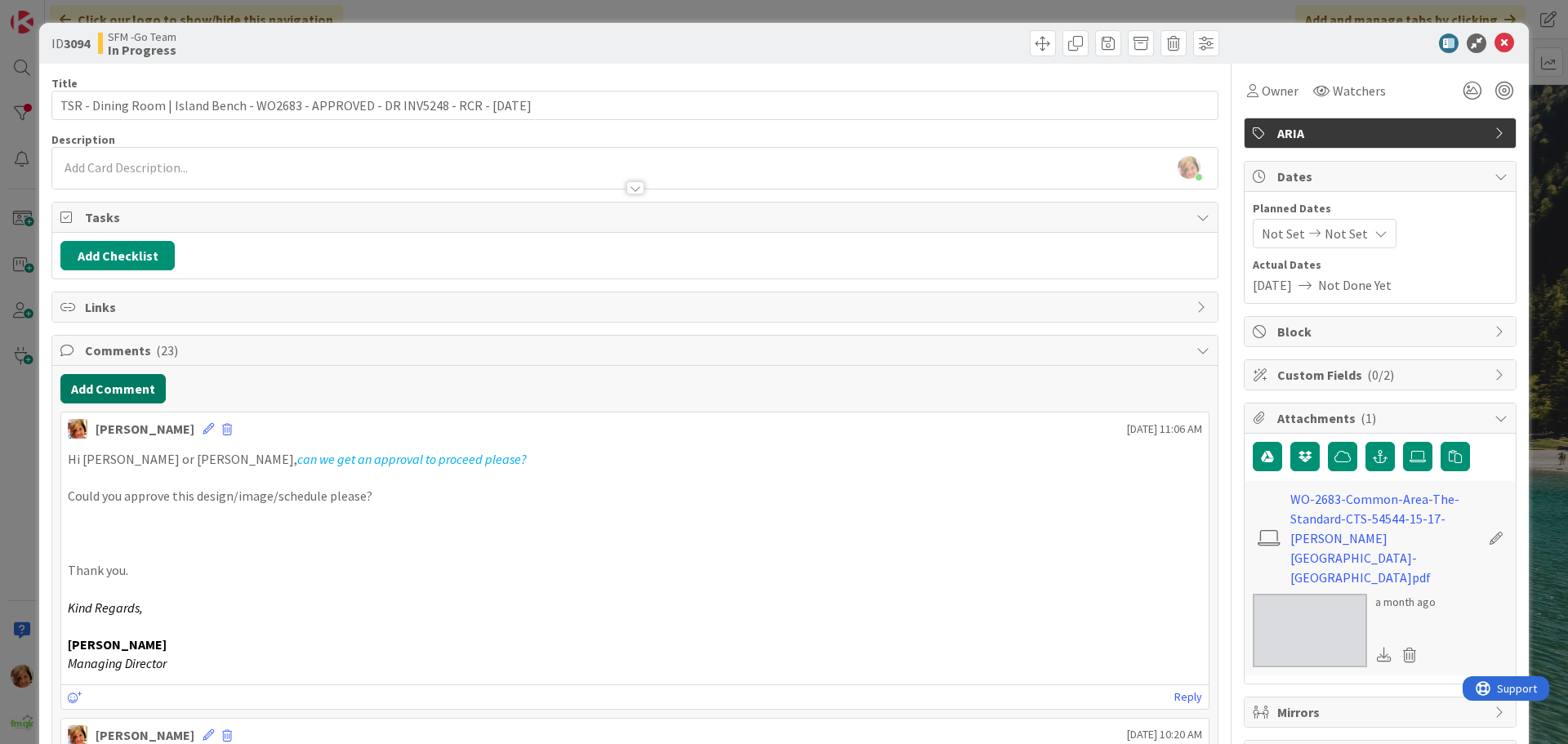
click at [122, 389] on button "Add Comment" at bounding box center [113, 389] width 105 height 30
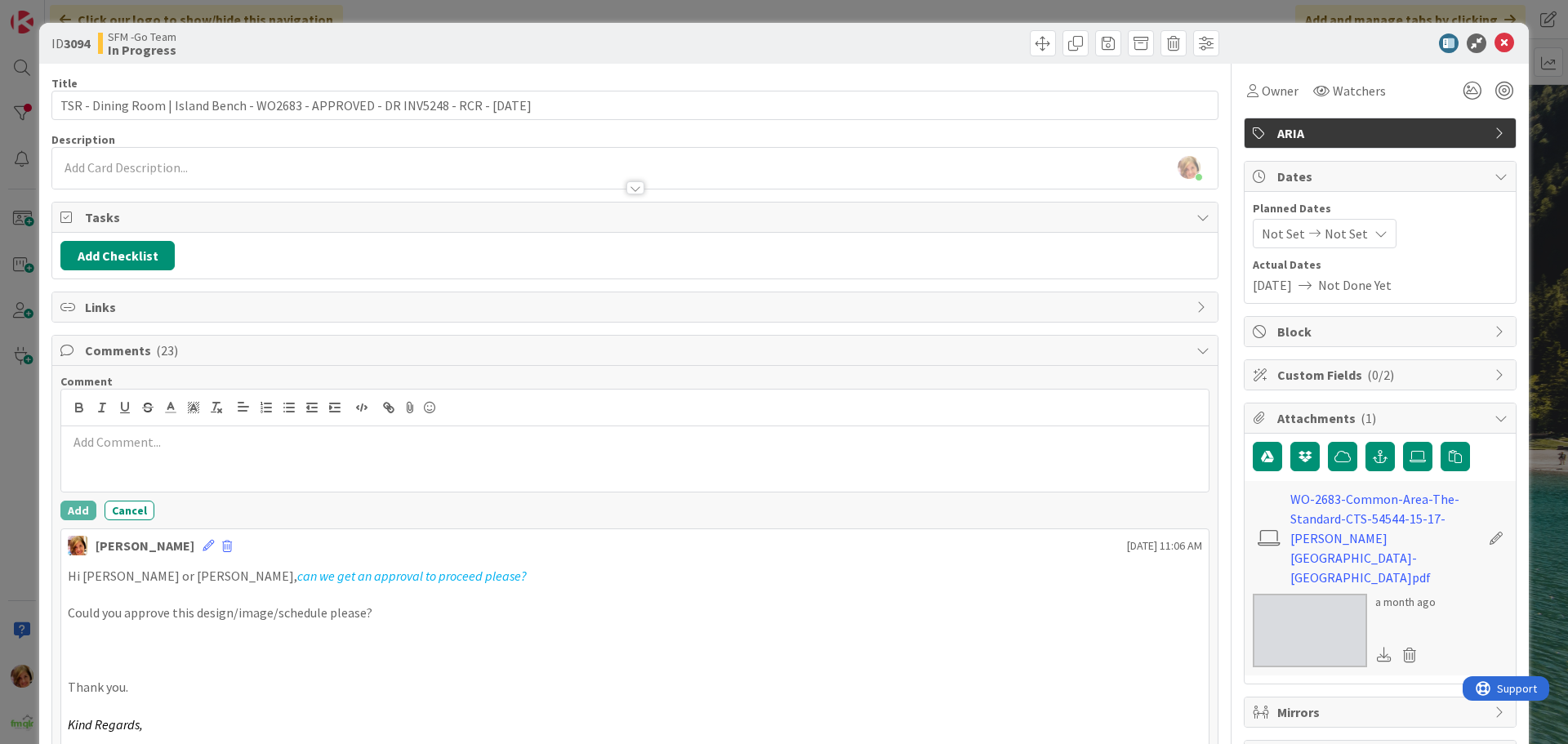
click at [162, 458] on div at bounding box center [634, 459] width 1148 height 65
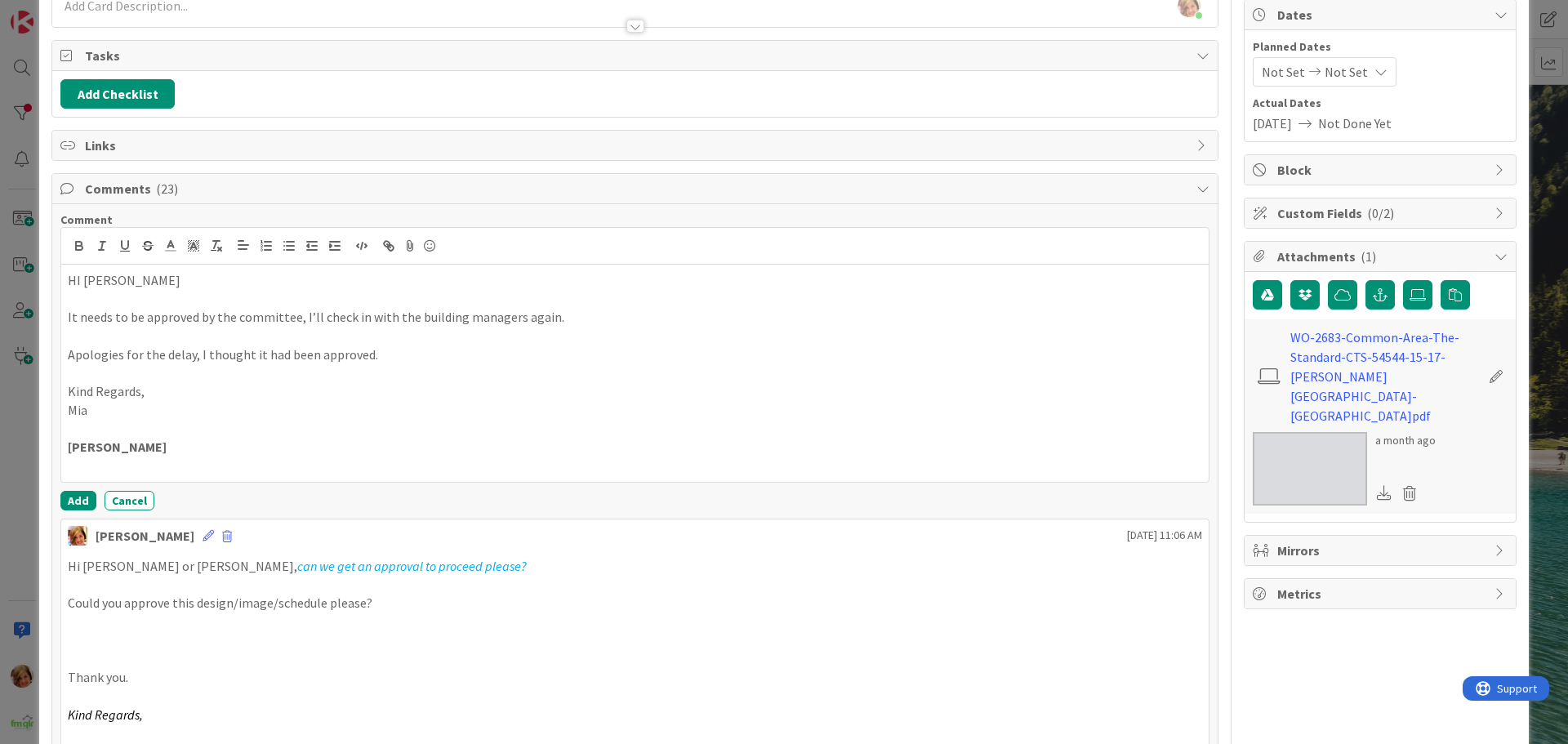
scroll to position [163, 0]
click at [75, 495] on button "Add" at bounding box center [78, 499] width 36 height 20
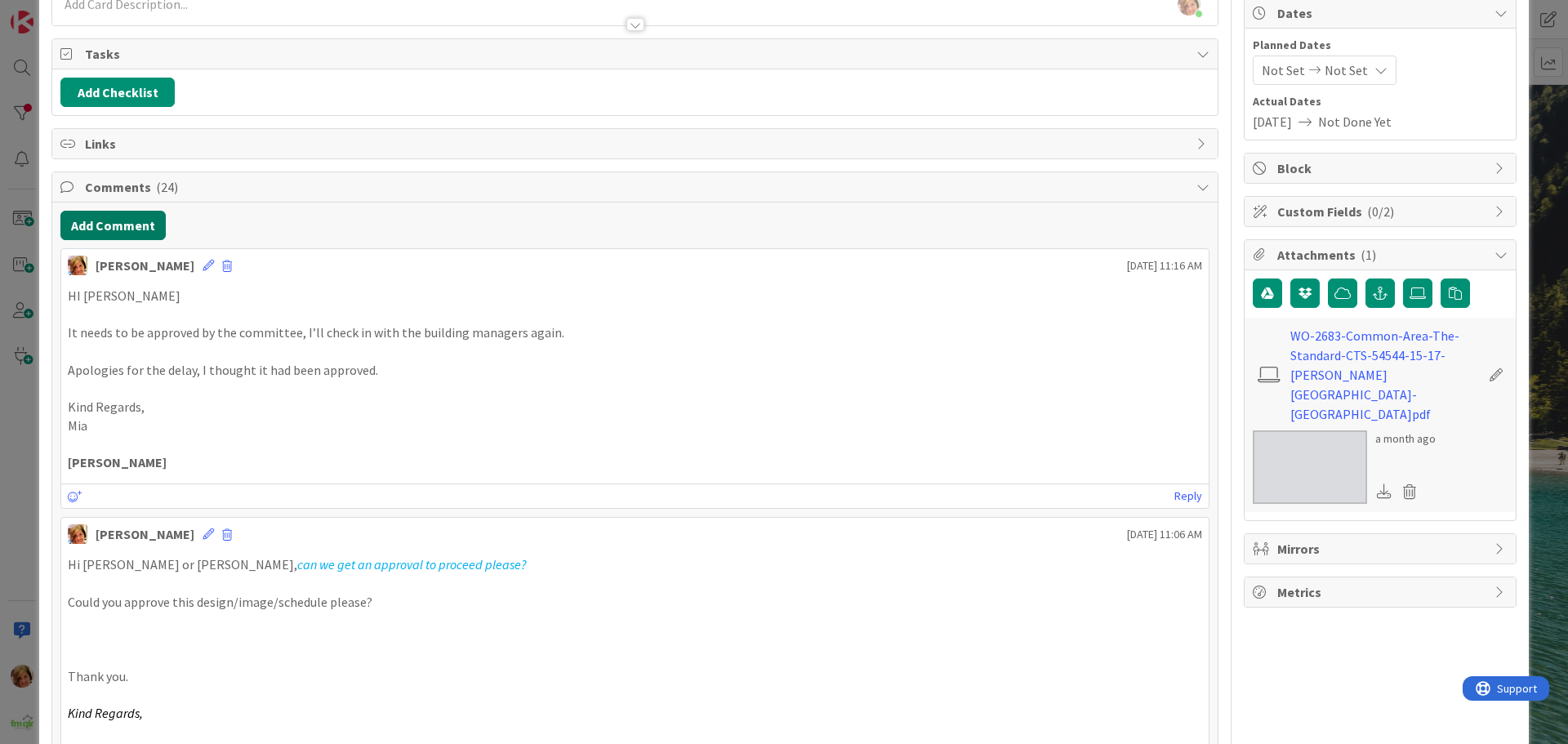
click at [114, 224] on button "Add Comment" at bounding box center [113, 225] width 105 height 30
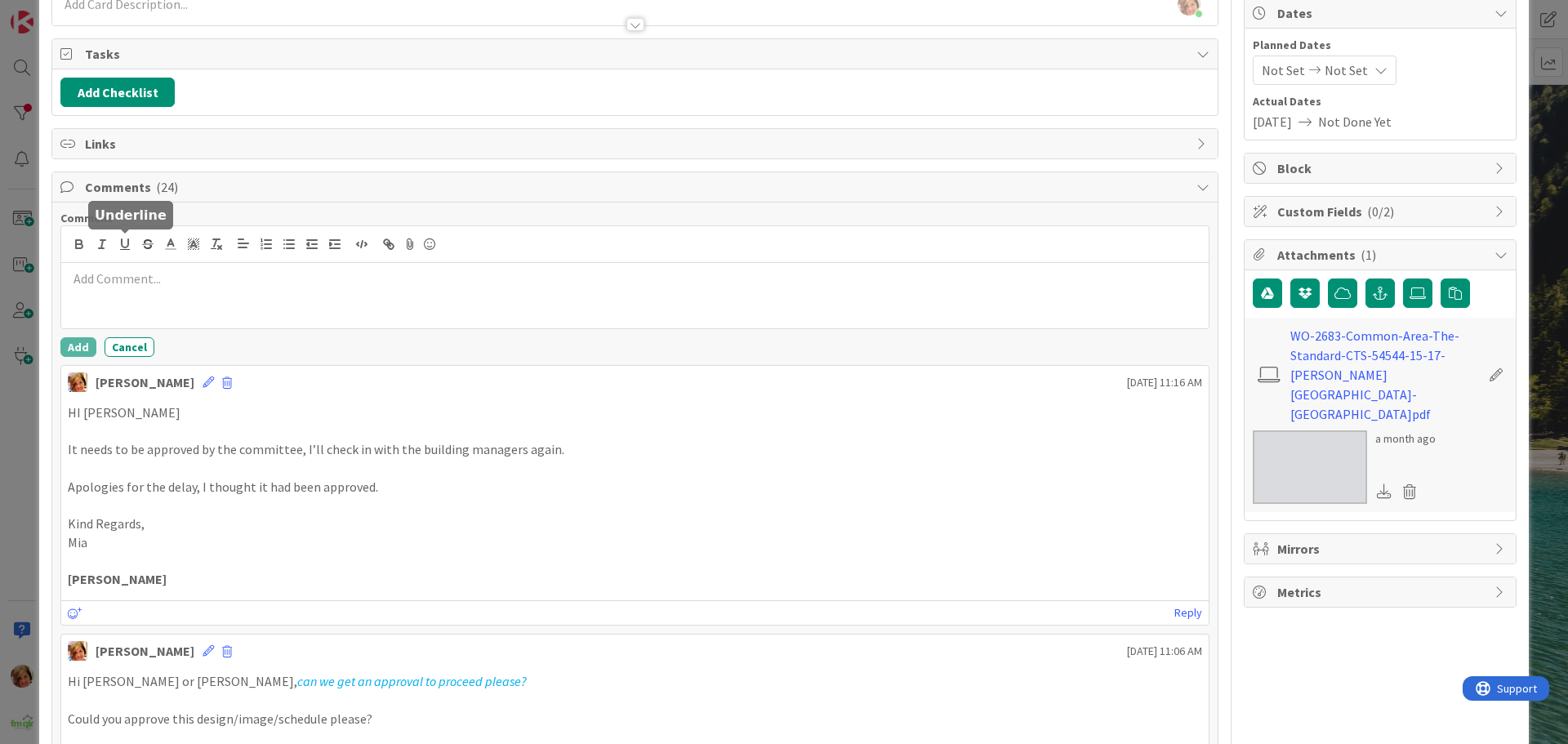
click at [127, 287] on p at bounding box center [635, 279] width 1135 height 19
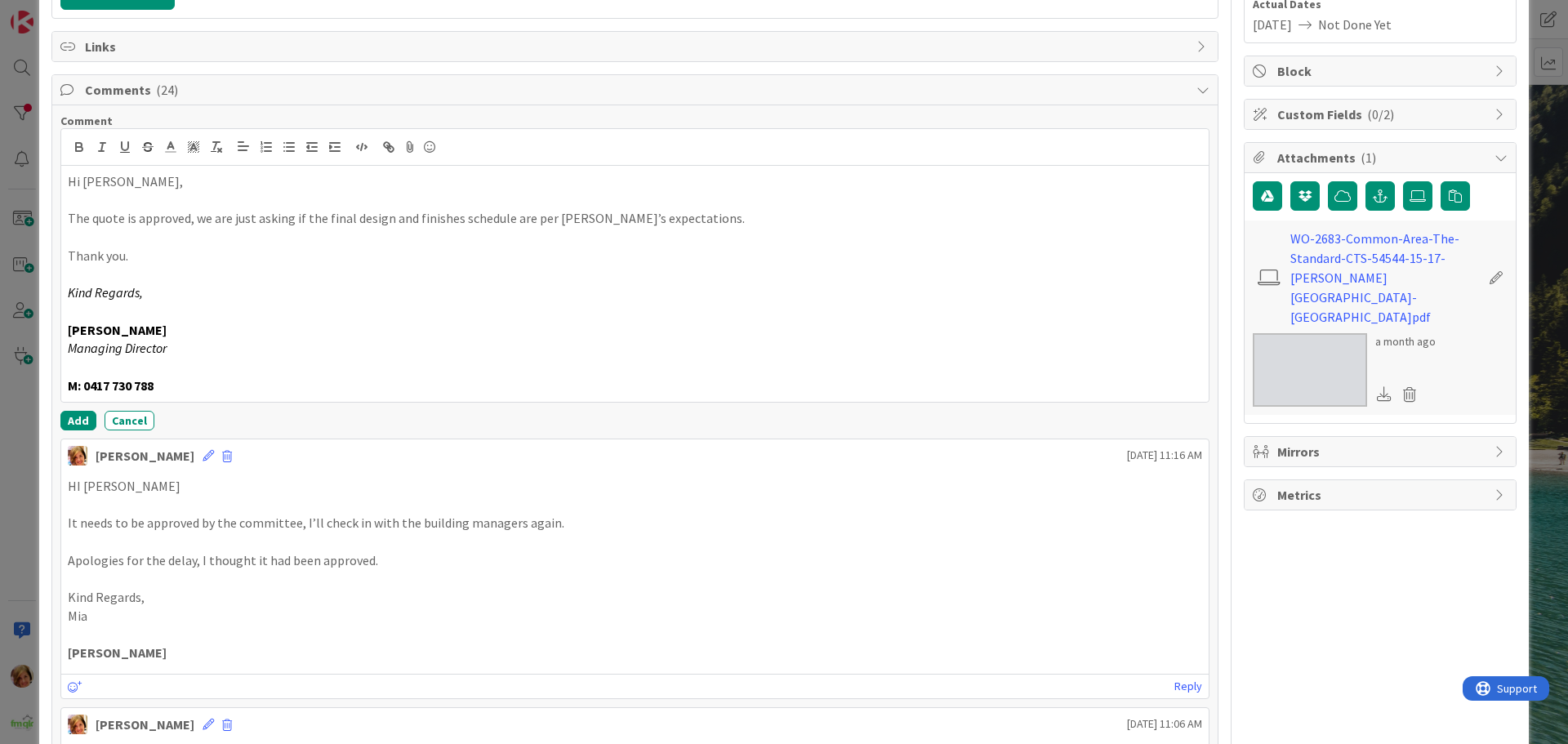
scroll to position [409, 0]
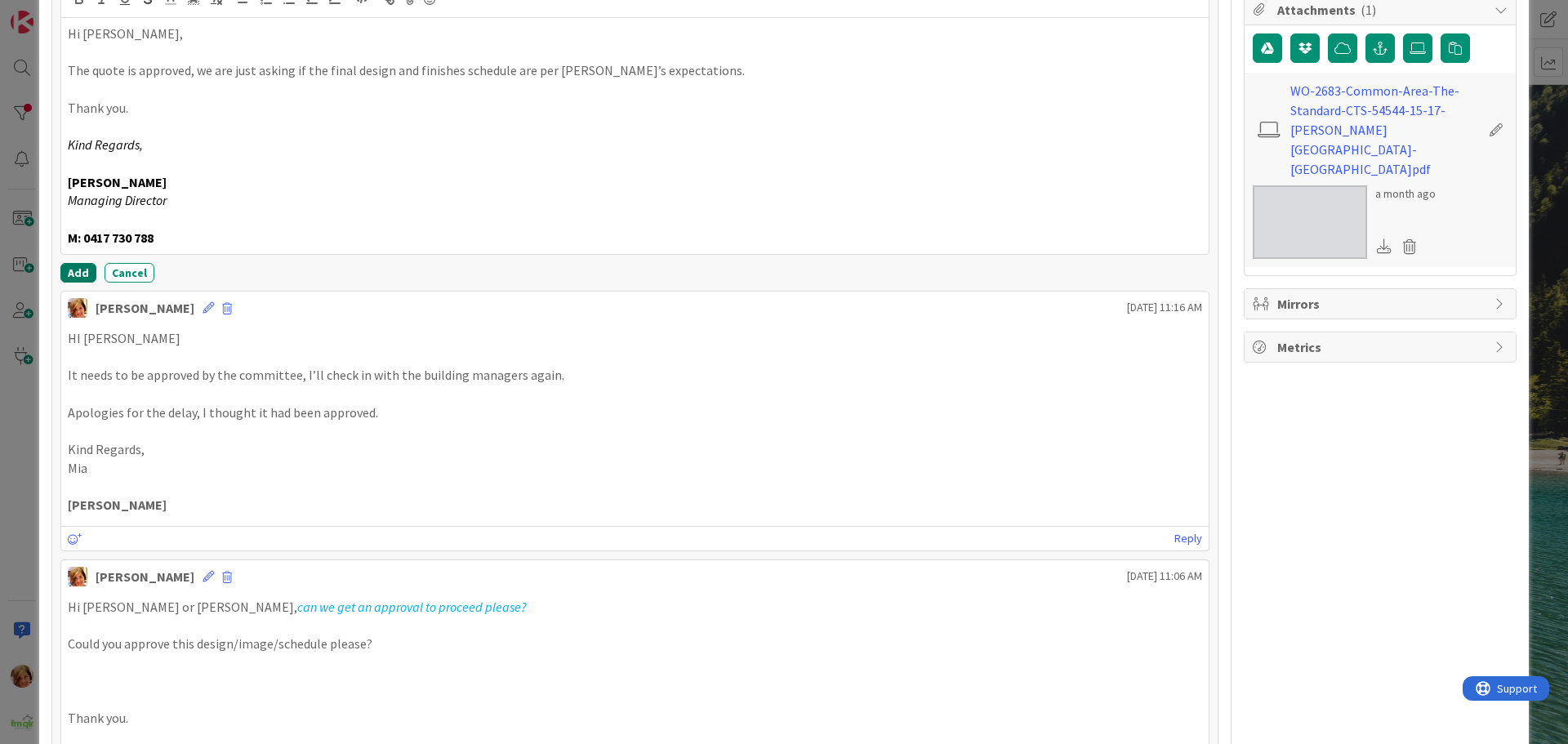
click at [72, 273] on button "Add" at bounding box center [78, 273] width 36 height 20
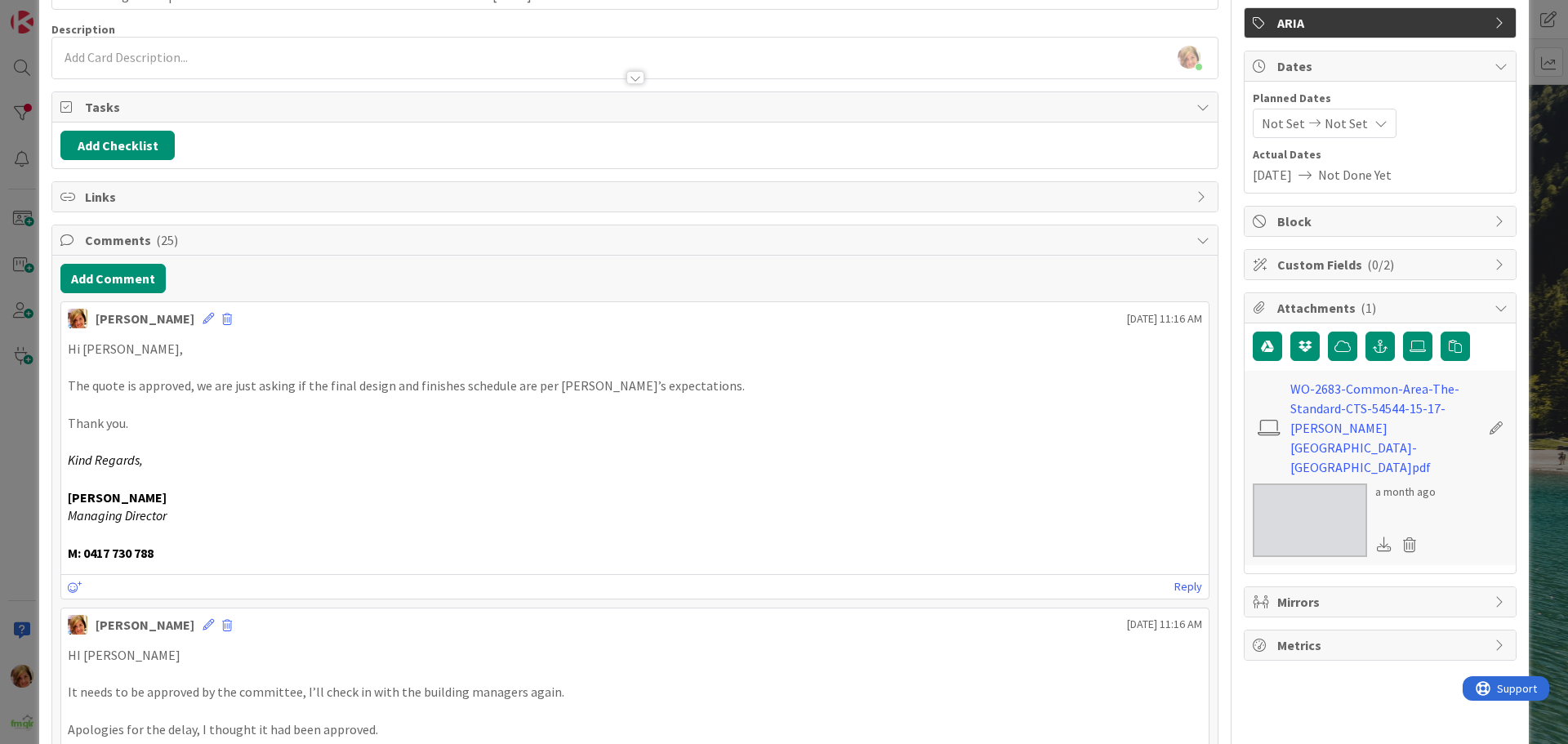
scroll to position [0, 0]
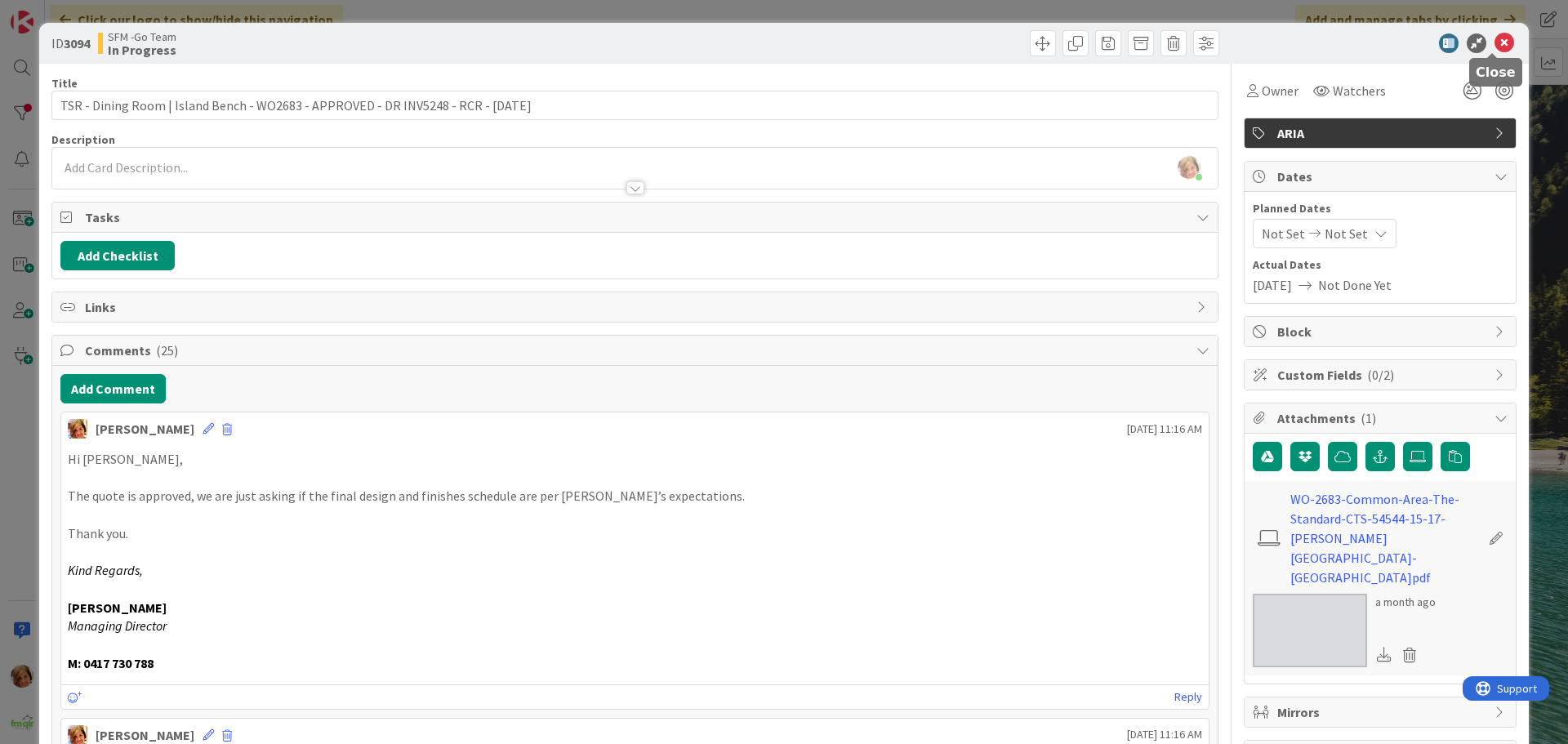
click at [1494, 43] on icon at bounding box center [1504, 43] width 20 height 20
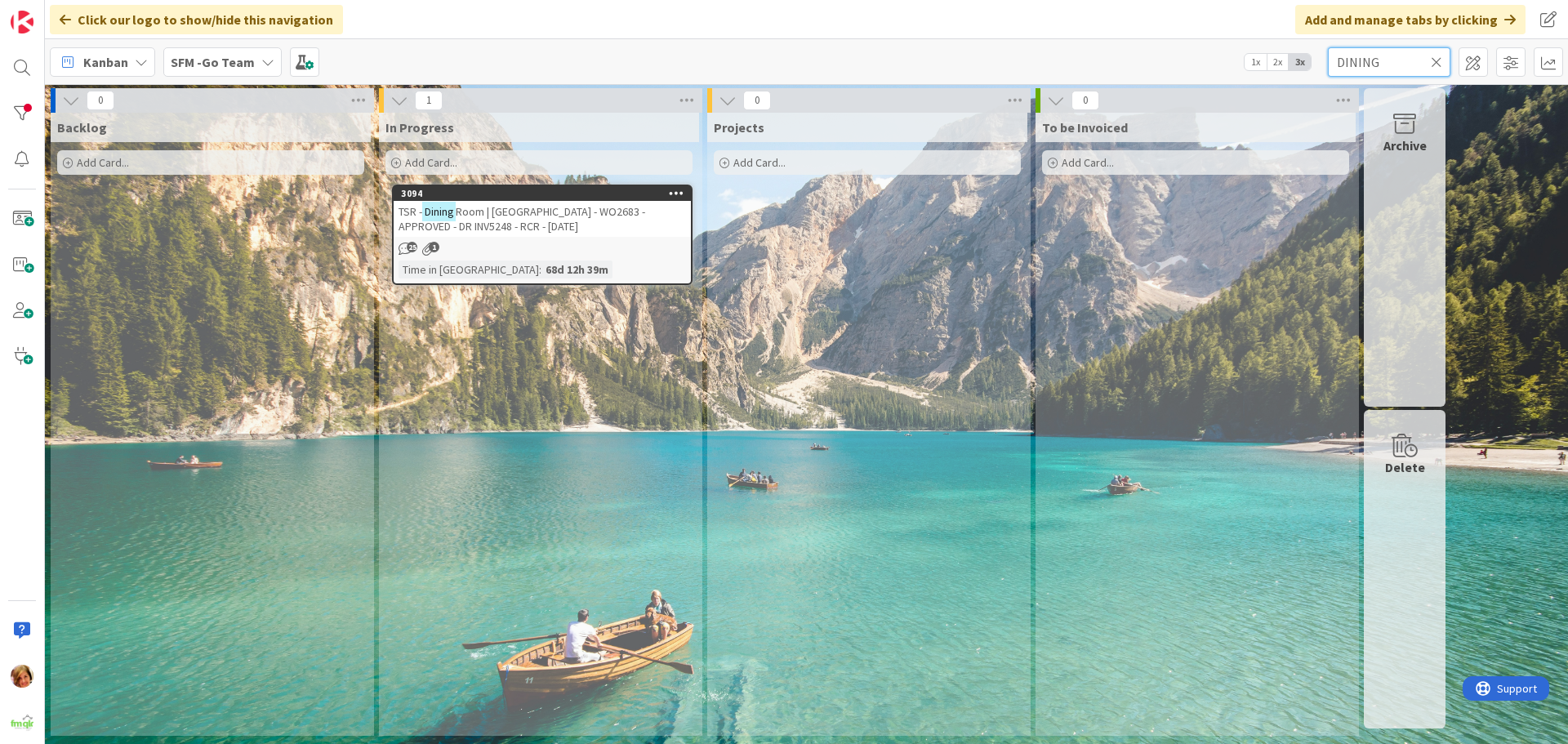
click at [1409, 56] on input "DINING" at bounding box center [1388, 63] width 122 height 30
type input "D"
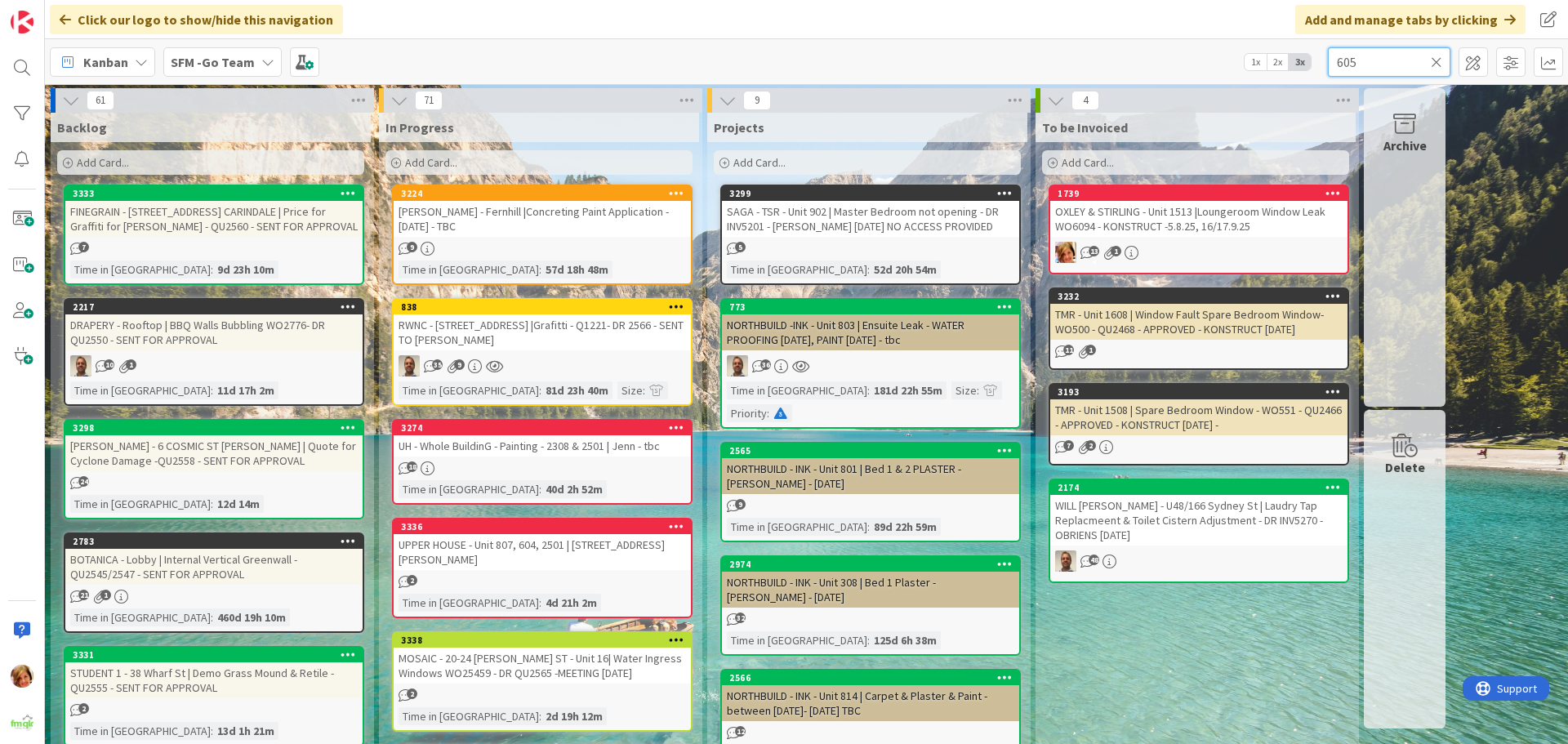
type input "605"
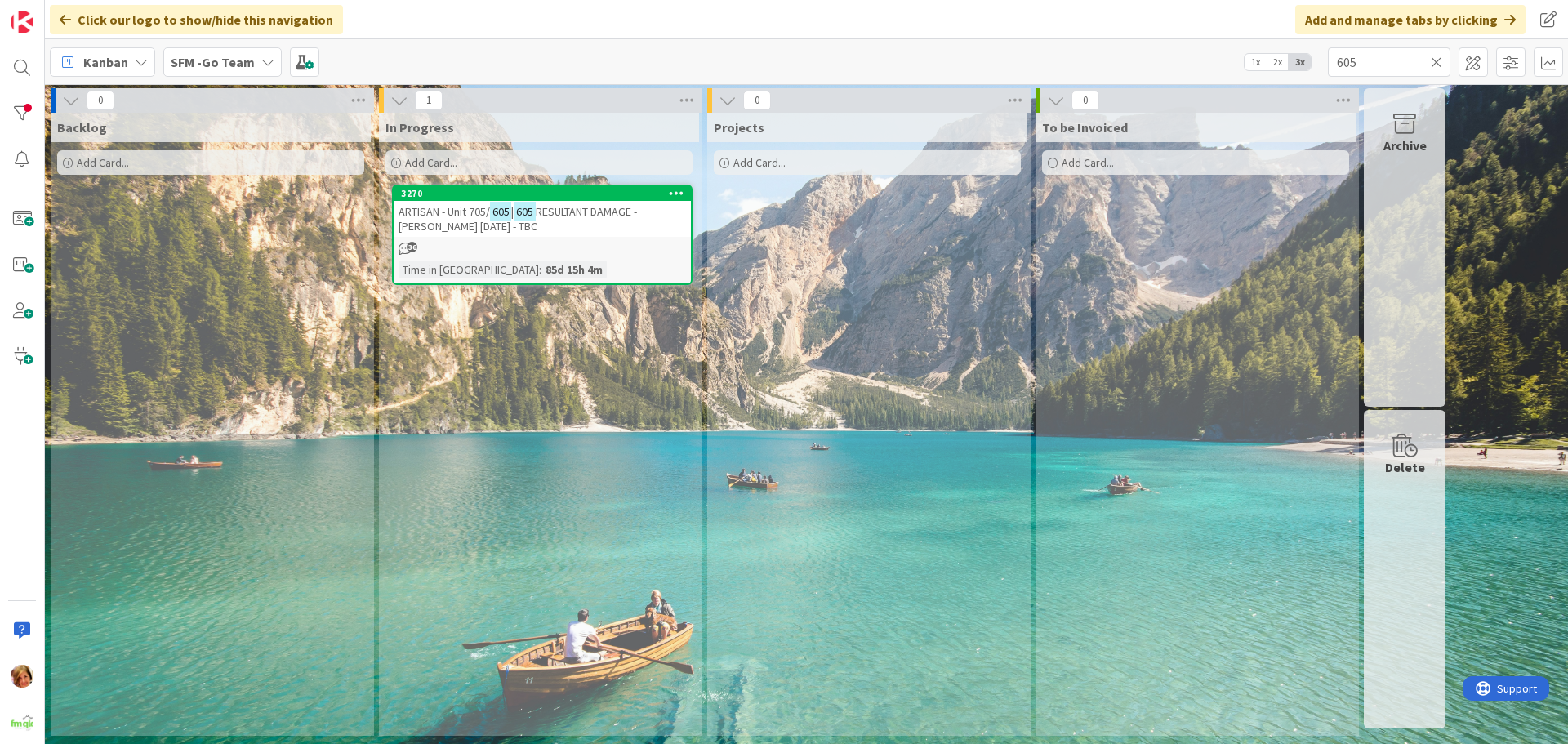
click at [590, 214] on span "RESULTANT DAMAGE - RED ELK 1.10.25 - TBC" at bounding box center [518, 219] width 238 height 30
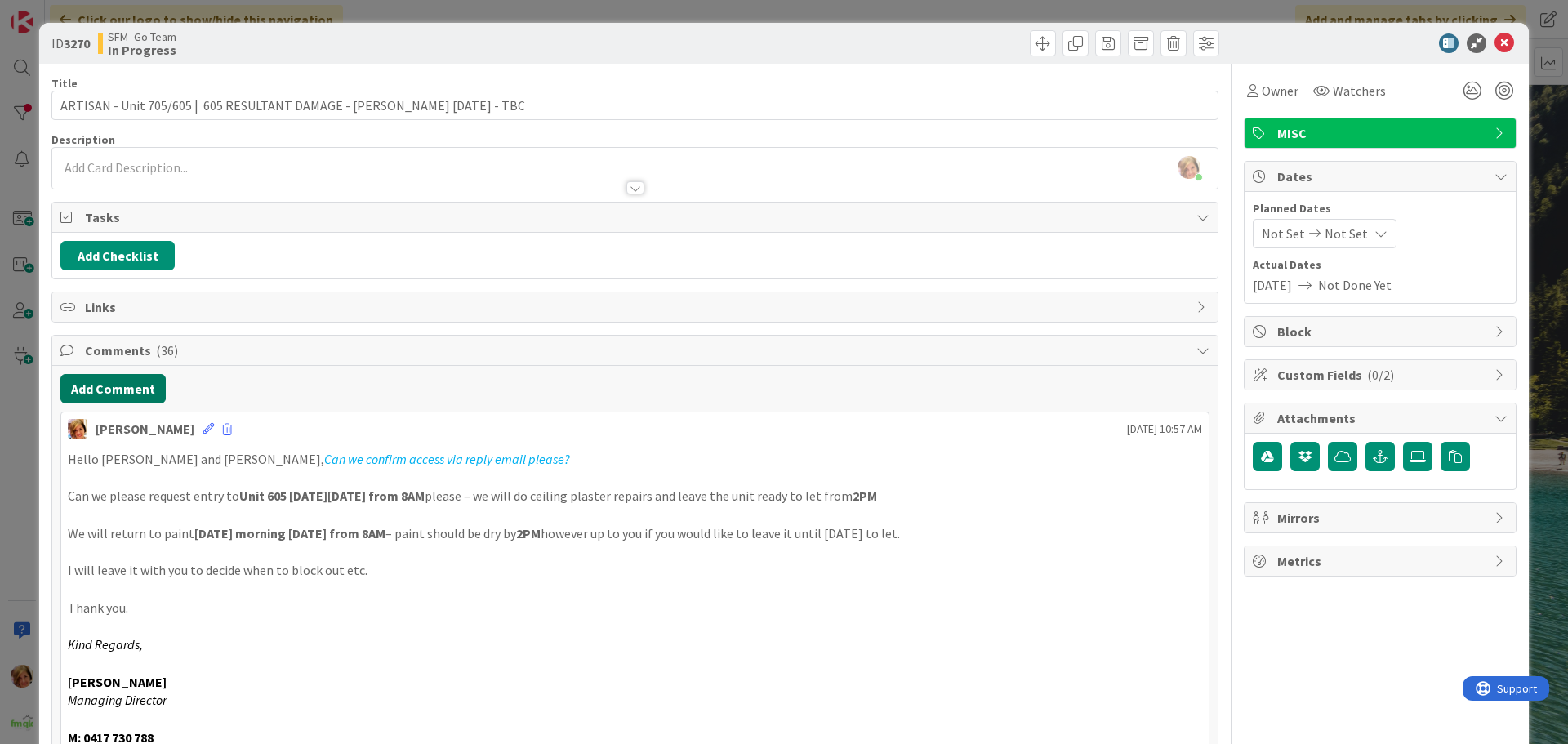
click at [111, 388] on button "Add Comment" at bounding box center [113, 389] width 105 height 30
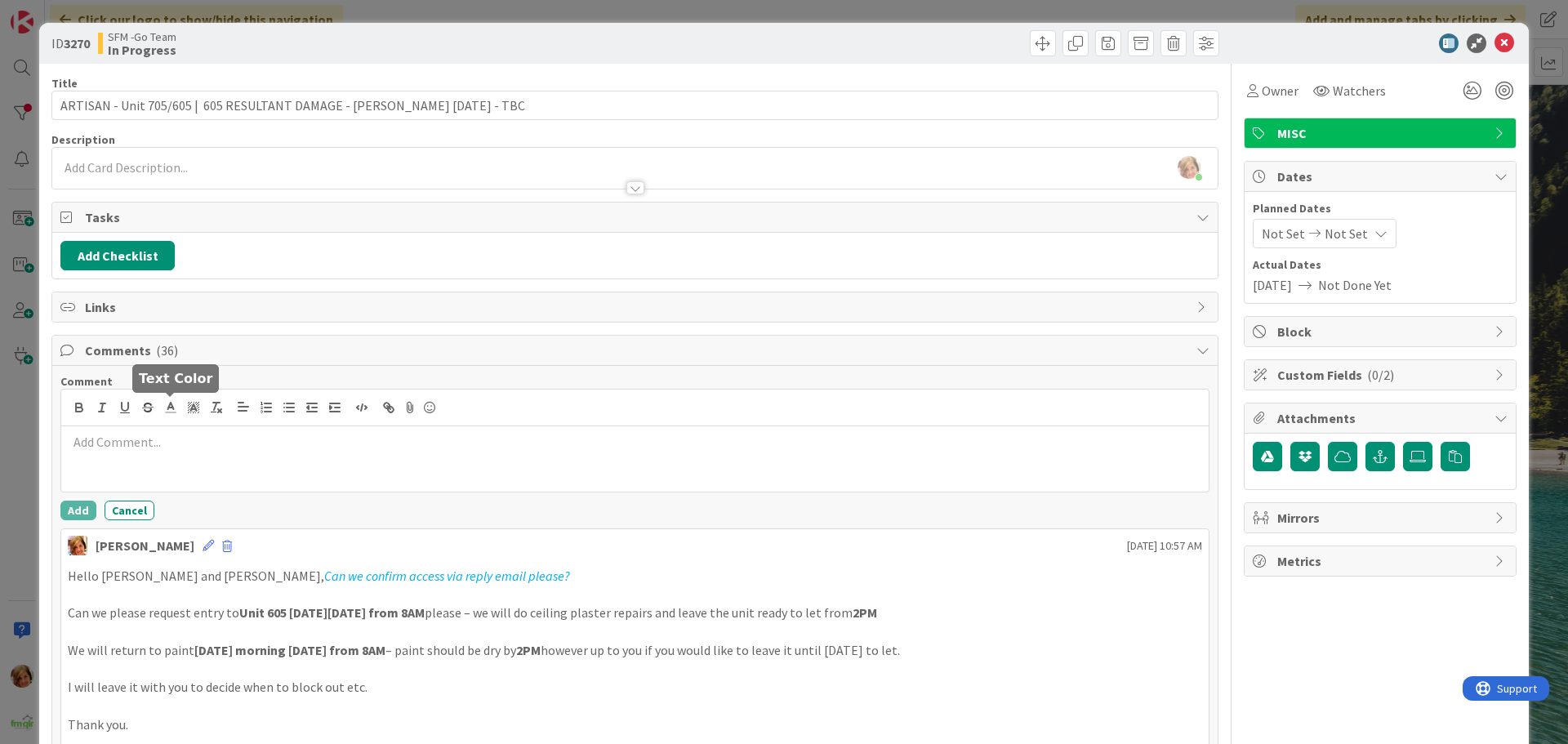
click at [203, 448] on p at bounding box center [635, 442] width 1135 height 19
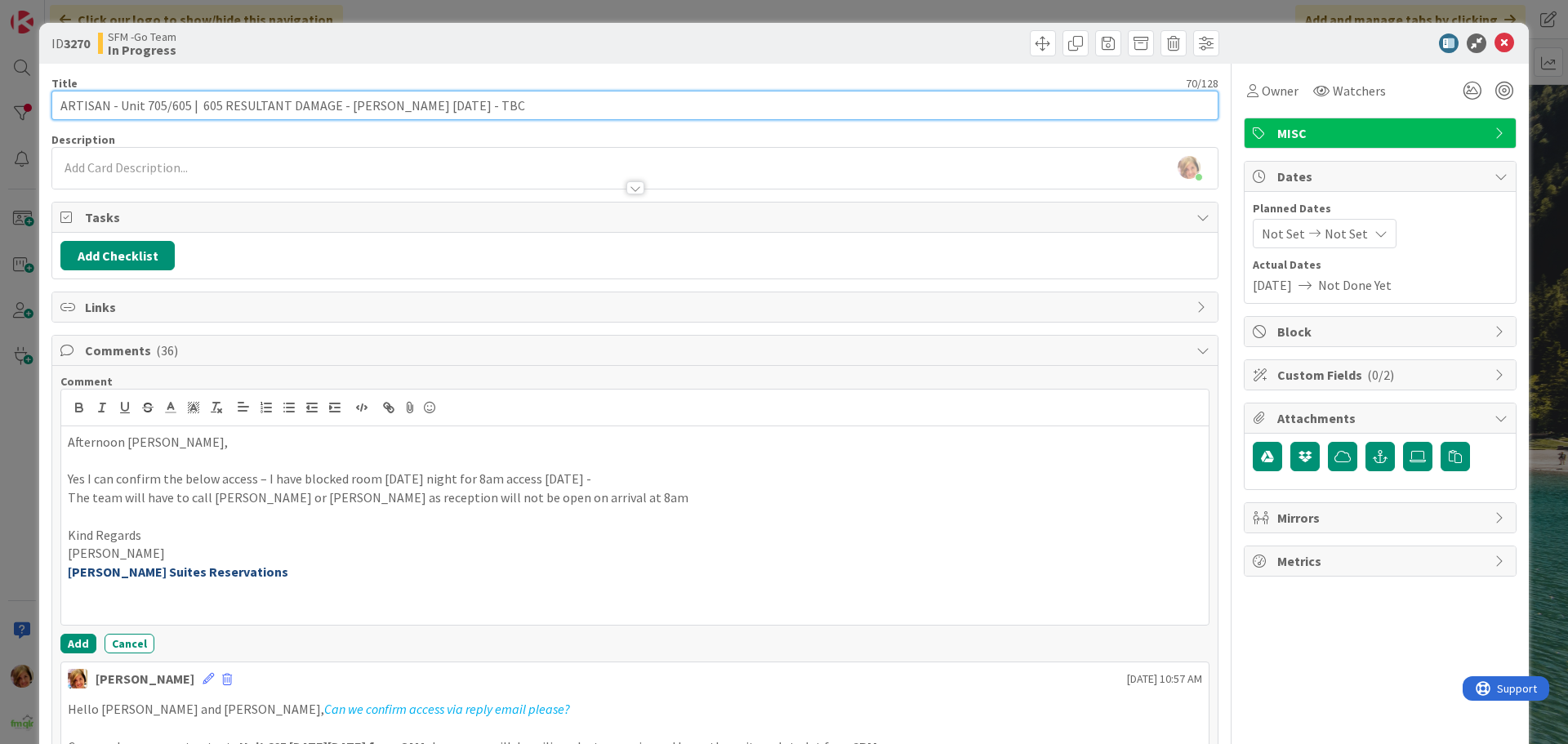
click at [489, 114] on input "ARTISAN - Unit 705/605 | 605 RESULTANT DAMAGE - [PERSON_NAME] [DATE] - TBC" at bounding box center [634, 105] width 1167 height 30
type input "ARTISAN - Unit 705/605 | 605 RESULTANT DAMAGE - RED ELK 1.10.25"
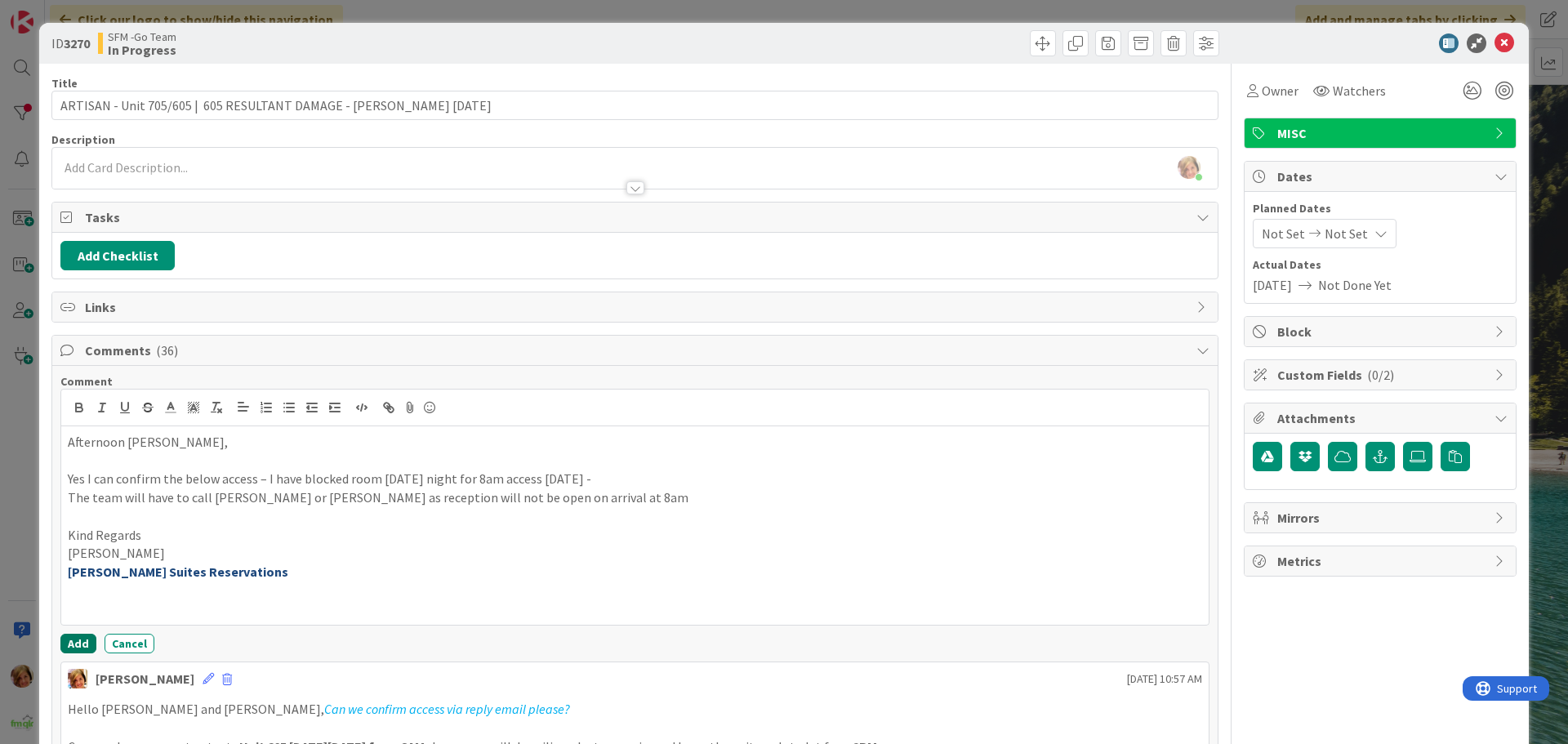
click at [78, 639] on button "Add" at bounding box center [78, 643] width 36 height 20
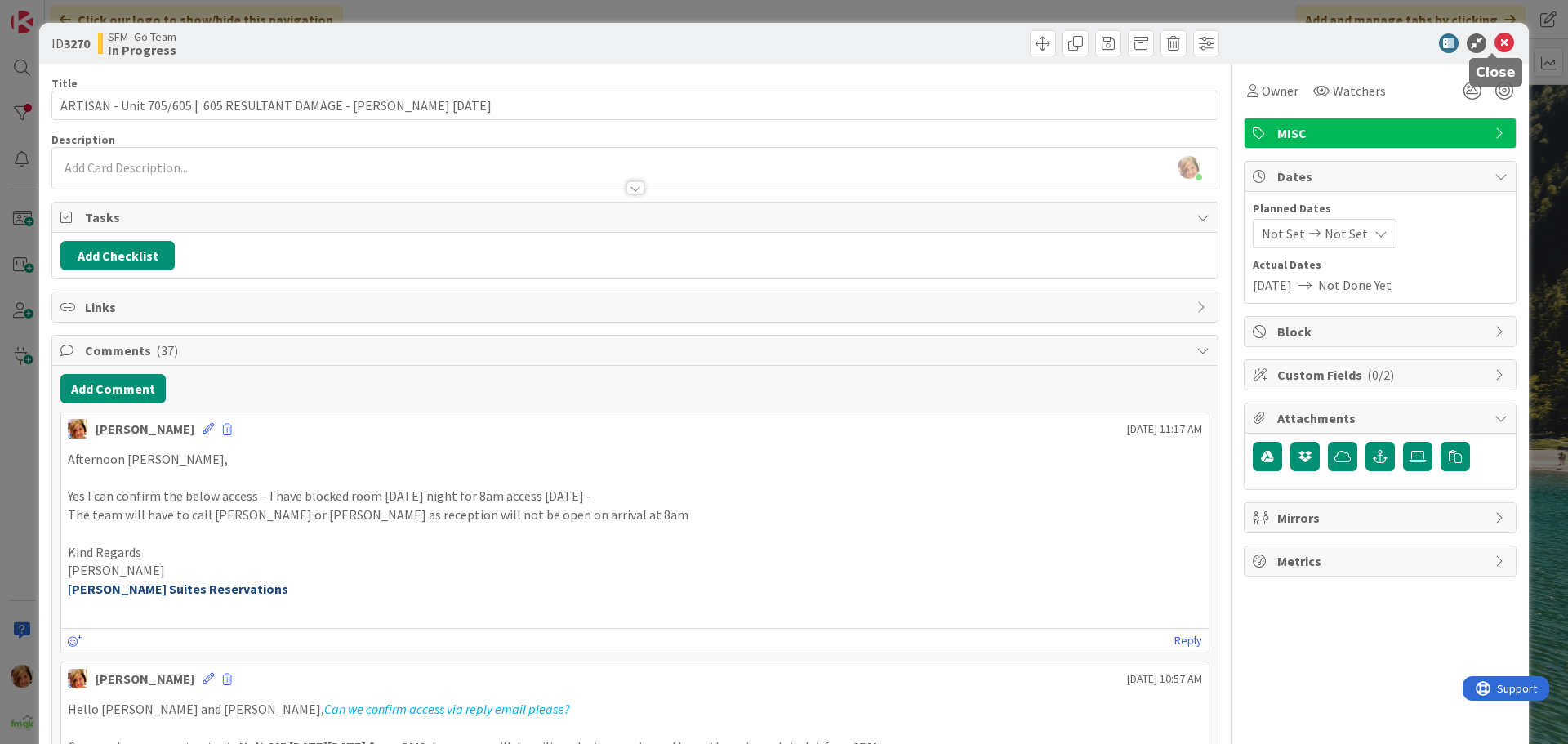
click at [1494, 38] on icon at bounding box center [1504, 43] width 20 height 20
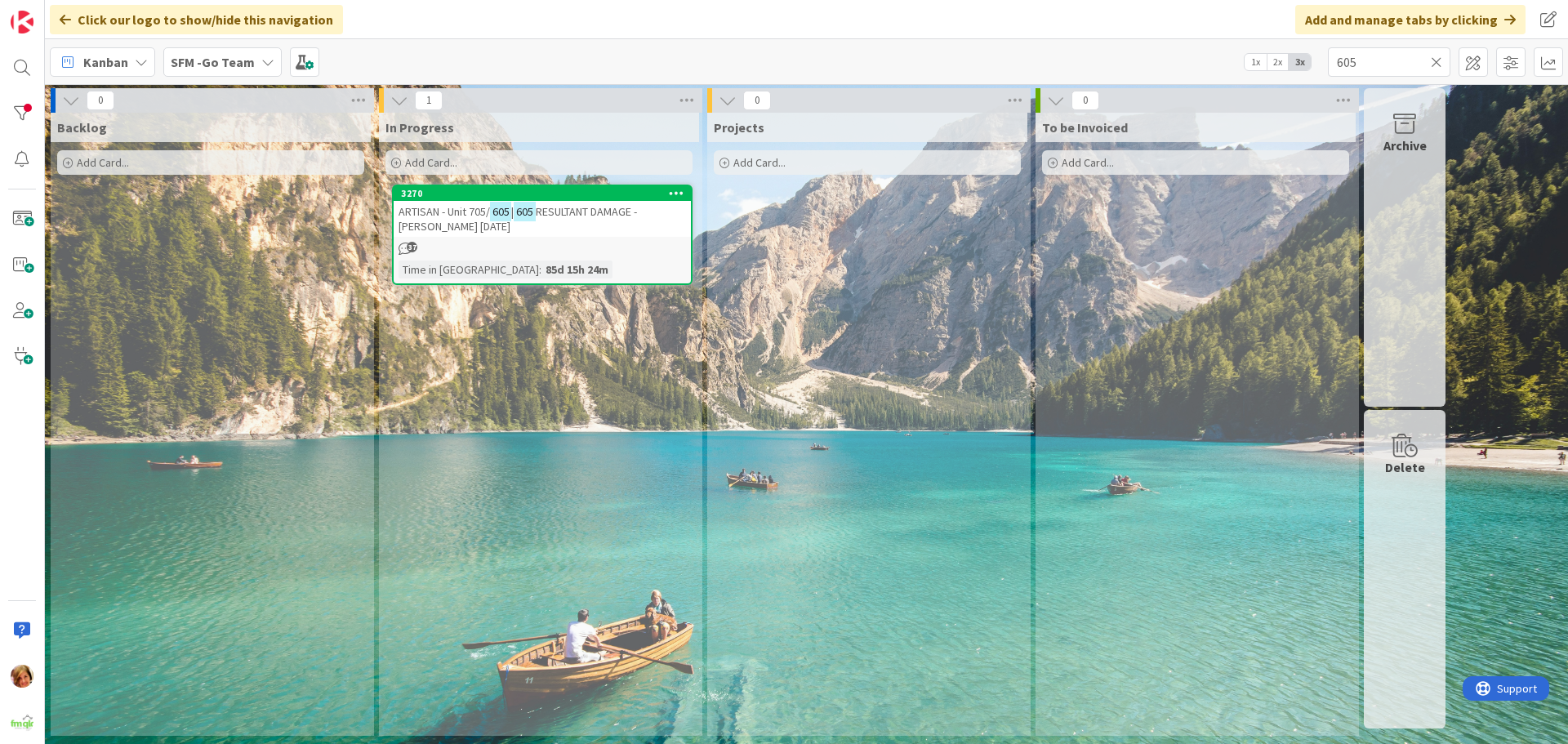
click at [1439, 62] on icon at bounding box center [1436, 62] width 11 height 15
click at [1439, 60] on input "text" at bounding box center [1388, 63] width 122 height 30
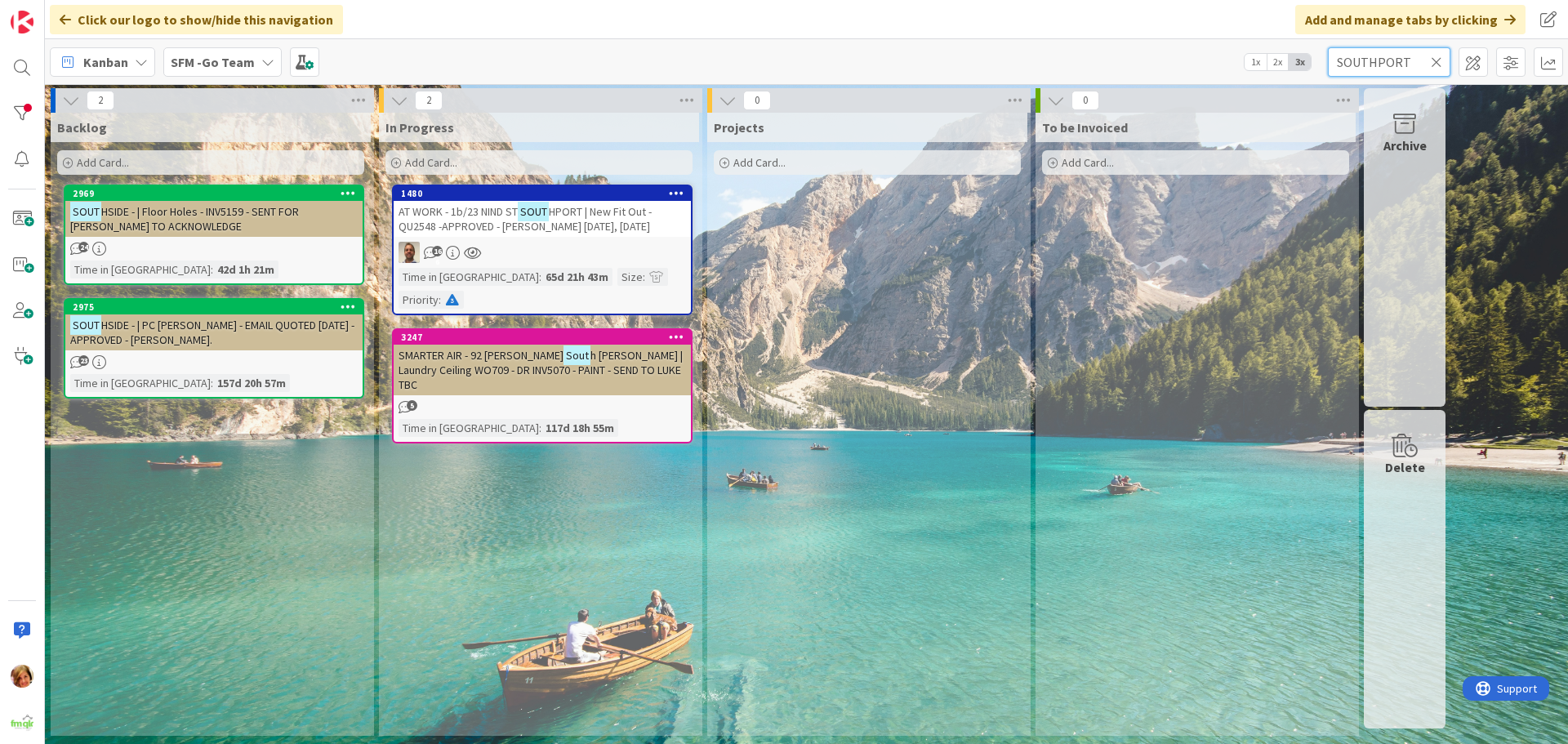
type input "SOUTHPORT"
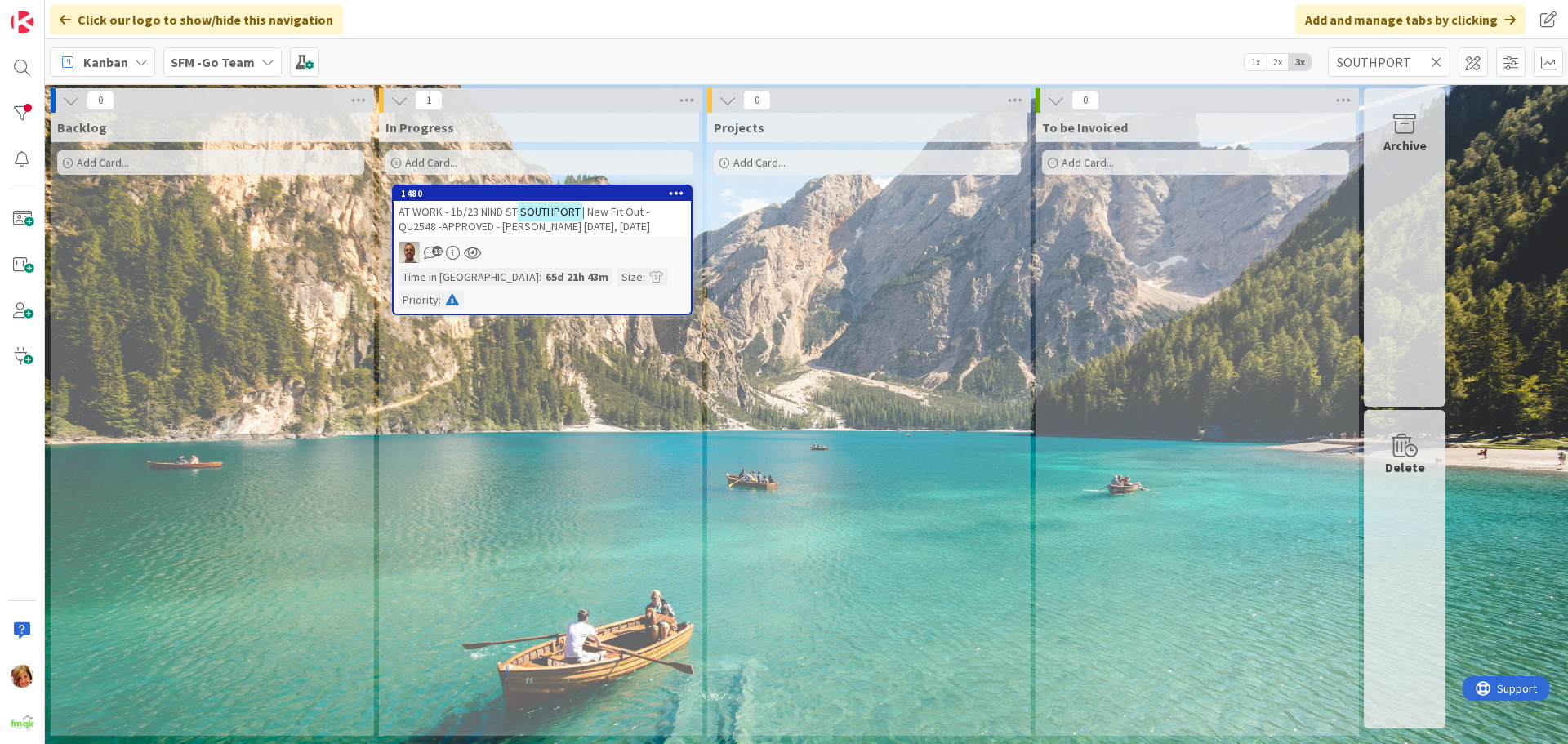
click at [470, 220] on span "| New Fit Out -QU2548 -APPROVED - NEIL 18.9.25, 25.9.25" at bounding box center [524, 219] width 251 height 30
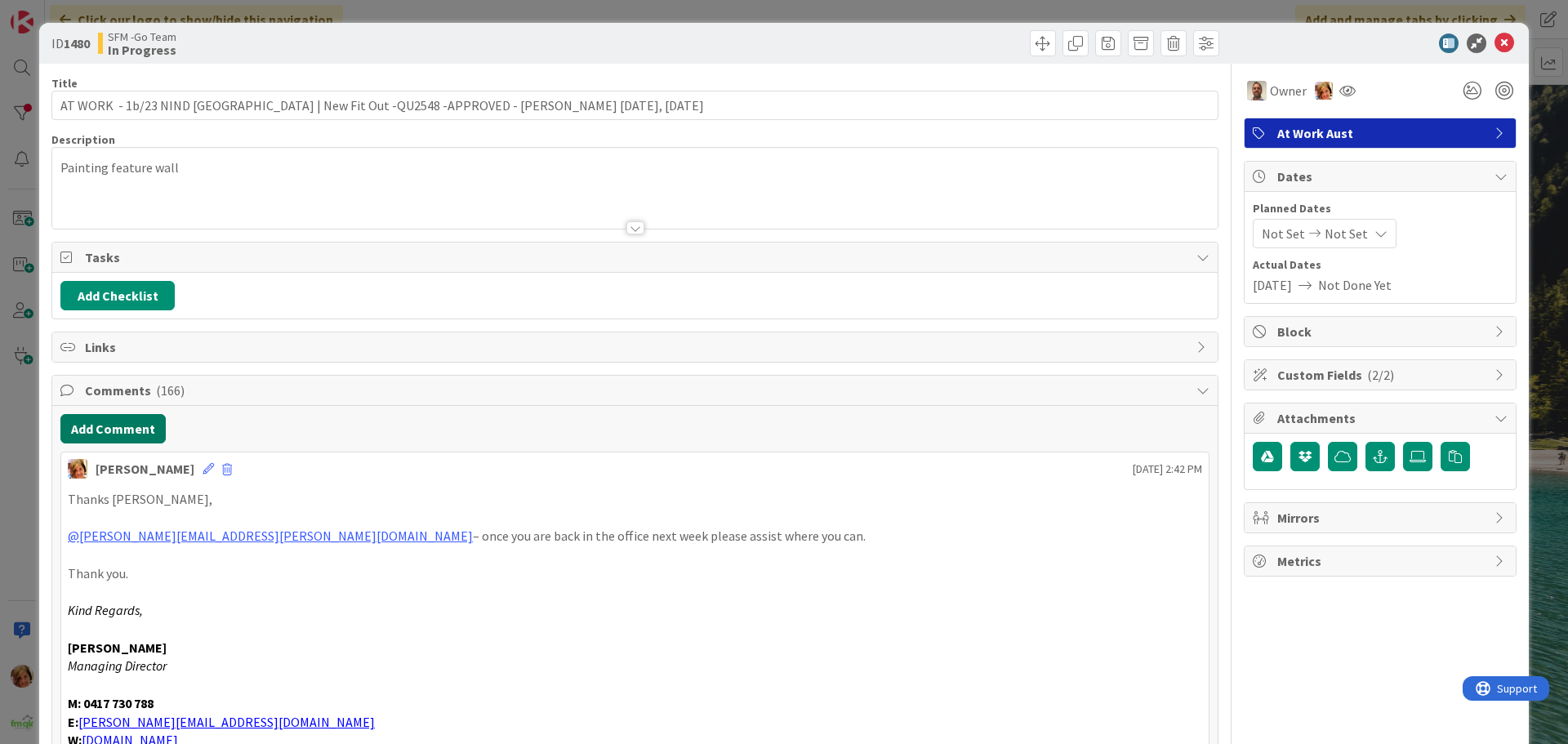
click at [132, 424] on button "Add Comment" at bounding box center [113, 429] width 105 height 30
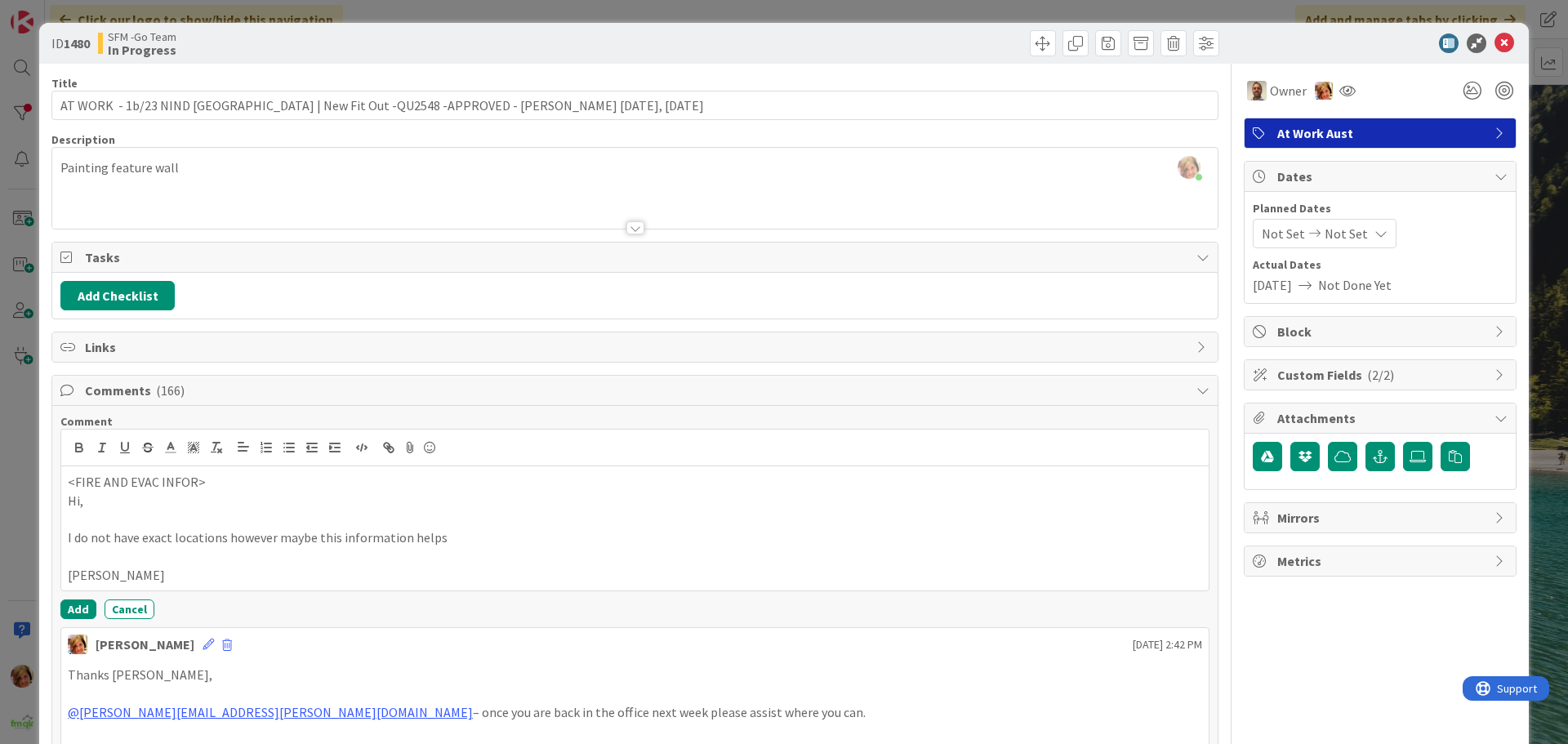
click at [191, 477] on p "<FIRE AND EVAC INFOR>" at bounding box center [635, 482] width 1135 height 19
click at [81, 608] on button "Add" at bounding box center [78, 609] width 36 height 20
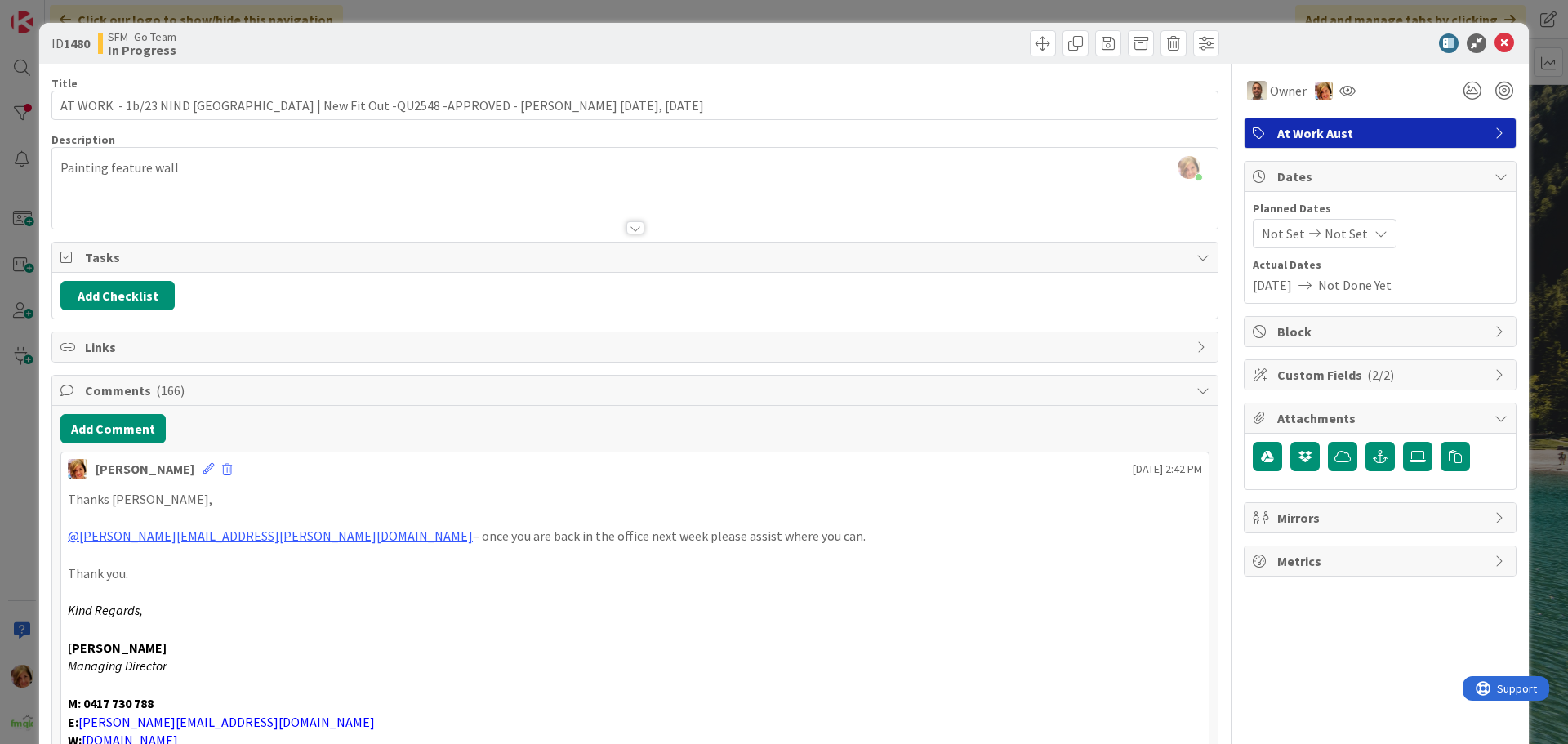
click at [828, 39] on div at bounding box center [929, 43] width 579 height 26
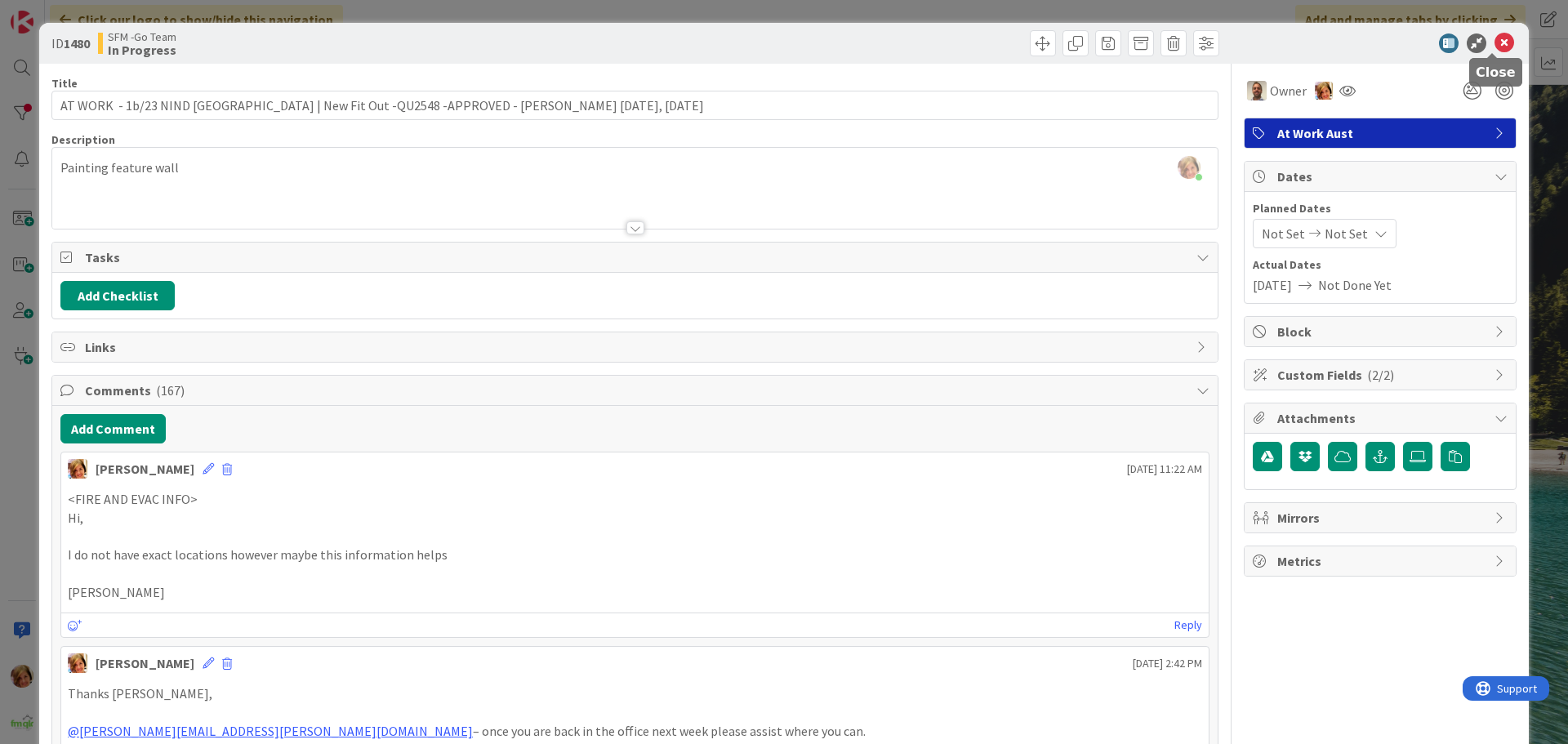
click at [1494, 37] on icon at bounding box center [1504, 43] width 20 height 20
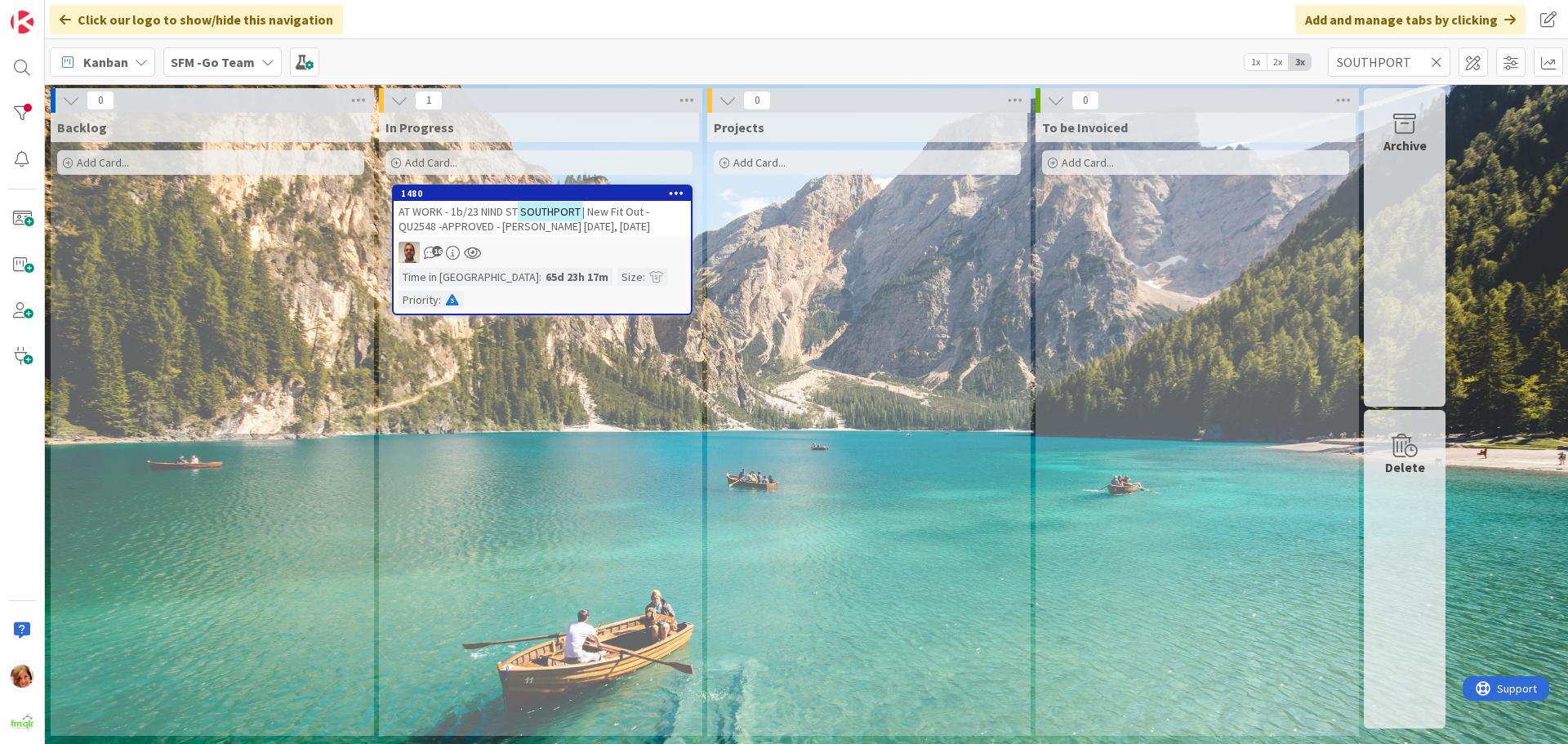
click at [1435, 57] on icon at bounding box center [1436, 62] width 11 height 15
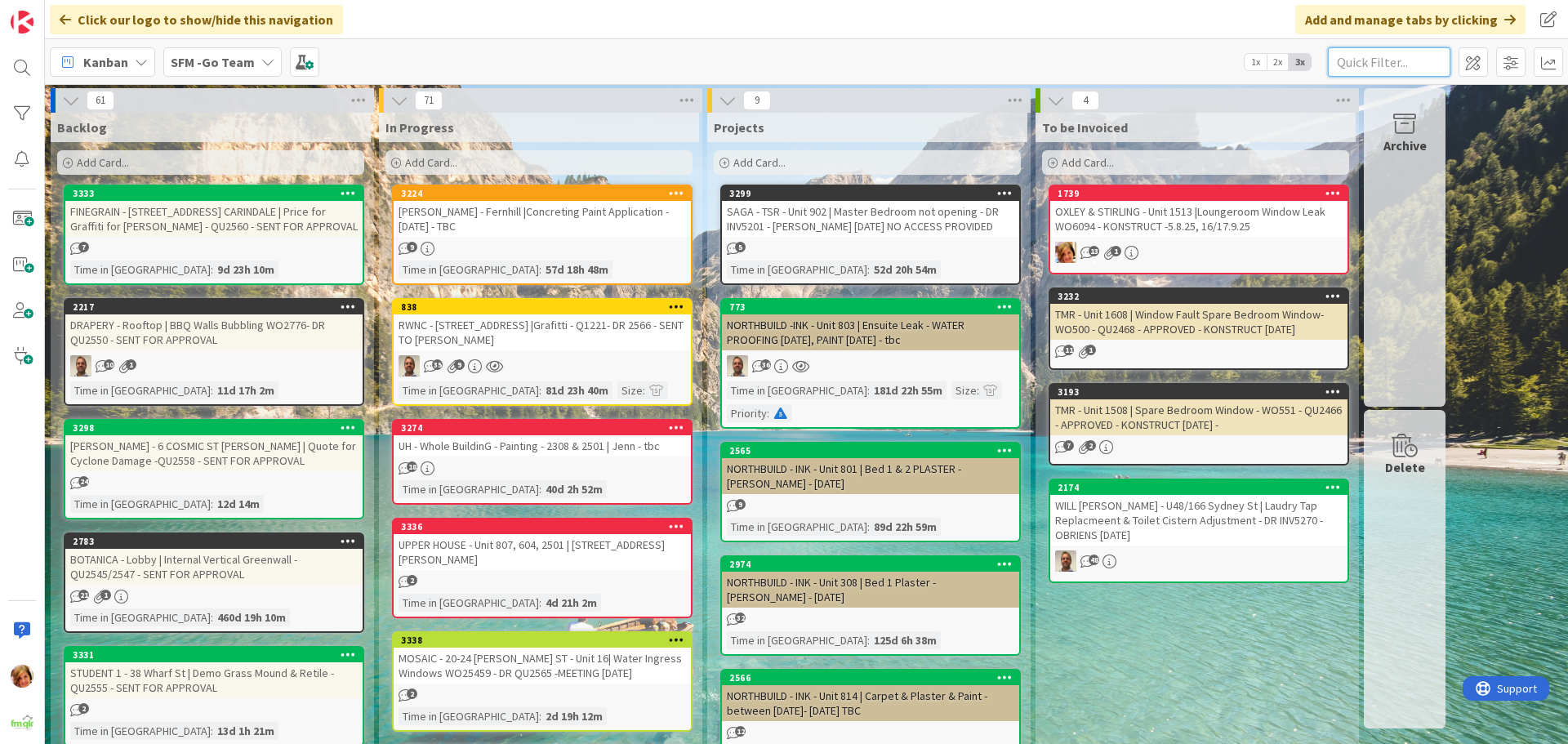
click at [1364, 64] on input "text" at bounding box center [1388, 63] width 122 height 30
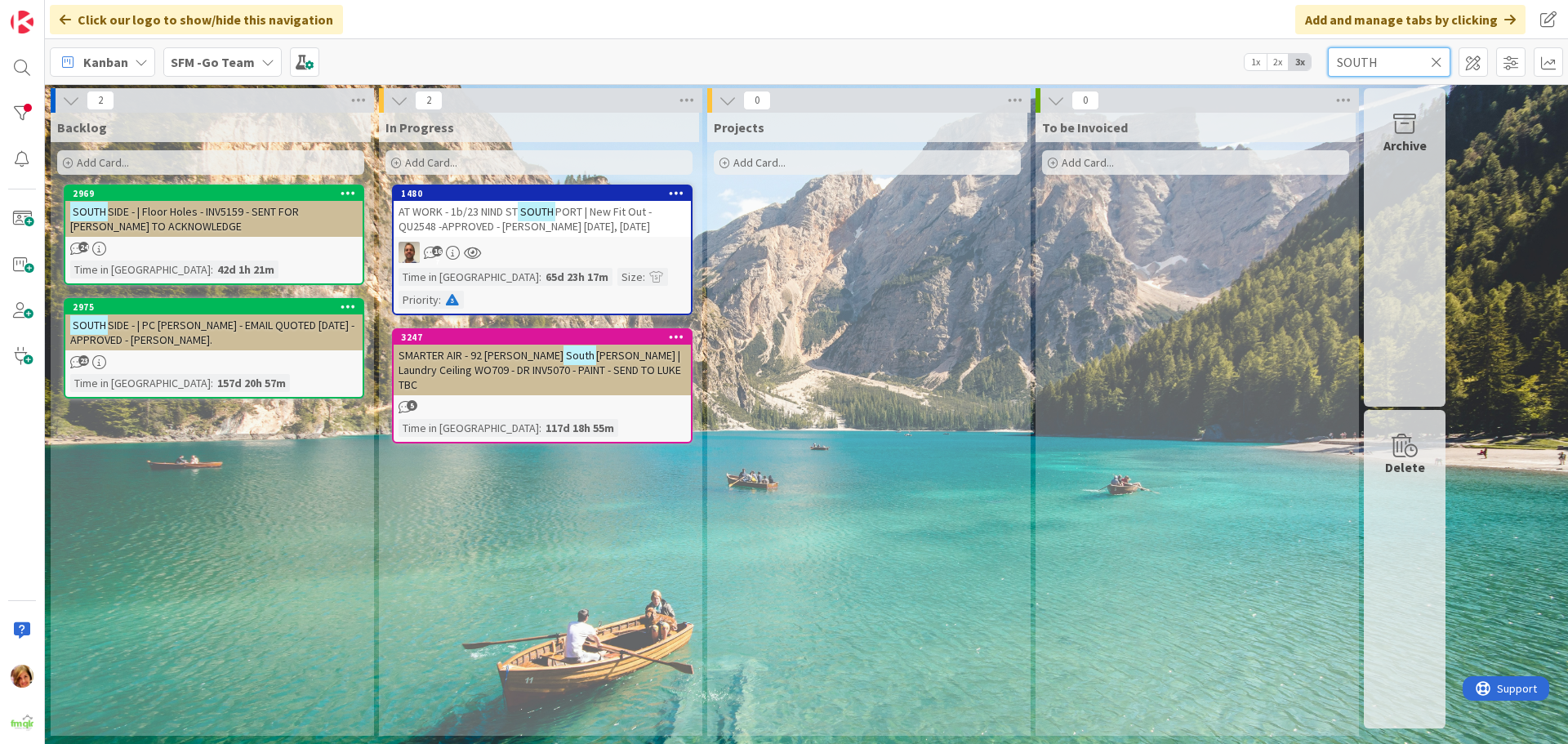
type input "SOUTH"
click at [508, 215] on span "AT WORK - 1b/23 NIND ST" at bounding box center [458, 211] width 119 height 15
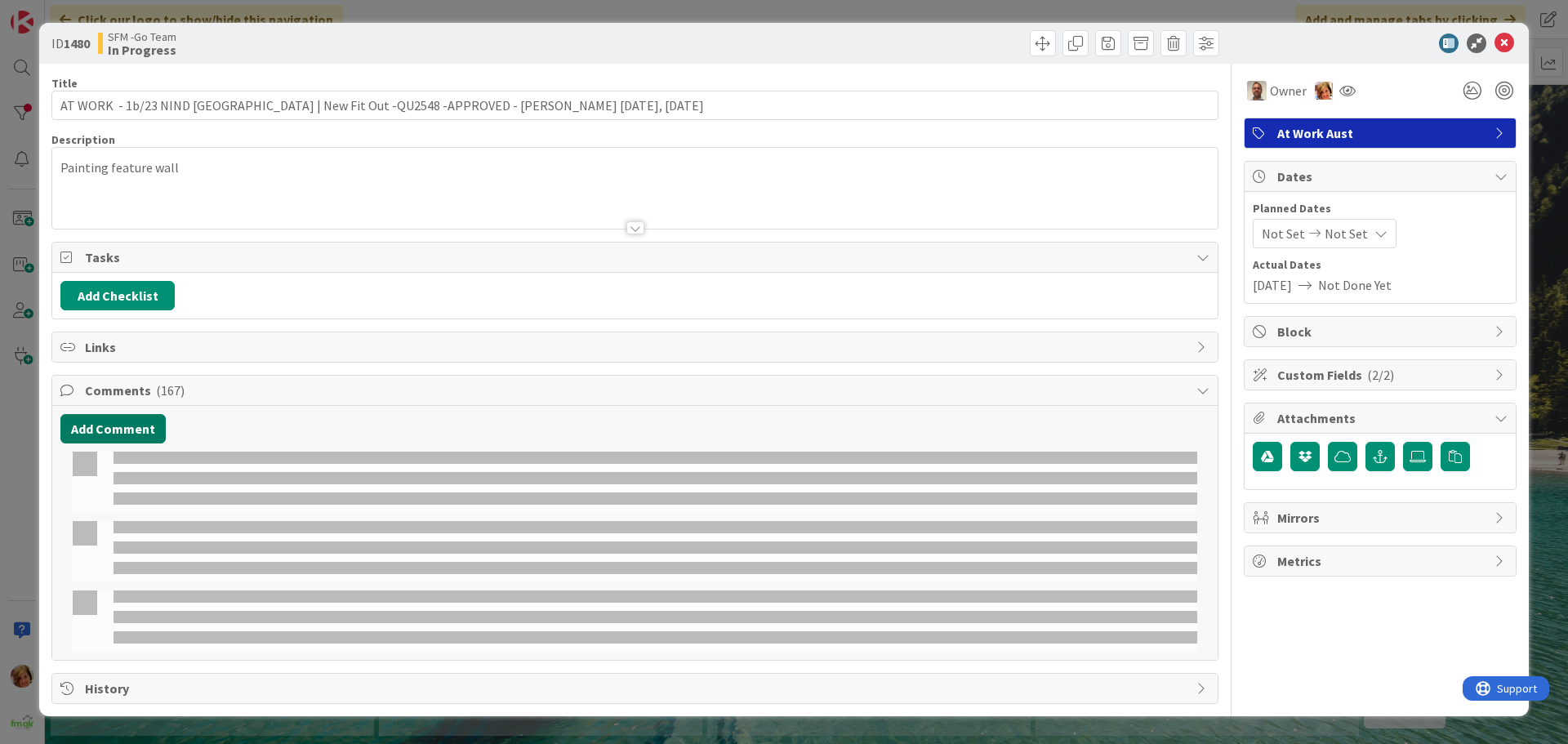
click at [106, 433] on button "Add Comment" at bounding box center [113, 429] width 105 height 30
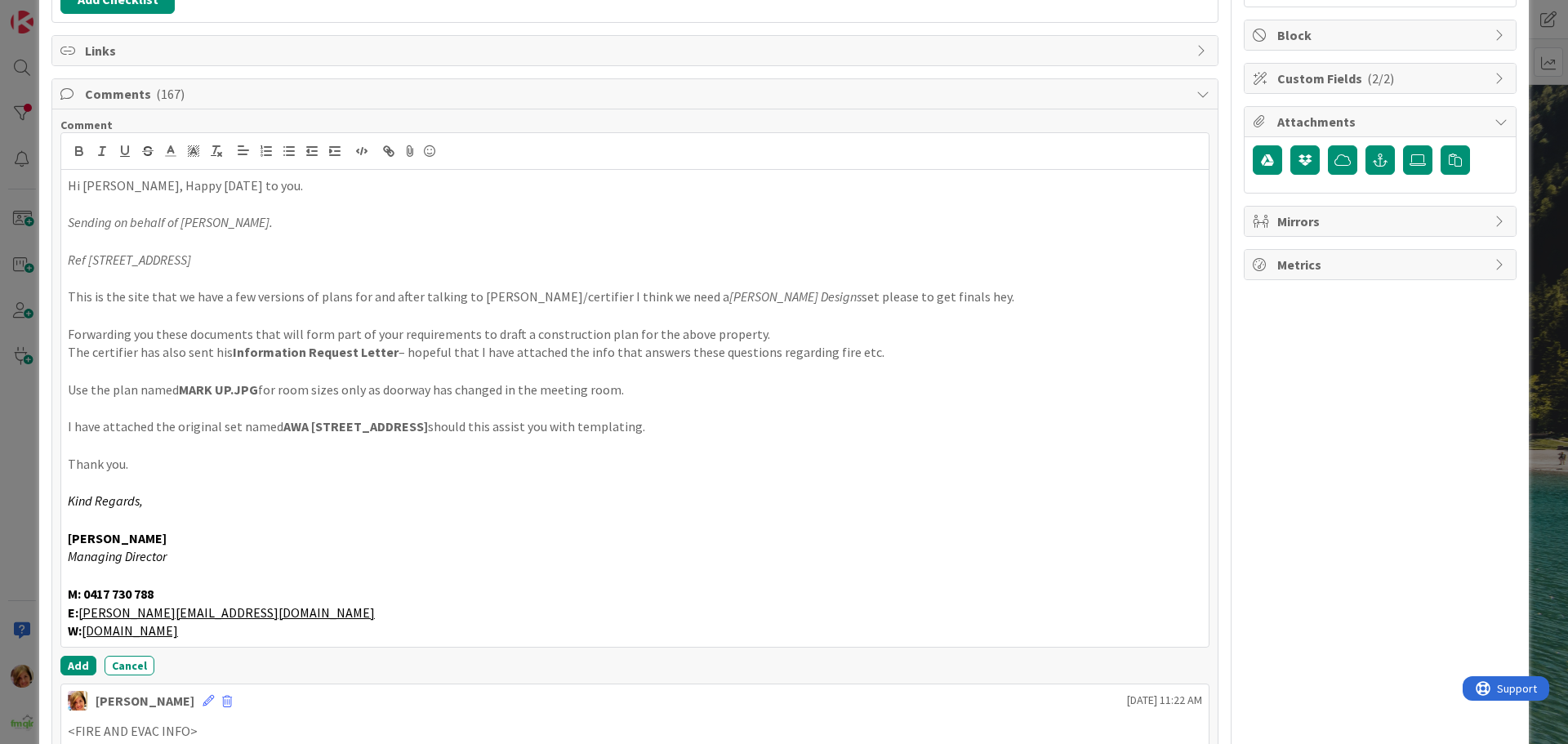
scroll to position [436, 0]
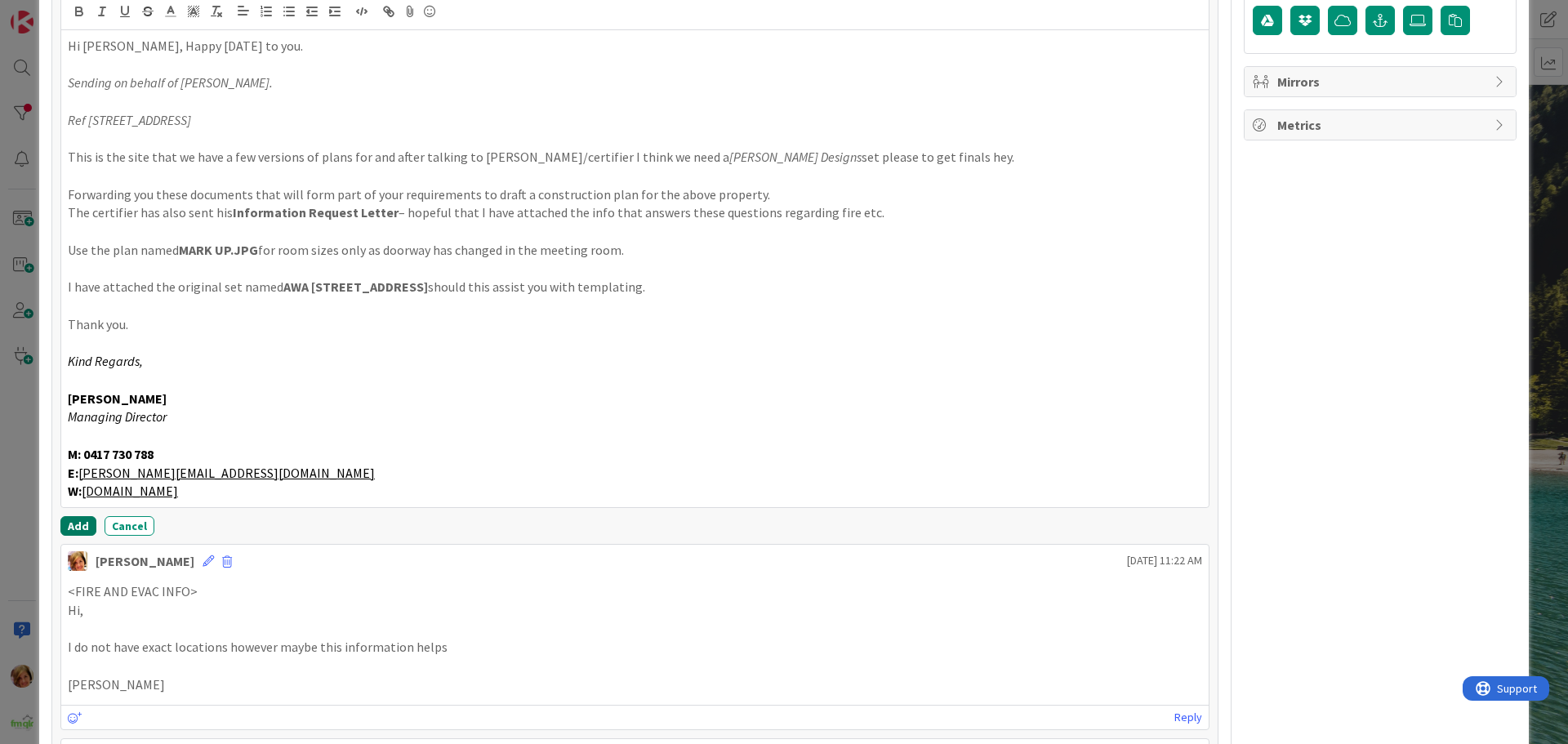
click at [66, 521] on button "Add" at bounding box center [78, 526] width 36 height 20
